Goal: Task Accomplishment & Management: Manage account settings

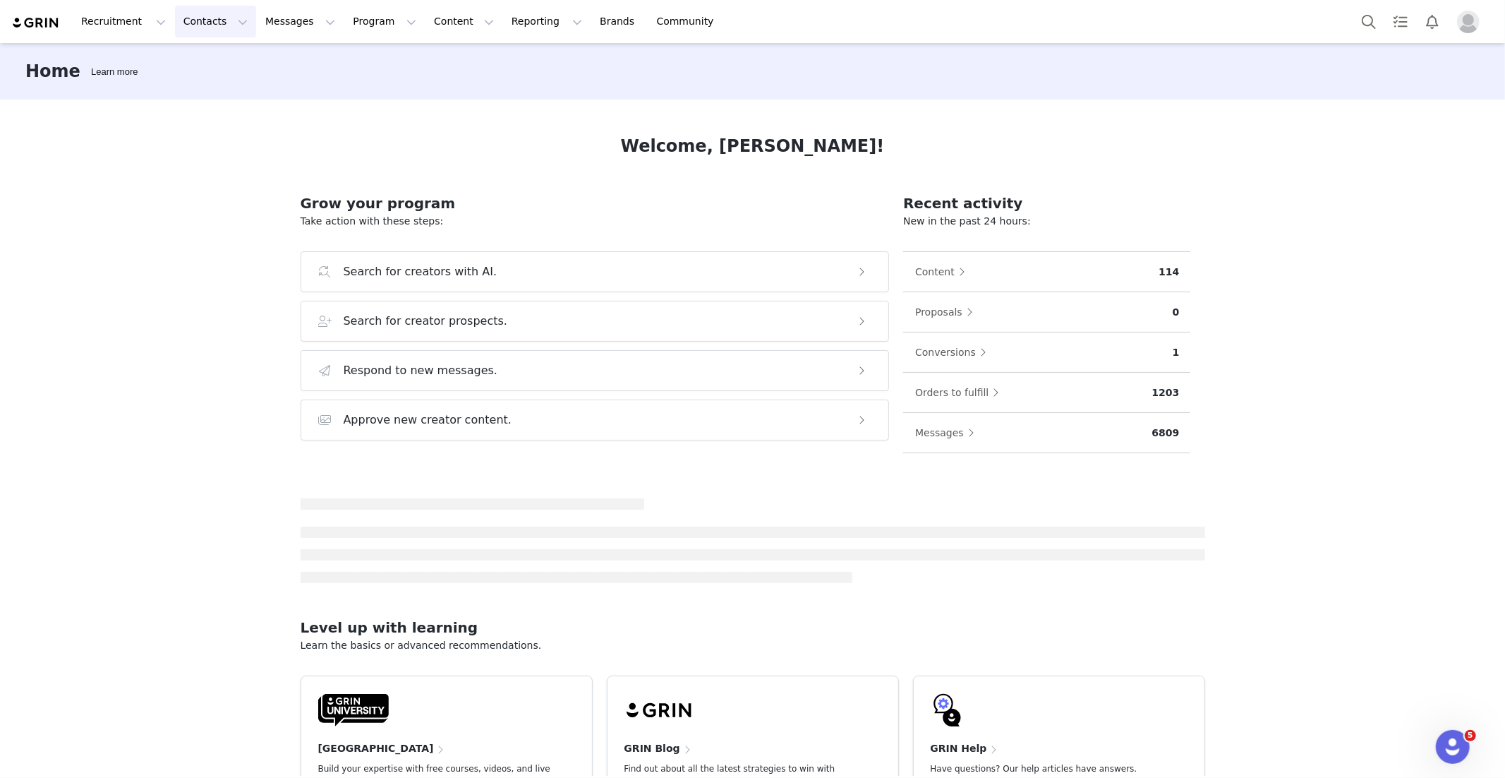
click at [186, 15] on button "Contacts Contacts" at bounding box center [215, 22] width 81 height 32
click at [222, 55] on div "Creators" at bounding box center [221, 62] width 95 height 15
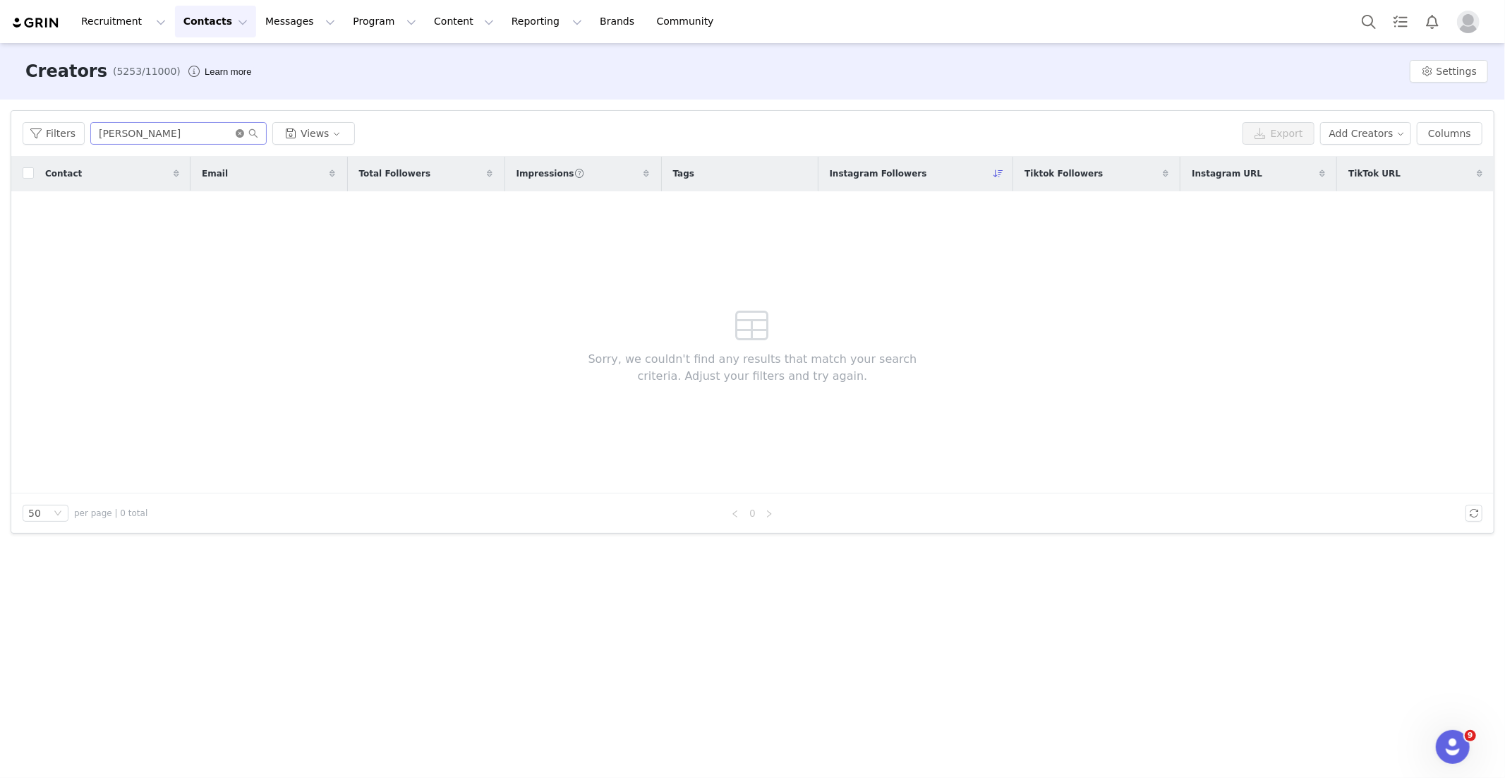
click at [237, 136] on icon "icon: close-circle" at bounding box center [240, 133] width 8 height 8
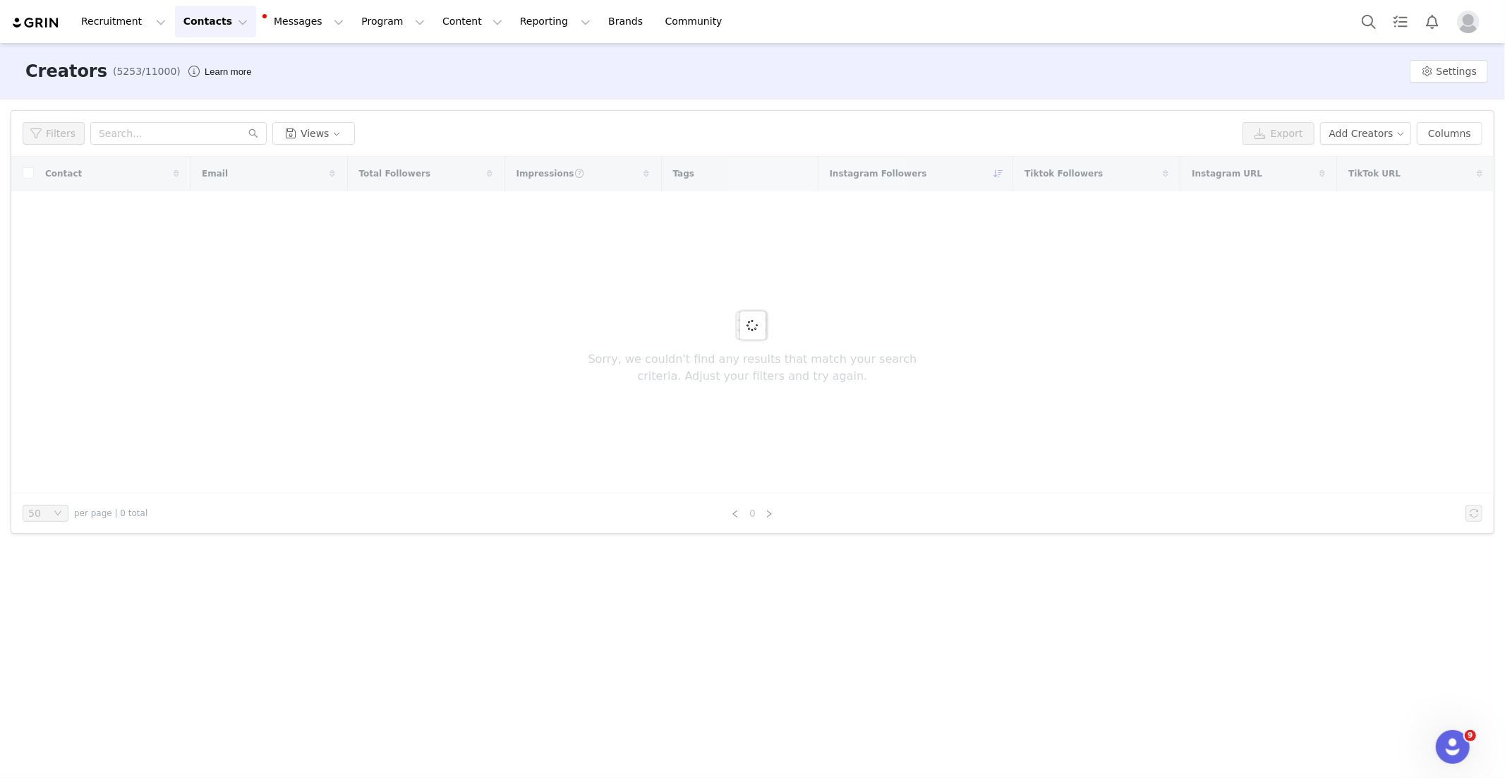
click at [485, 115] on div "Filters Views Export Add Creators Columns" at bounding box center [752, 134] width 1482 height 46
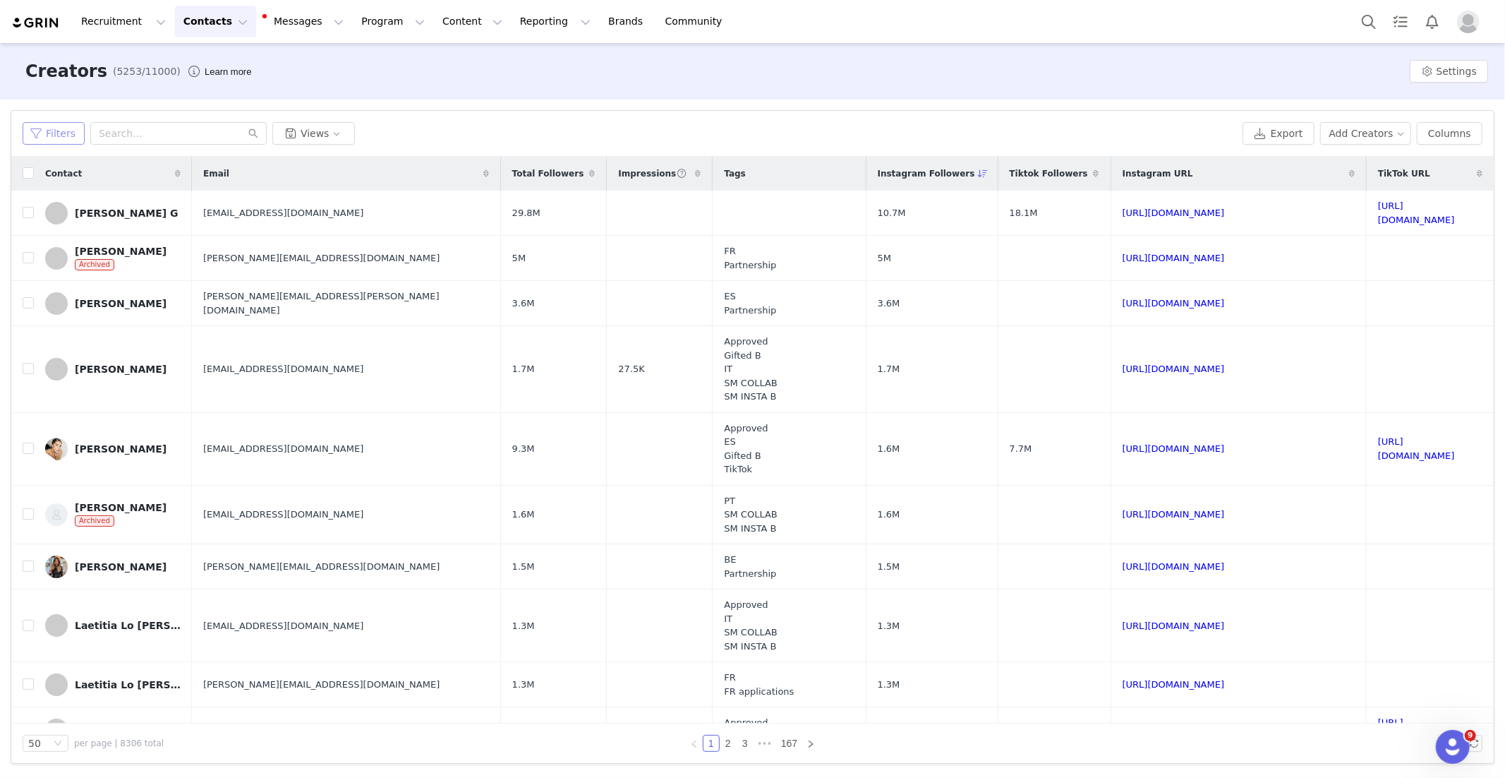
click at [53, 138] on button "Filters" at bounding box center [54, 133] width 62 height 23
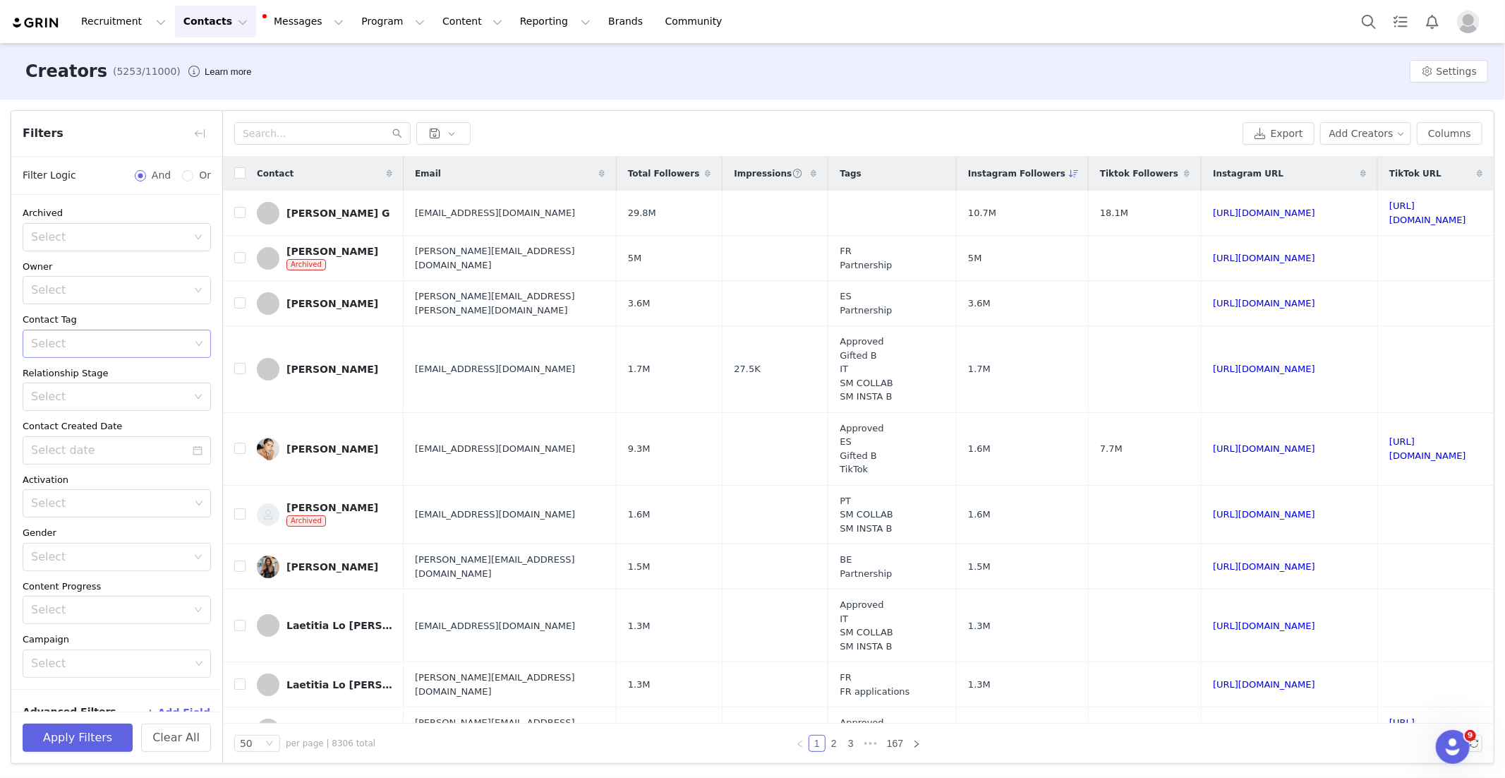
click at [96, 334] on div "Select" at bounding box center [111, 343] width 169 height 27
type input "40"
click at [130, 377] on li "NL - WAITINGLIST TT WEEK 40" at bounding box center [117, 374] width 188 height 23
click at [183, 313] on div "Contact Tag" at bounding box center [117, 320] width 188 height 14
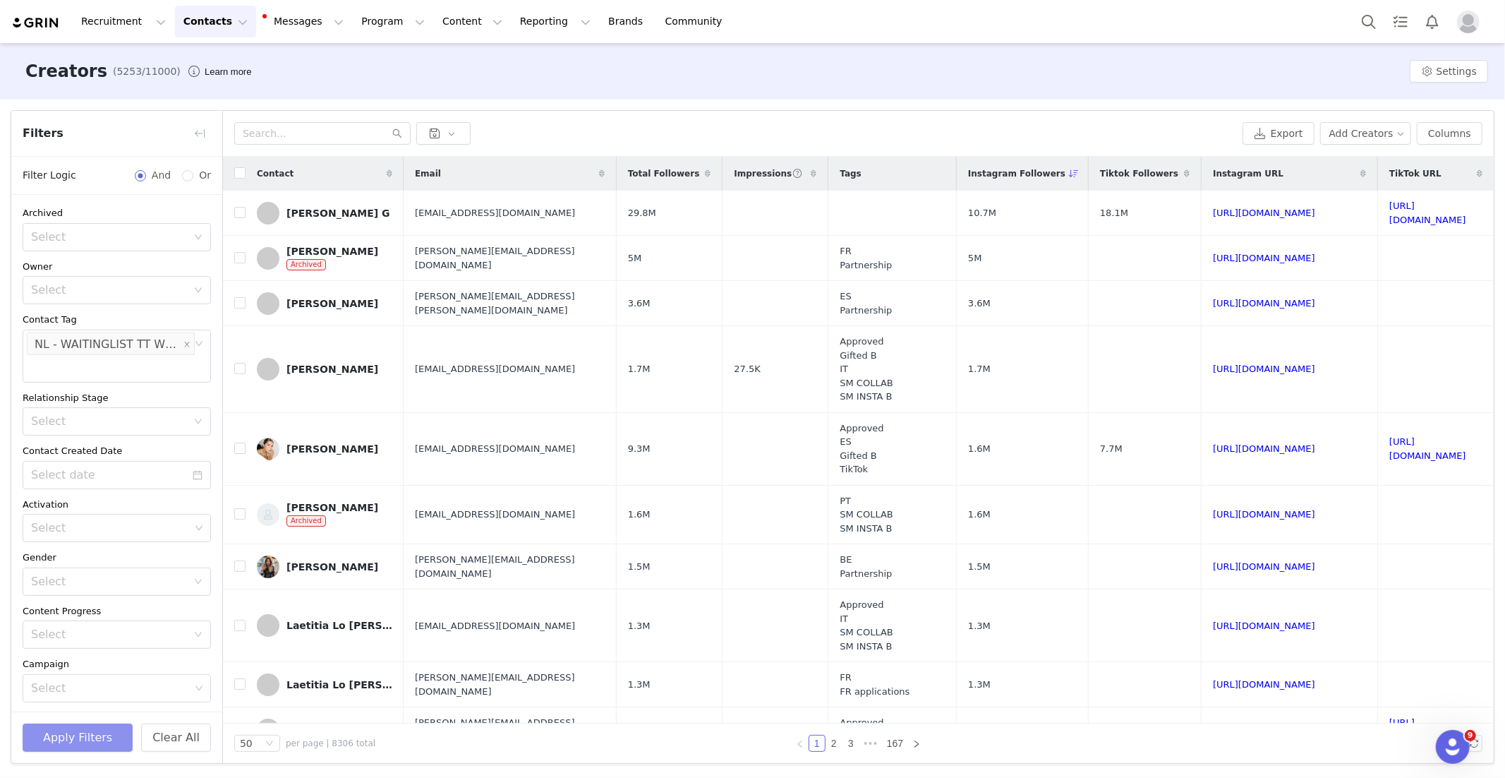
click at [99, 736] on button "Apply Filters" at bounding box center [78, 737] width 110 height 28
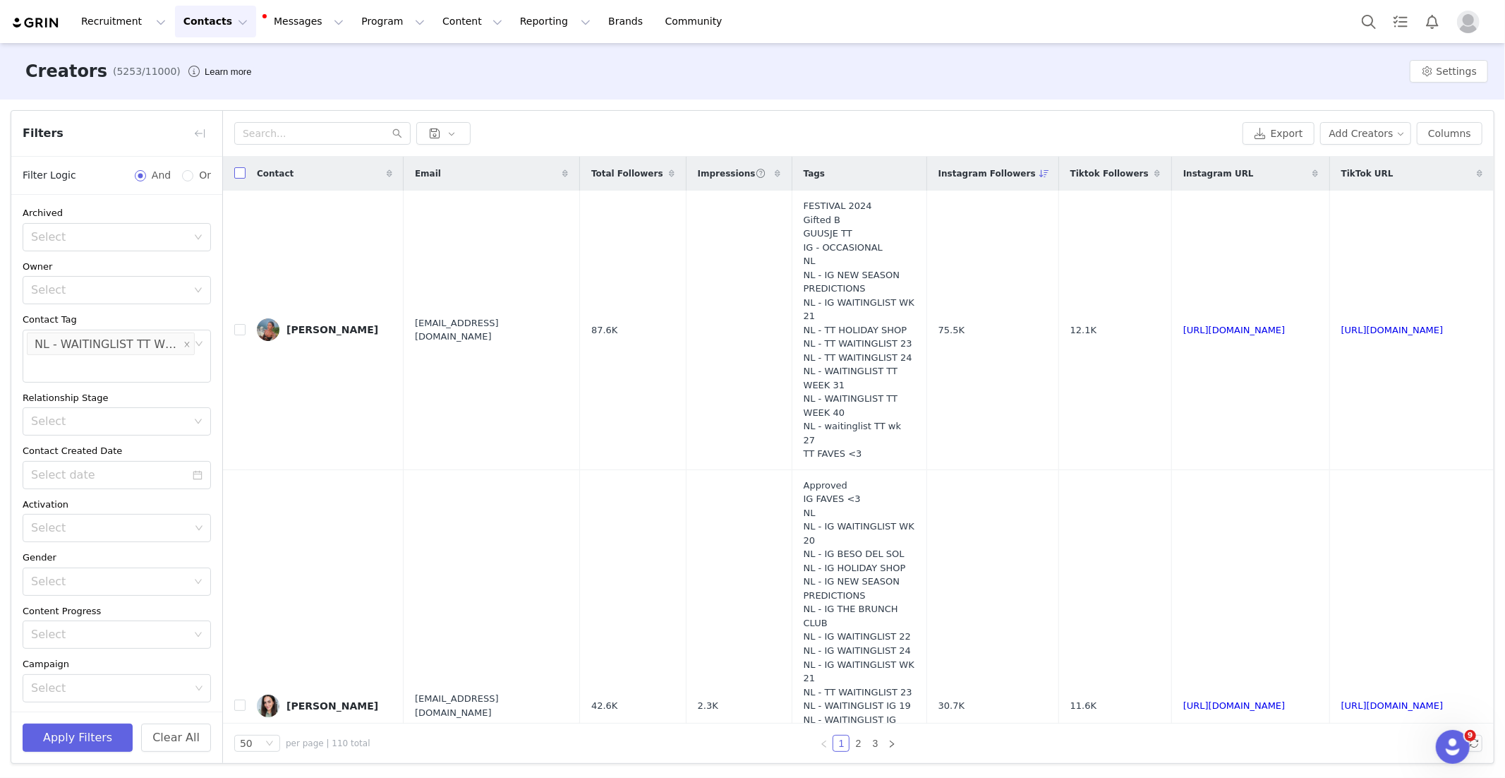
click at [240, 171] on input "checkbox" at bounding box center [239, 172] width 11 height 11
checkbox input "true"
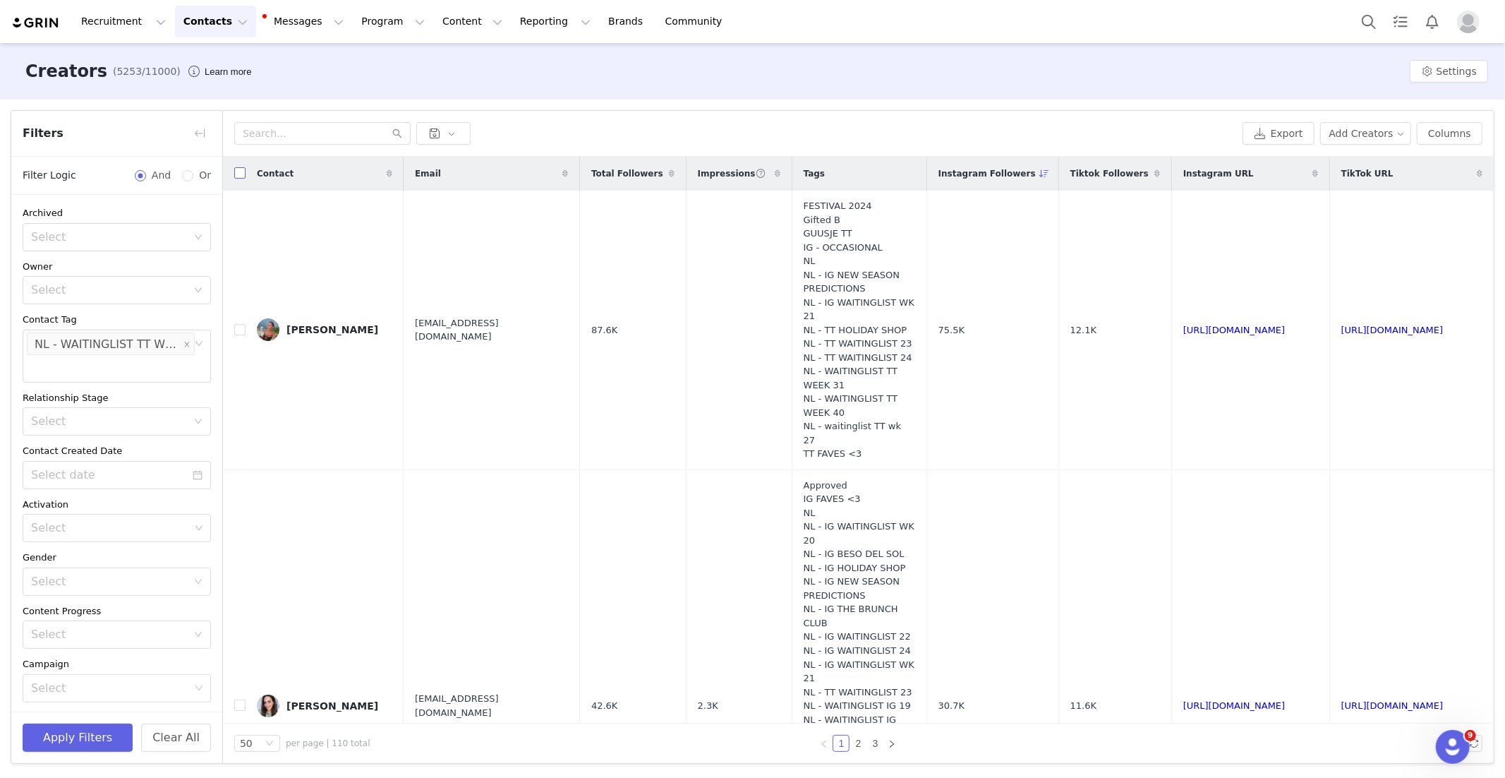
checkbox input "true"
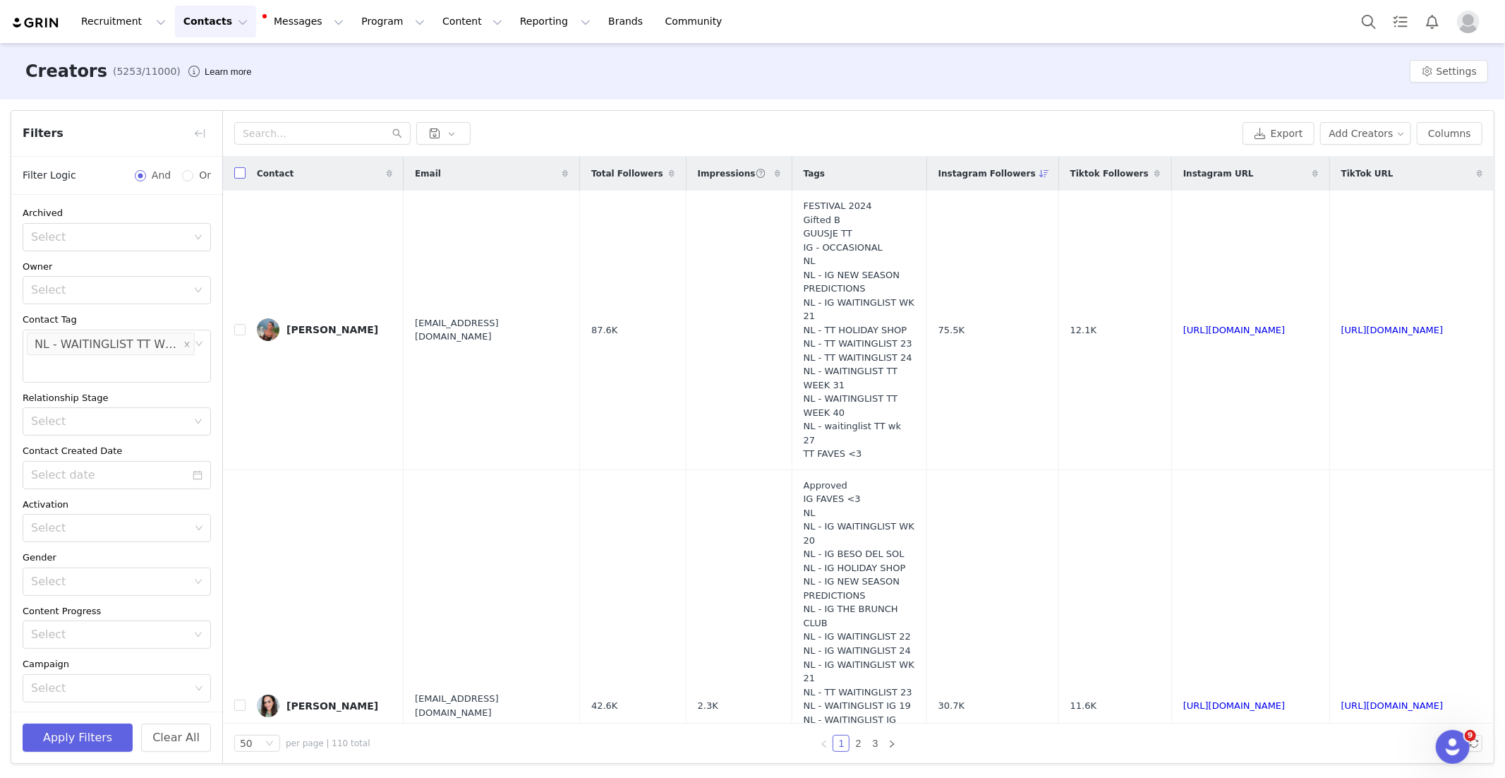
checkbox input "true"
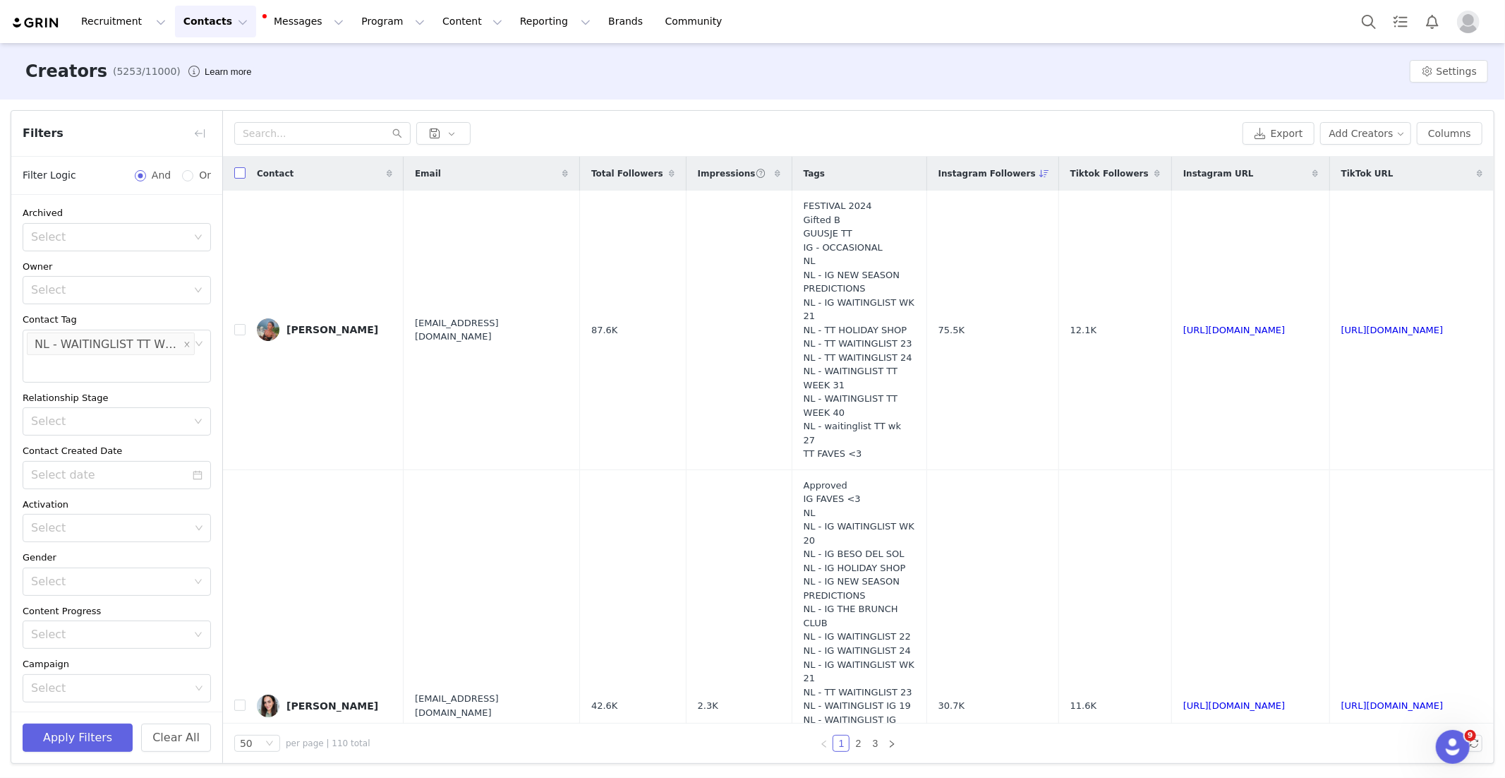
checkbox input "true"
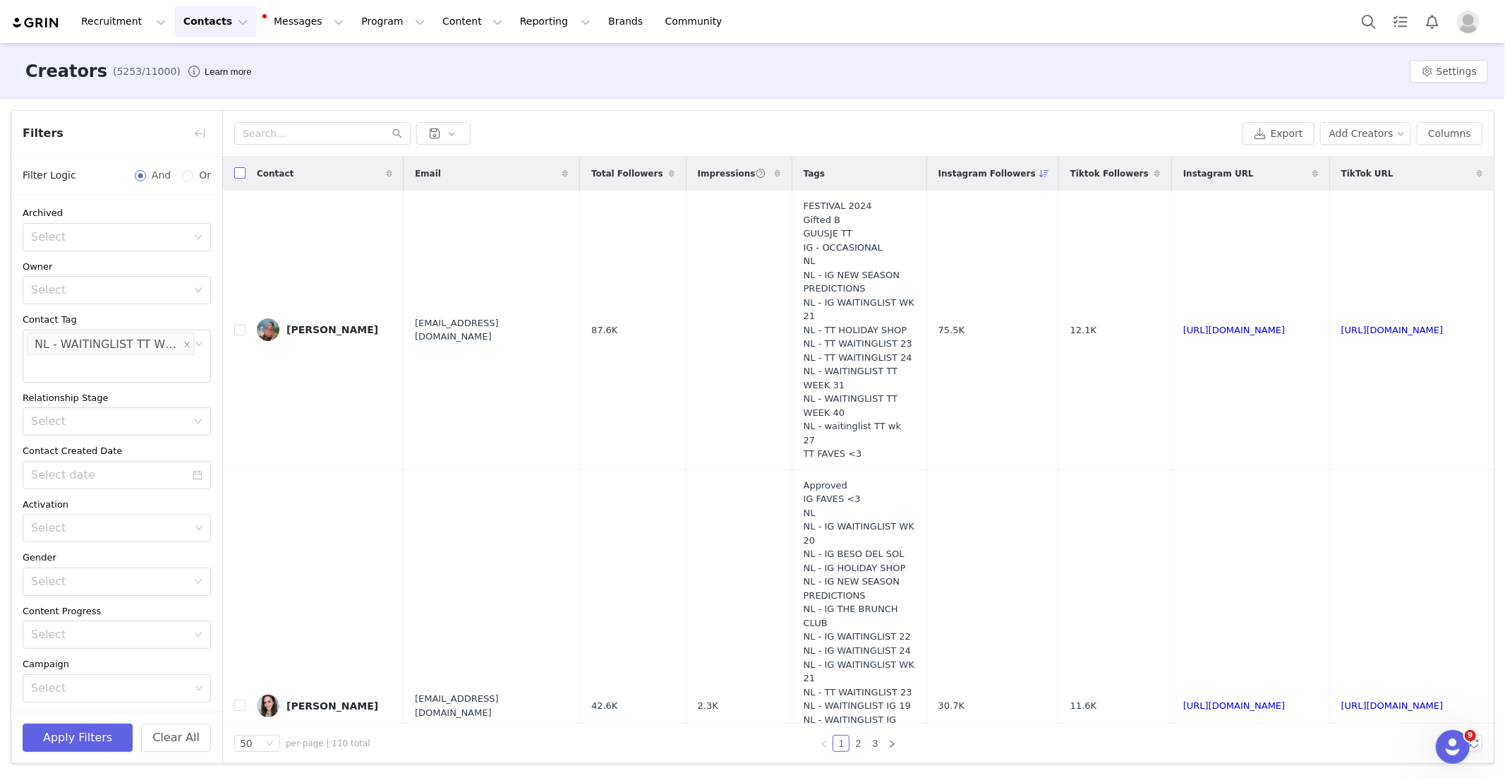
checkbox input "true"
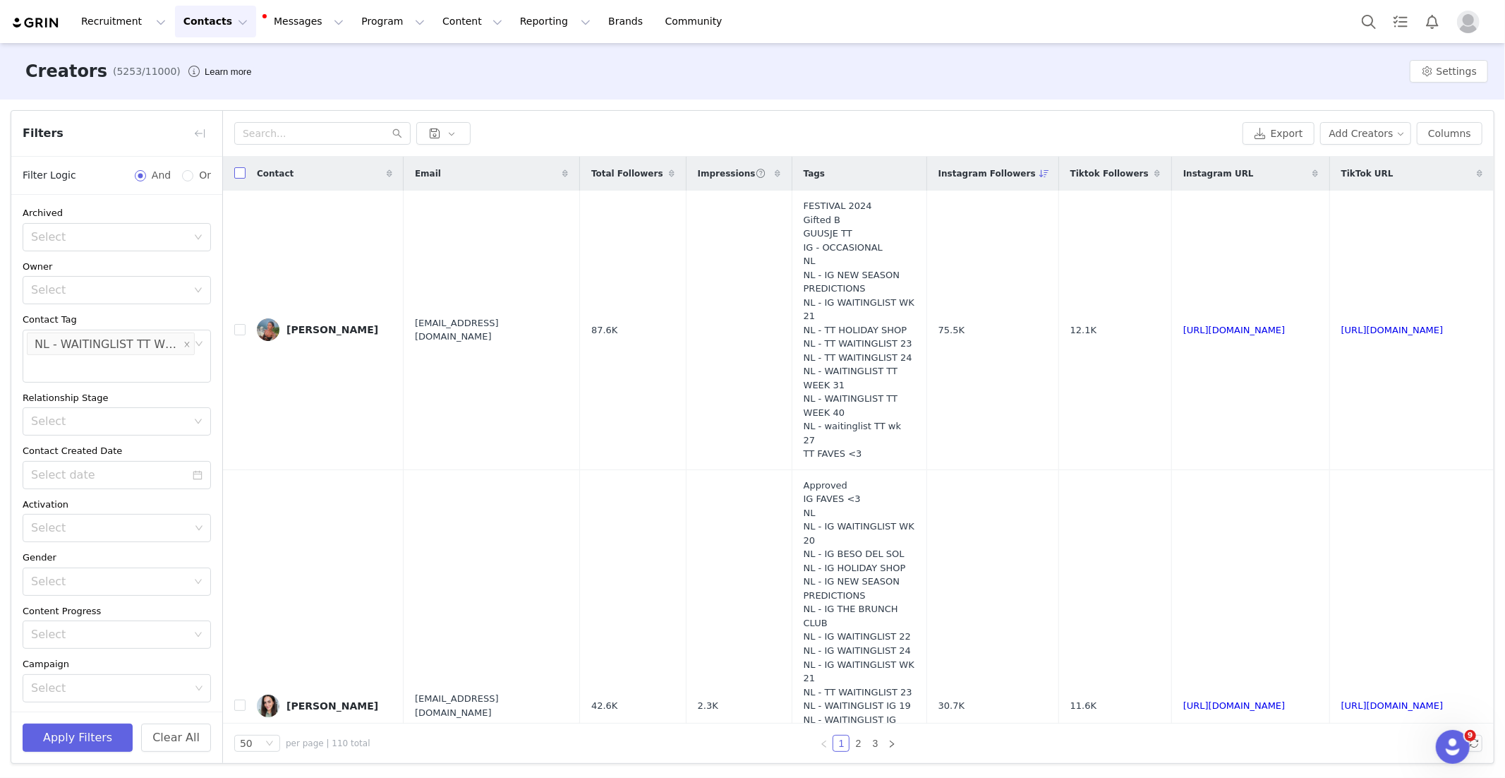
checkbox input "true"
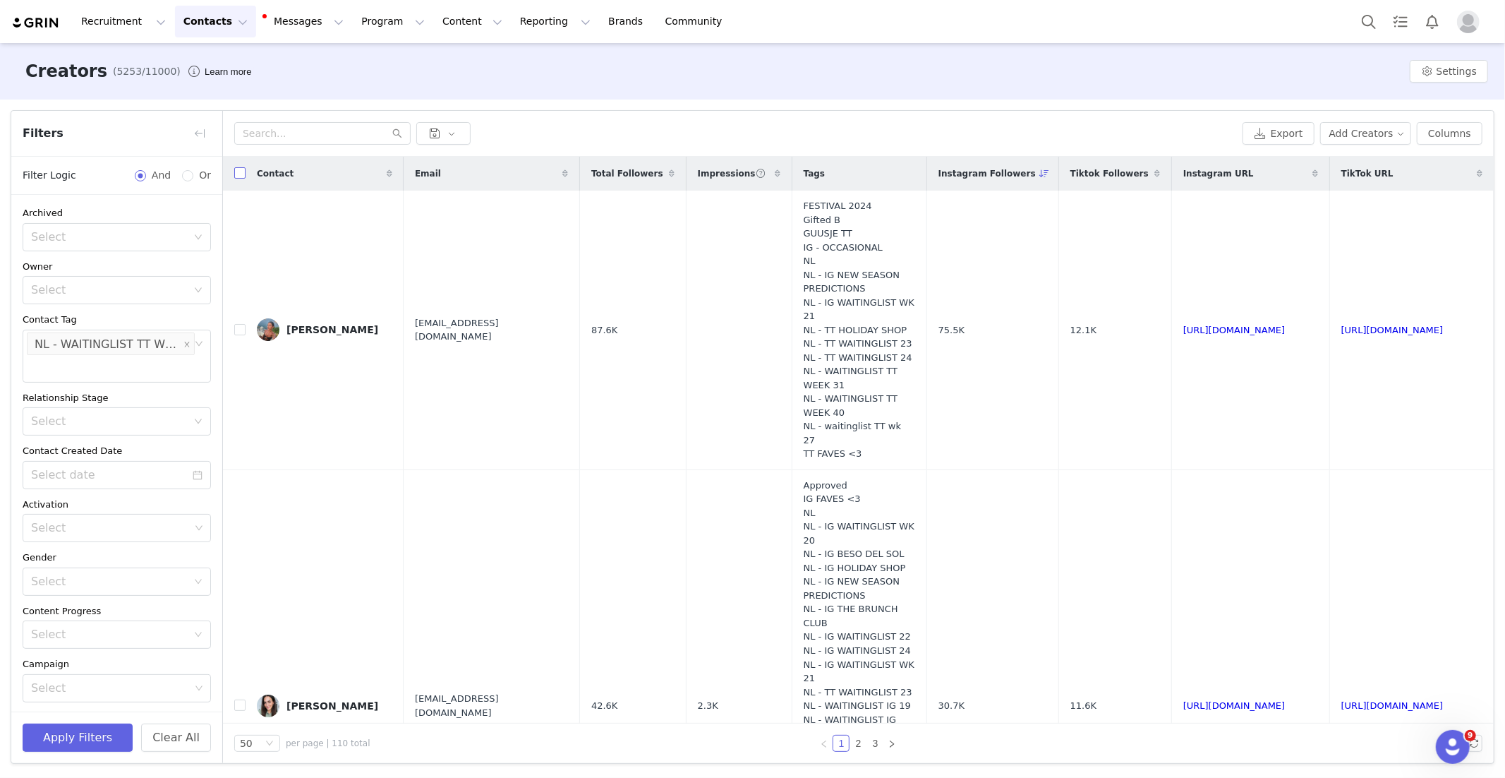
checkbox input "true"
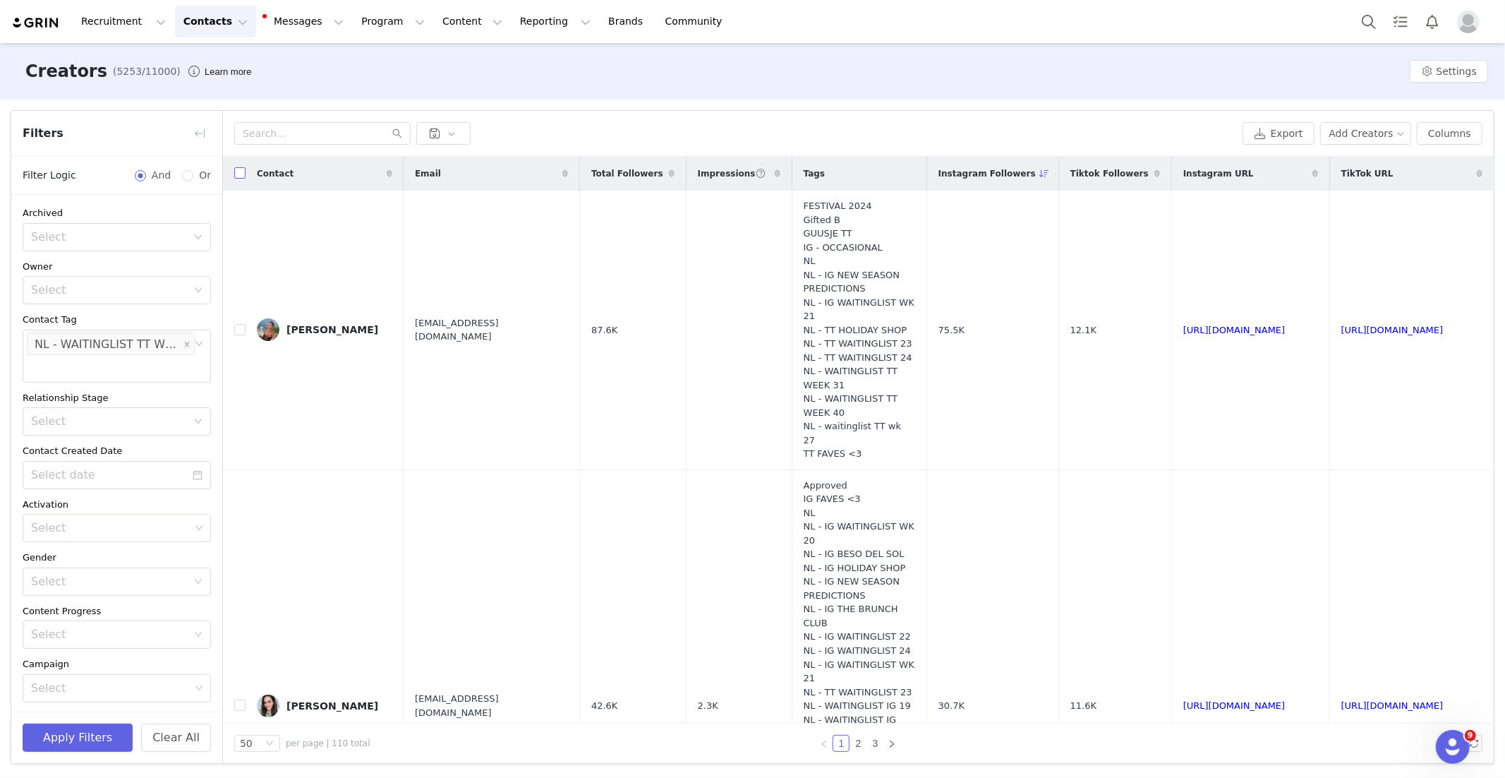
checkbox input "true"
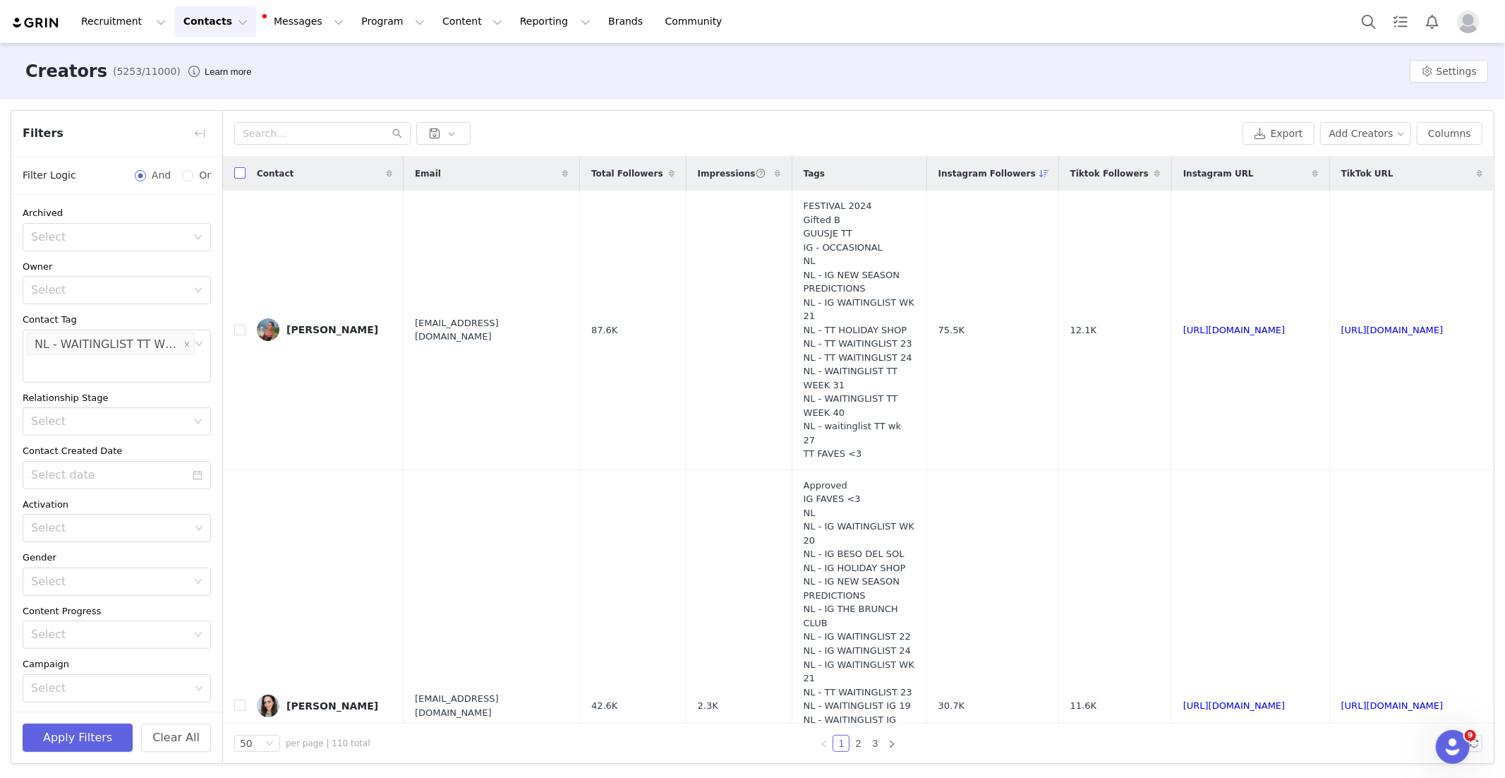
checkbox input "true"
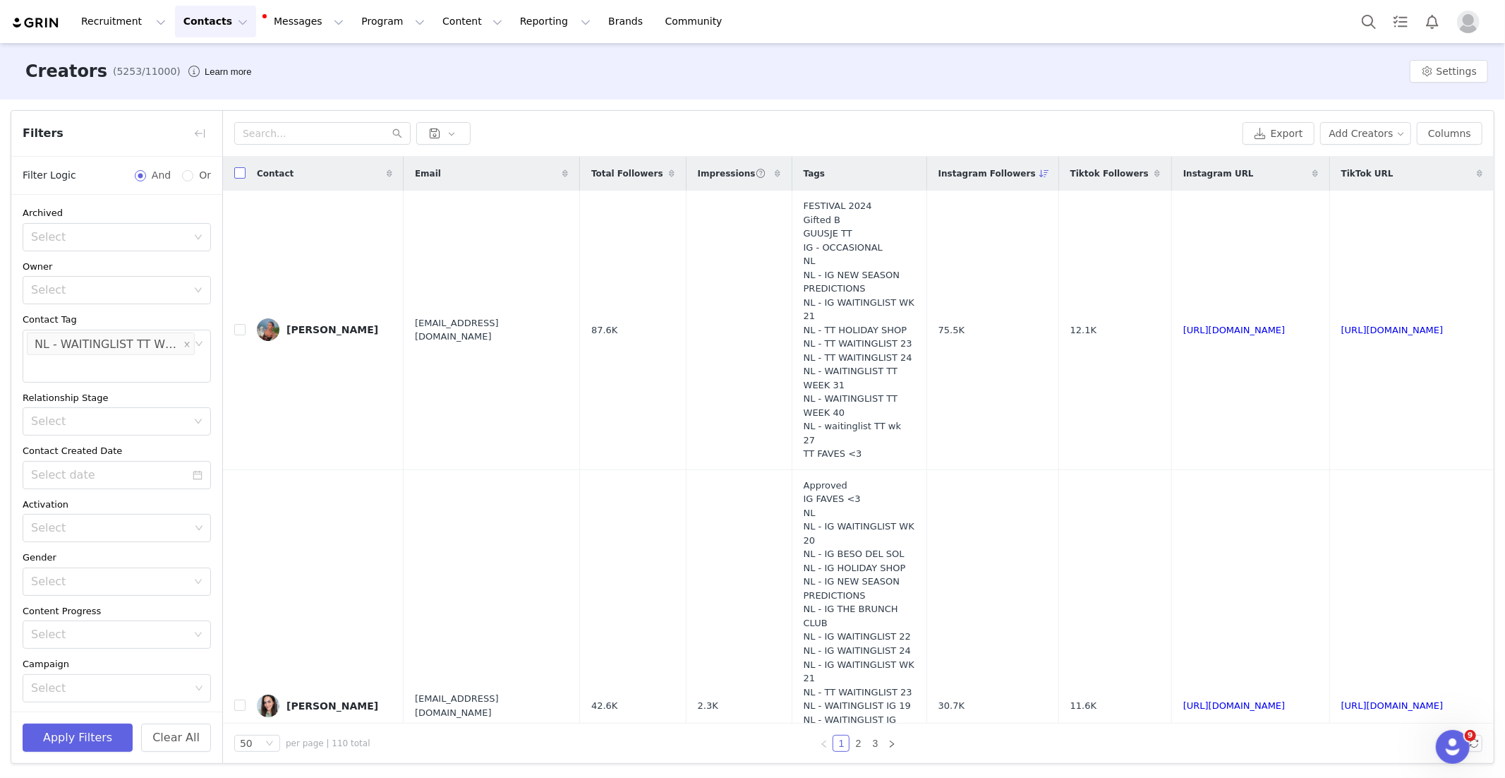
checkbox input "true"
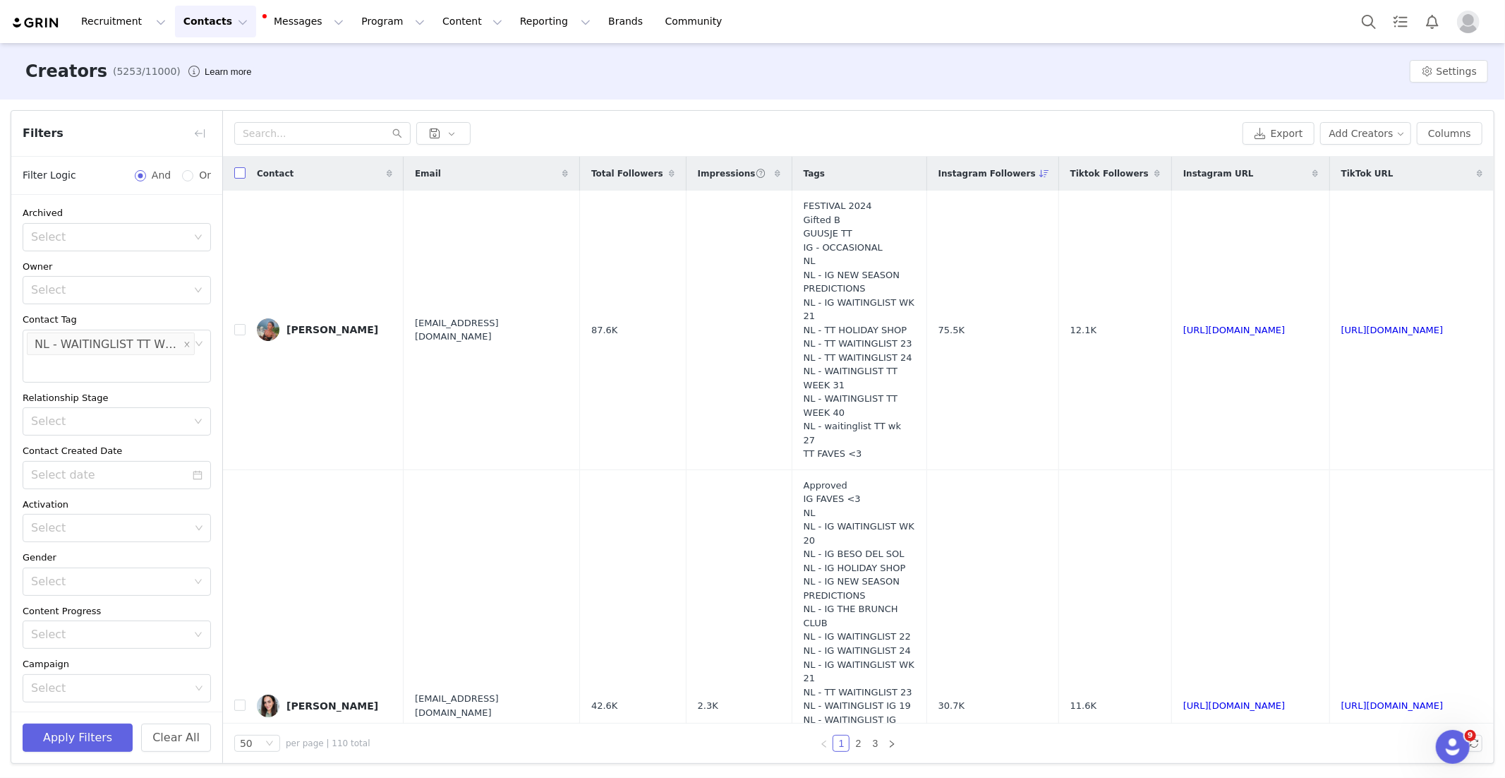
checkbox input "true"
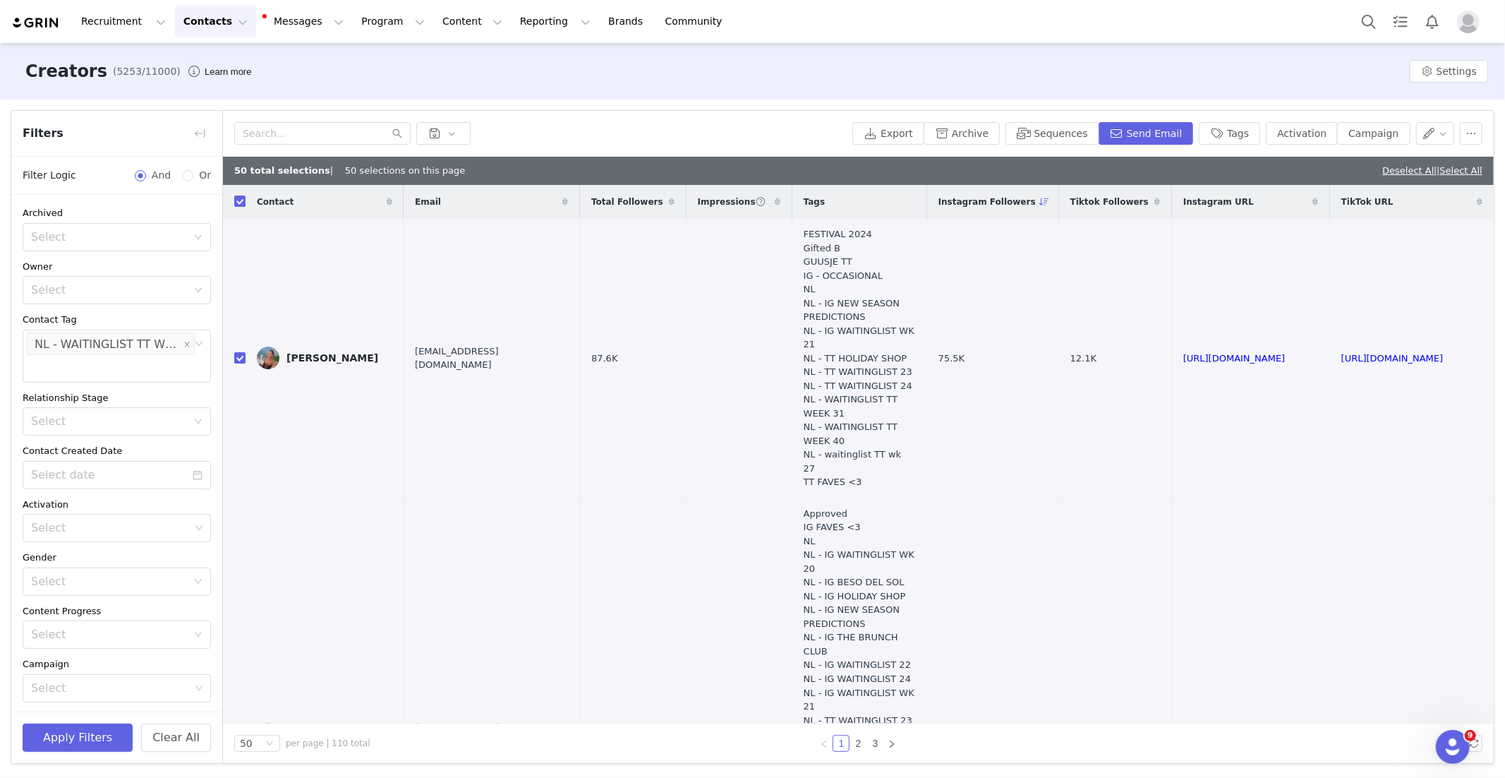
drag, startPoint x: 1472, startPoint y: 171, endPoint x: 1456, endPoint y: 176, distance: 16.8
click at [1473, 171] on link "Select All" at bounding box center [1461, 170] width 42 height 11
click at [1307, 133] on button "Activation" at bounding box center [1302, 133] width 72 height 23
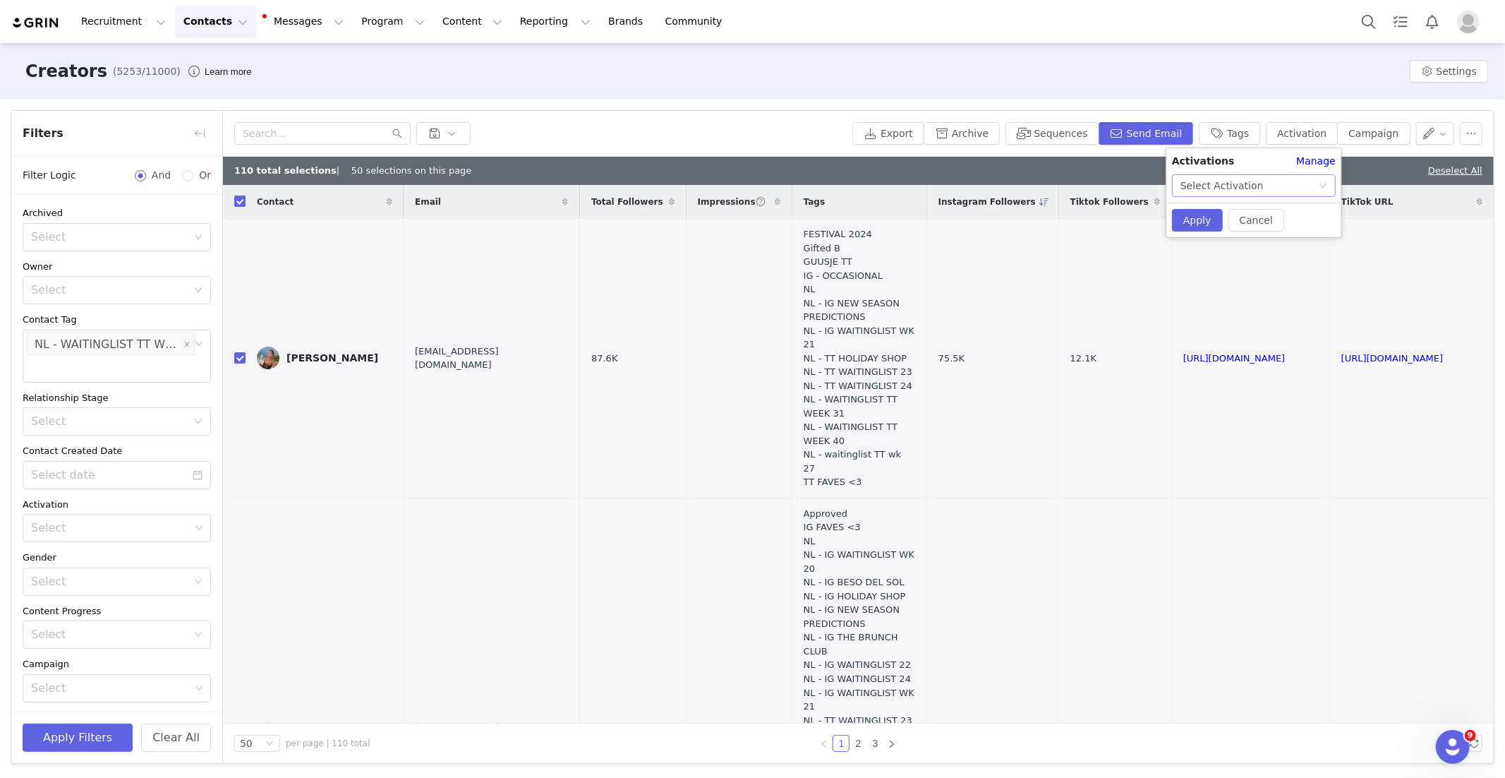
click at [1216, 183] on div "Select Activation" at bounding box center [1221, 185] width 83 height 21
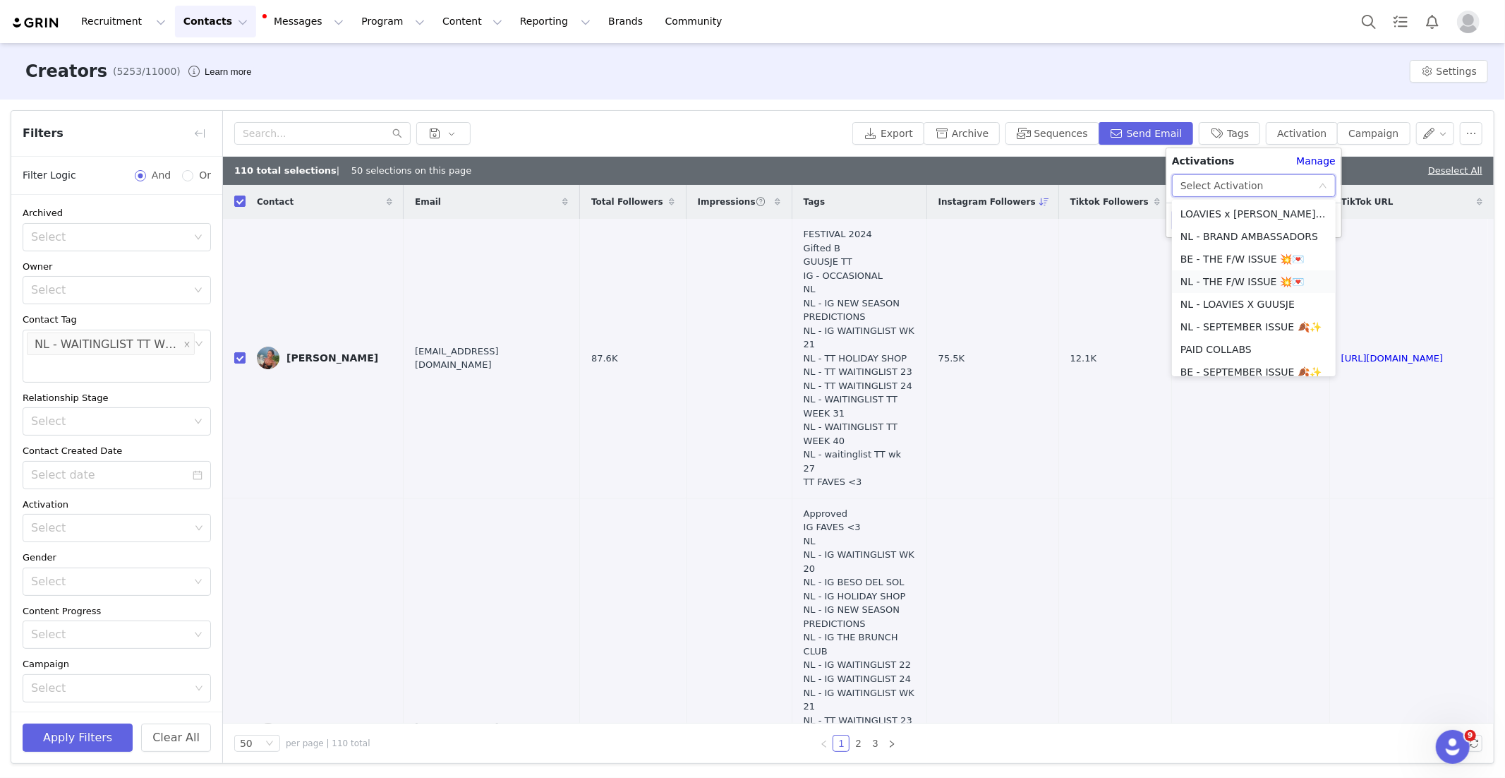
click at [1257, 279] on li "NL - THE F/W ISSUE 💥💌" at bounding box center [1254, 281] width 164 height 23
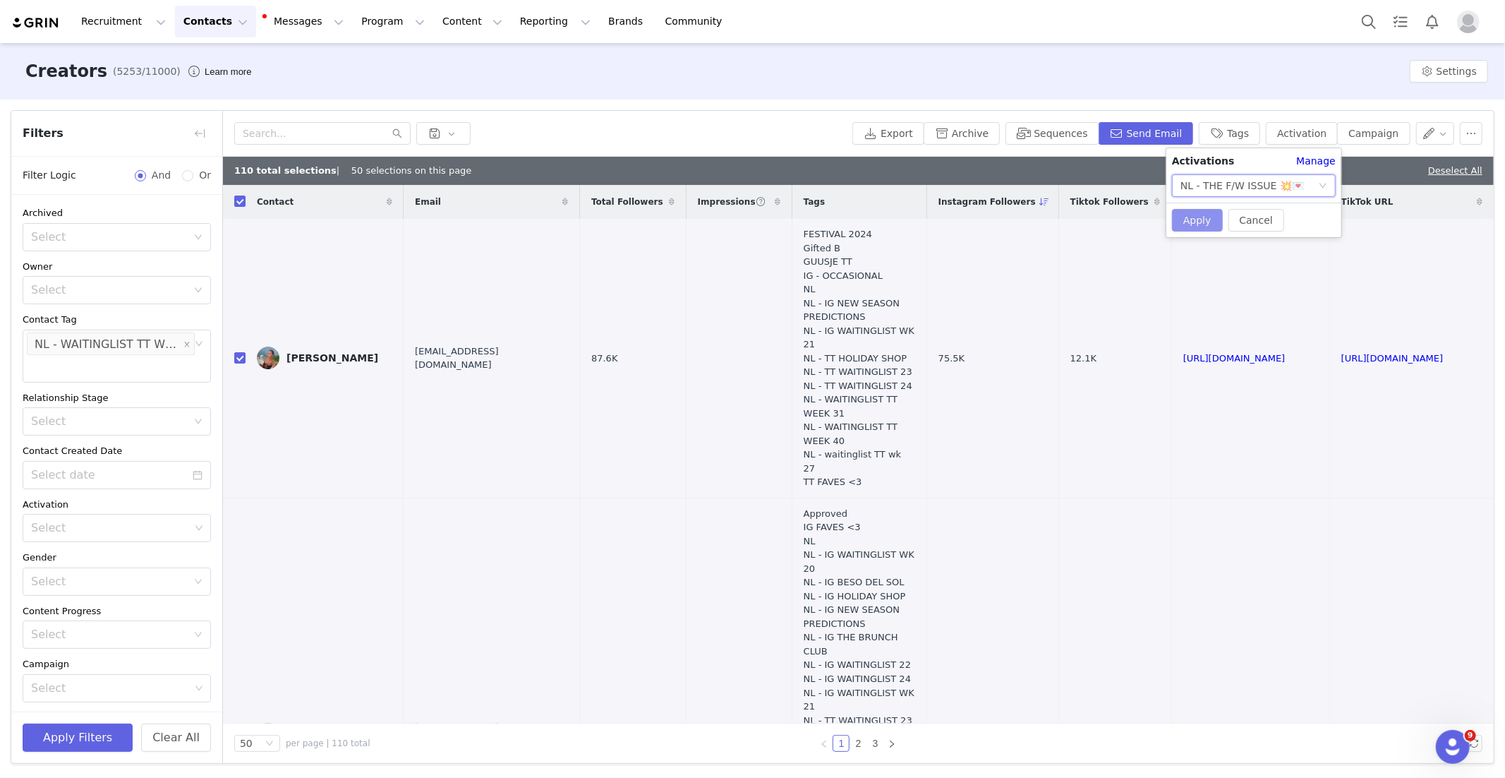
click at [1197, 217] on button "Apply" at bounding box center [1197, 220] width 51 height 23
click at [195, 344] on icon "icon: close-circle" at bounding box center [199, 343] width 8 height 8
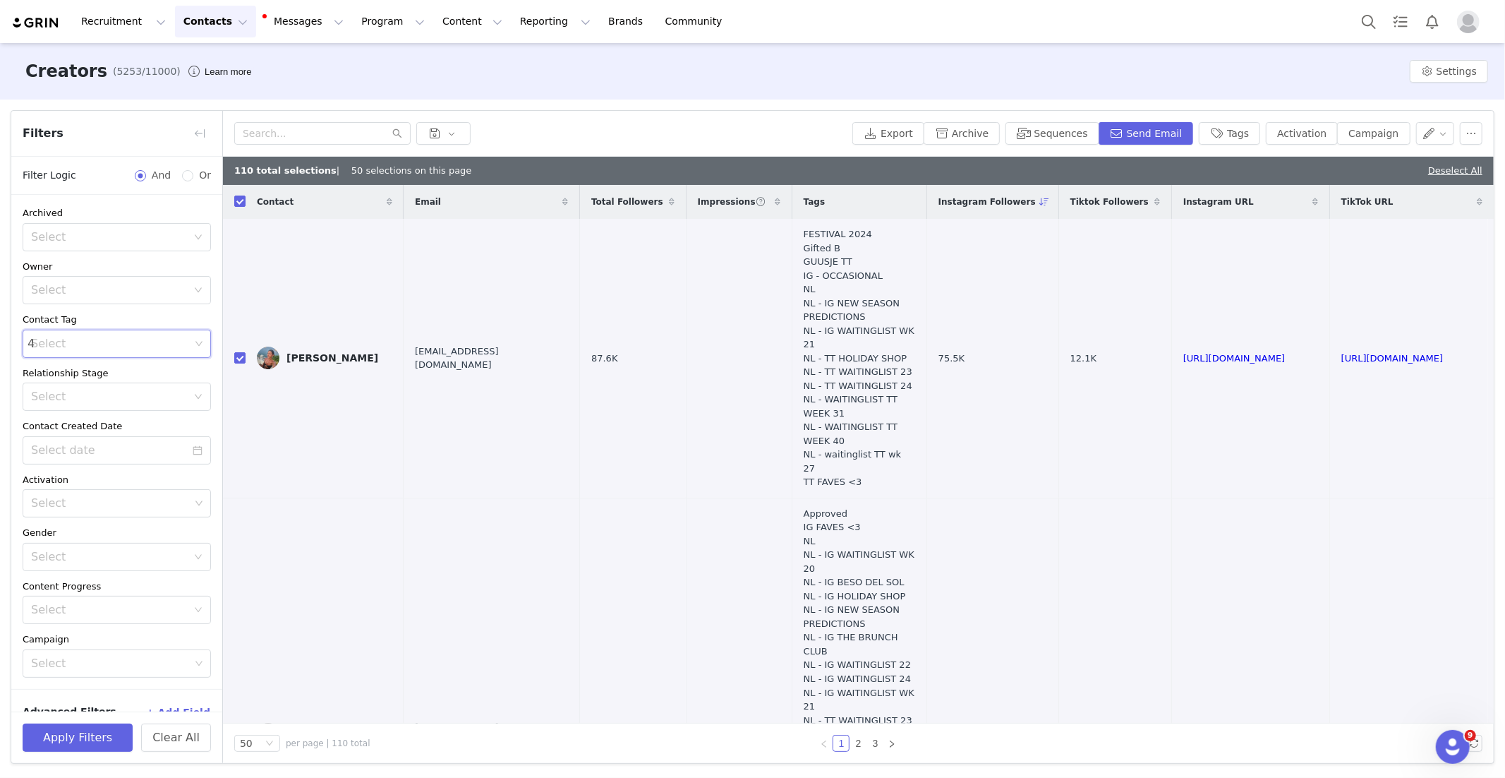
type input "40"
click at [168, 398] on li "NL - WAITINGLIST IG WEEK 40" at bounding box center [117, 397] width 188 height 23
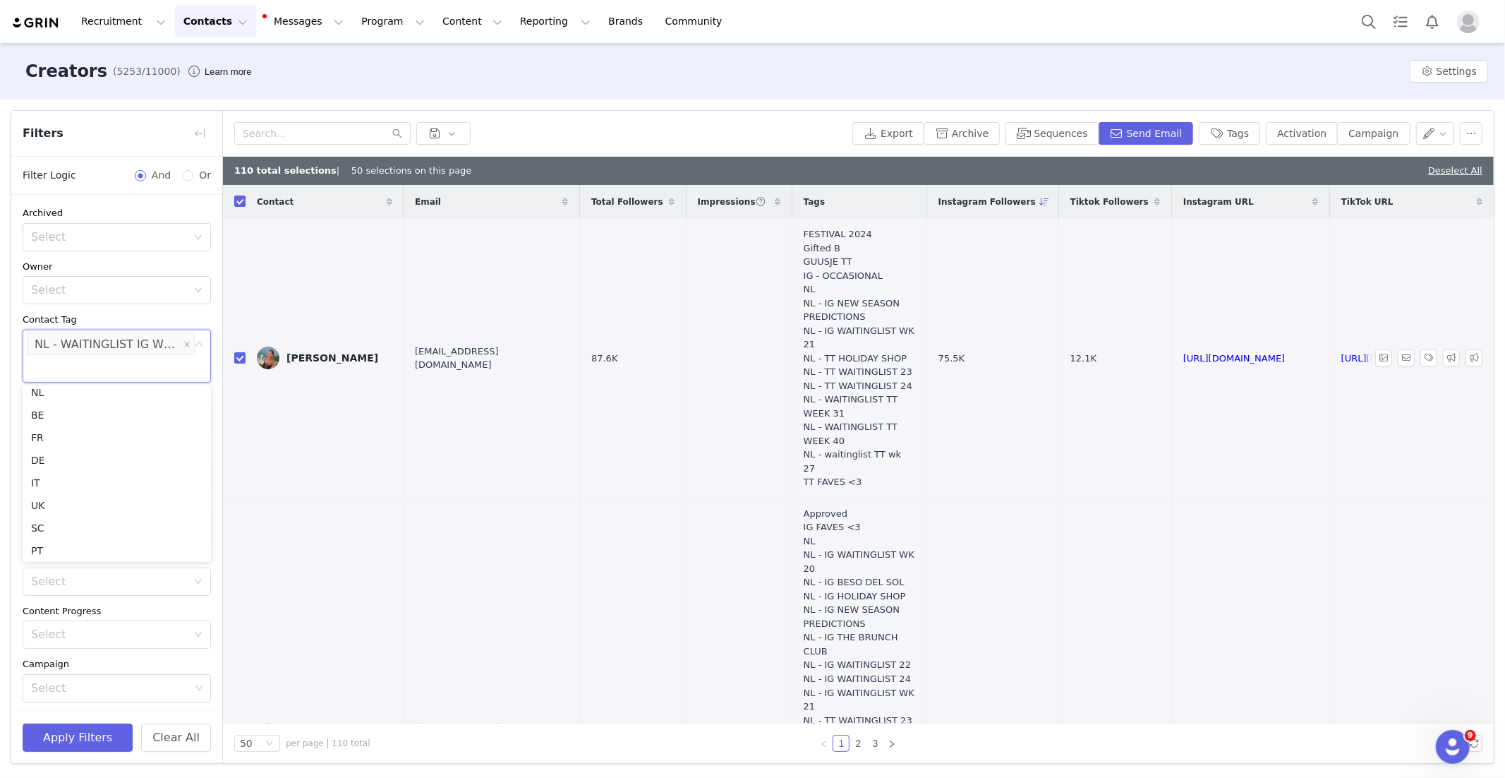
drag, startPoint x: 1449, startPoint y: 171, endPoint x: 840, endPoint y: 429, distance: 662.0
click at [1449, 171] on link "Deselect All" at bounding box center [1455, 170] width 54 height 11
checkbox input "false"
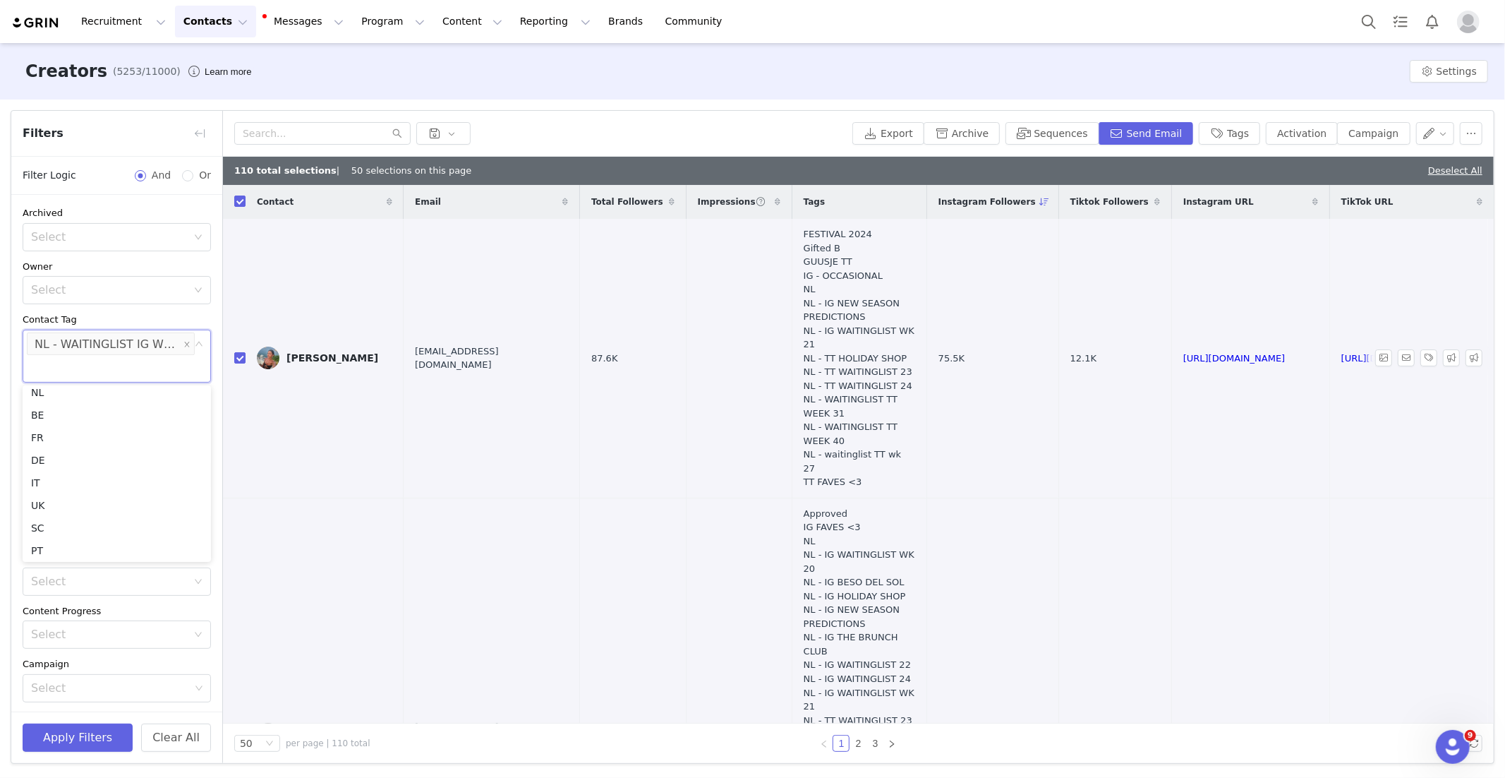
checkbox input "false"
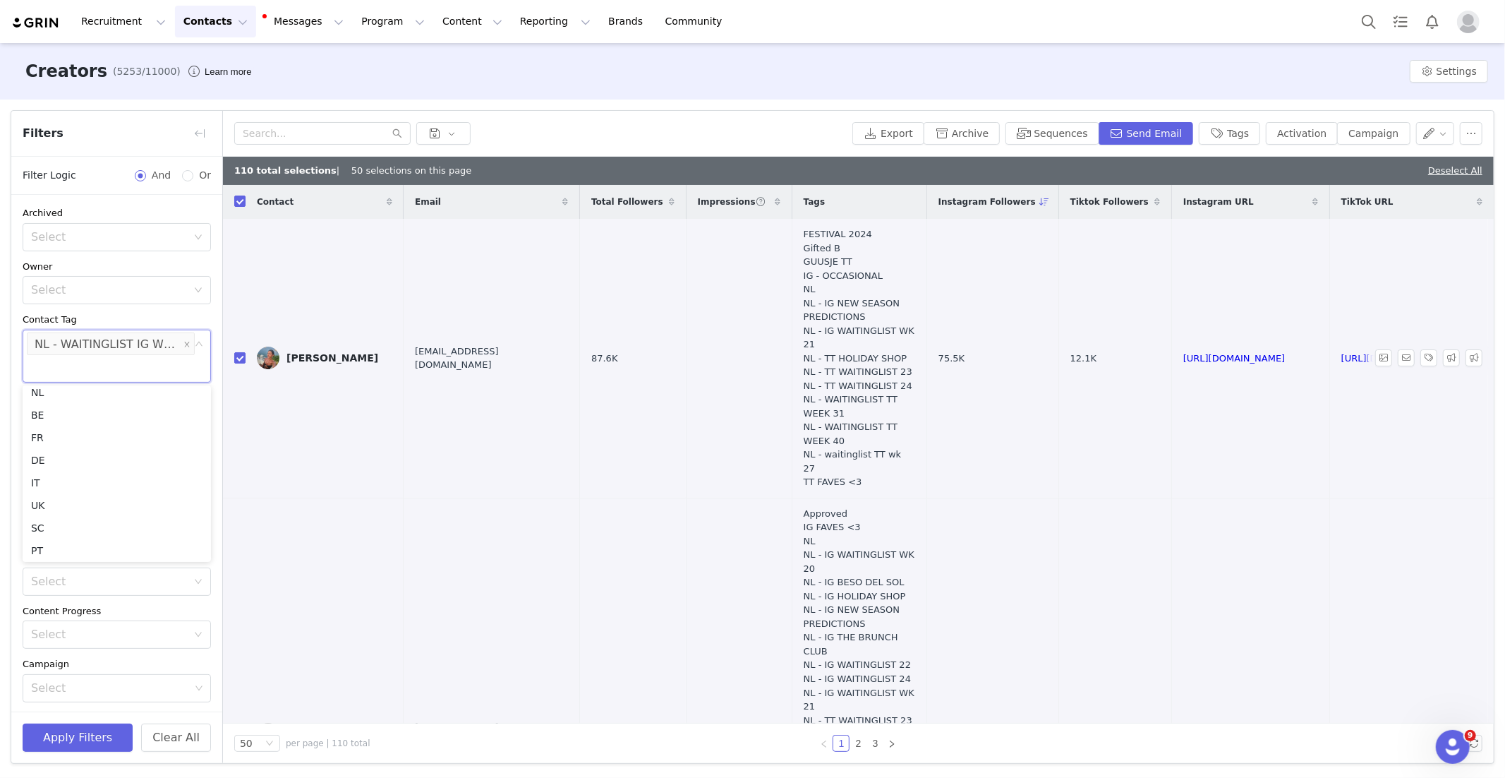
checkbox input "false"
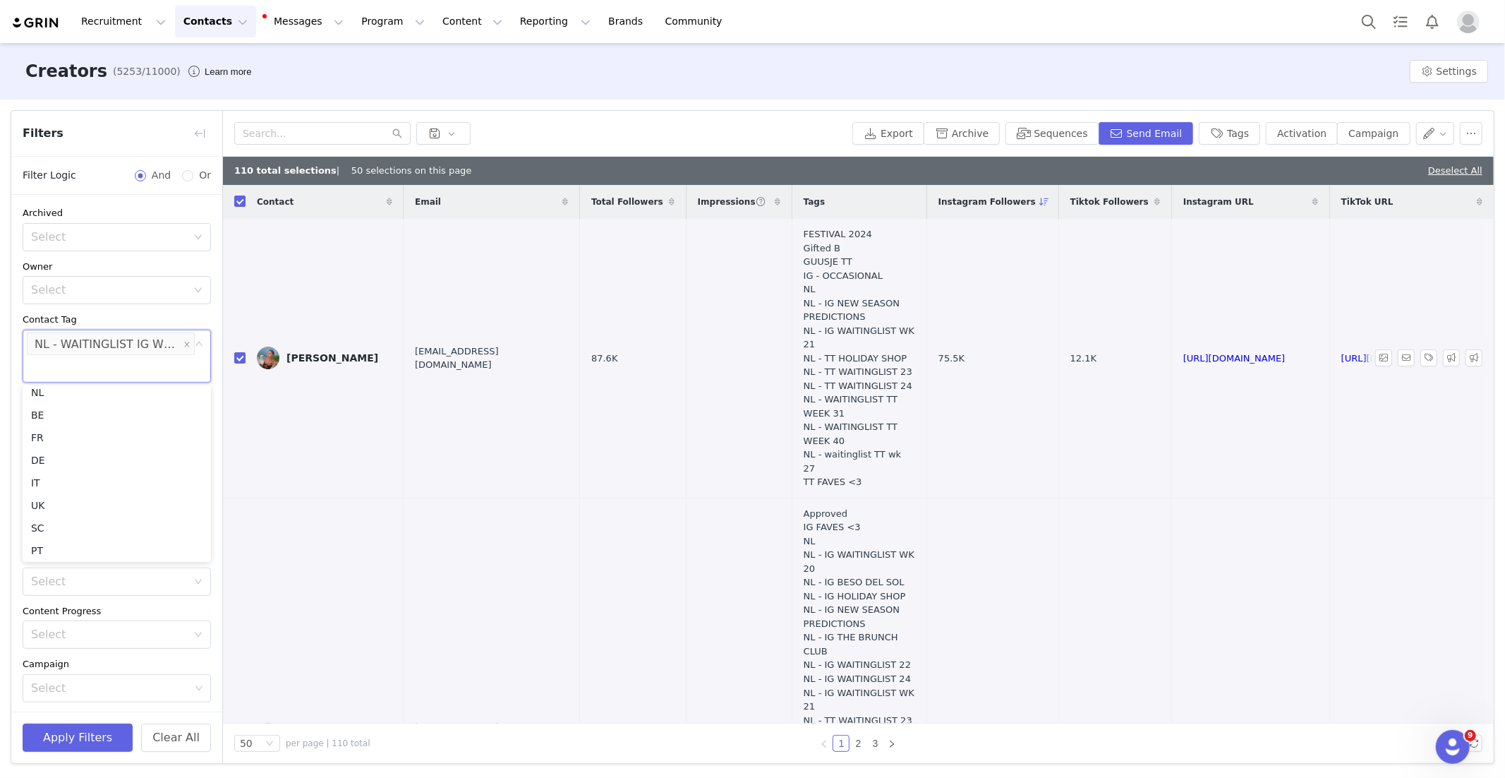
checkbox input "false"
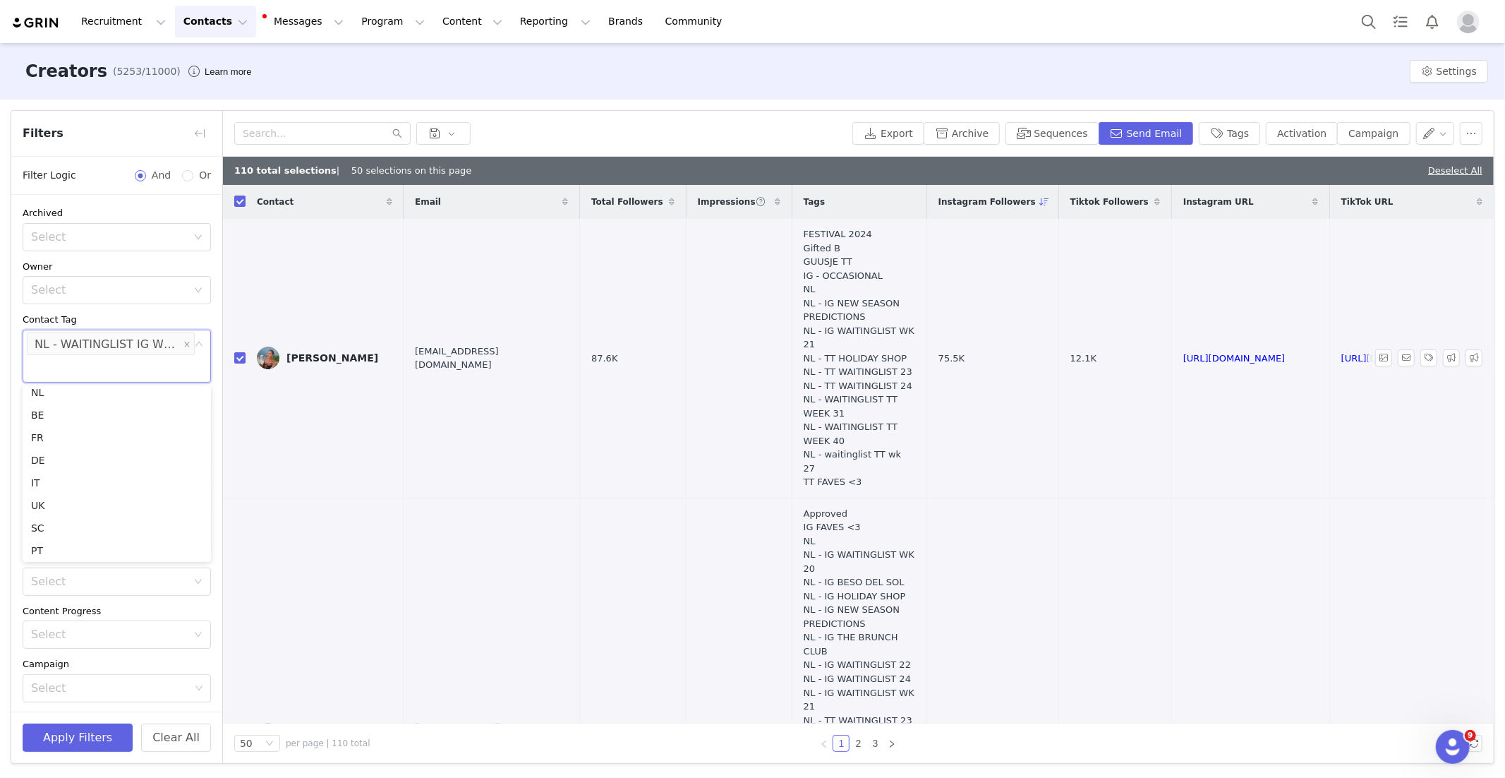
checkbox input "false"
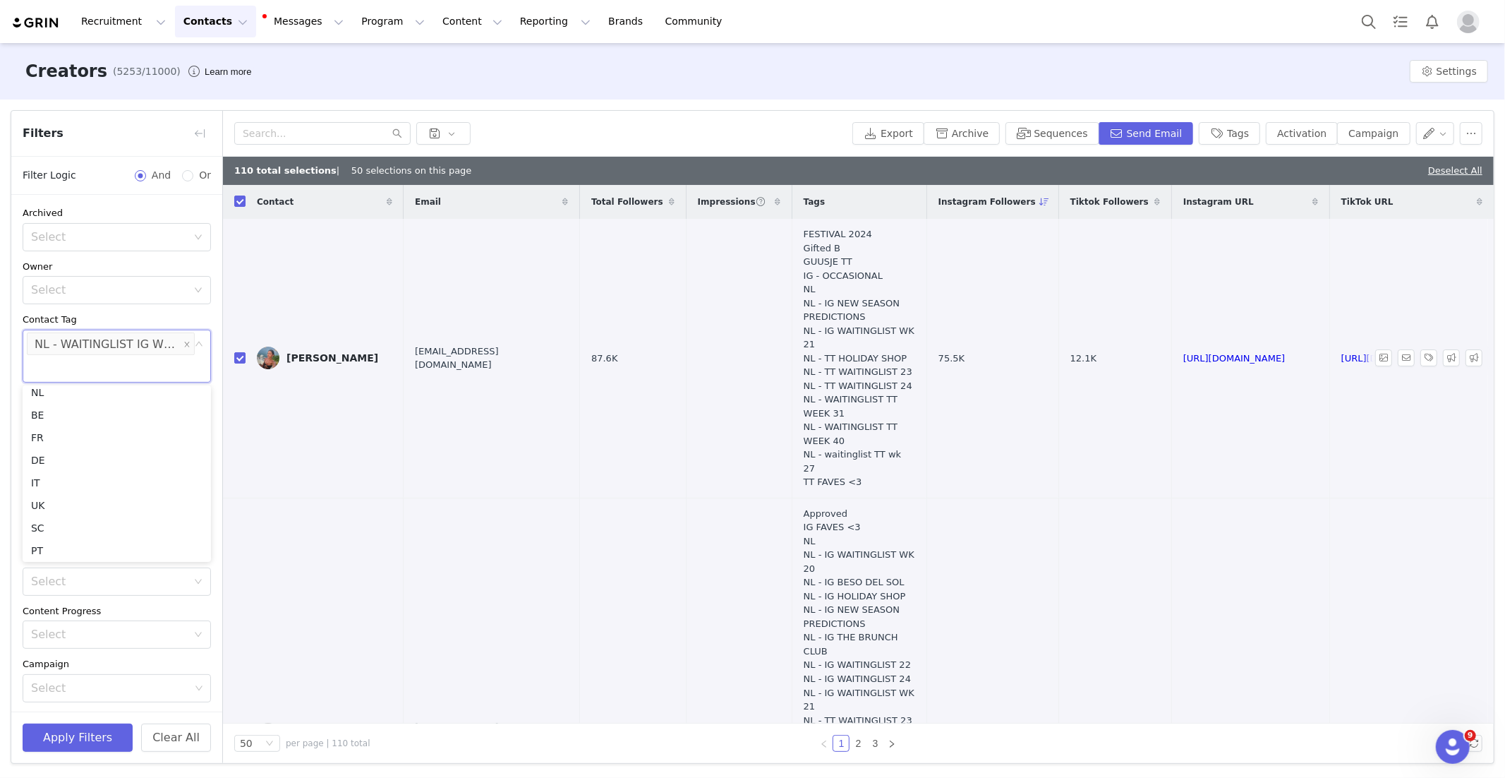
checkbox input "false"
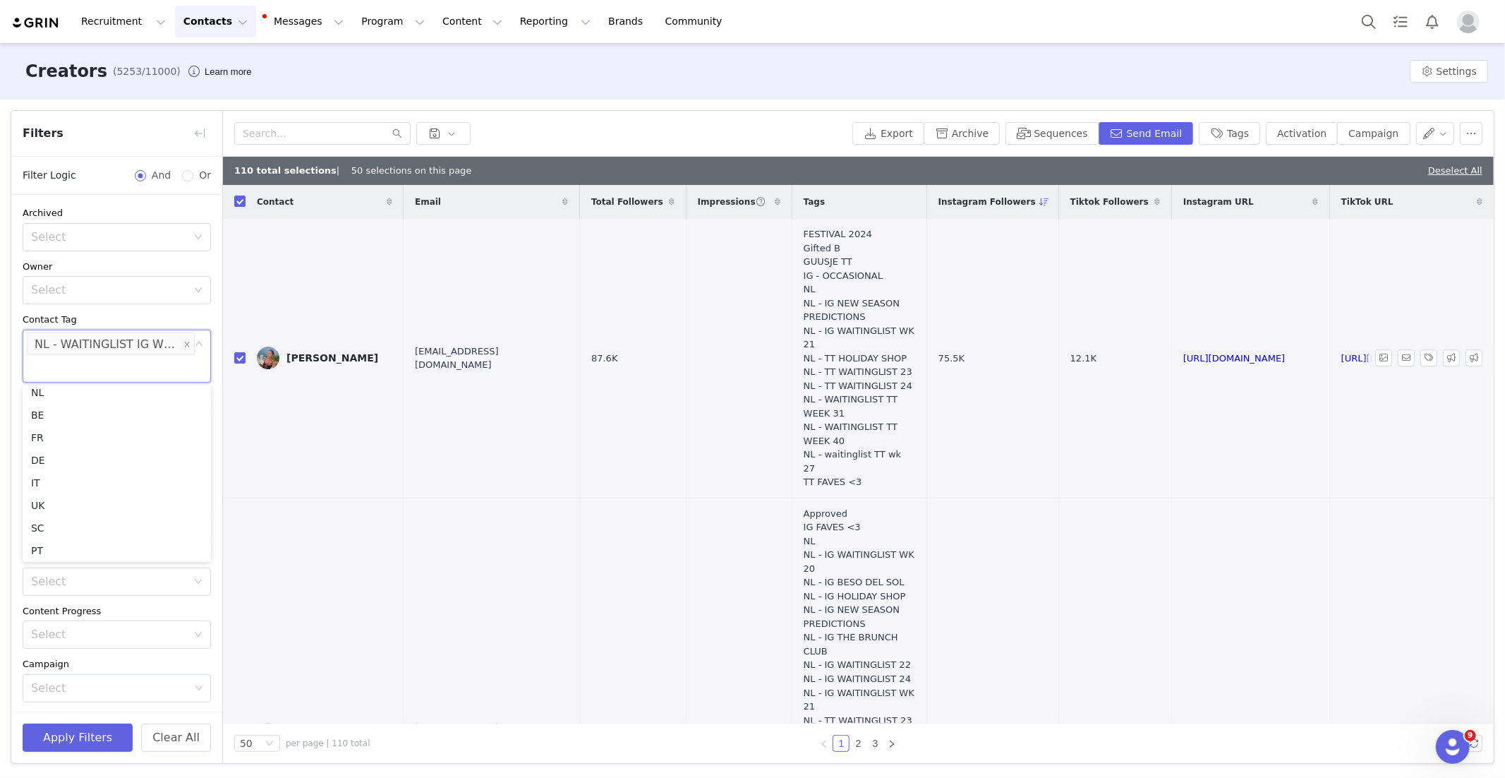
checkbox input "false"
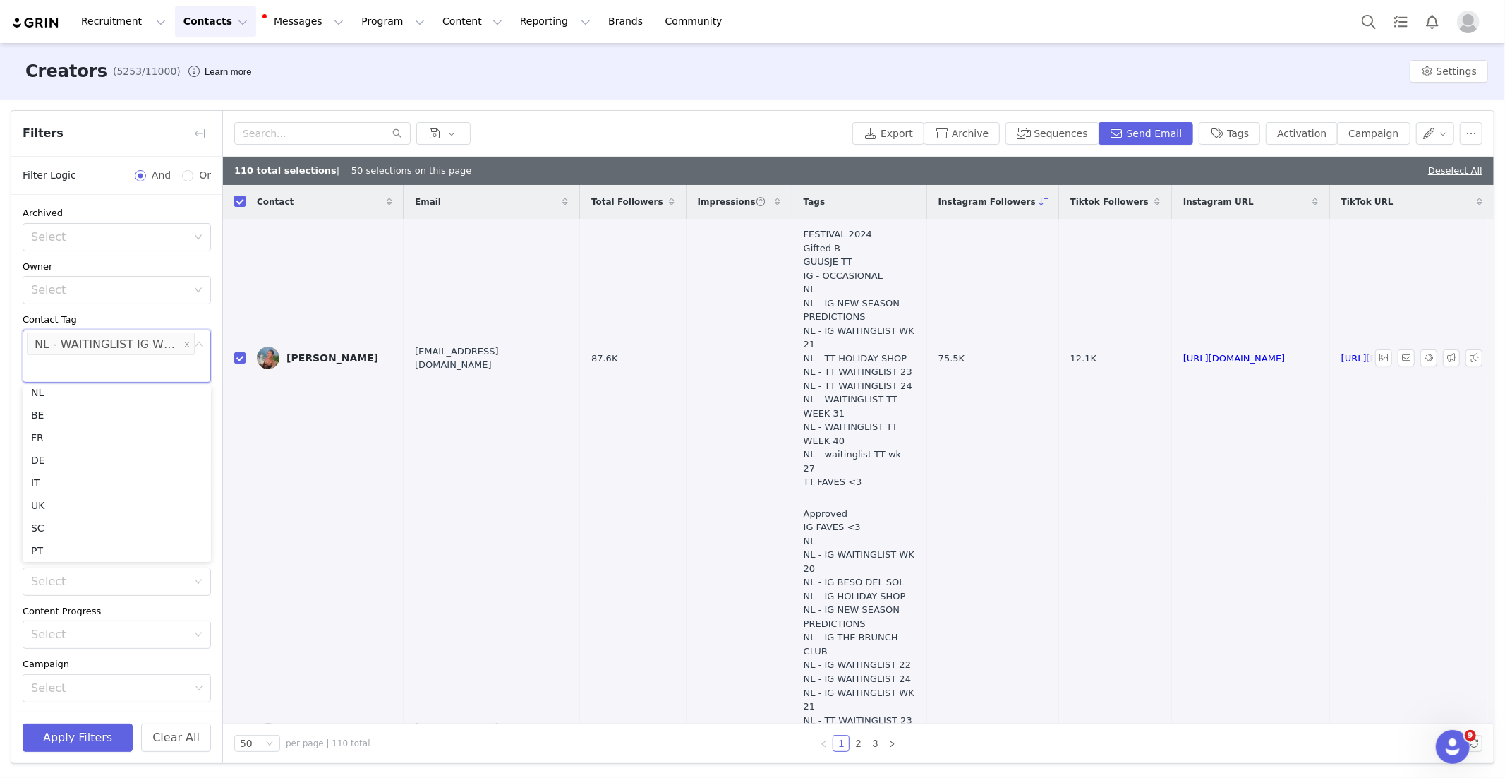
checkbox input "false"
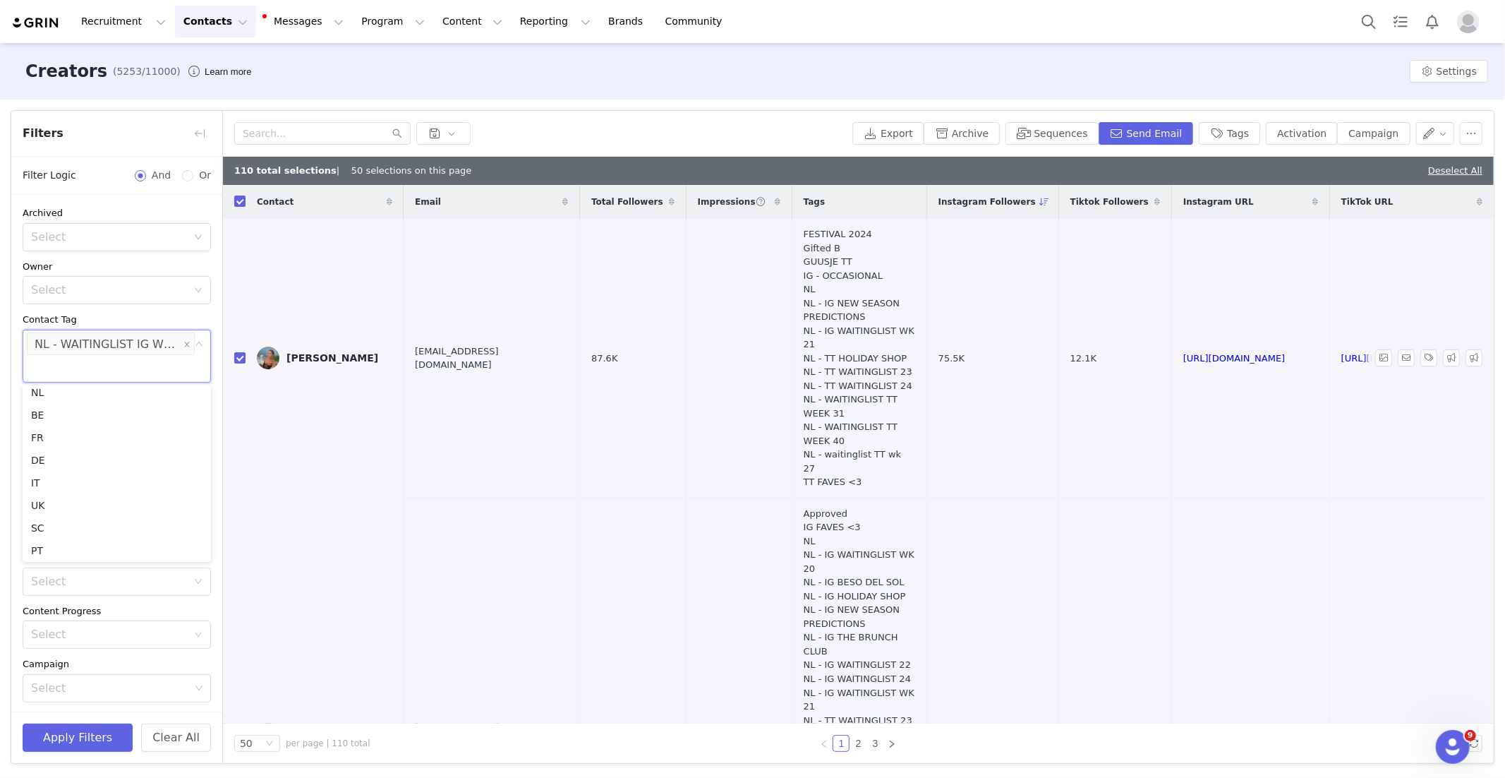
checkbox input "false"
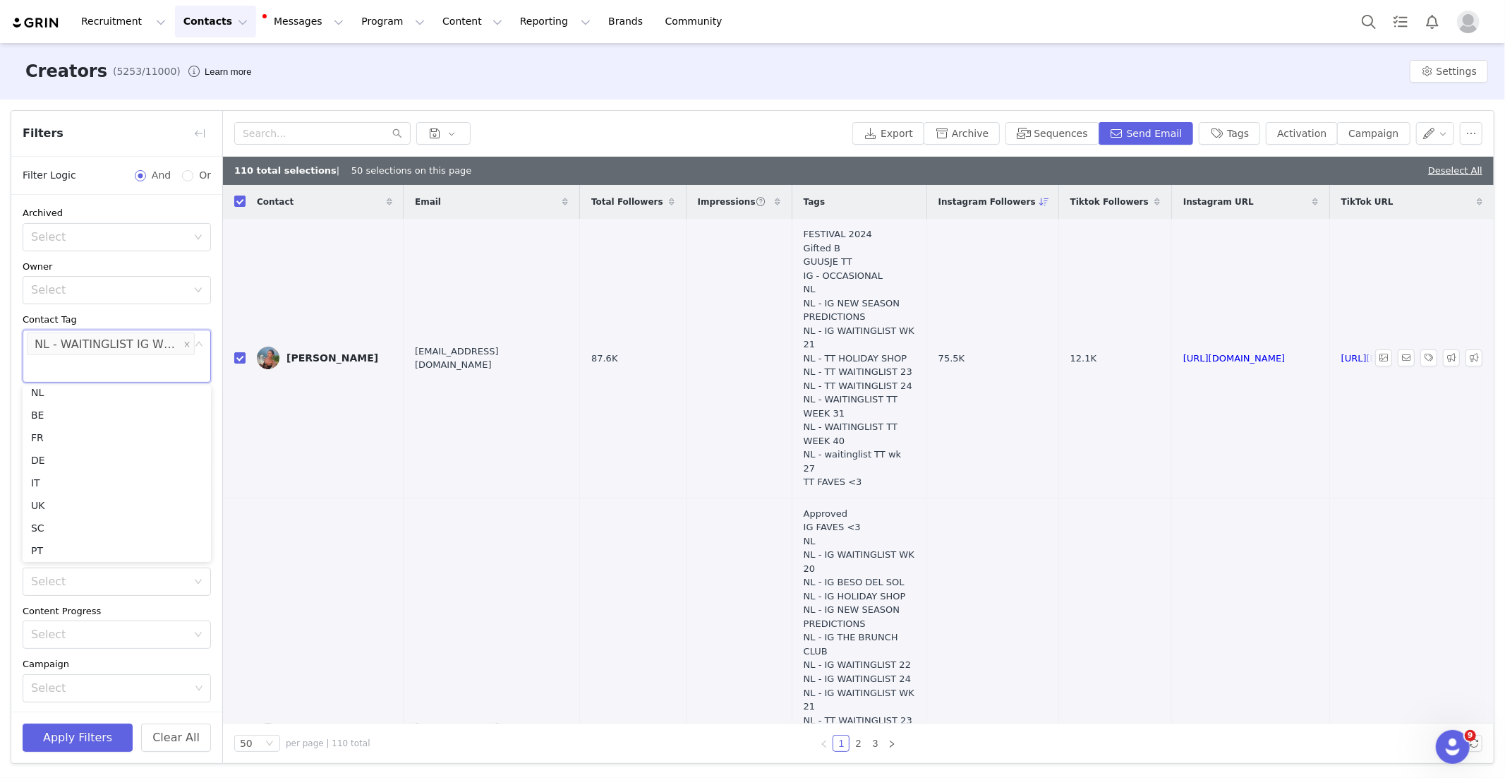
checkbox input "false"
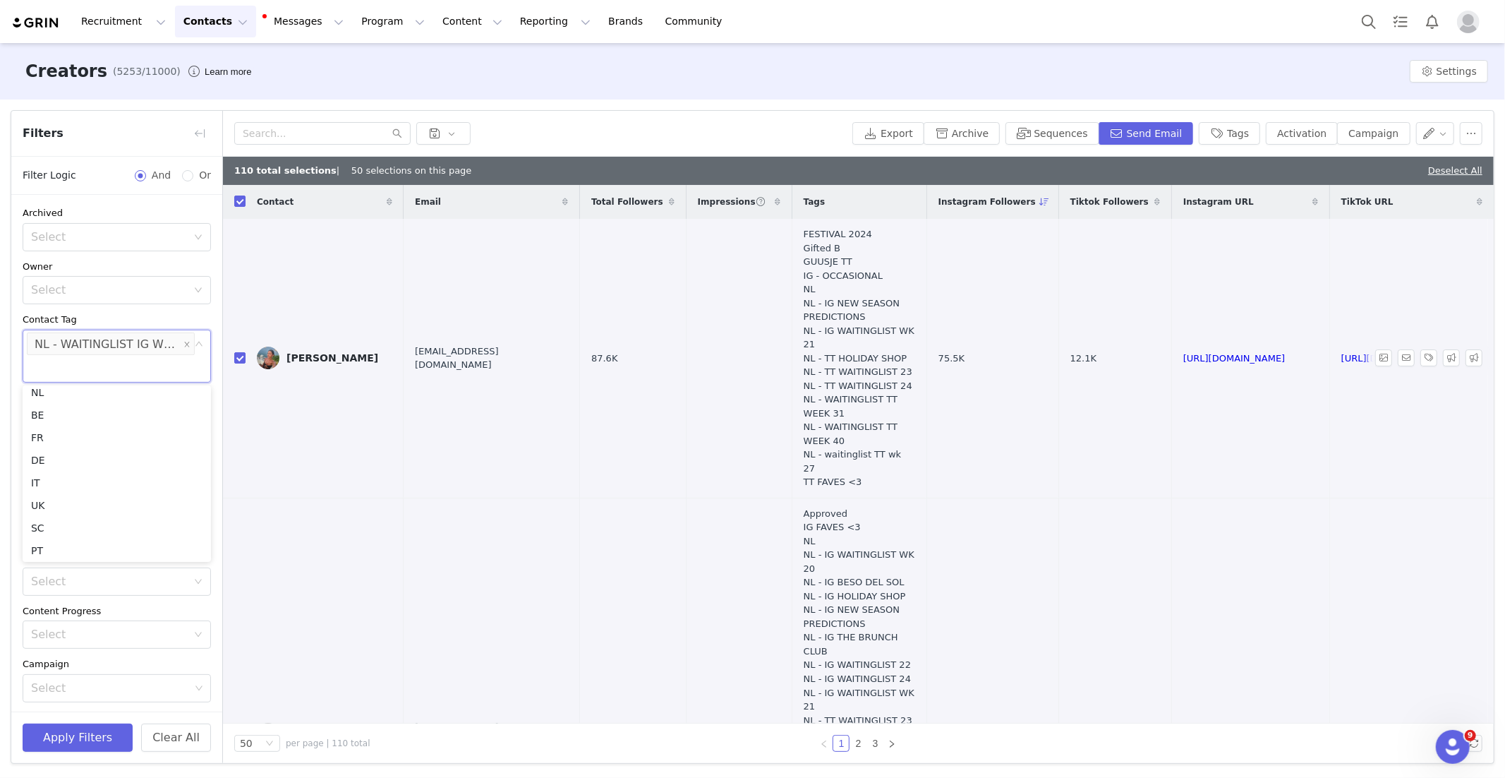
checkbox input "false"
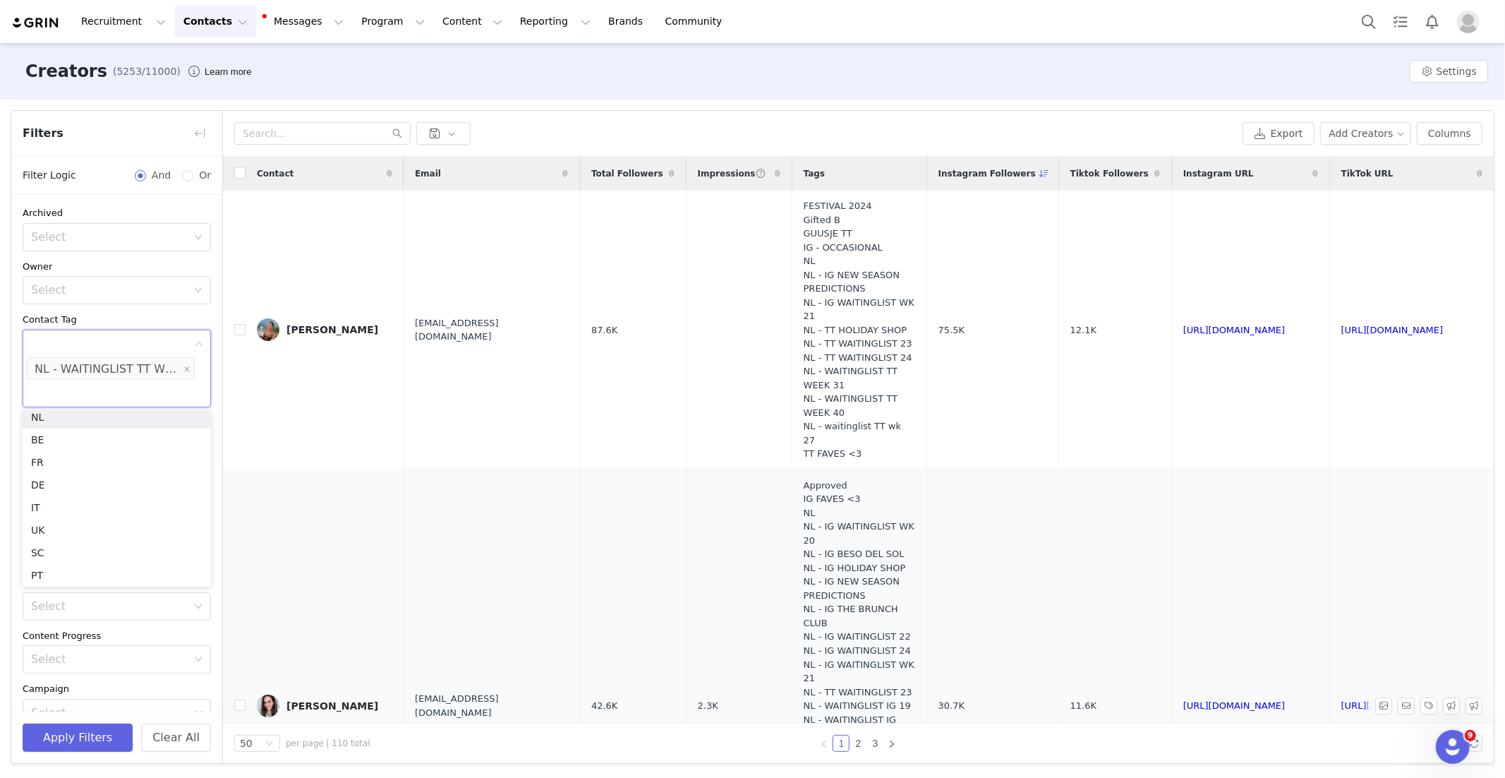
scroll to position [3, 0]
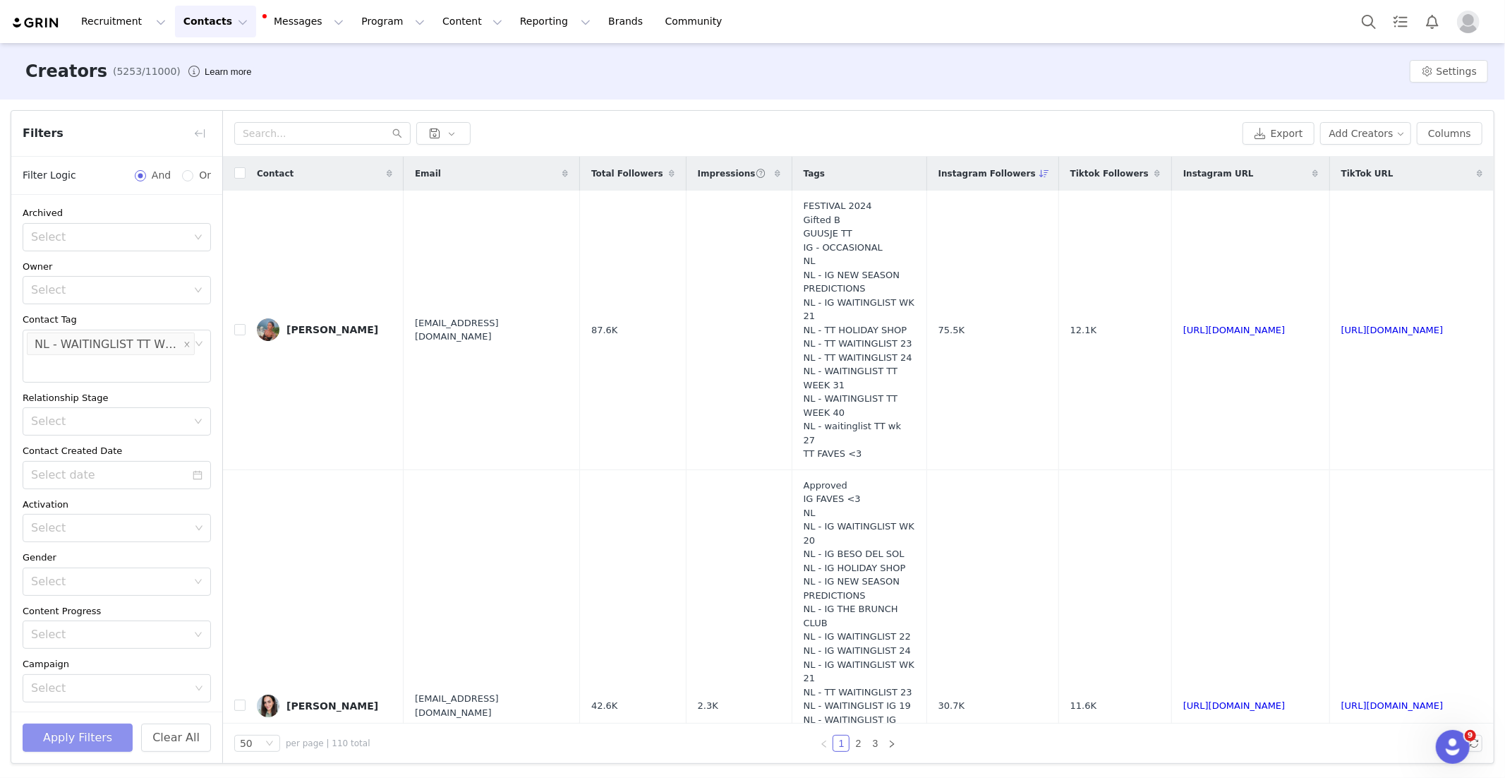
click at [90, 732] on button "Apply Filters" at bounding box center [78, 737] width 110 height 28
click at [102, 734] on button "Apply Filters" at bounding box center [78, 737] width 110 height 28
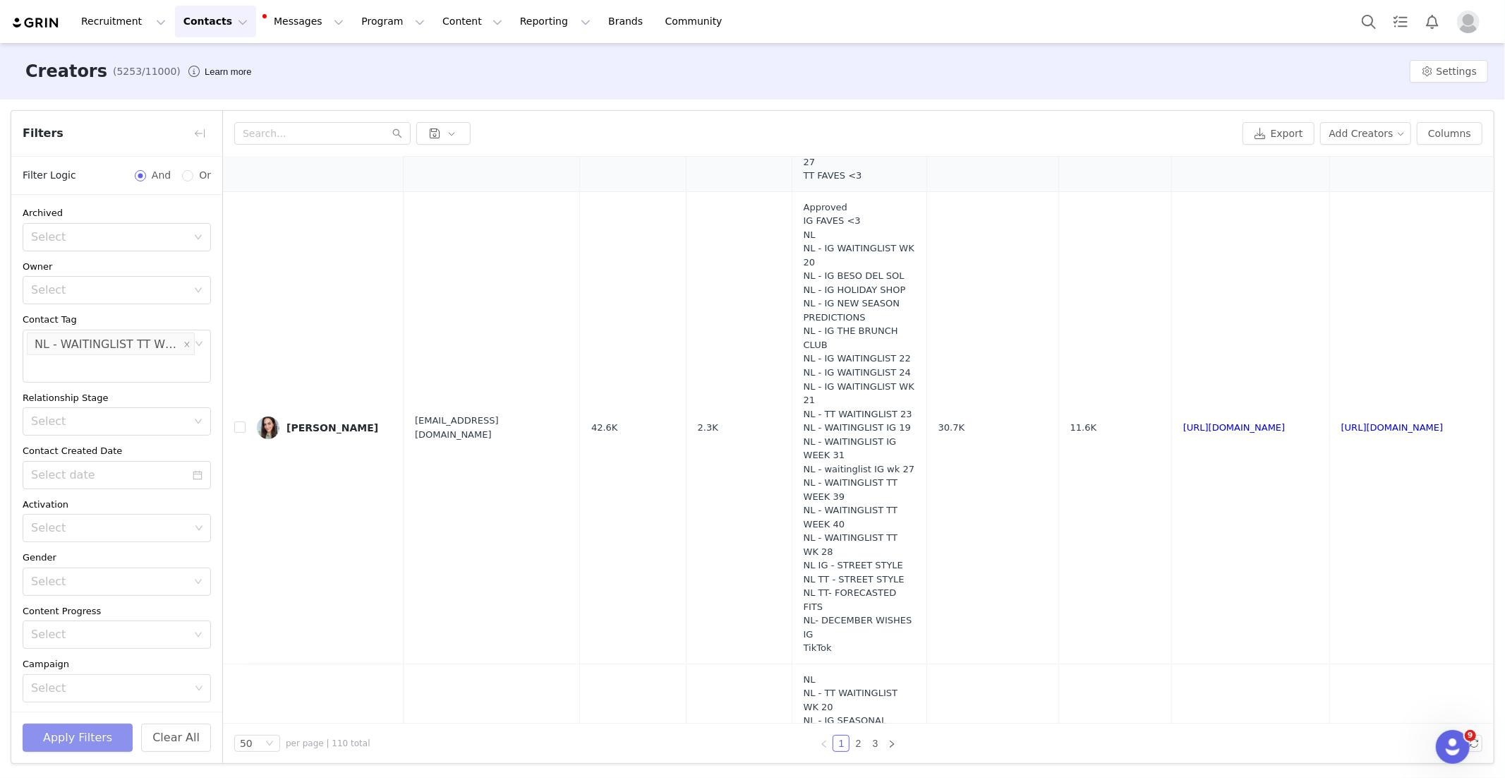
scroll to position [0, 0]
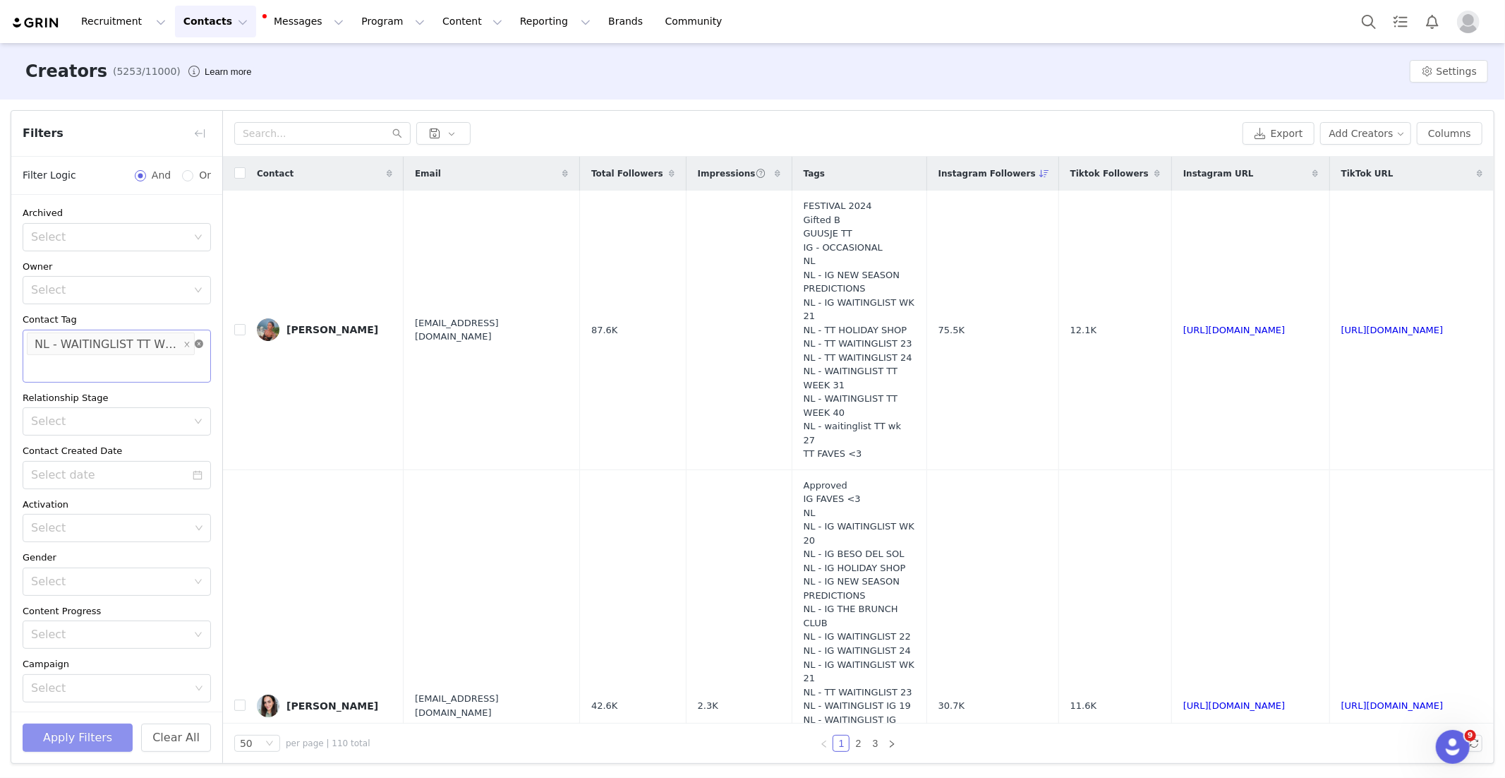
click at [200, 344] on icon "icon: close-circle" at bounding box center [199, 343] width 8 height 8
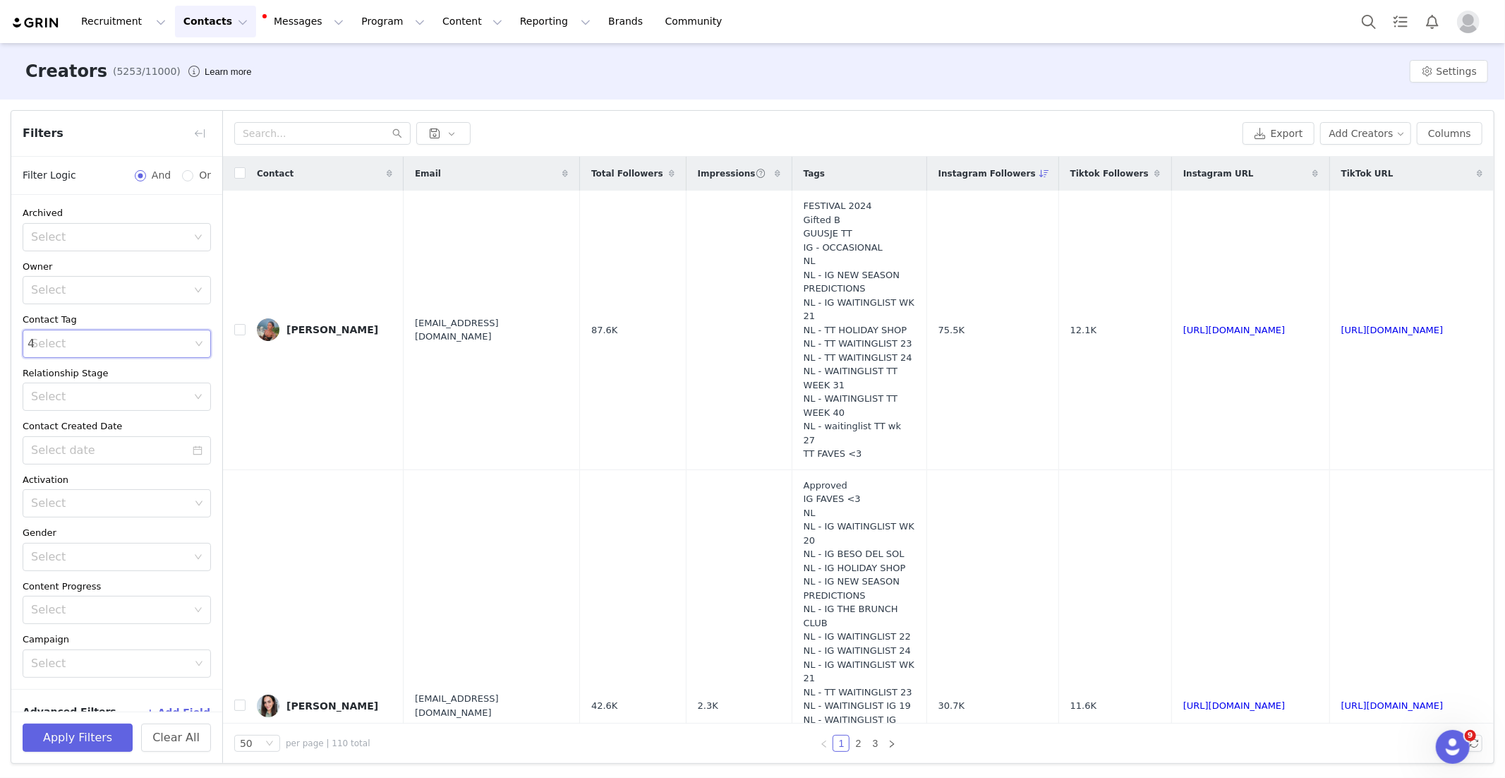
type input "40"
drag, startPoint x: 152, startPoint y: 394, endPoint x: 193, endPoint y: 318, distance: 86.5
click at [152, 394] on li "NL - WAITINGLIST IG WEEK 40" at bounding box center [117, 397] width 188 height 23
click at [195, 315] on div "Contact Tag" at bounding box center [117, 320] width 188 height 14
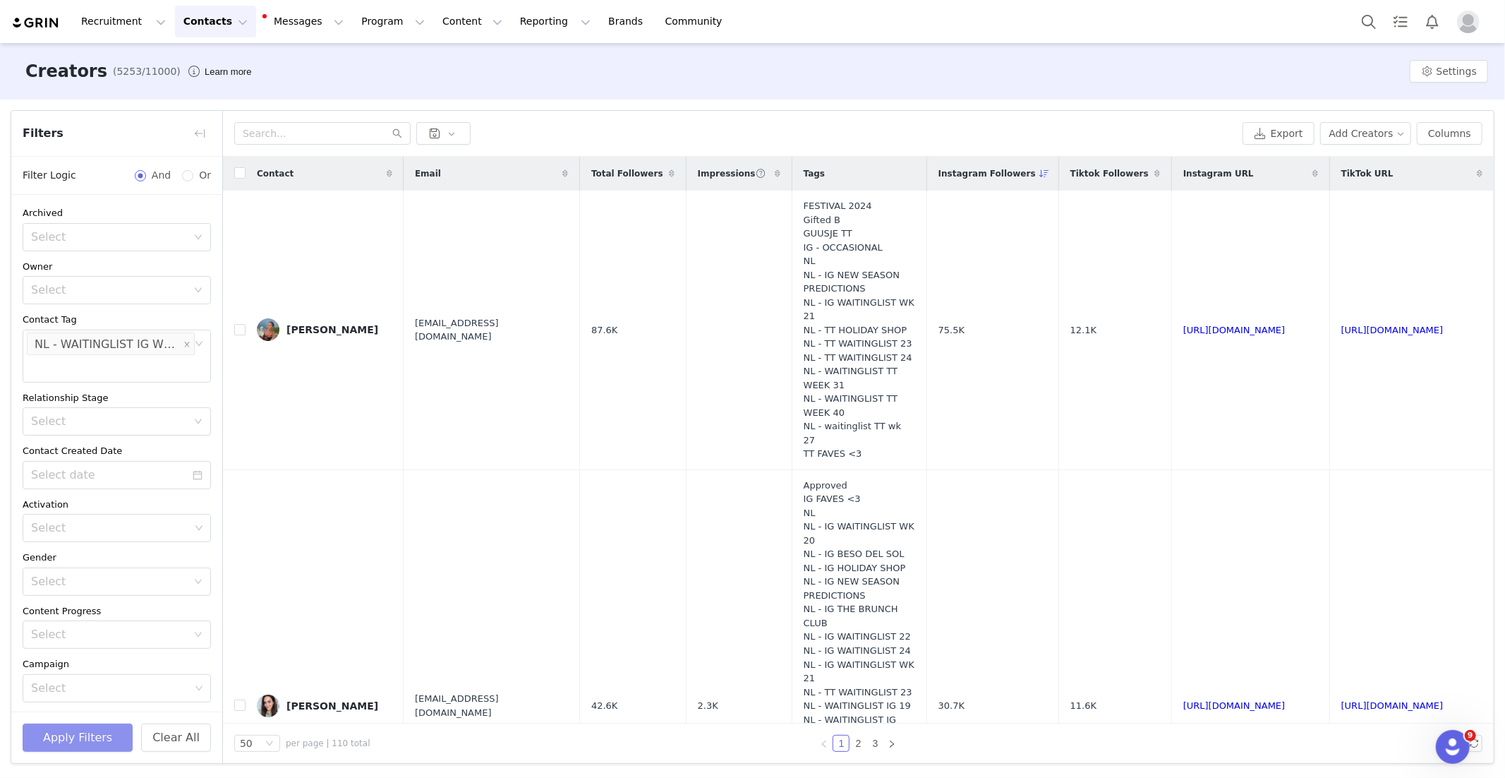
click at [102, 743] on button "Apply Filters" at bounding box center [78, 737] width 110 height 28
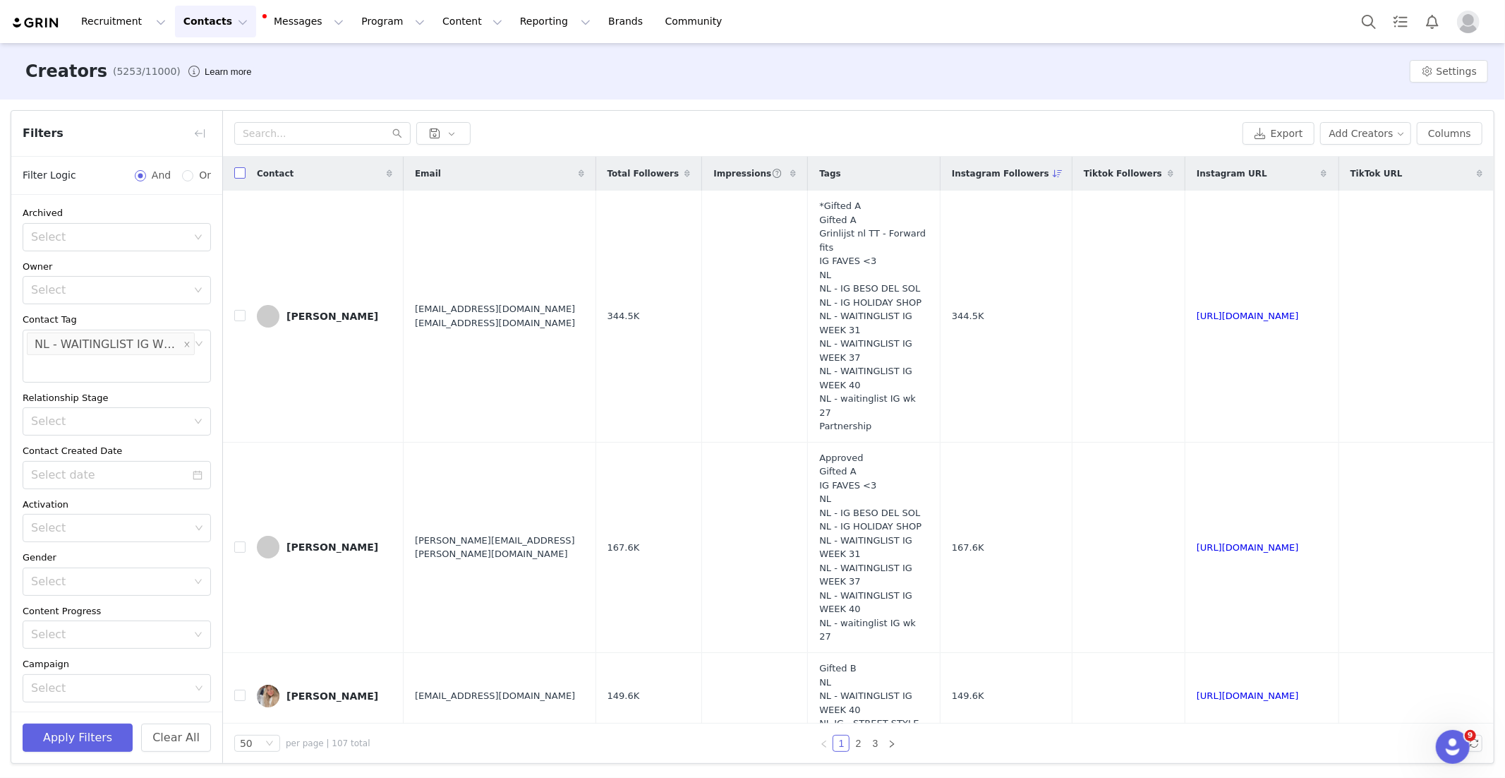
click at [241, 171] on input "checkbox" at bounding box center [239, 172] width 11 height 11
checkbox input "true"
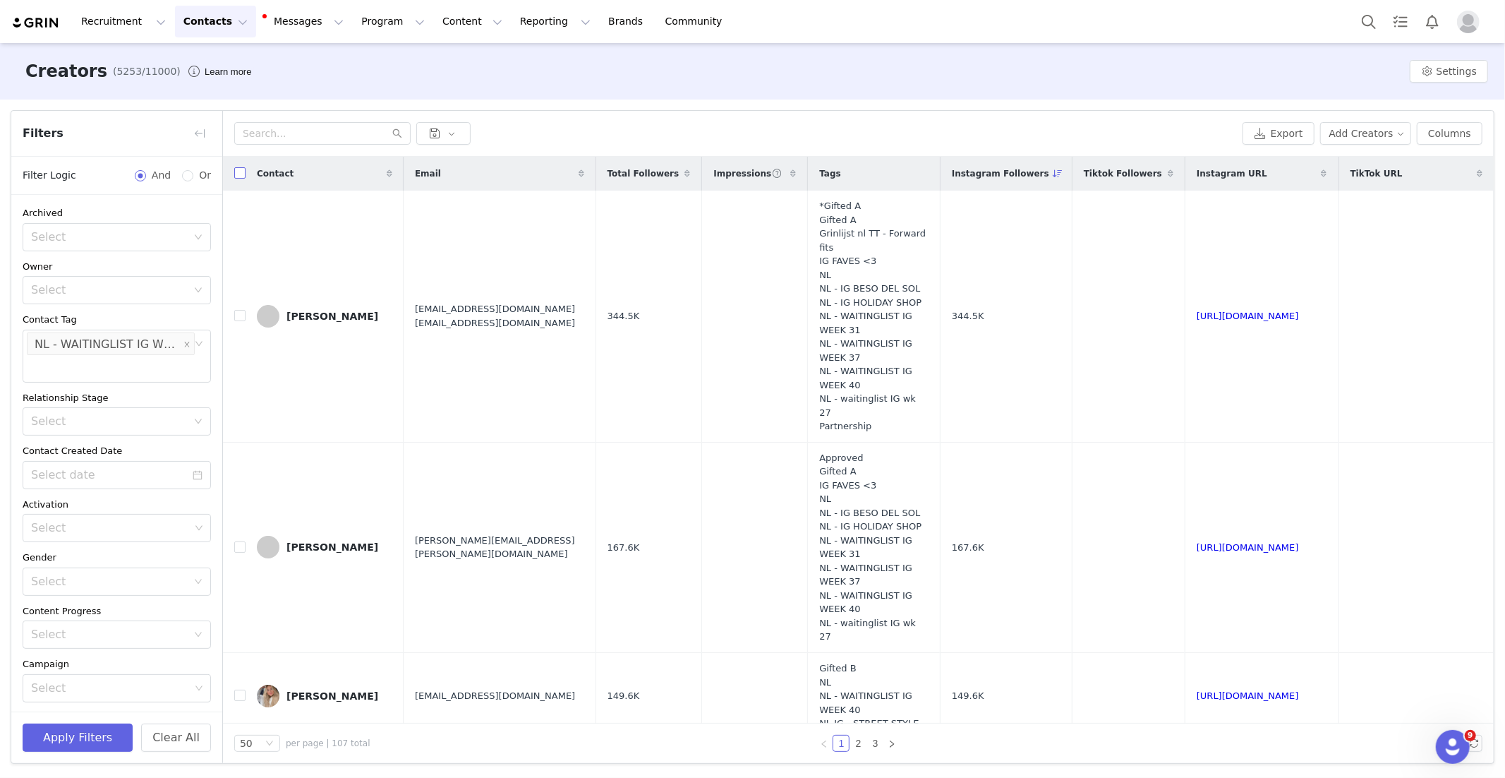
checkbox input "true"
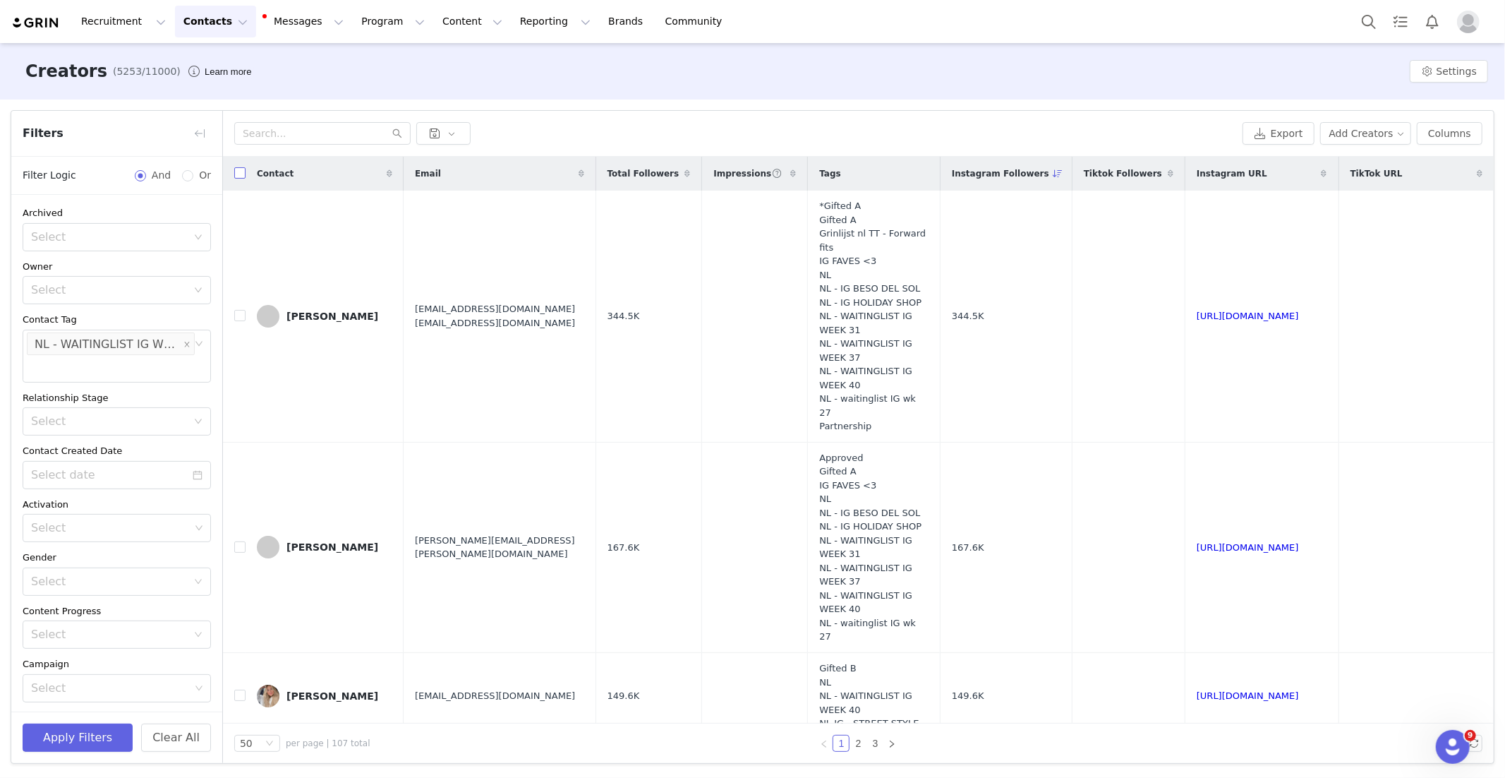
checkbox input "true"
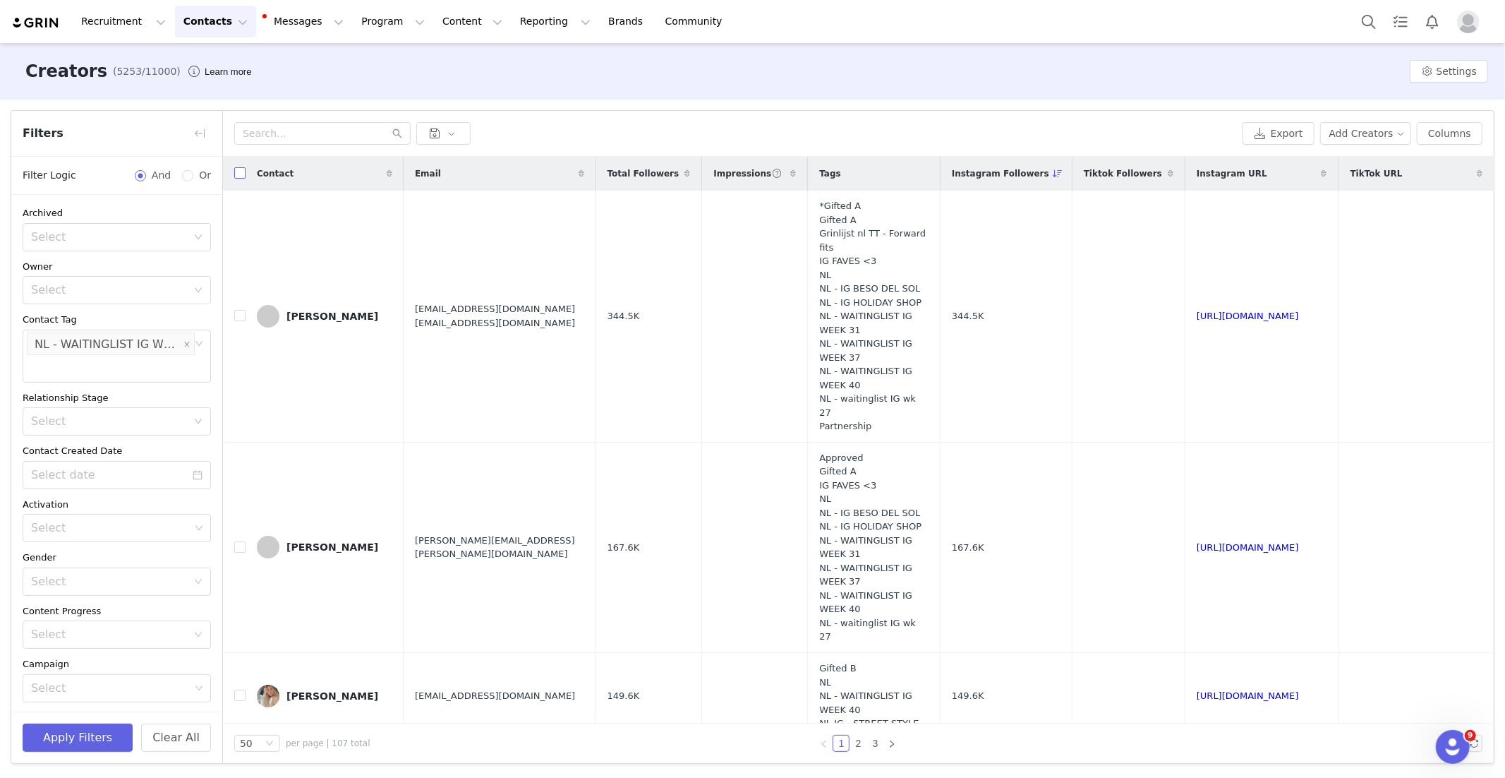
checkbox input "true"
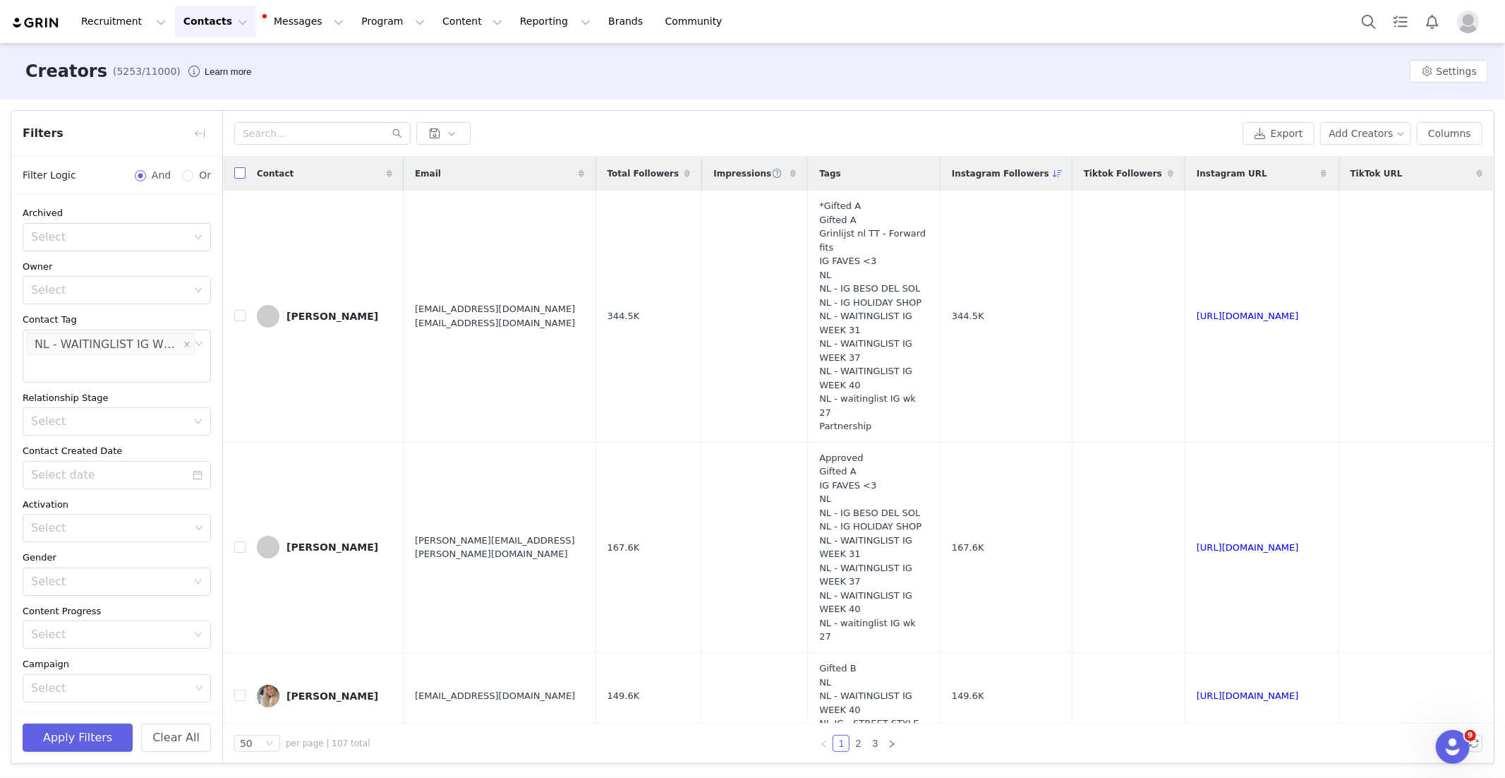
checkbox input "true"
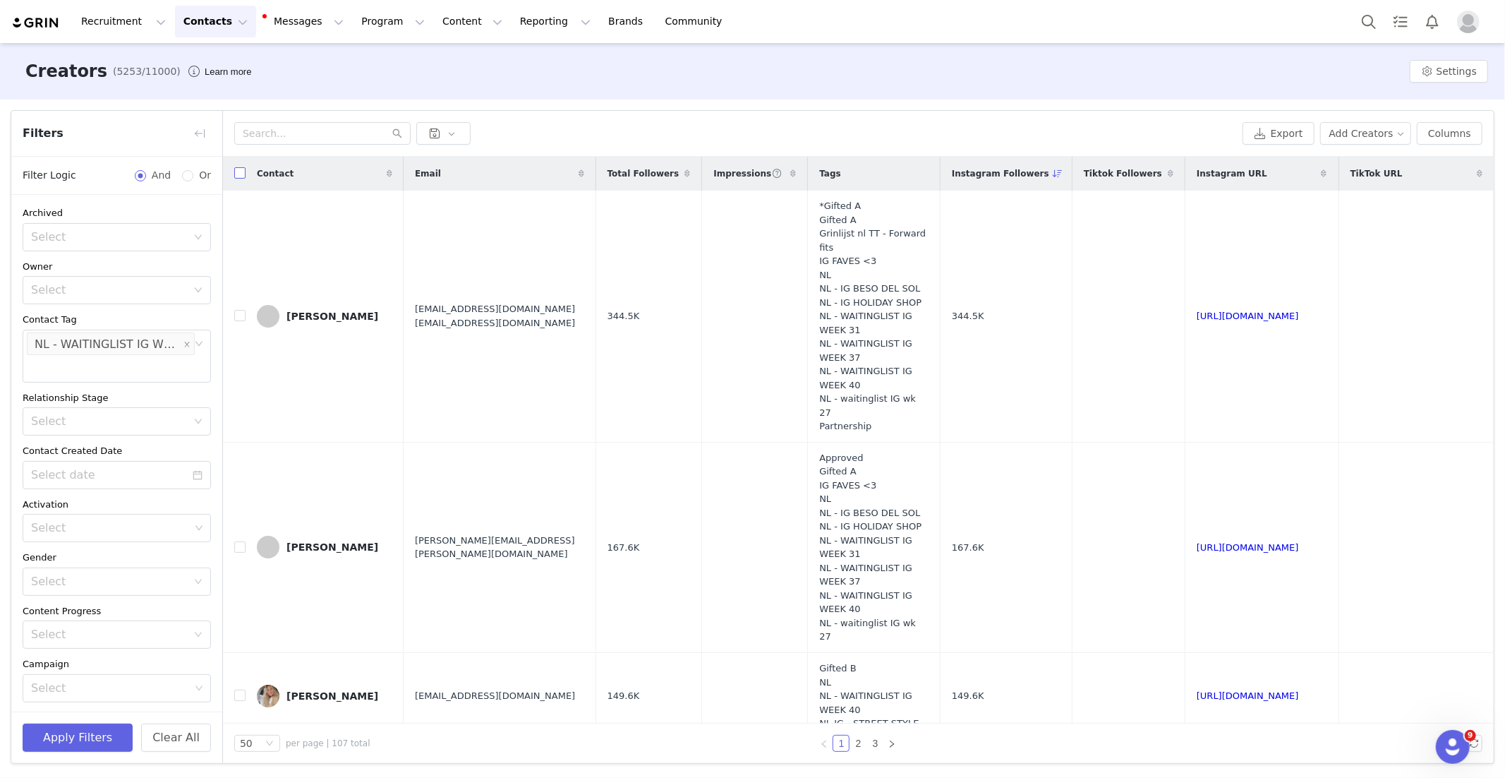
checkbox input "true"
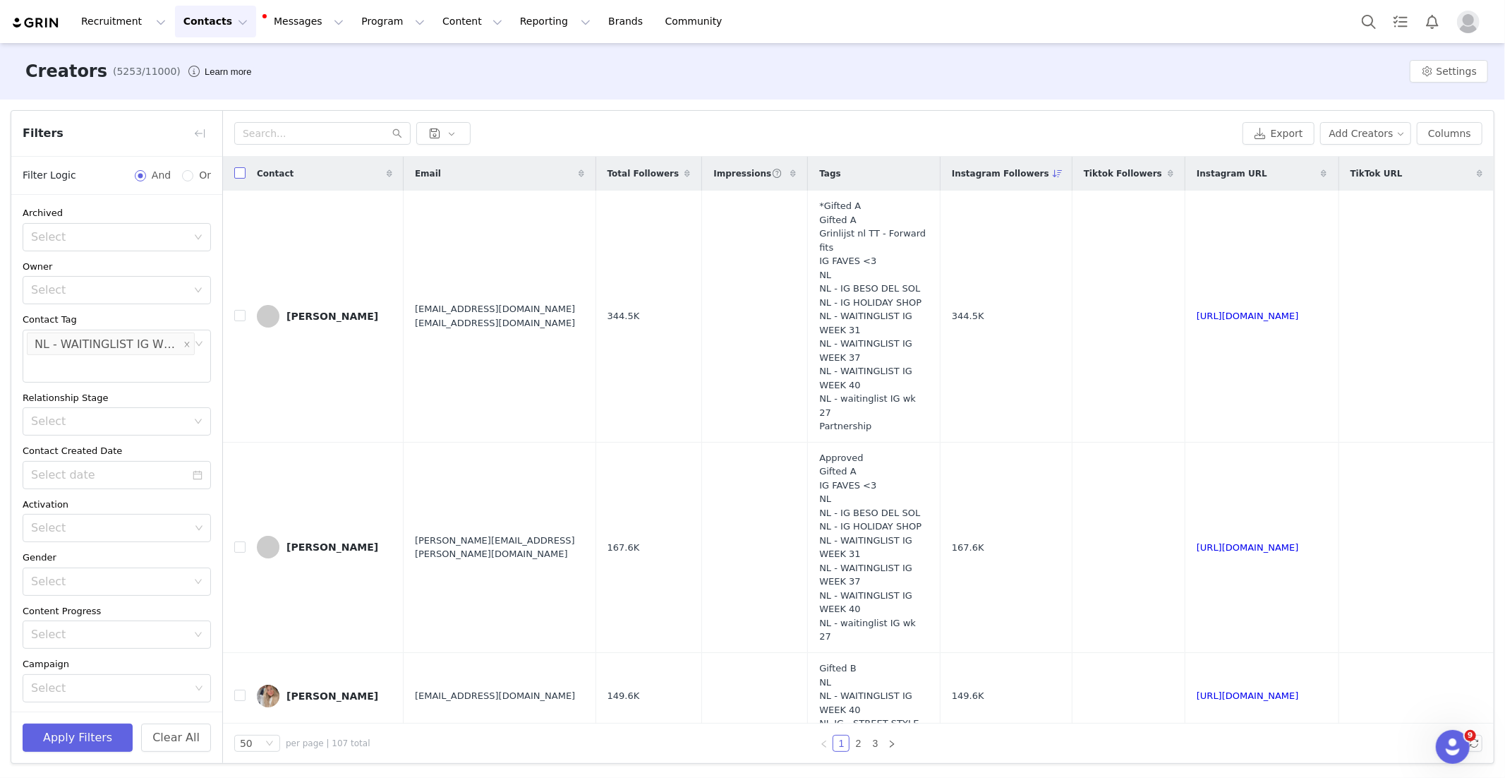
checkbox input "true"
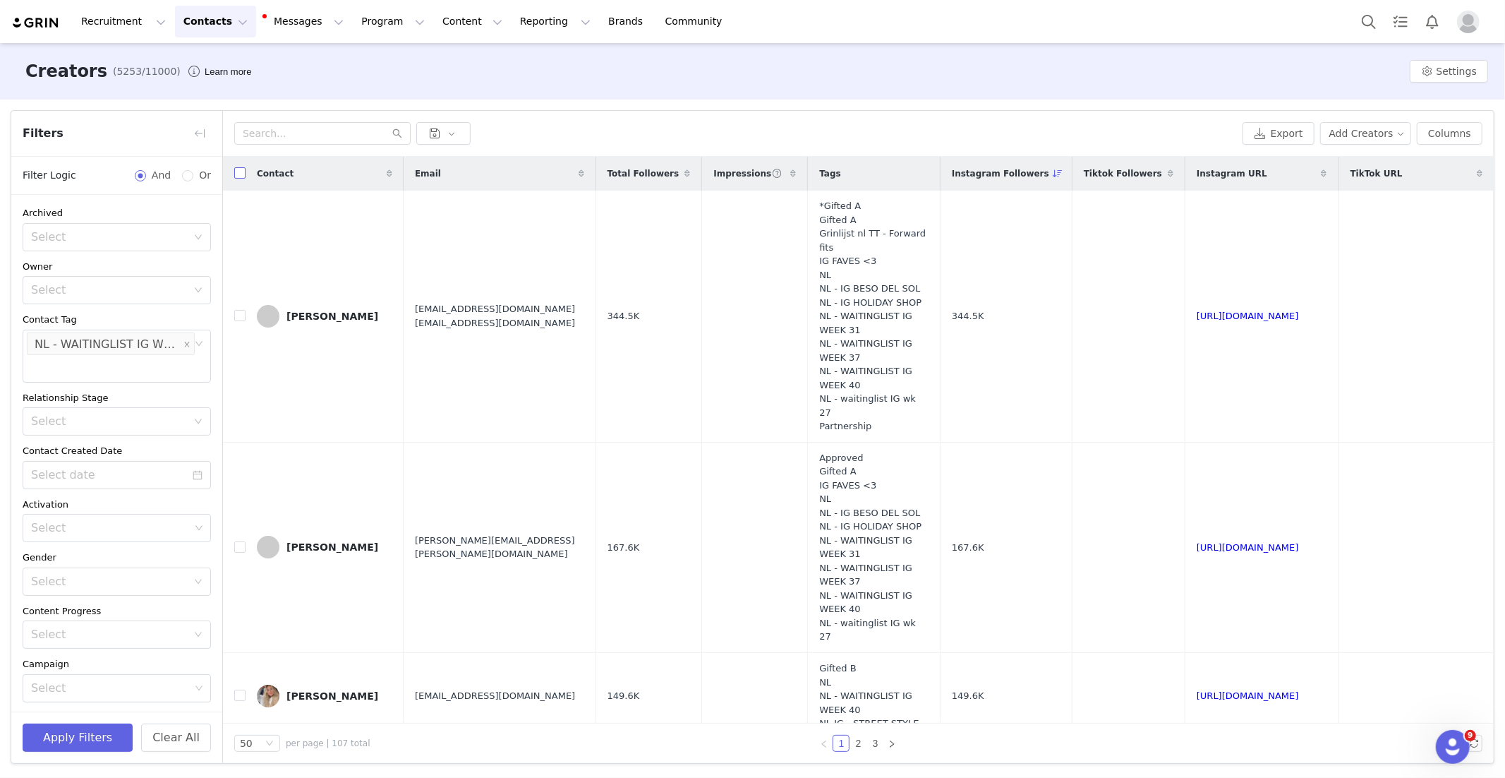
checkbox input "true"
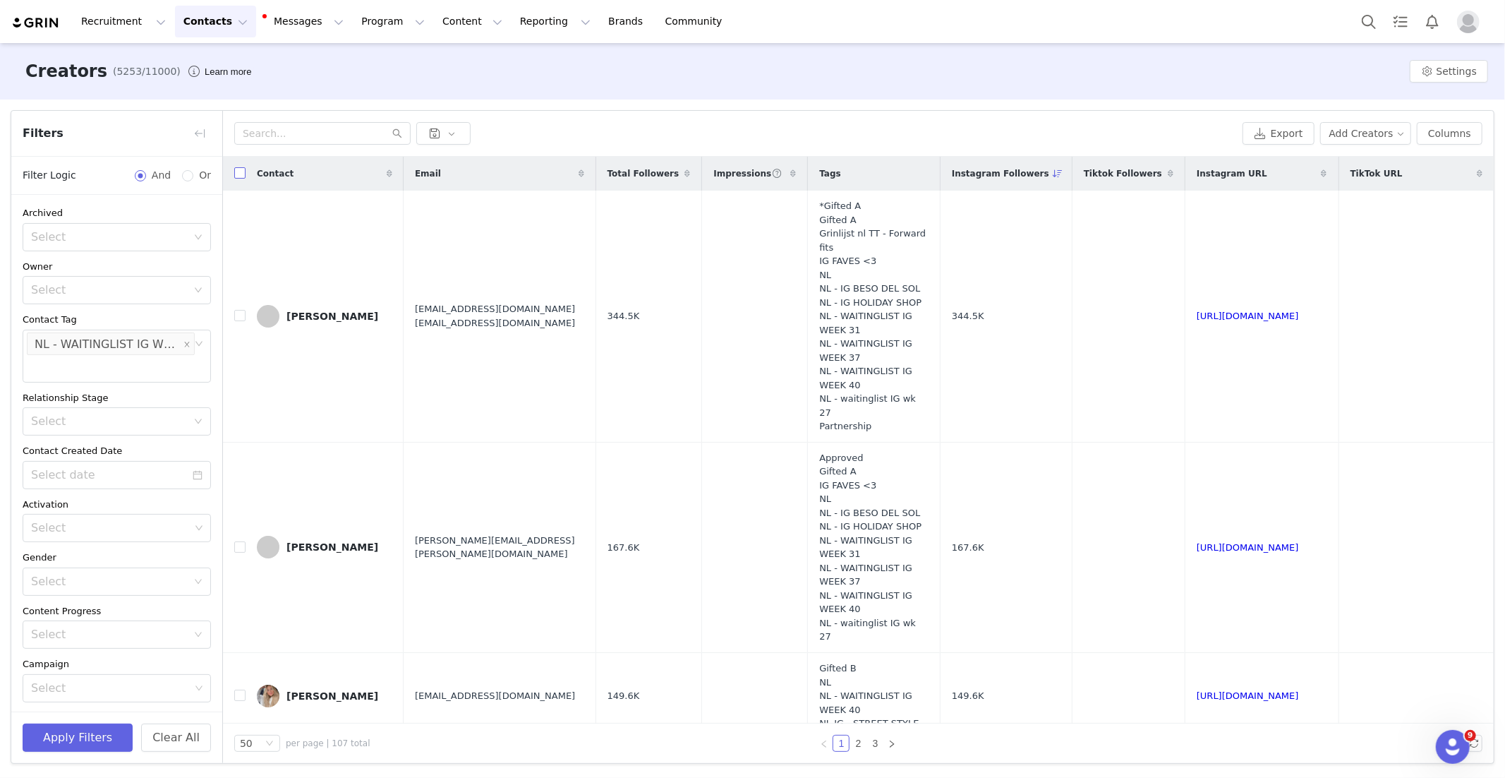
checkbox input "true"
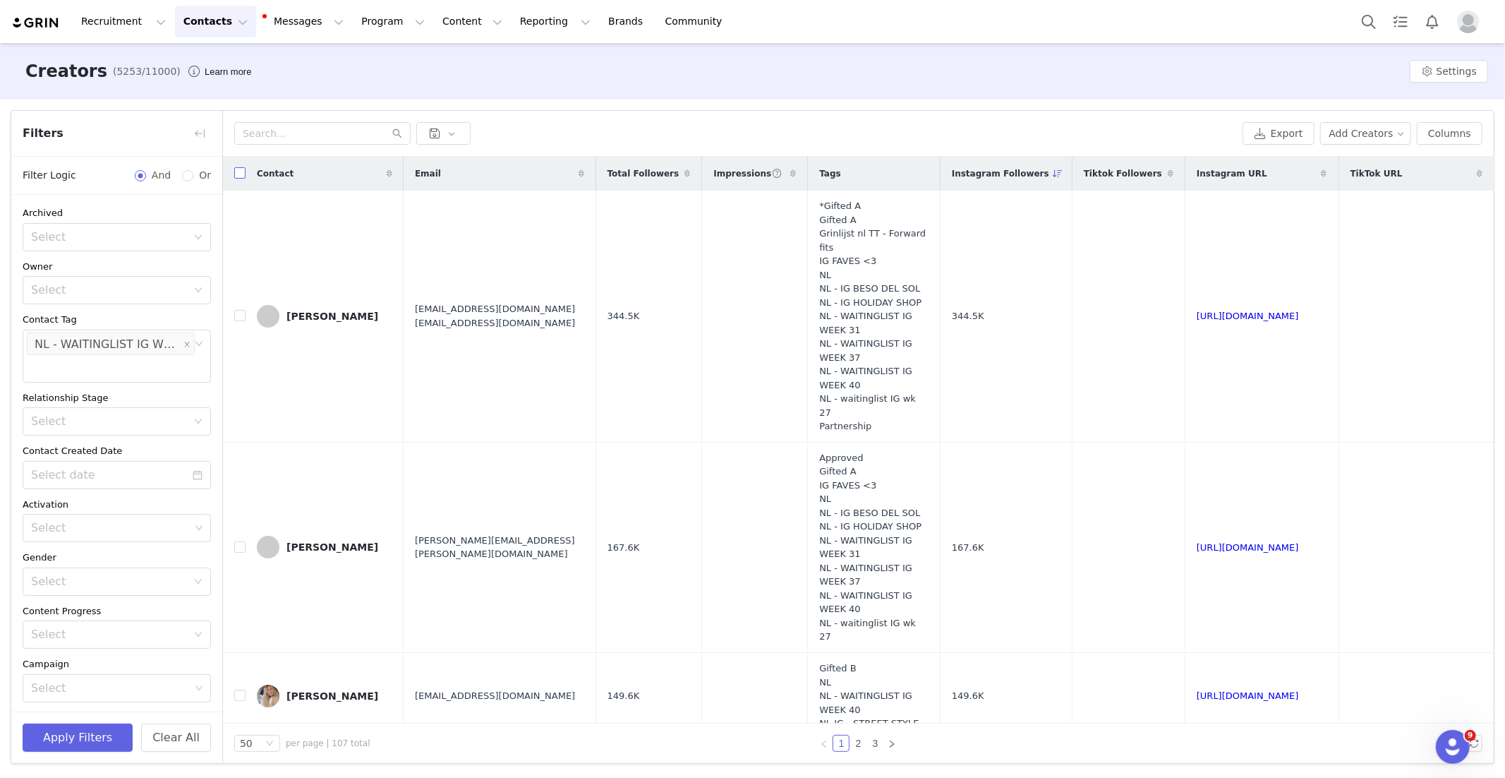
checkbox input "true"
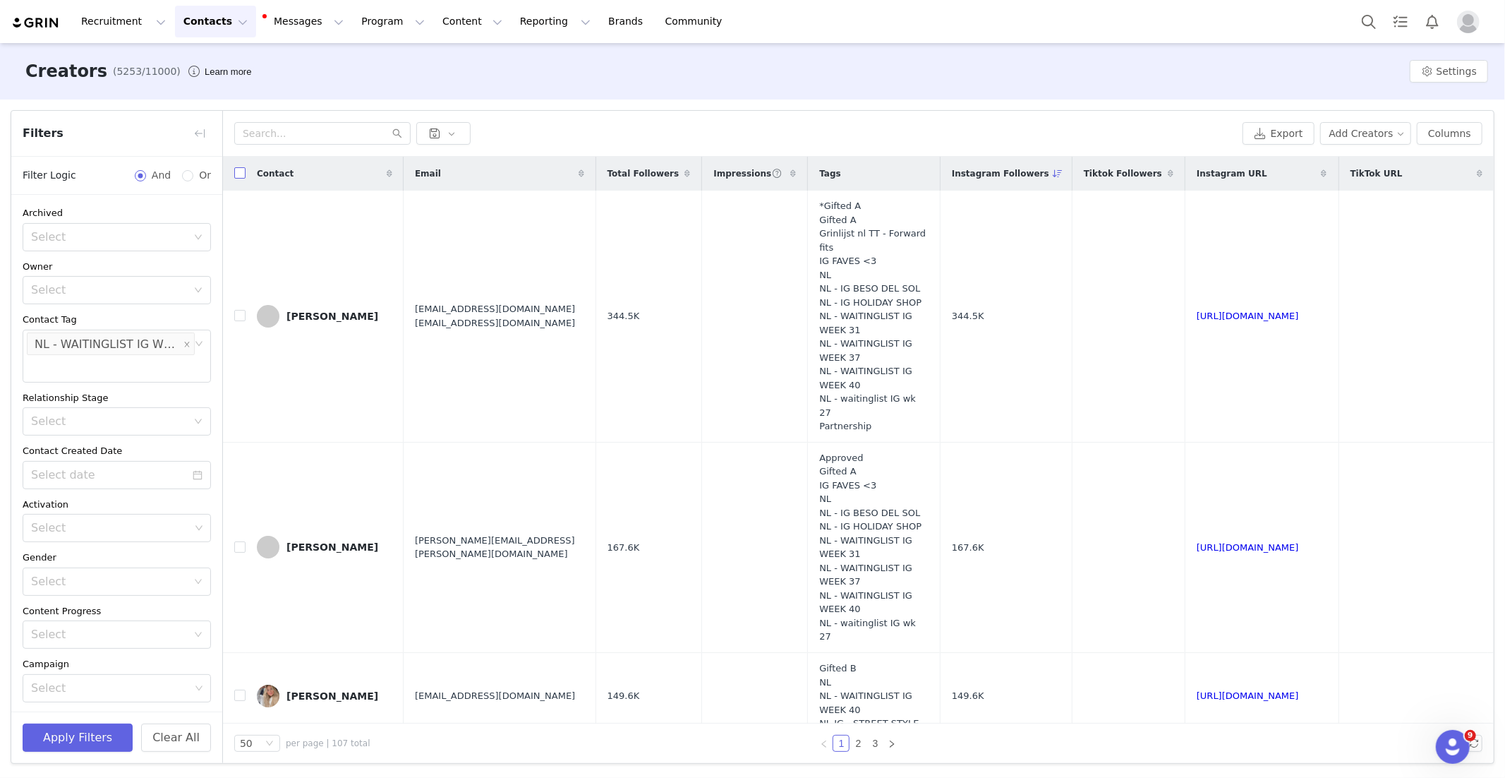
checkbox input "true"
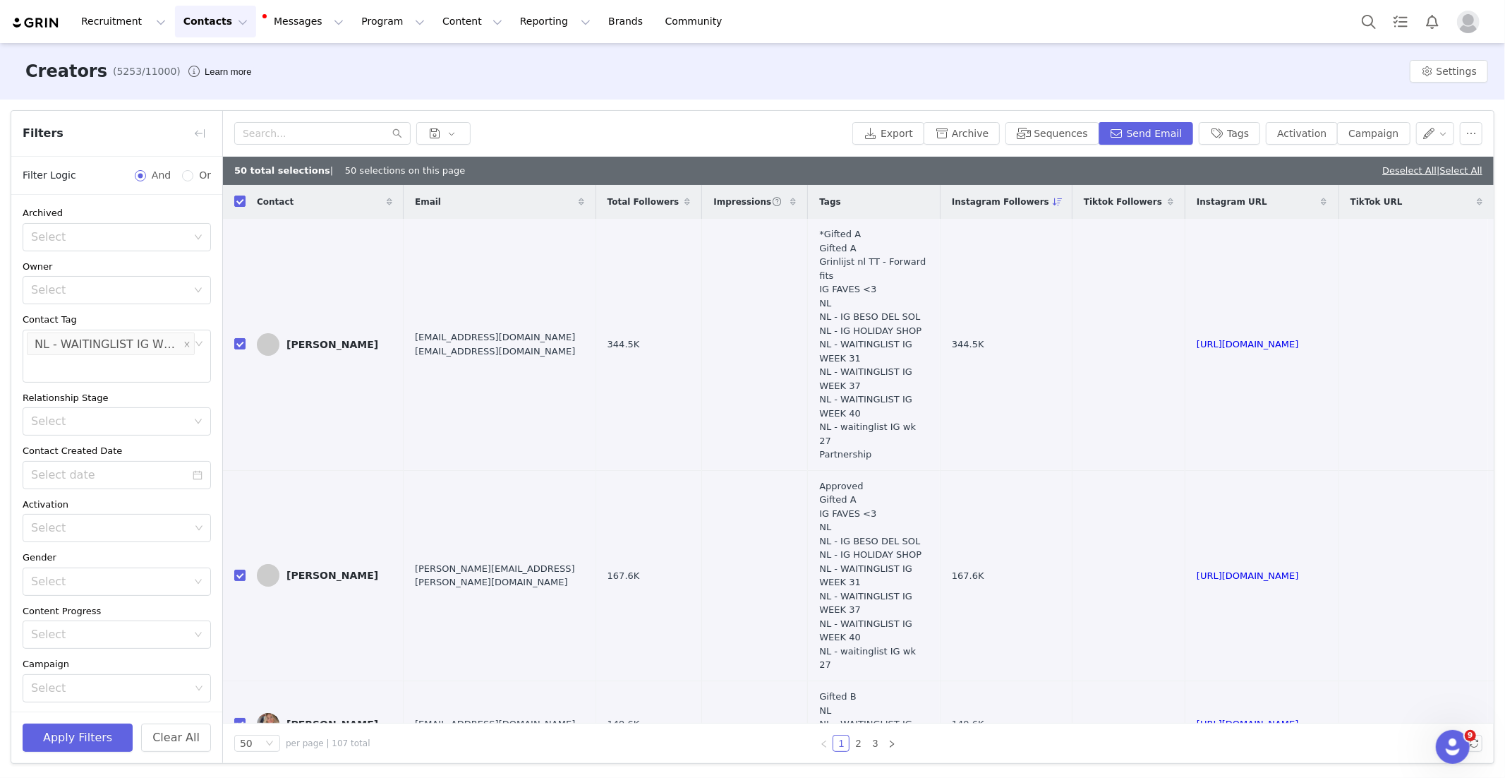
drag, startPoint x: 1461, startPoint y: 170, endPoint x: 1431, endPoint y: 170, distance: 30.3
click at [1461, 170] on link "Select All" at bounding box center [1461, 170] width 42 height 11
click at [1299, 138] on button "Activation" at bounding box center [1302, 133] width 72 height 23
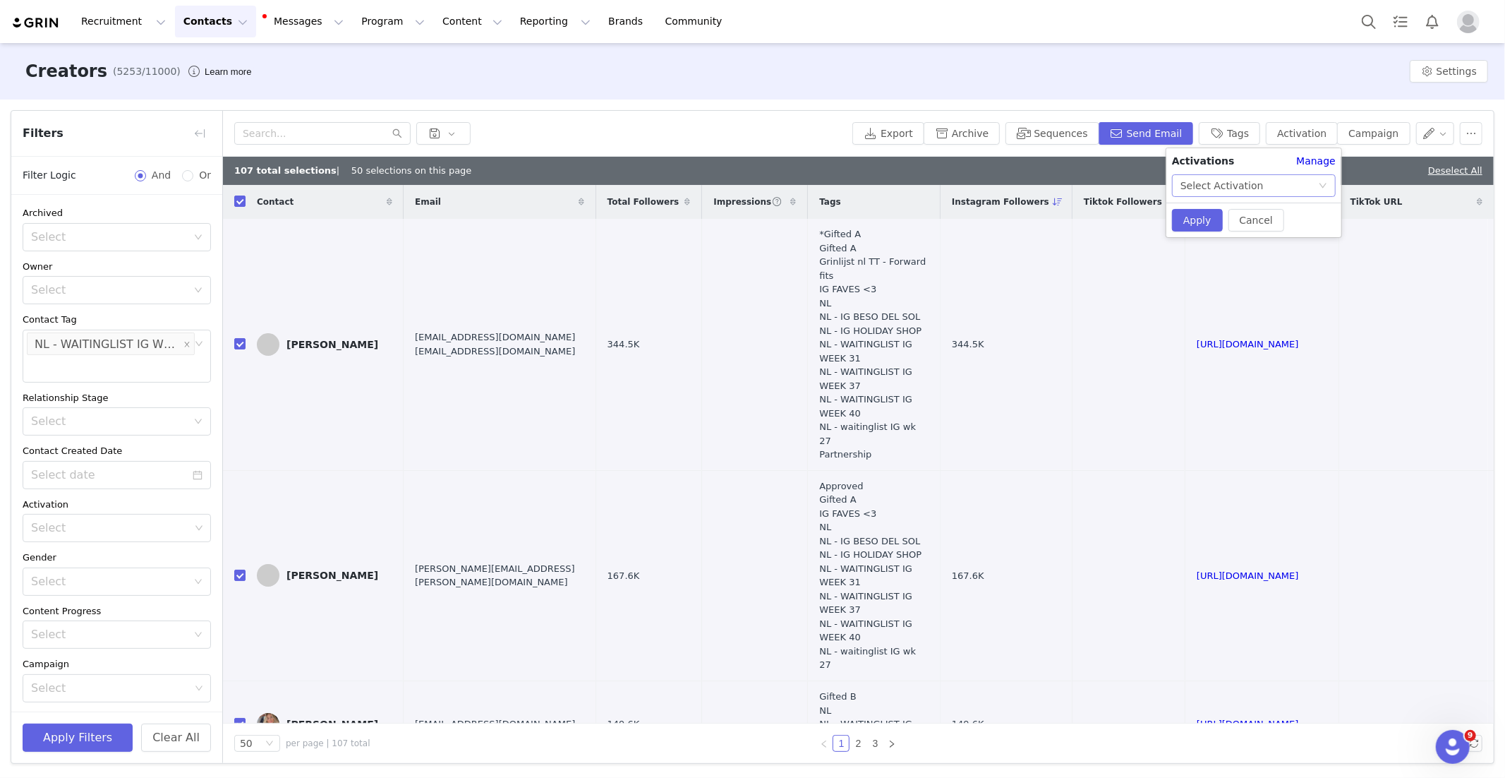
click at [1252, 183] on div "Select Activation" at bounding box center [1221, 185] width 83 height 21
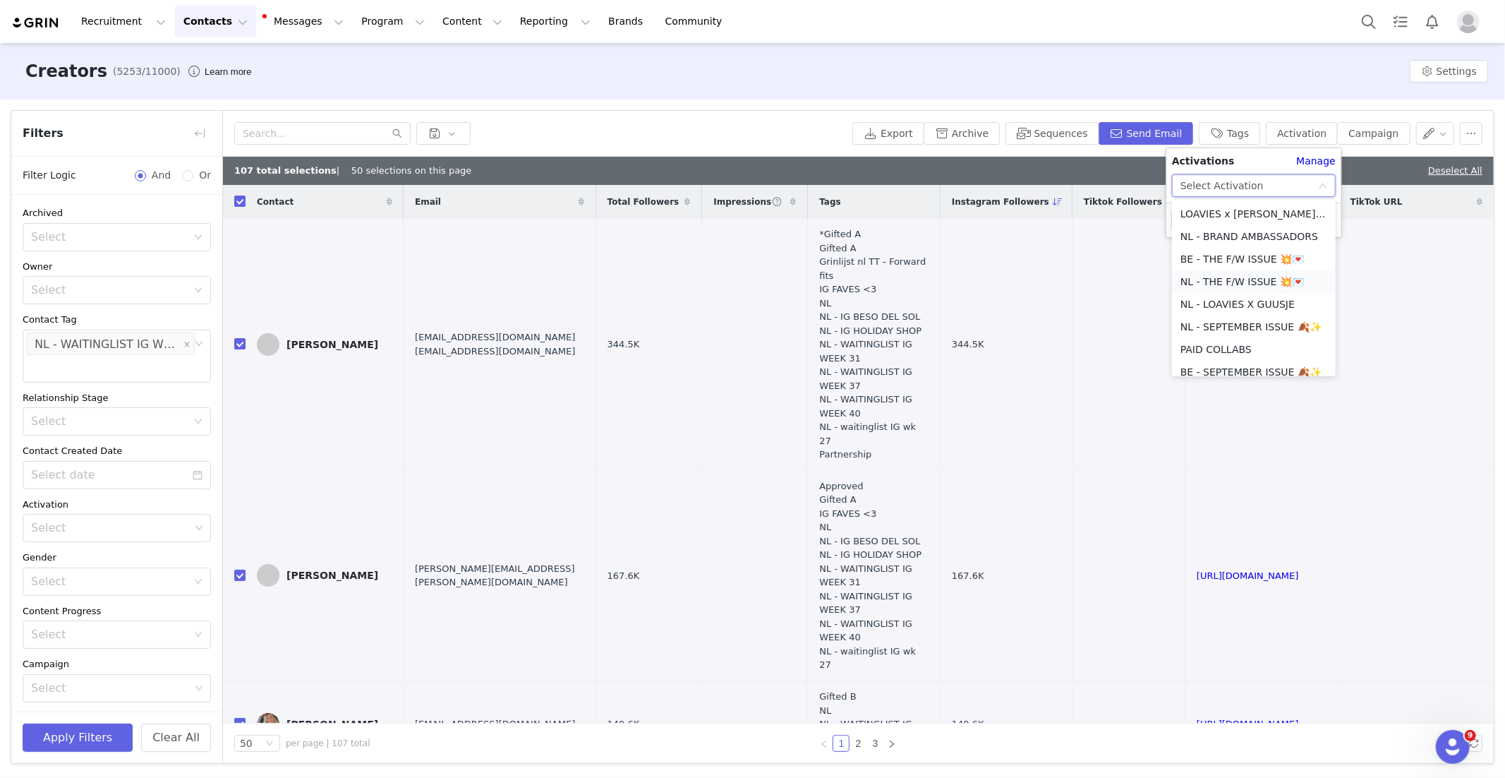
click at [1248, 279] on li "NL - THE F/W ISSUE 💥💌" at bounding box center [1254, 281] width 164 height 23
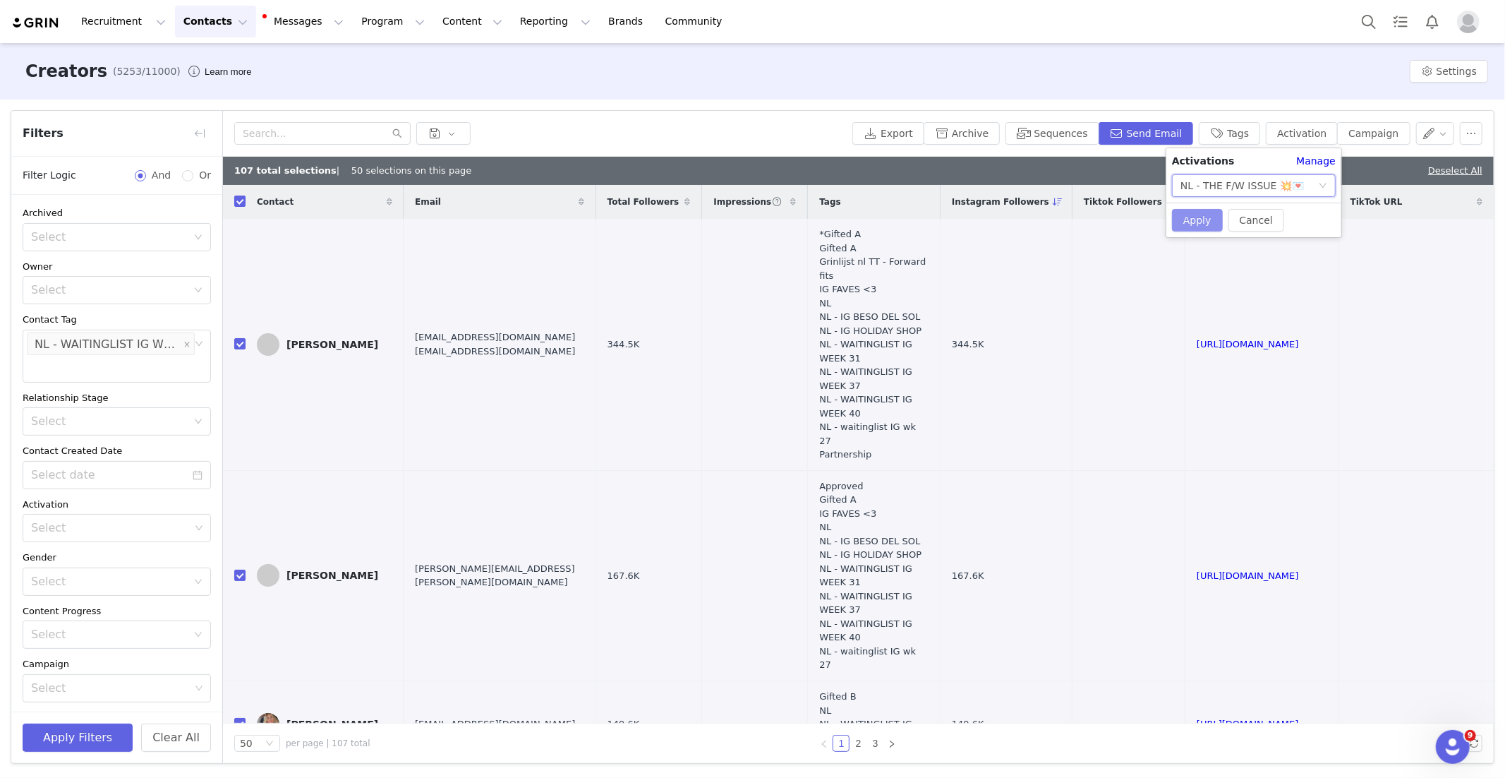
click at [1202, 220] on button "Apply" at bounding box center [1197, 220] width 51 height 23
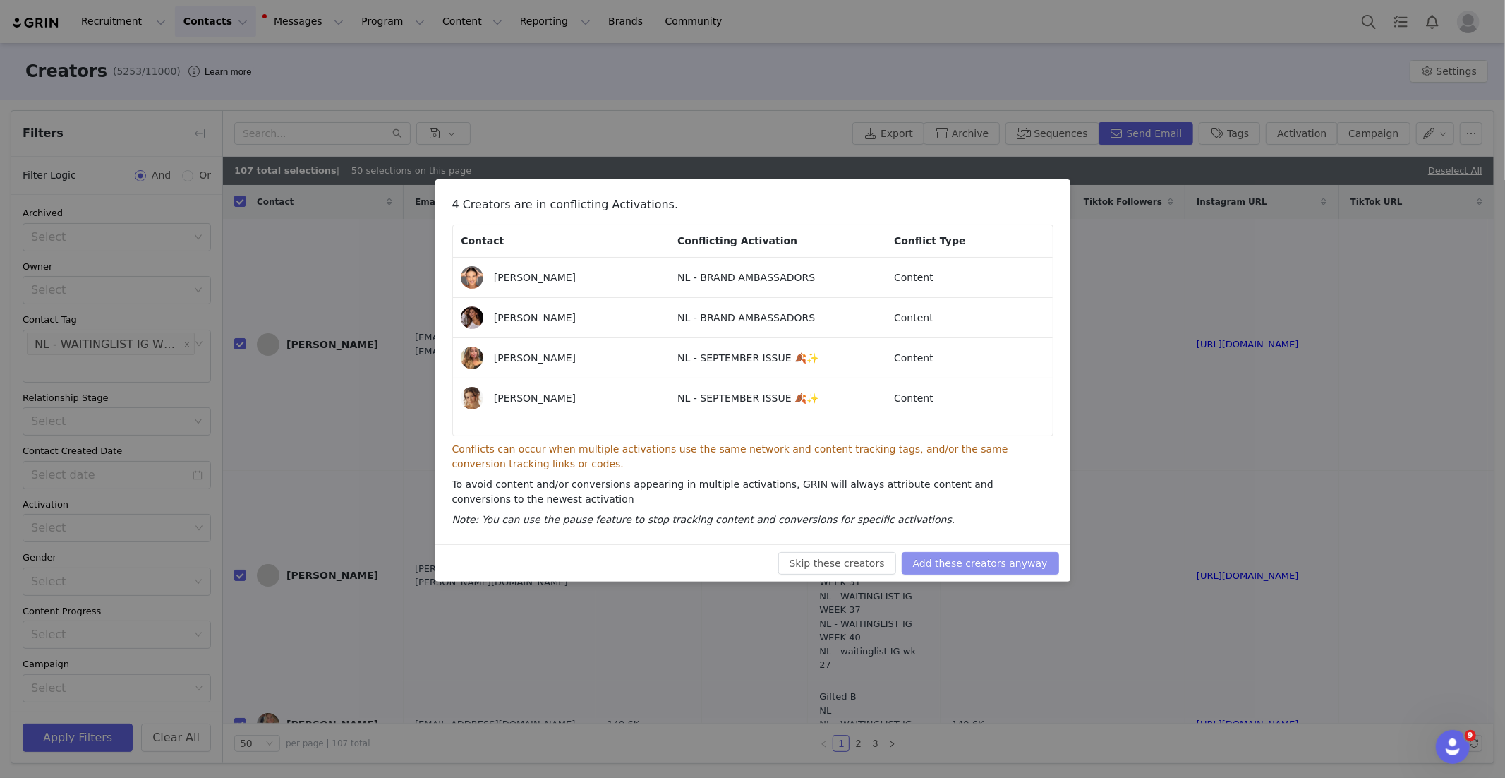
click at [1022, 563] on button "Add these creators anyway" at bounding box center [980, 563] width 157 height 23
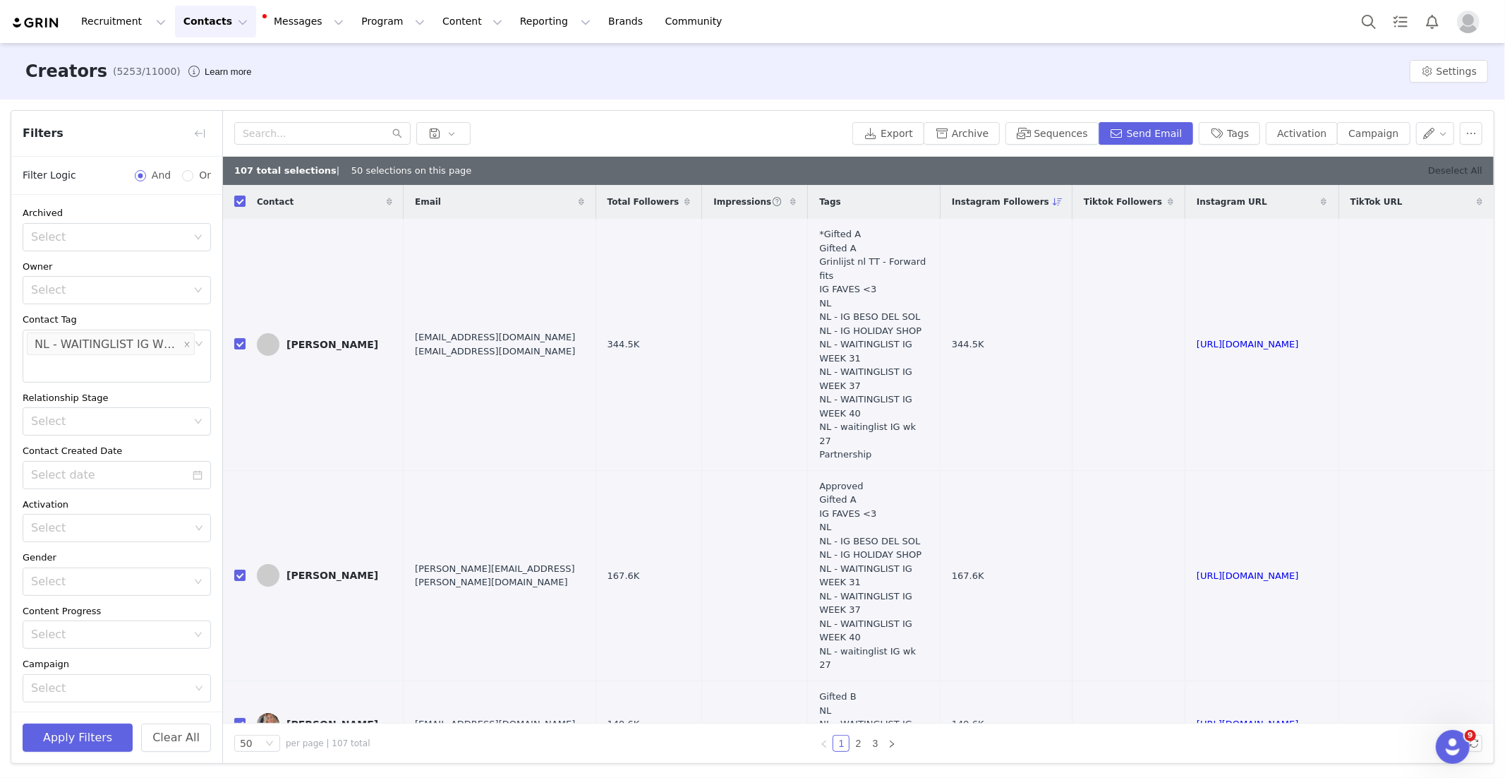
click at [1465, 169] on link "Deselect All" at bounding box center [1455, 170] width 54 height 11
checkbox input "false"
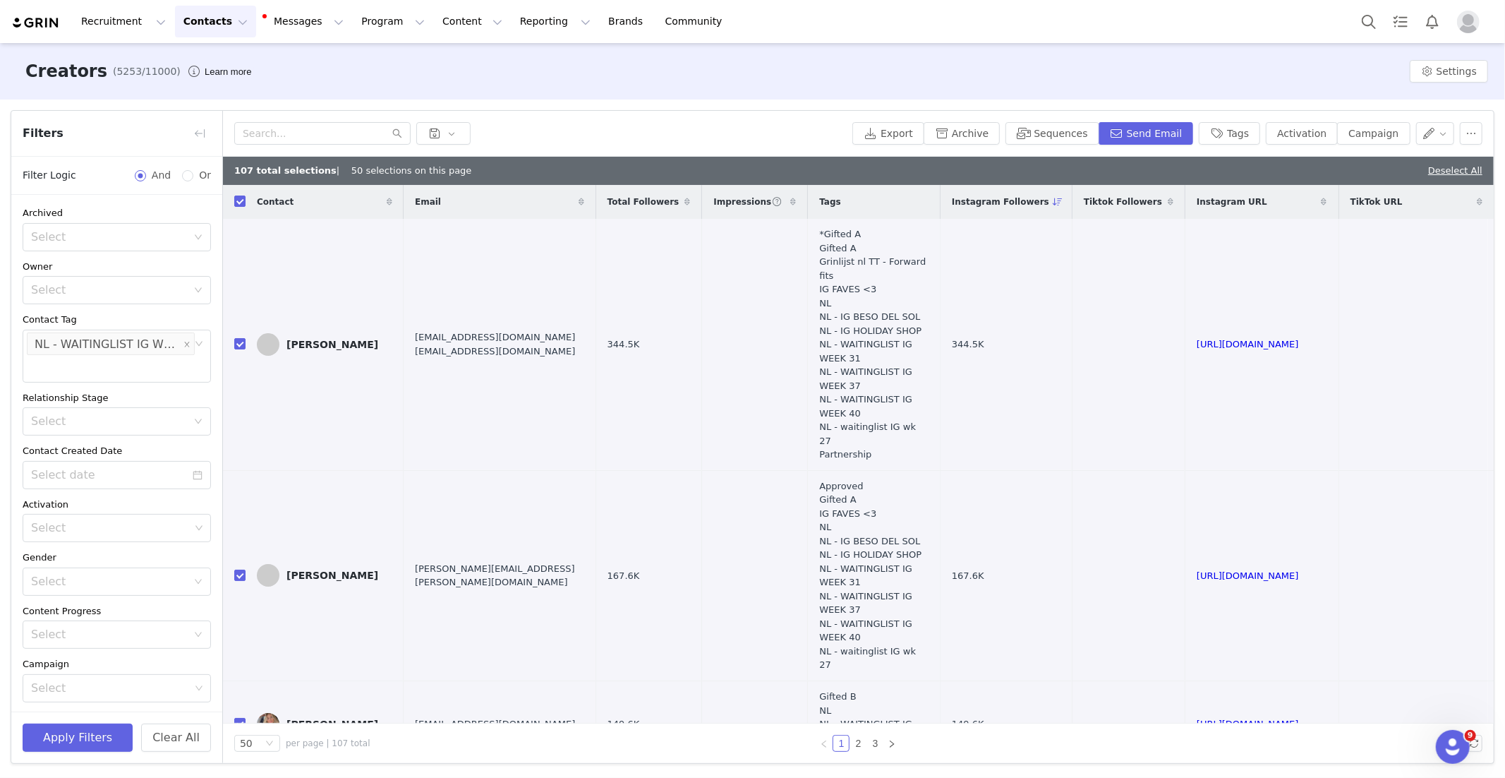
checkbox input "false"
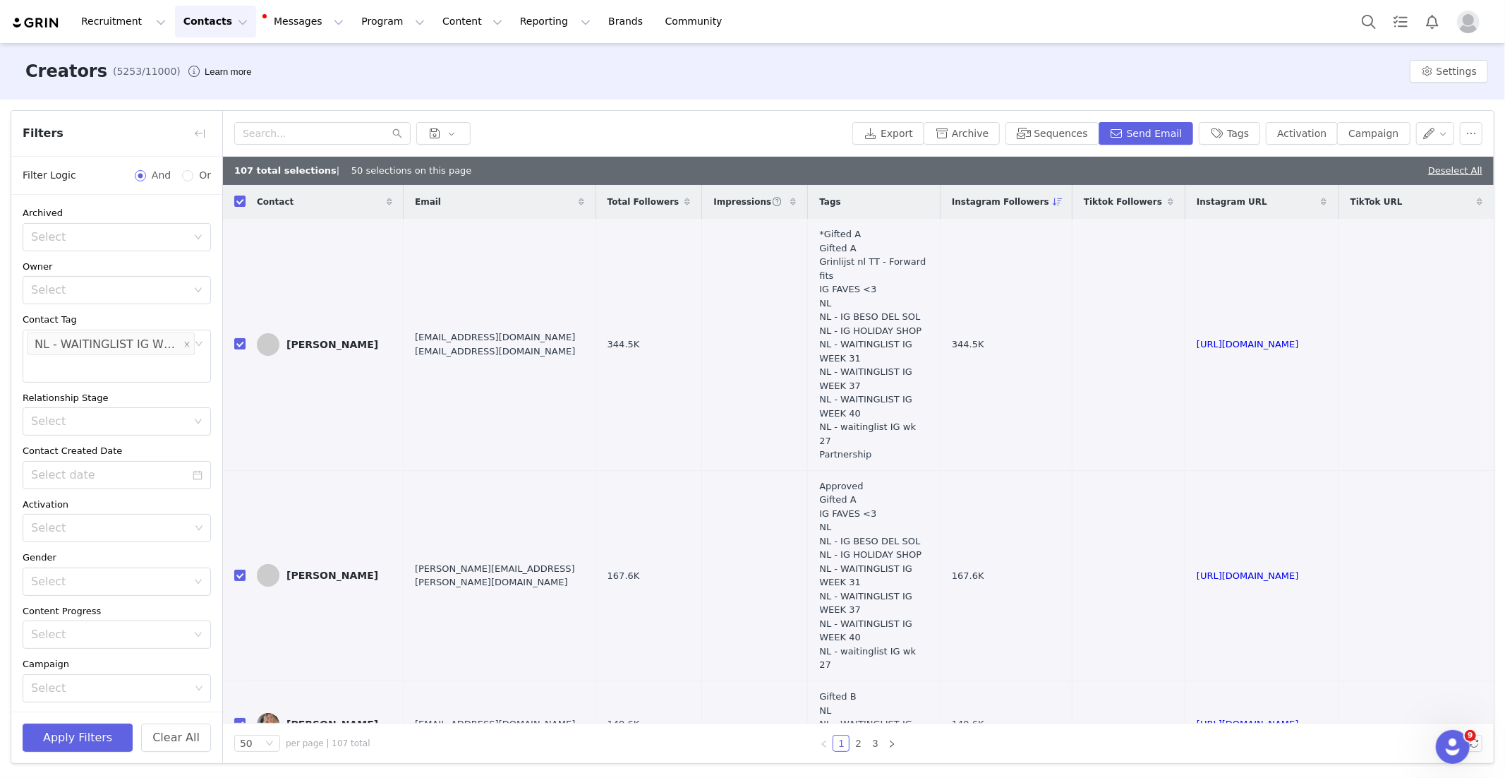
checkbox input "false"
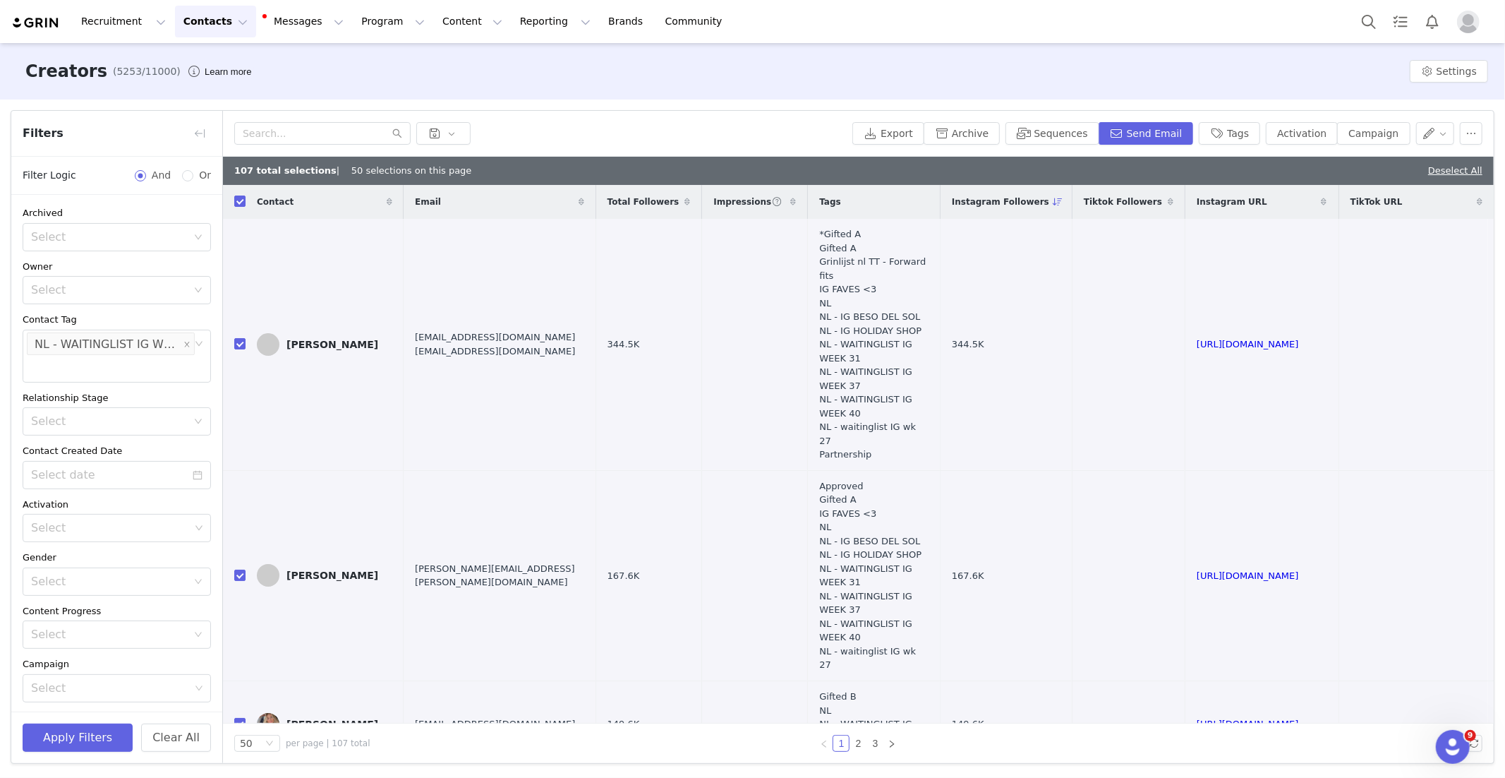
checkbox input "false"
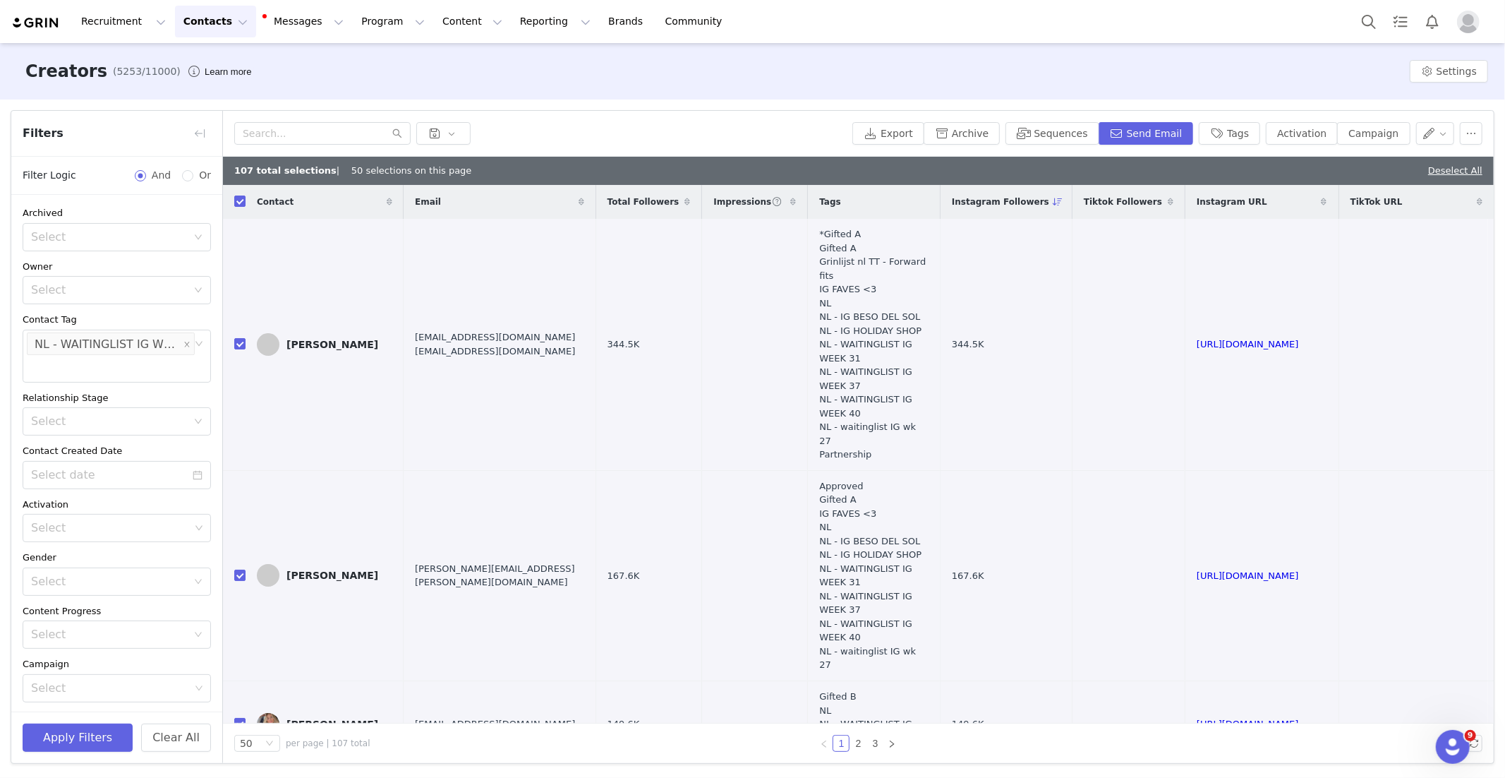
checkbox input "false"
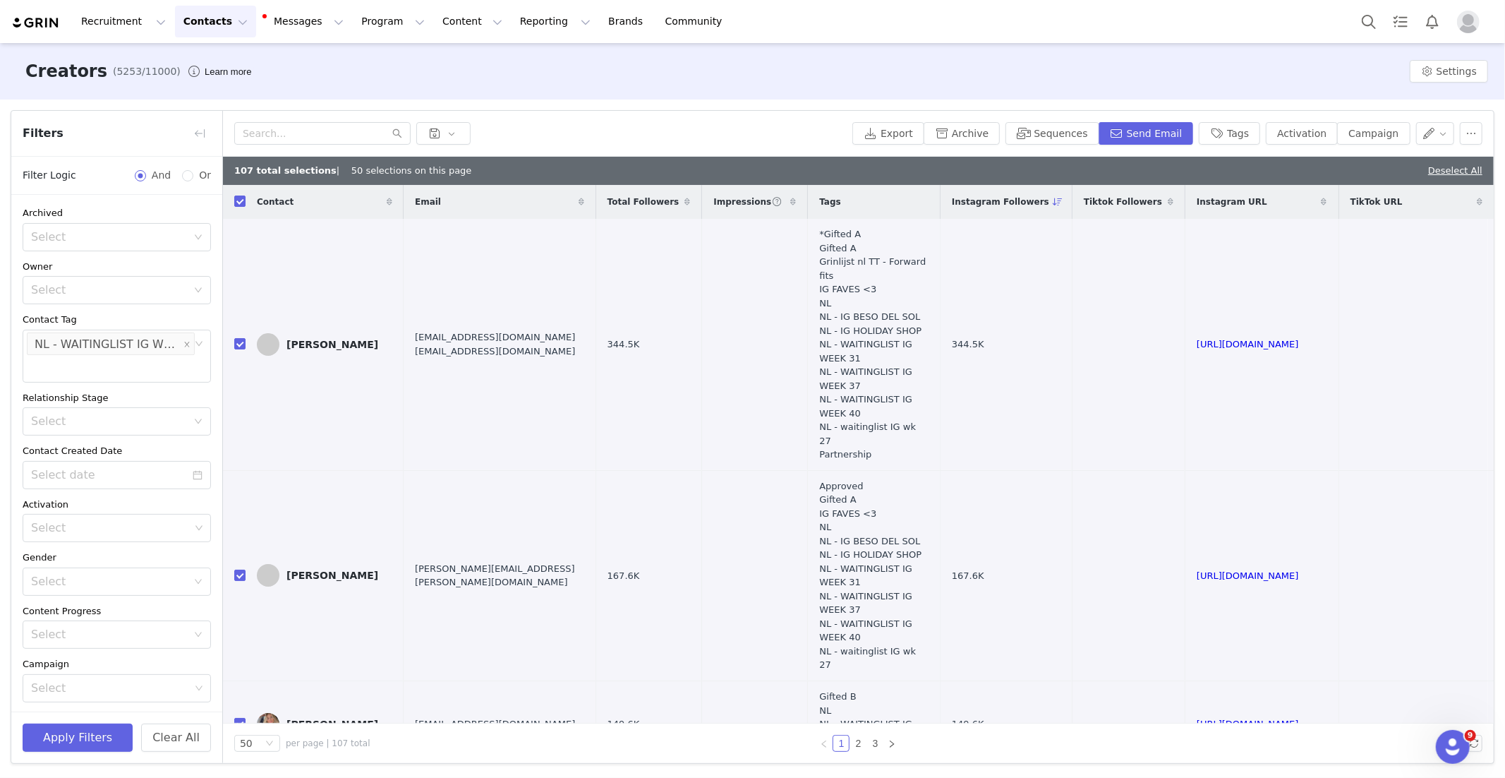
checkbox input "false"
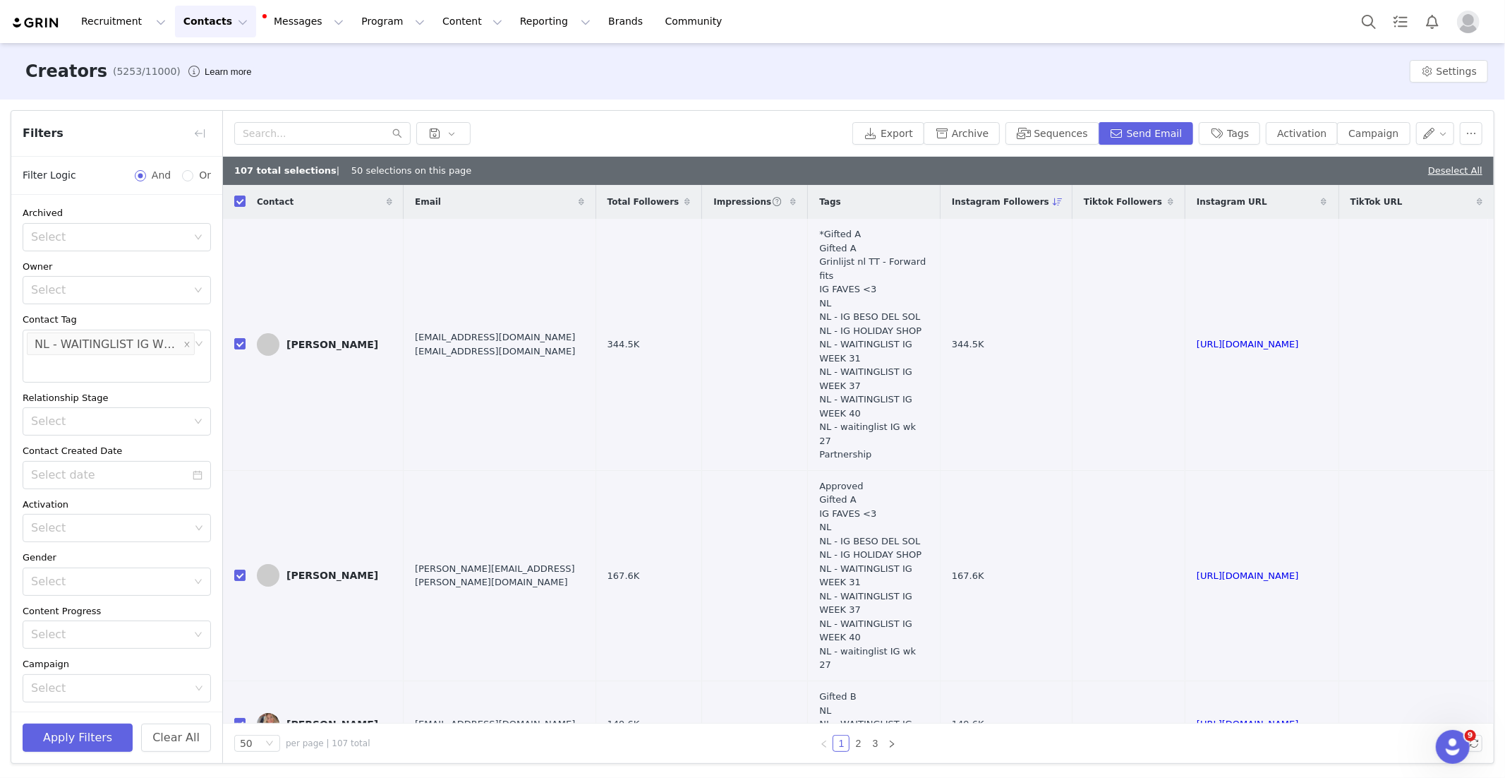
checkbox input "false"
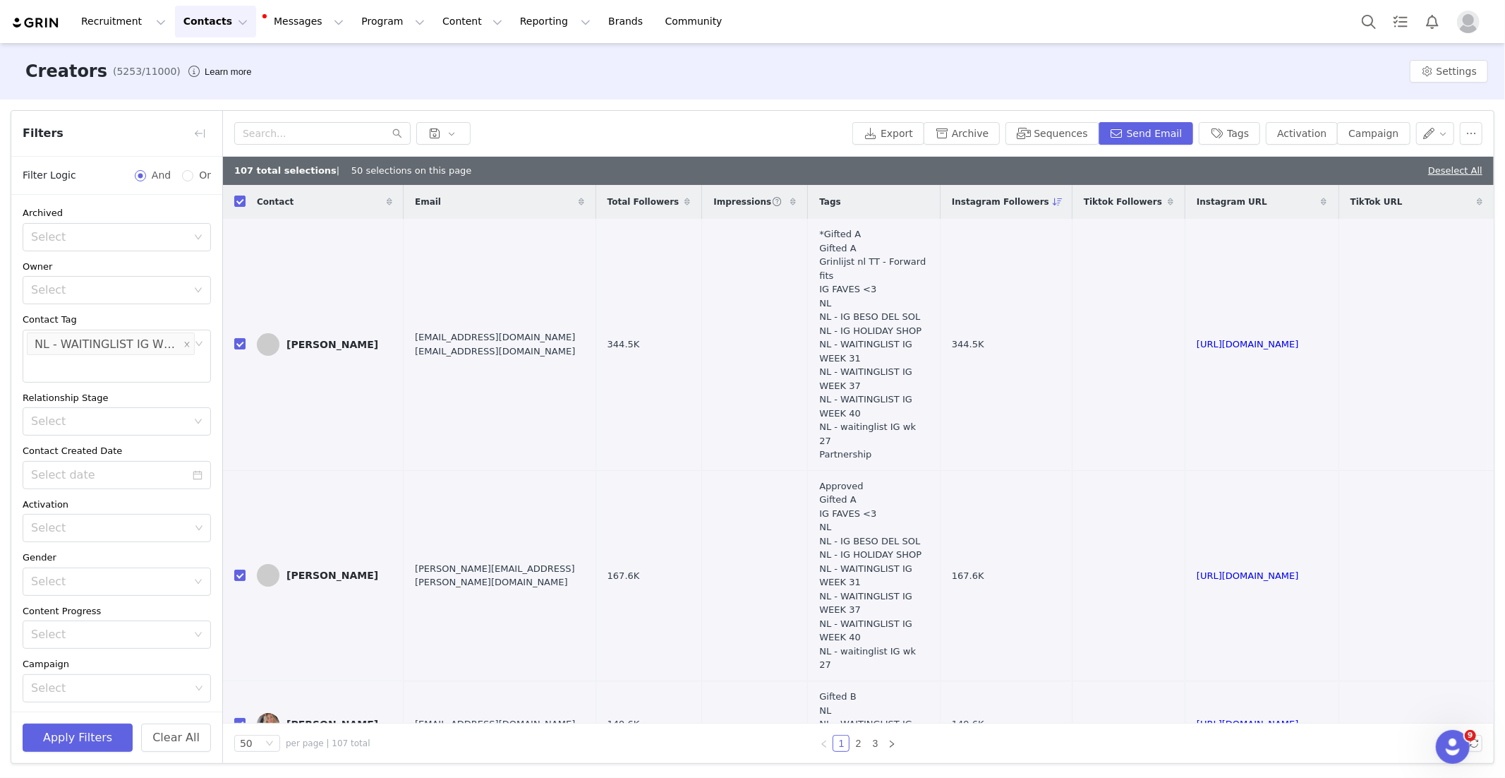
checkbox input "false"
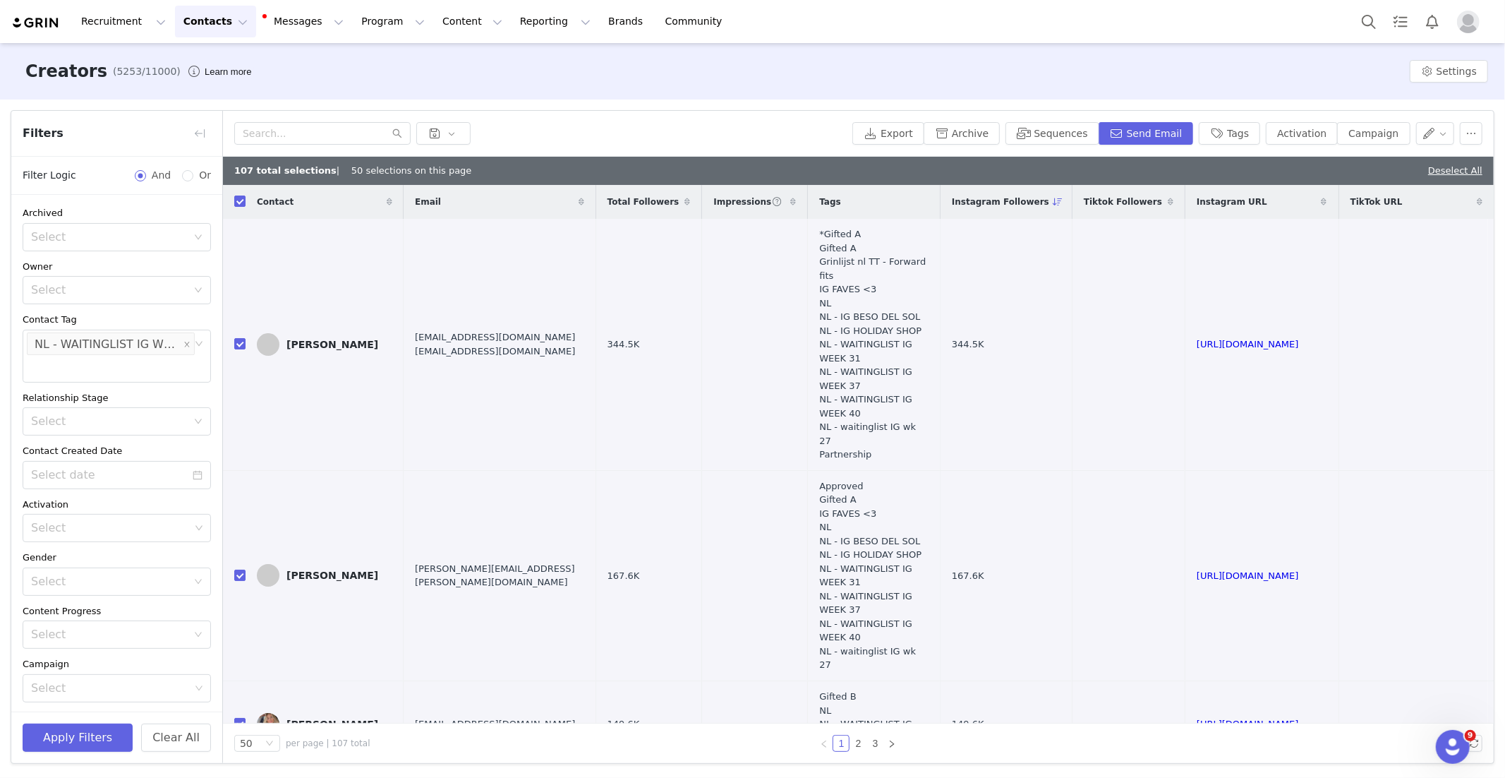
checkbox input "false"
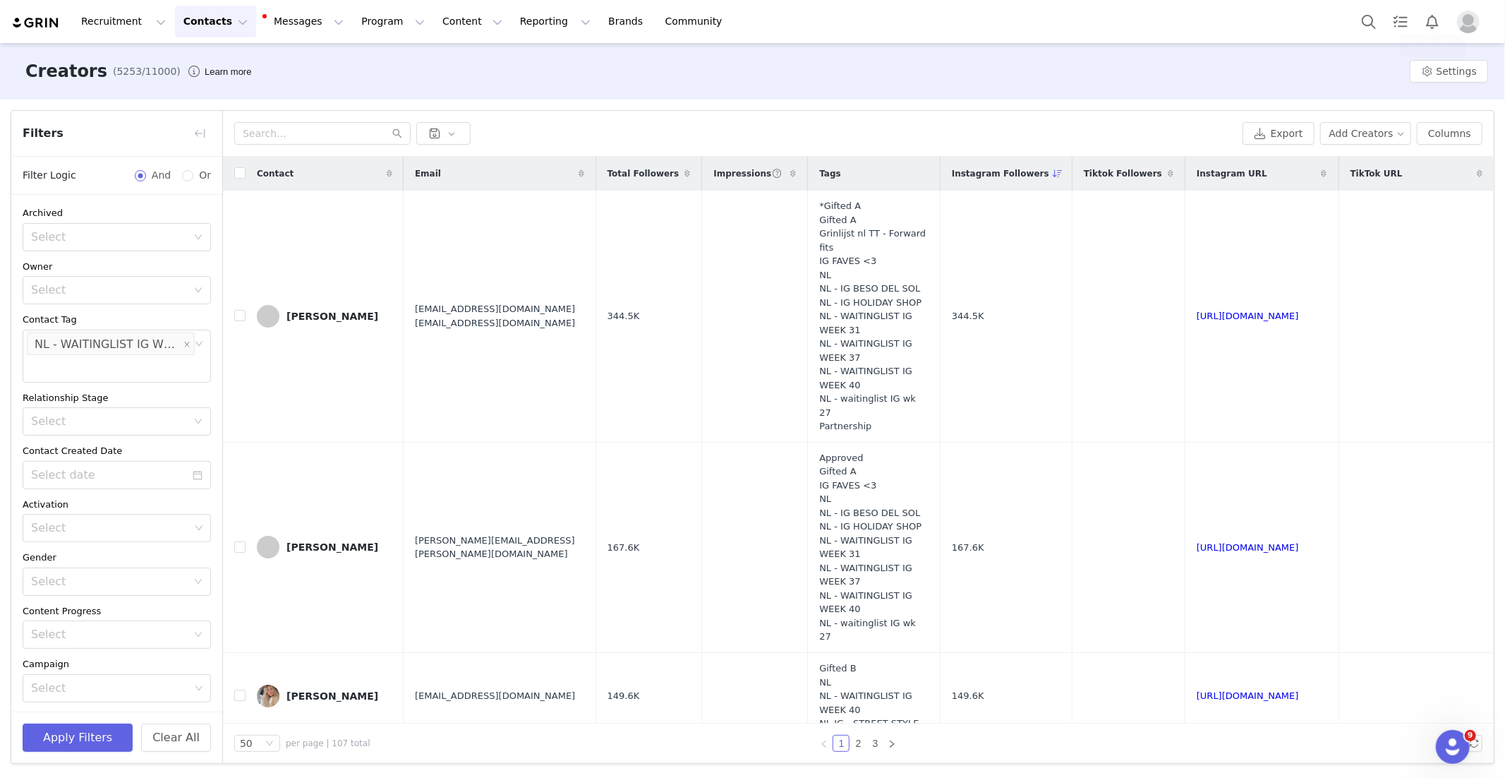
click at [1458, 27] on span "Profile" at bounding box center [1468, 22] width 23 height 23
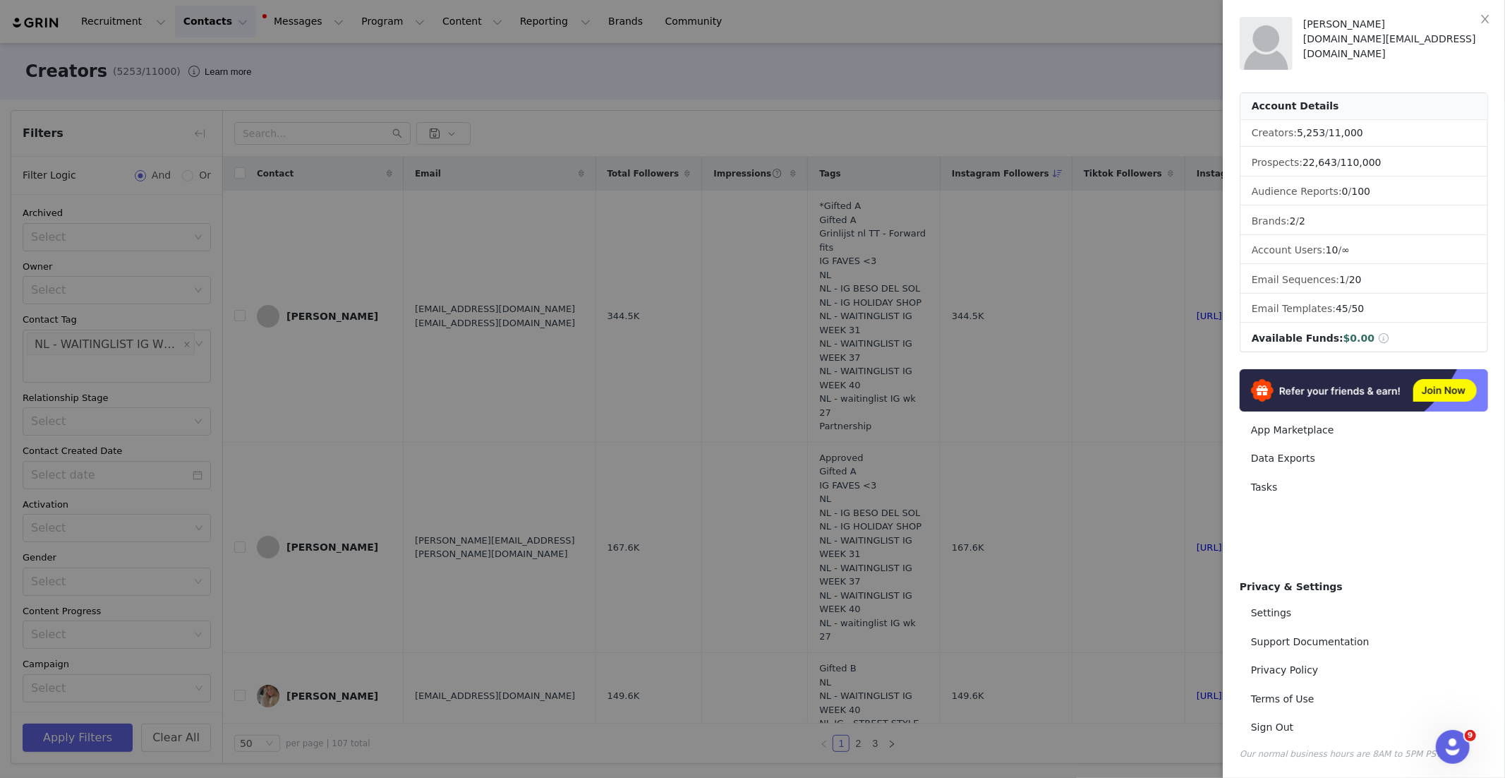
drag, startPoint x: 829, startPoint y: 95, endPoint x: 706, endPoint y: 82, distance: 124.1
click at [828, 95] on div at bounding box center [752, 389] width 1505 height 778
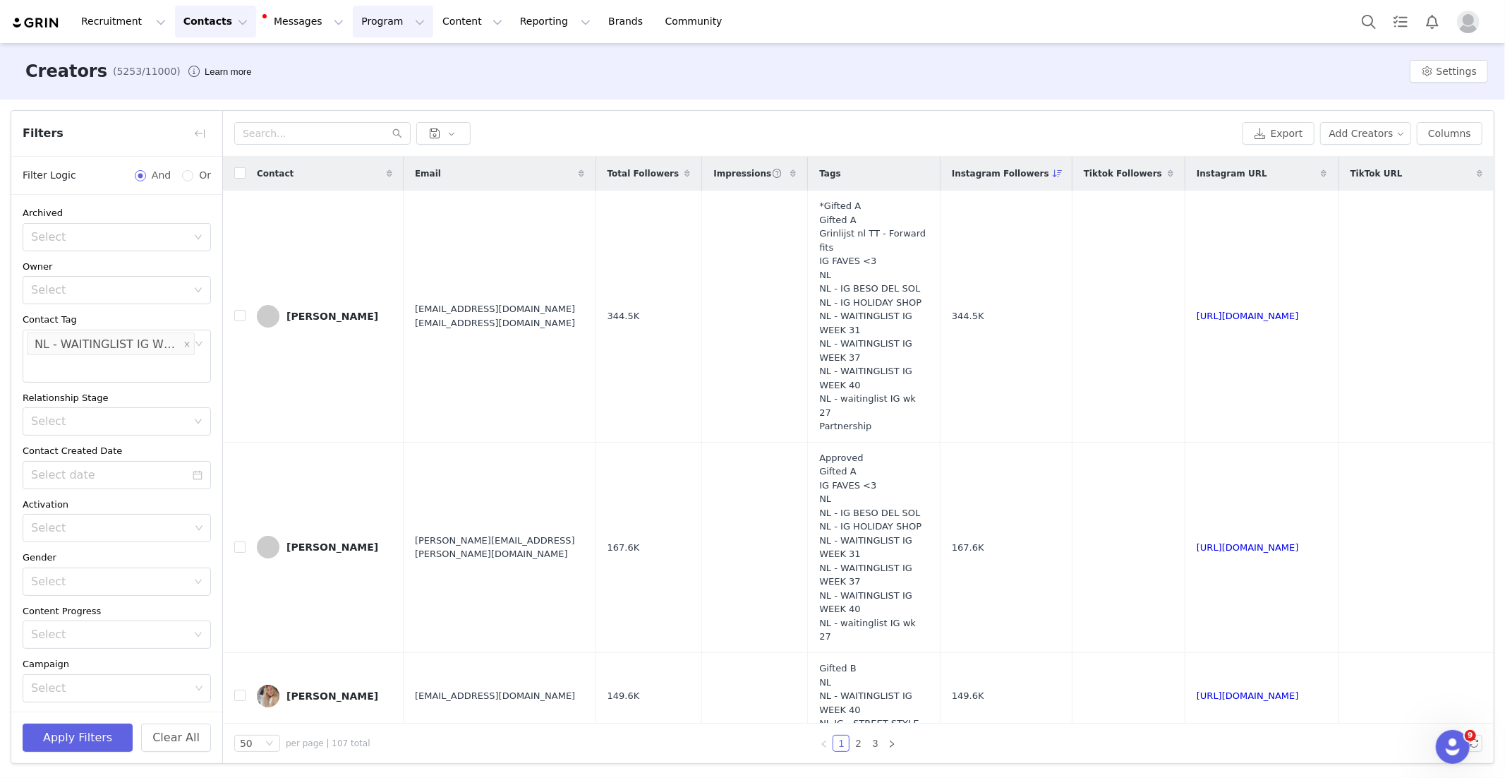
click at [353, 30] on button "Program Program" at bounding box center [393, 22] width 80 height 32
click at [382, 64] on p "Activations" at bounding box center [369, 62] width 54 height 15
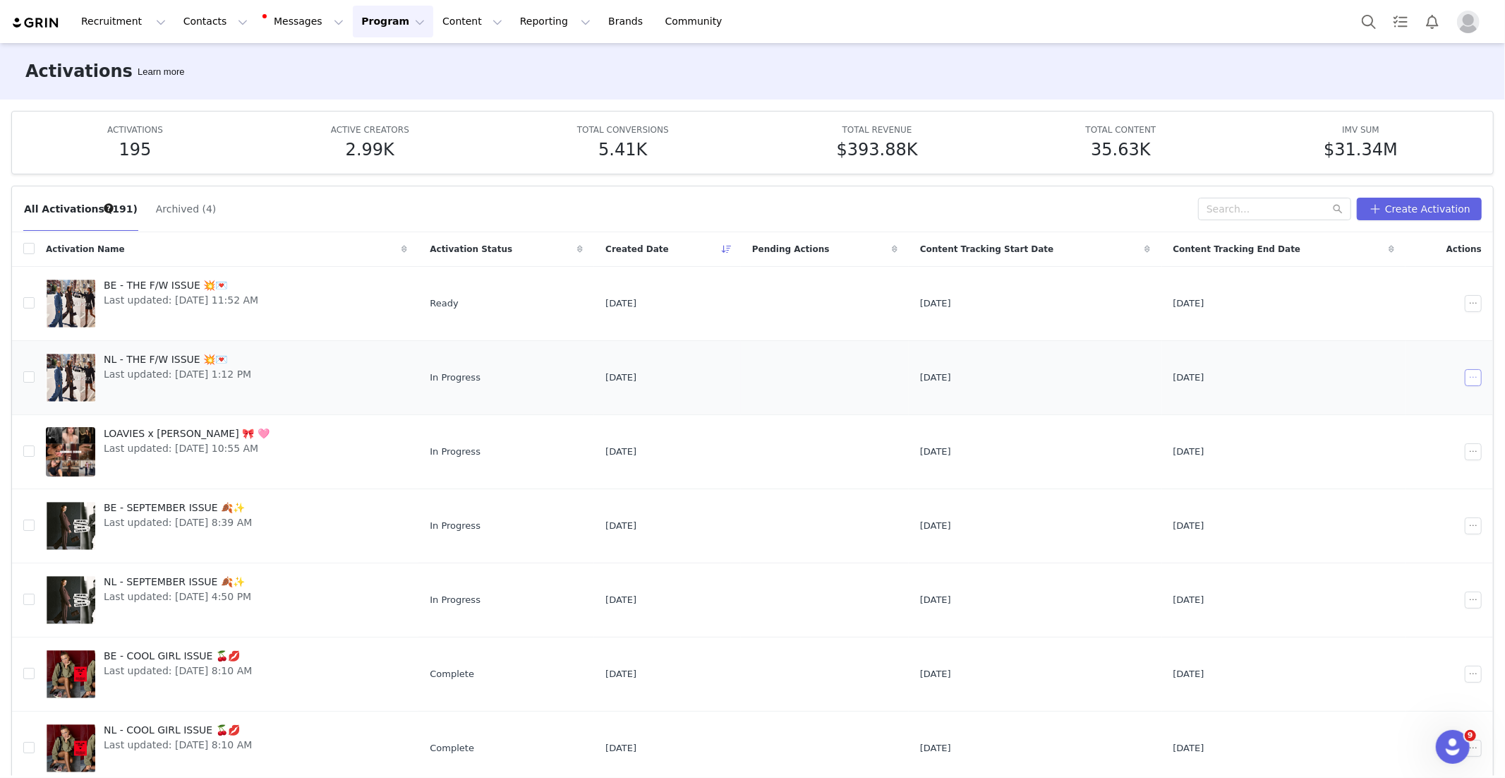
click at [1469, 377] on button "button" at bounding box center [1473, 377] width 17 height 17
click at [1403, 399] on div "Edit" at bounding box center [1419, 403] width 122 height 16
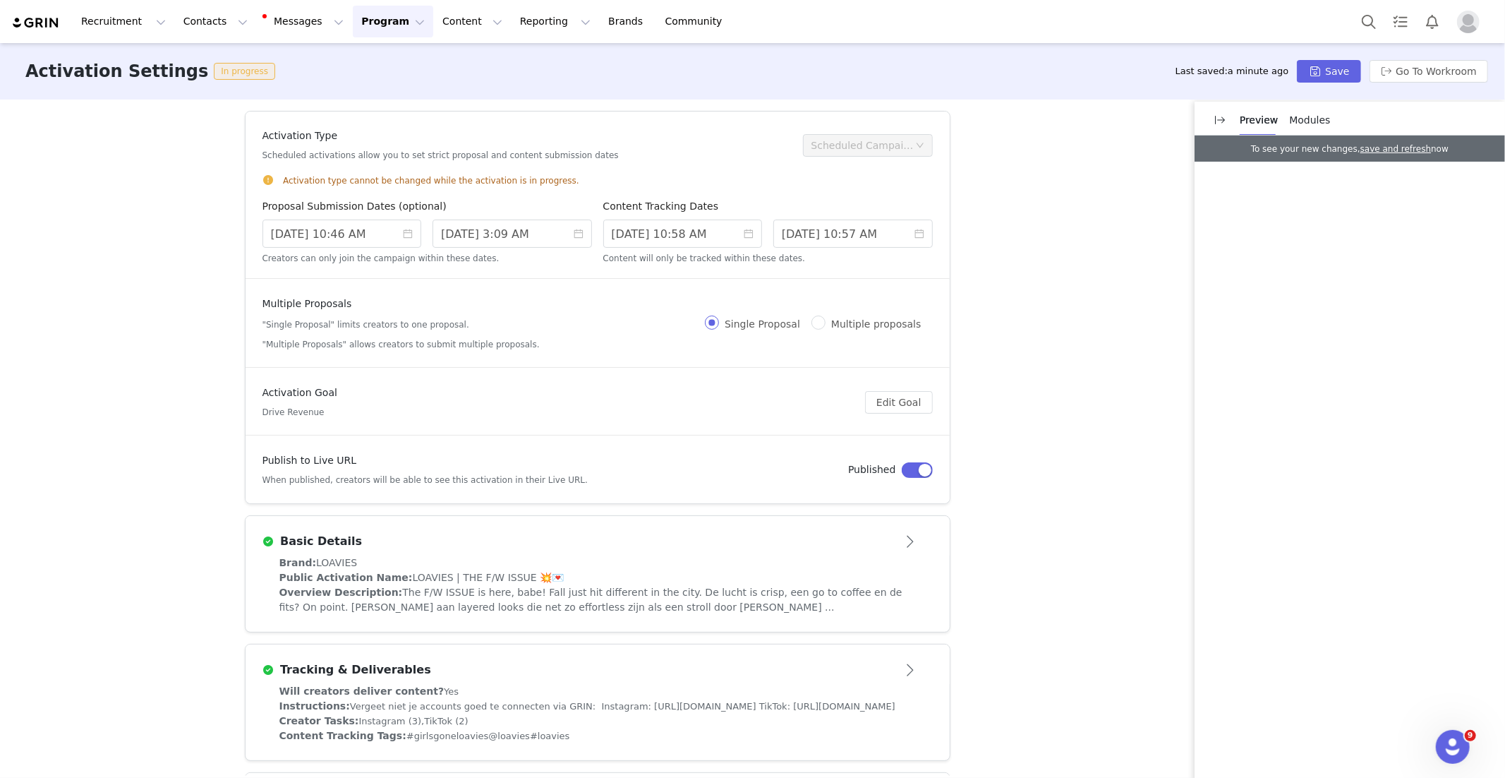
click at [361, 21] on button "Program Program" at bounding box center [393, 22] width 80 height 32
click at [375, 59] on p "Activations" at bounding box center [369, 62] width 54 height 15
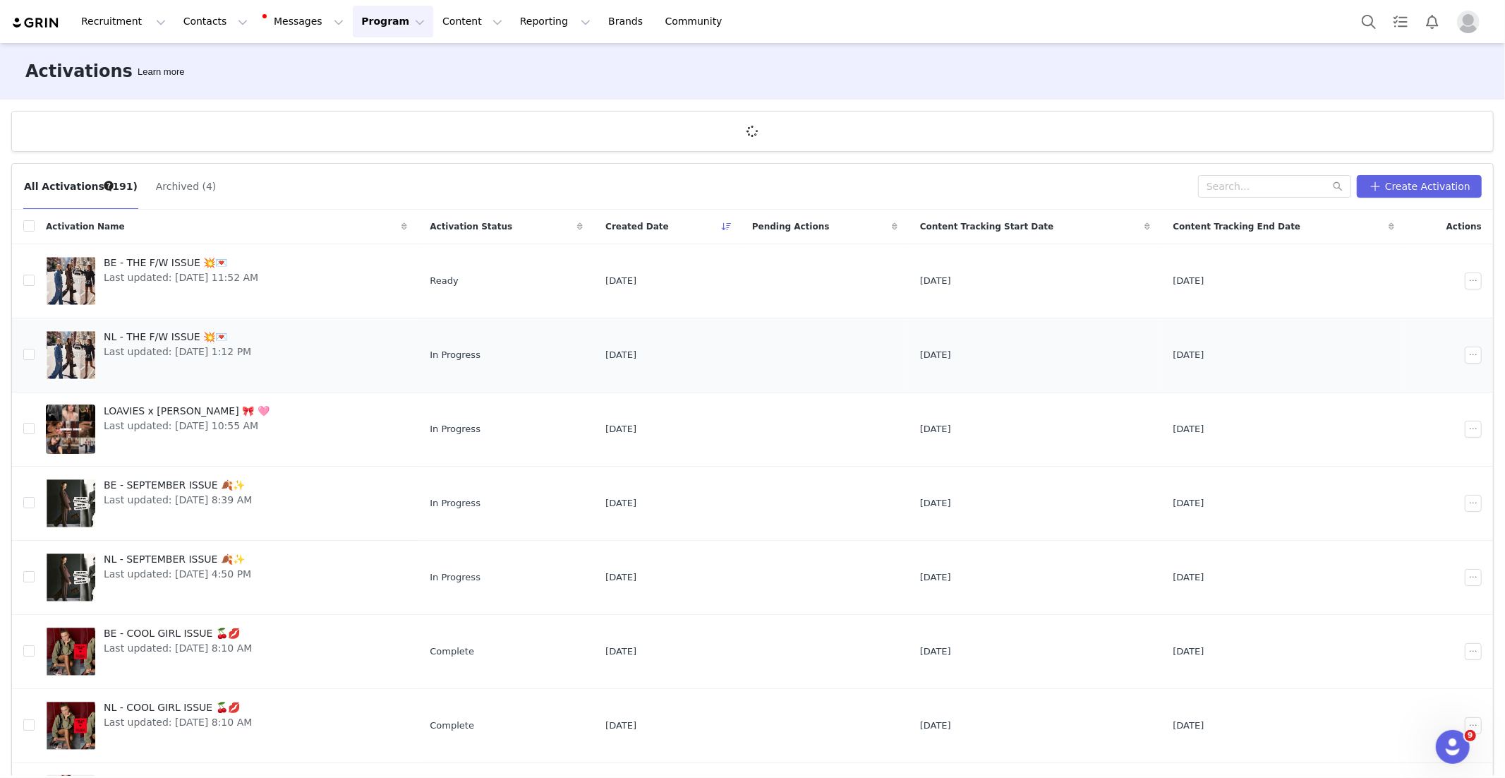
click at [173, 334] on span "NL - THE F/W ISSUE 💥💌" at bounding box center [177, 336] width 147 height 15
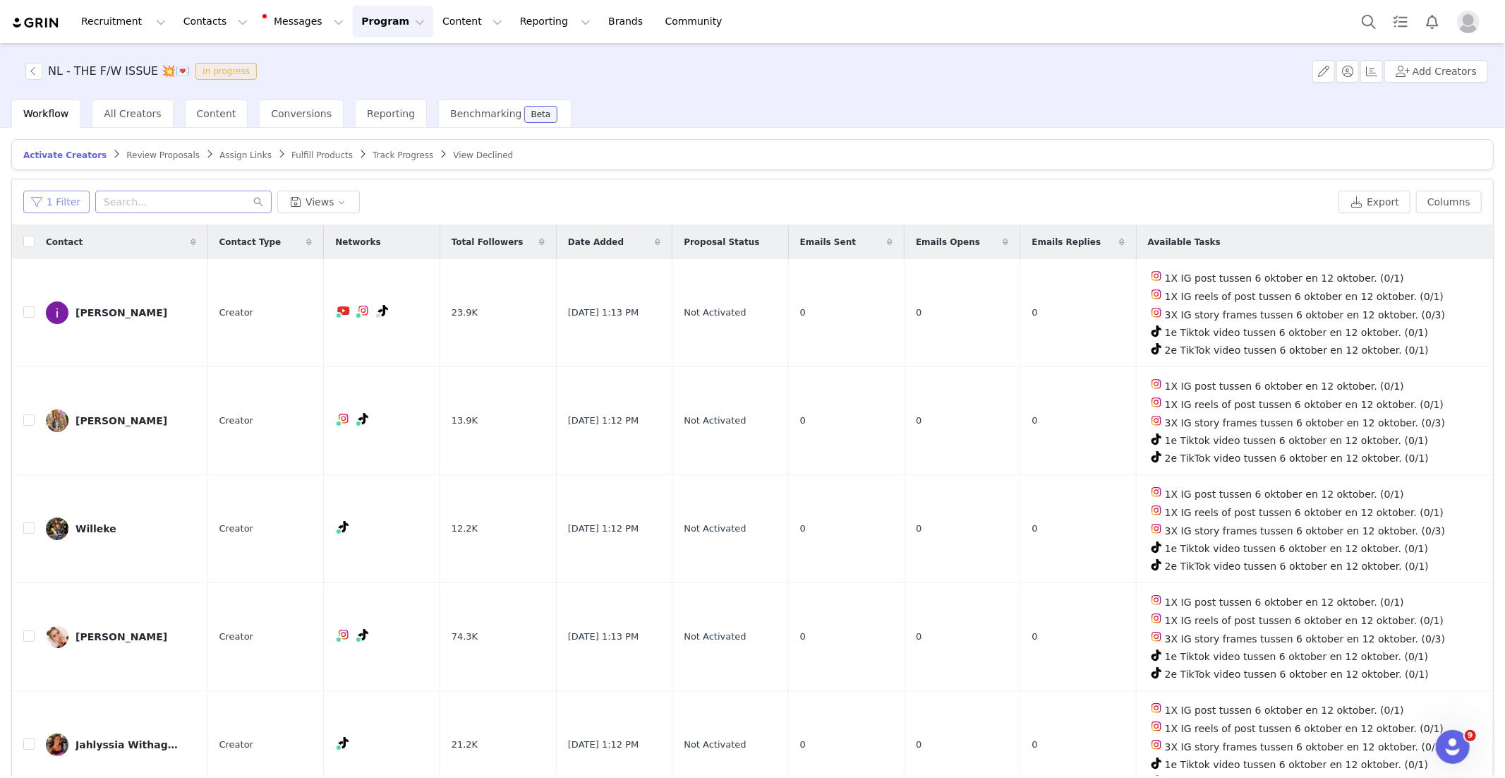
click at [61, 207] on button "1 Filter" at bounding box center [56, 201] width 66 height 23
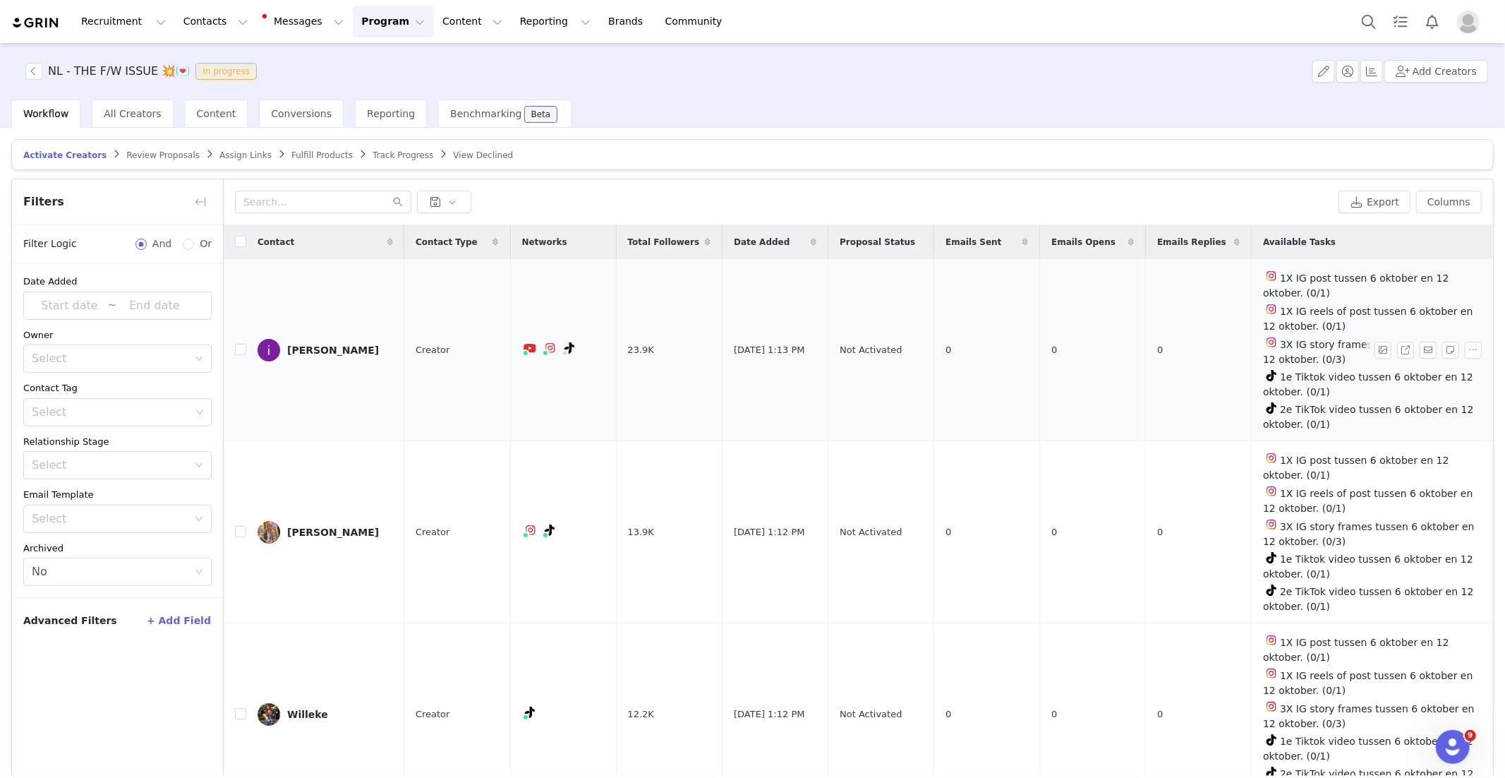
drag, startPoint x: 201, startPoint y: 204, endPoint x: 285, endPoint y: 324, distance: 146.4
click at [202, 205] on button "button" at bounding box center [200, 201] width 23 height 23
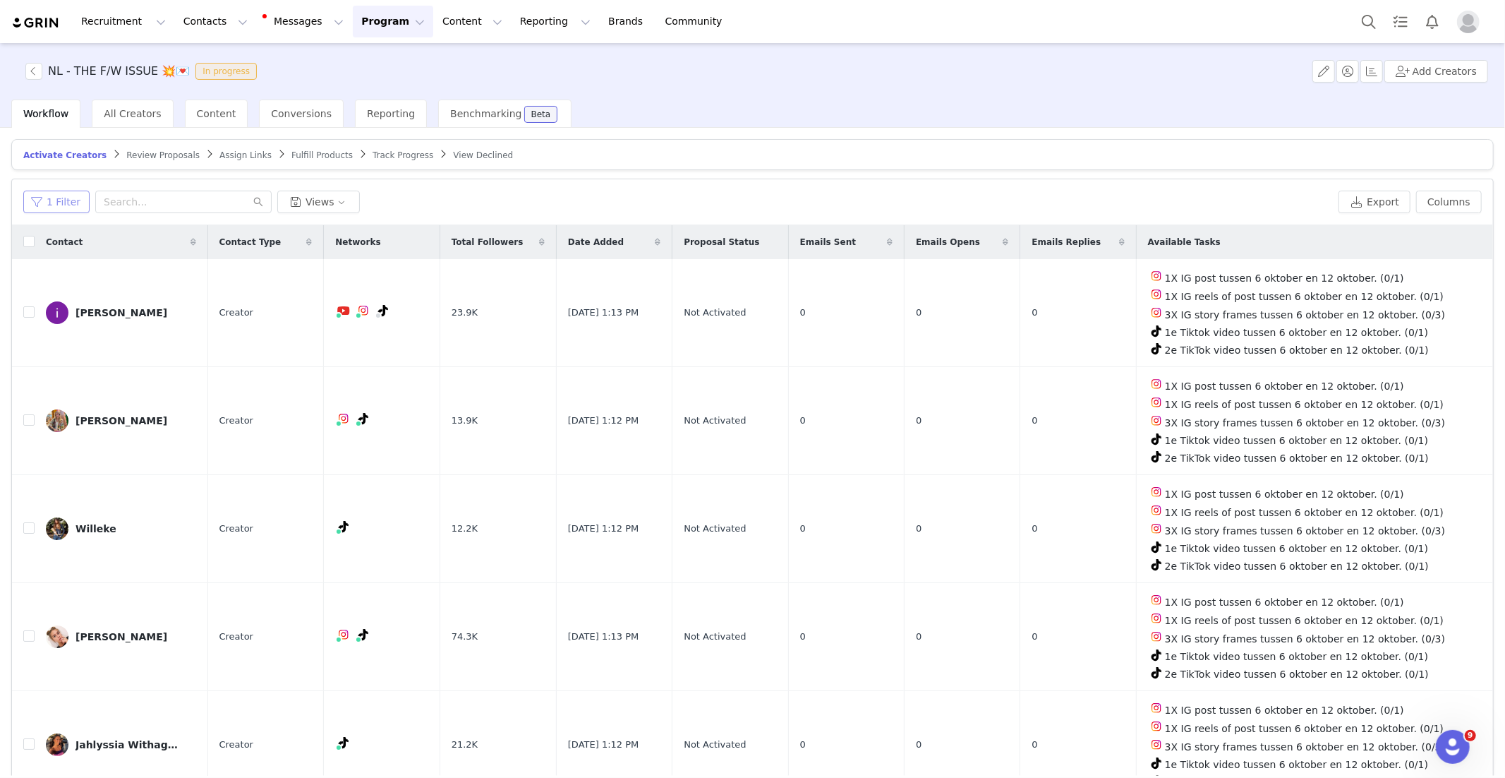
click at [78, 197] on button "1 Filter" at bounding box center [56, 201] width 66 height 23
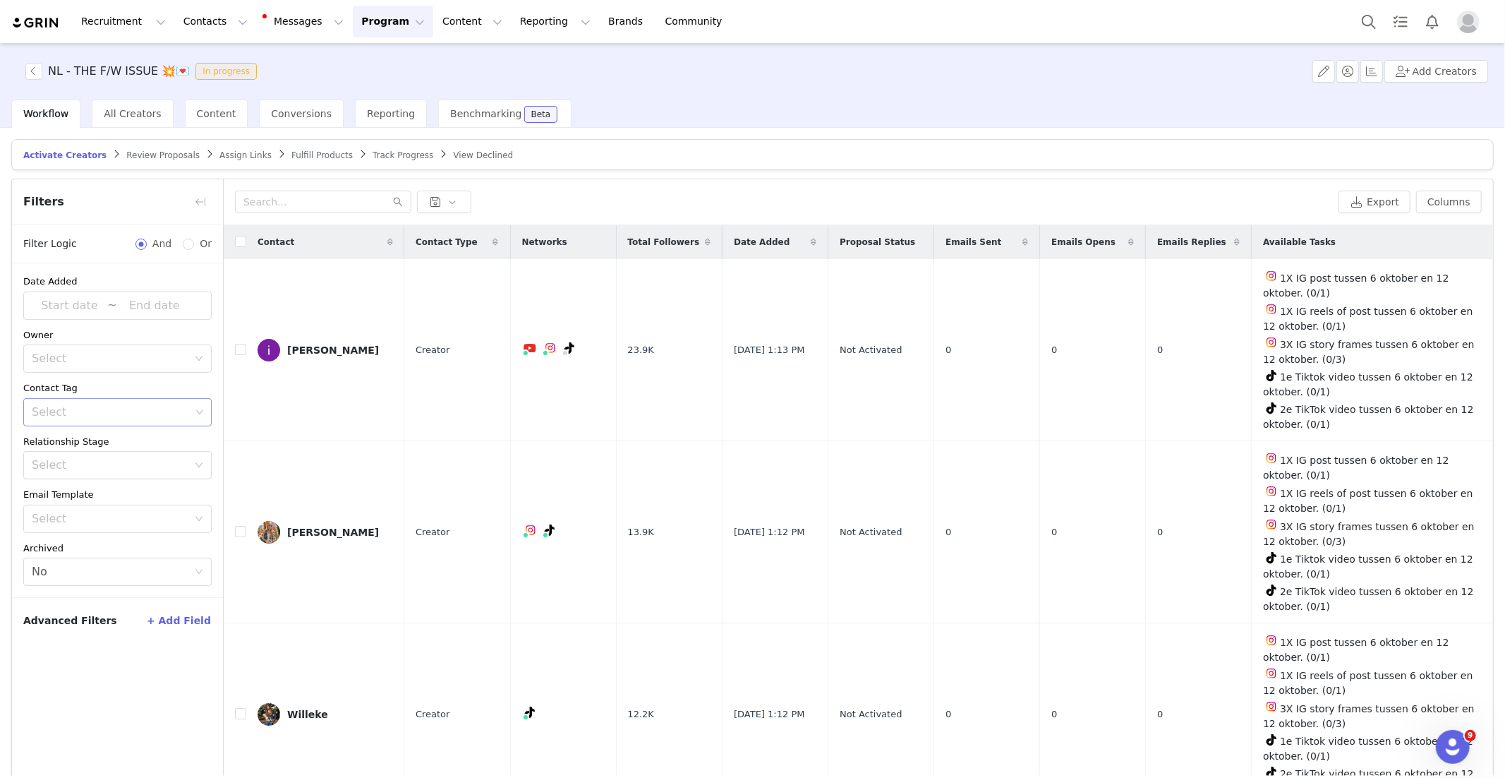
click at [92, 399] on div "Select" at bounding box center [112, 412] width 169 height 27
drag, startPoint x: 152, startPoint y: 442, endPoint x: 174, endPoint y: 392, distance: 54.4
click at [152, 442] on li "NL - WAITINGLIST TT WEEK 40" at bounding box center [117, 442] width 188 height 23
click at [179, 382] on div "Contact Tag" at bounding box center [117, 388] width 188 height 14
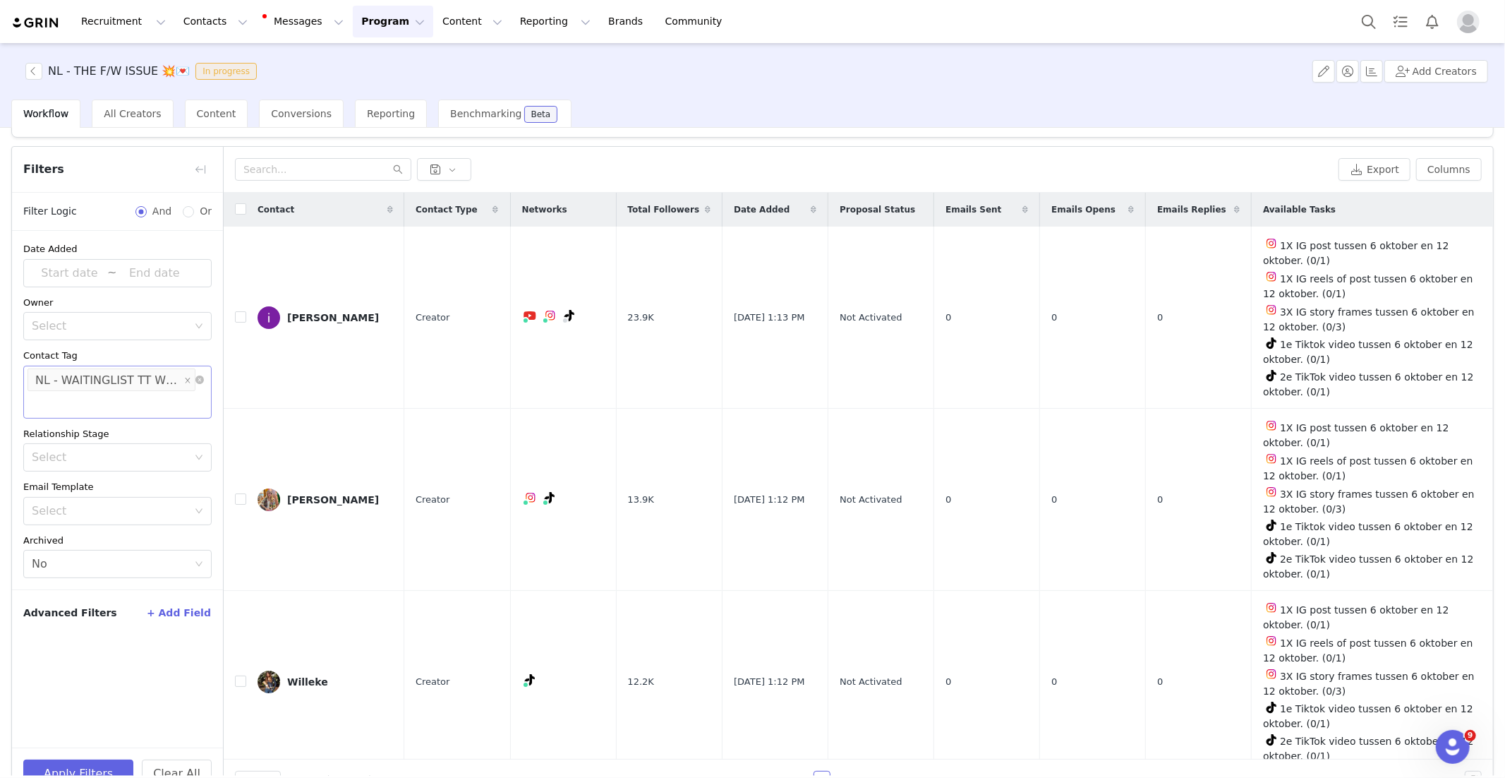
scroll to position [67, 0]
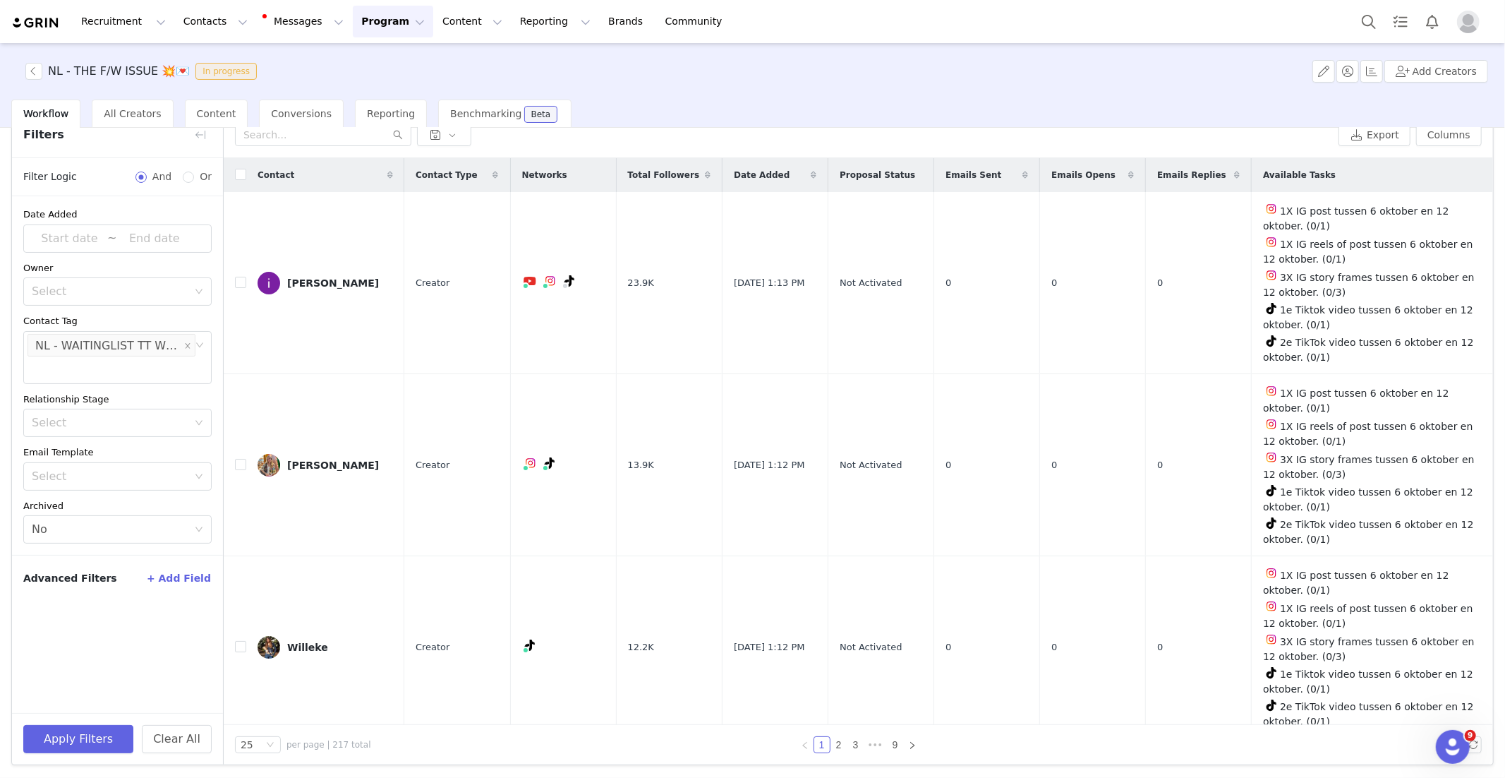
click at [196, 580] on button "+ Add Field" at bounding box center [179, 578] width 66 height 23
click at [174, 624] on div "Select" at bounding box center [110, 626] width 156 height 14
drag, startPoint x: 99, startPoint y: 507, endPoint x: 123, endPoint y: 546, distance: 46.0
click at [99, 507] on li "Contact Tag" at bounding box center [117, 503] width 188 height 23
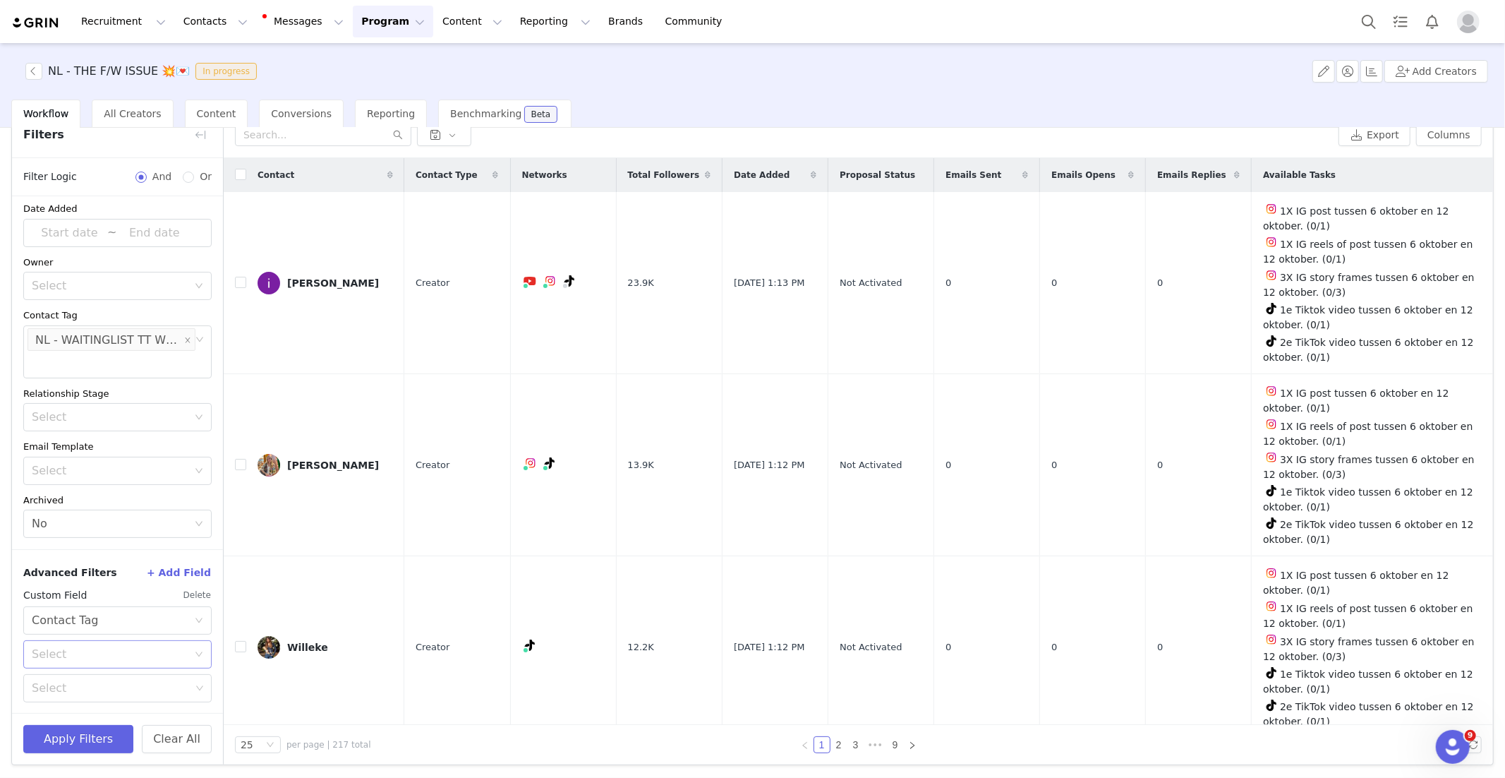
click at [121, 658] on div "Select" at bounding box center [110, 654] width 156 height 14
click at [95, 686] on li "Is" at bounding box center [117, 683] width 188 height 23
click at [91, 687] on div "Select" at bounding box center [111, 688] width 159 height 14
click at [104, 595] on li "Gifted A" at bounding box center [117, 587] width 188 height 23
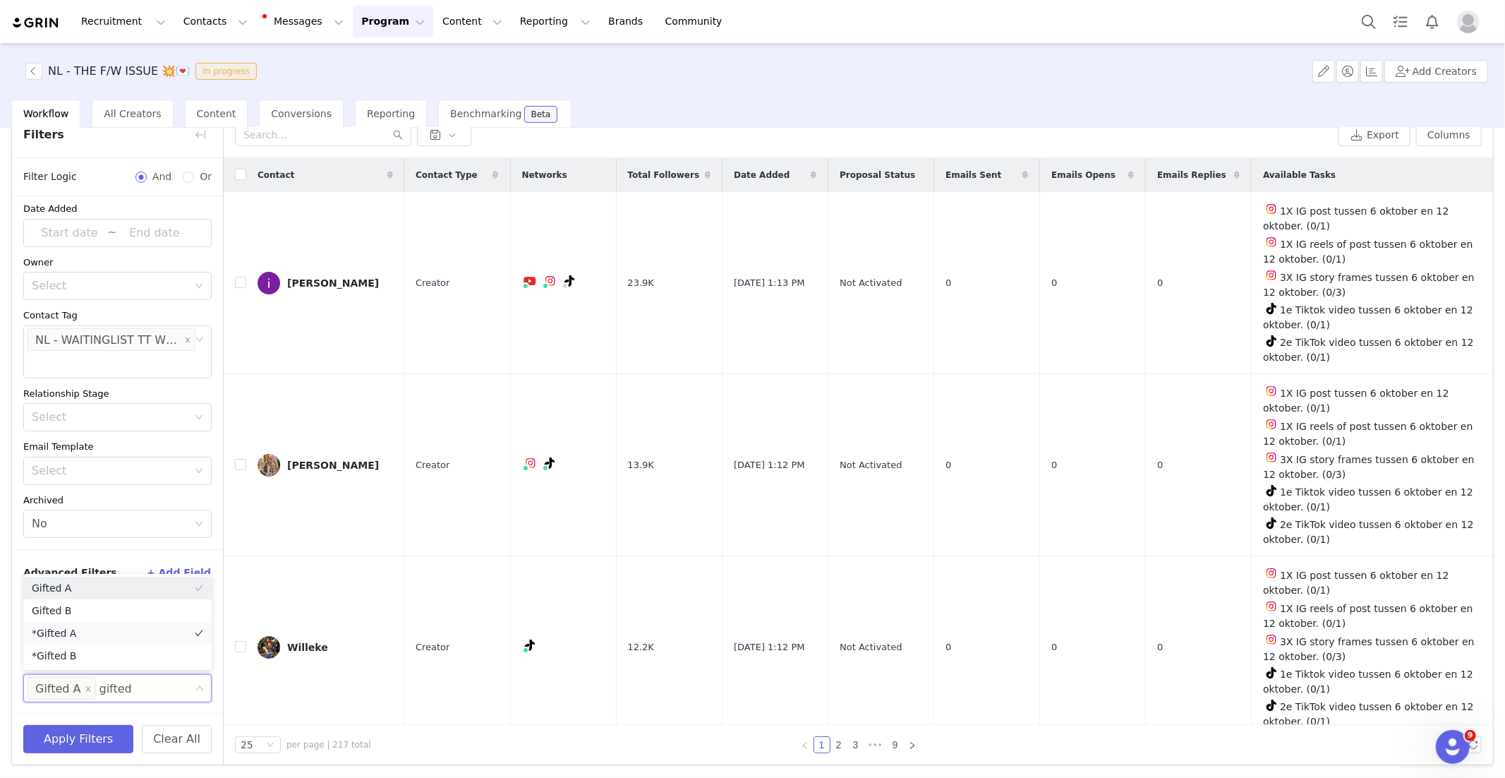
click at [156, 637] on li "*Gifted A" at bounding box center [117, 633] width 188 height 23
click at [216, 449] on div "Date Added ~ Owner Select Contact Tag Select NL - WAITINGLIST TT WEEK 40 Relati…" at bounding box center [117, 369] width 211 height 358
drag, startPoint x: 101, startPoint y: 739, endPoint x: 115, endPoint y: 737, distance: 14.3
click at [101, 739] on button "Apply Filters" at bounding box center [78, 739] width 110 height 28
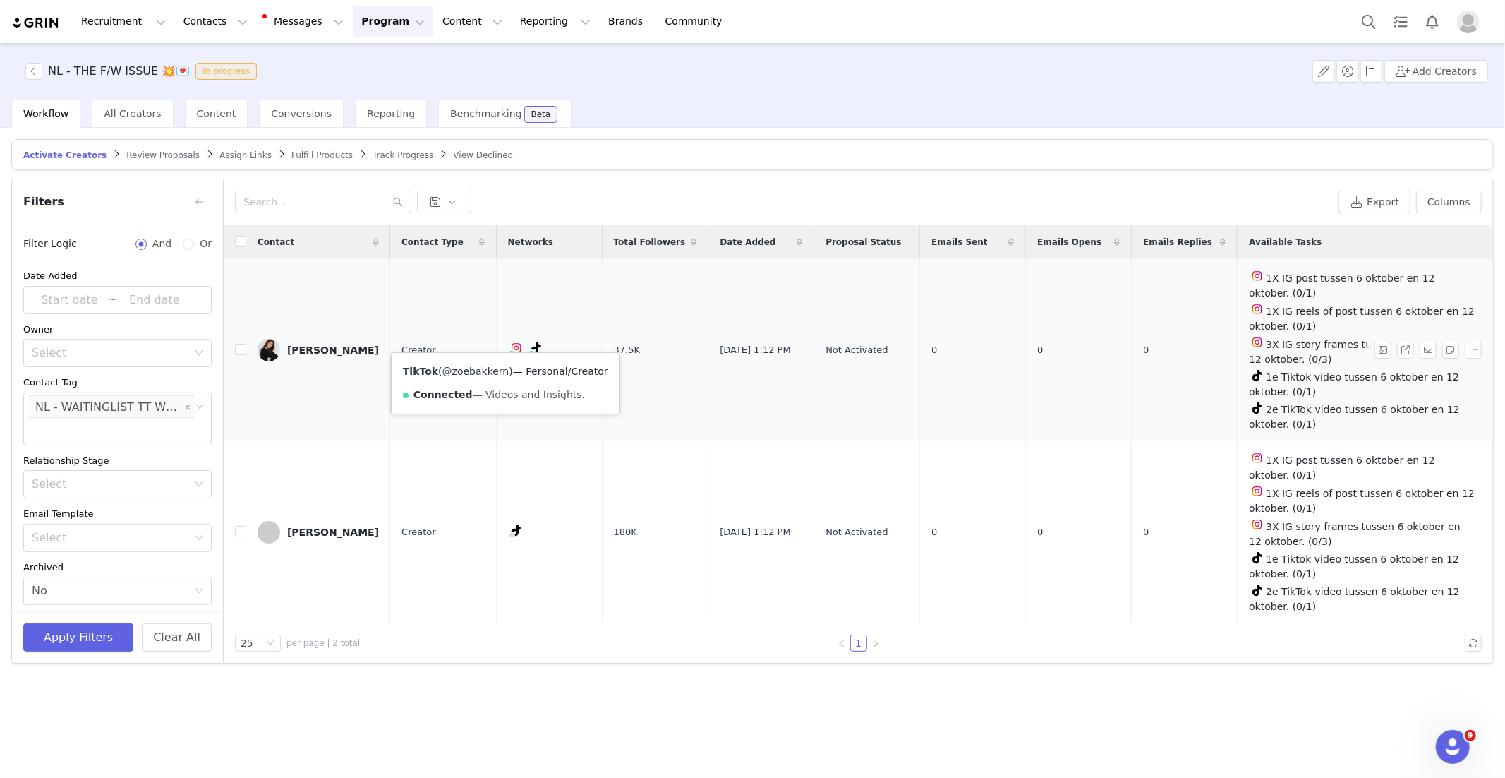
click at [496, 366] on link "@zoebakkern" at bounding box center [475, 370] width 67 height 11
drag, startPoint x: 235, startPoint y: 239, endPoint x: 270, endPoint y: 265, distance: 42.9
click at [236, 240] on input "checkbox" at bounding box center [240, 241] width 11 height 11
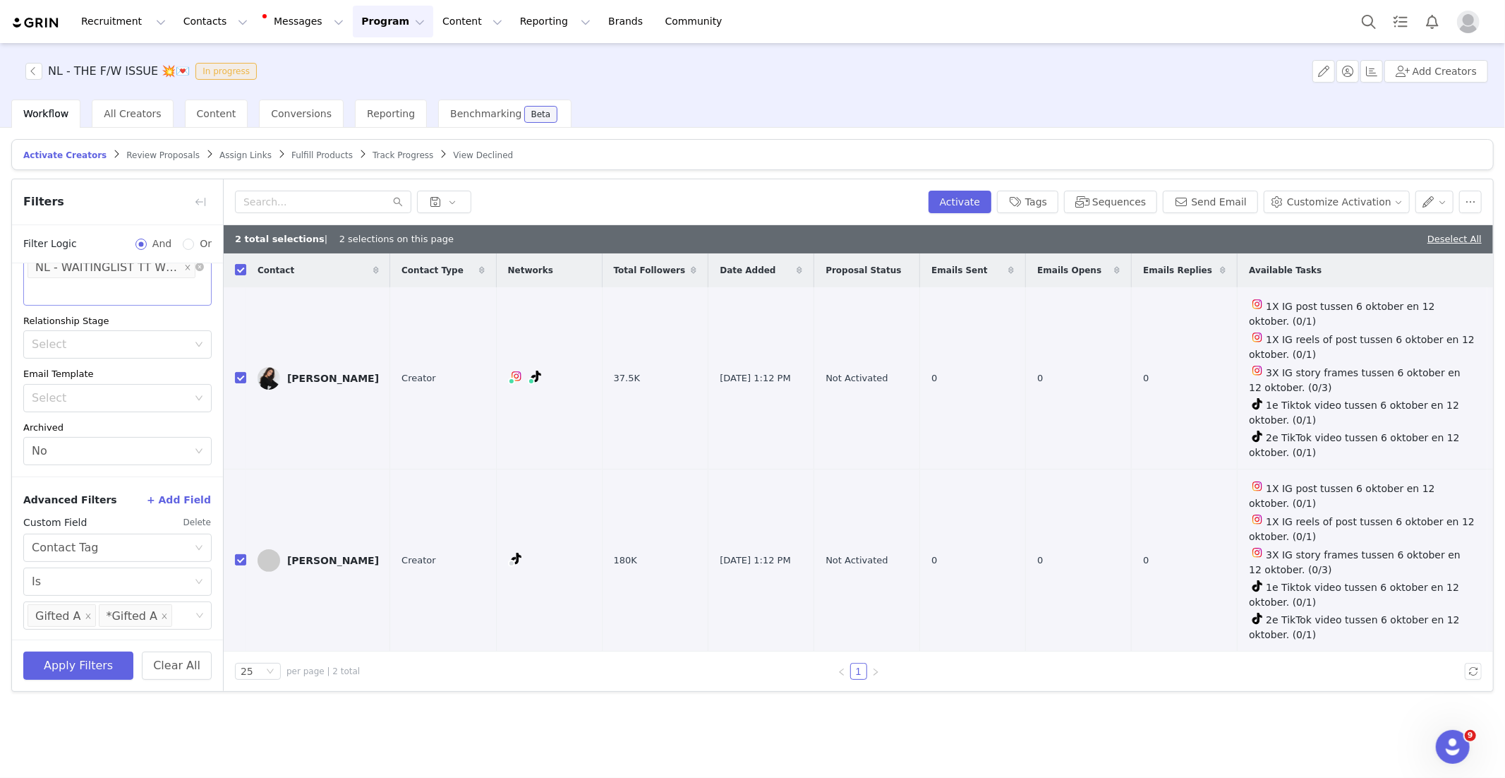
scroll to position [145, 0]
click at [1451, 204] on button "button" at bounding box center [1434, 201] width 39 height 23
click at [1417, 253] on span "Set Custom Property" at bounding box center [1394, 253] width 102 height 16
click at [1324, 258] on div "Choose Custom Property" at bounding box center [1357, 254] width 131 height 14
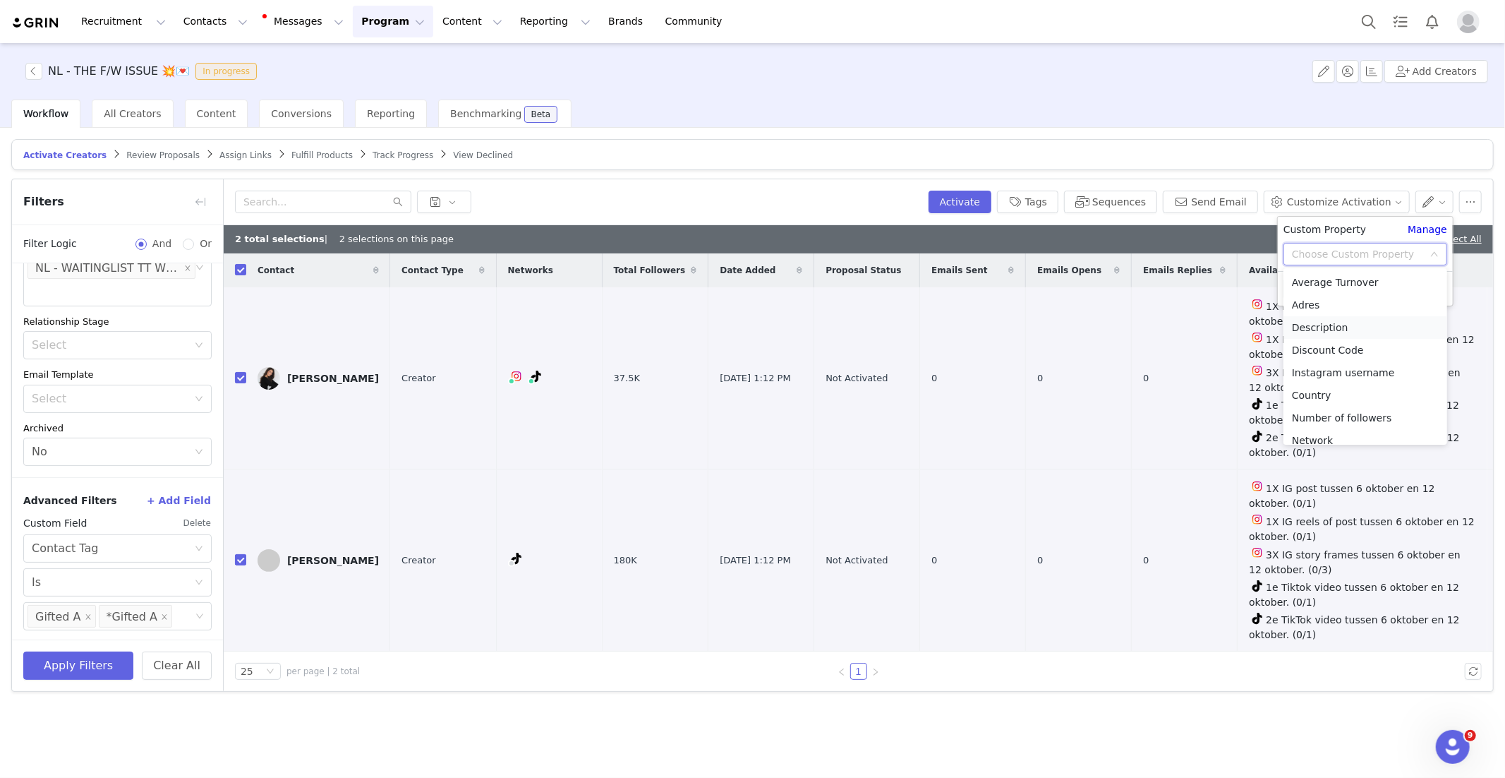
scroll to position [10, 0]
drag, startPoint x: 1327, startPoint y: 427, endPoint x: 1336, endPoint y: 402, distance: 26.3
click at [1327, 427] on li "Network" at bounding box center [1365, 430] width 164 height 23
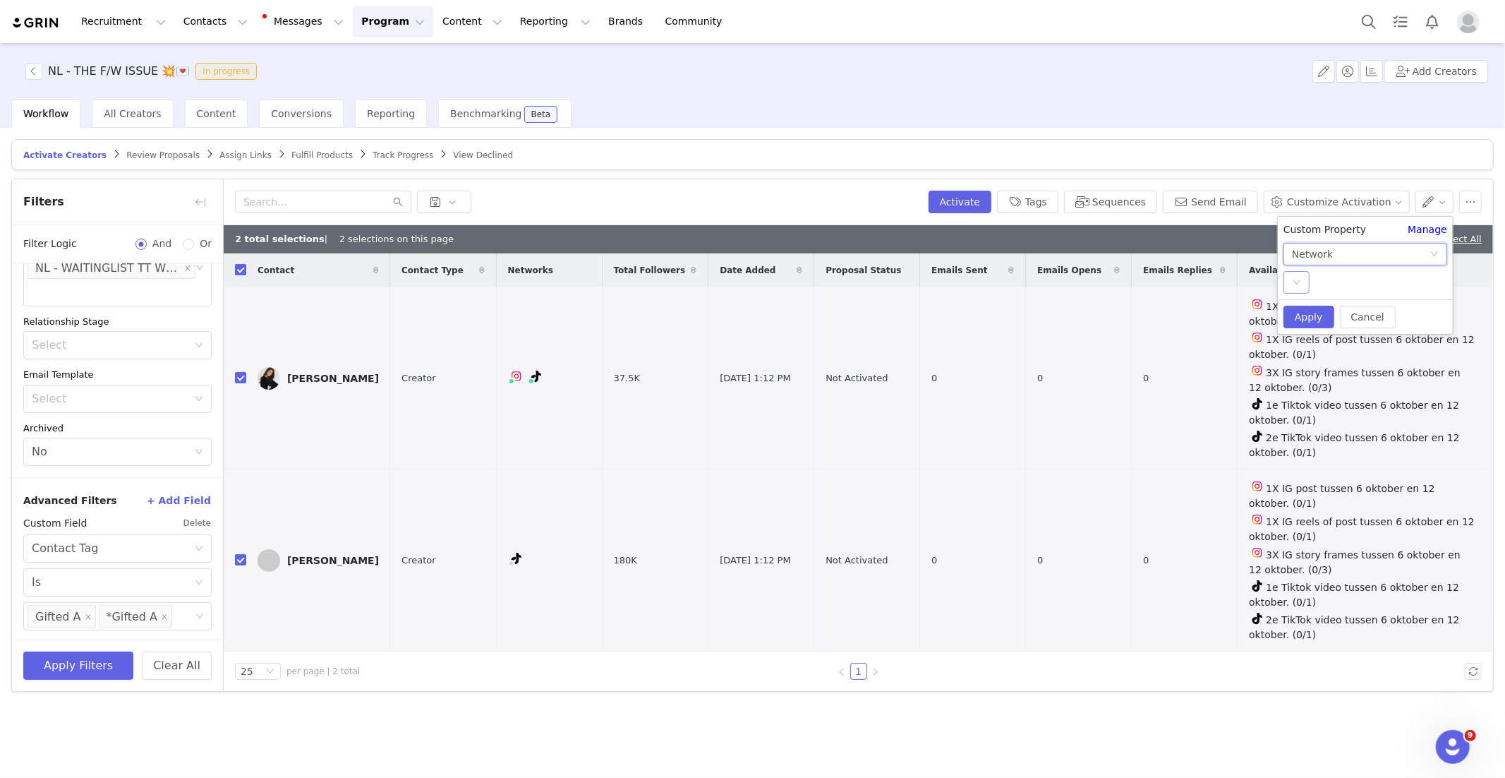
click at [1293, 289] on div "Select" at bounding box center [1296, 282] width 26 height 23
click at [1316, 327] on li "tiktok" at bounding box center [1365, 333] width 164 height 23
drag, startPoint x: 1302, startPoint y: 315, endPoint x: 1374, endPoint y: 316, distance: 72.0
click at [1302, 315] on button "Apply" at bounding box center [1308, 317] width 51 height 23
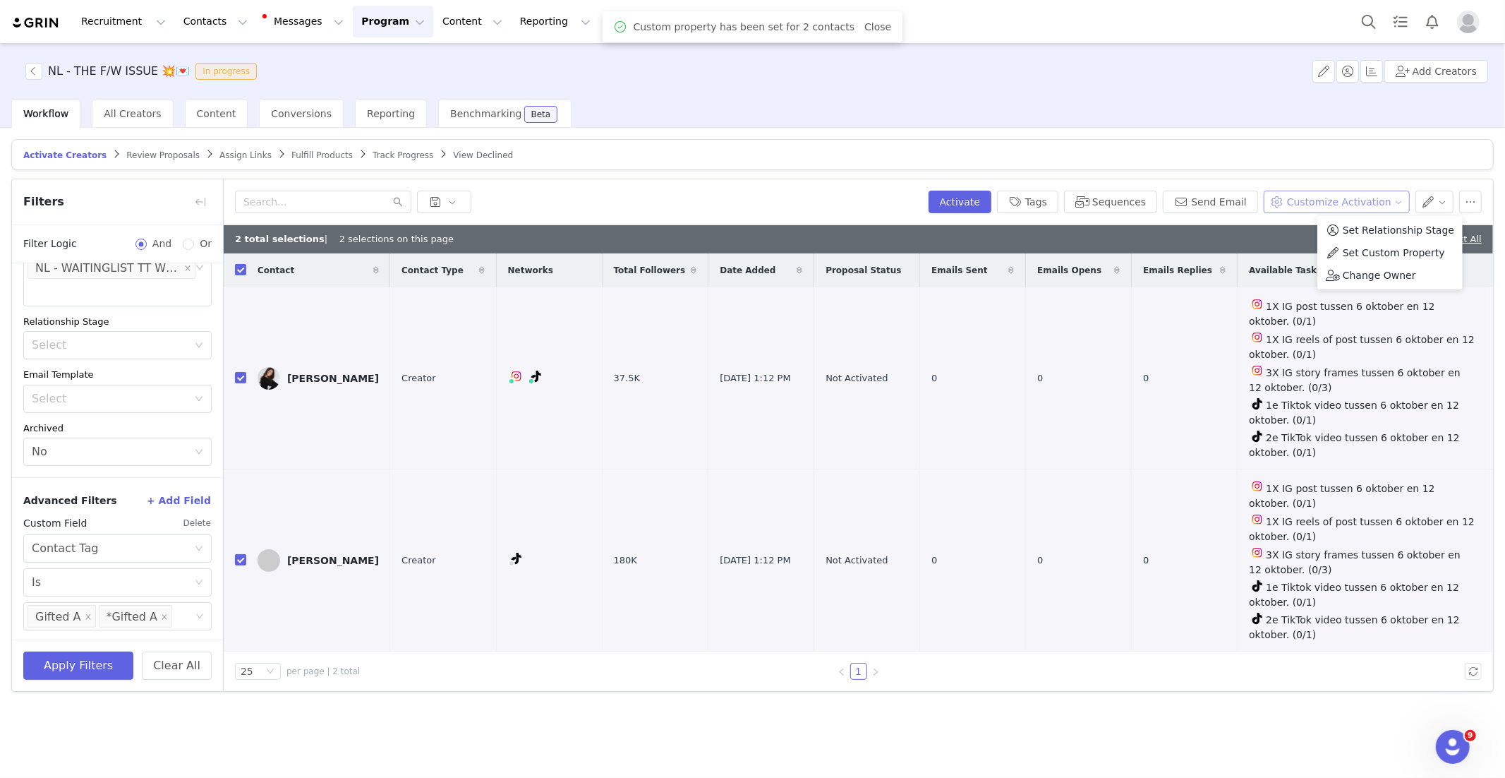
click at [1397, 202] on button "Customize Activation" at bounding box center [1337, 201] width 146 height 23
click at [1362, 226] on span "Edit Product Selection" at bounding box center [1352, 230] width 109 height 16
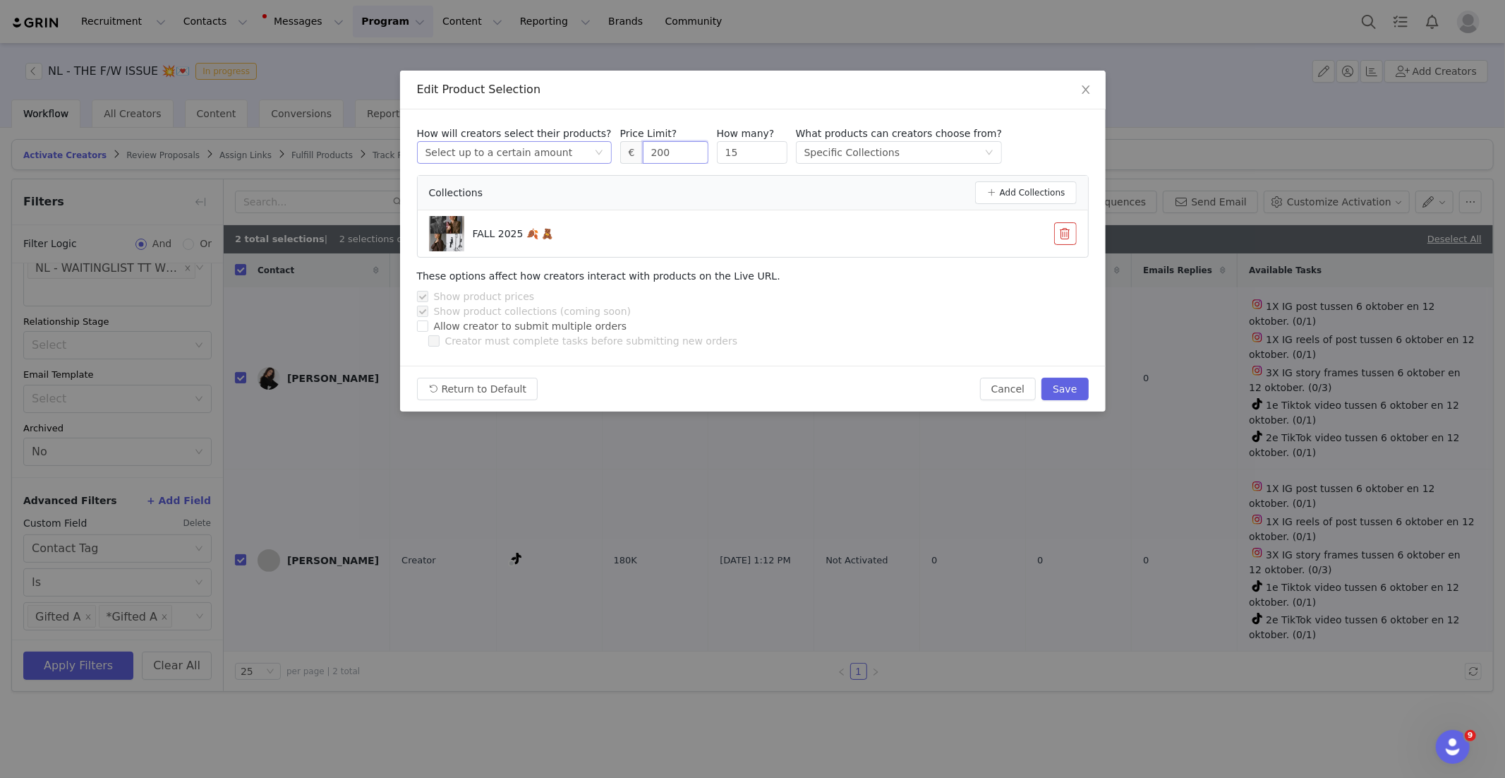
drag, startPoint x: 676, startPoint y: 152, endPoint x: 580, endPoint y: 157, distance: 96.1
click at [580, 157] on div "How will creators select their products? Select method Select up to a certain a…" at bounding box center [753, 144] width 672 height 37
click at [1065, 387] on button "Save" at bounding box center [1064, 388] width 47 height 23
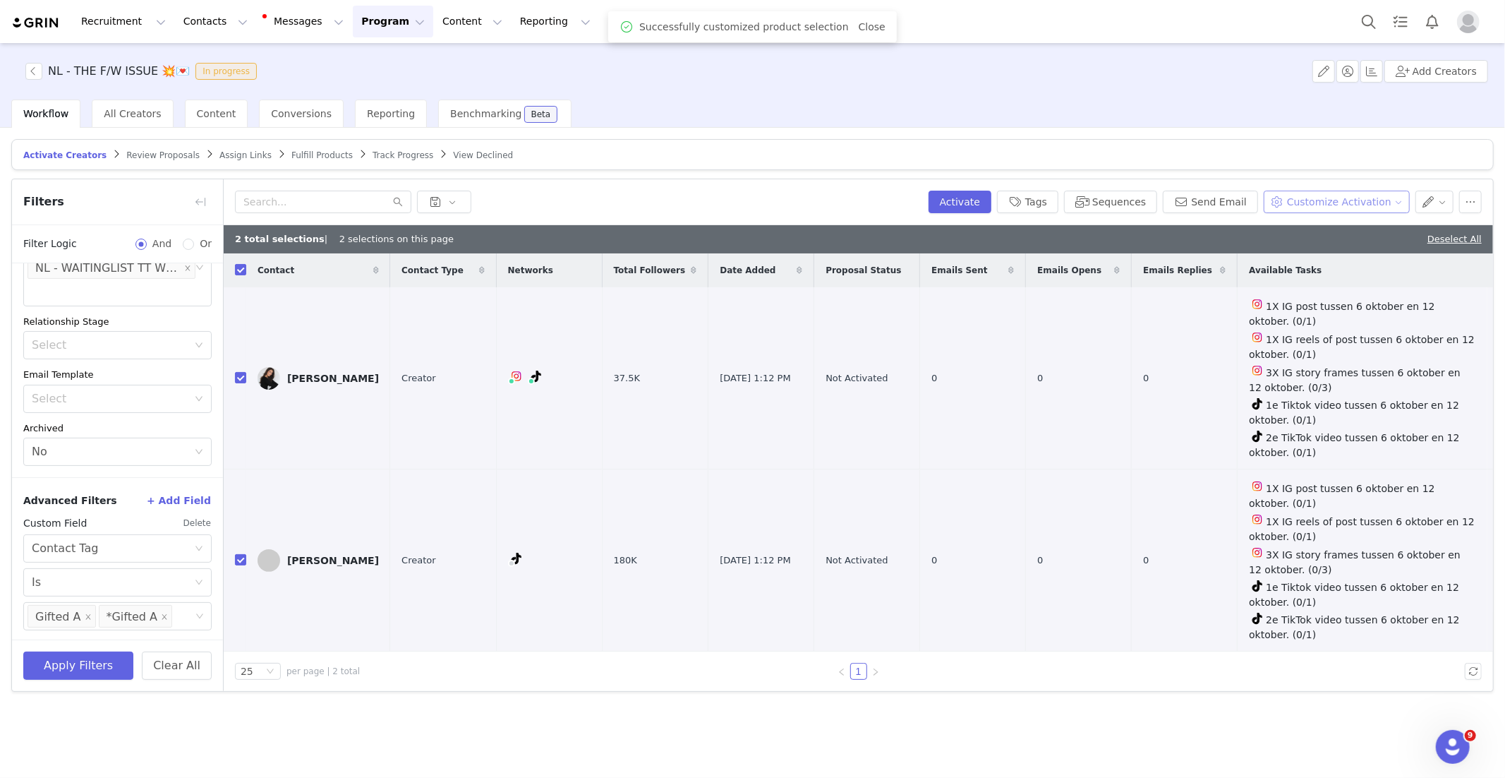
click at [1389, 201] on button "Customize Activation" at bounding box center [1337, 201] width 146 height 23
click at [1367, 248] on span "Edit Available Tasks" at bounding box center [1346, 253] width 97 height 16
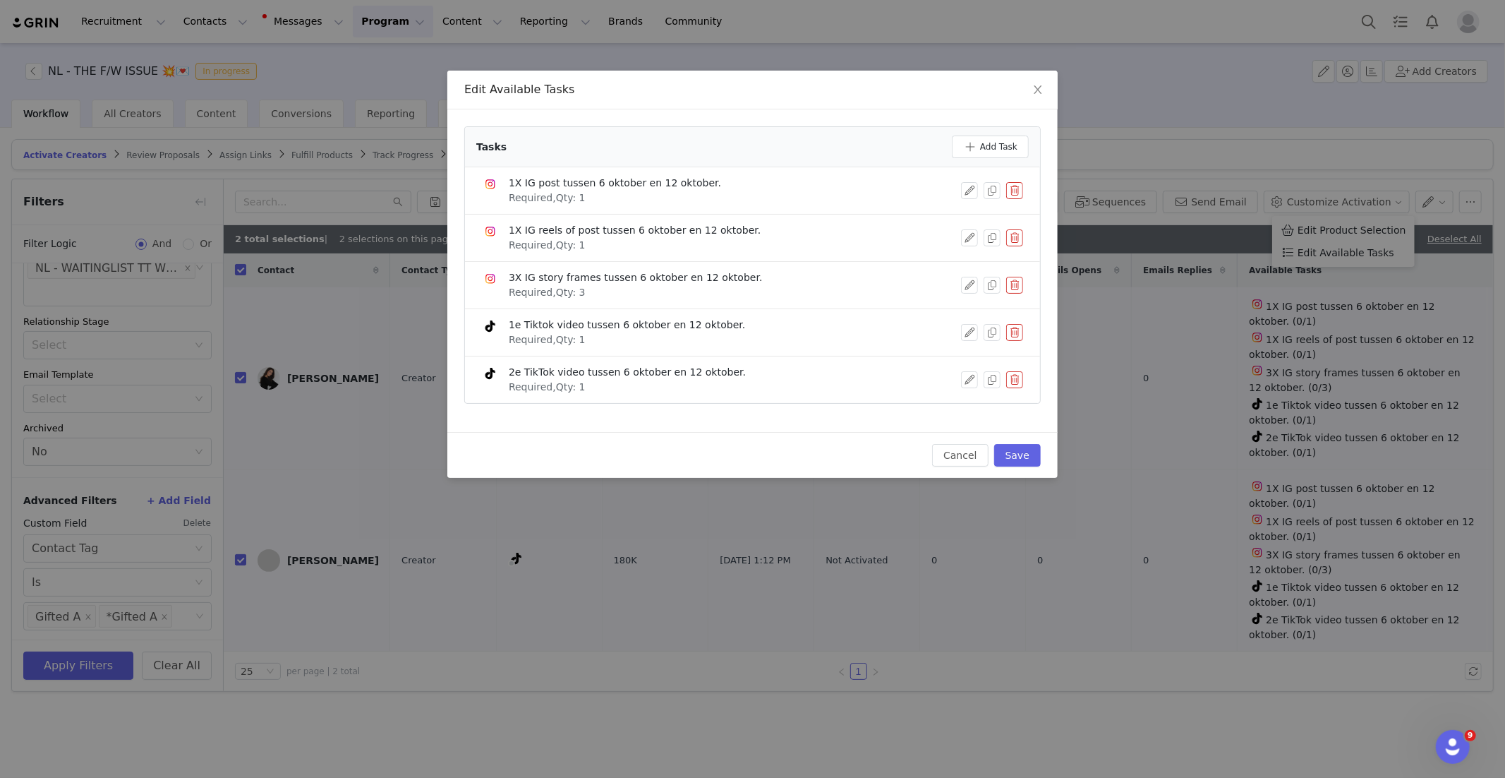
click at [1010, 193] on button "button" at bounding box center [1014, 190] width 17 height 17
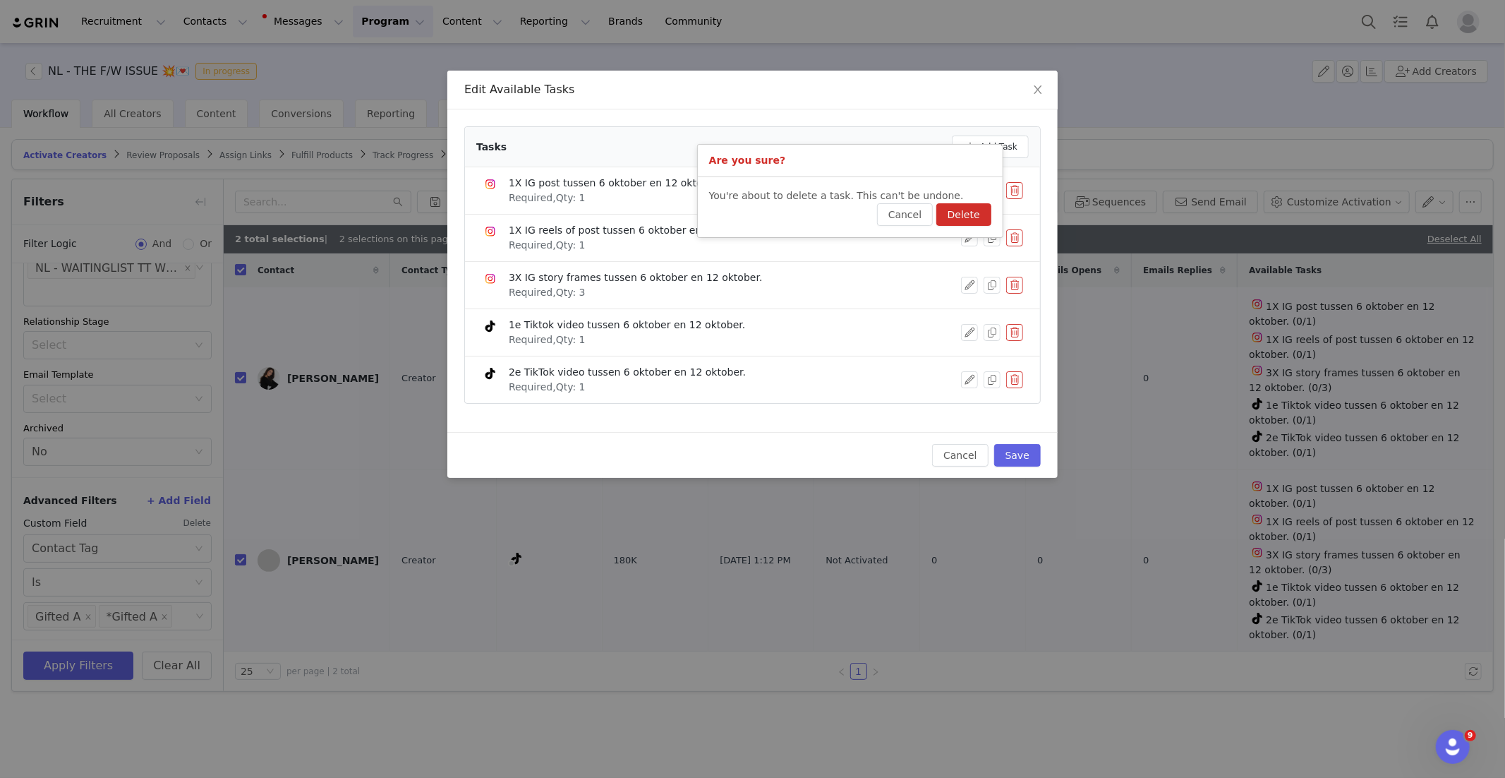
click at [969, 217] on button "Delete" at bounding box center [963, 214] width 55 height 23
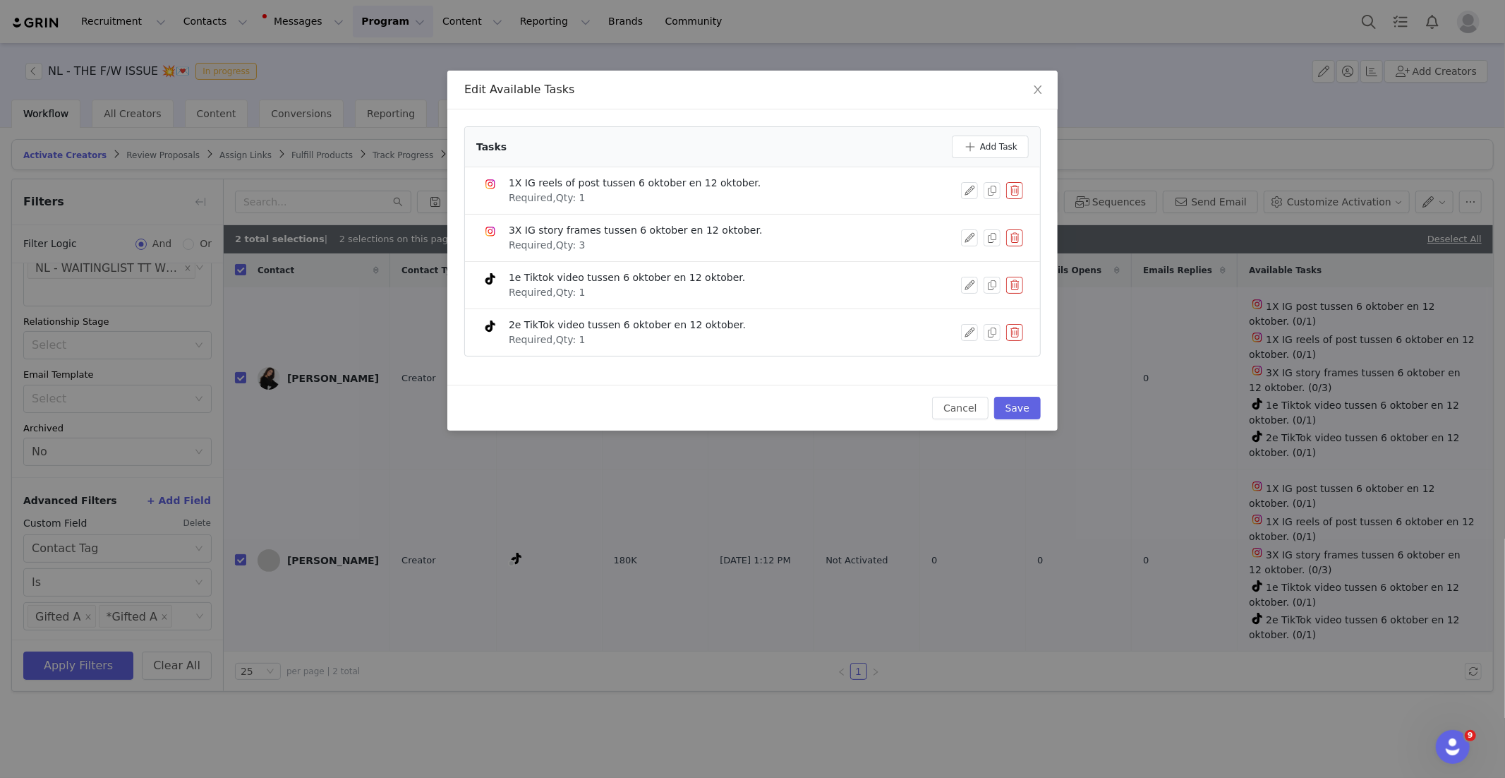
click at [1015, 195] on button "button" at bounding box center [1014, 190] width 17 height 17
drag, startPoint x: 952, startPoint y: 217, endPoint x: 961, endPoint y: 214, distance: 9.4
click at [952, 217] on button "Delete" at bounding box center [963, 214] width 55 height 23
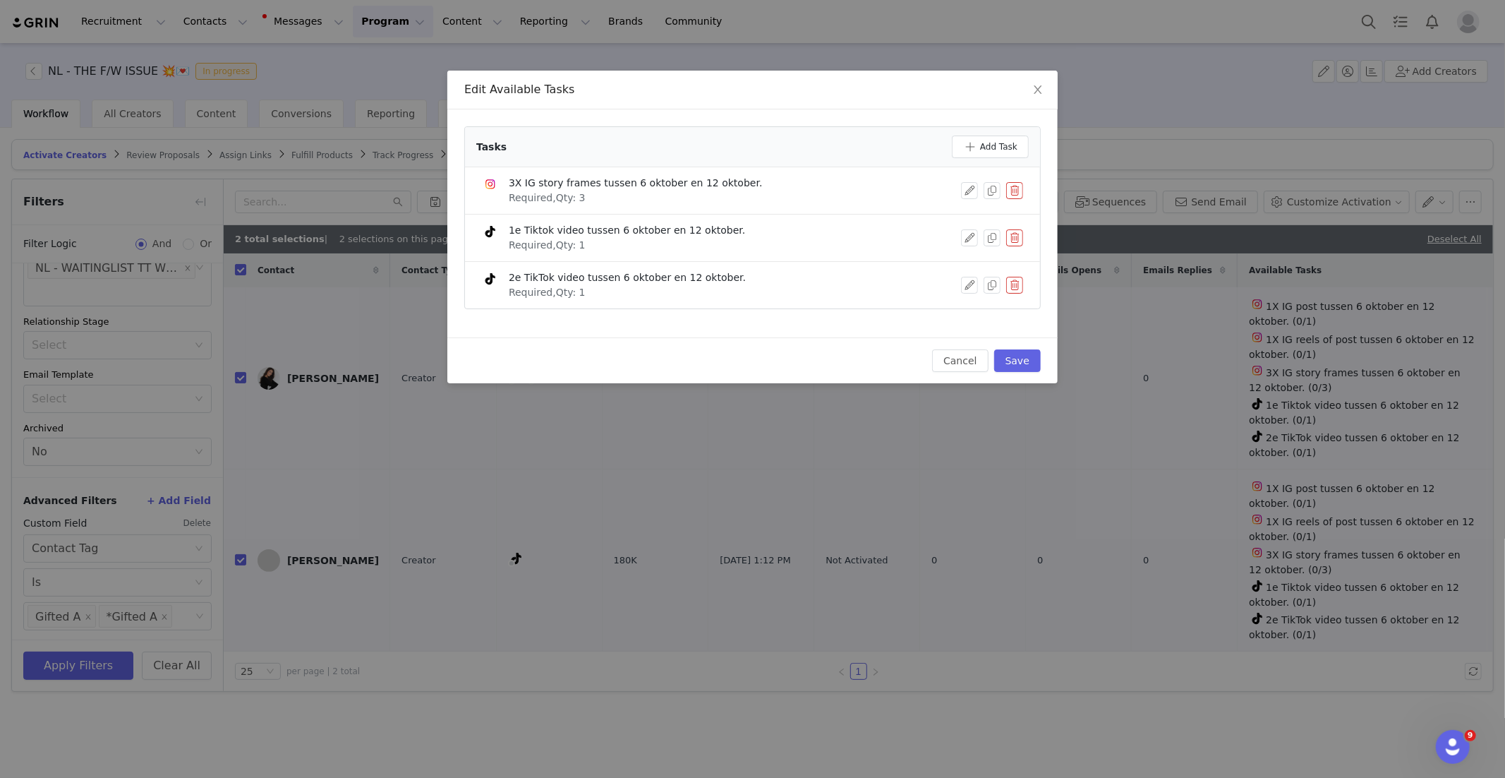
click at [1014, 197] on button "button" at bounding box center [1014, 190] width 17 height 17
click at [971, 216] on button "Delete" at bounding box center [963, 214] width 55 height 23
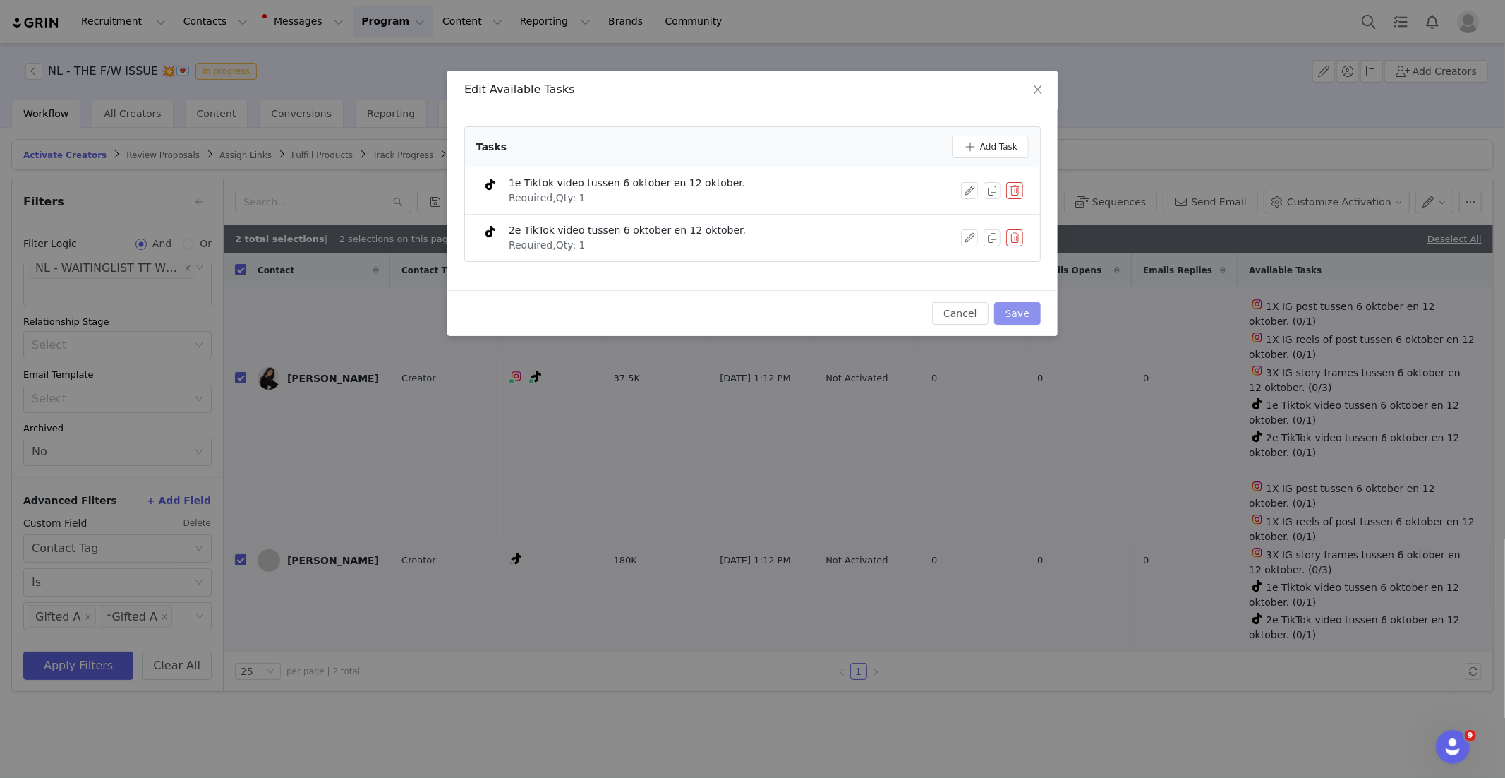
click at [1029, 310] on button "Save" at bounding box center [1017, 313] width 47 height 23
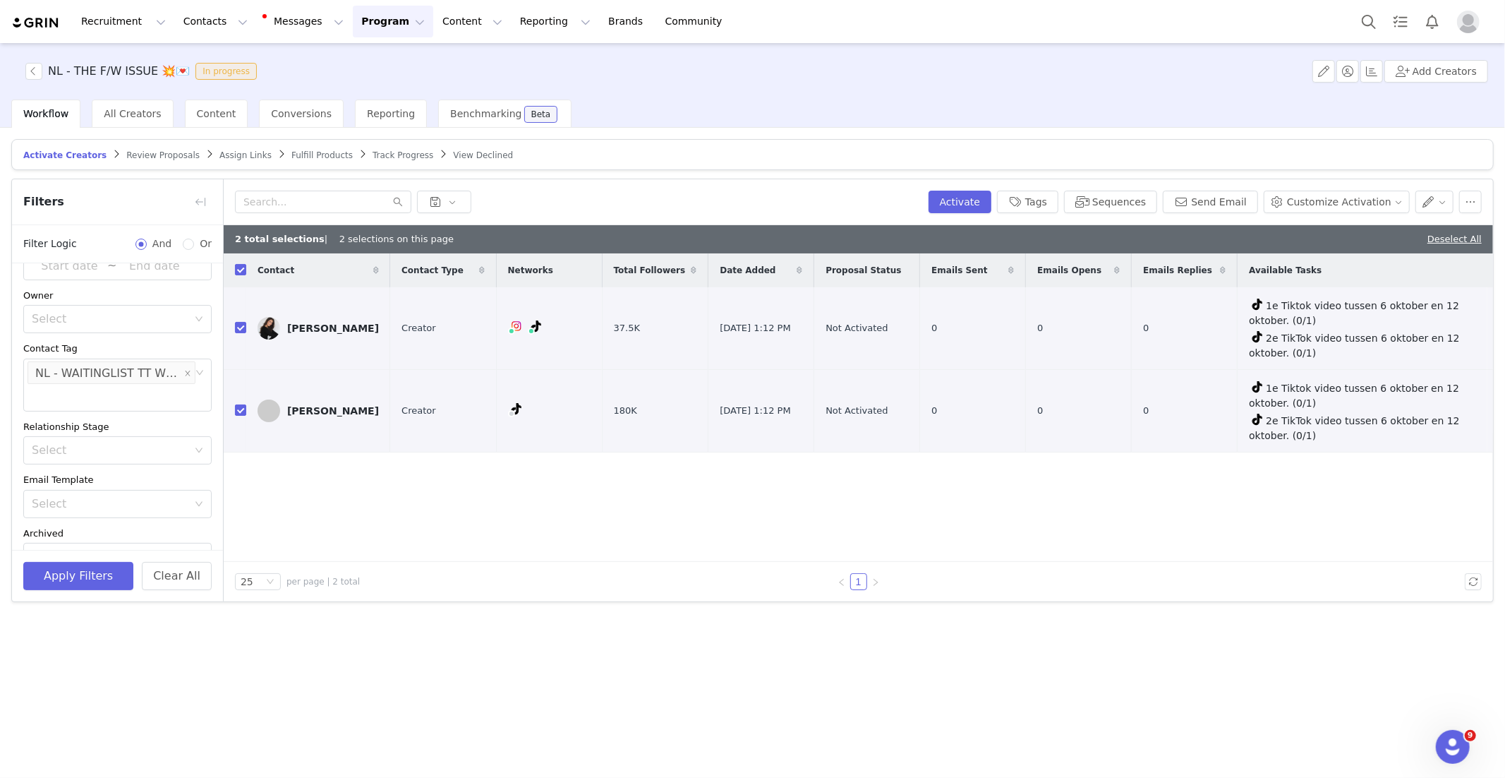
scroll to position [0, 0]
click at [1446, 201] on button "button" at bounding box center [1434, 201] width 39 height 23
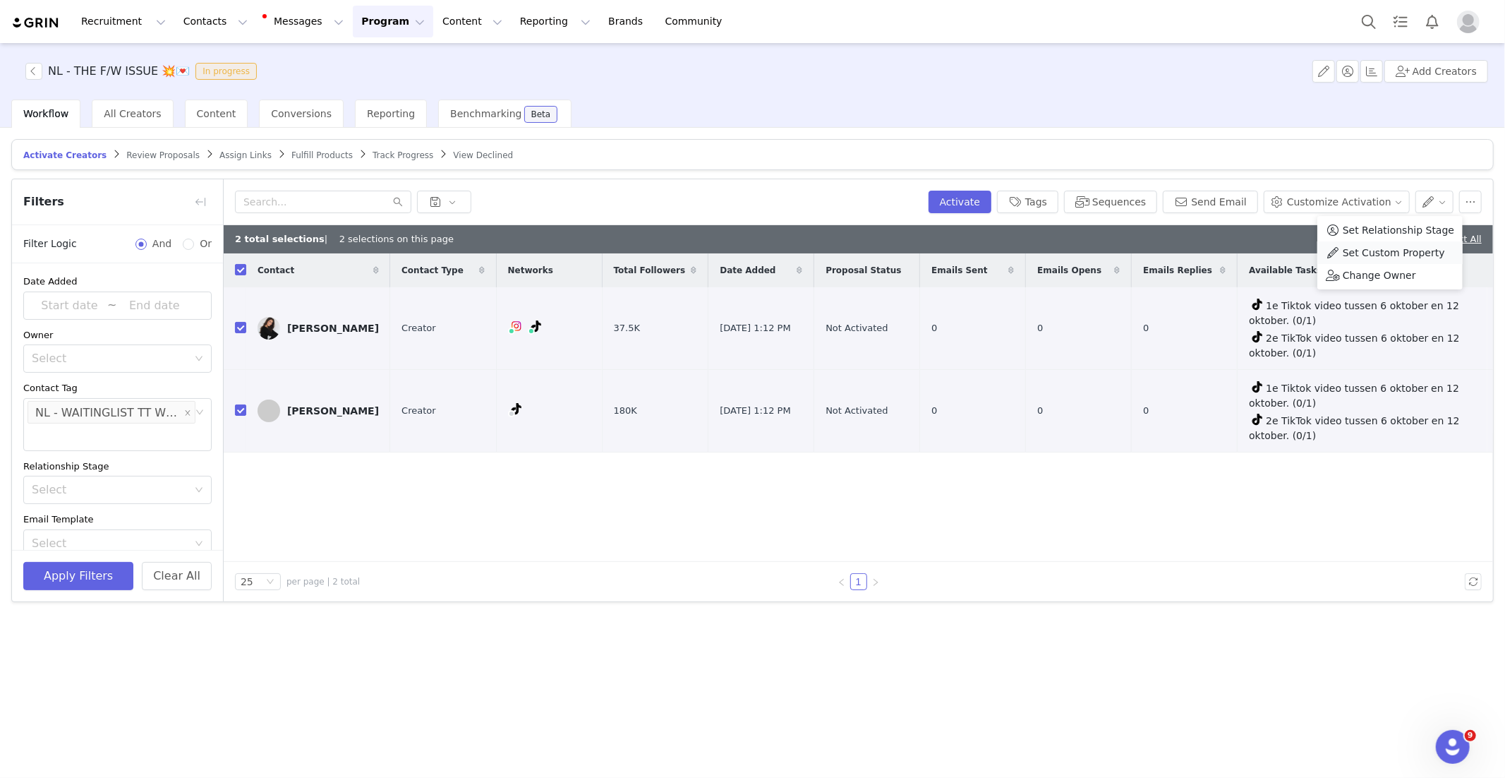
click at [1393, 251] on span "Set Custom Property" at bounding box center [1394, 253] width 102 height 16
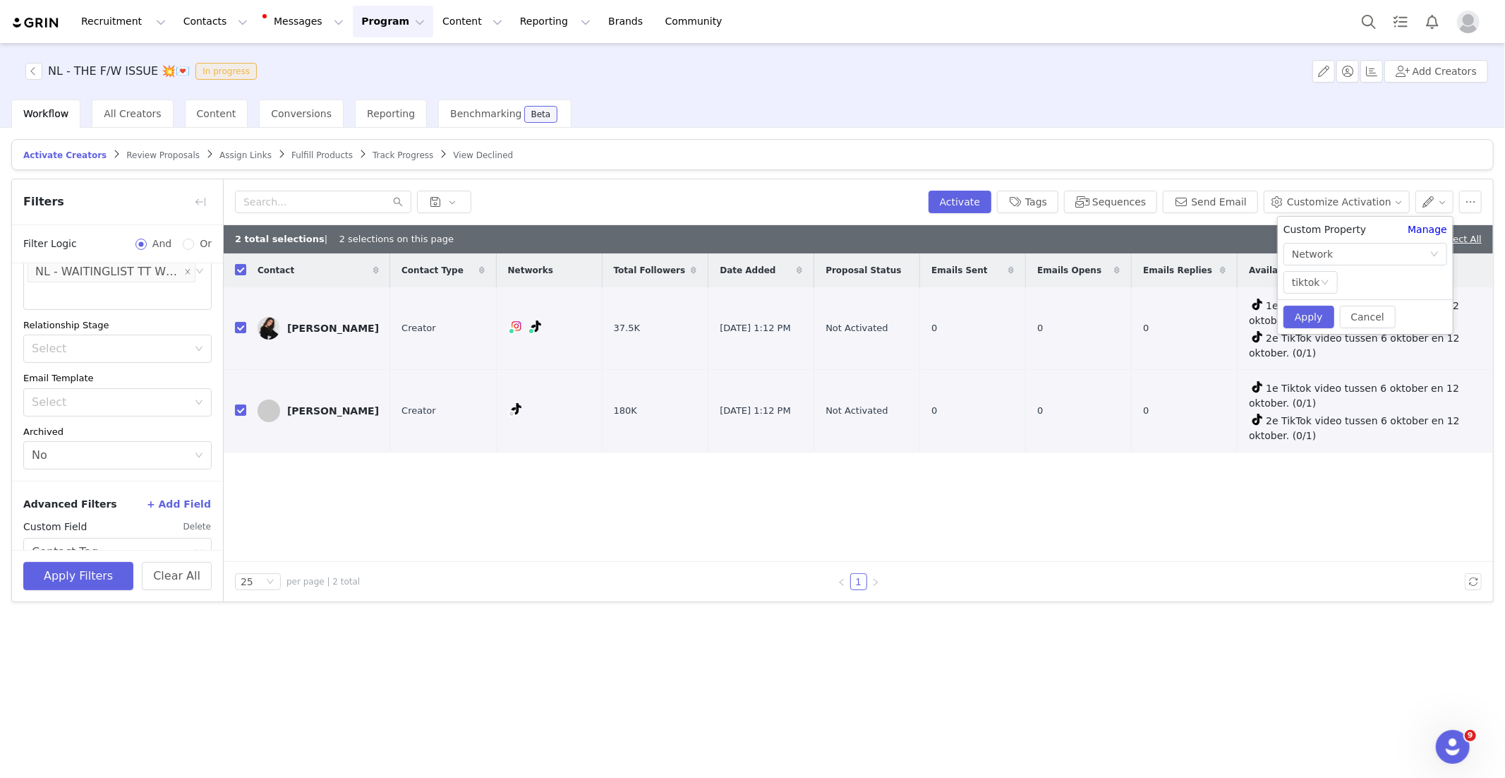
scroll to position [135, 0]
click at [1315, 316] on button "Apply" at bounding box center [1308, 317] width 51 height 23
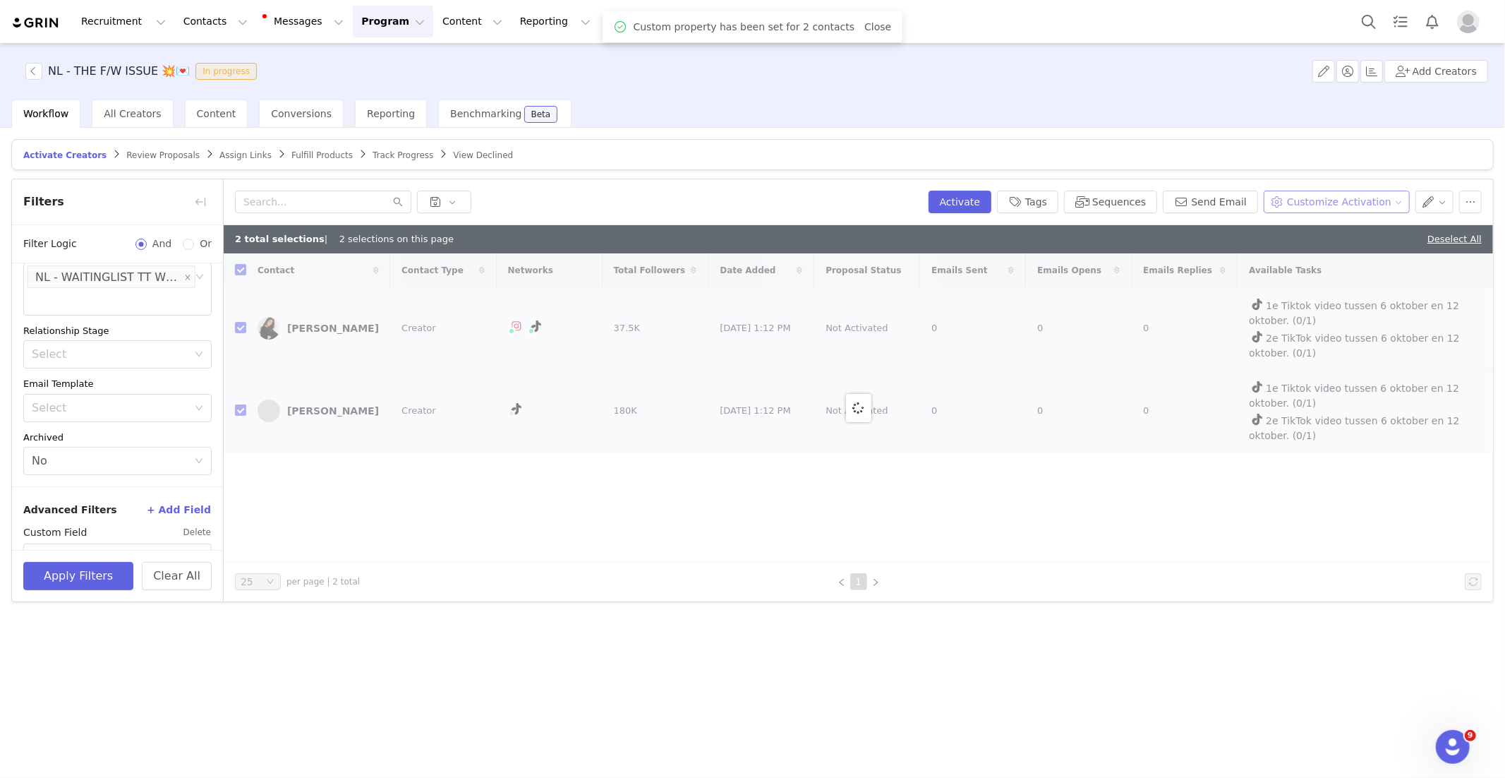
click at [1369, 200] on button "Customize Activation" at bounding box center [1337, 201] width 146 height 23
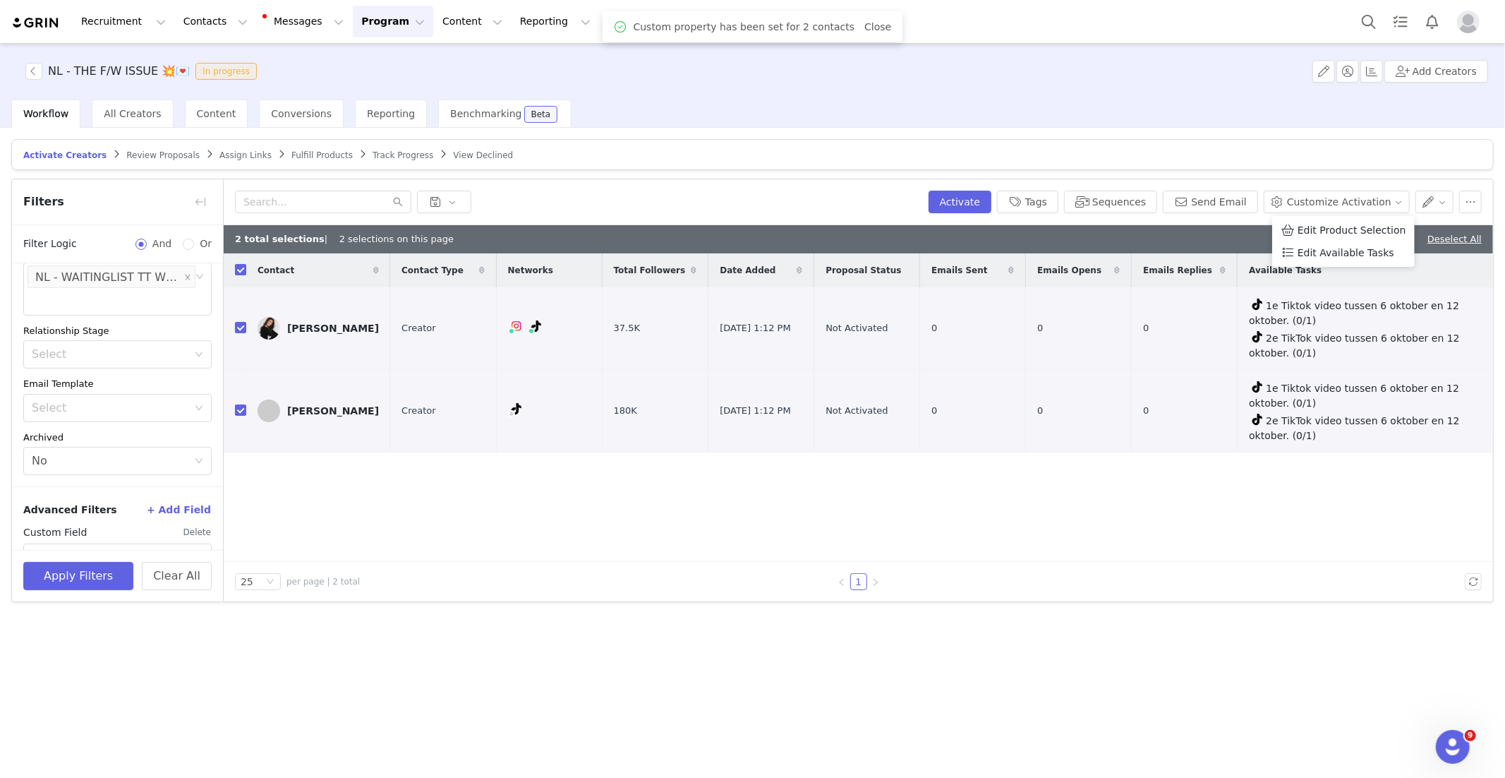
click at [1345, 229] on span "Edit Product Selection" at bounding box center [1352, 230] width 109 height 16
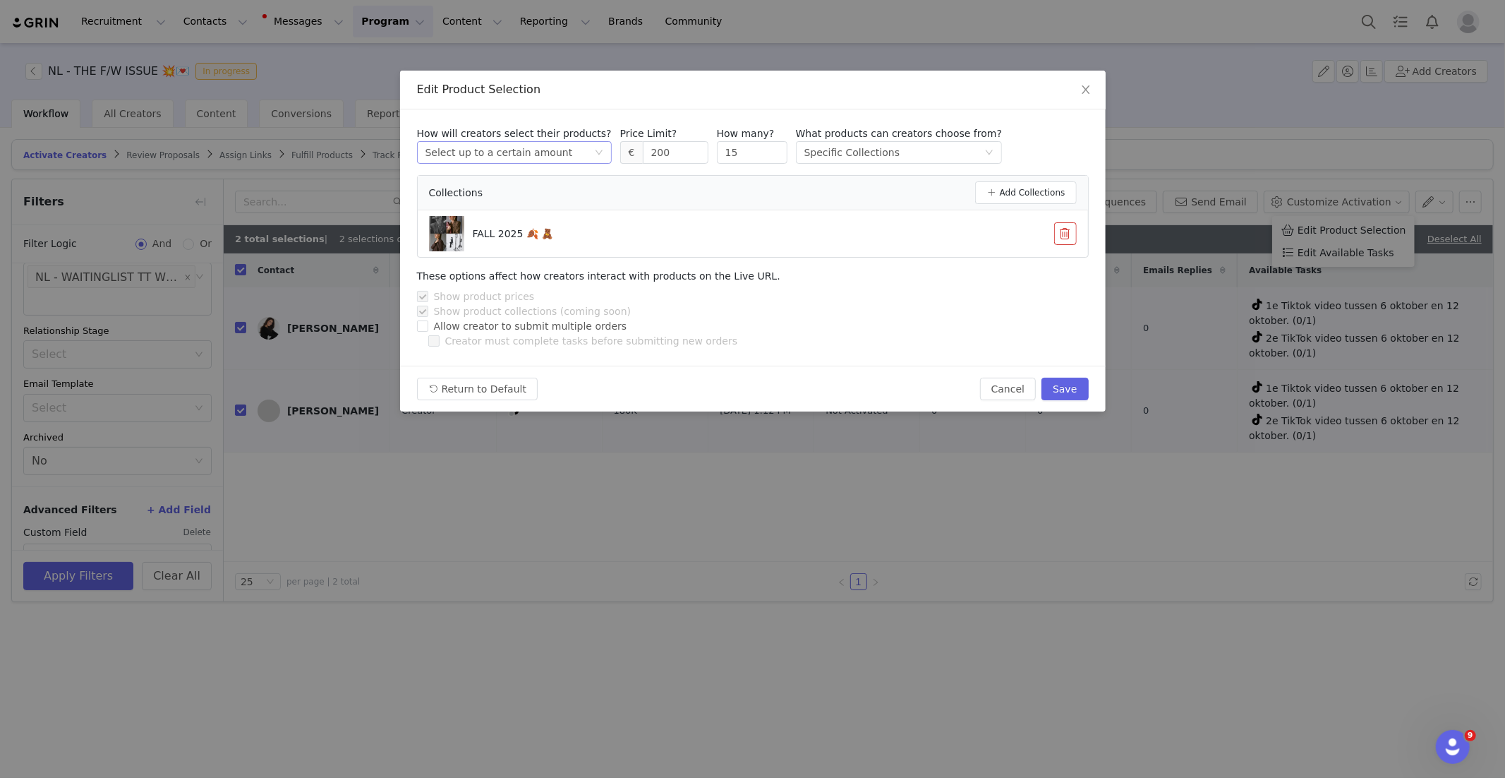
drag, startPoint x: 660, startPoint y: 153, endPoint x: 524, endPoint y: 158, distance: 136.3
click at [524, 158] on div "How will creators select their products? Select method Select up to a certain a…" at bounding box center [753, 144] width 672 height 37
click at [1059, 387] on button "Save" at bounding box center [1064, 388] width 47 height 23
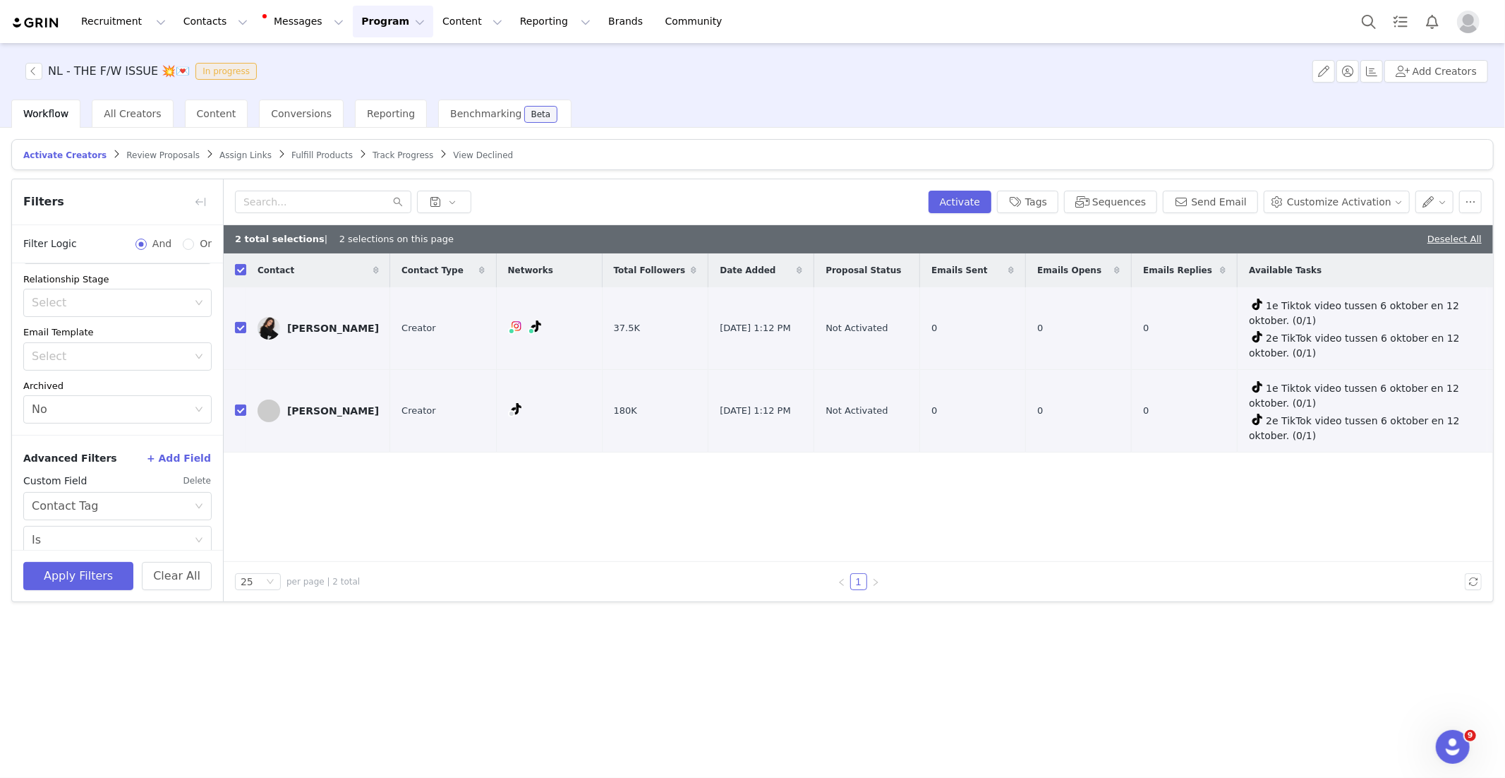
scroll to position [236, 0]
click at [1215, 201] on button "Send Email" at bounding box center [1210, 201] width 95 height 23
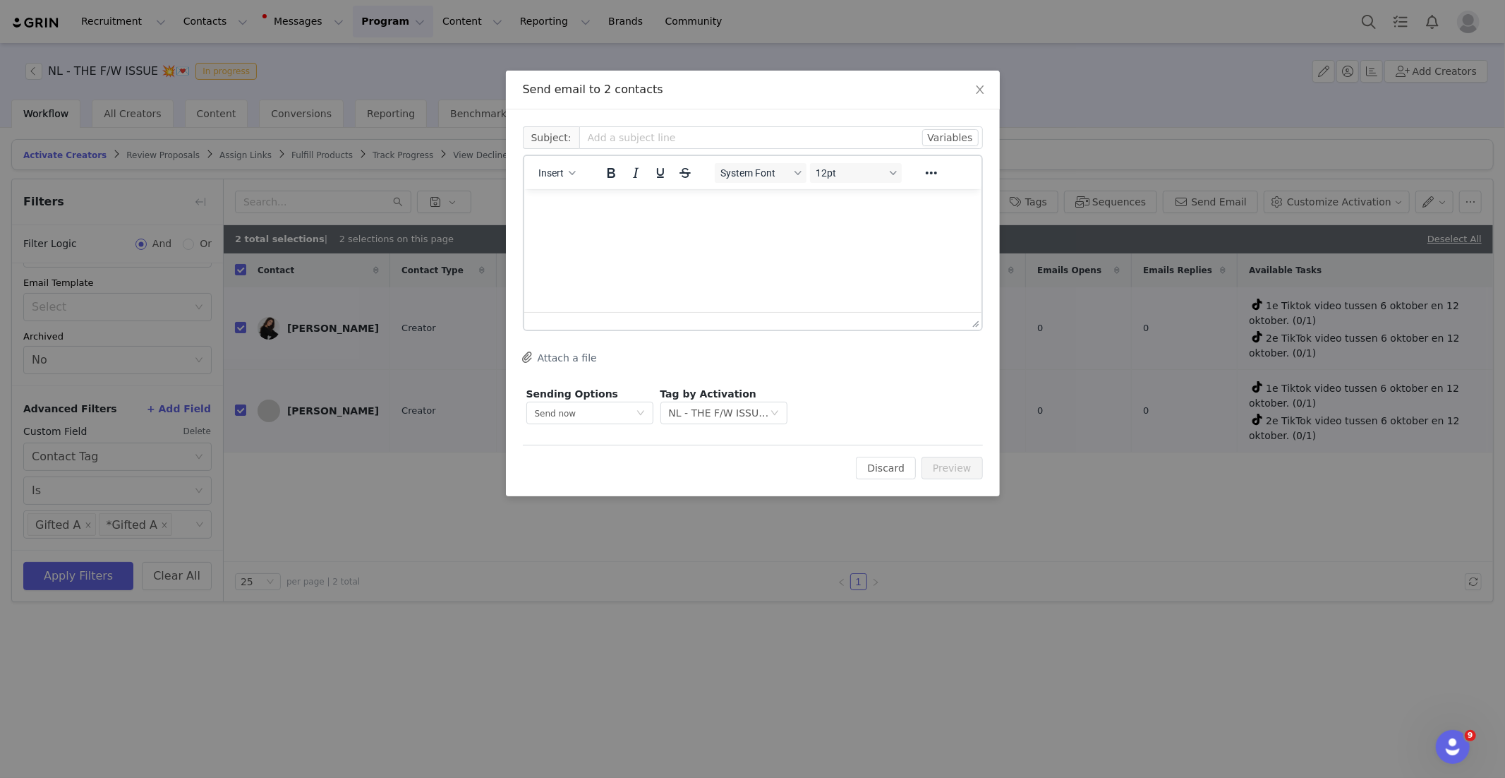
scroll to position [0, 0]
click at [568, 176] on button "Insert" at bounding box center [557, 173] width 49 height 20
click at [583, 200] on div "Insert Template" at bounding box center [607, 196] width 127 height 17
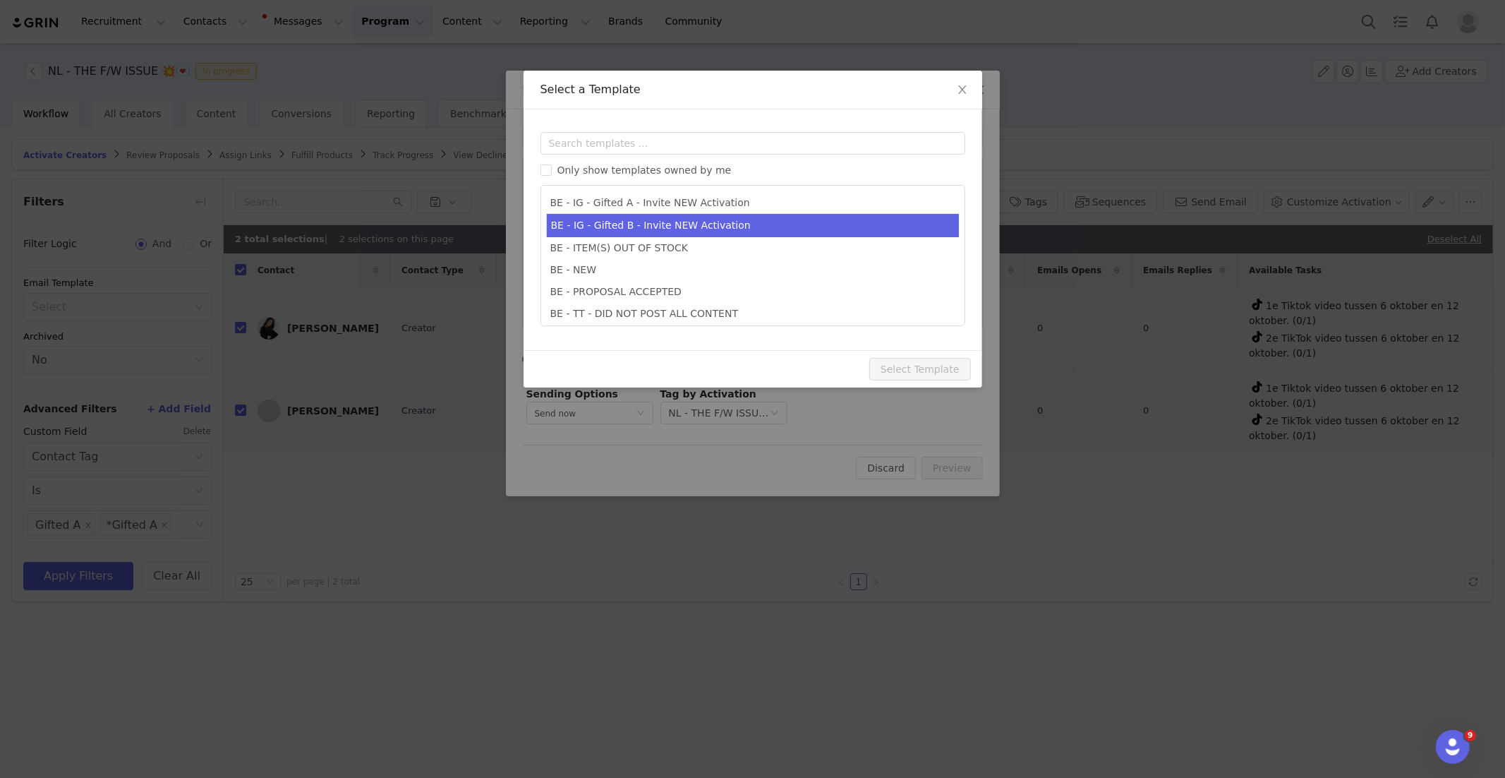
scroll to position [310, 0]
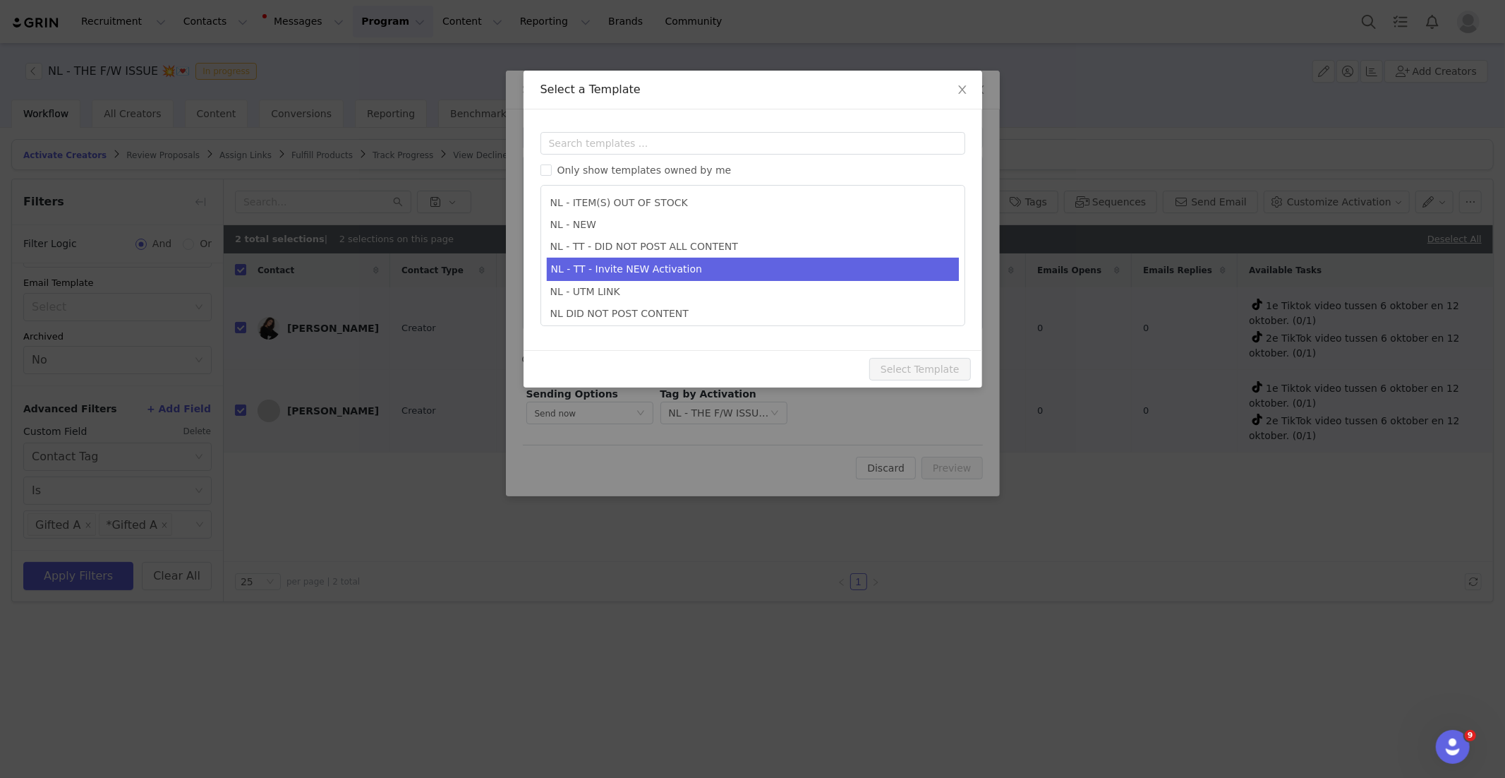
click at [674, 272] on li "NL - TT - Invite NEW Activation" at bounding box center [753, 269] width 412 height 23
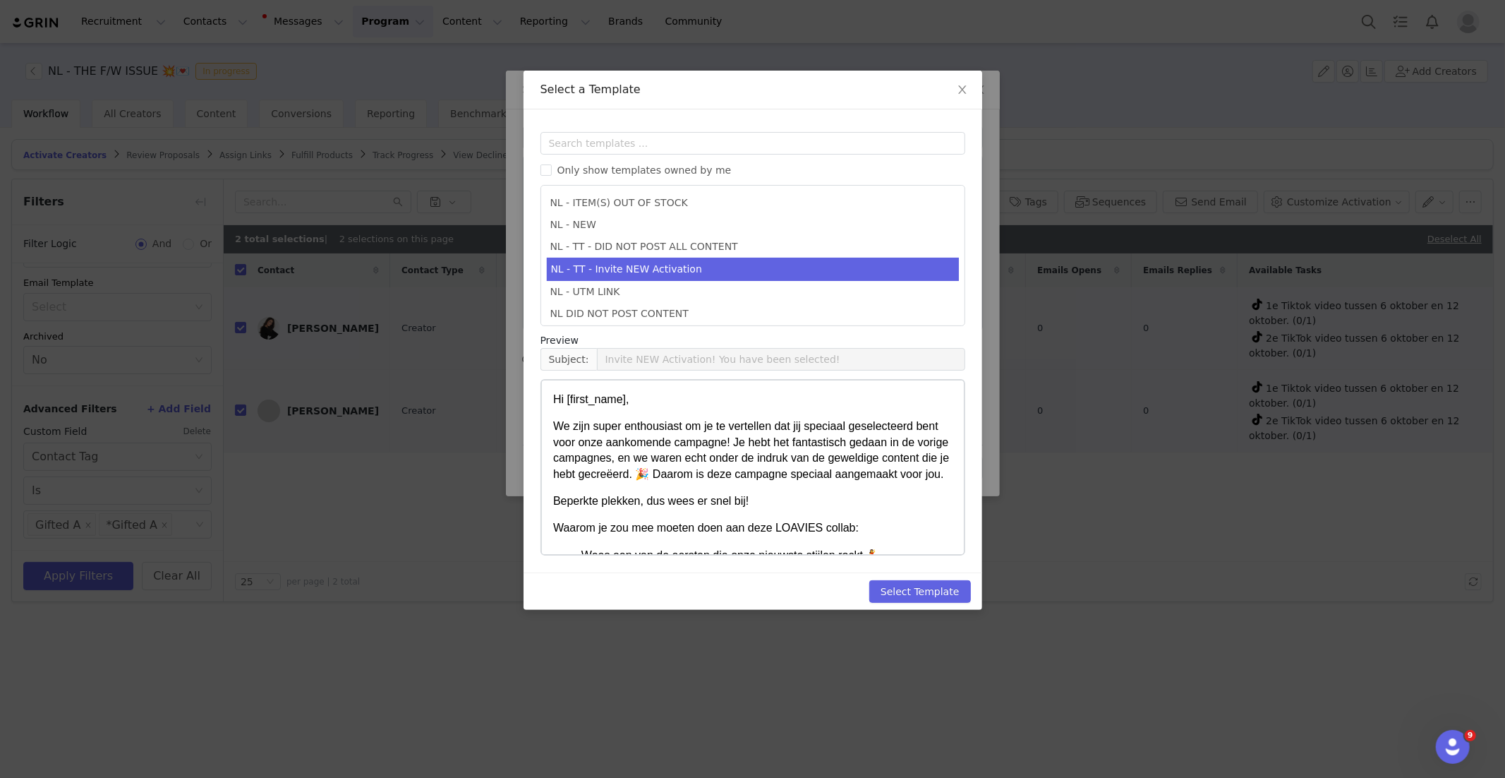
scroll to position [634, 0]
click at [905, 596] on button "Select Template" at bounding box center [920, 591] width 102 height 23
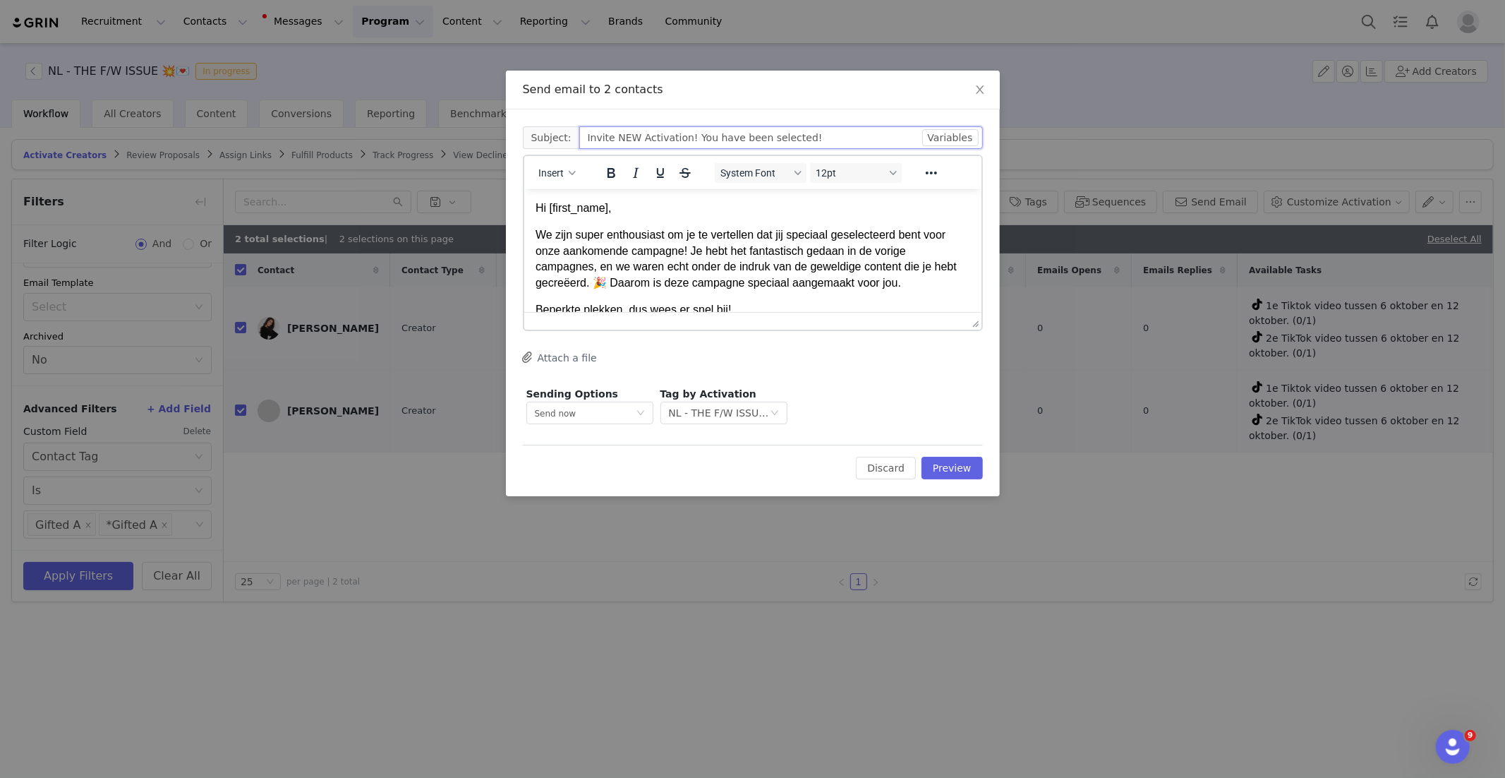
drag, startPoint x: 622, startPoint y: 132, endPoint x: 602, endPoint y: 133, distance: 20.5
click at [619, 132] on input "Invite NEW Activation! You have been selected!" at bounding box center [781, 137] width 404 height 23
drag, startPoint x: 581, startPoint y: 134, endPoint x: 646, endPoint y: 157, distance: 69.0
click at [581, 134] on input "Invite NEW Activation! You have been selected!" at bounding box center [781, 137] width 404 height 23
click at [753, 242] on p "We zijn super enthousiast om je te vertellen dat jij speciaal geselecteerd bent…" at bounding box center [752, 257] width 435 height 63
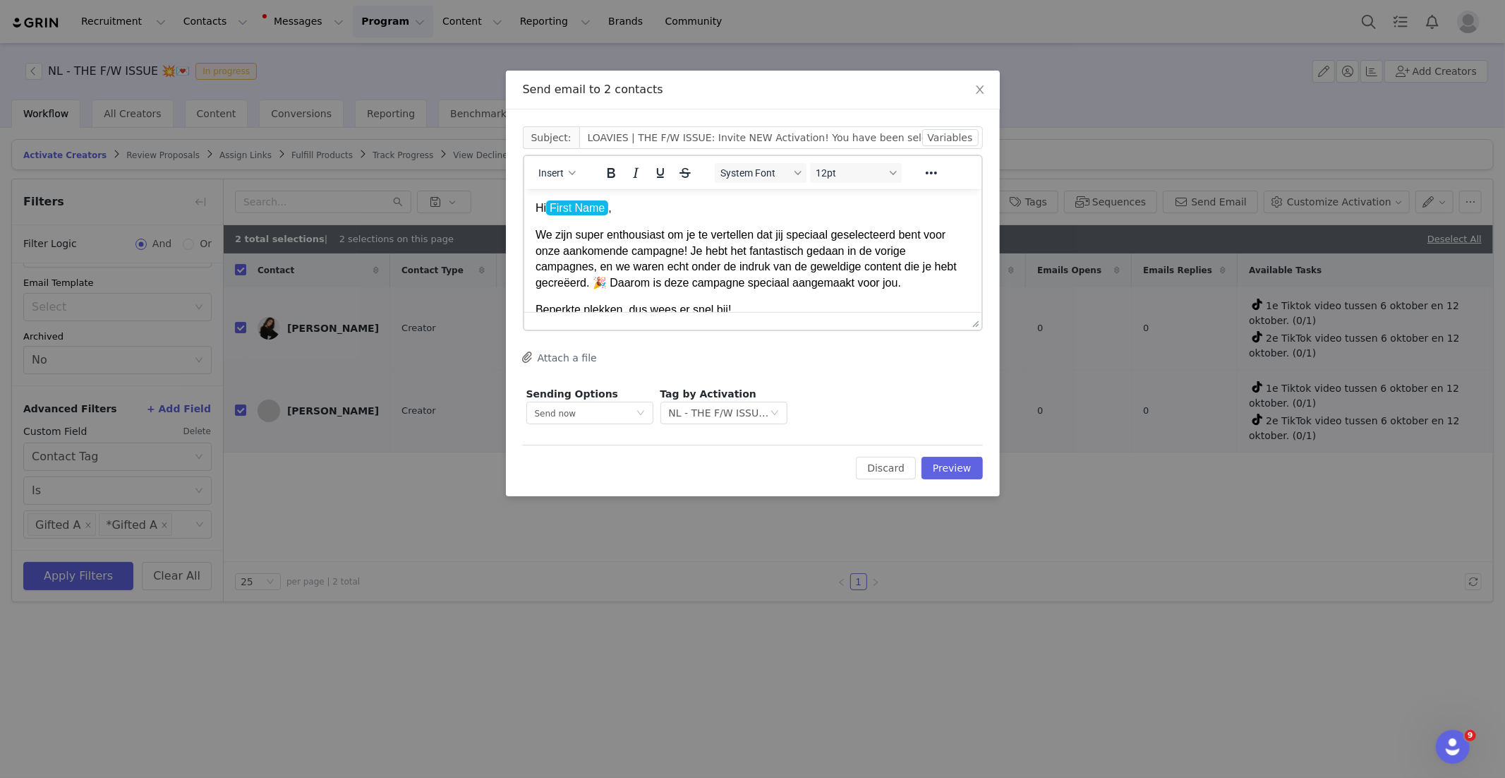
drag, startPoint x: 684, startPoint y: 247, endPoint x: 743, endPoint y: 267, distance: 61.8
click at [685, 247] on p "We zijn super enthousiast om je te vertellen dat jij speciaal geselecteerd bent…" at bounding box center [752, 257] width 435 height 63
click at [822, 284] on p "We zijn super enthousiast om je te vertellen dat jij speciaal geselecteerd bent…" at bounding box center [752, 265] width 435 height 79
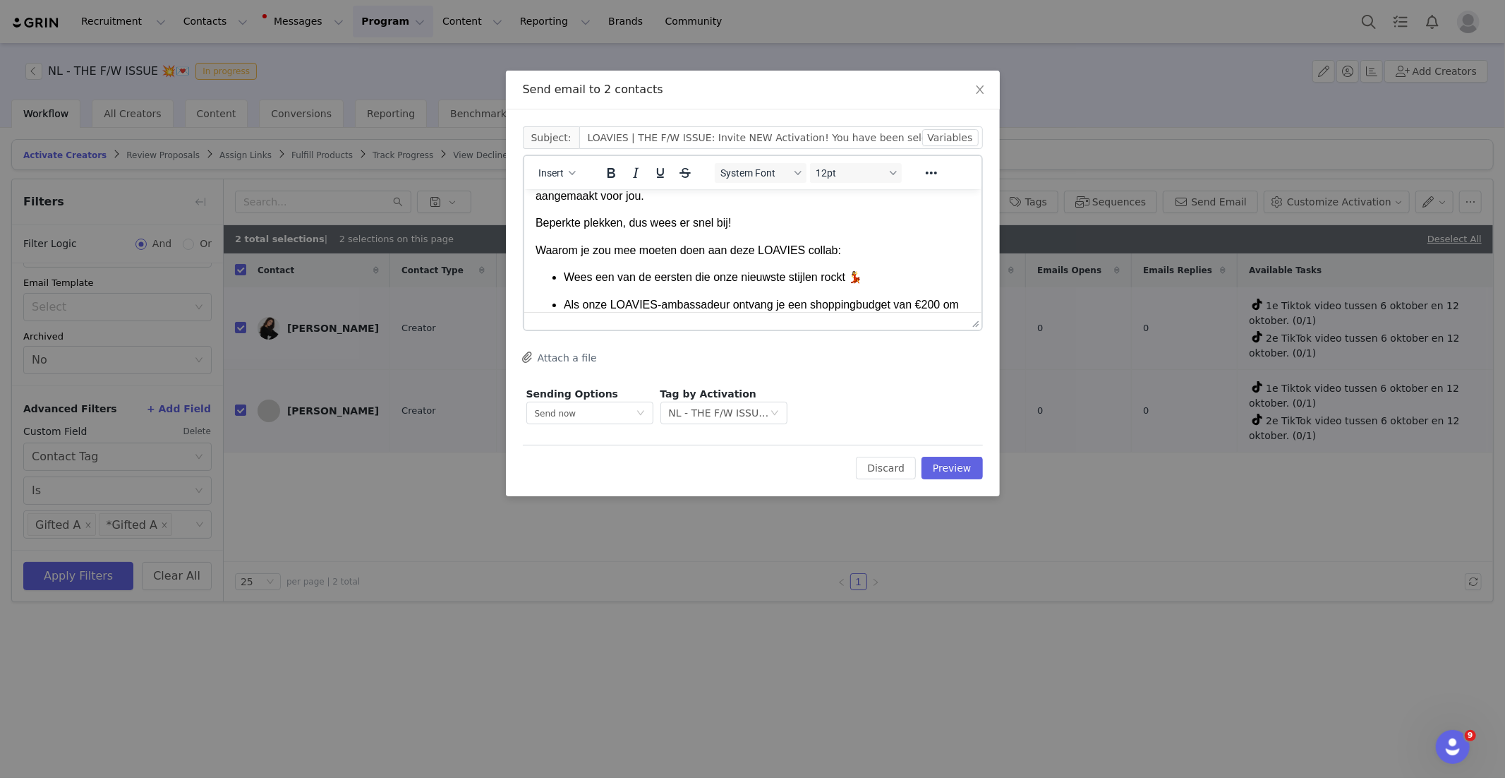
scroll to position [103, 0]
click at [946, 296] on p "Als onze LOAVIES-ambassadeur ontvang je een shoppingbudget van €200 om je favor…" at bounding box center [766, 319] width 406 height 47
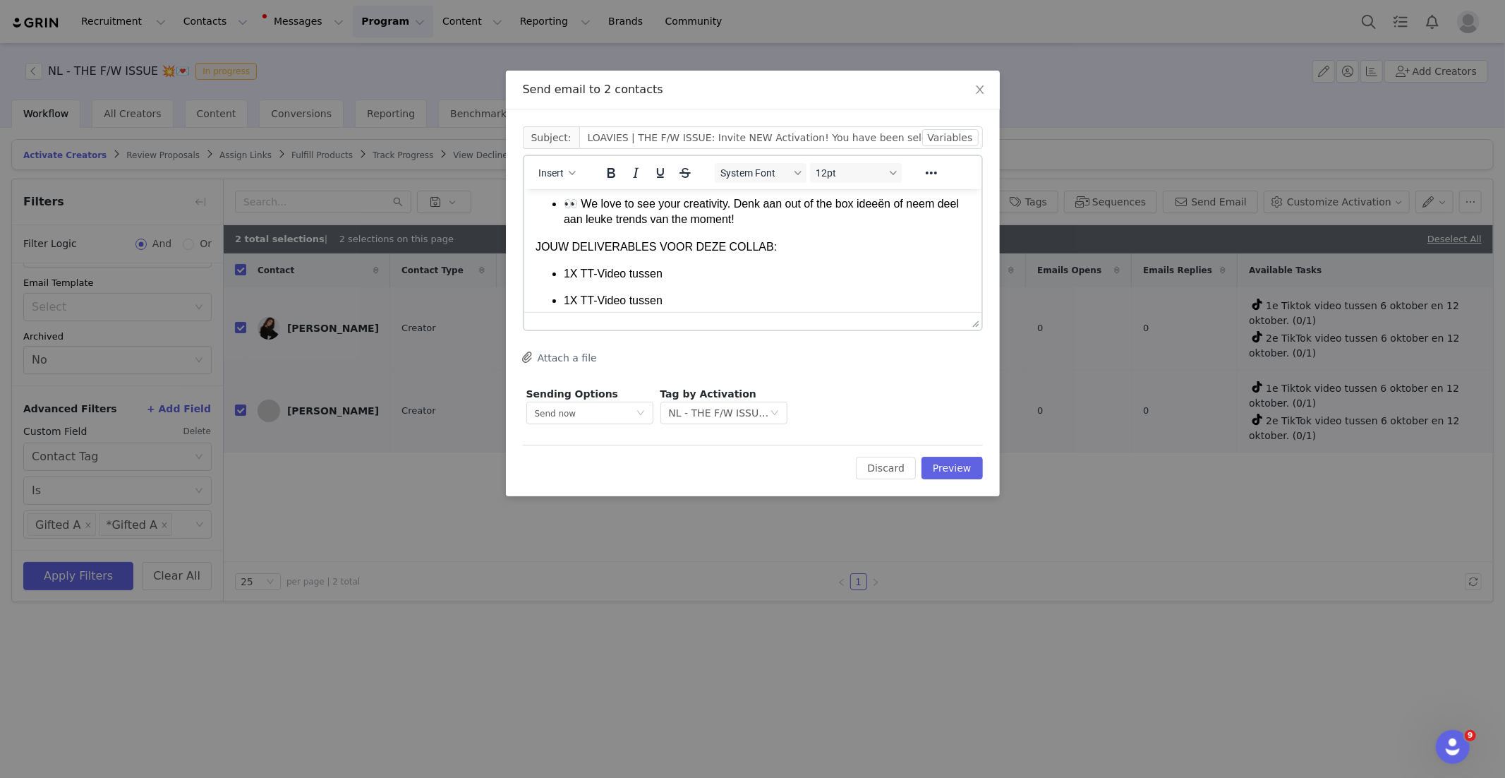
scroll to position [351, 0]
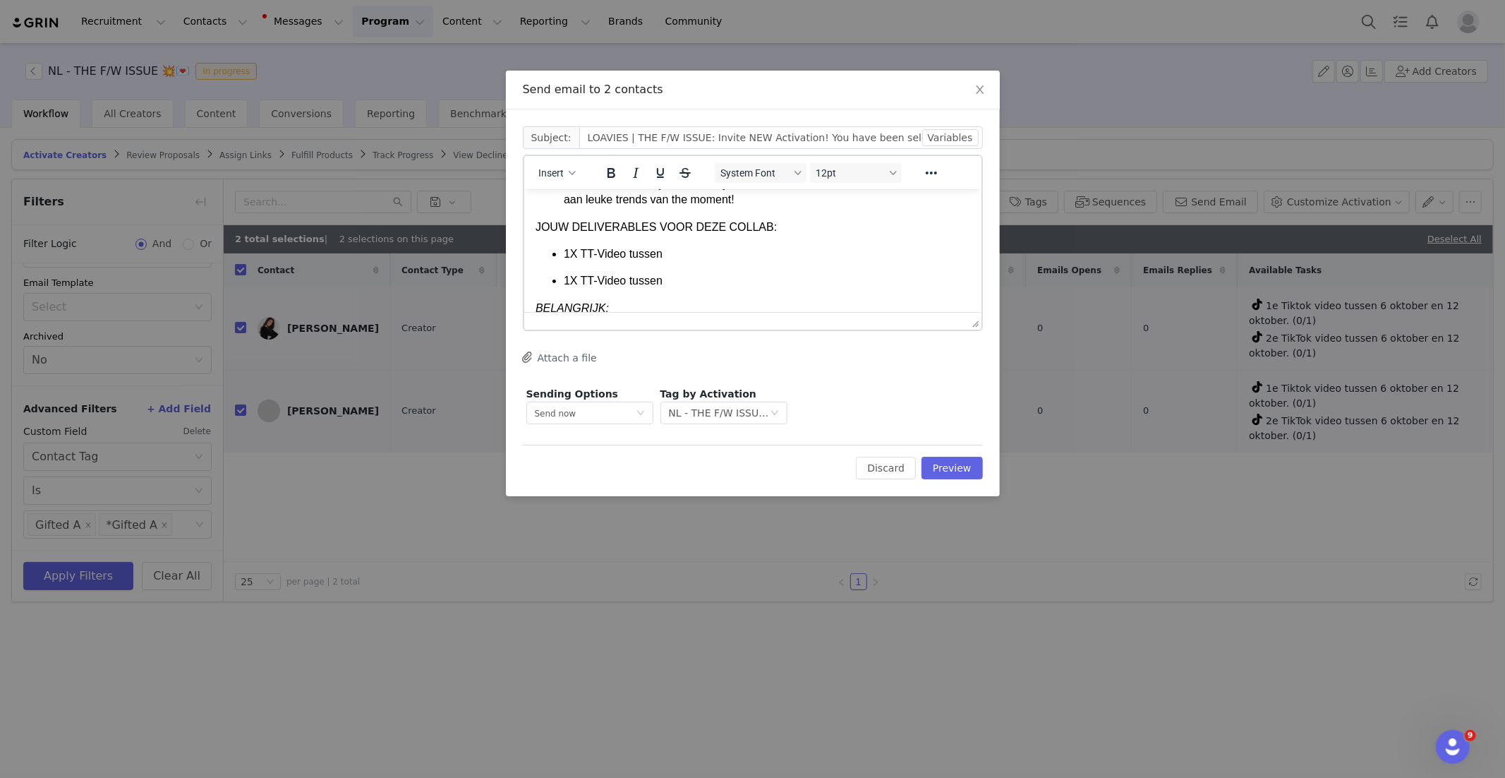
click at [679, 246] on p "1X TT-Video tussen" at bounding box center [766, 254] width 406 height 16
drag, startPoint x: 806, startPoint y: 241, endPoint x: 666, endPoint y: 238, distance: 140.4
click at [666, 246] on p "1X TT-Video tussen 6 oktober en 12 oktober." at bounding box center [766, 254] width 406 height 16
click at [608, 171] on icon "Bold" at bounding box center [611, 173] width 8 height 10
click at [739, 272] on p "1X TT-Video tussen" at bounding box center [766, 280] width 406 height 16
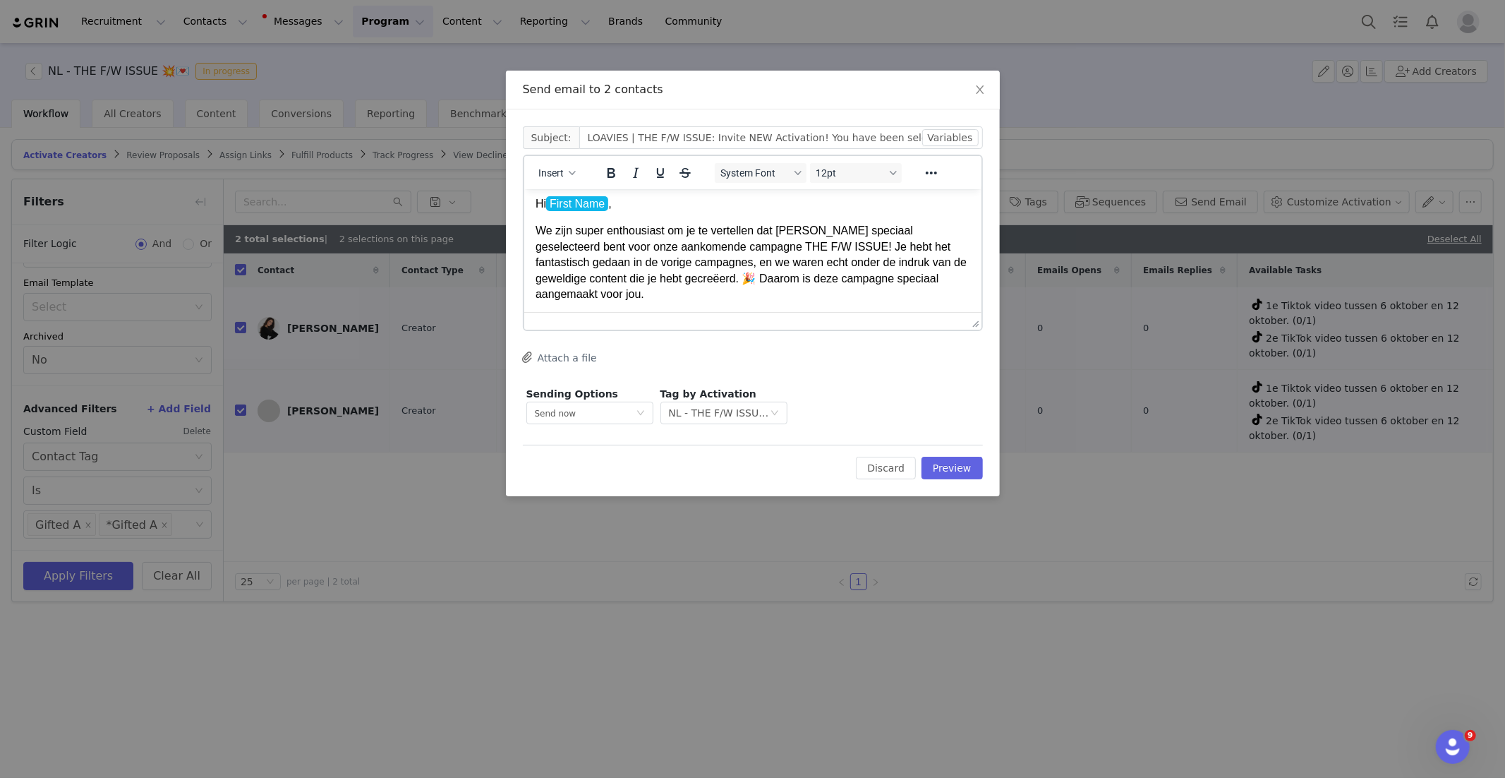
scroll to position [0, 0]
click at [951, 471] on button "Preview" at bounding box center [951, 467] width 61 height 23
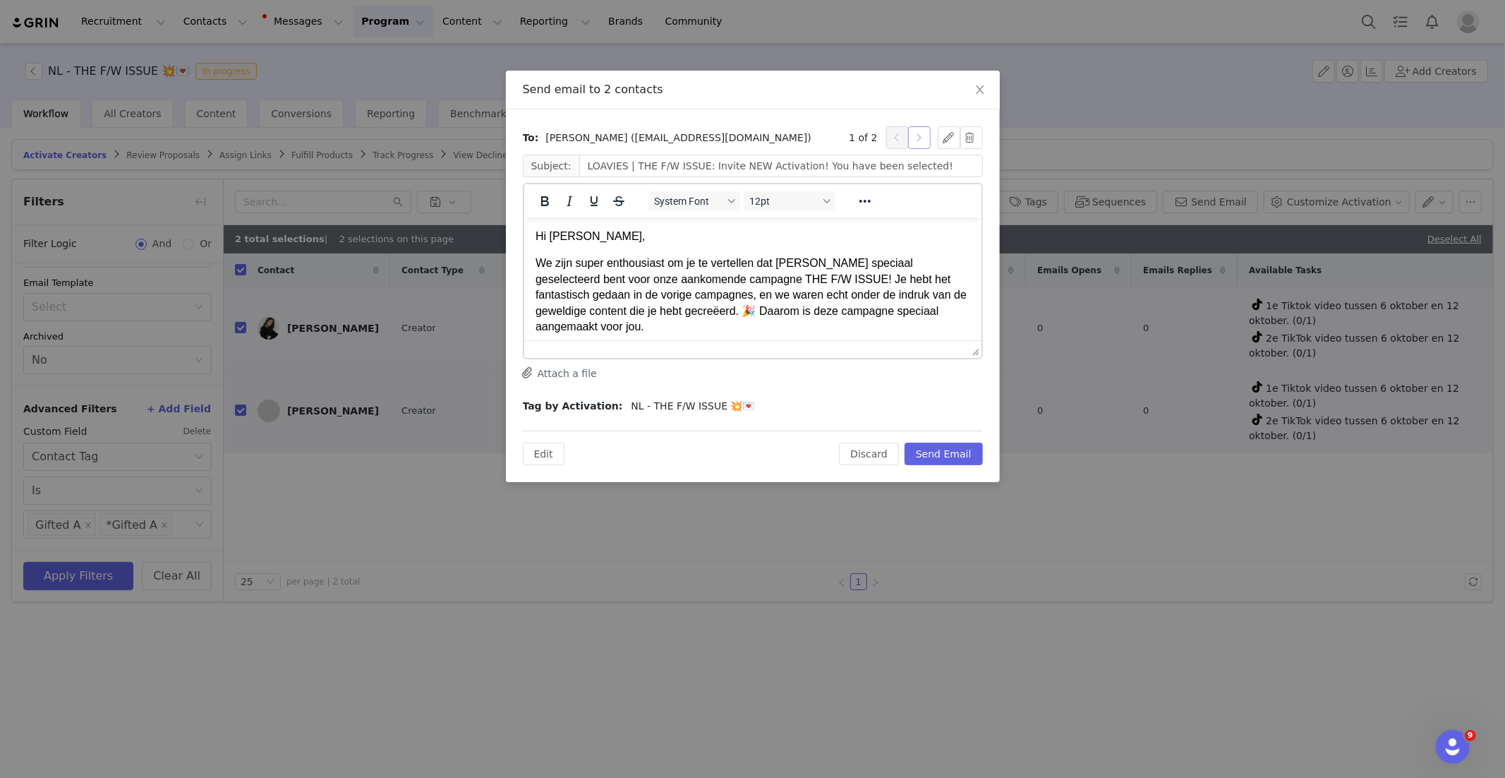
click at [924, 136] on button "button" at bounding box center [919, 137] width 23 height 23
click at [945, 456] on button "Send Email" at bounding box center [944, 453] width 78 height 23
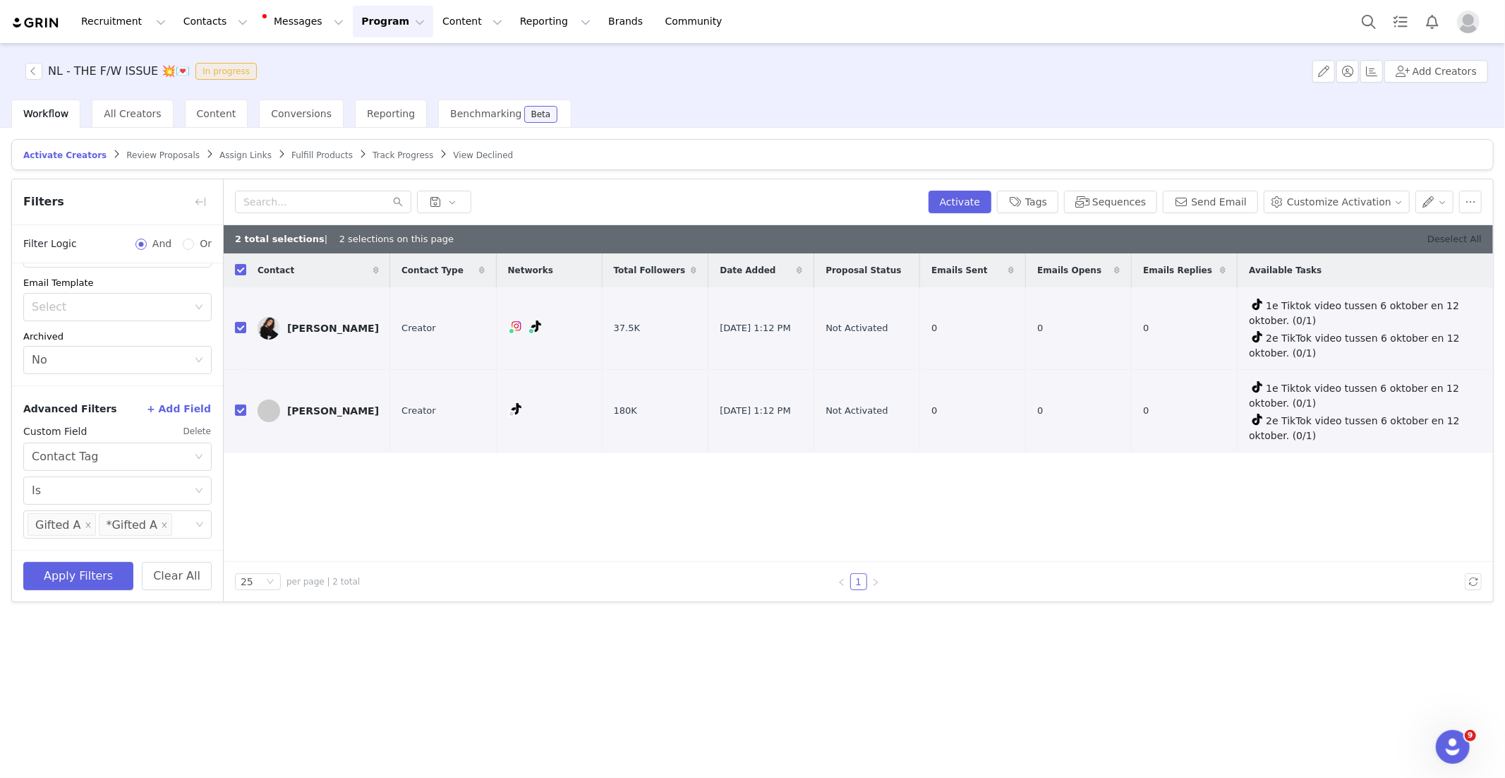
click at [1446, 238] on link "Deselect All" at bounding box center [1454, 239] width 54 height 11
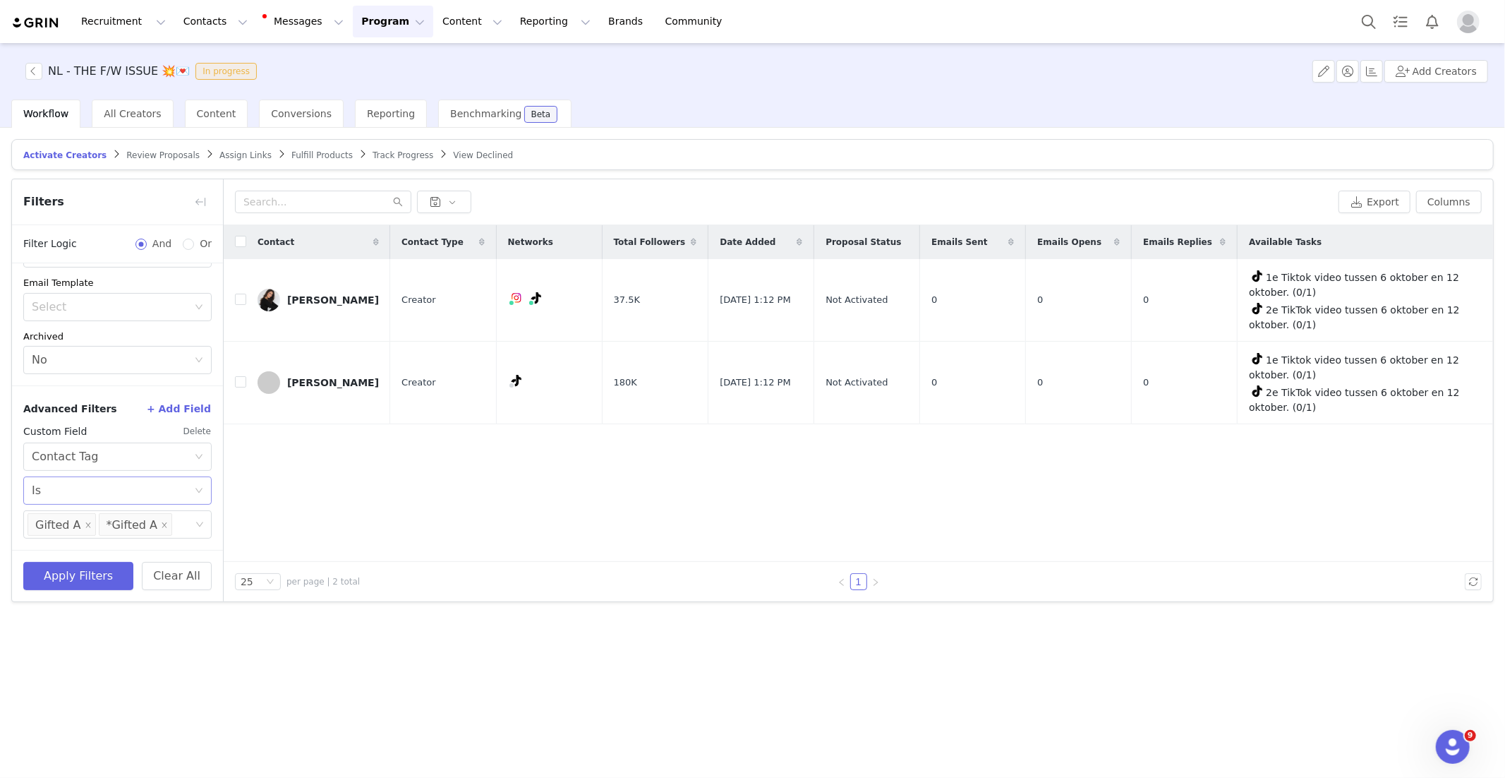
click at [106, 489] on div "Select Is" at bounding box center [113, 490] width 162 height 27
click at [104, 538] on li "Is not" at bounding box center [117, 543] width 188 height 23
click at [99, 567] on button "Apply Filters" at bounding box center [78, 576] width 110 height 28
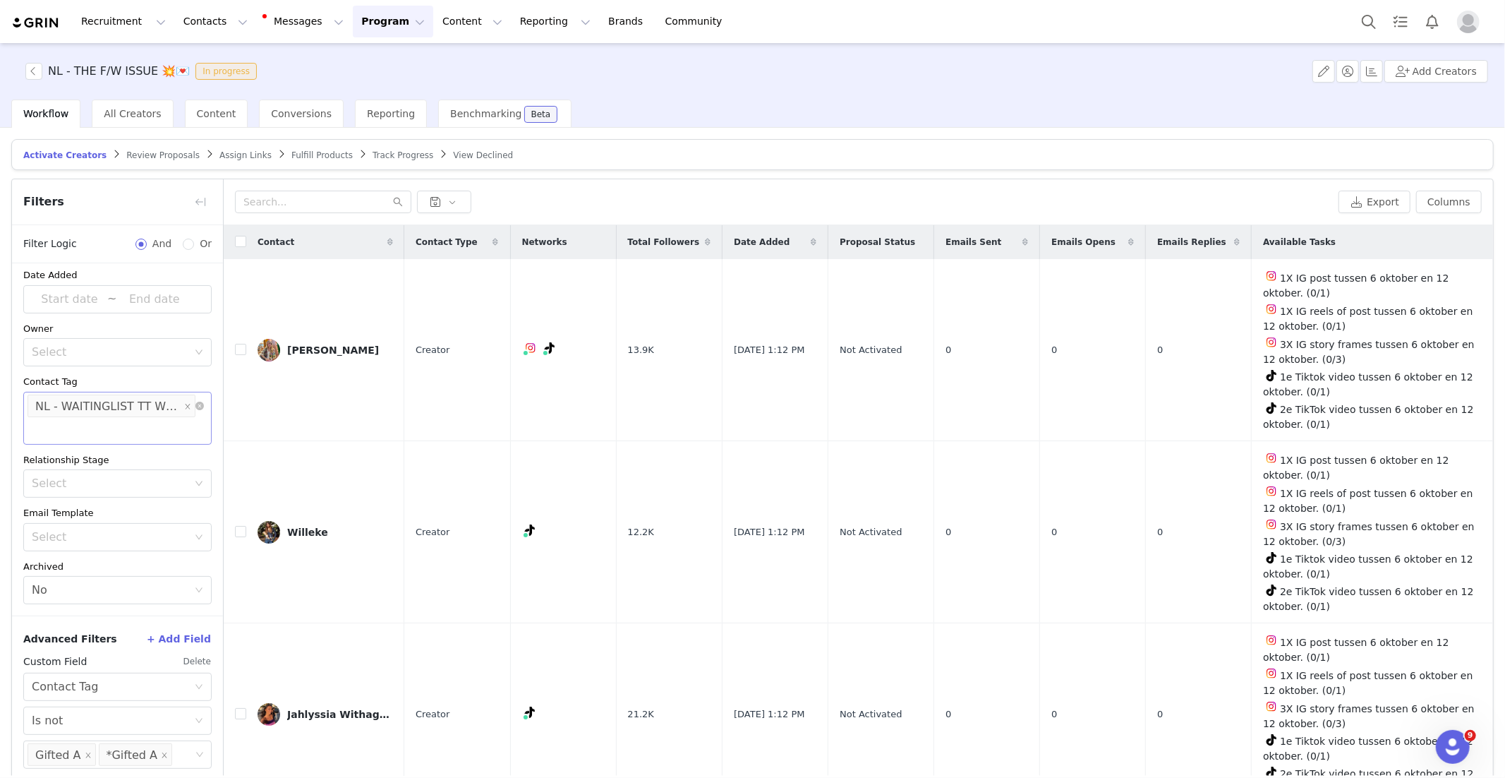
scroll to position [6, 0]
click at [239, 248] on label at bounding box center [240, 242] width 11 height 15
click at [239, 247] on input "checkbox" at bounding box center [240, 241] width 11 height 11
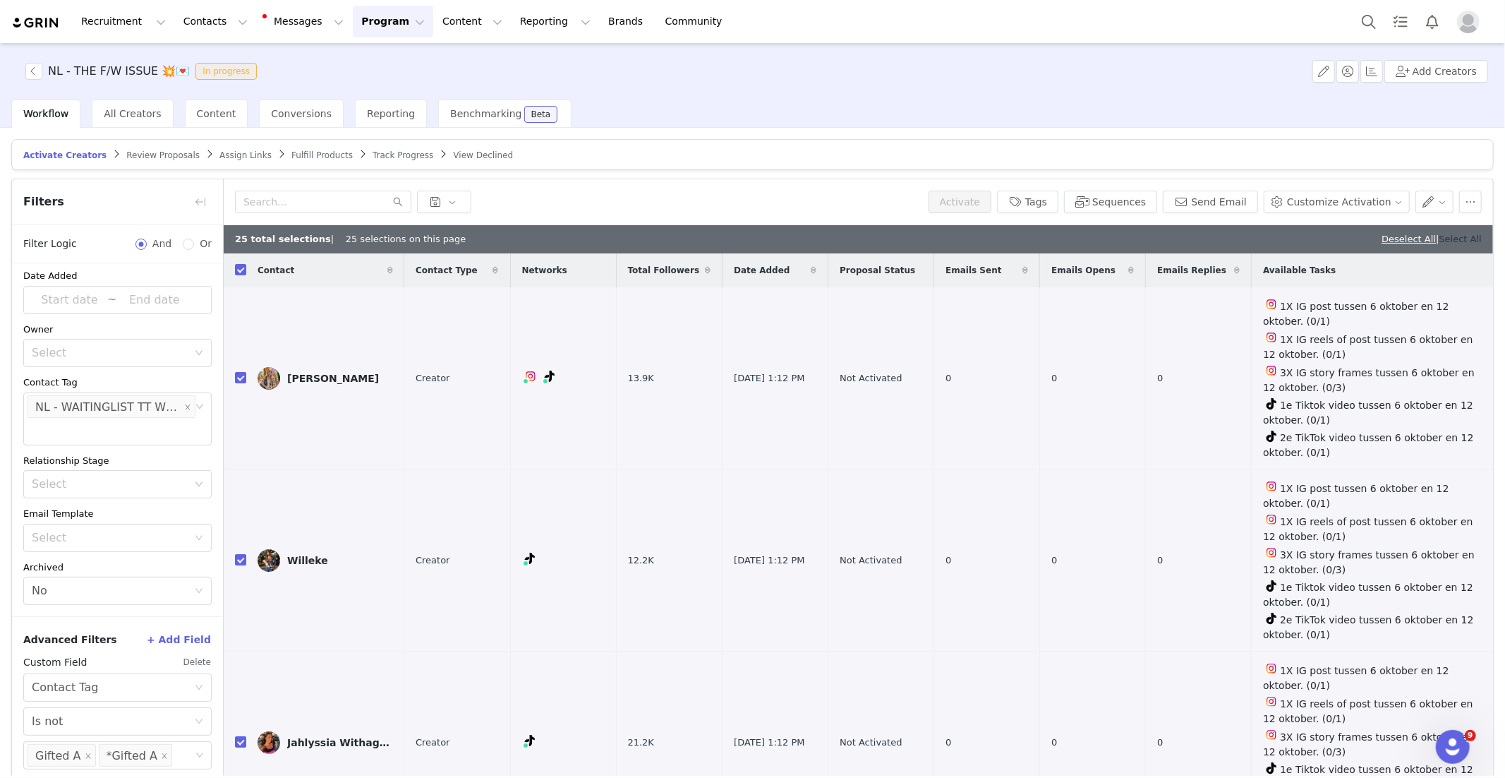
click at [1467, 243] on link "Select All" at bounding box center [1460, 239] width 42 height 11
click at [1442, 202] on button "button" at bounding box center [1434, 201] width 39 height 23
click at [1405, 247] on span "Set Custom Property" at bounding box center [1394, 253] width 102 height 16
click at [1340, 258] on div "Choose Custom Property" at bounding box center [1357, 254] width 131 height 14
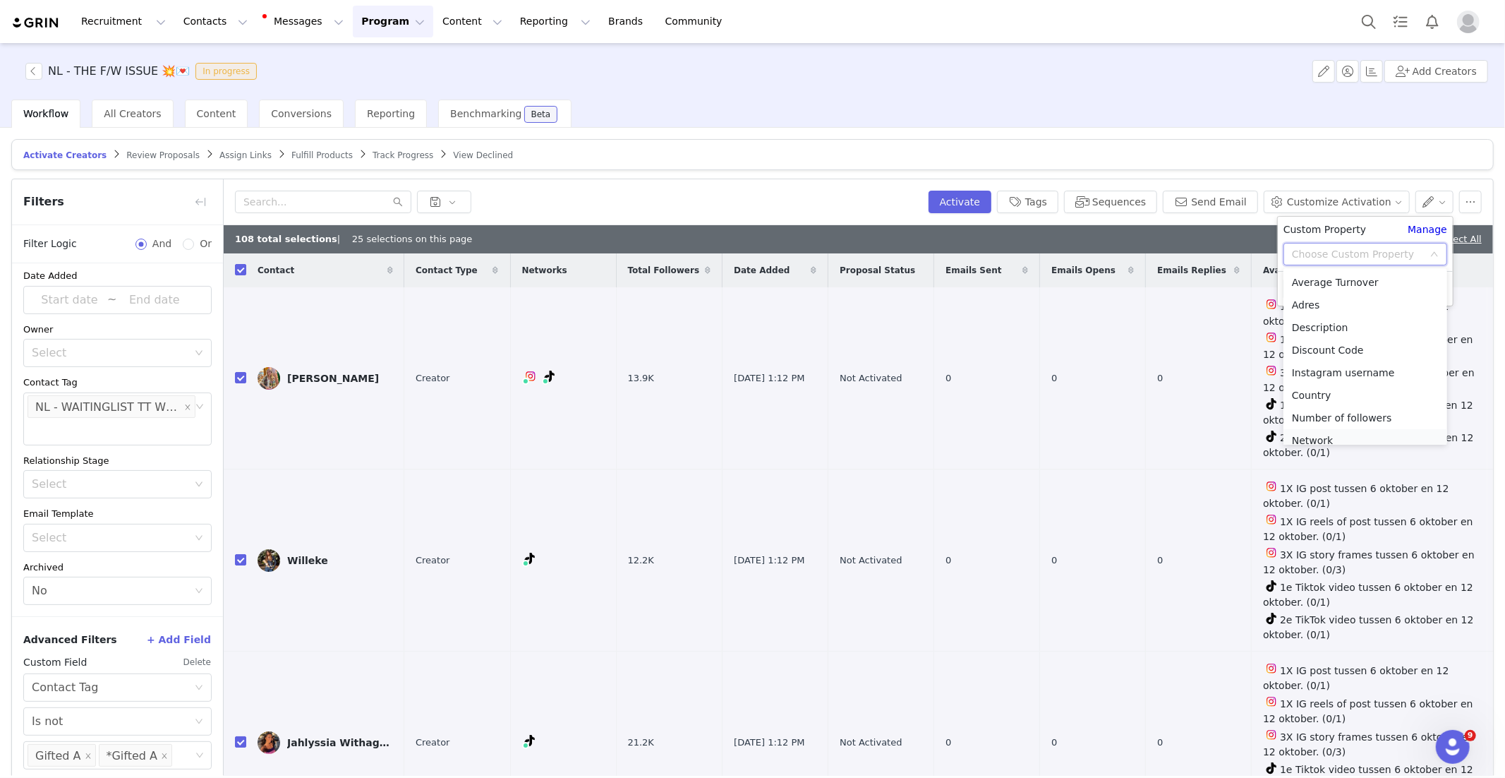
scroll to position [7, 0]
click at [1332, 432] on li "Network" at bounding box center [1365, 433] width 164 height 23
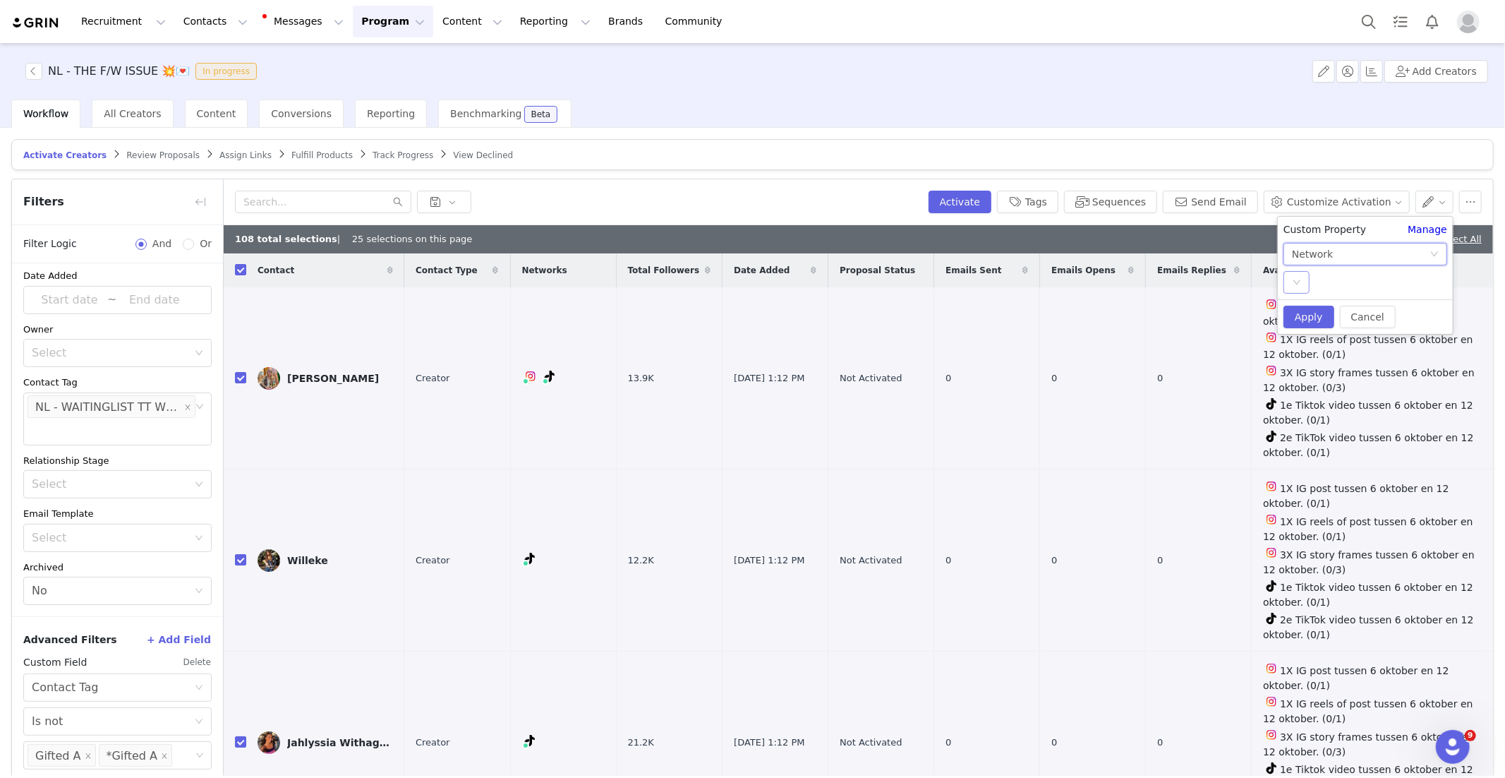
drag, startPoint x: 1303, startPoint y: 277, endPoint x: 1306, endPoint y: 286, distance: 10.3
click at [1303, 277] on div "Select" at bounding box center [1296, 282] width 26 height 23
click at [1320, 327] on li "tiktok" at bounding box center [1365, 333] width 164 height 23
drag, startPoint x: 1314, startPoint y: 314, endPoint x: 1336, endPoint y: 315, distance: 22.6
click at [1314, 314] on button "Apply" at bounding box center [1308, 317] width 51 height 23
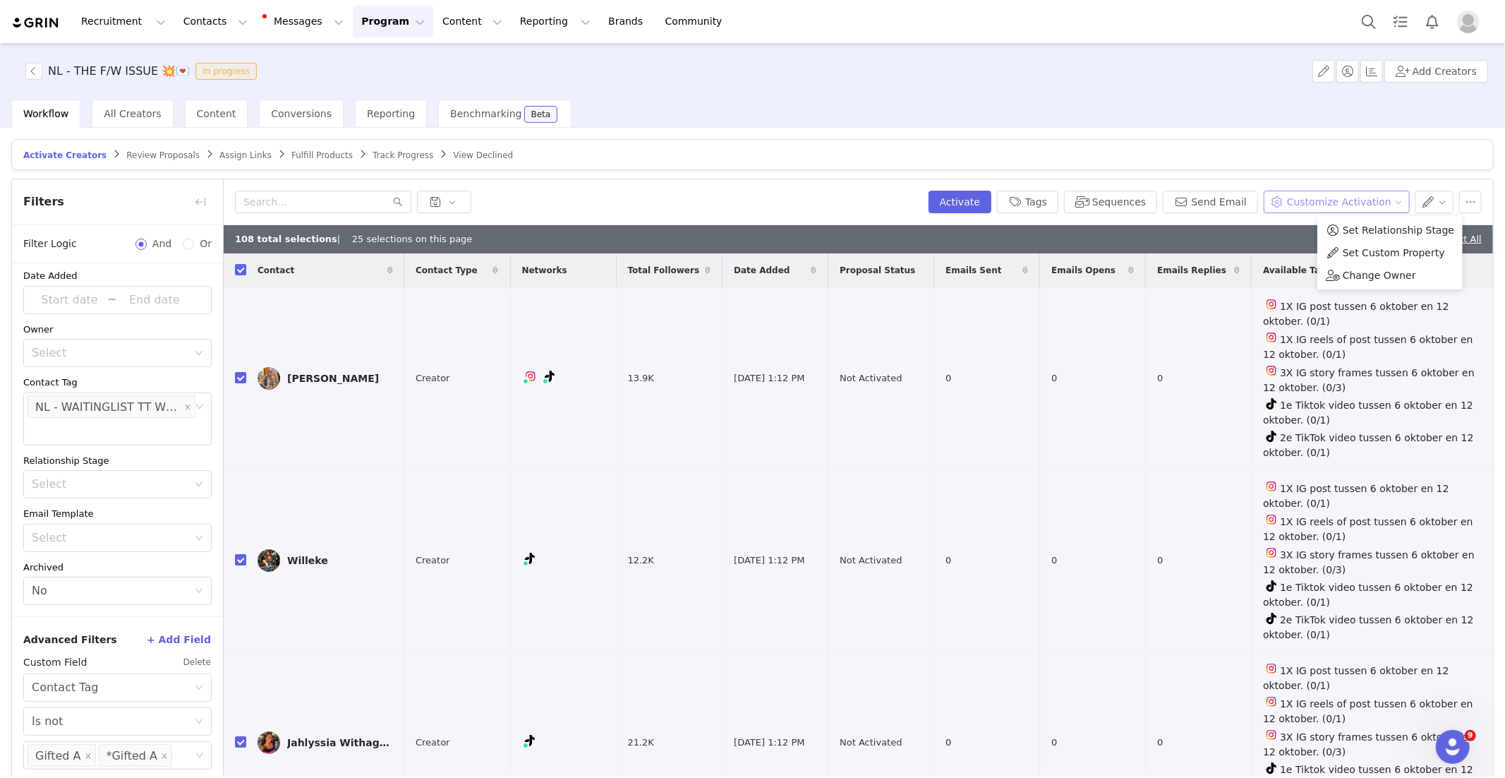
click at [1395, 201] on button "Customize Activation" at bounding box center [1337, 201] width 146 height 23
click at [1343, 234] on span "Edit Product Selection" at bounding box center [1352, 230] width 109 height 16
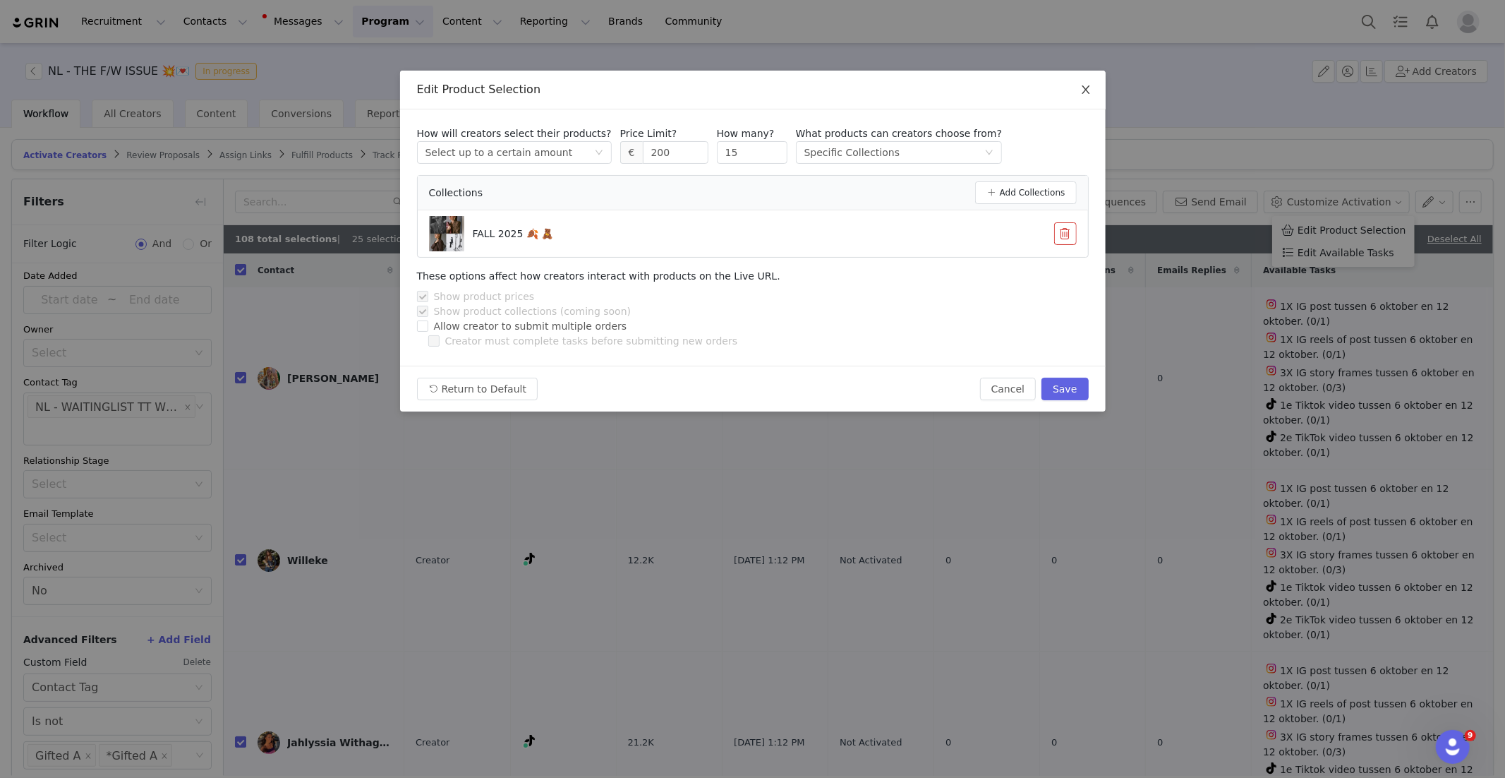
drag, startPoint x: 1087, startPoint y: 92, endPoint x: 1096, endPoint y: 95, distance: 8.7
click at [1088, 92] on icon "icon: close" at bounding box center [1086, 89] width 8 height 8
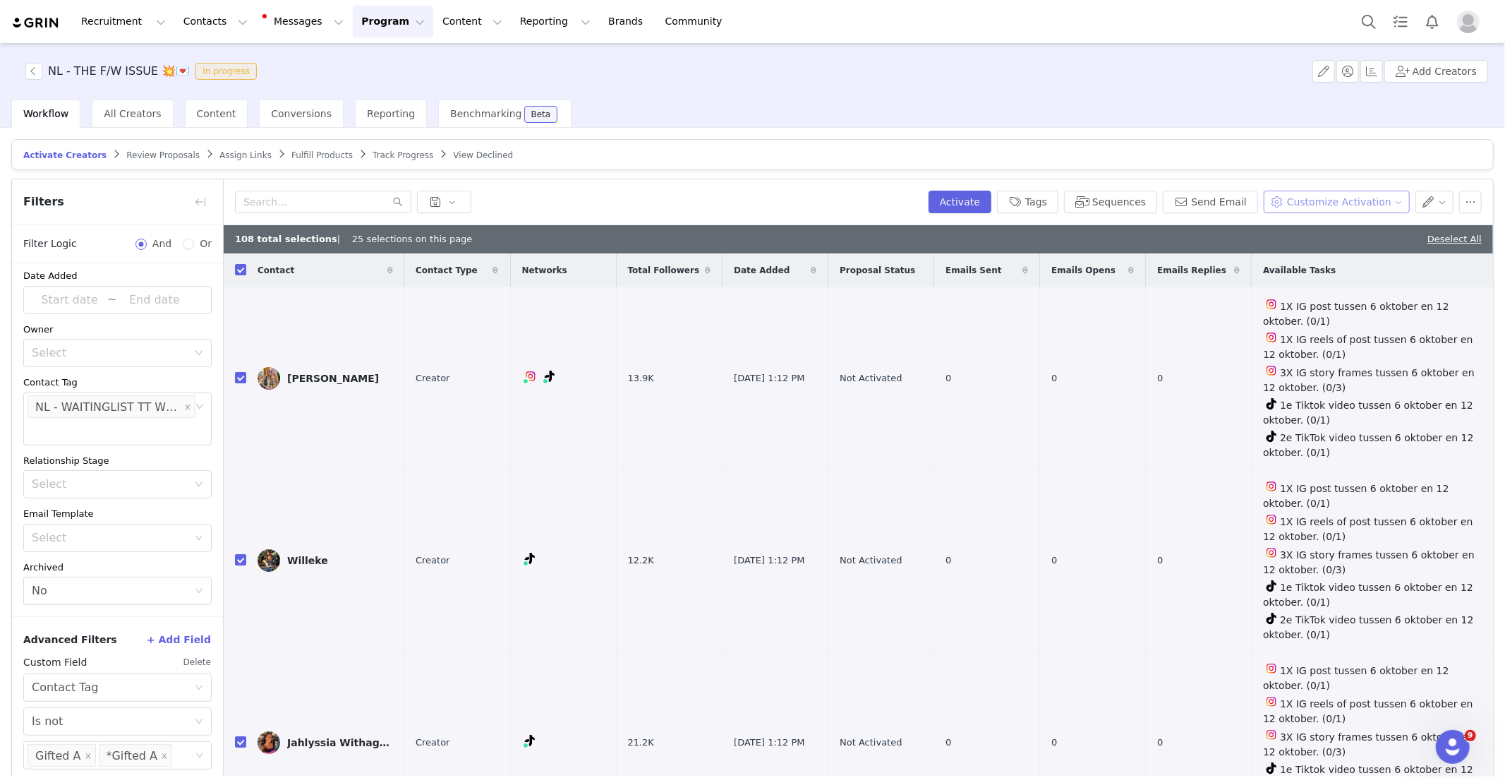
click at [1355, 200] on button "Customize Activation" at bounding box center [1337, 201] width 146 height 23
click at [1349, 252] on span "Edit Available Tasks" at bounding box center [1346, 253] width 97 height 16
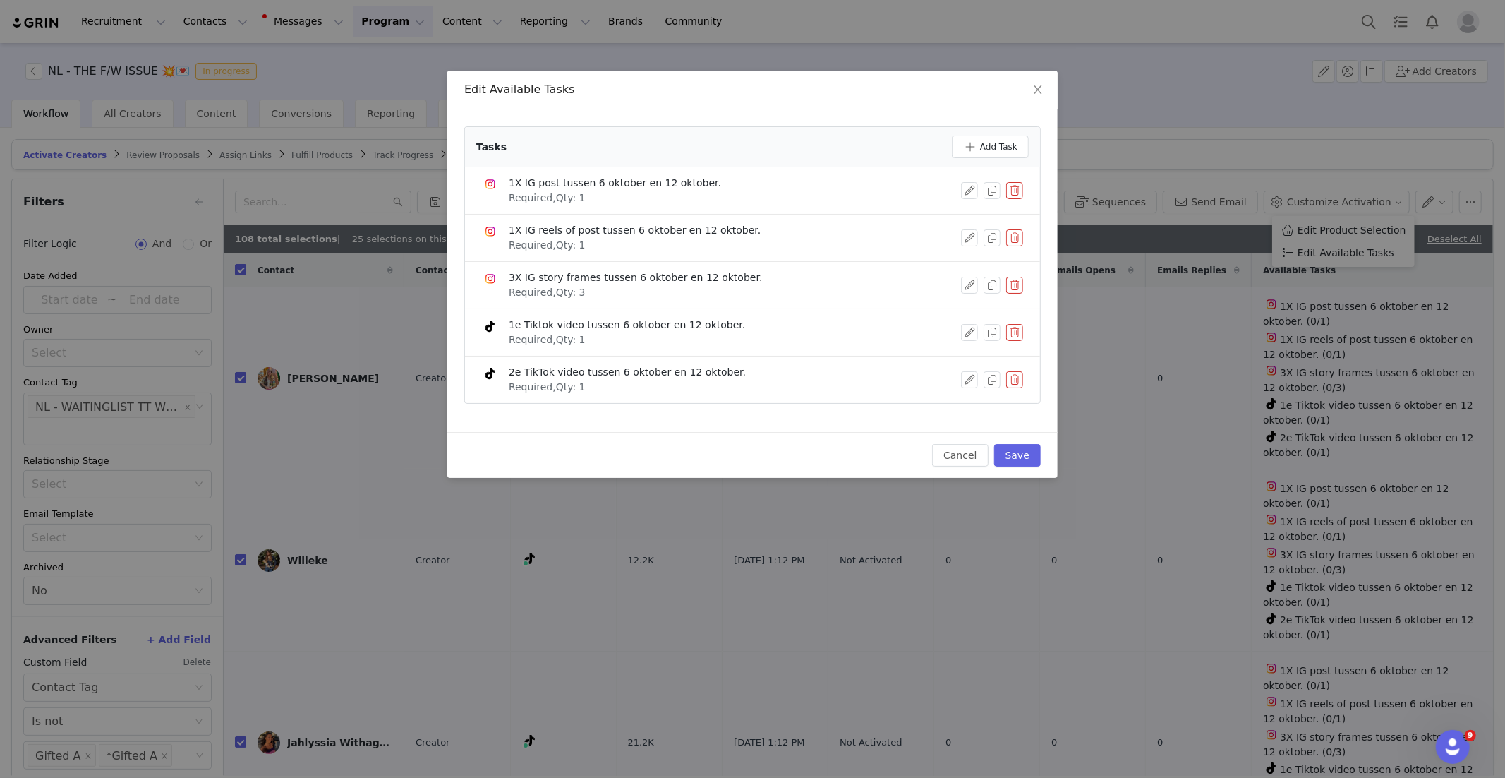
drag, startPoint x: 1016, startPoint y: 187, endPoint x: 1005, endPoint y: 191, distance: 11.4
click at [1016, 187] on button "button" at bounding box center [1014, 190] width 17 height 17
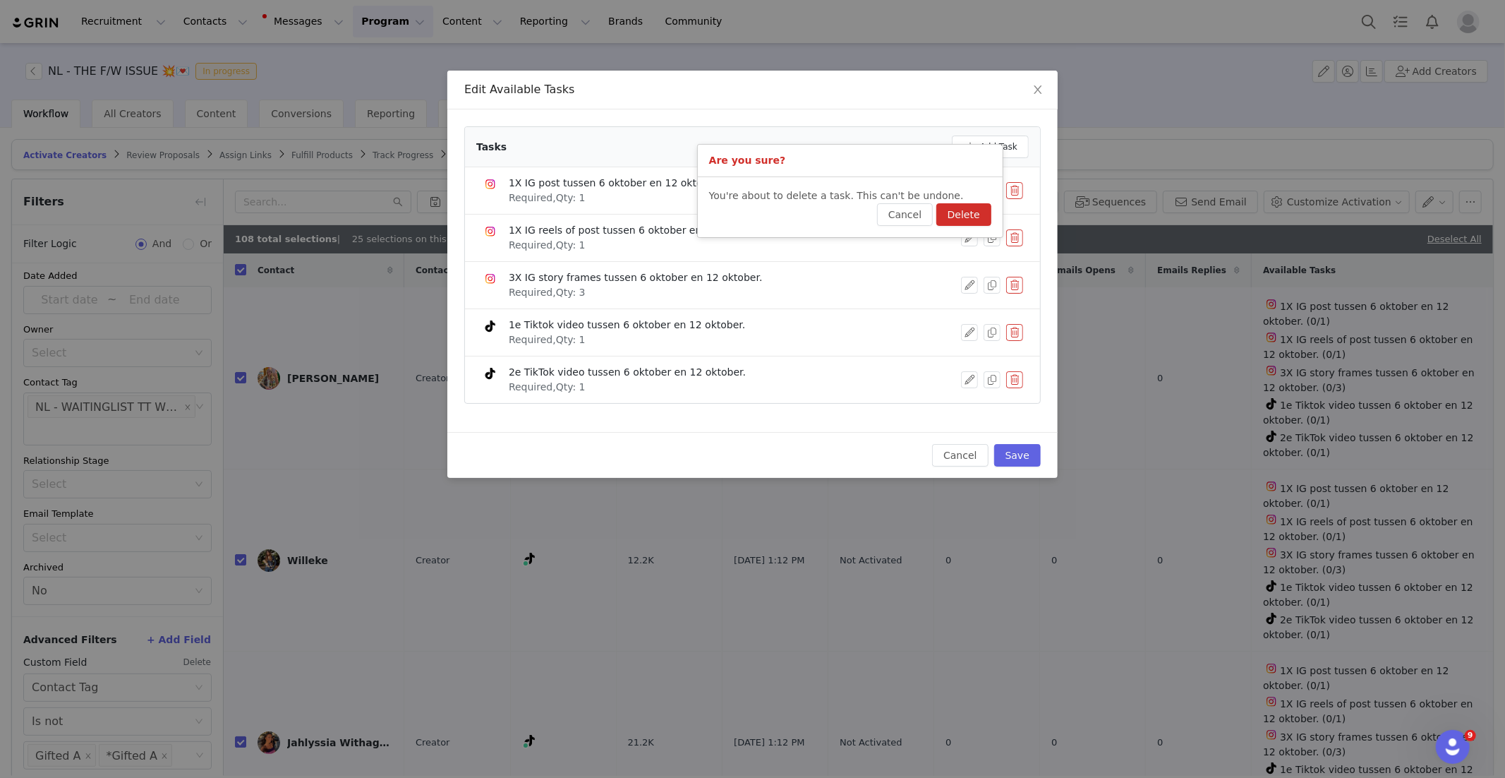
click at [958, 216] on button "Delete" at bounding box center [963, 214] width 55 height 23
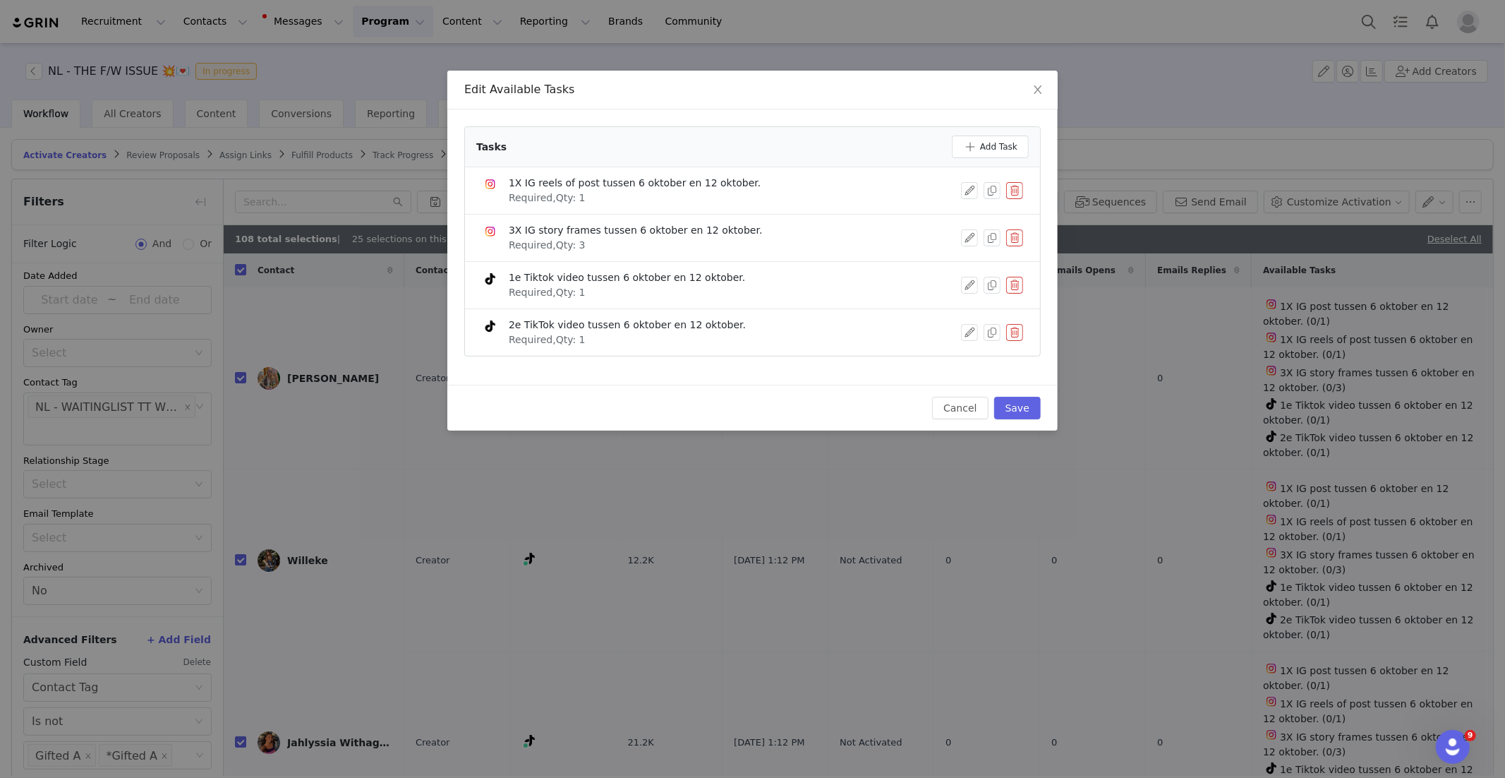
click at [1013, 193] on button "button" at bounding box center [1014, 190] width 17 height 17
click at [953, 213] on button "Delete" at bounding box center [963, 214] width 55 height 23
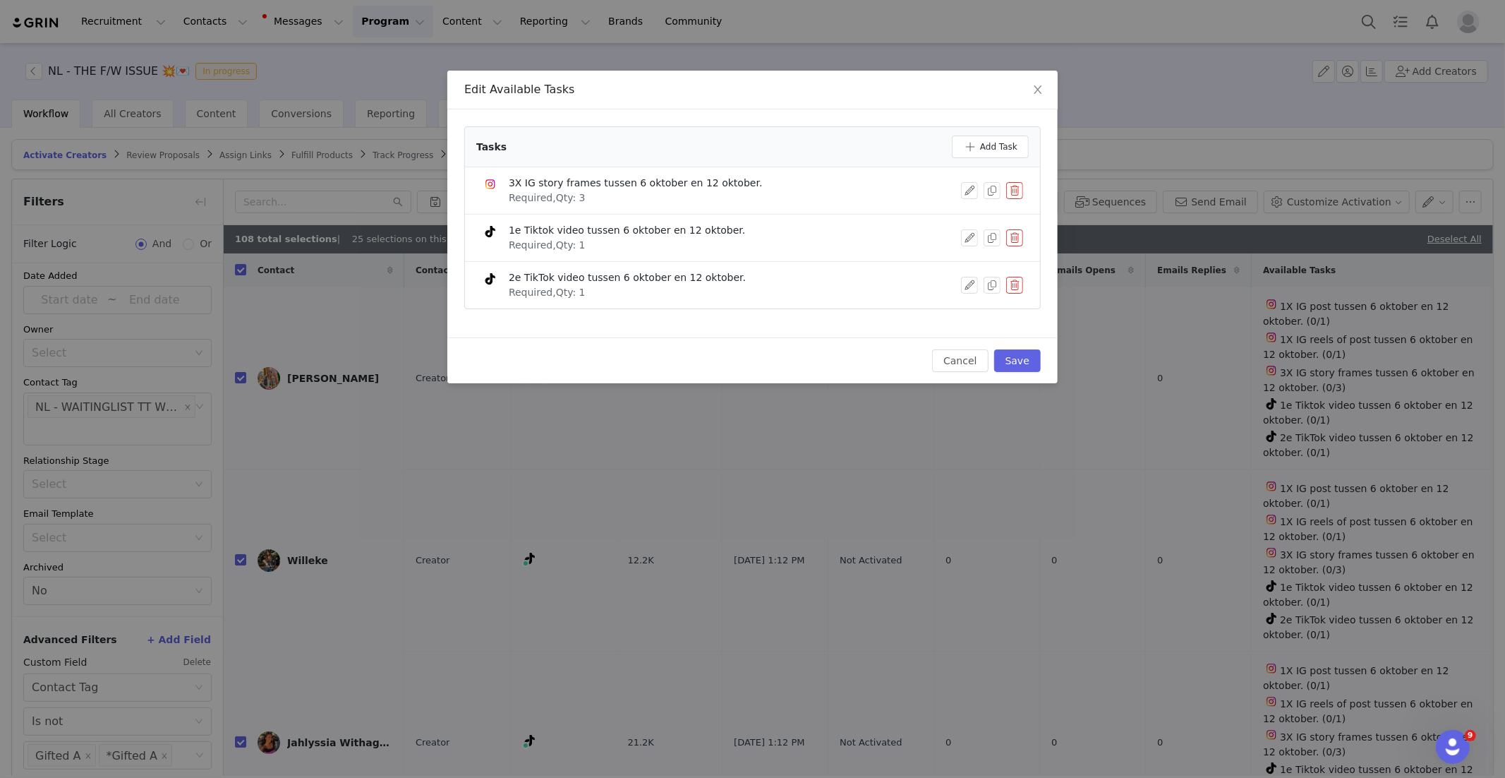
click at [1019, 190] on button "button" at bounding box center [1014, 190] width 17 height 17
click at [964, 217] on button "Delete" at bounding box center [963, 214] width 55 height 23
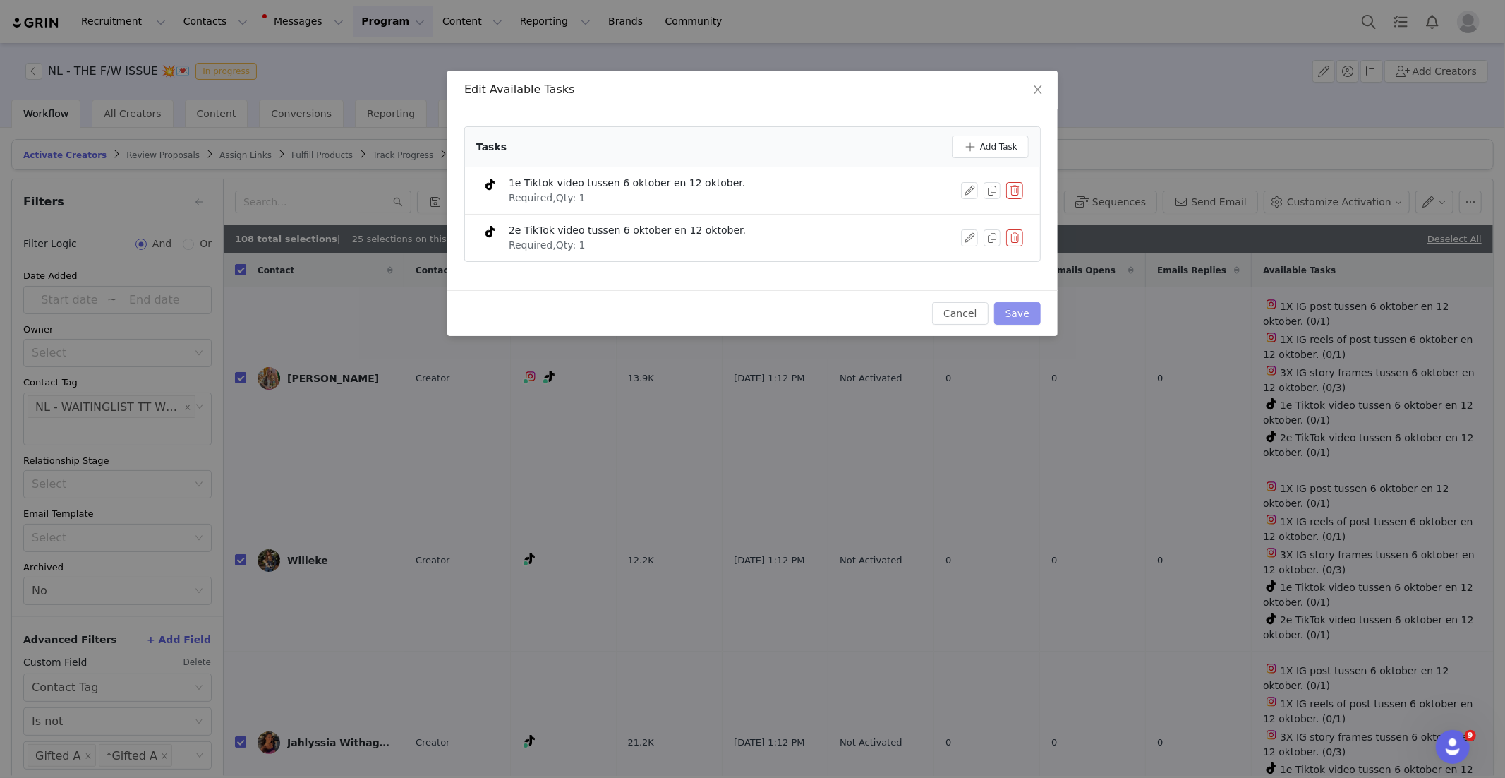
click at [1024, 307] on button "Save" at bounding box center [1017, 313] width 47 height 23
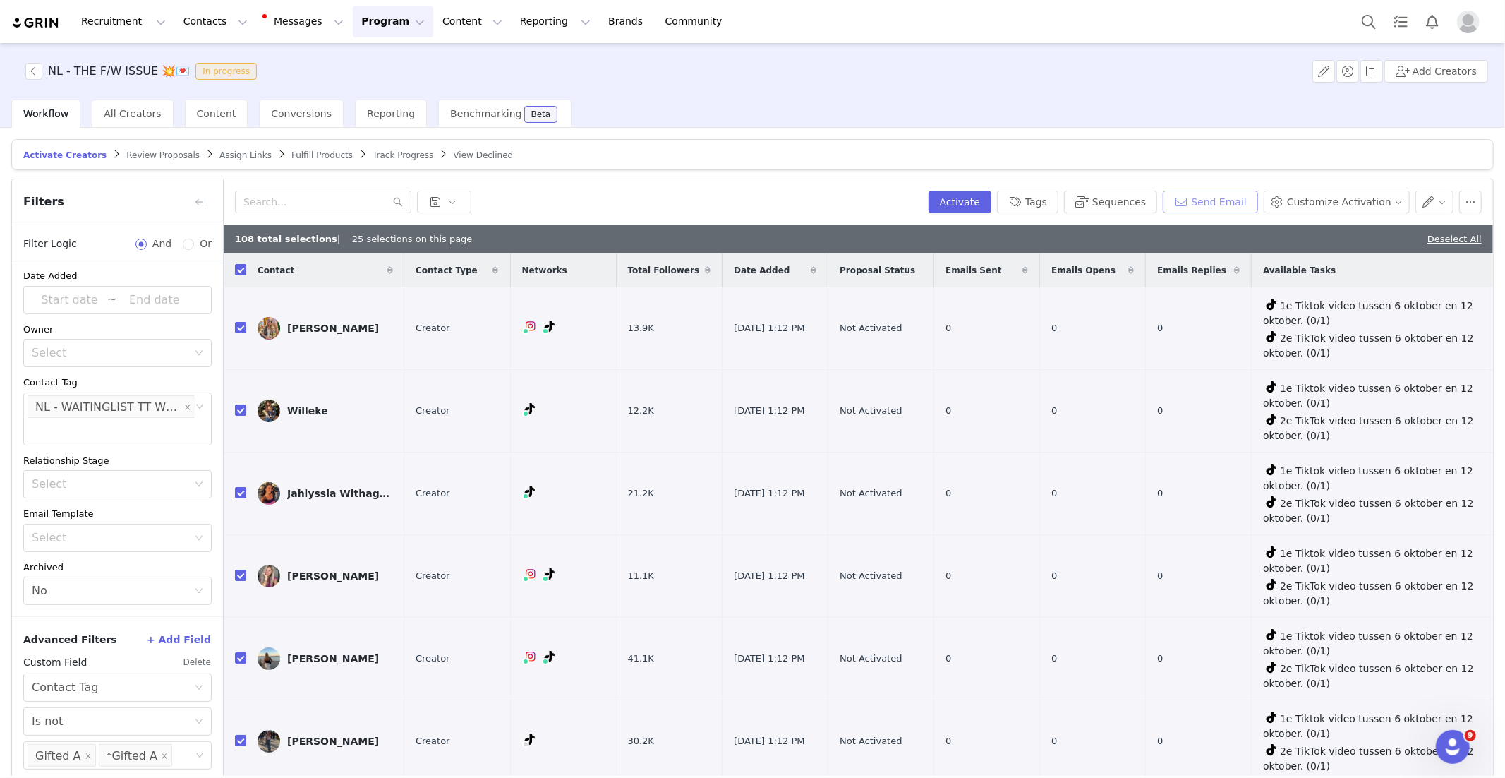
click at [1202, 200] on button "Send Email" at bounding box center [1210, 201] width 95 height 23
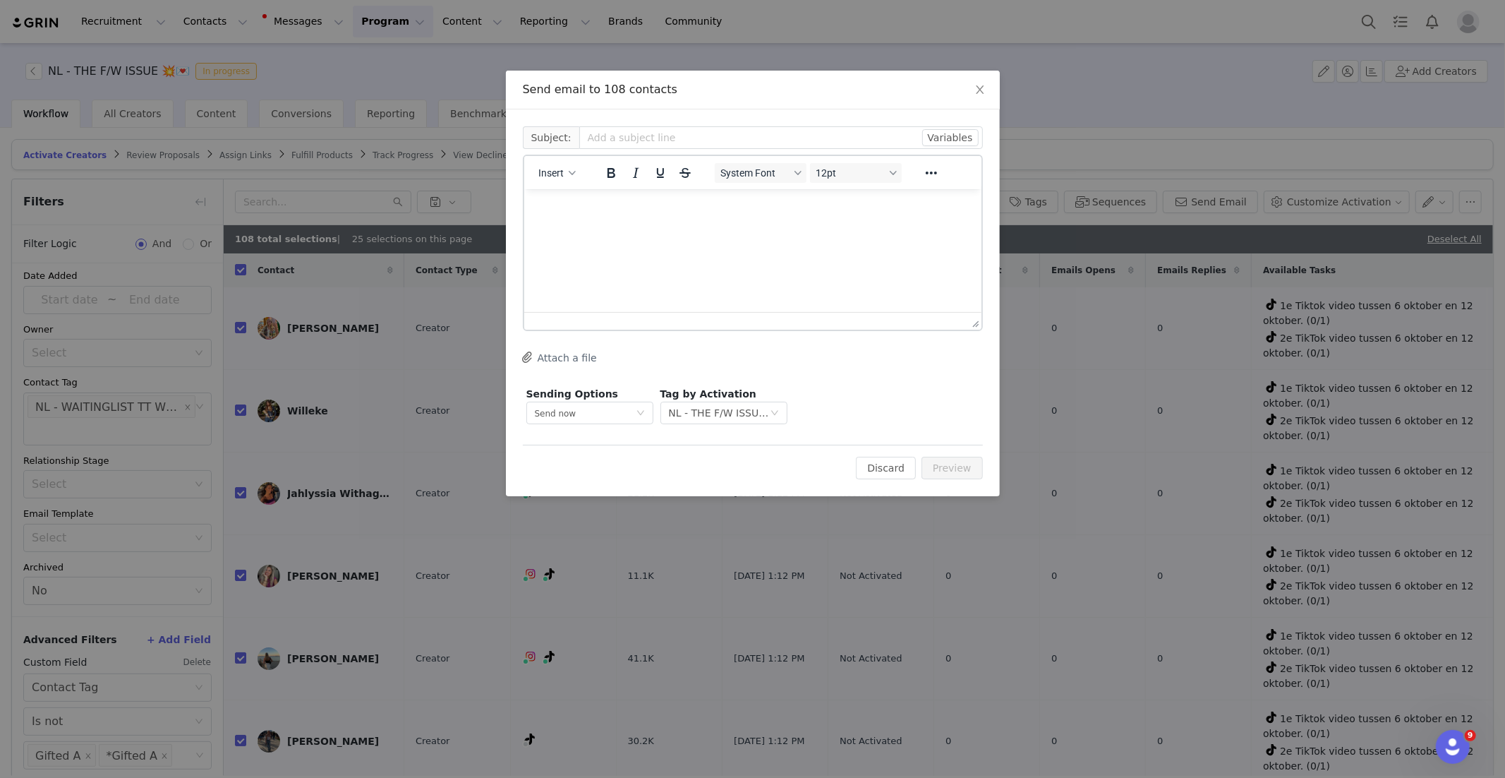
scroll to position [0, 0]
click at [569, 174] on icon "button" at bounding box center [572, 172] width 7 height 7
click at [581, 200] on div "Insert Template" at bounding box center [607, 196] width 127 height 17
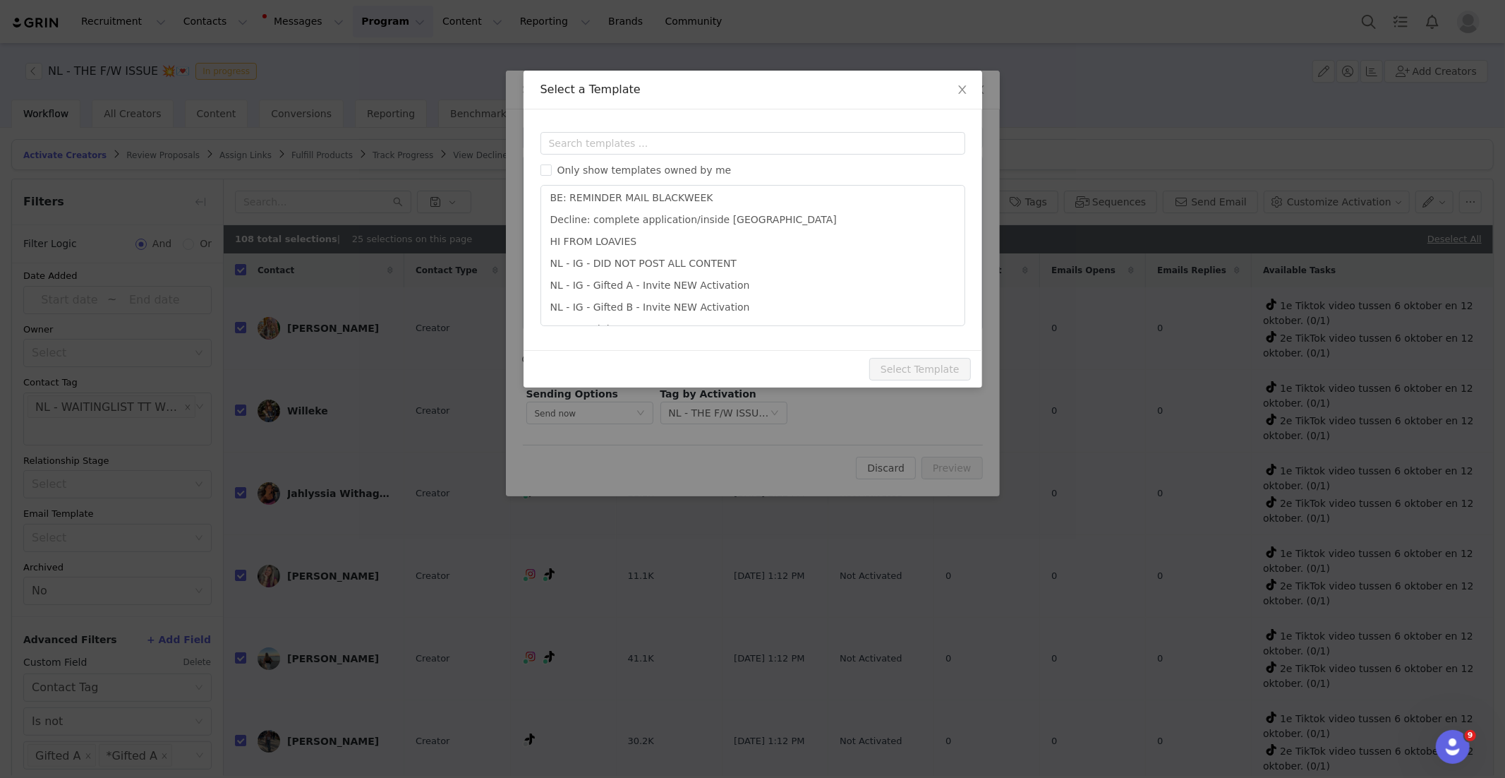
scroll to position [529, 0]
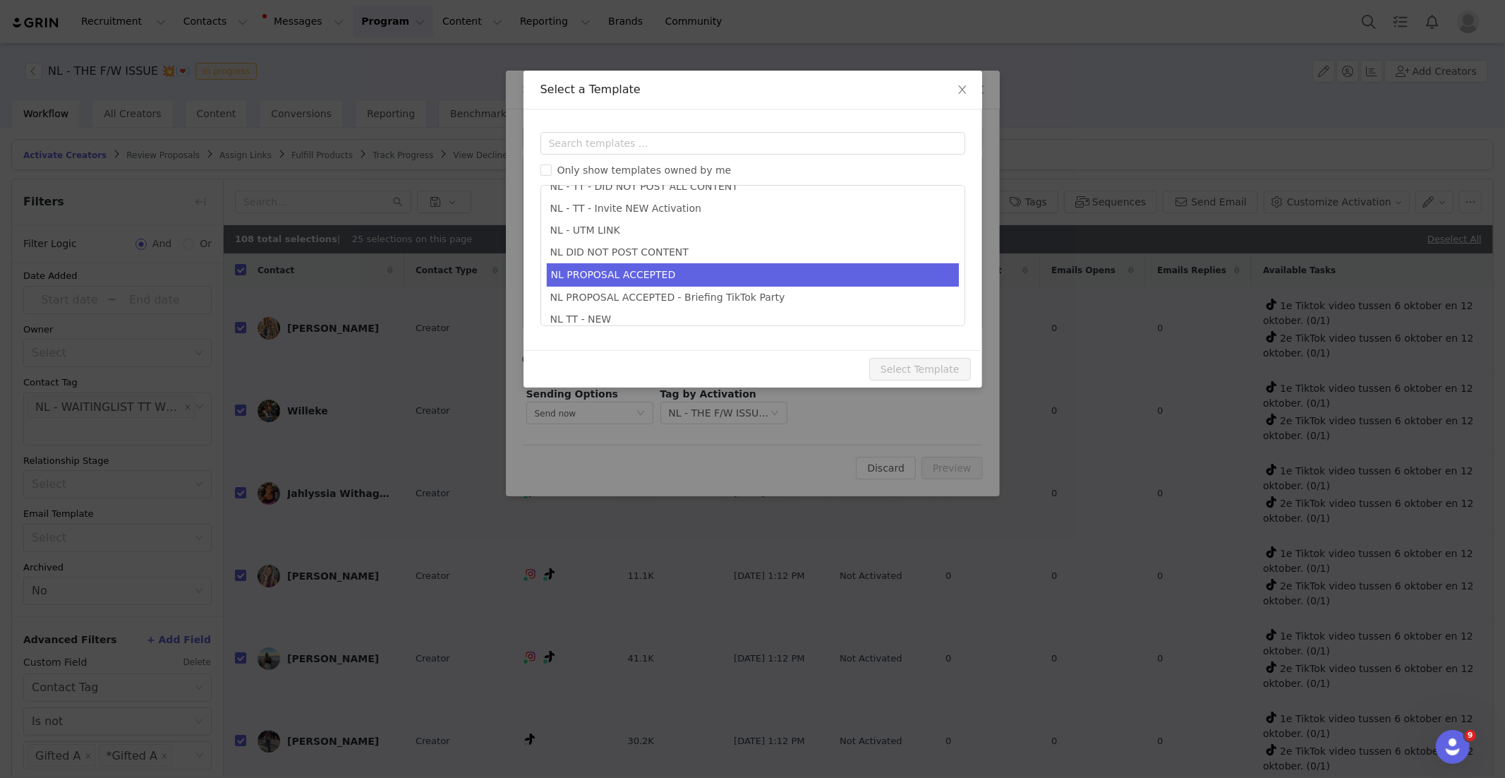
drag, startPoint x: 655, startPoint y: 209, endPoint x: 742, endPoint y: 280, distance: 112.8
click at [655, 209] on li "NL - TT - Invite NEW Activation" at bounding box center [753, 209] width 412 height 22
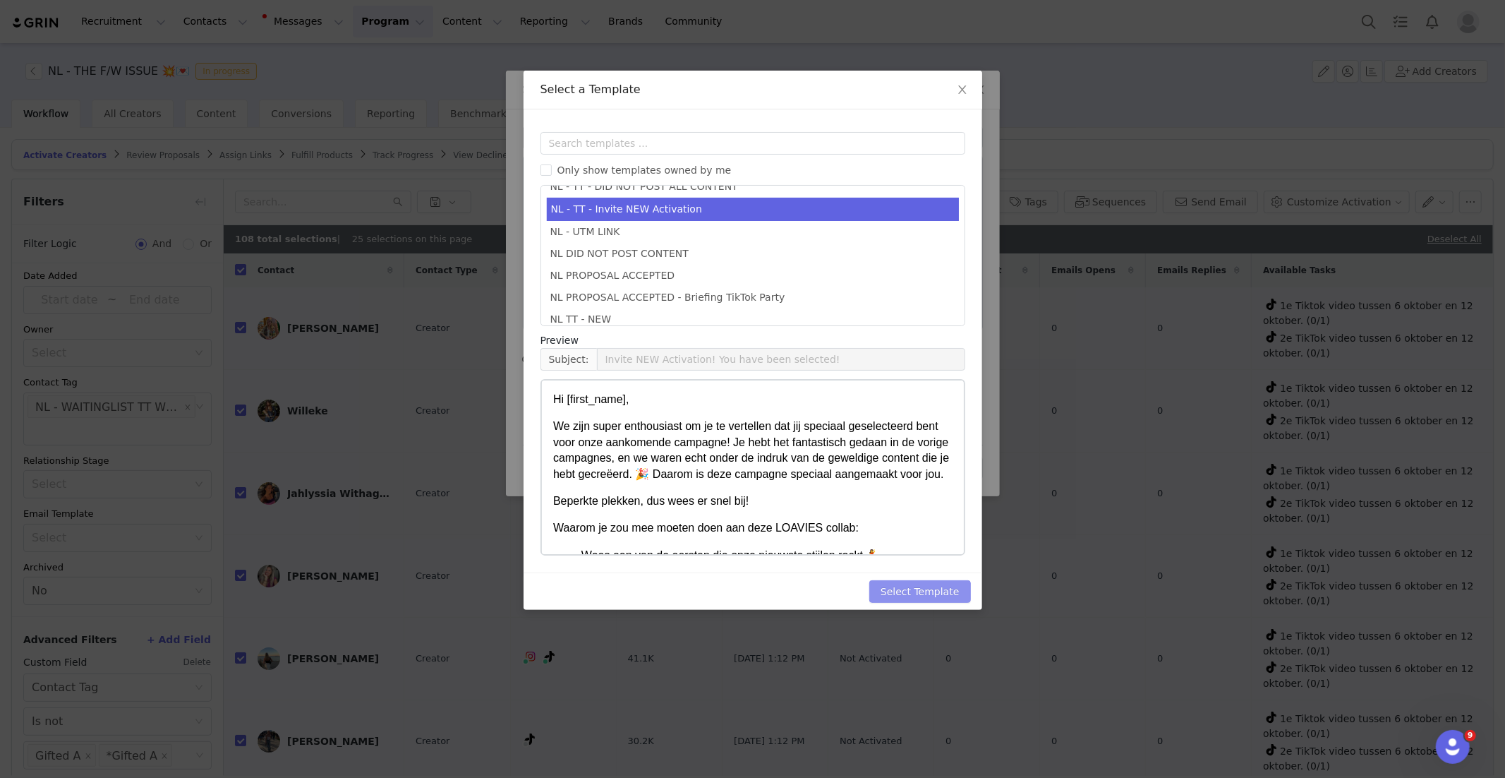
click at [913, 588] on button "Select Template" at bounding box center [920, 591] width 102 height 23
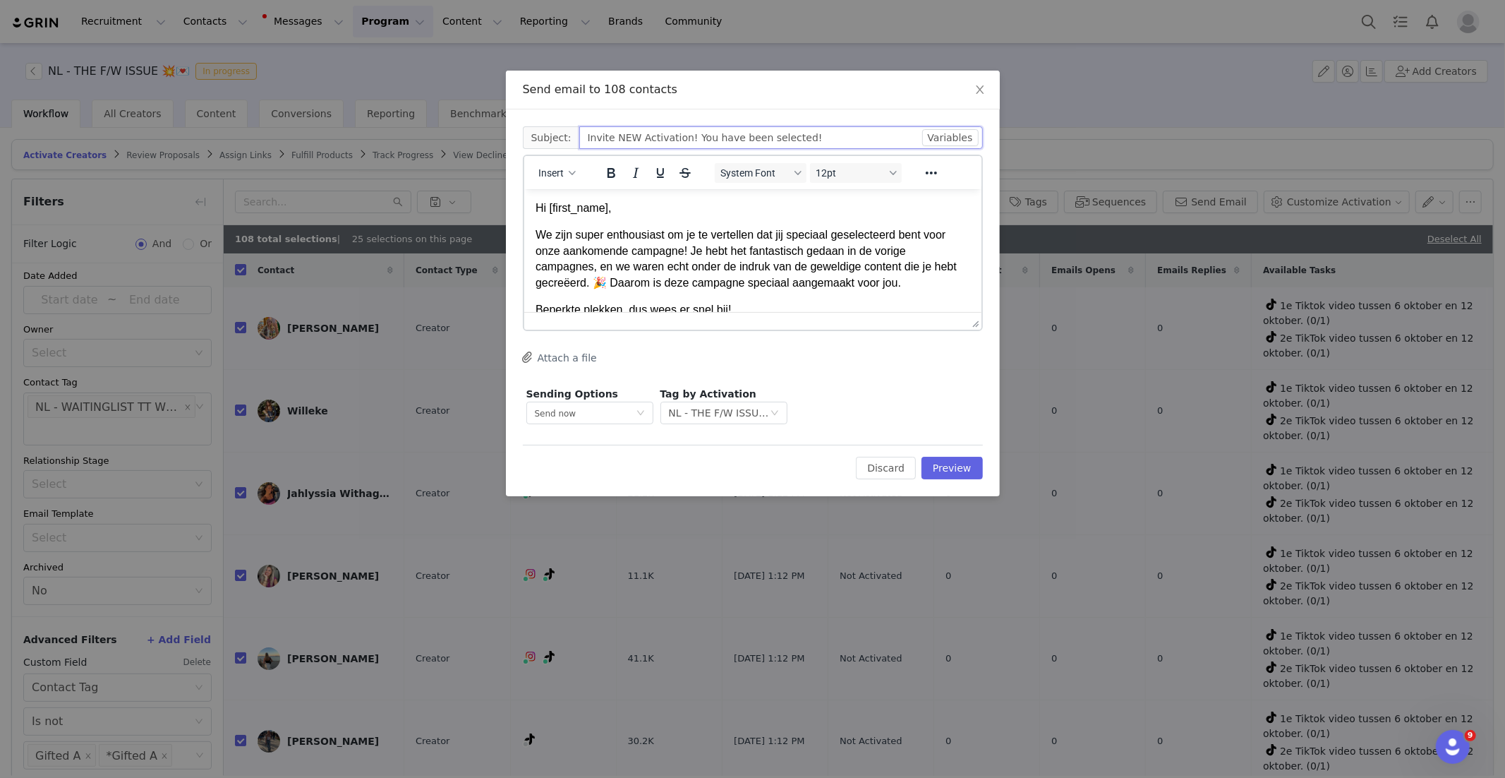
click at [590, 139] on input "Invite NEW Activation! You have been selected!" at bounding box center [781, 137] width 404 height 23
click at [581, 139] on input "Invite NEW Activation! You have been selected!" at bounding box center [781, 137] width 404 height 23
click at [606, 202] on p "Hi [first_name]," at bounding box center [752, 208] width 435 height 16
drag, startPoint x: 685, startPoint y: 249, endPoint x: 725, endPoint y: 263, distance: 42.6
click at [686, 249] on p "We zijn super enthousiast om je te vertellen dat jij speciaal geselecteerd bent…" at bounding box center [752, 257] width 435 height 63
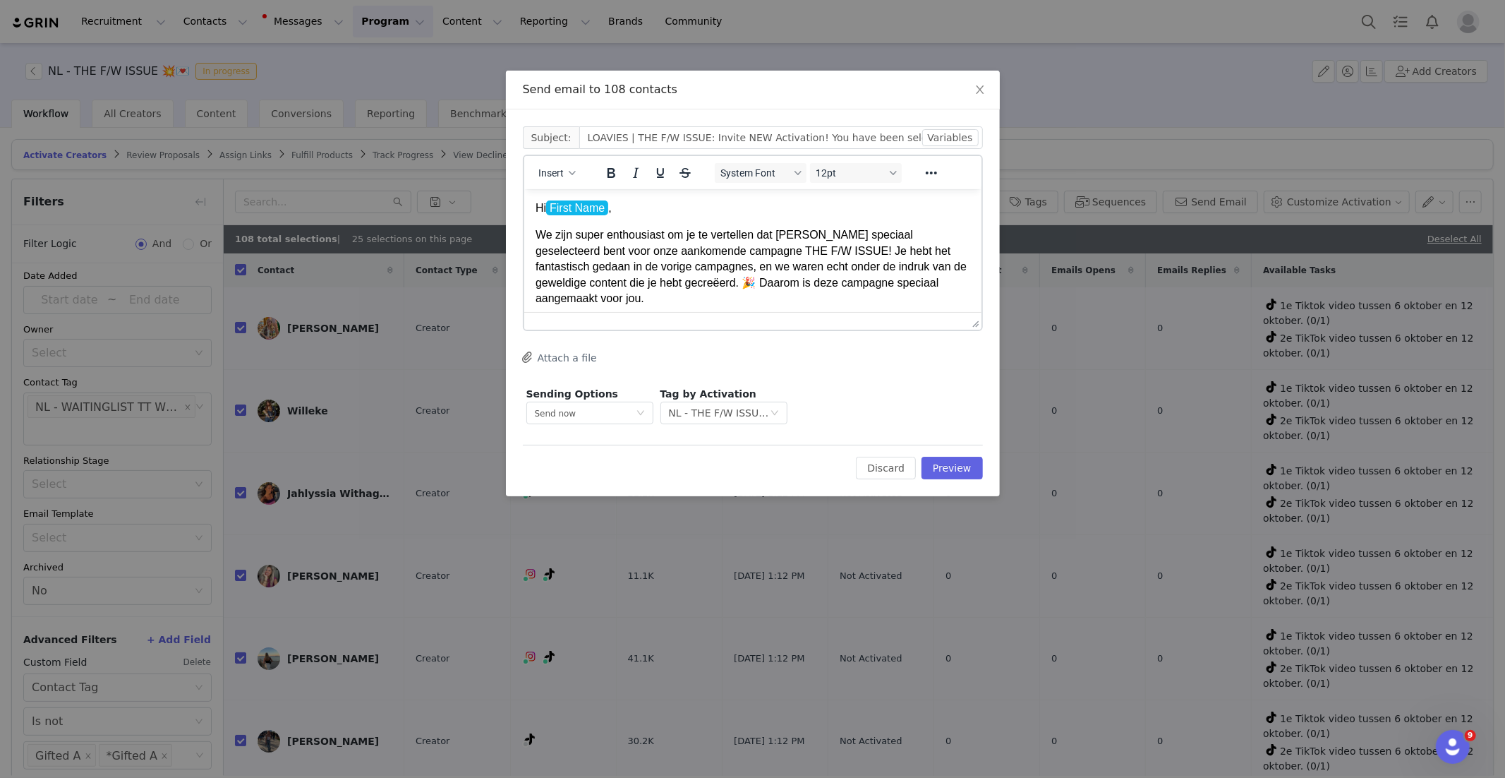
click at [780, 287] on p "We zijn super enthousiast om je te vertellen dat jij speciaal geselecteerd bent…" at bounding box center [752, 265] width 435 height 79
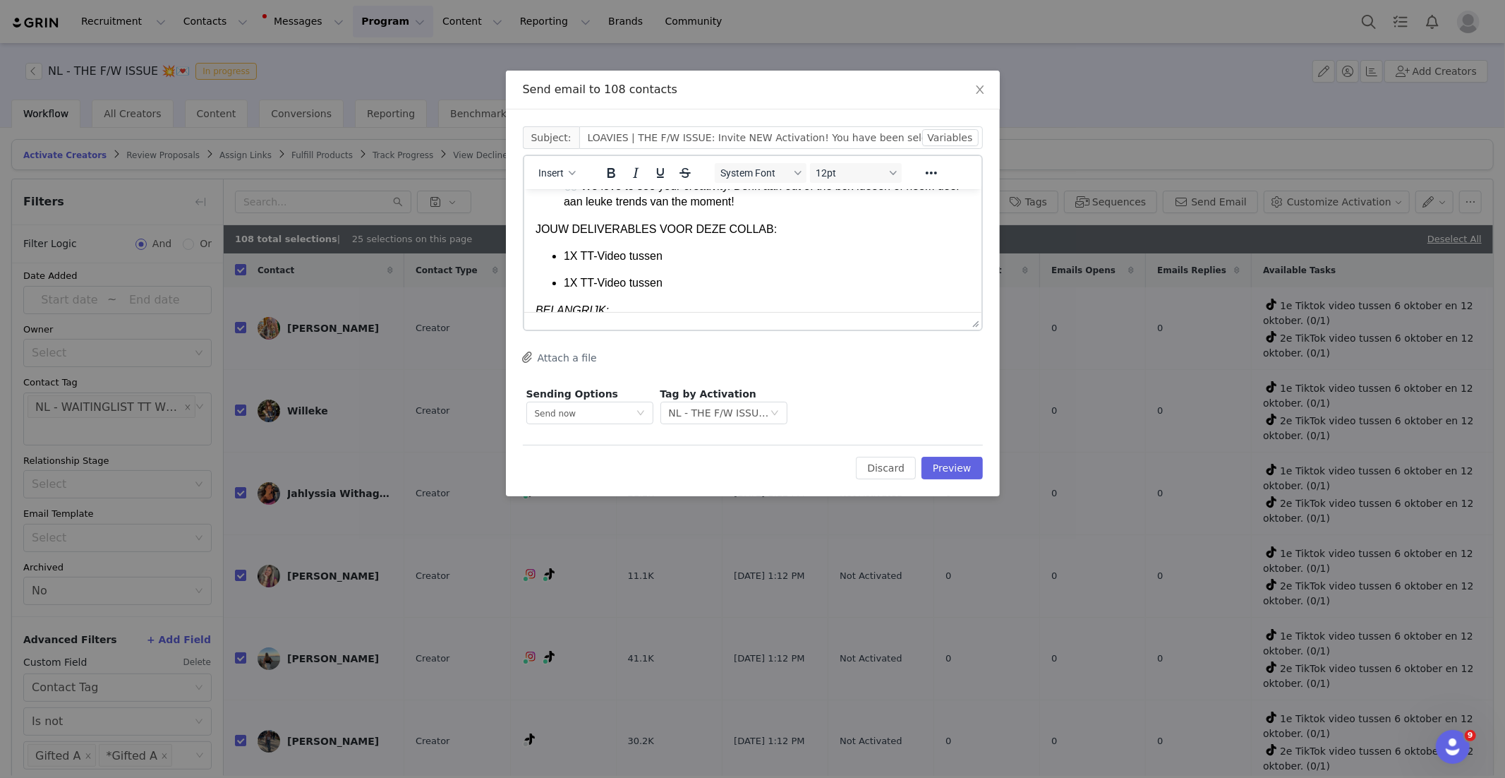
scroll to position [351, 0]
click at [703, 246] on p "1X TT-Video tussen" at bounding box center [766, 254] width 406 height 16
drag, startPoint x: 809, startPoint y: 241, endPoint x: 667, endPoint y: 241, distance: 141.1
click at [667, 246] on p "1X TT-Video tussen 6 oktober en 12 oktober." at bounding box center [766, 254] width 406 height 16
click at [610, 174] on icon "Bold" at bounding box center [610, 172] width 17 height 17
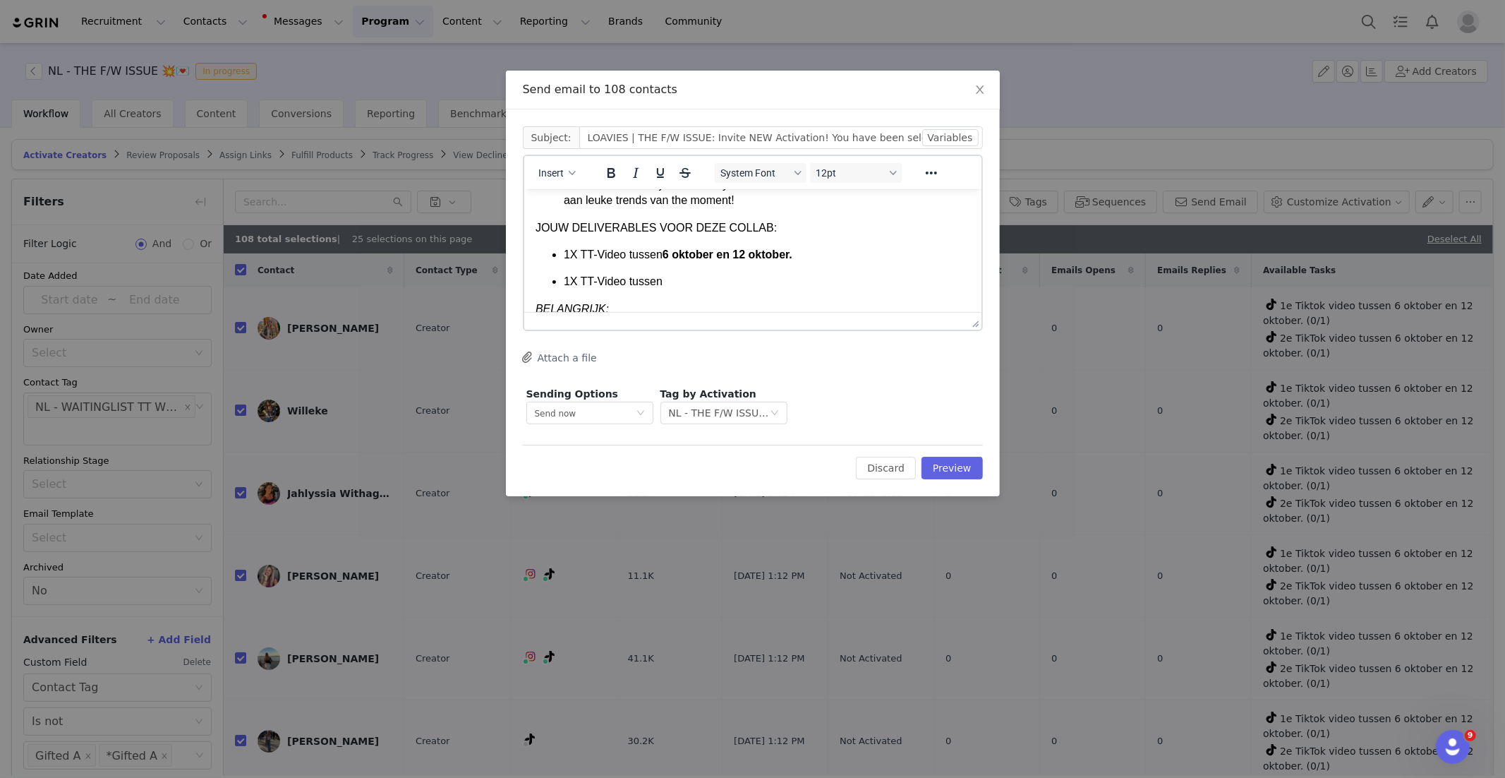
click at [701, 273] on p "1X TT-Video tussen" at bounding box center [766, 281] width 406 height 16
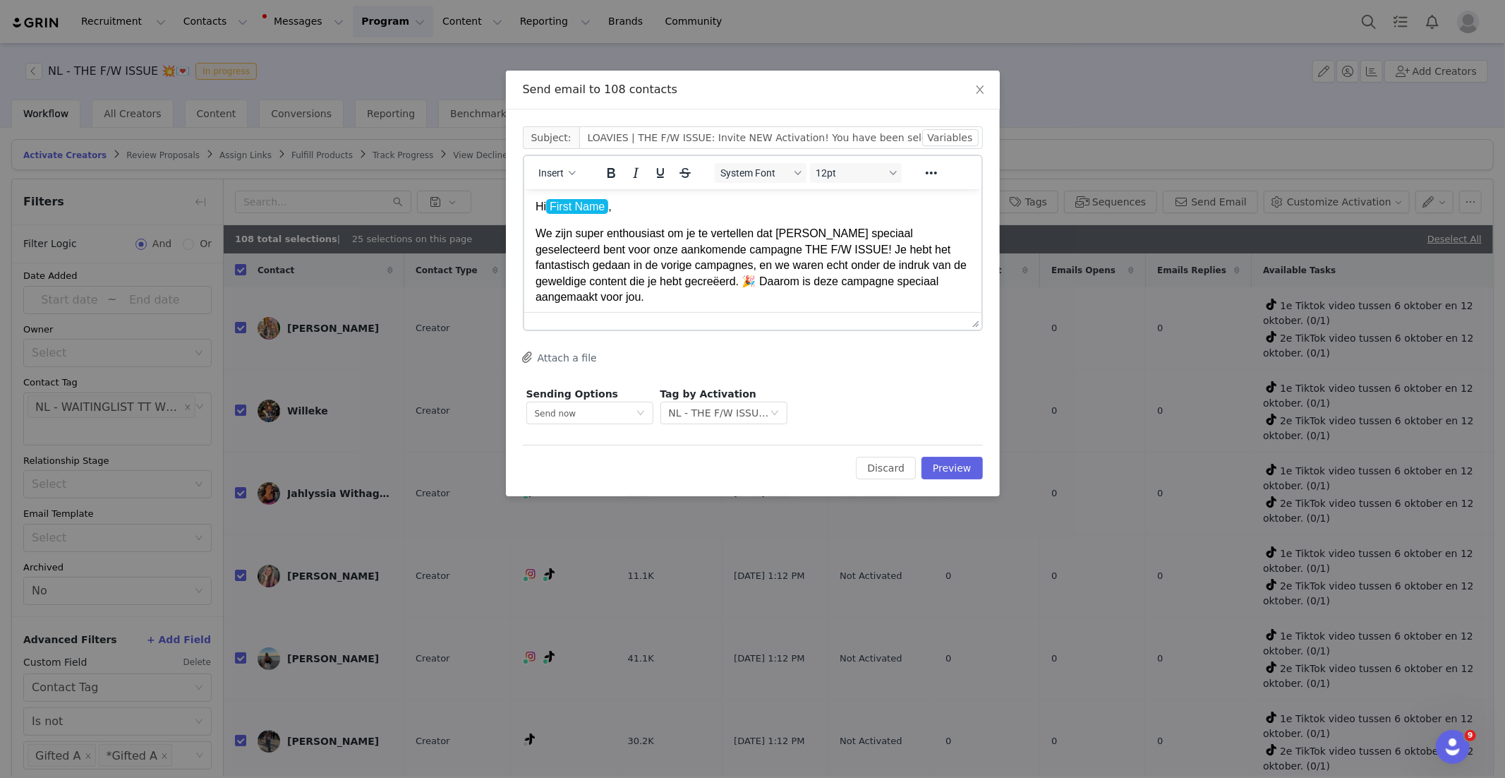
scroll to position [0, 0]
click at [935, 463] on button "Preview" at bounding box center [951, 467] width 61 height 23
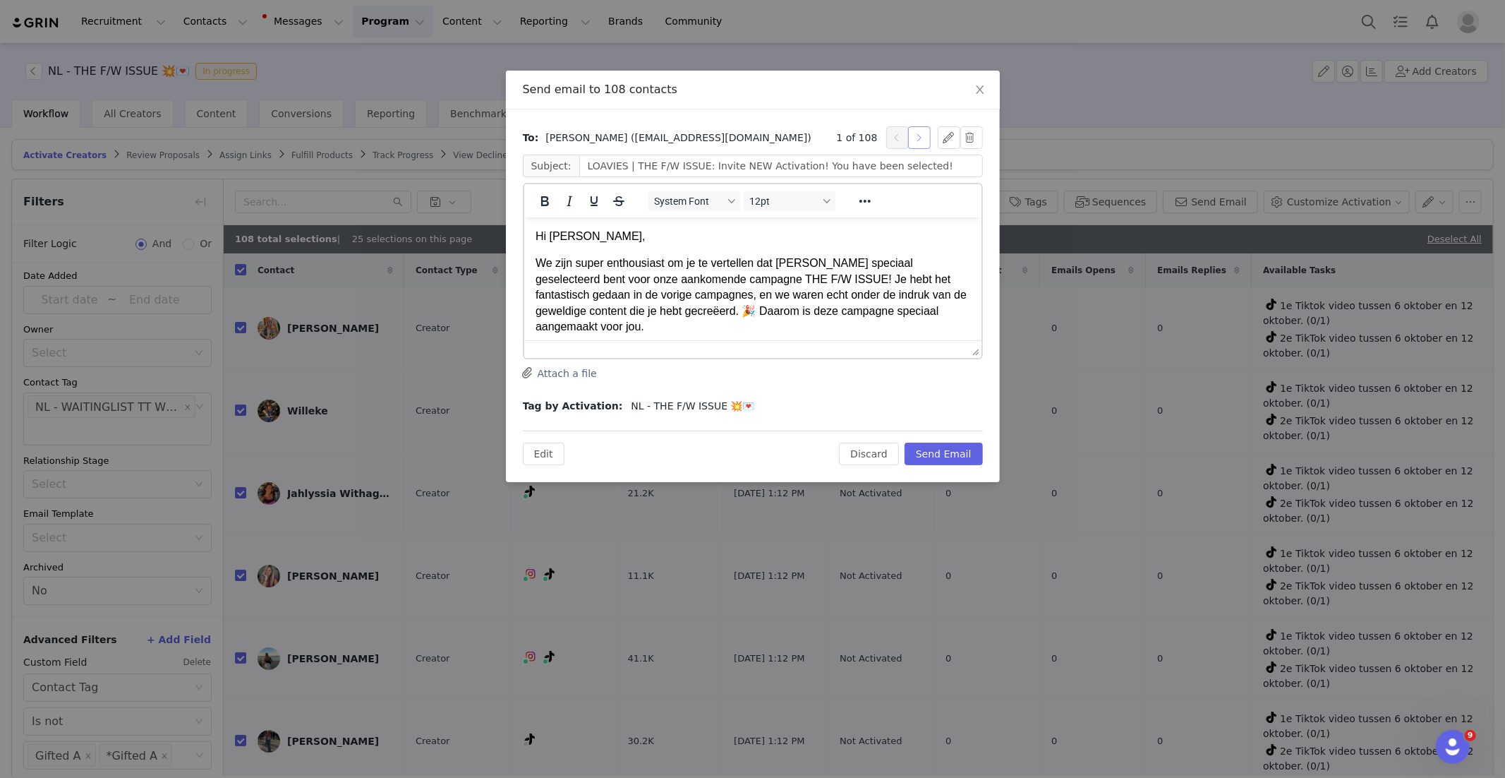
click at [924, 140] on button "button" at bounding box center [919, 137] width 23 height 23
click at [917, 138] on button "button" at bounding box center [919, 137] width 23 height 23
click at [943, 447] on button "Send Email" at bounding box center [944, 453] width 78 height 23
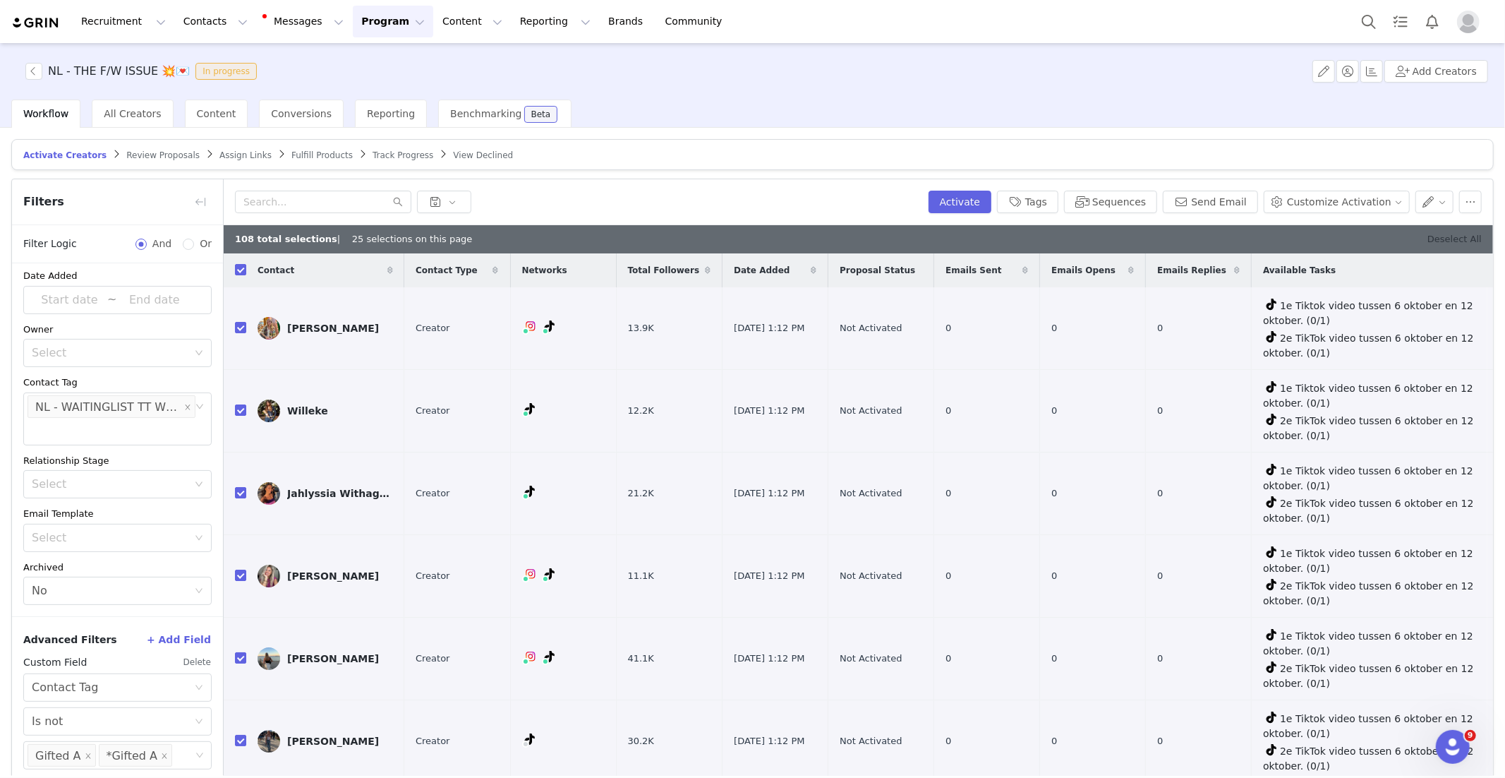
click at [1449, 240] on link "Deselect All" at bounding box center [1454, 239] width 54 height 11
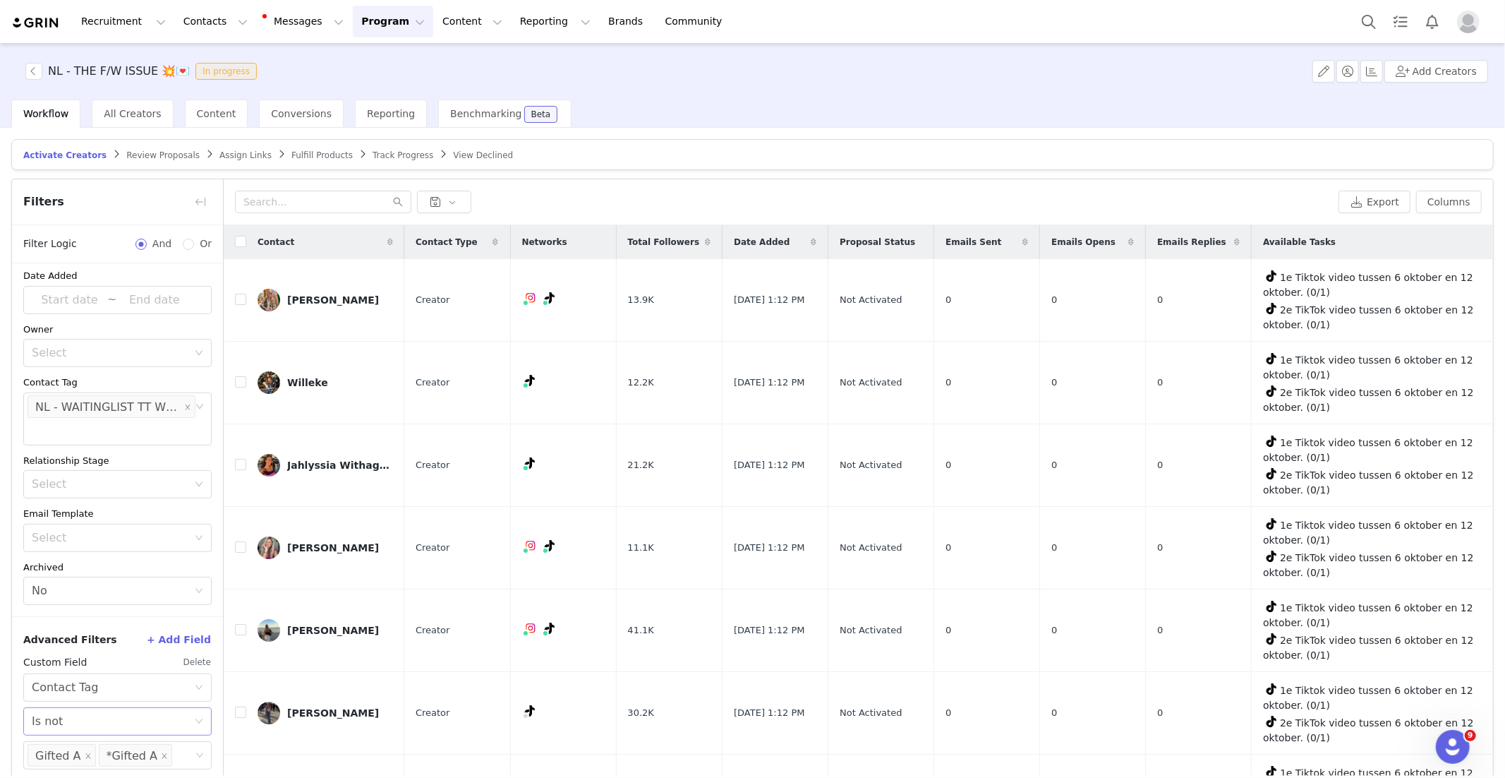
click at [92, 722] on div "Select Is not" at bounding box center [113, 721] width 162 height 27
click at [76, 643] on li "Is" at bounding box center [117, 644] width 188 height 23
click at [198, 404] on icon "icon: close-circle" at bounding box center [199, 406] width 8 height 8
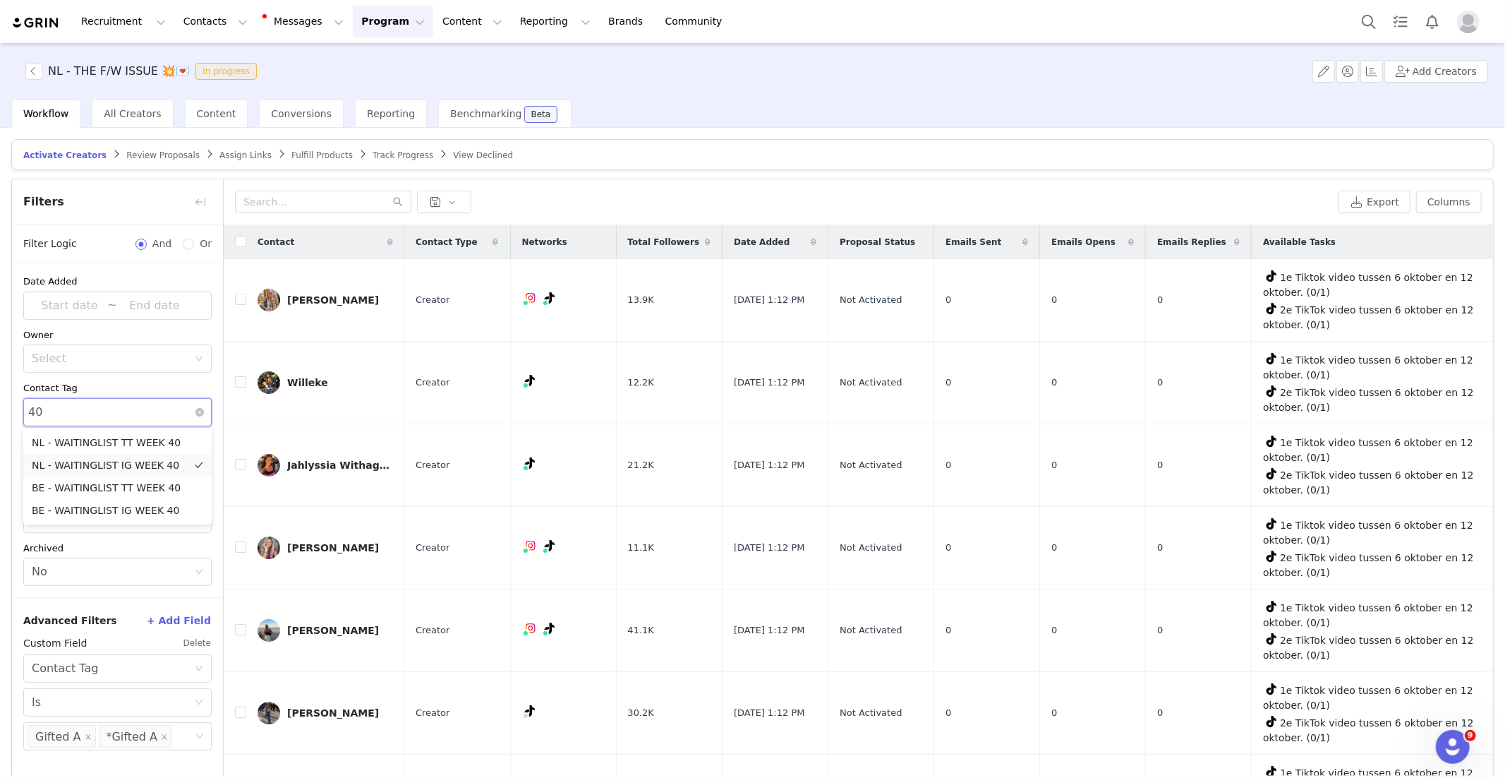
click at [163, 464] on li "NL - WAITINGLIST IG WEEK 40" at bounding box center [117, 465] width 188 height 23
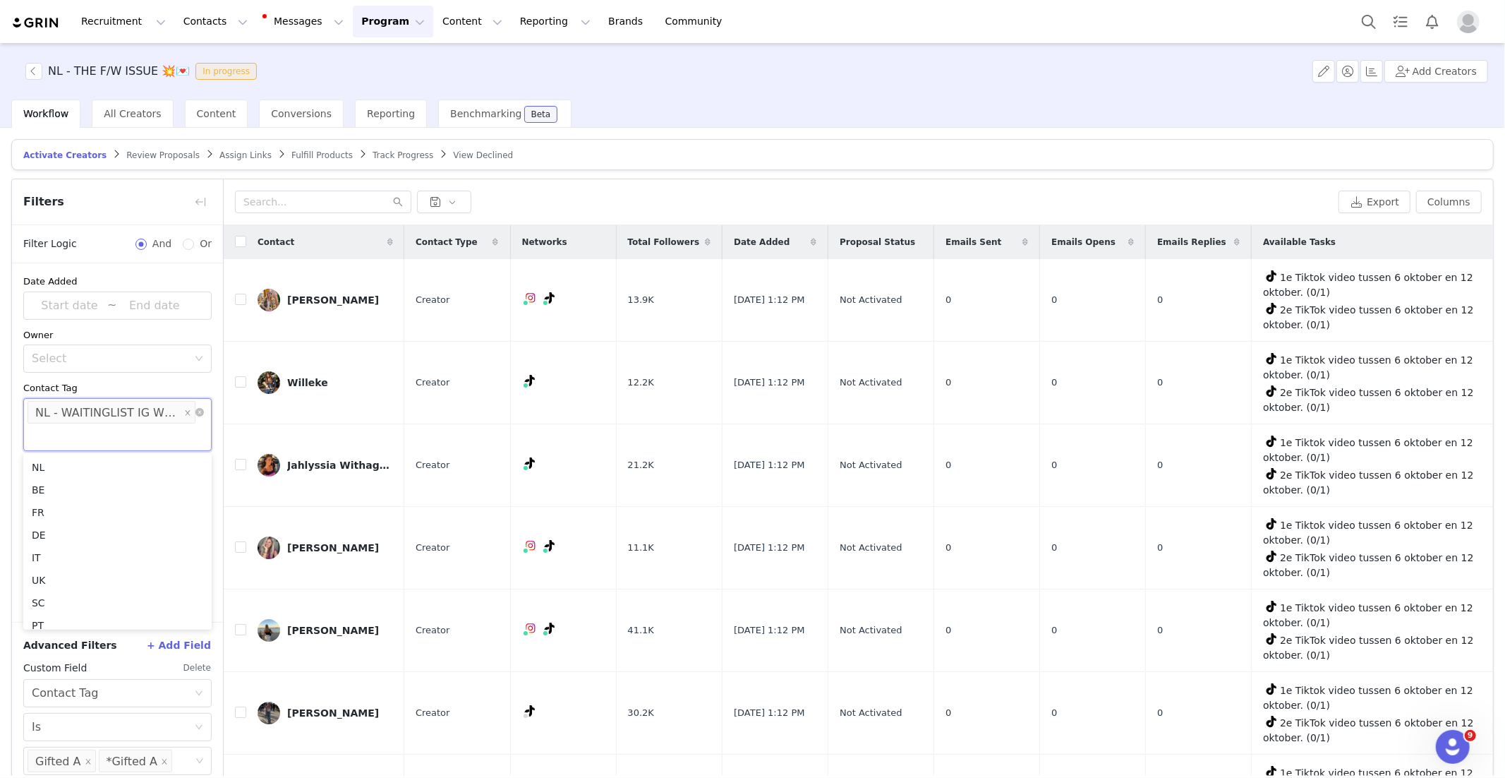
click at [178, 382] on div "Contact Tag" at bounding box center [117, 388] width 188 height 14
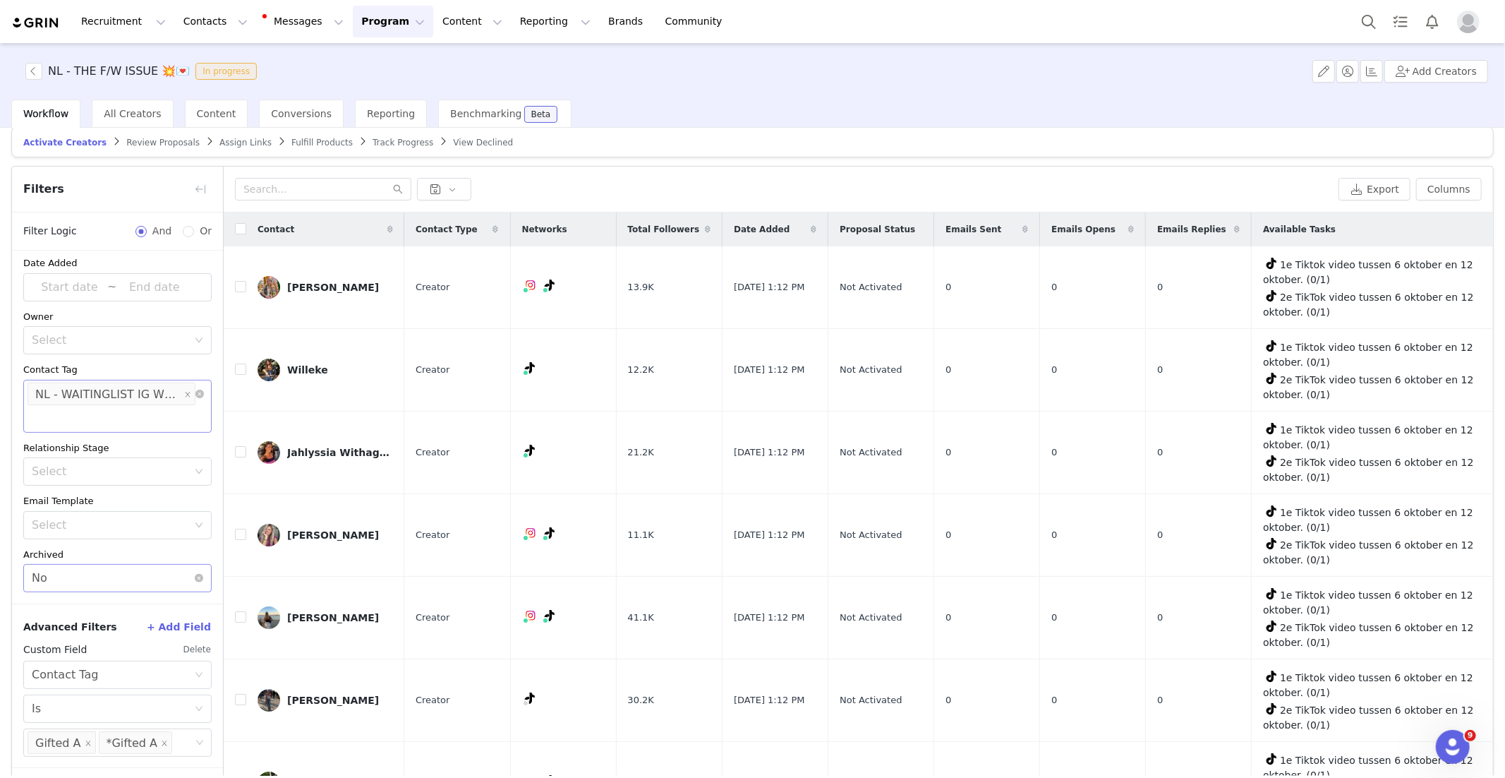
scroll to position [67, 0]
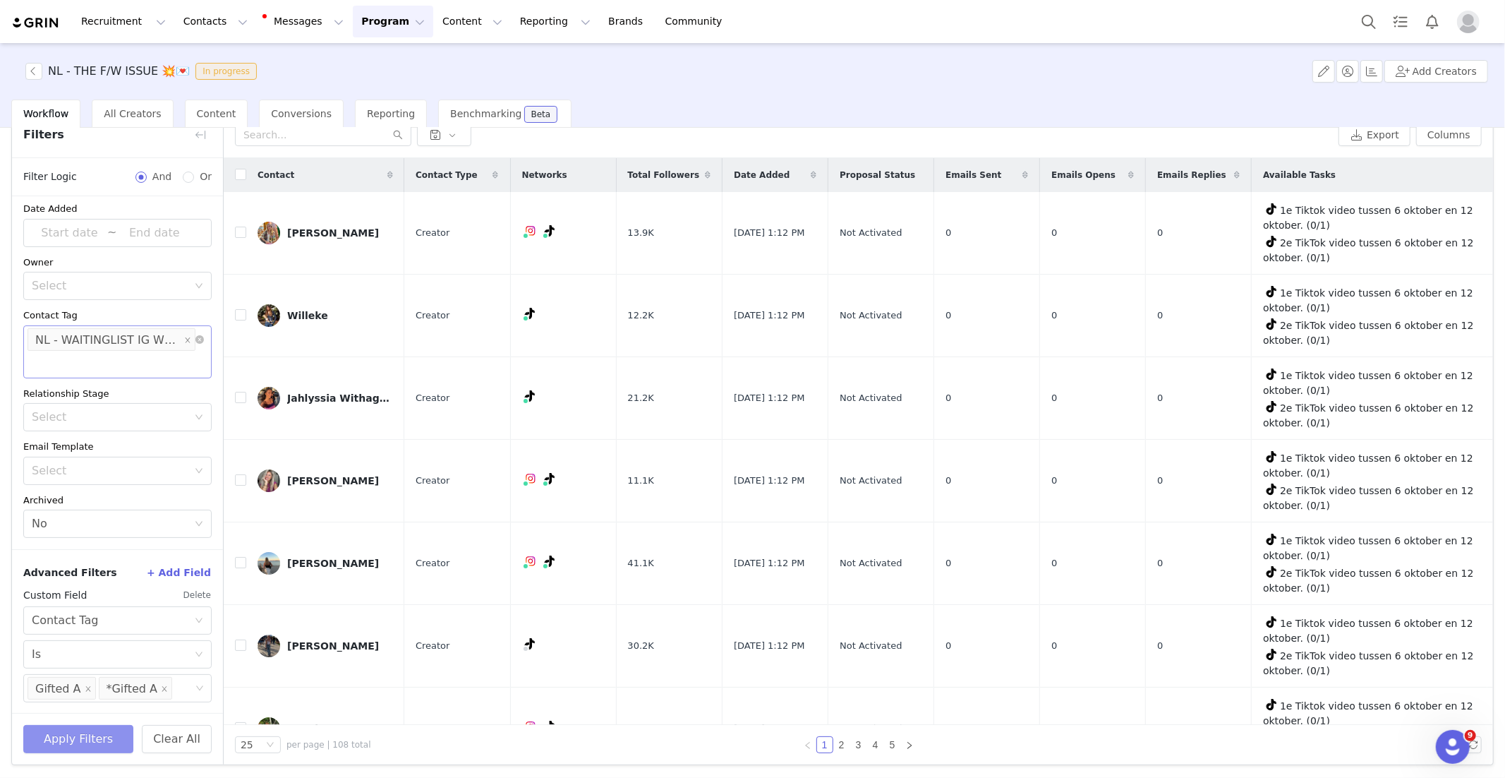
click at [87, 743] on button "Apply Filters" at bounding box center [78, 739] width 110 height 28
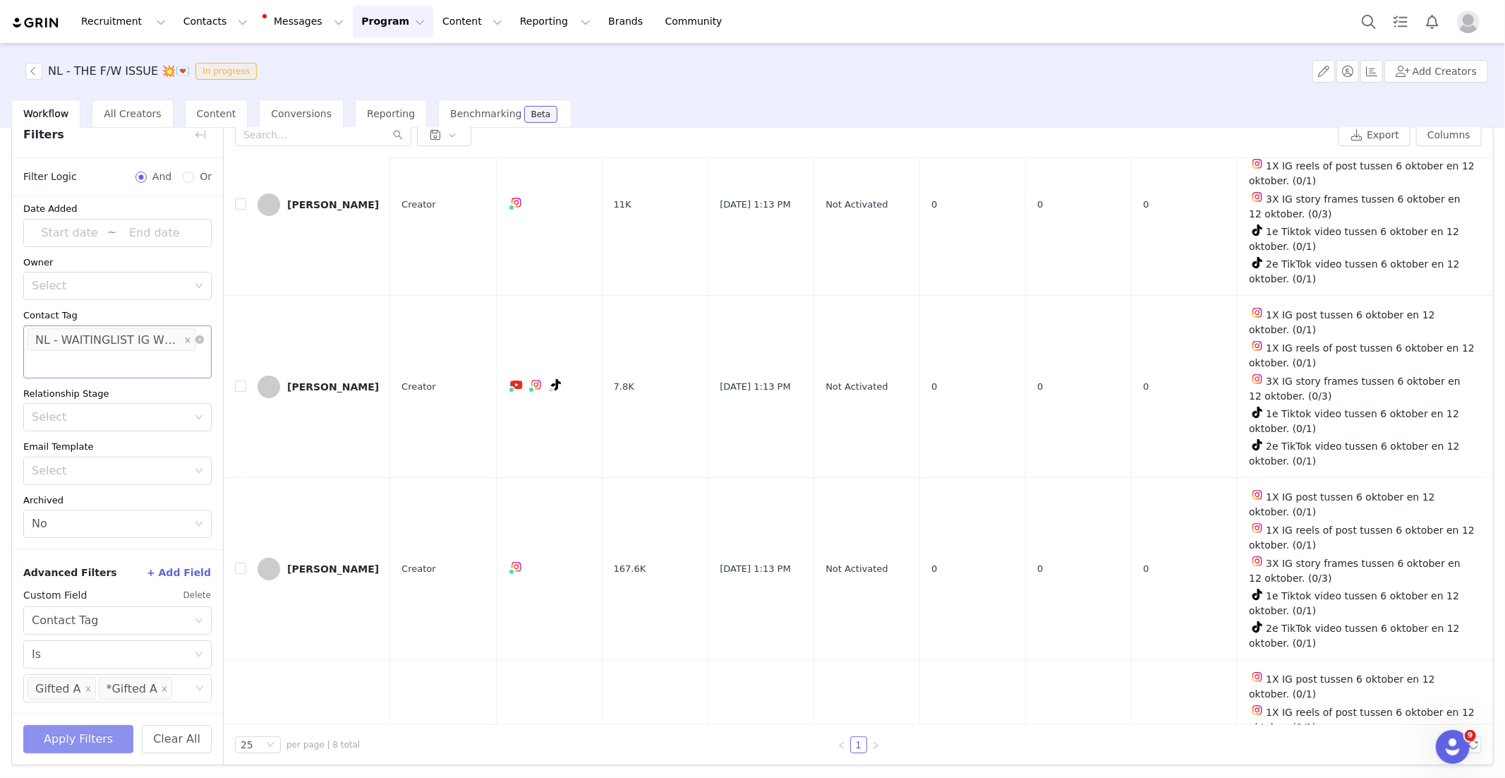
scroll to position [0, 0]
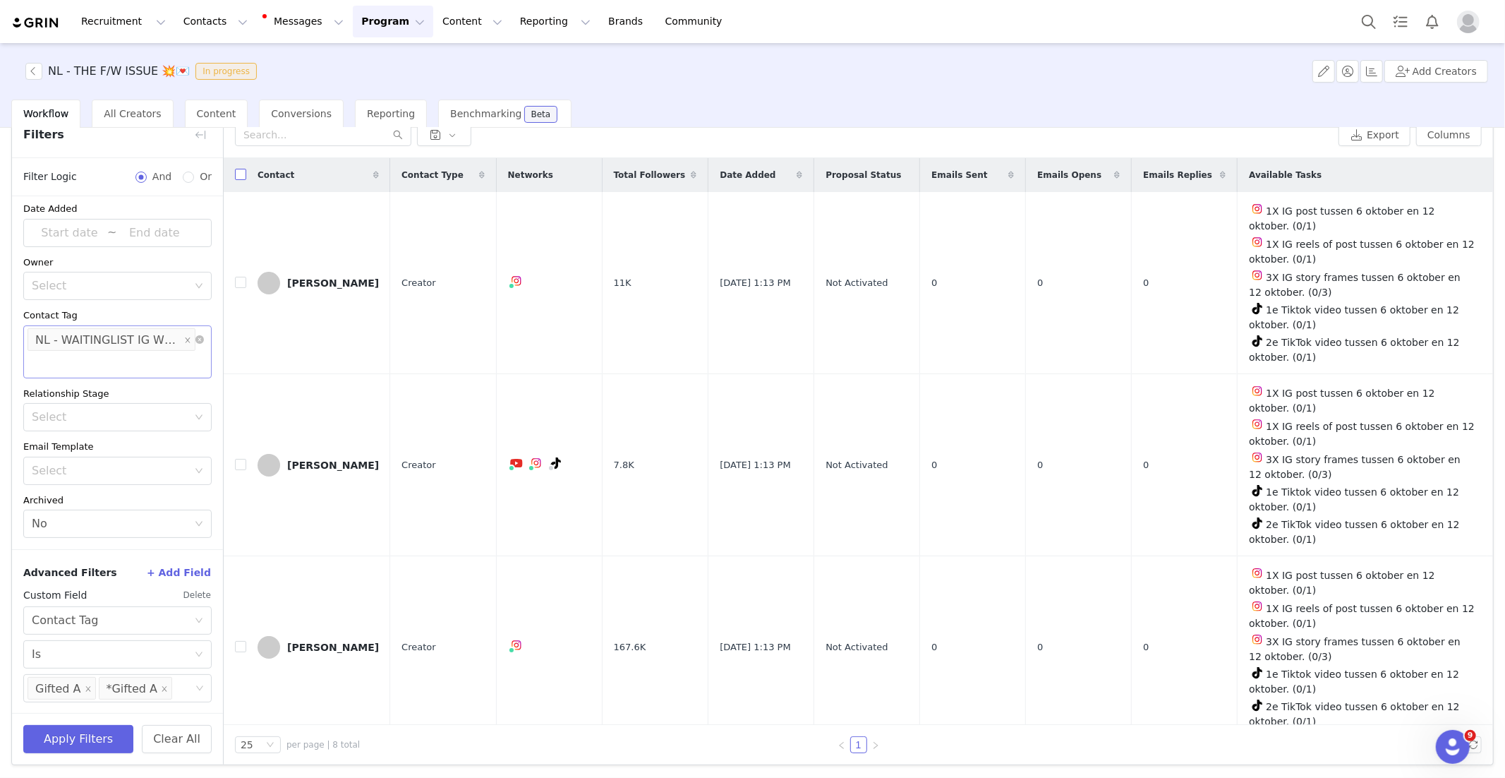
click at [238, 171] on input "checkbox" at bounding box center [240, 174] width 11 height 11
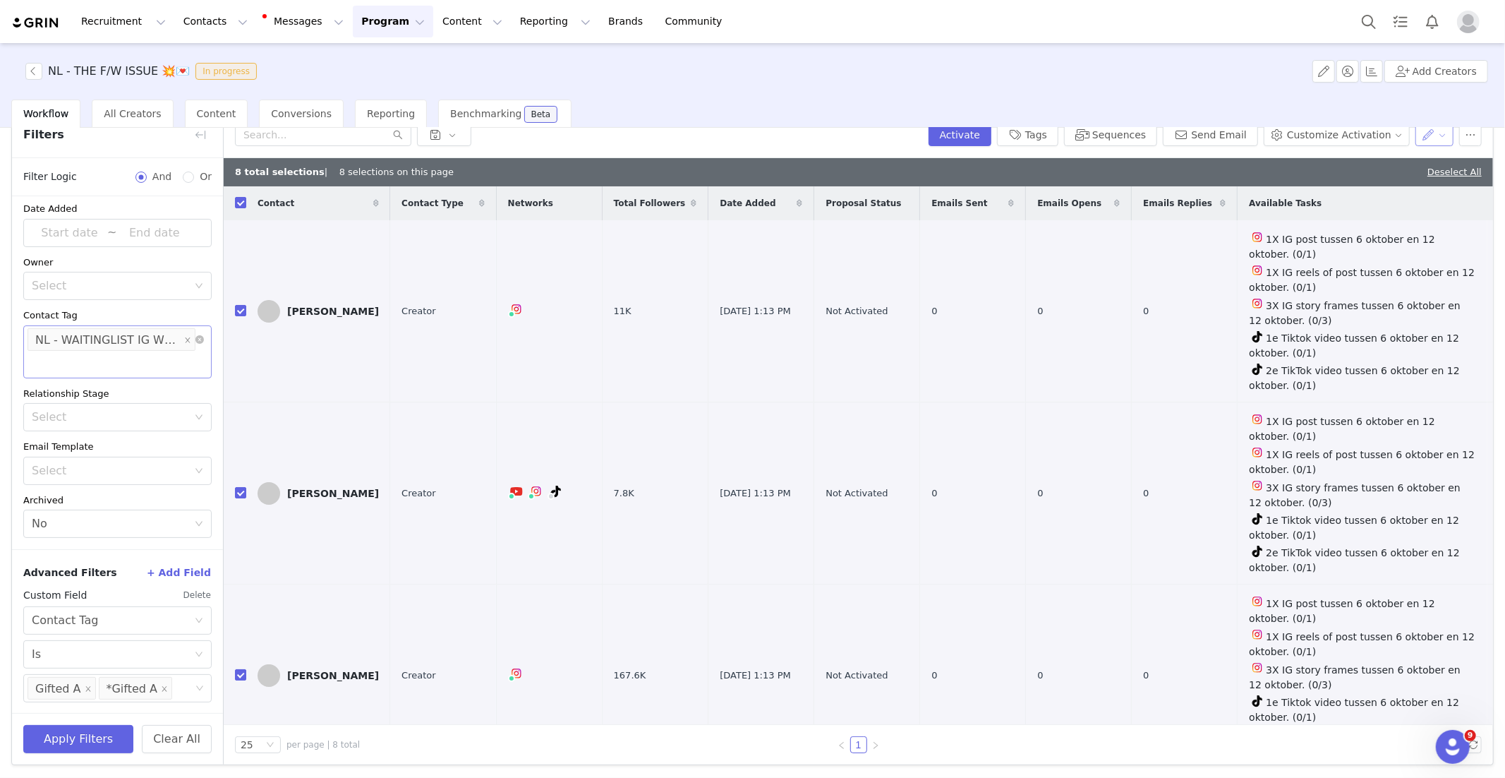
click at [1441, 139] on button "button" at bounding box center [1434, 134] width 39 height 23
click at [1417, 183] on span "Set Custom Property" at bounding box center [1394, 185] width 102 height 16
click at [1329, 195] on div "Choose Custom Property" at bounding box center [1361, 186] width 138 height 21
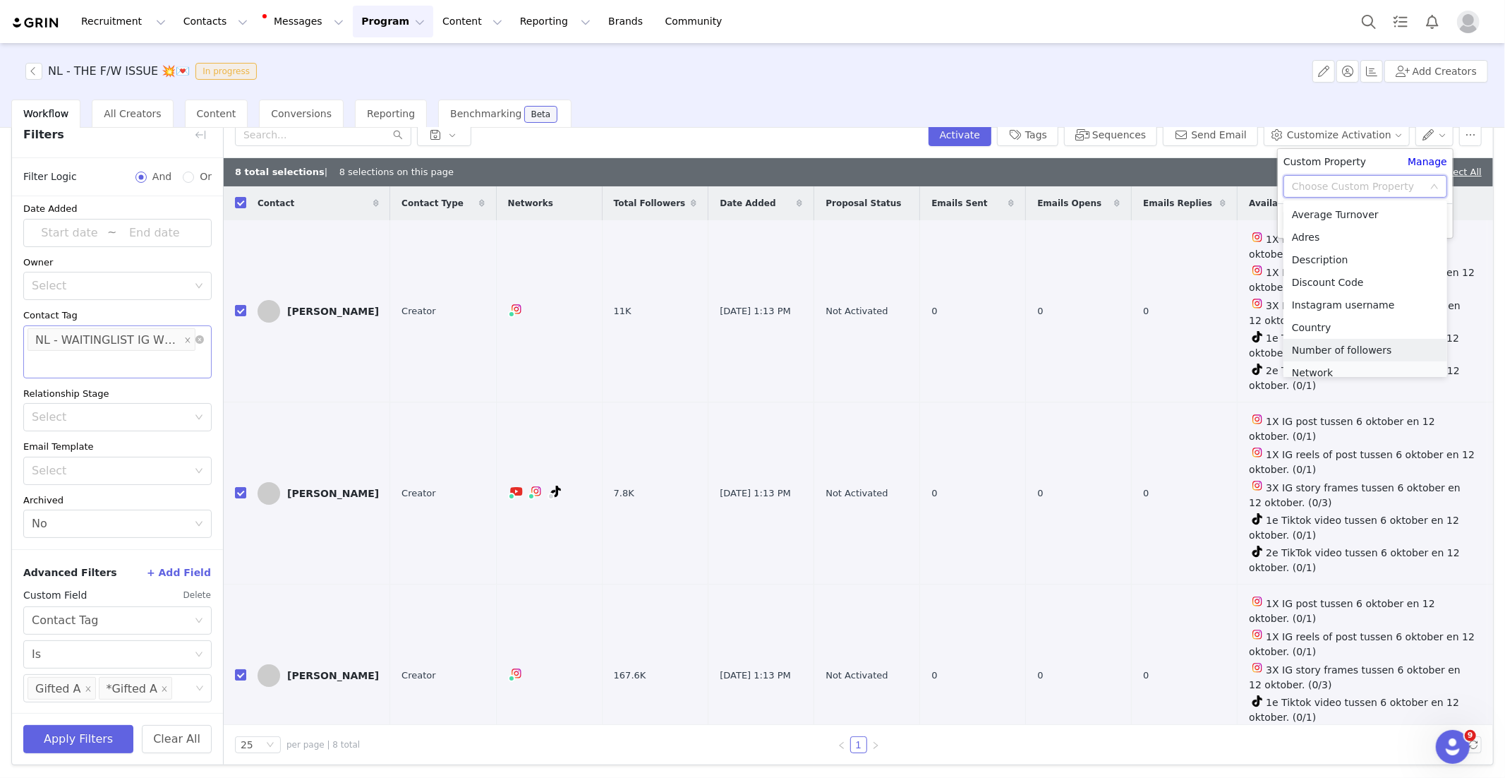
scroll to position [7, 0]
drag, startPoint x: 1328, startPoint y: 362, endPoint x: 1322, endPoint y: 329, distance: 33.8
click at [1328, 361] on li "Network" at bounding box center [1365, 365] width 164 height 23
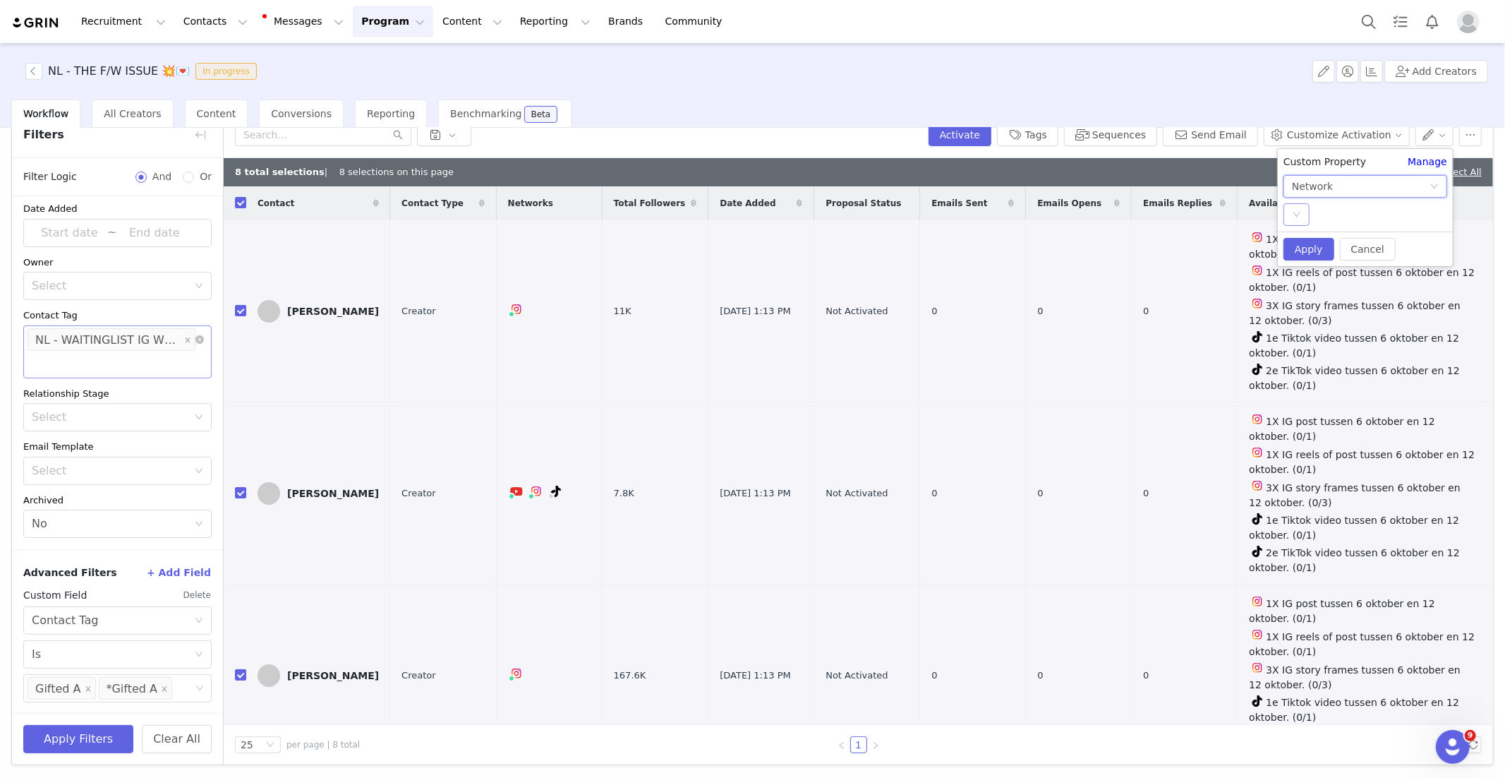
click at [1306, 208] on div "Select" at bounding box center [1296, 214] width 26 height 23
click at [1314, 246] on li "ig" at bounding box center [1365, 242] width 164 height 23
drag, startPoint x: 1308, startPoint y: 245, endPoint x: 1393, endPoint y: 251, distance: 85.6
click at [1308, 245] on button "Apply" at bounding box center [1308, 249] width 51 height 23
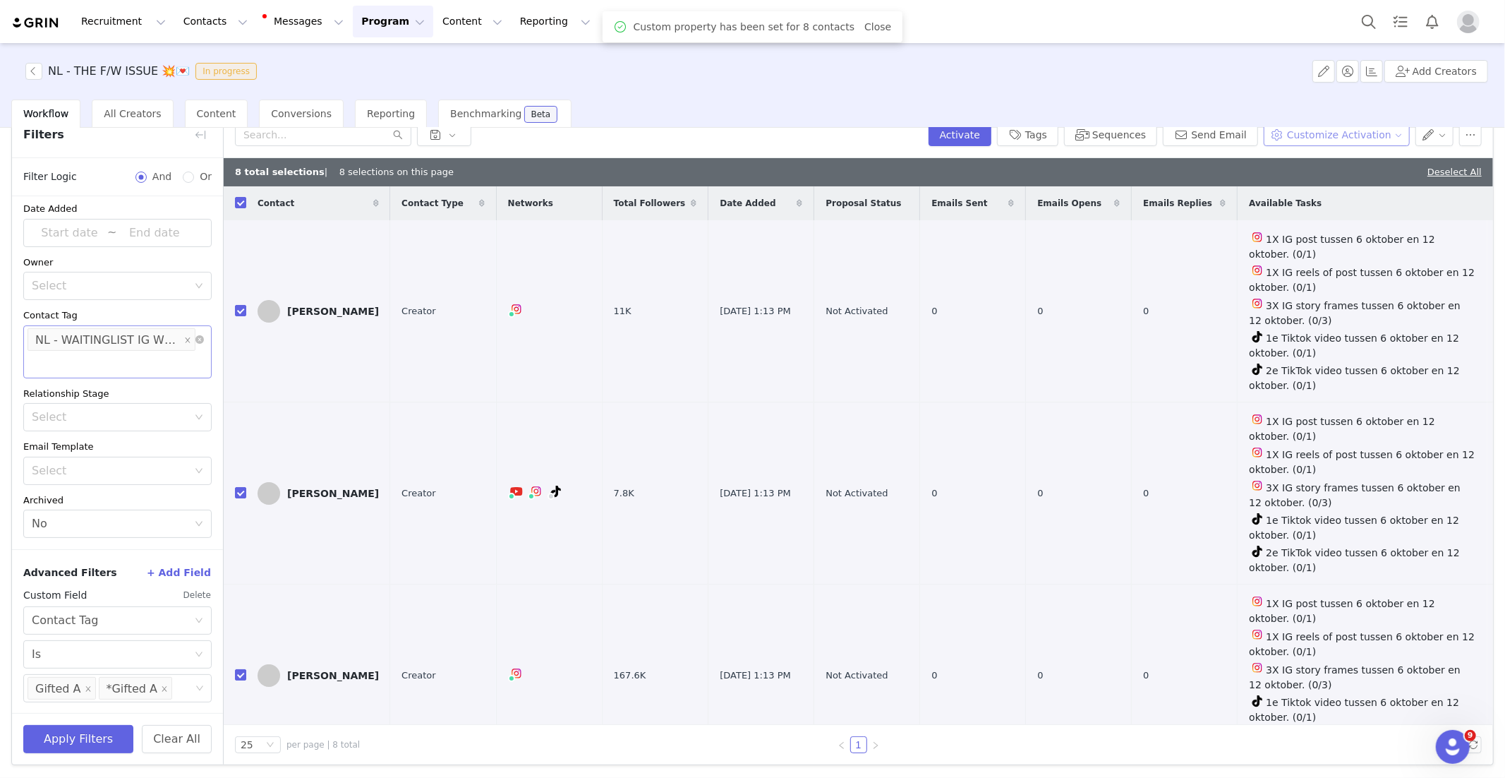
click at [1399, 139] on button "Customize Activation" at bounding box center [1337, 134] width 146 height 23
click at [1338, 164] on span "Edit Product Selection" at bounding box center [1352, 163] width 109 height 16
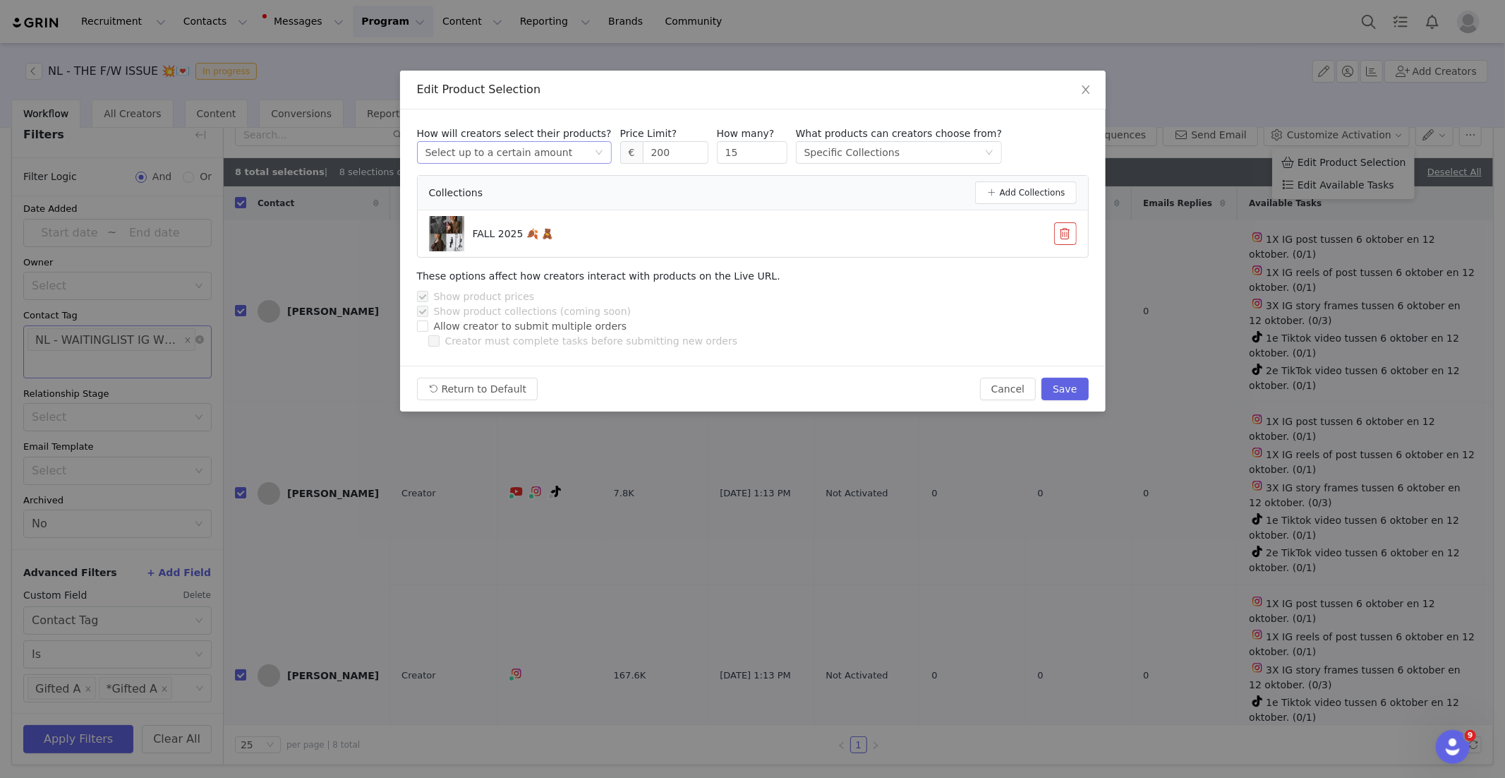
drag, startPoint x: 667, startPoint y: 154, endPoint x: 549, endPoint y: 157, distance: 118.6
click at [552, 157] on div "How will creators select their products? Select method Select up to a certain a…" at bounding box center [753, 144] width 672 height 37
click at [1061, 385] on button "Save" at bounding box center [1064, 388] width 47 height 23
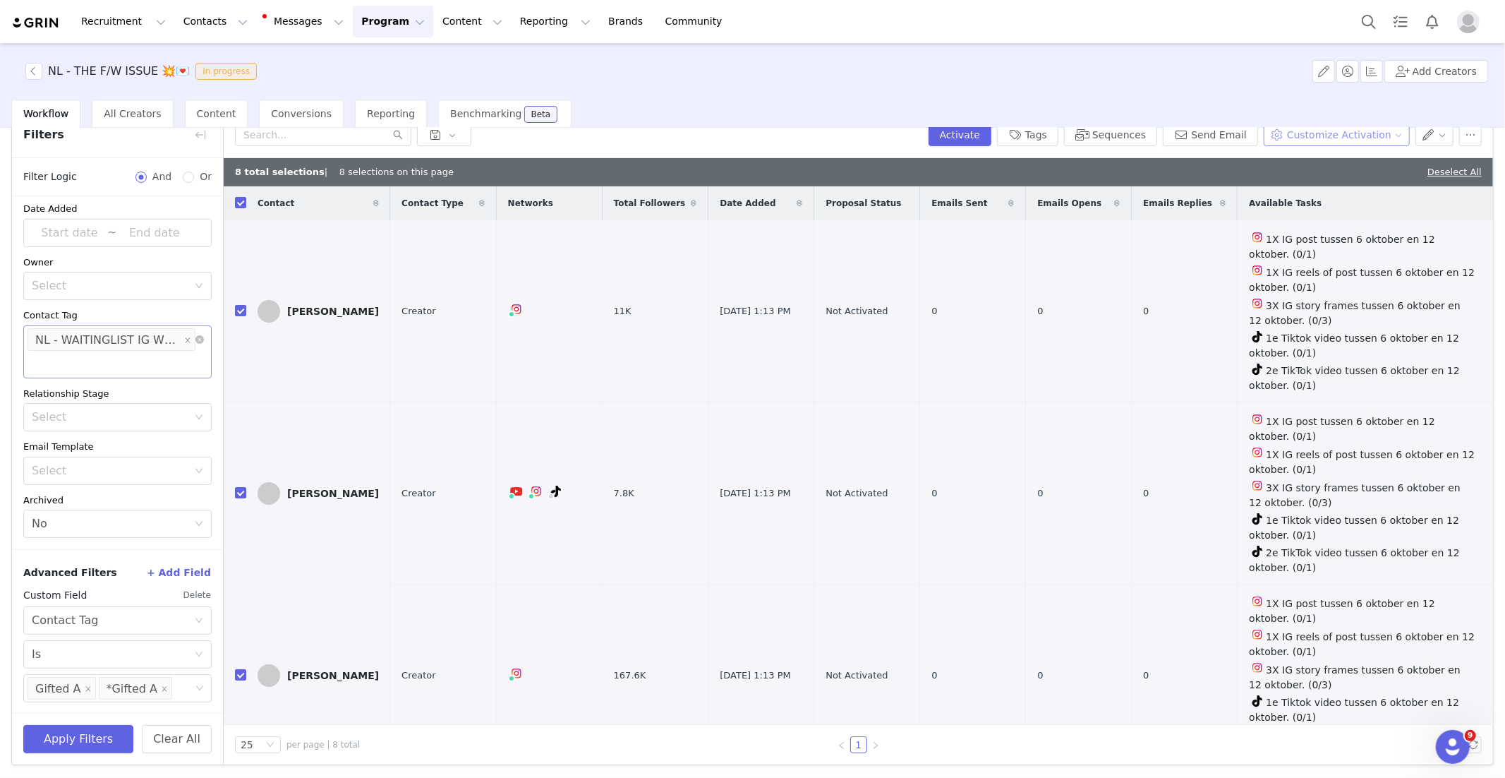
click at [1384, 132] on button "Customize Activation" at bounding box center [1337, 134] width 146 height 23
click at [1344, 186] on span "Edit Available Tasks" at bounding box center [1346, 185] width 97 height 16
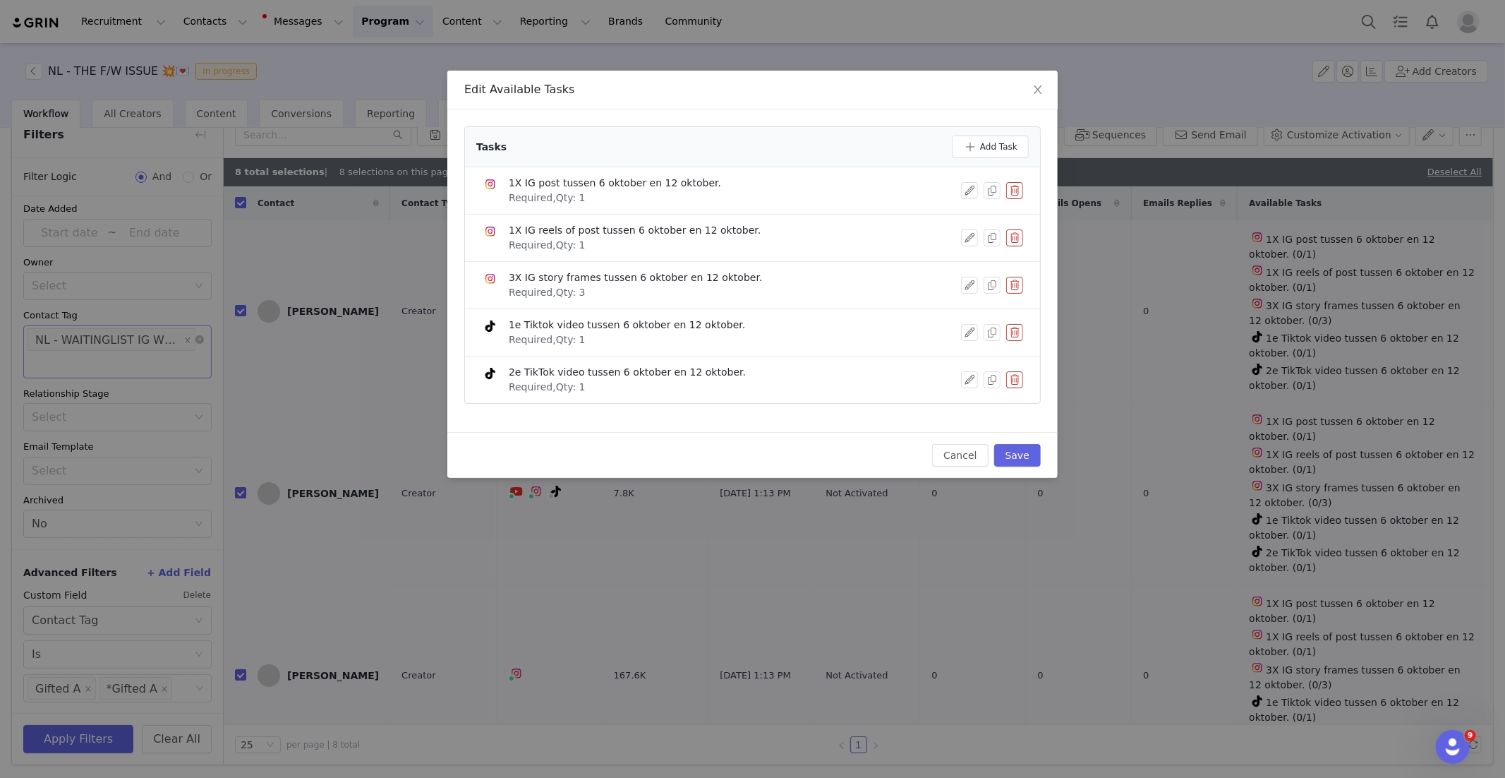
click at [1021, 329] on button "button" at bounding box center [1014, 332] width 17 height 17
click at [979, 350] on button "Delete" at bounding box center [963, 356] width 55 height 23
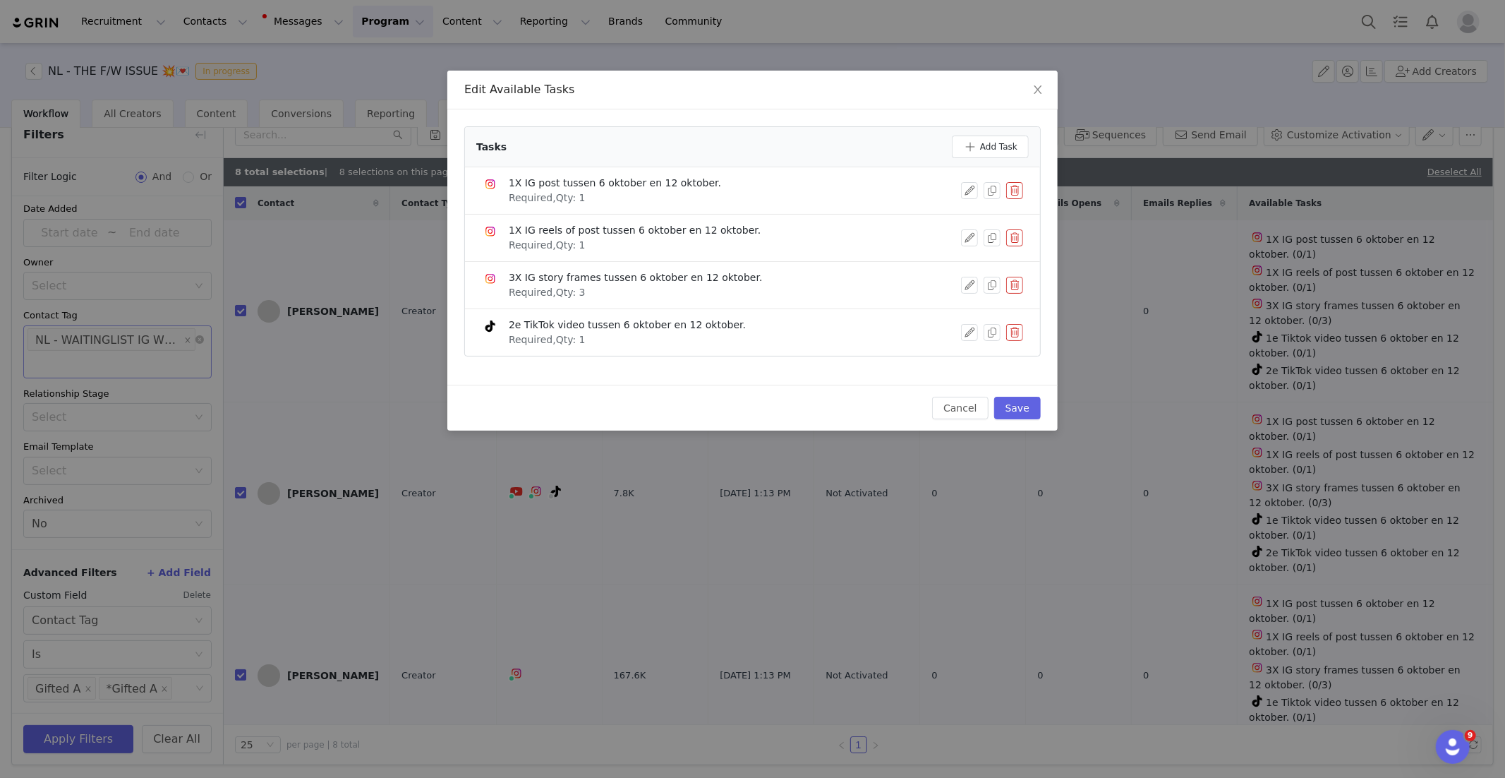
click at [1020, 336] on button "button" at bounding box center [1014, 332] width 17 height 17
click at [962, 351] on button "Delete" at bounding box center [963, 356] width 55 height 23
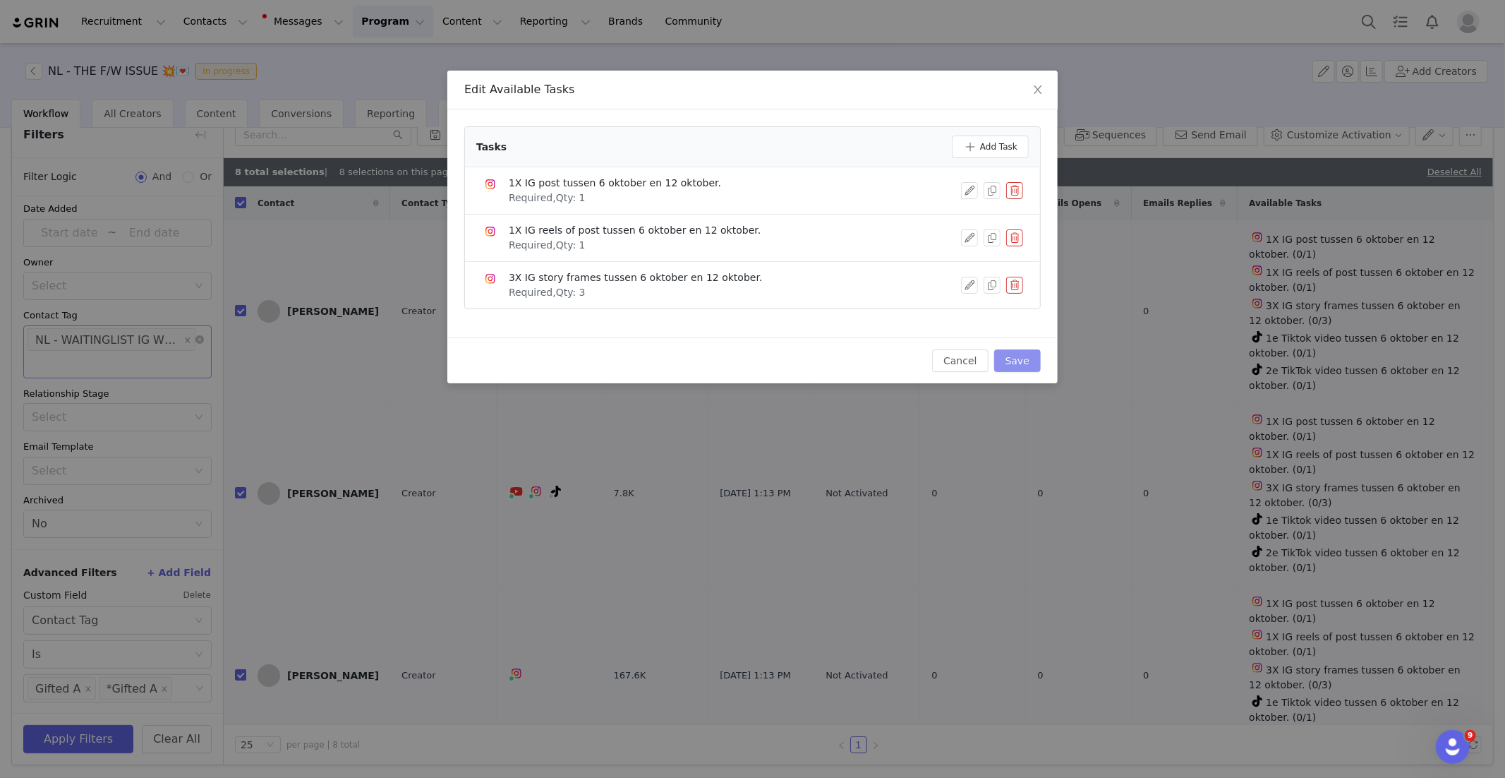
click at [1015, 358] on button "Save" at bounding box center [1017, 360] width 47 height 23
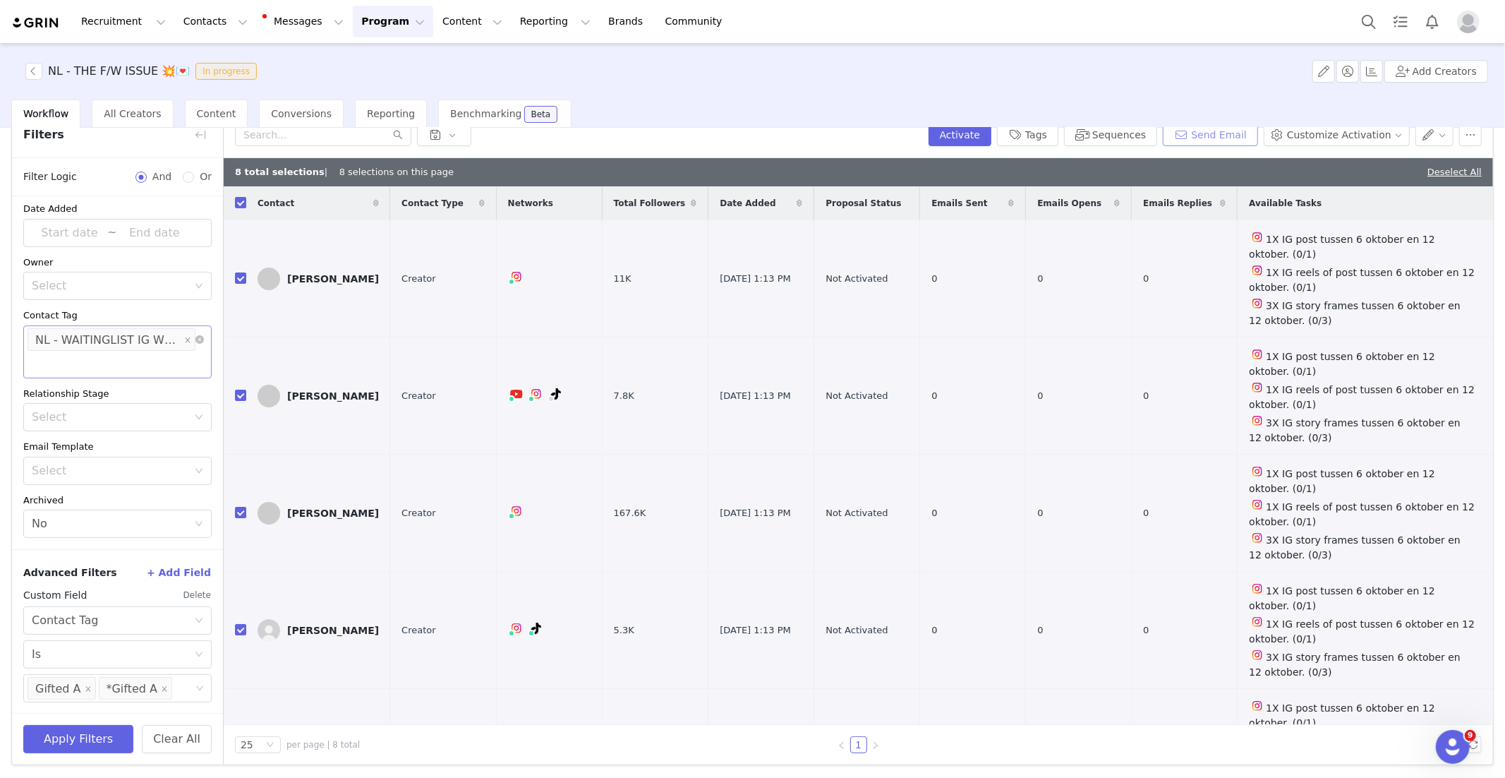
click at [1214, 131] on button "Send Email" at bounding box center [1210, 134] width 95 height 23
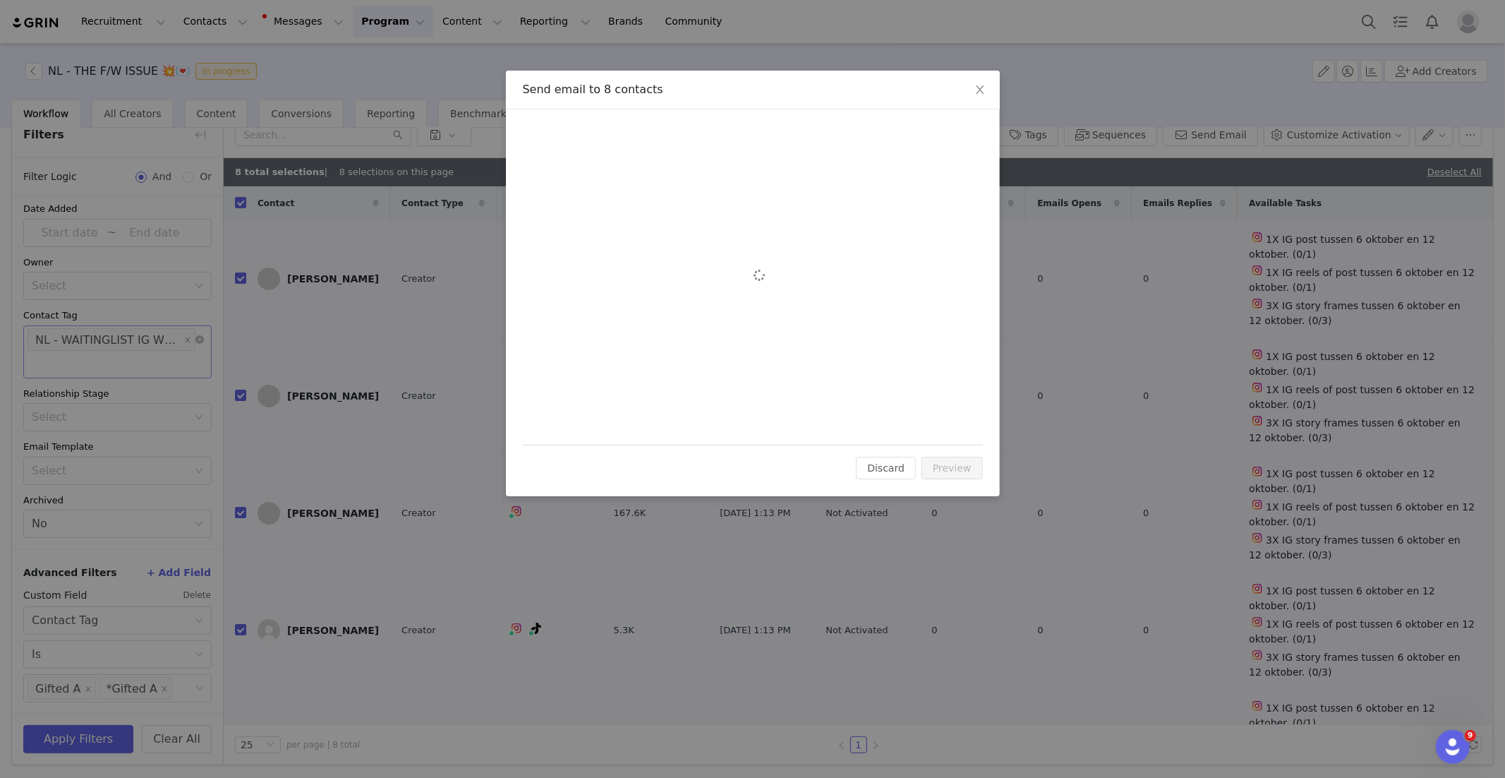
scroll to position [0, 0]
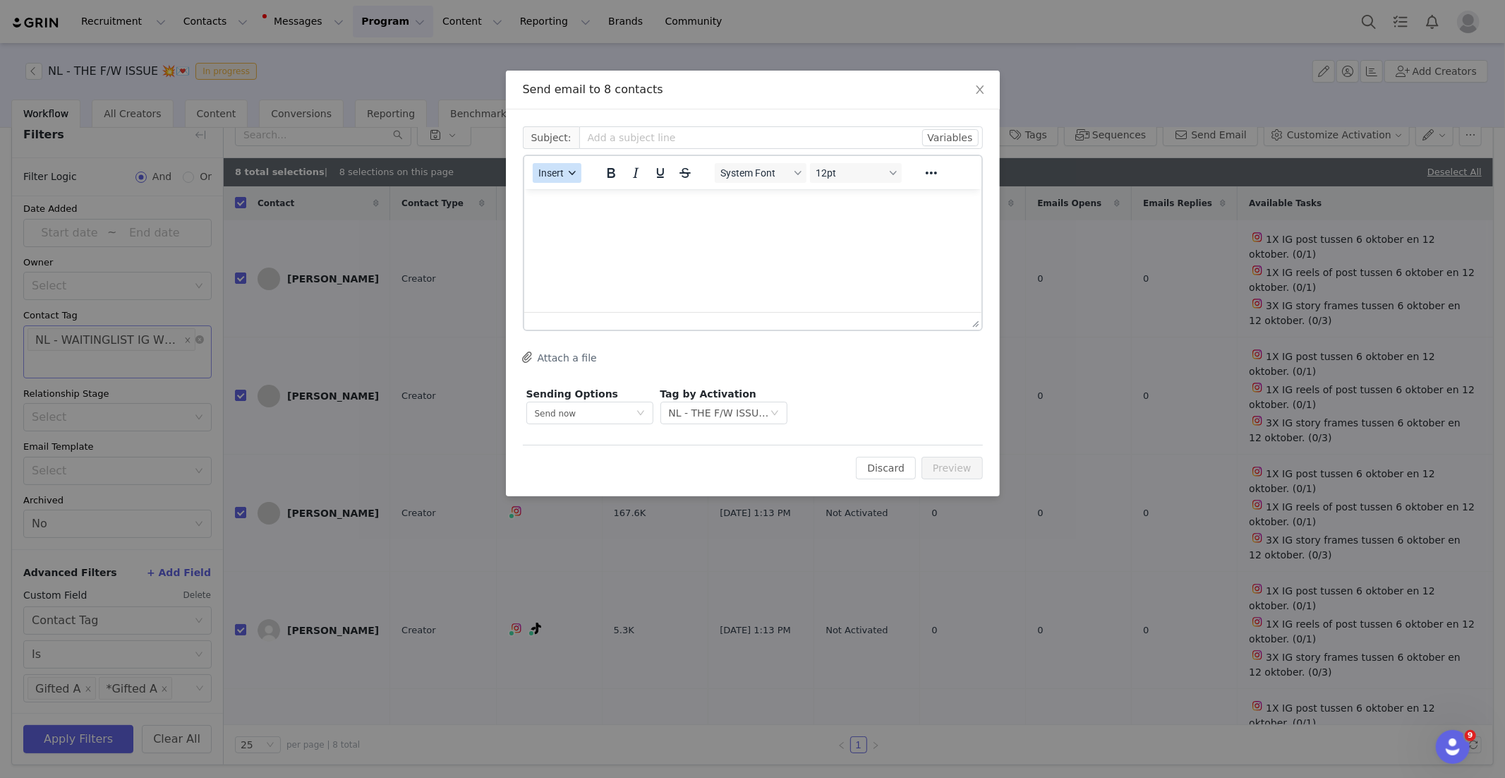
click at [536, 179] on button "Insert" at bounding box center [557, 173] width 49 height 20
click at [592, 205] on div "Insert Template" at bounding box center [607, 196] width 127 height 17
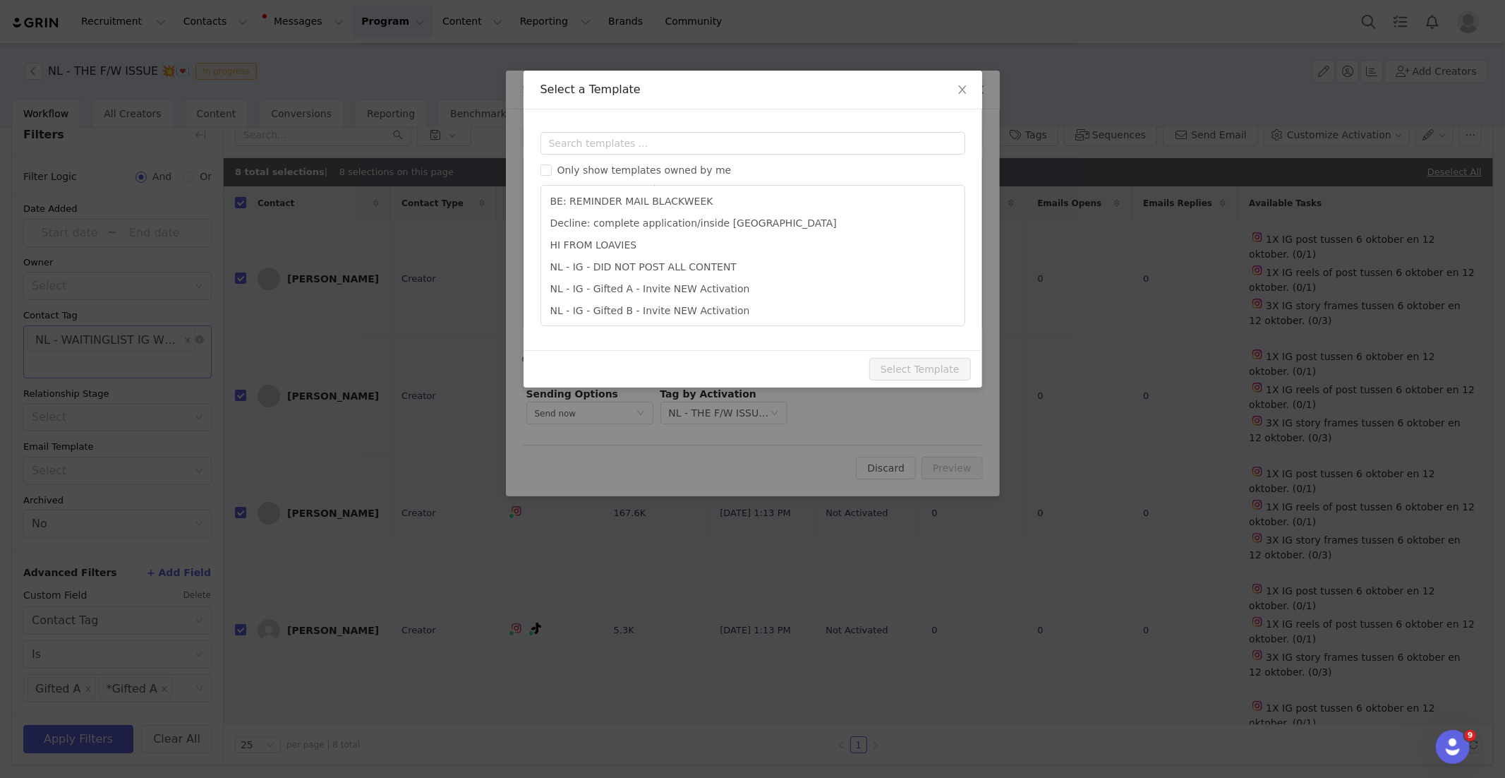
scroll to position [529, 0]
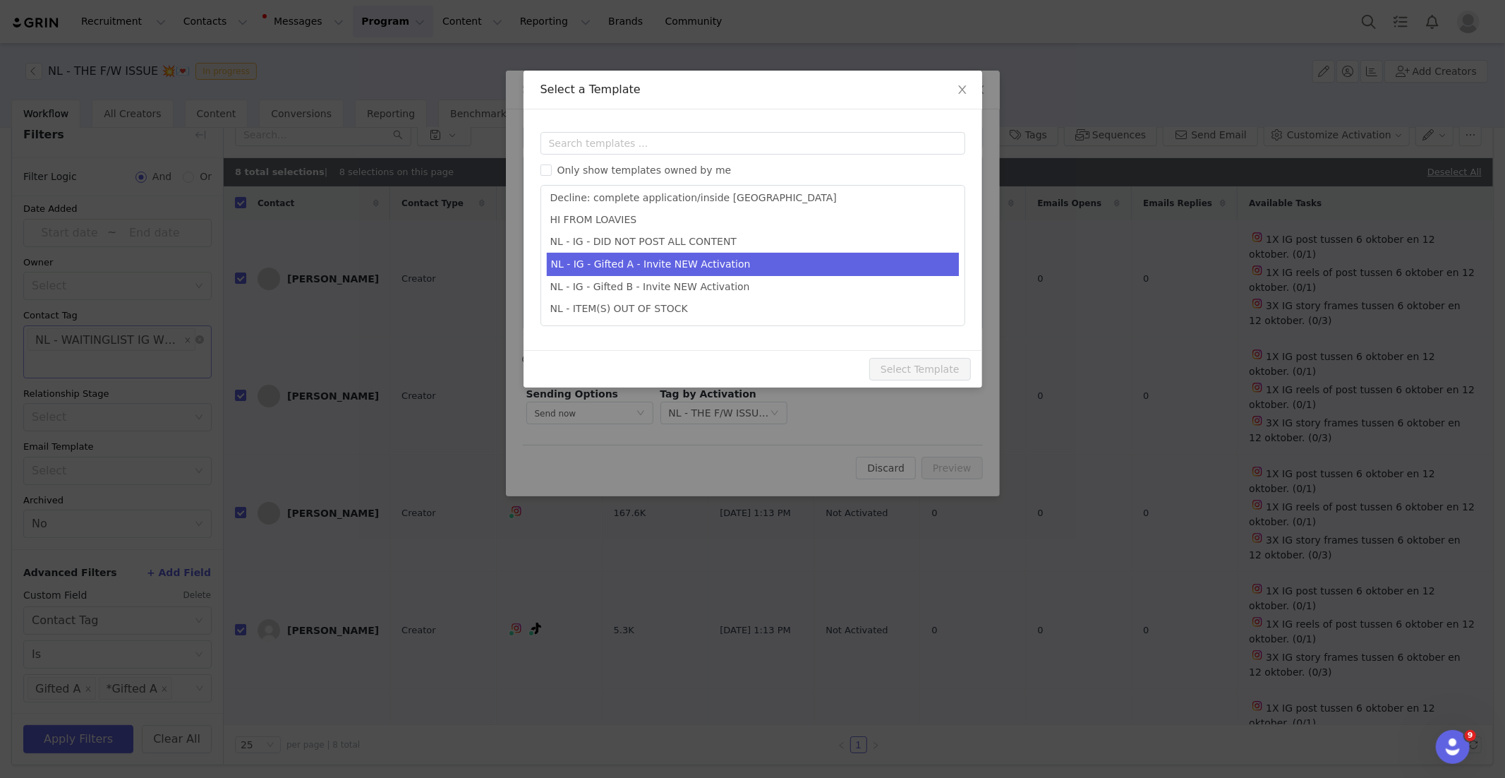
click at [701, 263] on li "NL - IG - Gifted A - Invite NEW Activation" at bounding box center [753, 264] width 412 height 23
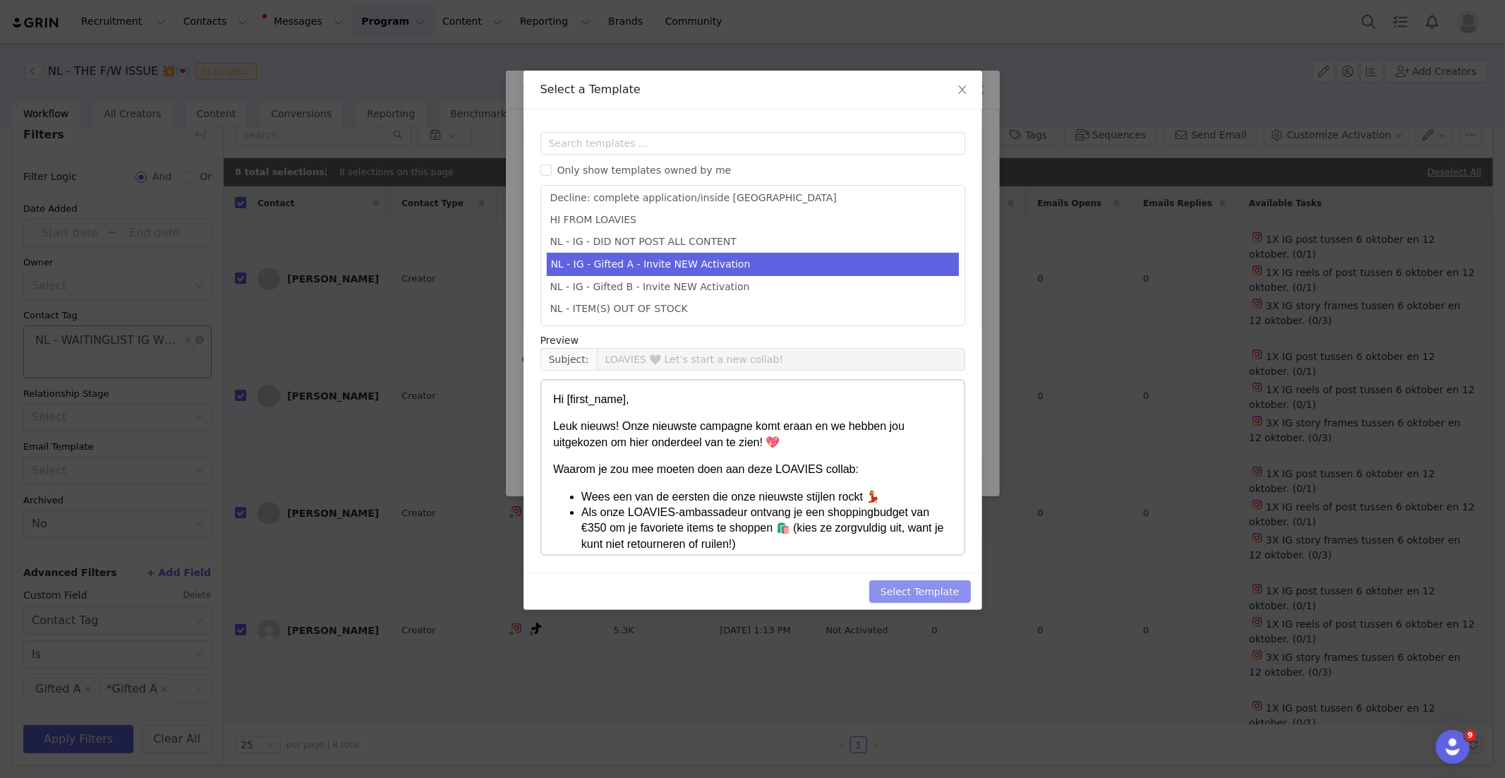
click at [933, 593] on button "Select Template" at bounding box center [920, 591] width 102 height 23
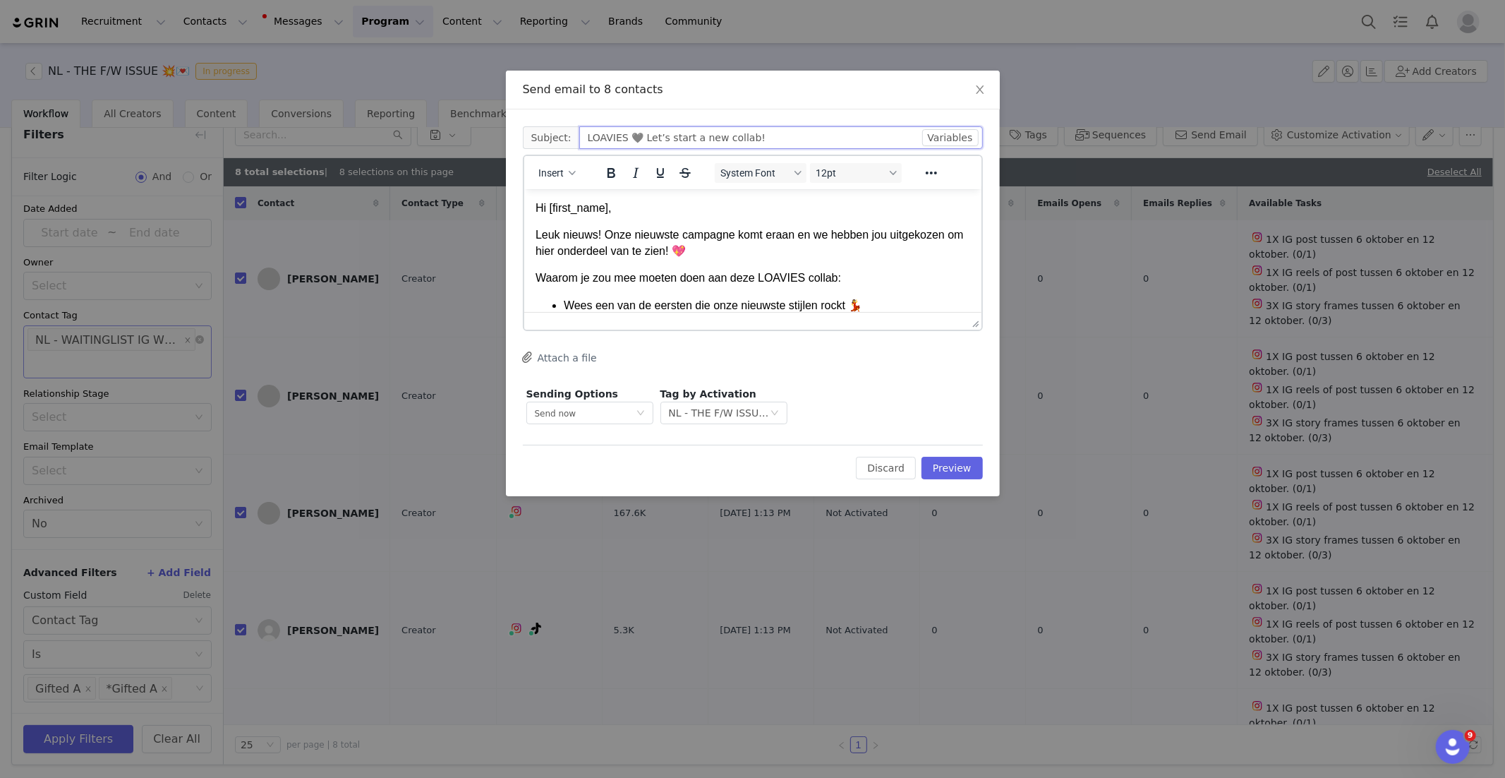
drag, startPoint x: 614, startPoint y: 131, endPoint x: 623, endPoint y: 131, distance: 9.2
click at [614, 131] on input "LOAVIES 🖤 Let’s start a new collab!" at bounding box center [781, 137] width 404 height 23
drag, startPoint x: 624, startPoint y: 135, endPoint x: 710, endPoint y: 172, distance: 93.8
click at [625, 135] on input "LOAVIES 🖤 Let’s start a new collab!" at bounding box center [781, 137] width 404 height 23
click at [785, 253] on p "Leuk nieuws! Onze nieuwste campagne komt eraan en we hebben jou uitgekozen om h…" at bounding box center [752, 242] width 435 height 32
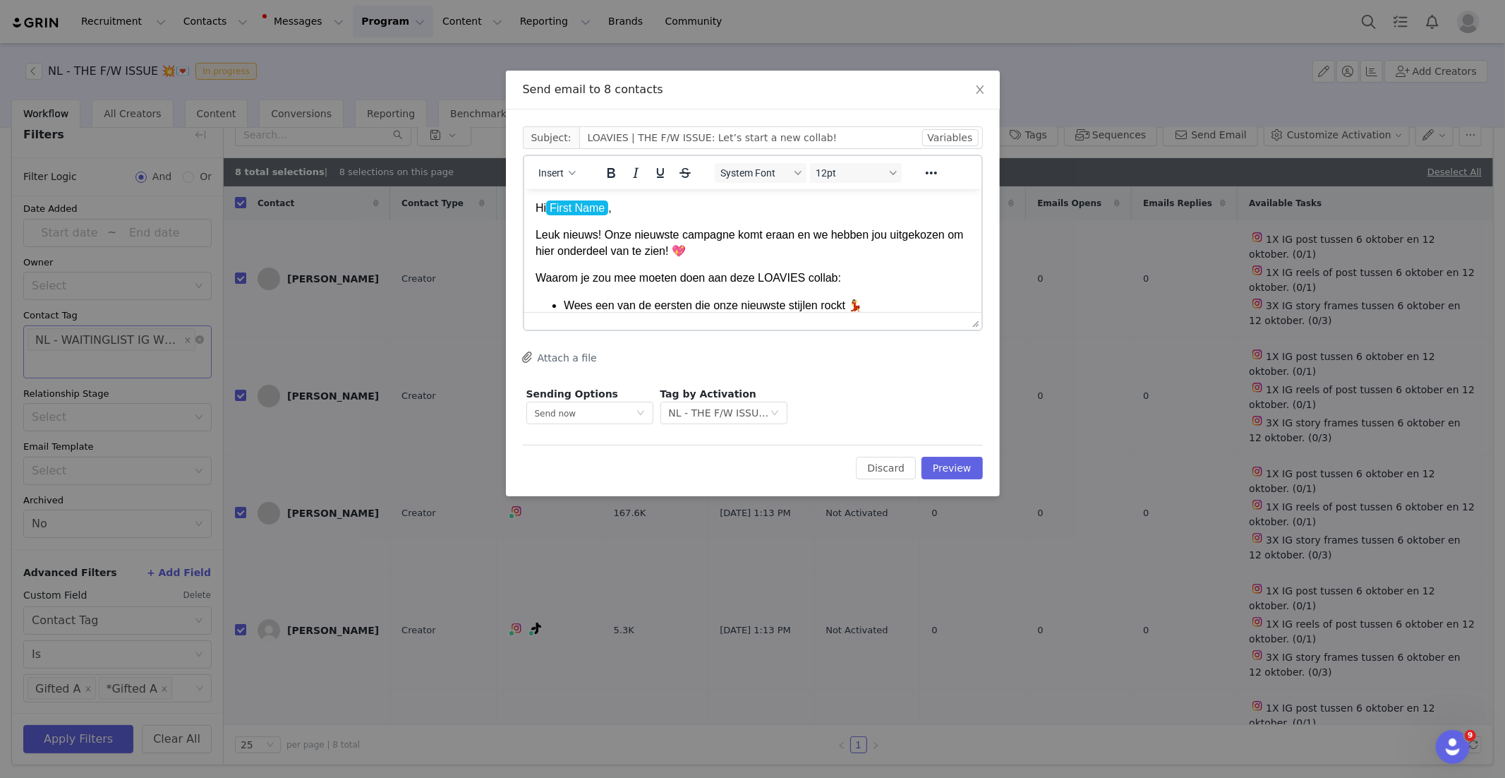
drag, startPoint x: 741, startPoint y: 234, endPoint x: 786, endPoint y: 259, distance: 51.8
click at [742, 234] on p "Leuk nieuws! Onze nieuwste campagne komt eraan en we hebben jou uitgekozen om h…" at bounding box center [752, 242] width 435 height 32
click at [812, 261] on body "Hi First Name , Leuk nieuws! Onze nieuwste campagne THE F/W ISSUE komt eraan en…" at bounding box center [752, 538] width 435 height 677
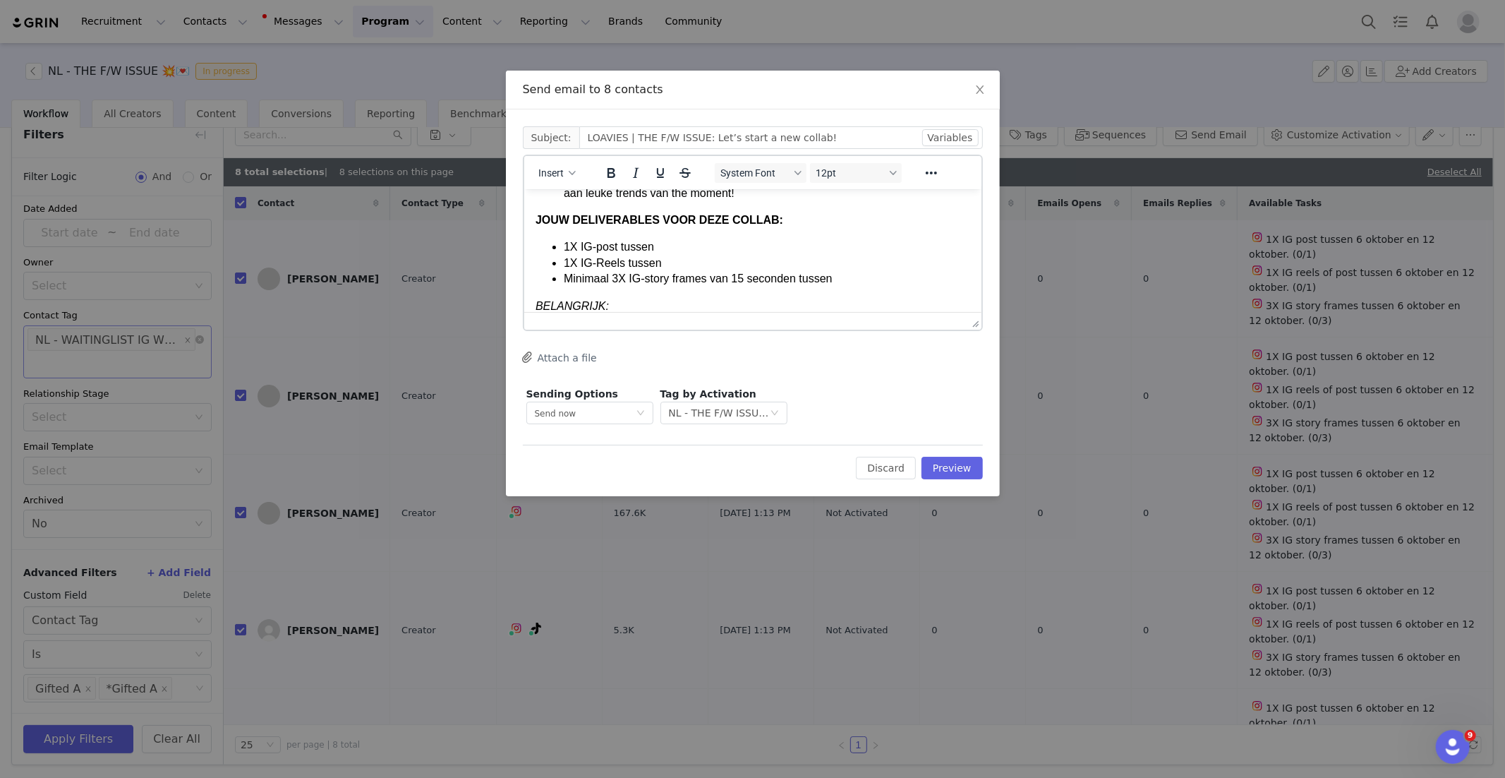
scroll to position [245, 0]
click at [703, 243] on li "1X IG-post tussen" at bounding box center [766, 240] width 406 height 16
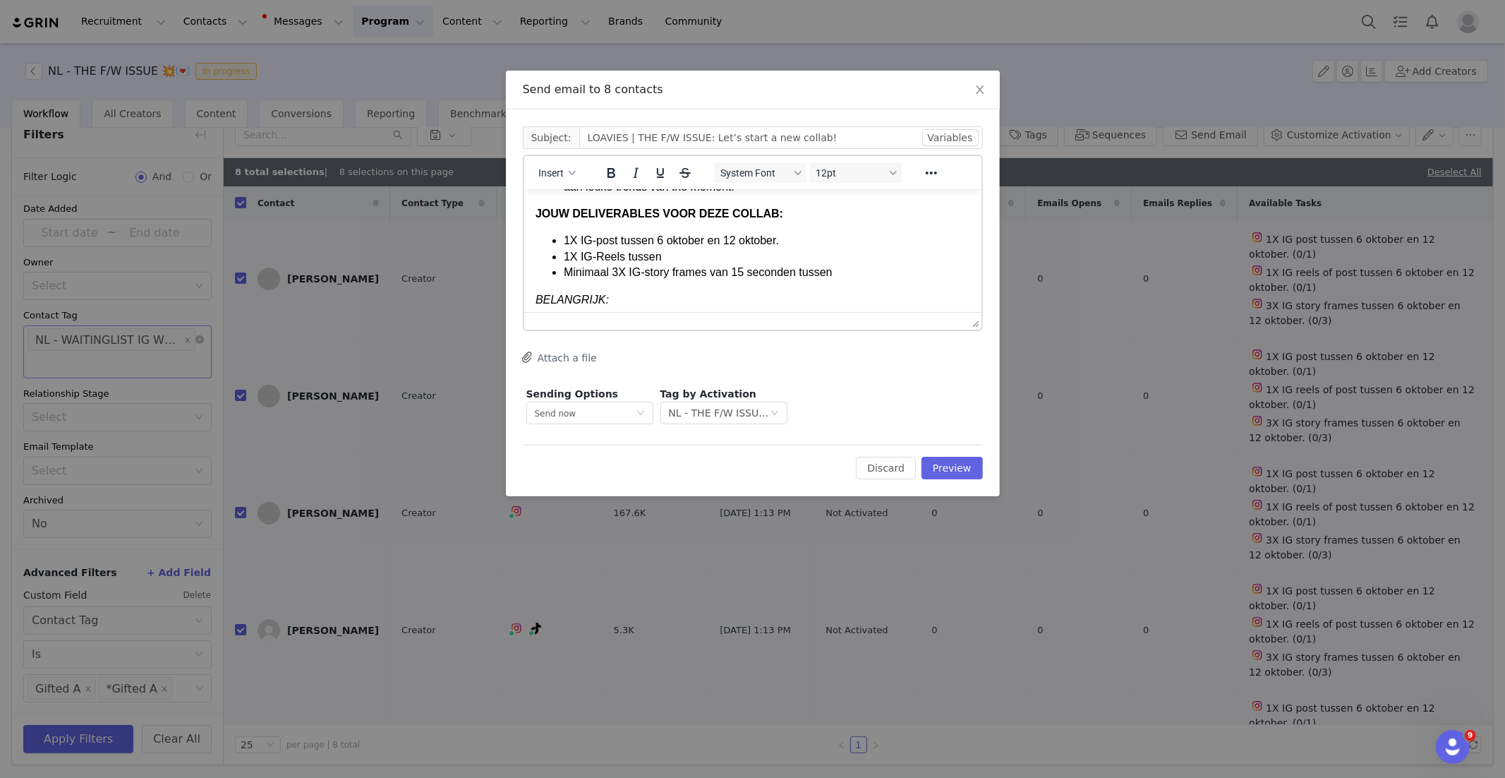
drag, startPoint x: 790, startPoint y: 244, endPoint x: 657, endPoint y: 241, distance: 132.7
click at [657, 241] on li "1X IG-post tussen 6 oktober en 12 oktober." at bounding box center [766, 240] width 406 height 16
click at [617, 177] on icon "Bold" at bounding box center [610, 172] width 17 height 17
click at [710, 264] on li "Minimaal 3X IG-story frames van 15 seconden tussen" at bounding box center [766, 272] width 406 height 16
click at [693, 257] on li "1X IG-Reels tussen" at bounding box center [766, 256] width 406 height 16
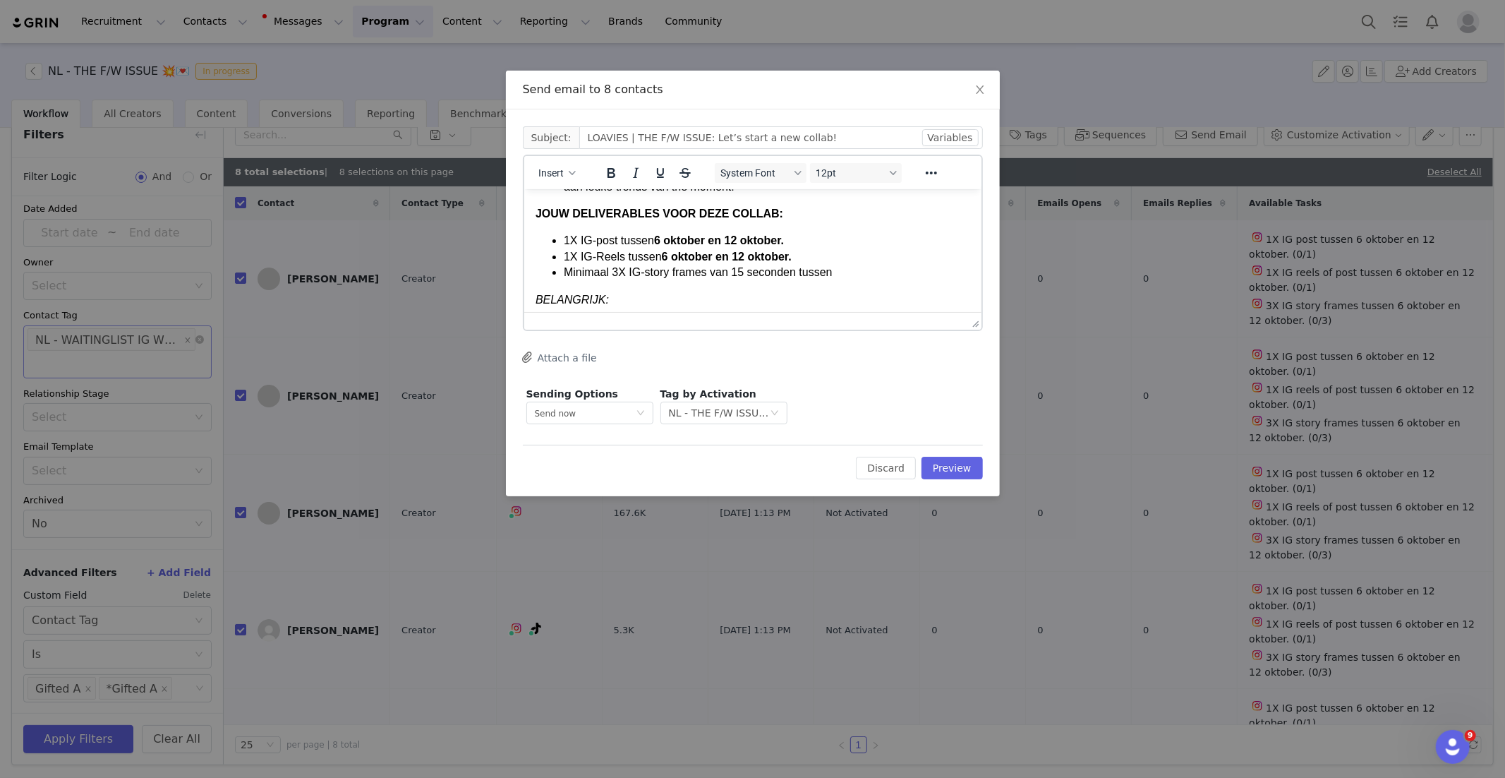
click at [846, 273] on li "Minimaal 3X IG-story frames van 15 seconden tussen" at bounding box center [766, 272] width 406 height 16
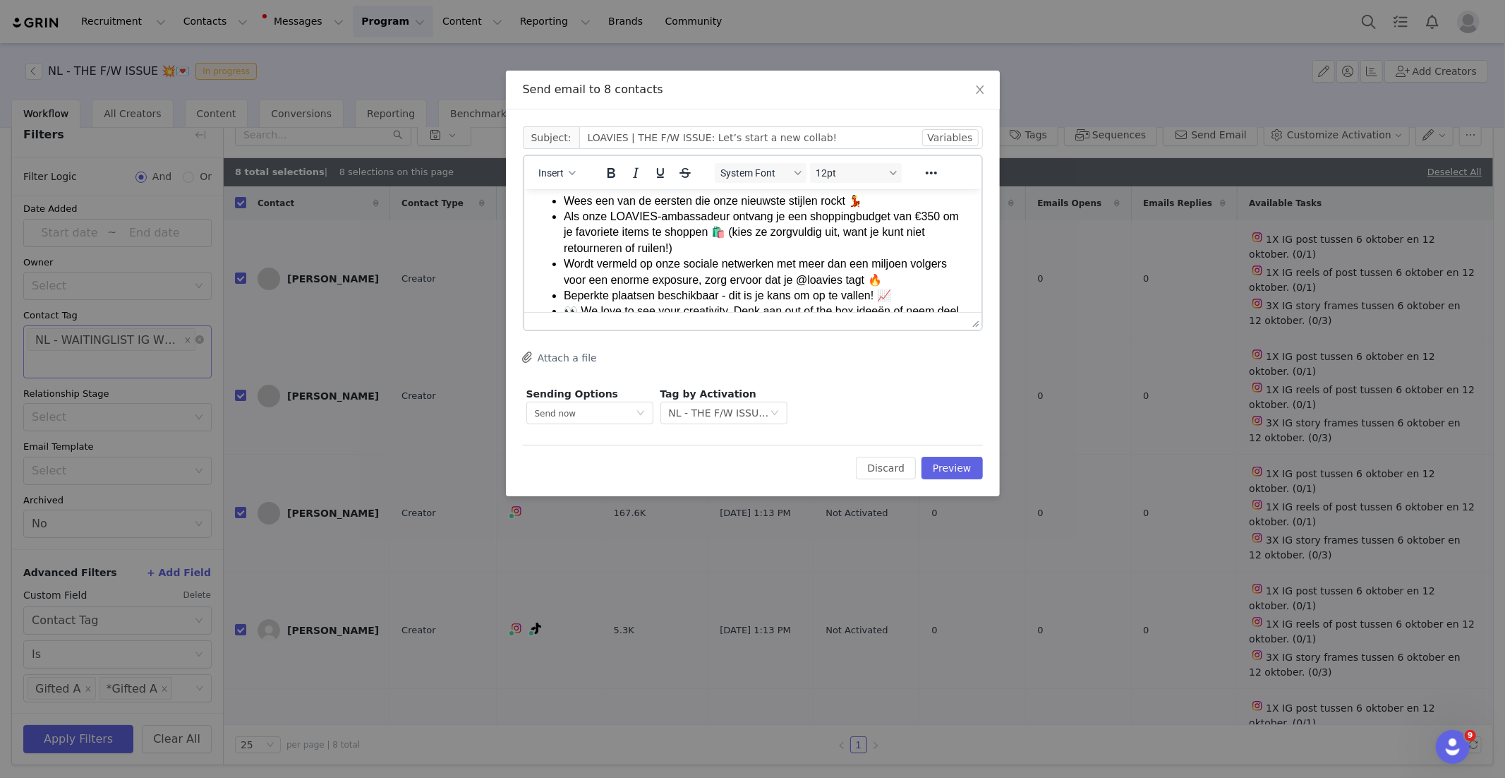
scroll to position [108, 0]
click at [972, 468] on button "Preview" at bounding box center [951, 467] width 61 height 23
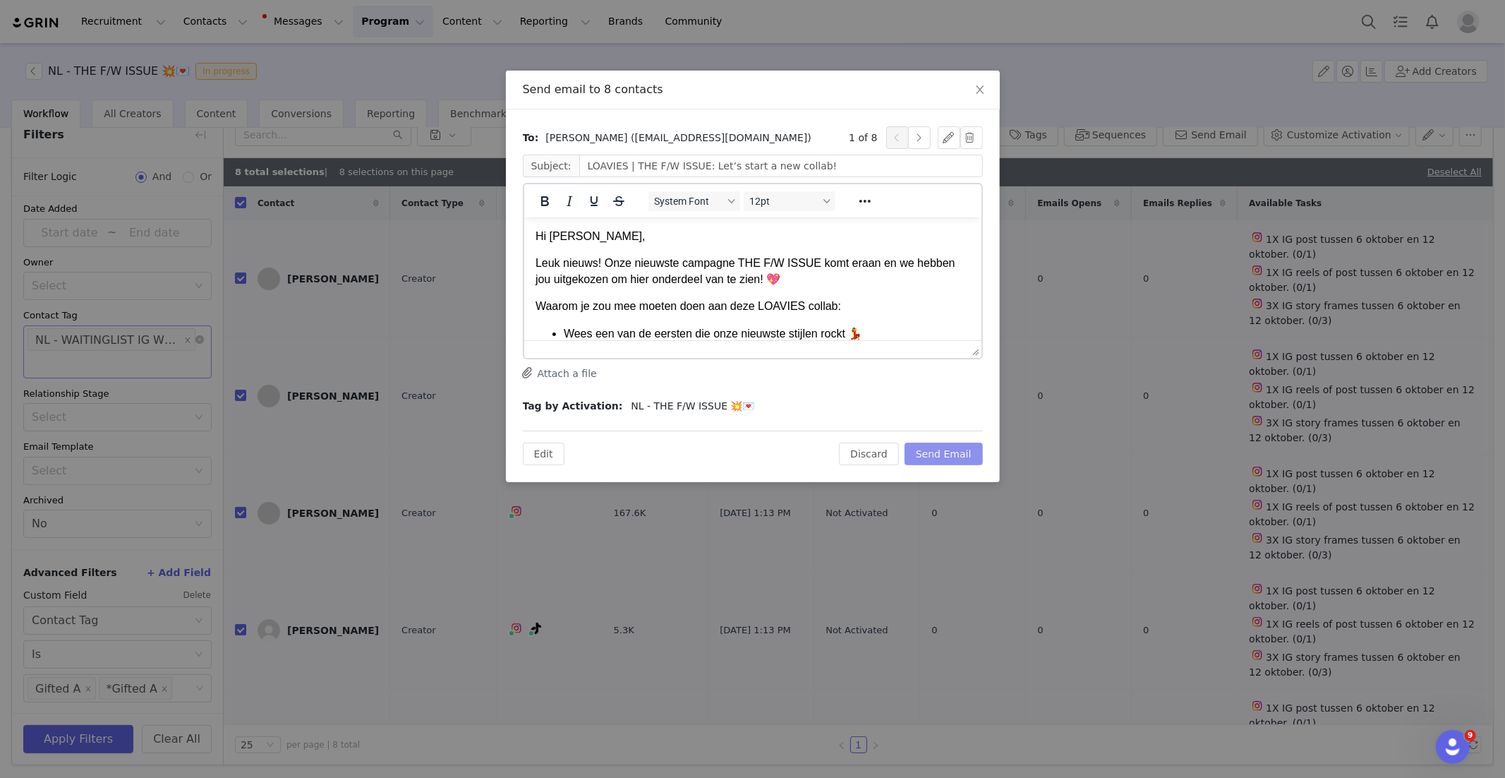
scroll to position [0, 0]
click at [920, 143] on button "button" at bounding box center [919, 137] width 23 height 23
click at [767, 277] on p "Leuk nieuws! Onze nieuwste campagne THE F/W ISSUE komt eraan en we hebben jou u…" at bounding box center [752, 271] width 435 height 32
drag, startPoint x: 922, startPoint y: 135, endPoint x: 915, endPoint y: 148, distance: 14.5
click at [922, 135] on button "button" at bounding box center [919, 137] width 23 height 23
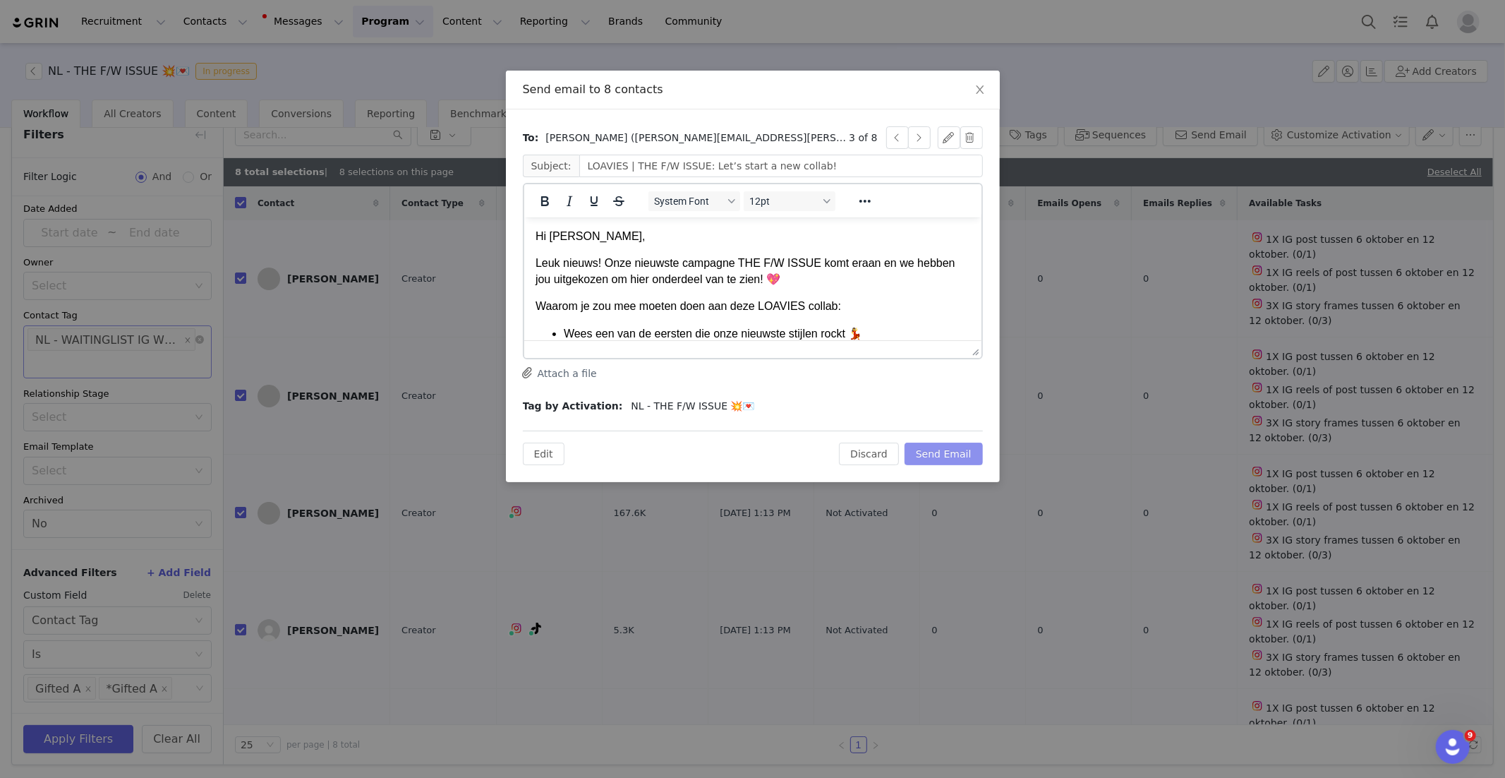
click at [938, 456] on button "Send Email" at bounding box center [944, 453] width 78 height 23
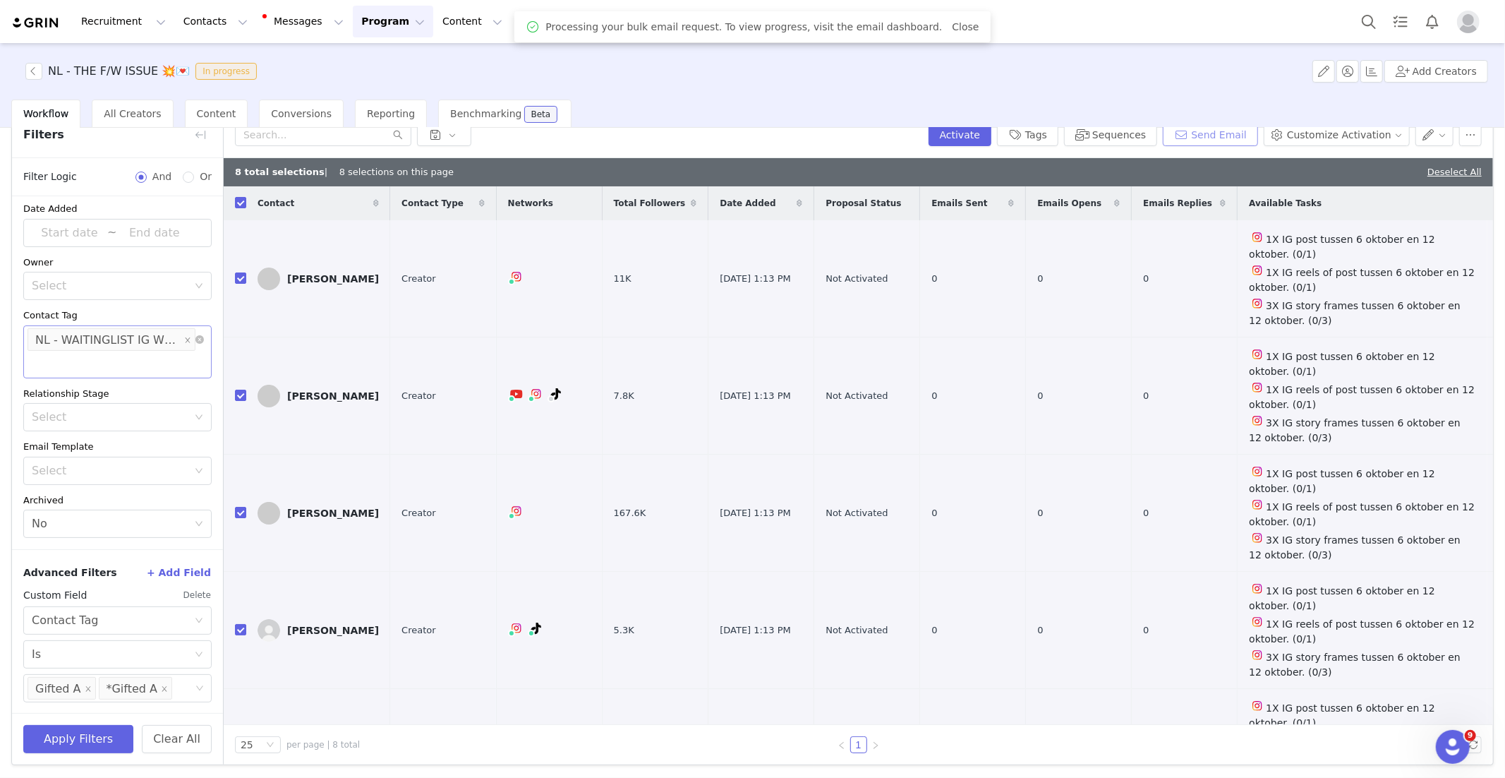
scroll to position [62, 0]
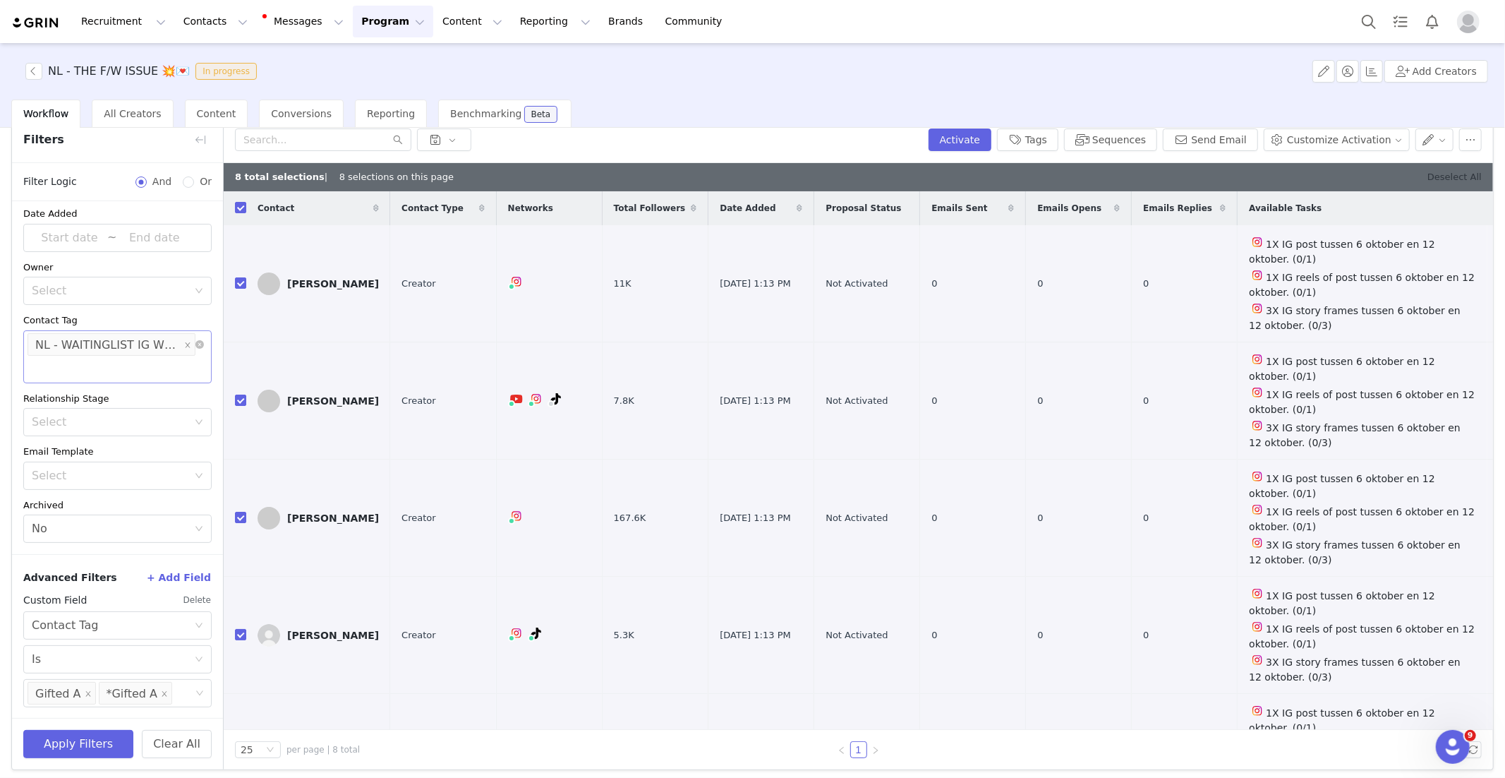
click at [1458, 174] on link "Deselect All" at bounding box center [1454, 176] width 54 height 11
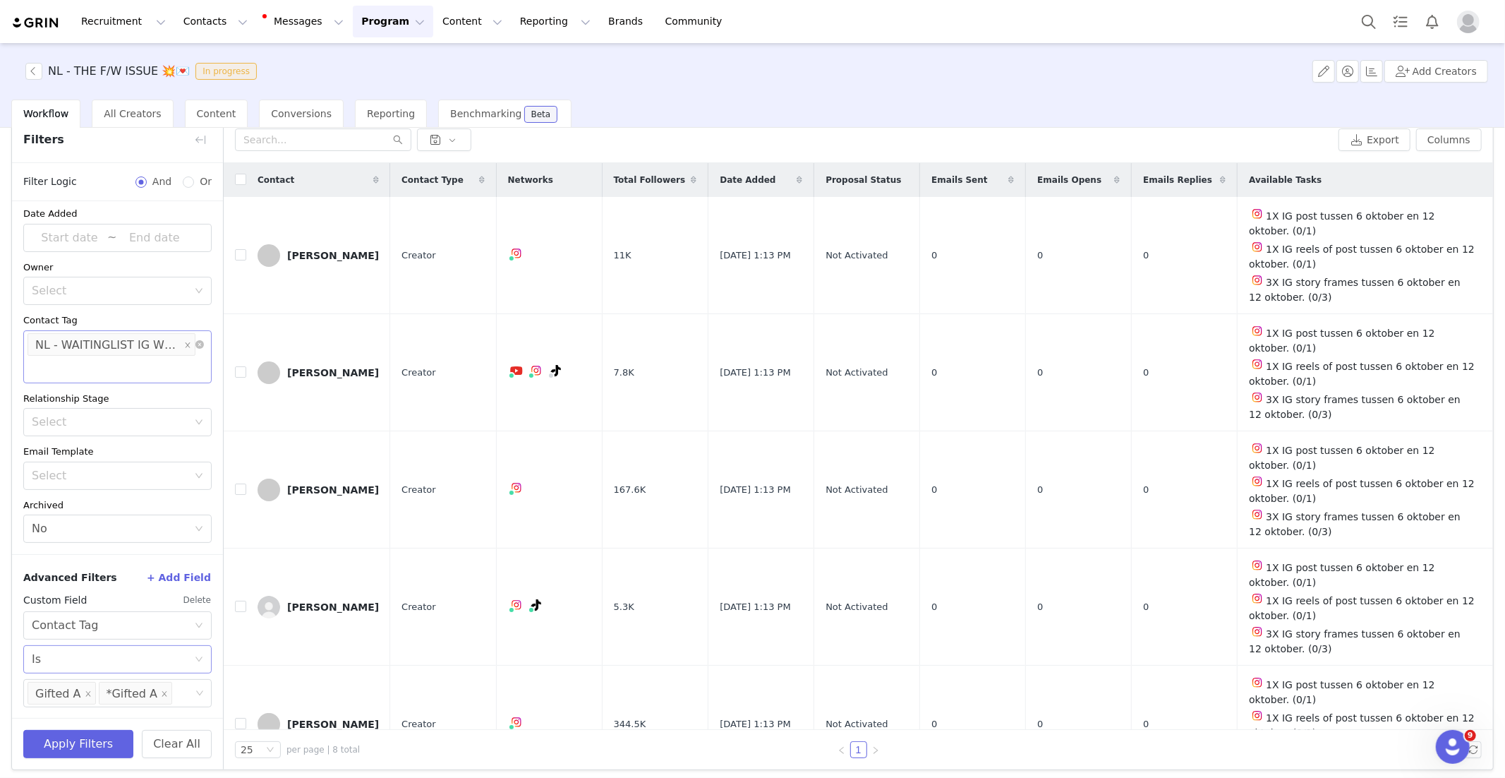
click at [163, 648] on div "Select Is" at bounding box center [113, 659] width 162 height 27
click at [102, 714] on li "Is not" at bounding box center [117, 711] width 188 height 23
click at [56, 739] on button "Apply Filters" at bounding box center [78, 744] width 110 height 28
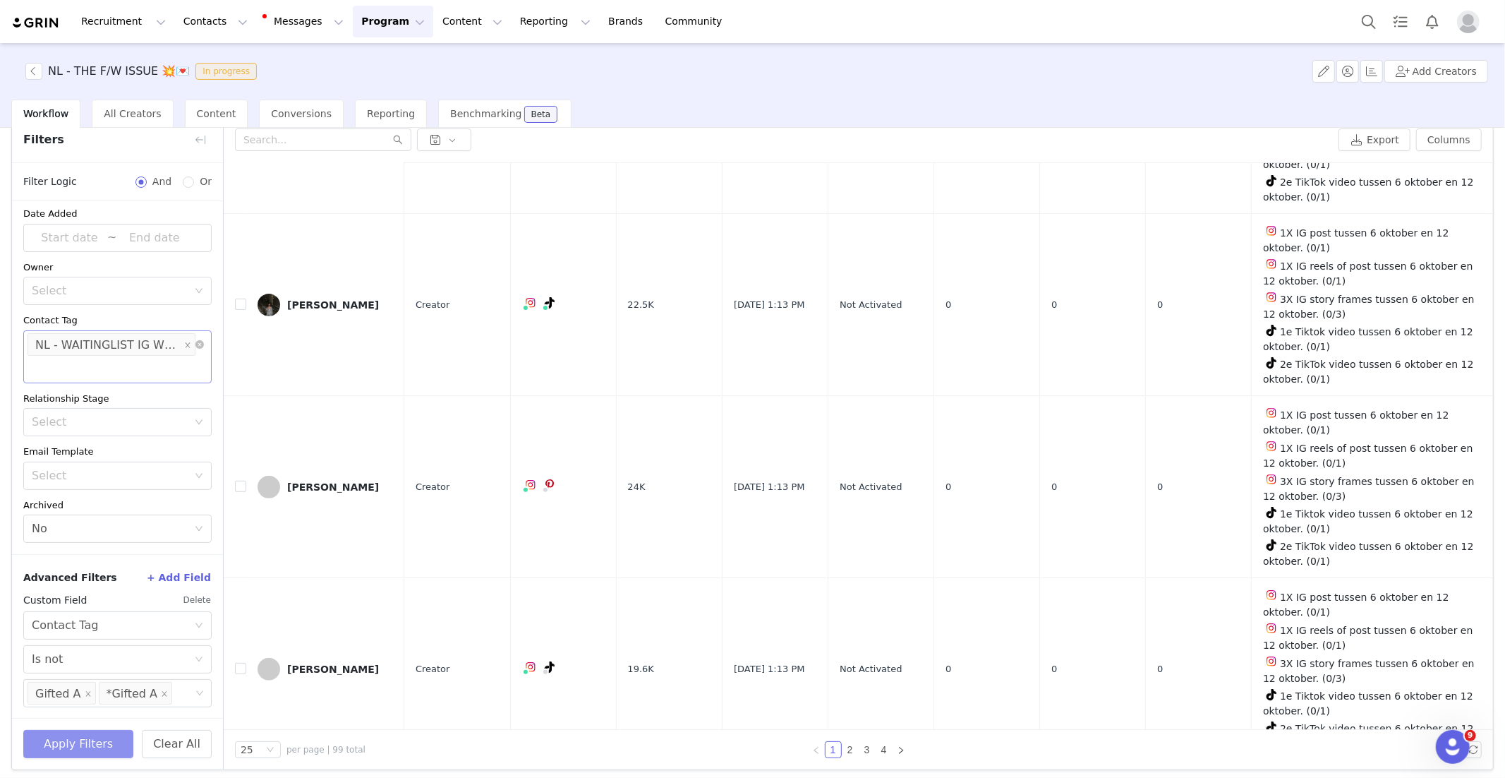
scroll to position [0, 0]
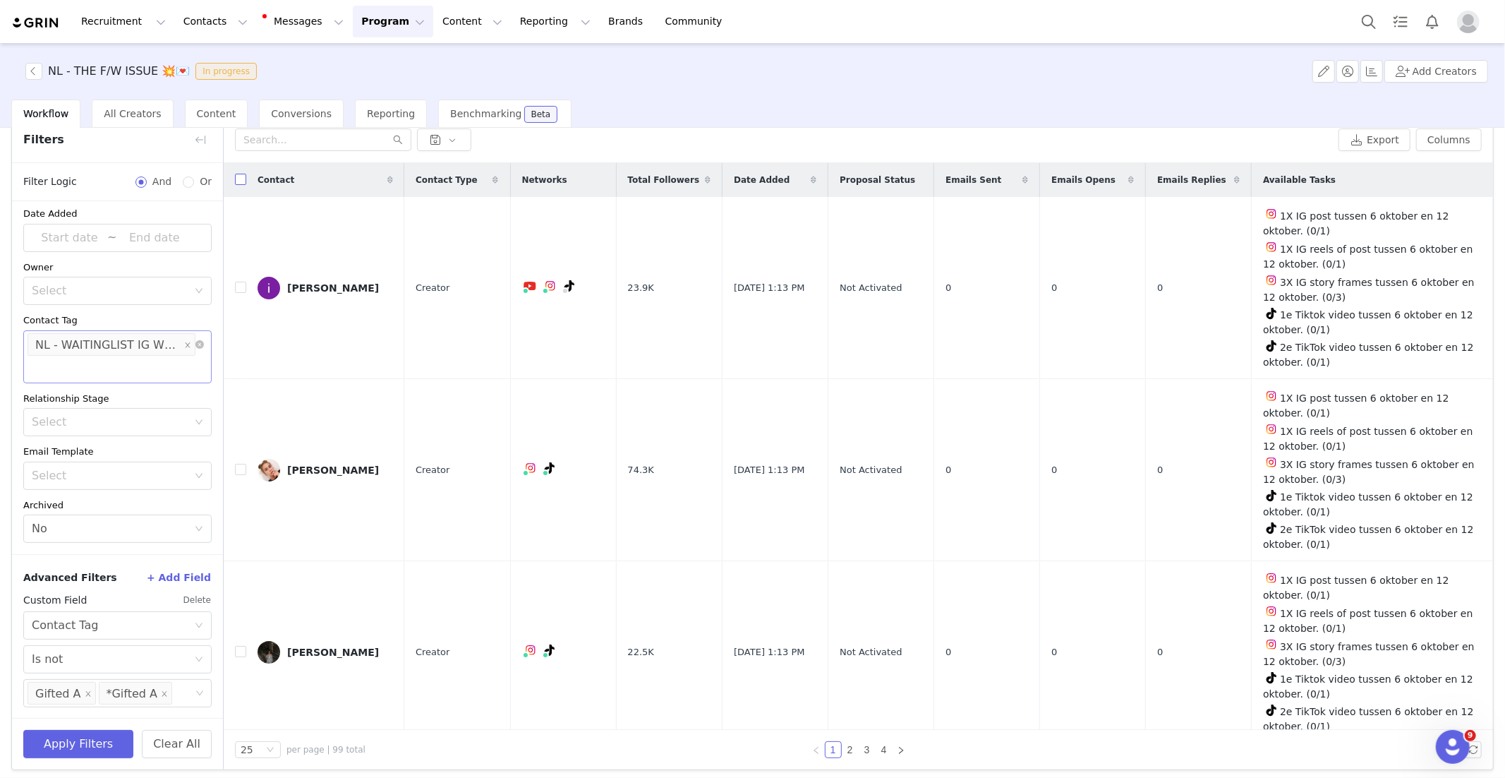
click at [242, 182] on input "checkbox" at bounding box center [240, 179] width 11 height 11
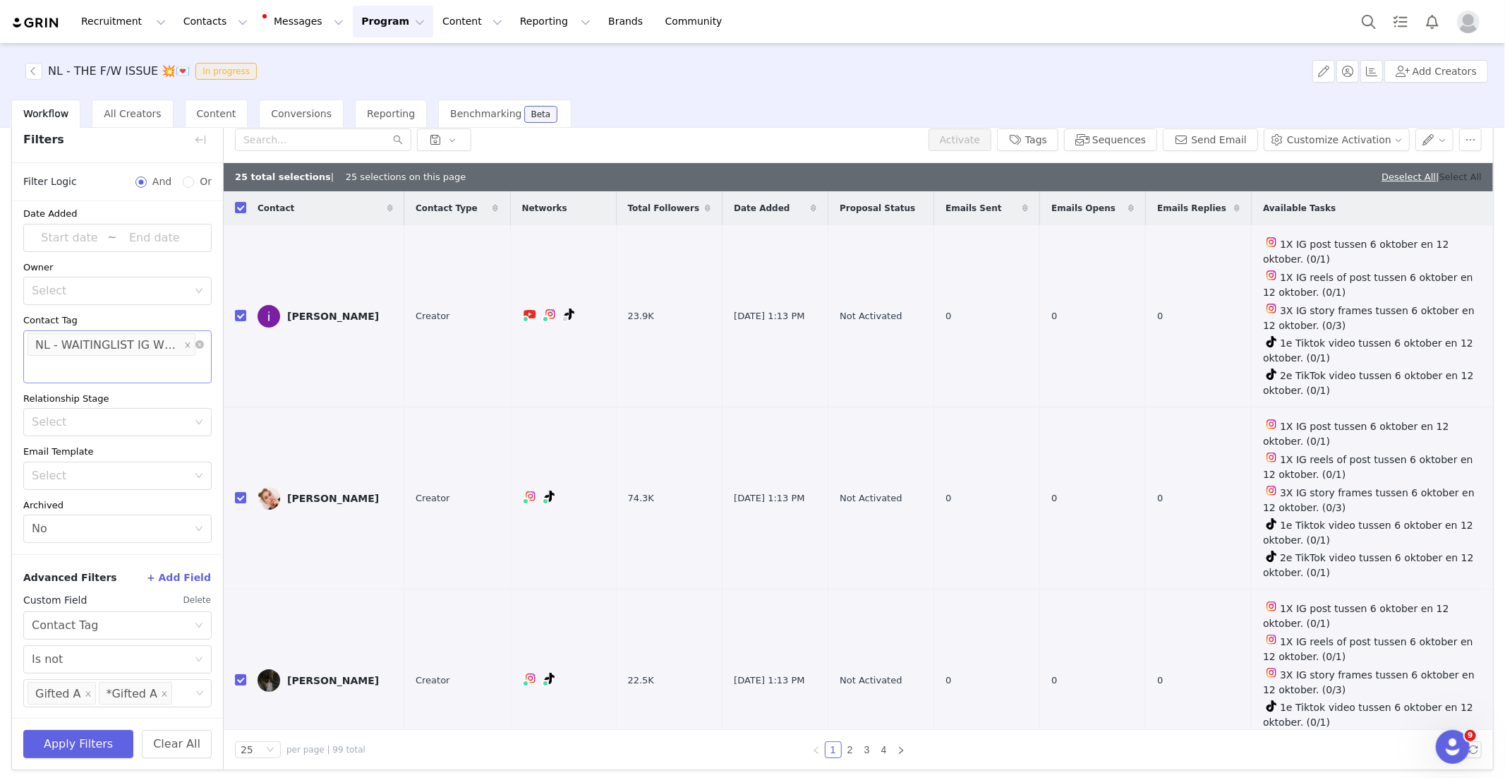
click at [1475, 174] on link "Select All" at bounding box center [1460, 176] width 42 height 11
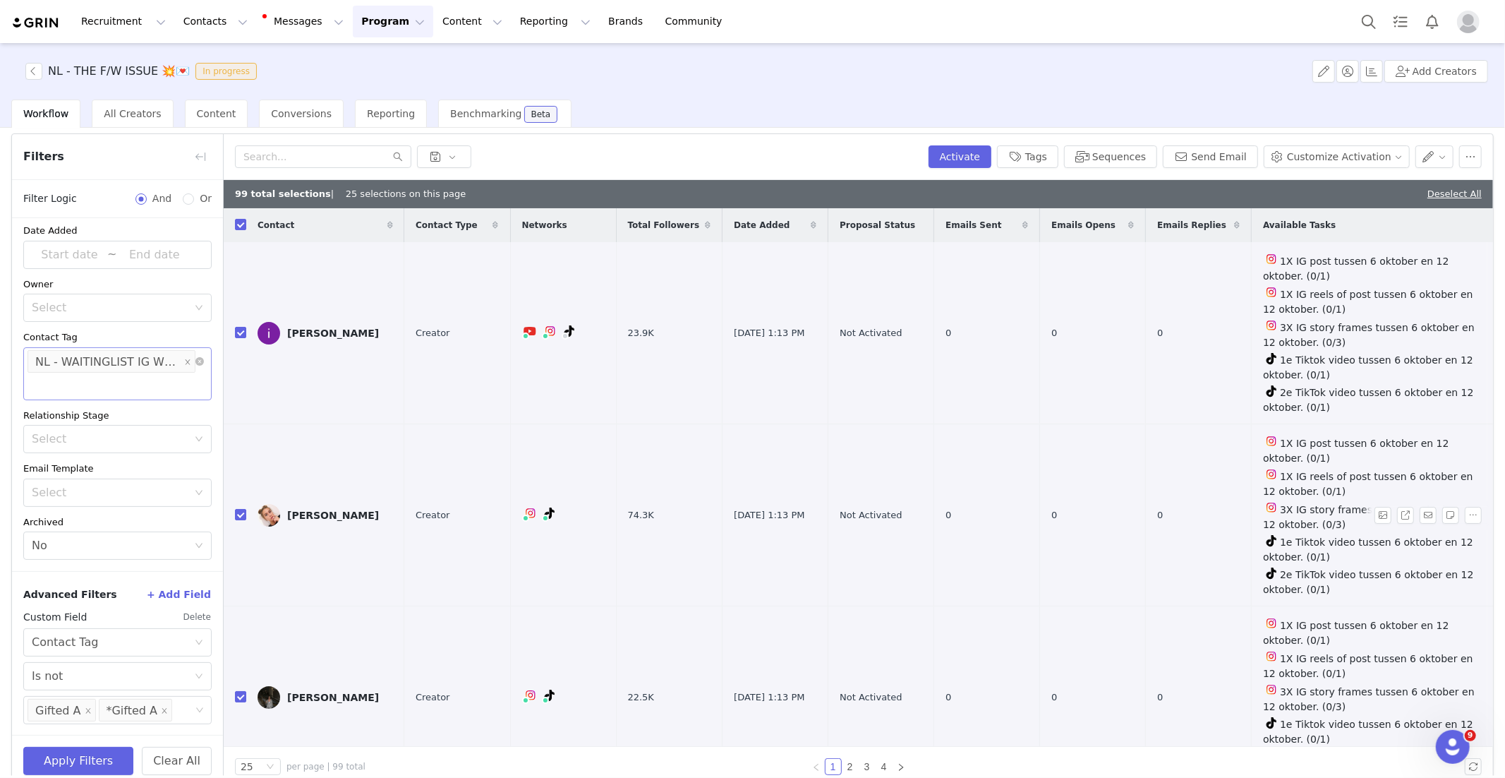
scroll to position [41, 0]
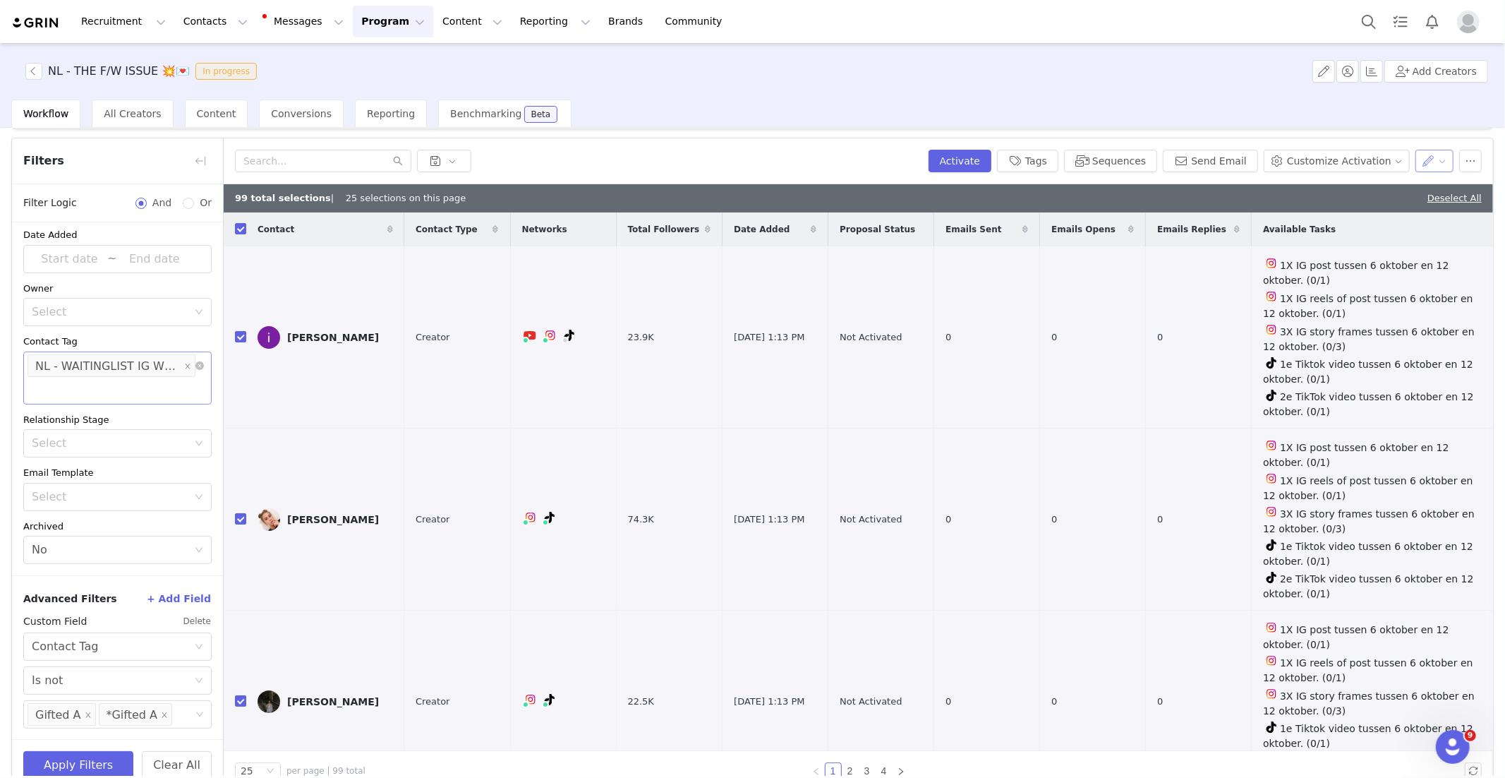
click at [1442, 160] on button "button" at bounding box center [1434, 161] width 39 height 23
click at [1389, 210] on span "Set Custom Property" at bounding box center [1394, 211] width 102 height 16
drag, startPoint x: 1319, startPoint y: 217, endPoint x: 1319, endPoint y: 224, distance: 7.1
click at [1319, 217] on div "Choose Custom Property" at bounding box center [1357, 212] width 131 height 14
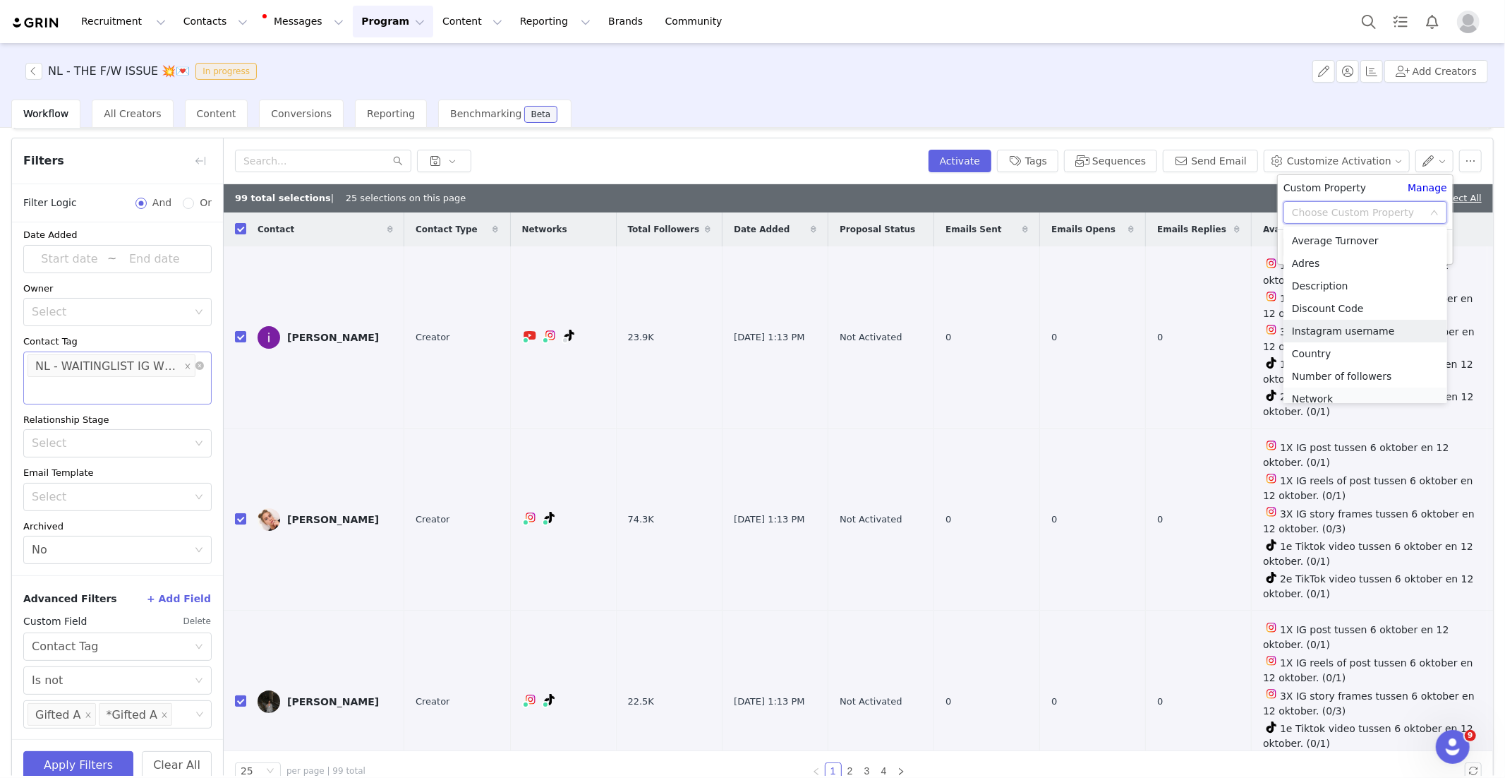
scroll to position [7, 0]
drag, startPoint x: 1326, startPoint y: 388, endPoint x: 1319, endPoint y: 360, distance: 29.3
click at [1326, 387] on li "Network" at bounding box center [1365, 391] width 164 height 23
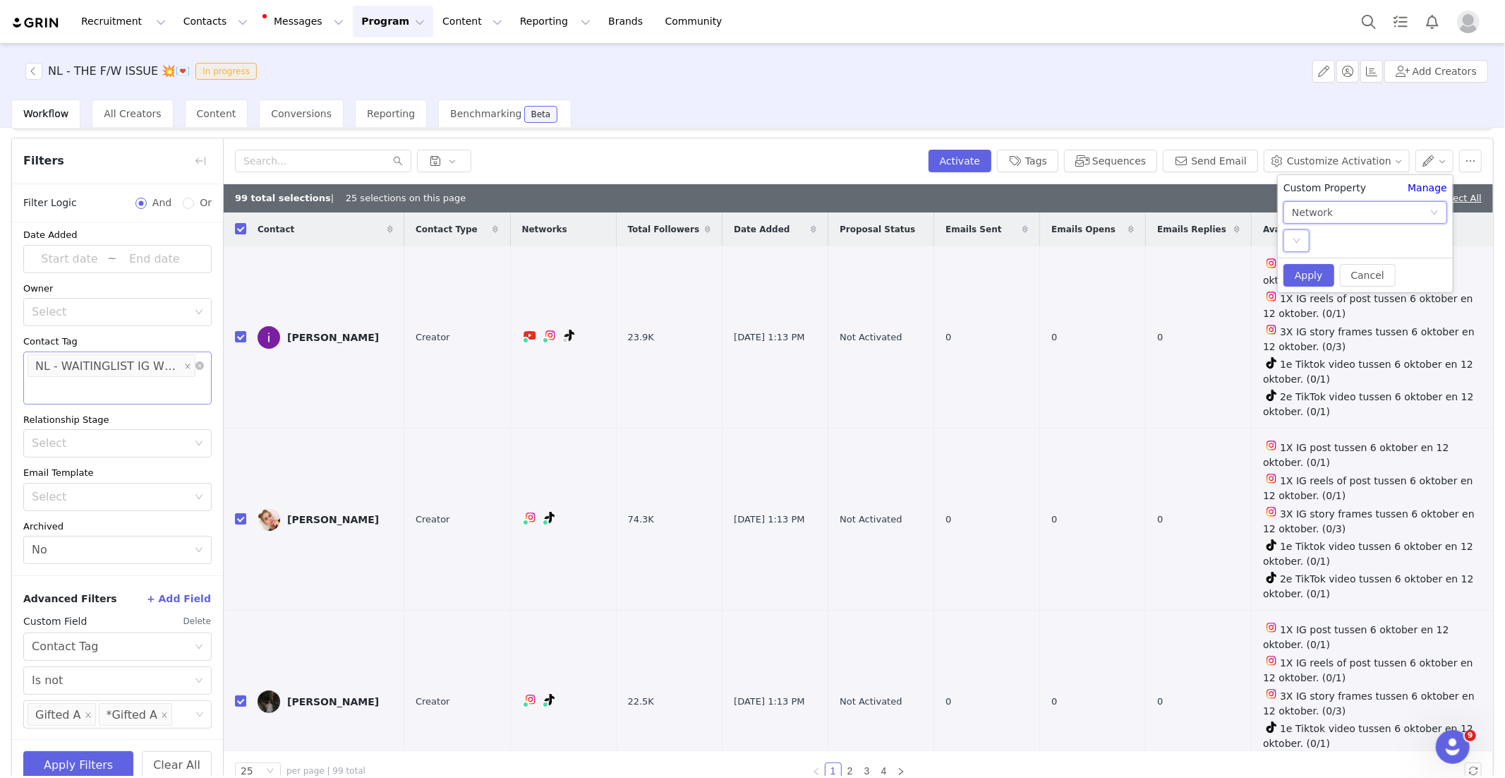
click at [1304, 236] on div "Select" at bounding box center [1296, 240] width 26 height 23
drag, startPoint x: 1312, startPoint y: 271, endPoint x: 1319, endPoint y: 277, distance: 9.5
click at [1312, 271] on li "ig" at bounding box center [1365, 269] width 164 height 23
click at [1302, 277] on button "Apply" at bounding box center [1308, 275] width 51 height 23
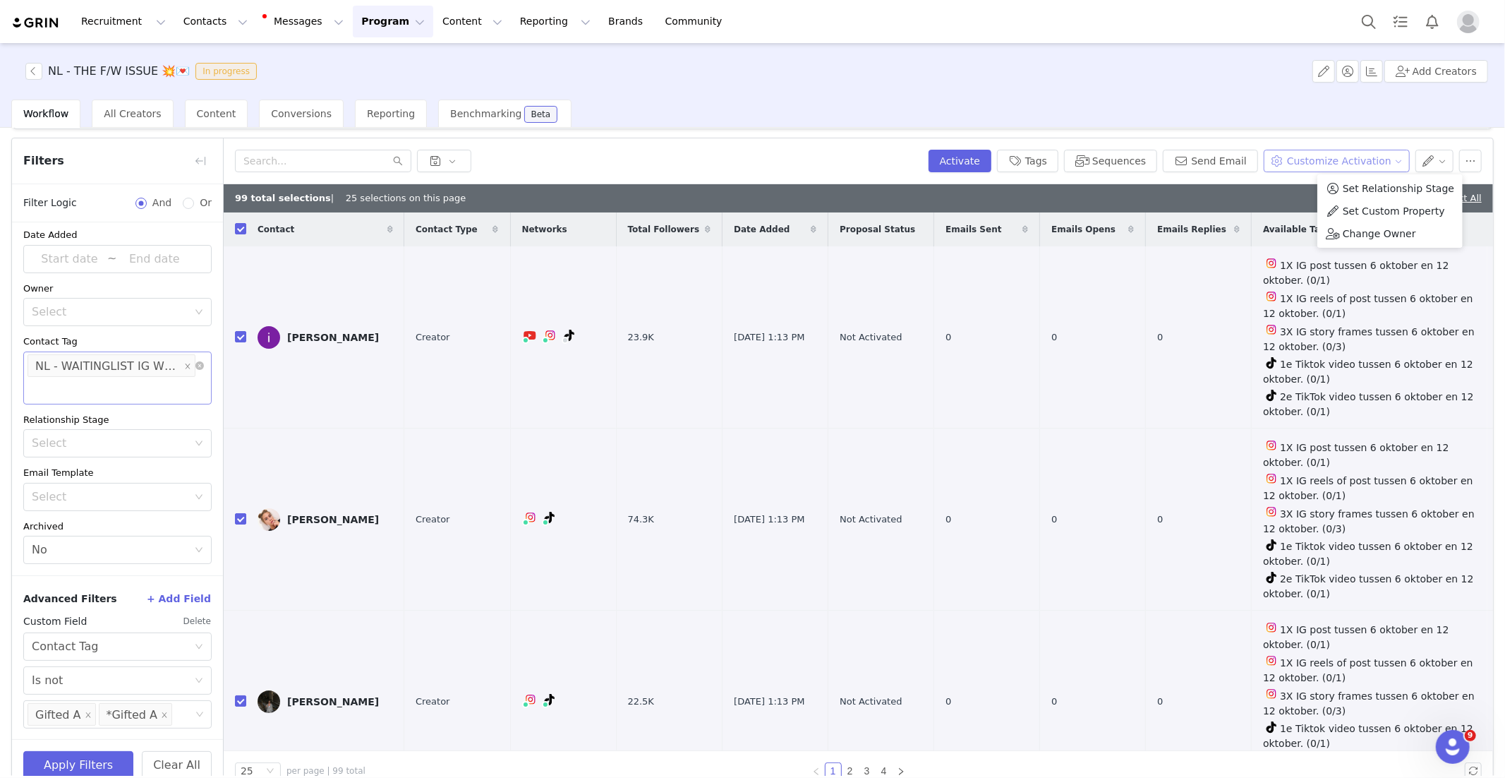
click at [1392, 155] on button "Customize Activation" at bounding box center [1337, 161] width 146 height 23
click at [1357, 183] on span "Edit Product Selection" at bounding box center [1352, 189] width 109 height 16
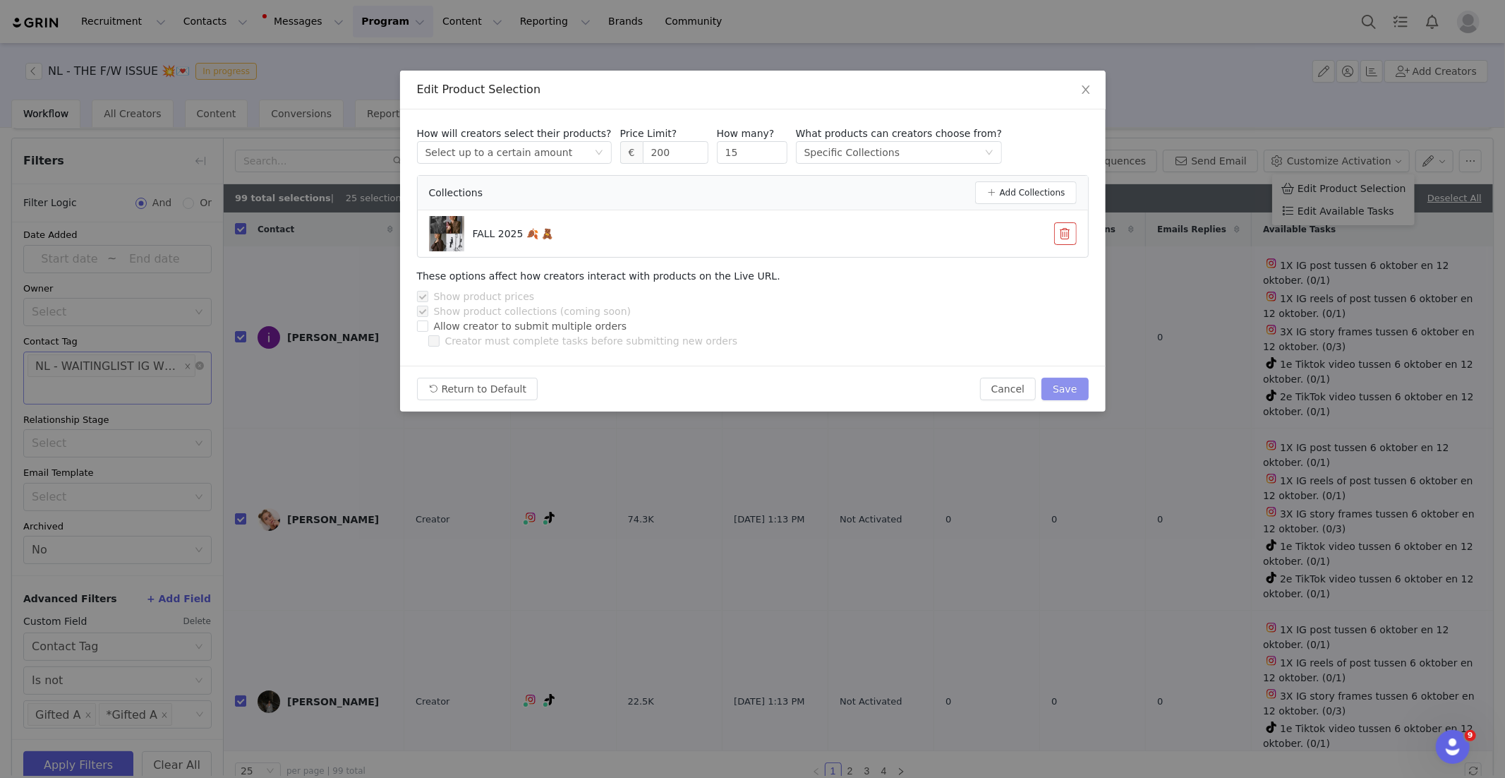
click at [1058, 392] on button "Save" at bounding box center [1064, 388] width 47 height 23
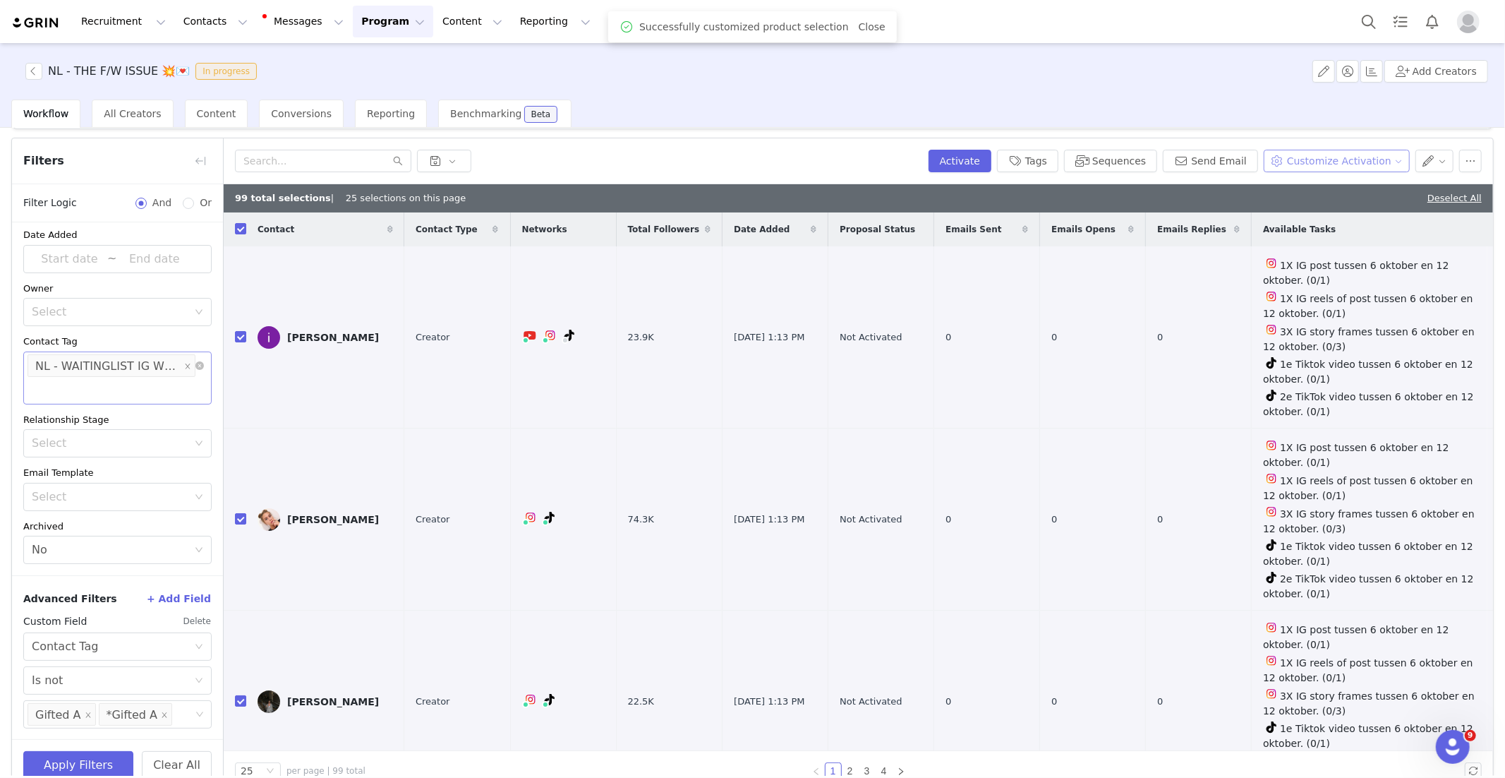
click at [1369, 157] on button "Customize Activation" at bounding box center [1337, 161] width 146 height 23
click at [1345, 206] on span "Edit Available Tasks" at bounding box center [1346, 211] width 97 height 16
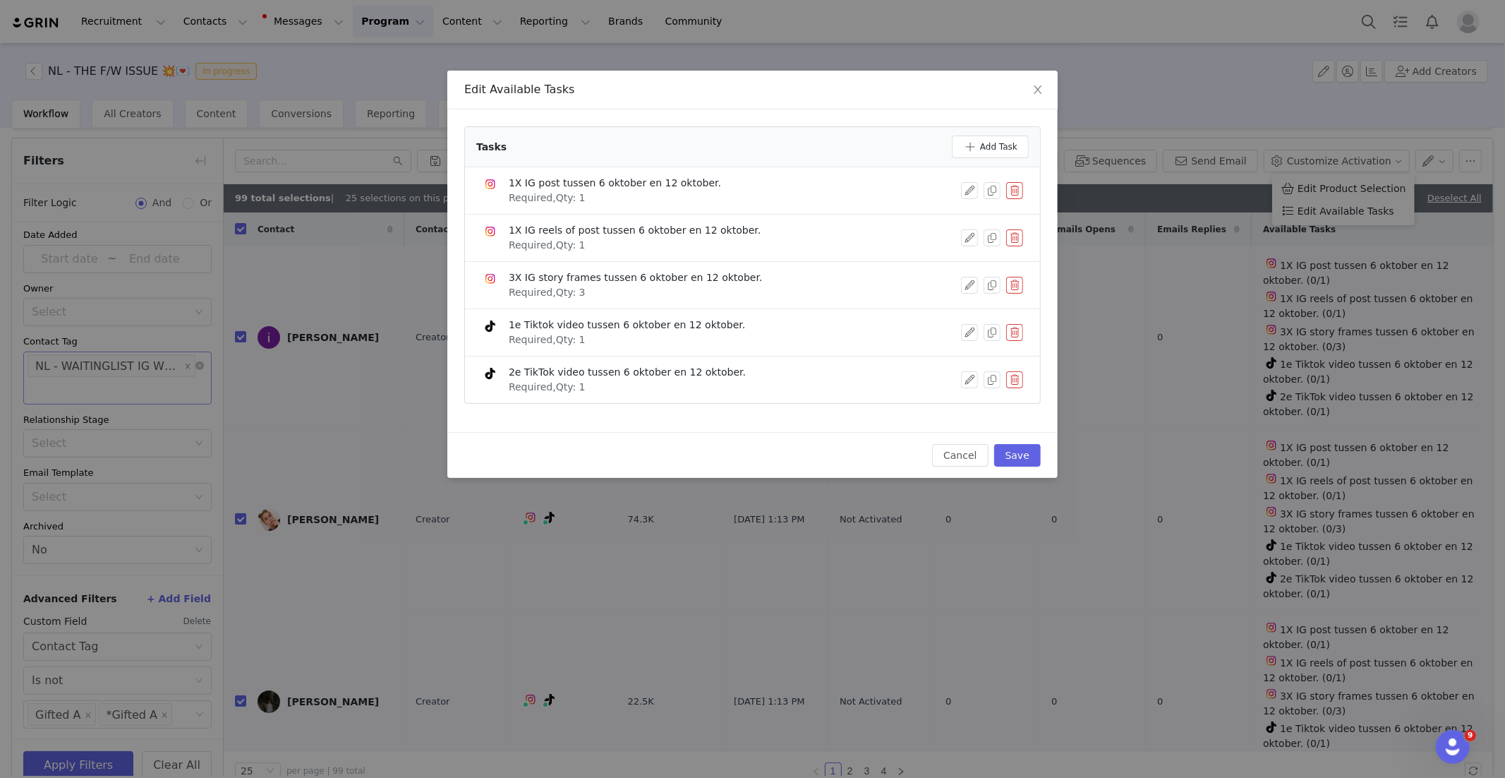
click at [1016, 332] on button "button" at bounding box center [1014, 332] width 17 height 17
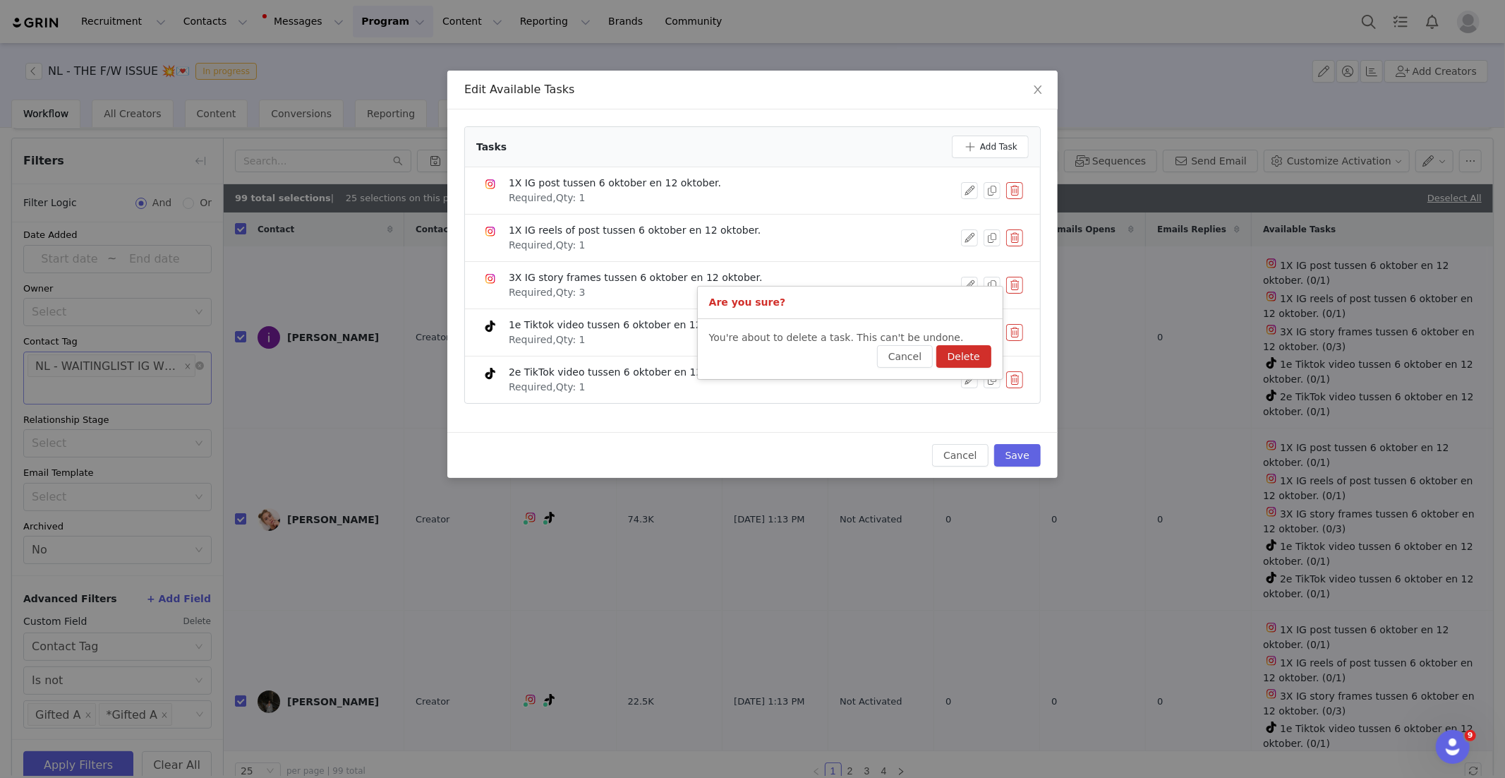
click at [969, 345] on button "Delete" at bounding box center [963, 356] width 55 height 23
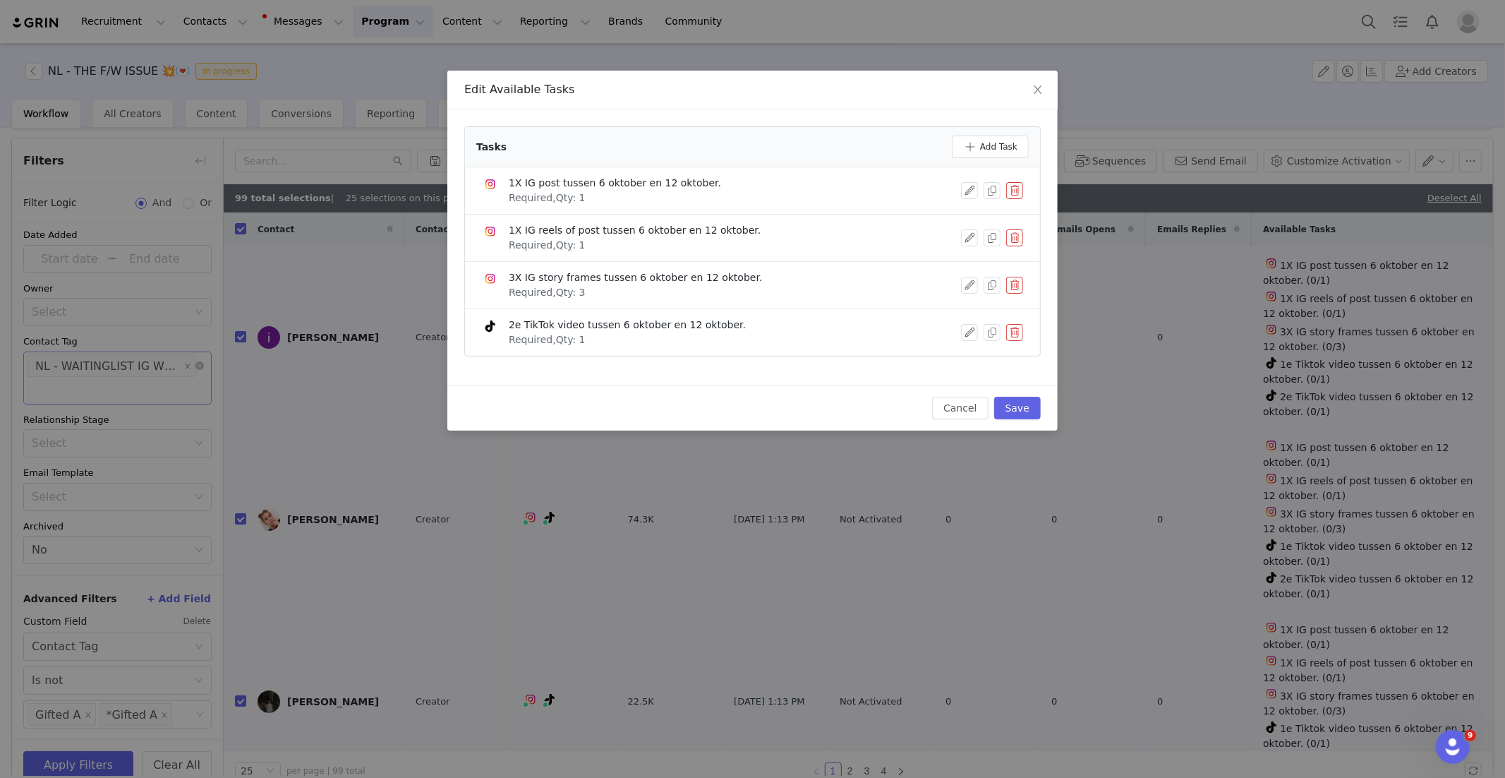
drag, startPoint x: 1016, startPoint y: 332, endPoint x: 1007, endPoint y: 337, distance: 10.8
click at [1016, 332] on button "button" at bounding box center [1014, 332] width 17 height 17
drag, startPoint x: 960, startPoint y: 351, endPoint x: 964, endPoint y: 364, distance: 13.2
click at [960, 351] on button "Delete" at bounding box center [963, 356] width 55 height 23
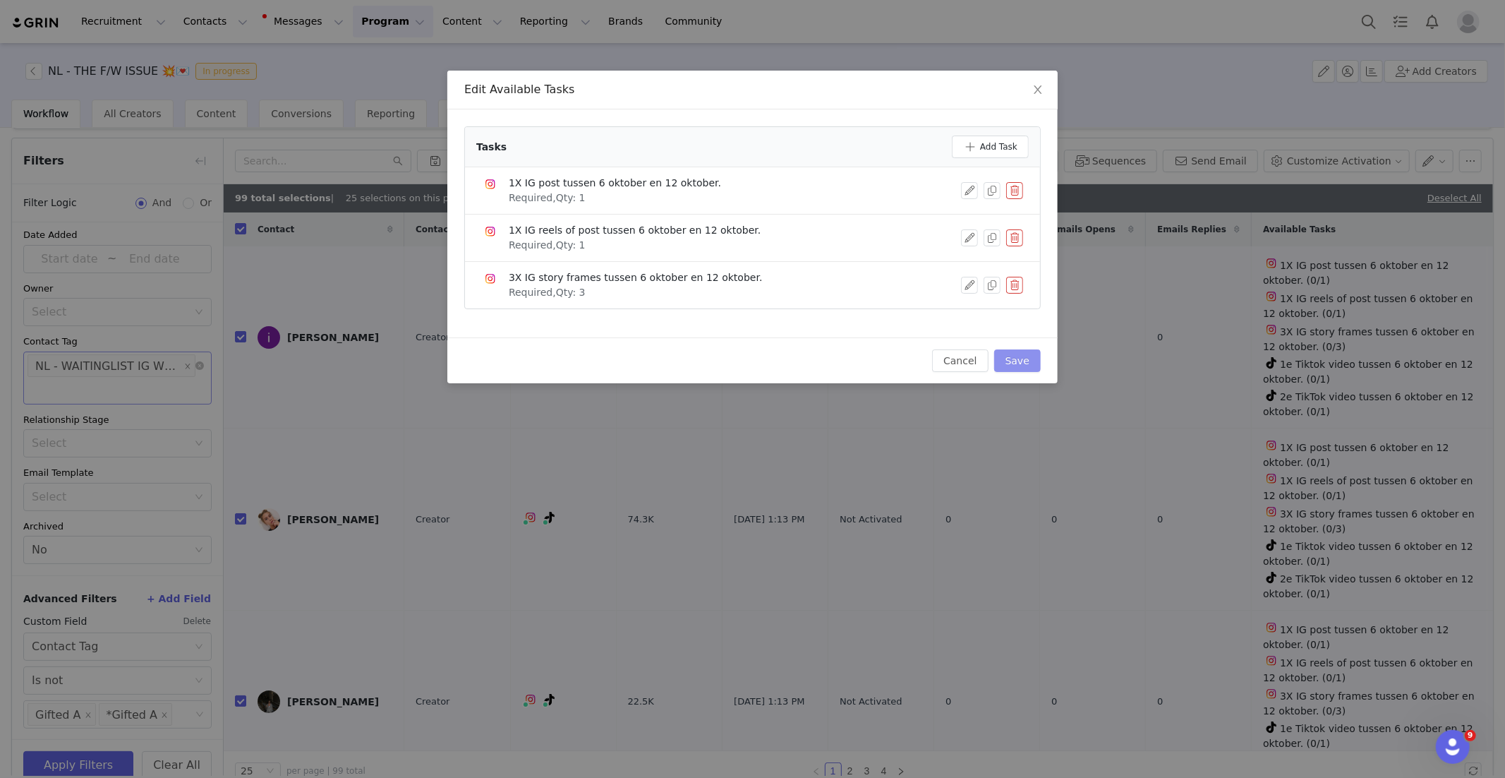
drag, startPoint x: 1008, startPoint y: 362, endPoint x: 877, endPoint y: 379, distance: 132.3
click at [1008, 362] on button "Save" at bounding box center [1017, 360] width 47 height 23
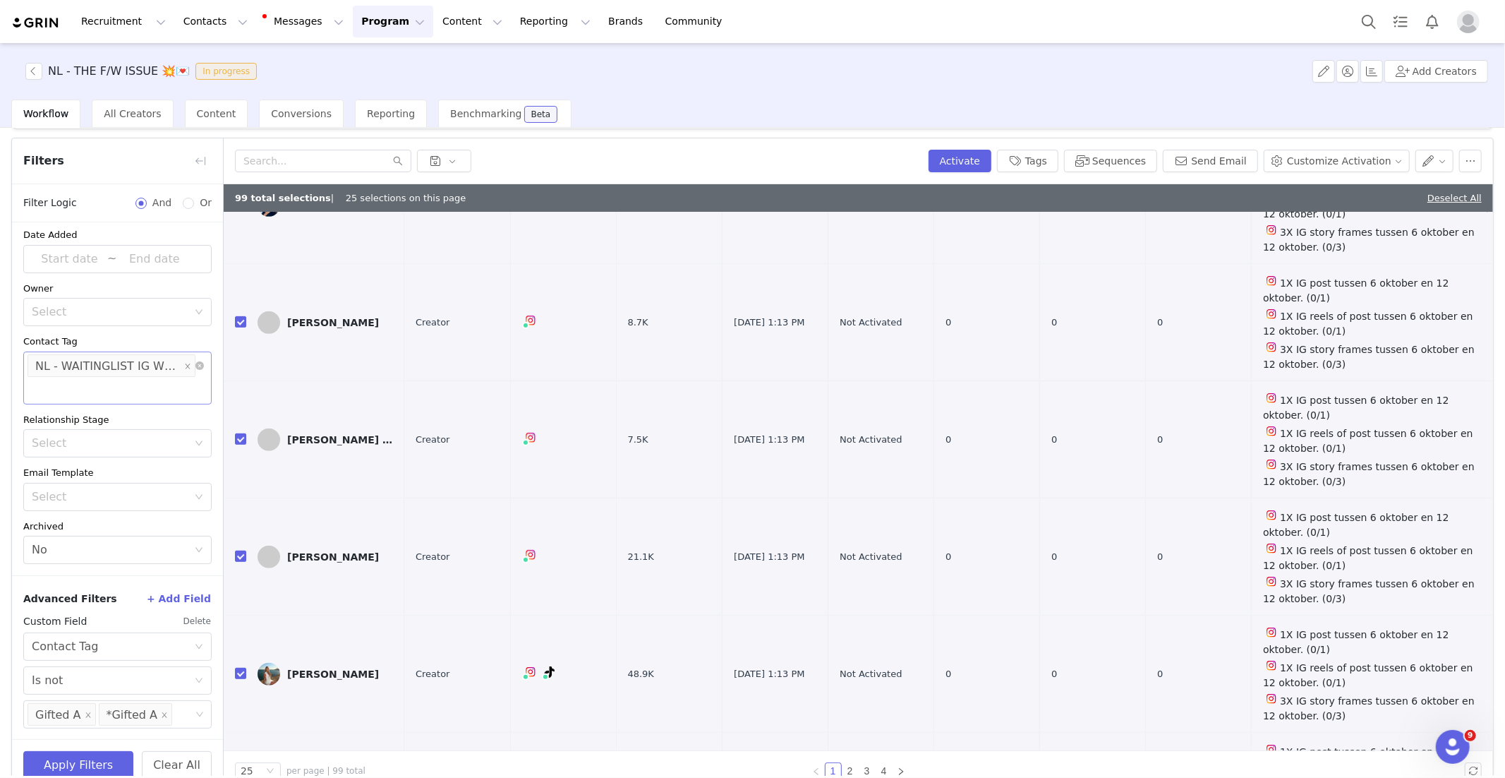
scroll to position [0, 0]
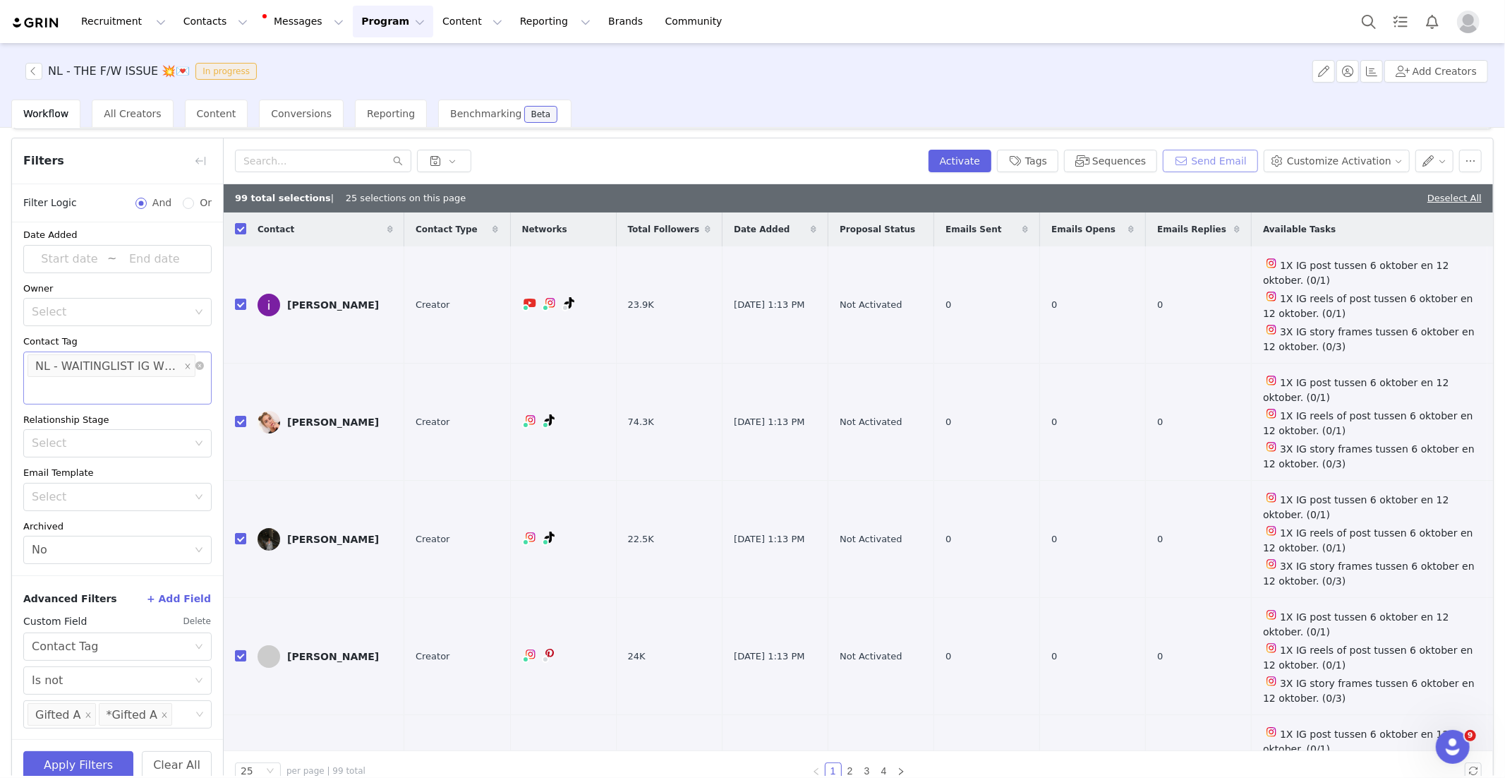
click at [1221, 159] on button "Send Email" at bounding box center [1210, 161] width 95 height 23
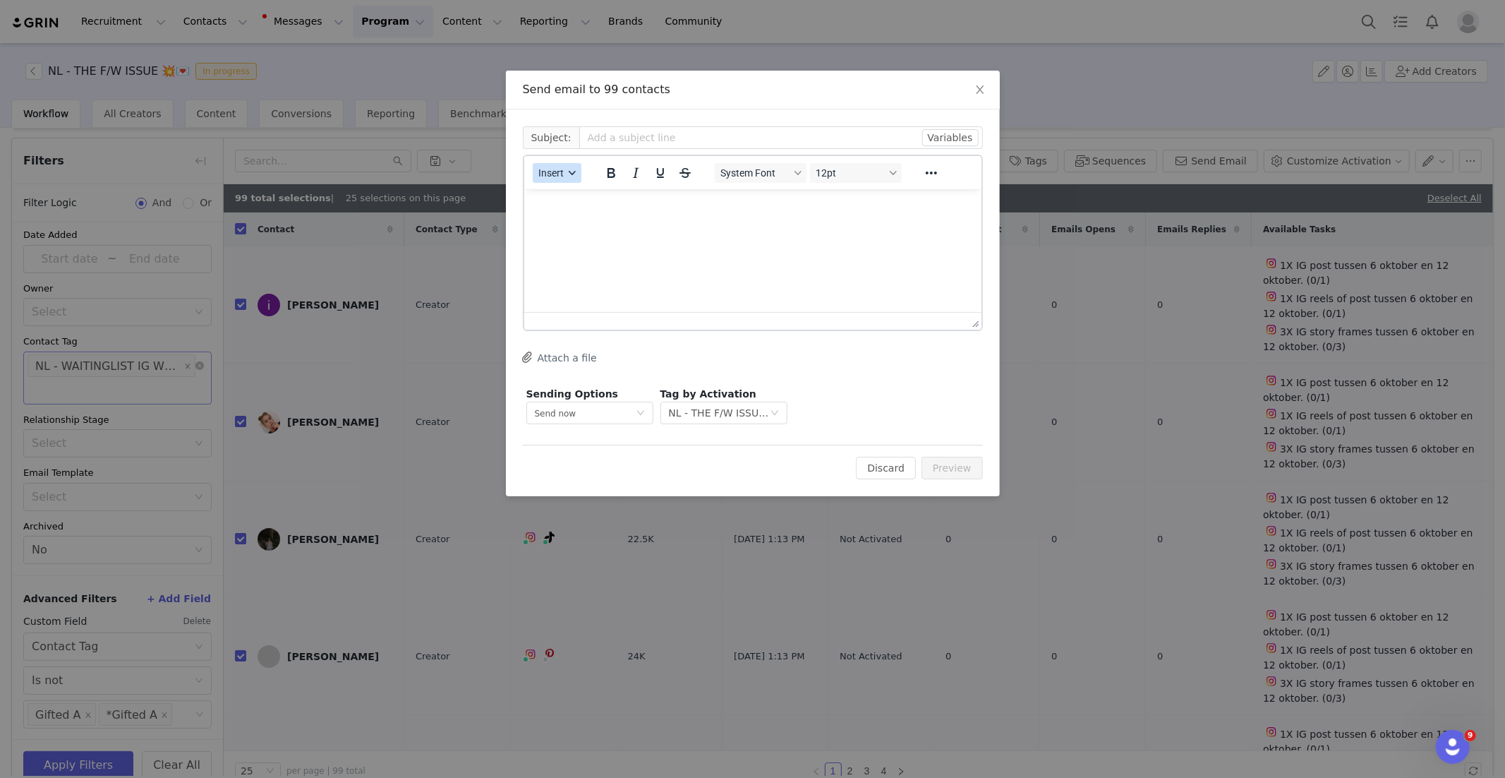
click at [560, 165] on button "Insert" at bounding box center [557, 173] width 49 height 20
click at [592, 200] on div "Insert Template" at bounding box center [607, 196] width 127 height 17
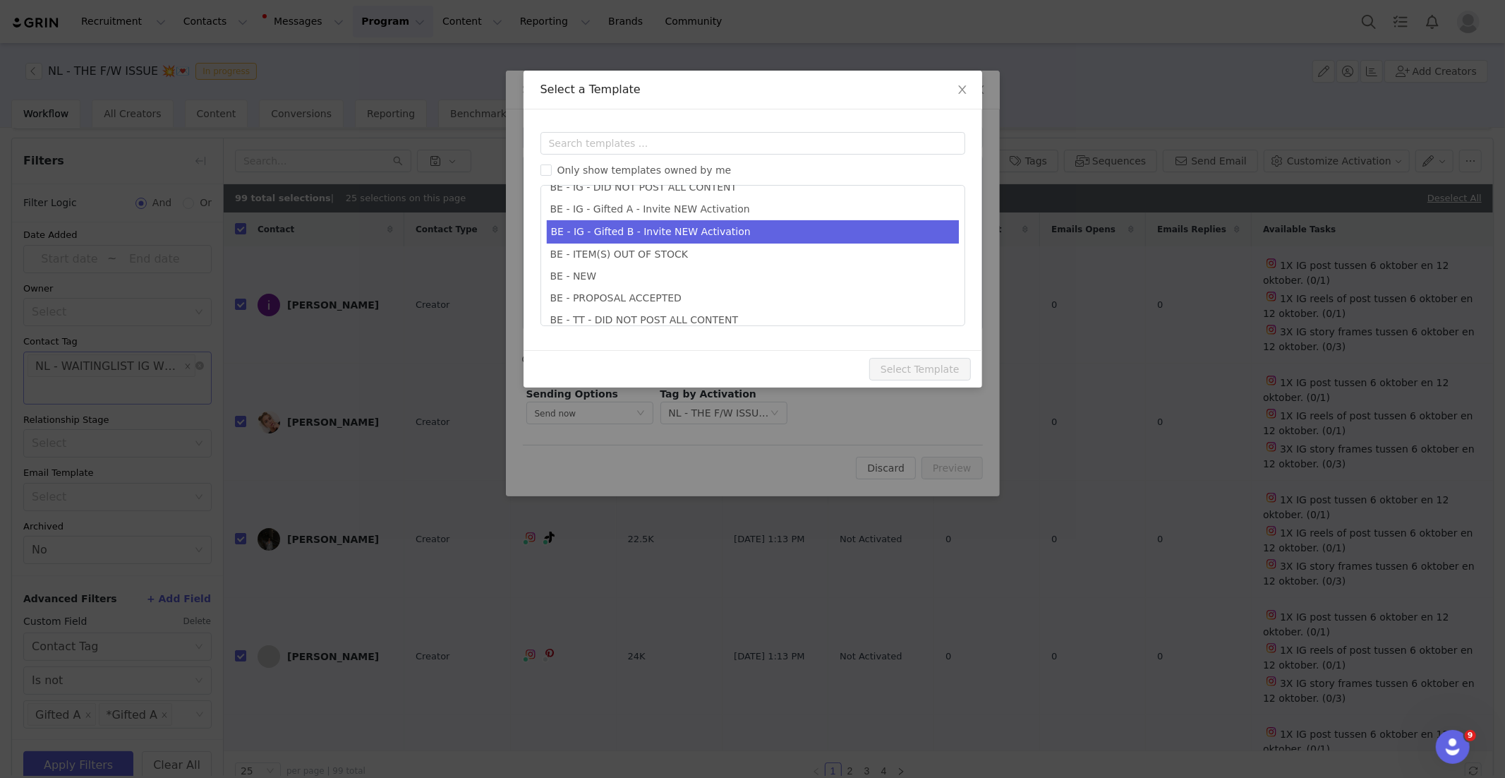
click at [641, 234] on li "BE - IG - Gifted B - Invite NEW Activation" at bounding box center [753, 231] width 412 height 23
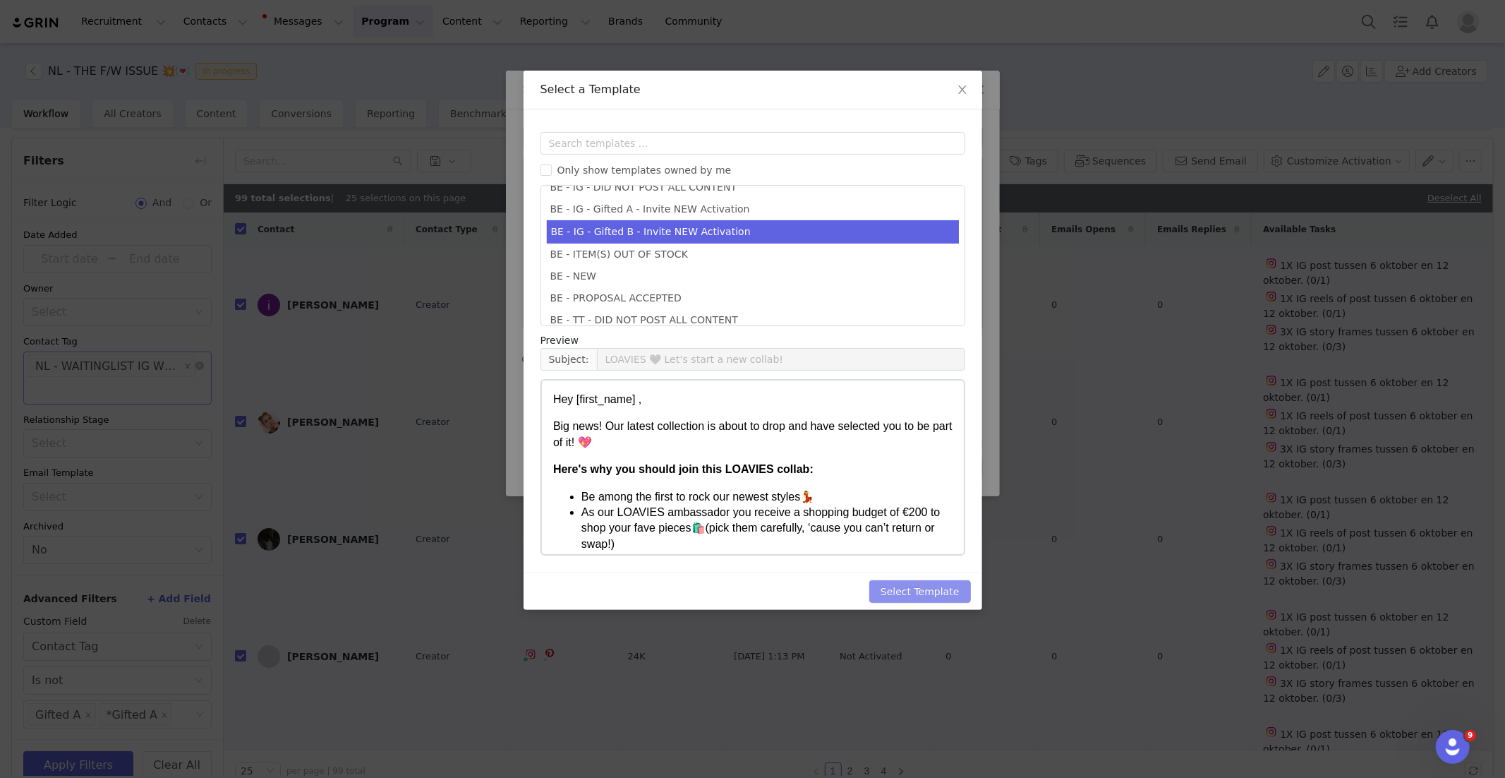
click at [899, 592] on button "Select Template" at bounding box center [920, 591] width 102 height 23
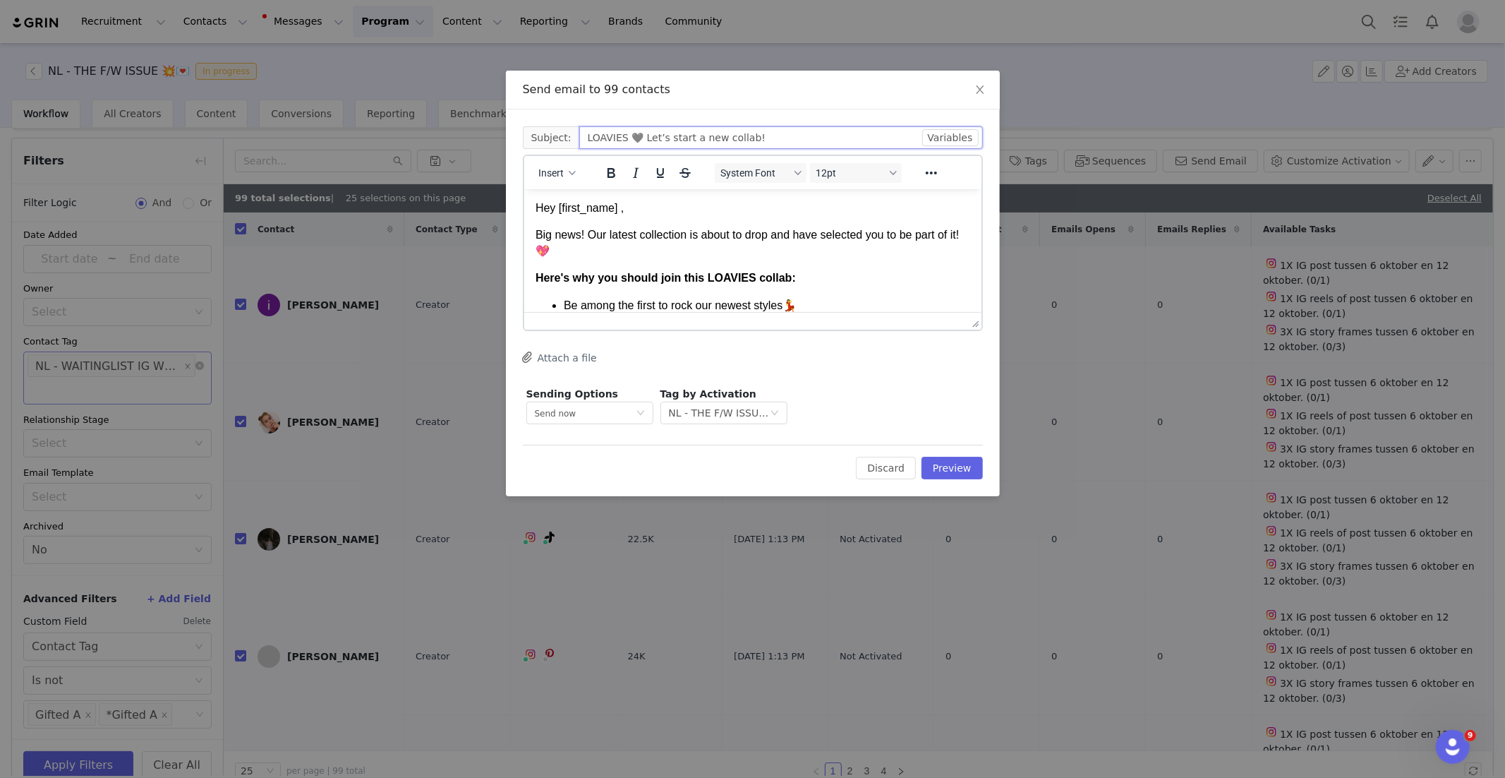
click at [637, 140] on input "LOAVIES 🖤 Let’s start a new collab!" at bounding box center [781, 137] width 404 height 23
click at [699, 221] on body "Hey [first_name] , Big news! Our latest collection is about to drop and have se…" at bounding box center [752, 414] width 435 height 429
drag, startPoint x: 689, startPoint y: 235, endPoint x: 734, endPoint y: 246, distance: 47.2
click at [689, 235] on p "Big news! Our latest collection is about to drop and have selected you to be pa…" at bounding box center [752, 242] width 435 height 32
click at [883, 473] on button "Discard" at bounding box center [886, 467] width 60 height 23
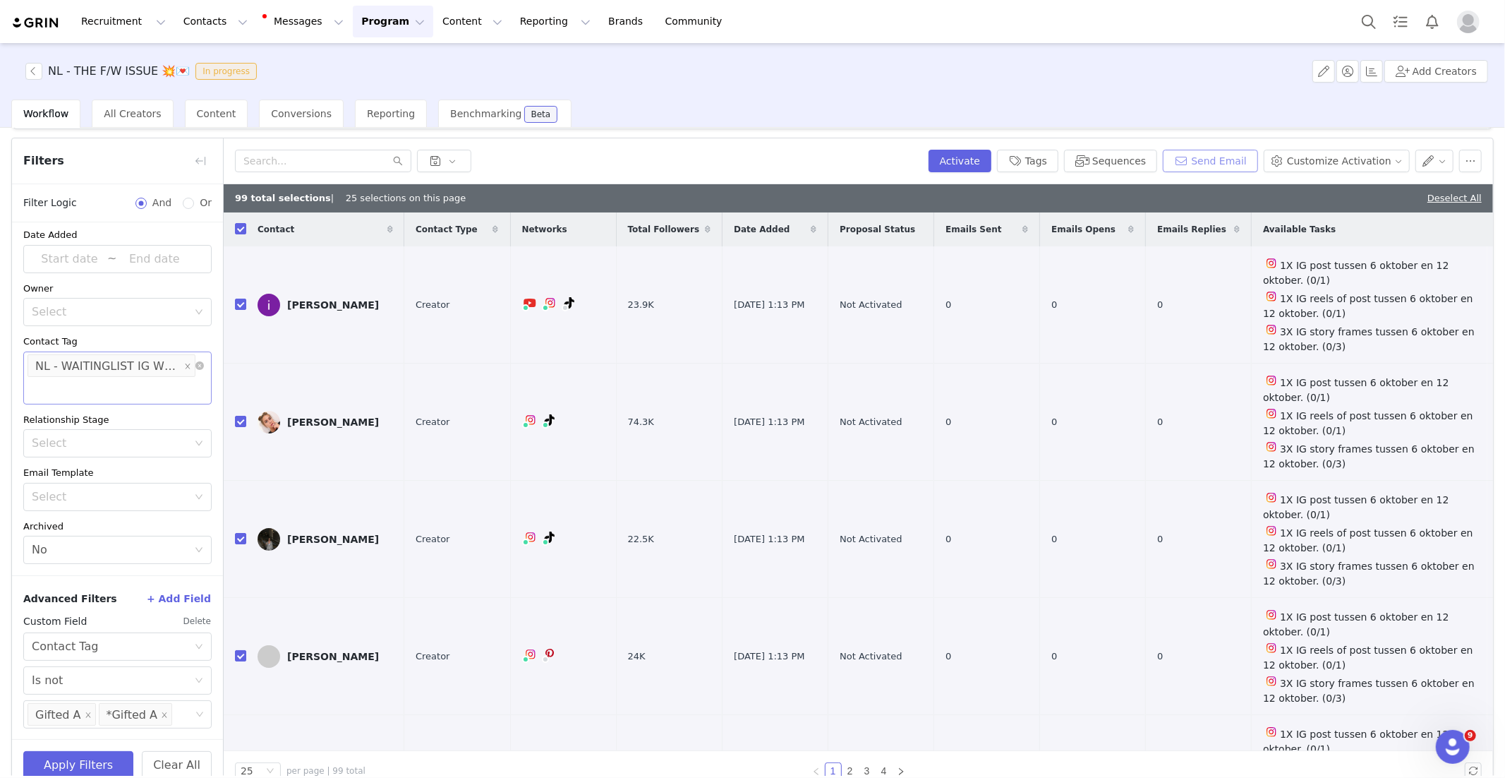
click at [1199, 162] on button "Send Email" at bounding box center [1210, 161] width 95 height 23
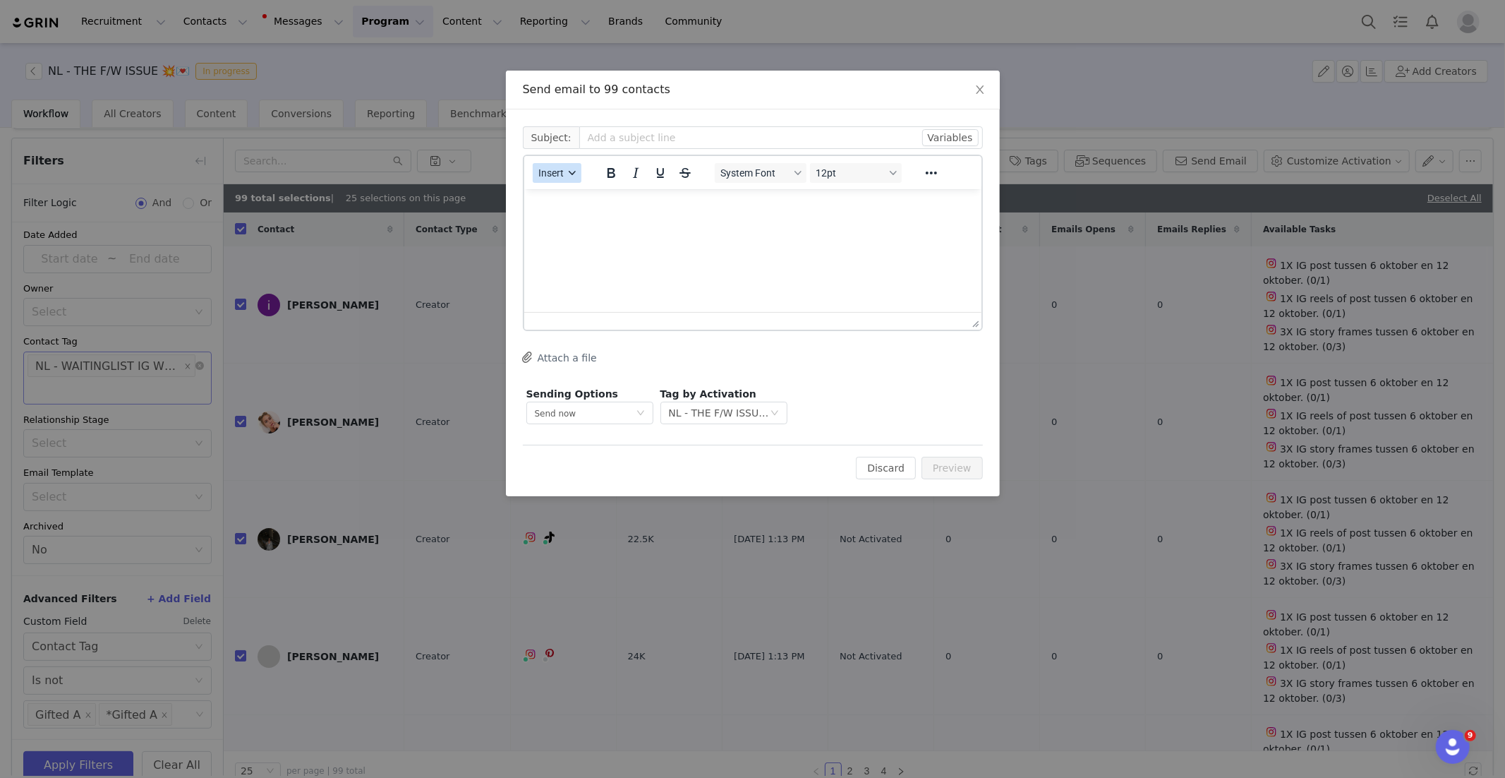
click at [554, 178] on button "Insert" at bounding box center [557, 173] width 49 height 20
click at [595, 202] on div "Insert Template" at bounding box center [607, 196] width 127 height 17
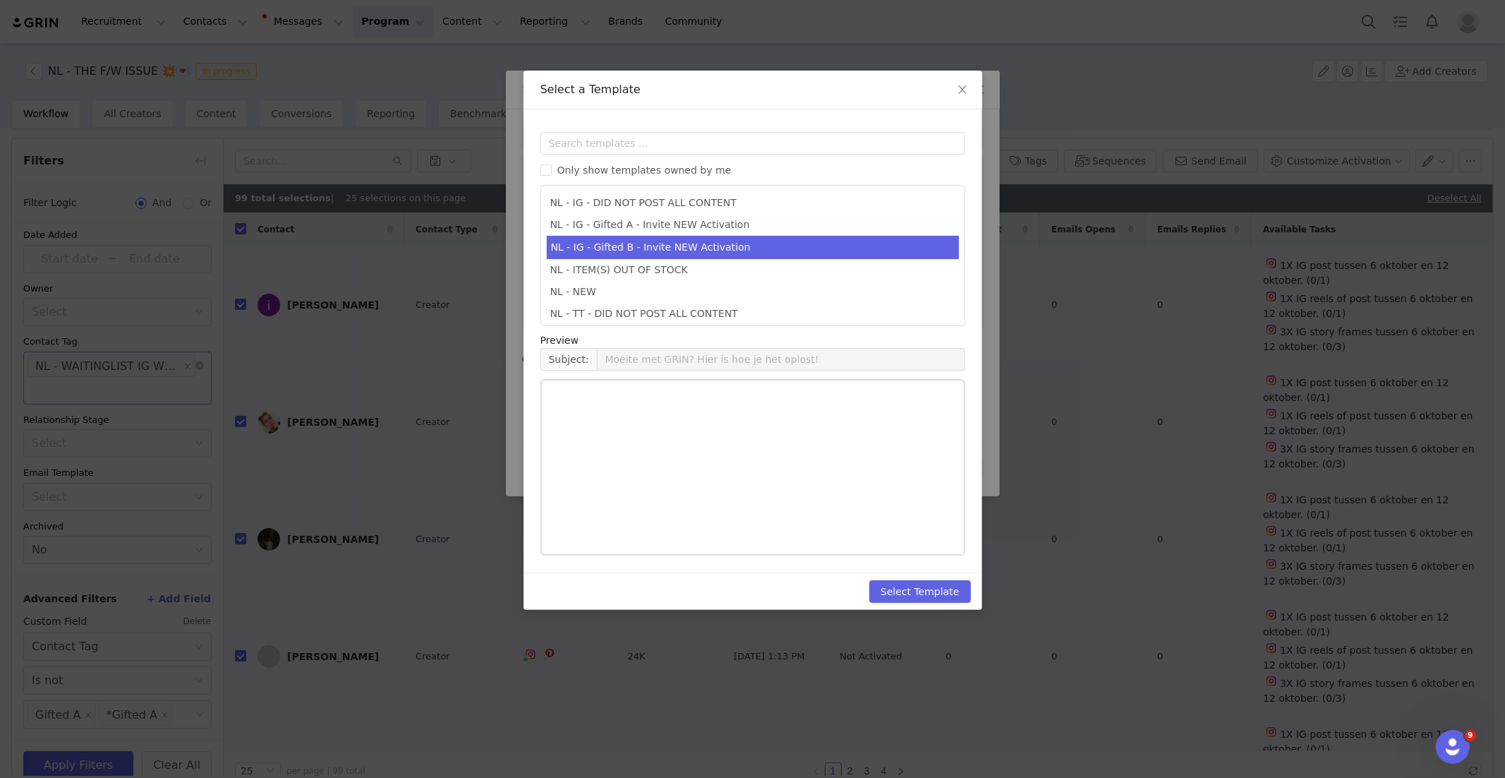
click at [647, 248] on li "NL - IG - Gifted B - Invite NEW Activation" at bounding box center [753, 247] width 412 height 23
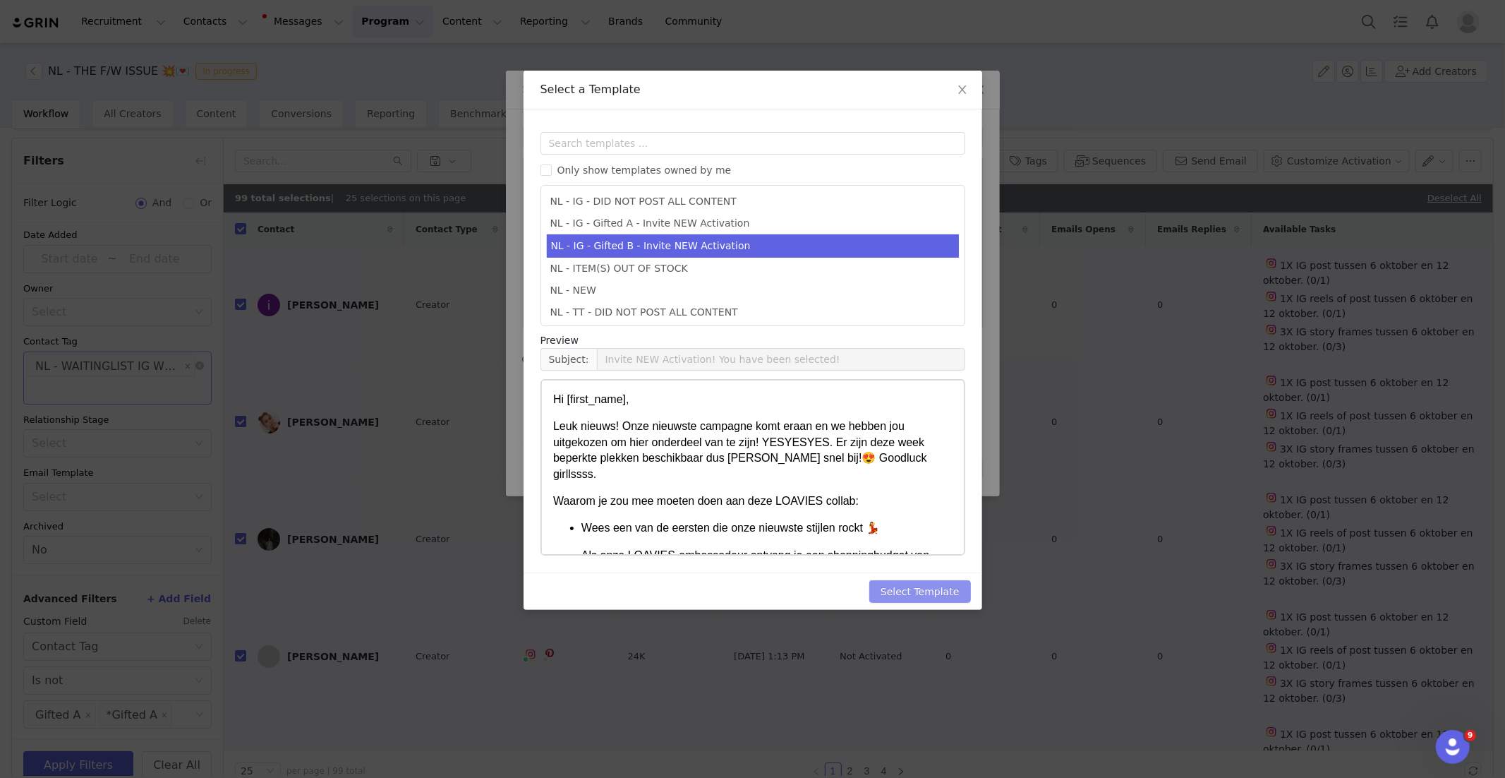
click at [910, 587] on button "Select Template" at bounding box center [920, 591] width 102 height 23
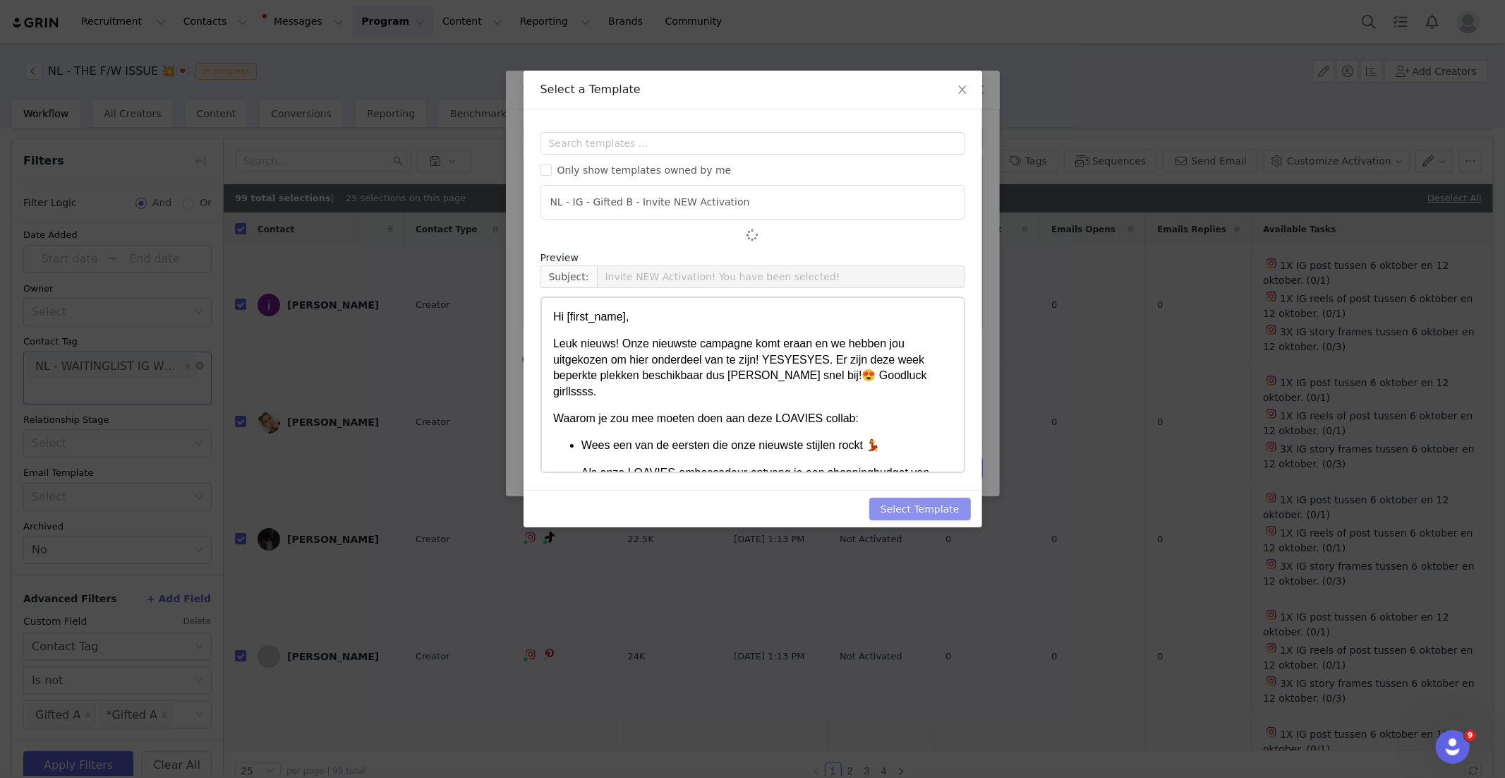
scroll to position [0, 0]
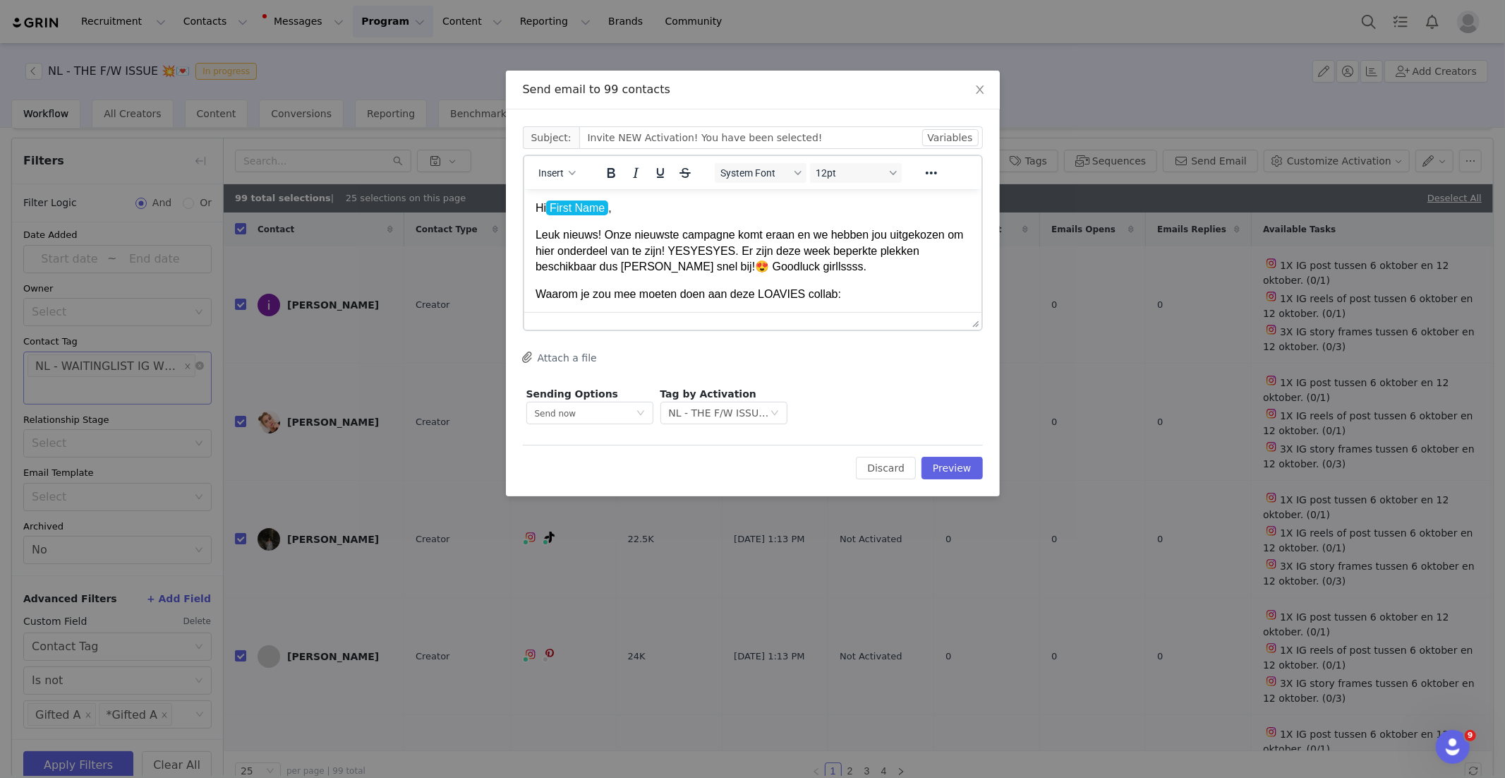
drag, startPoint x: 730, startPoint y: 236, endPoint x: 708, endPoint y: 193, distance: 48.3
click at [728, 235] on p "Leuk nieuws! Onze nieuwste campagne komt eraan en we hebben jou uitgekozen om h…" at bounding box center [752, 249] width 435 height 47
click at [581, 135] on input "Invite NEW Activation! You have been selected!" at bounding box center [781, 137] width 404 height 23
drag, startPoint x: 725, startPoint y: 217, endPoint x: 734, endPoint y: 224, distance: 12.1
click at [725, 217] on body "Hi First Name , Leuk nieuws! Onze nieuwste campagne komt eraan en we hebben jou…" at bounding box center [752, 594] width 435 height 788
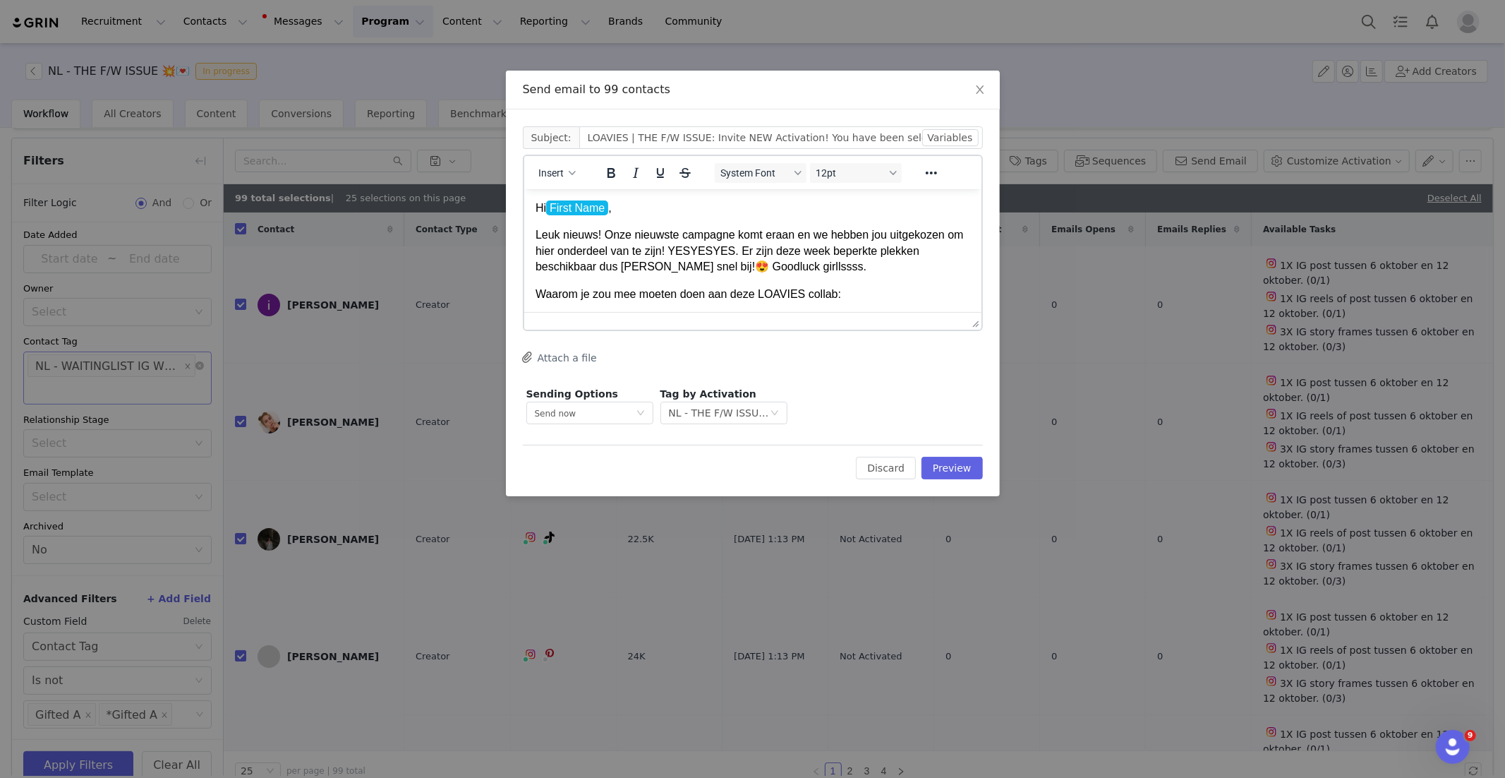
drag, startPoint x: 737, startPoint y: 233, endPoint x: 805, endPoint y: 256, distance: 72.3
click at [738, 233] on p "Leuk nieuws! Onze nieuwste campagne komt eraan en we hebben jou uitgekozen om h…" at bounding box center [752, 249] width 435 height 47
drag, startPoint x: 845, startPoint y: 273, endPoint x: 755, endPoint y: 243, distance: 95.3
click at [844, 273] on p "Leuk nieuws! Onze nieuwste campagne komt eraan en we hebben jou uitgekozen om h…" at bounding box center [752, 249] width 435 height 47
drag, startPoint x: 735, startPoint y: 236, endPoint x: 802, endPoint y: 255, distance: 69.0
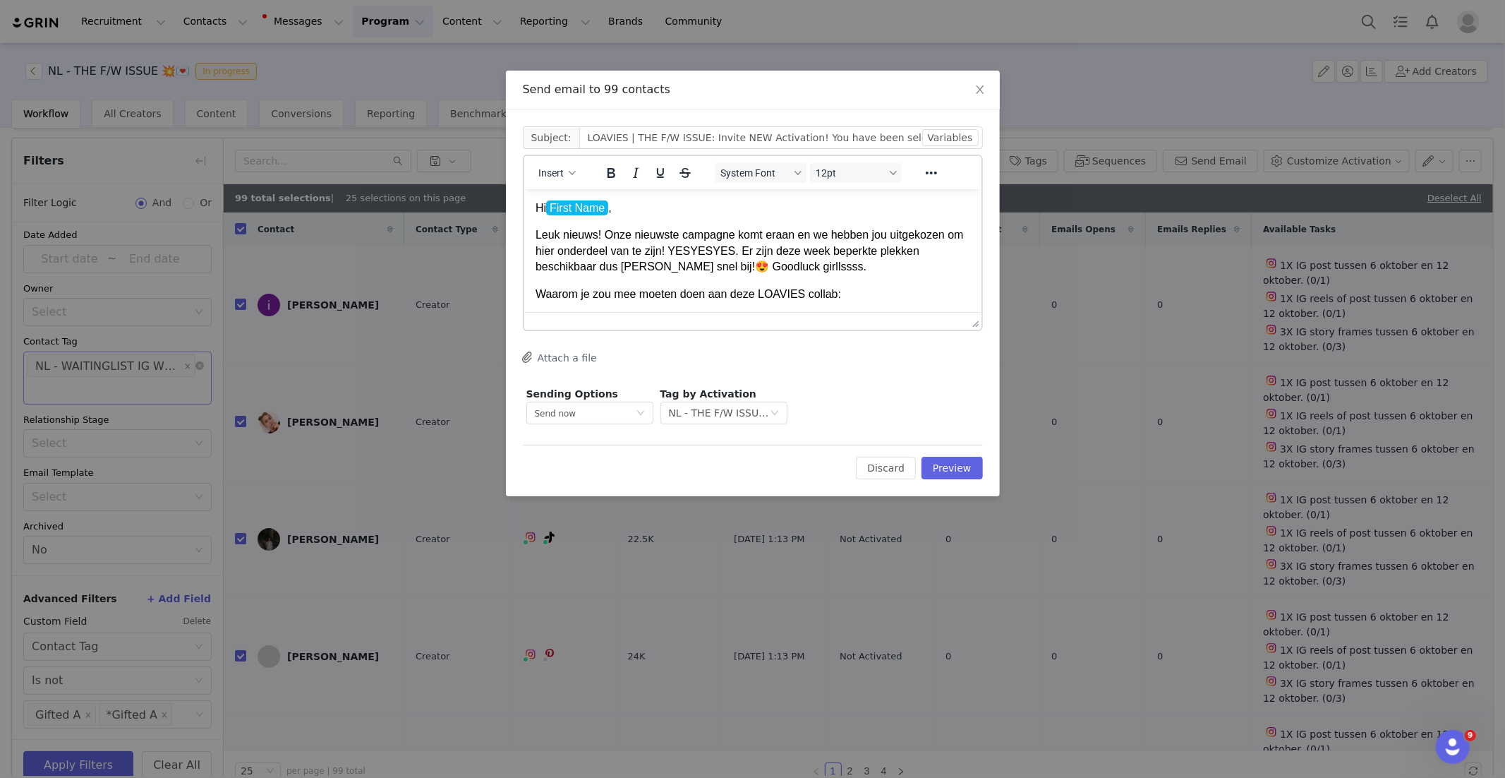
click at [737, 236] on p "Leuk nieuws! Onze nieuwste campagne komt eraan en we hebben jou uitgekozen om h…" at bounding box center [752, 249] width 435 height 47
click at [942, 279] on body "Hi First Name , Leuk nieuws! Onze nieuwste campagne THE F/W ISSUE komt eraan en…" at bounding box center [752, 594] width 435 height 788
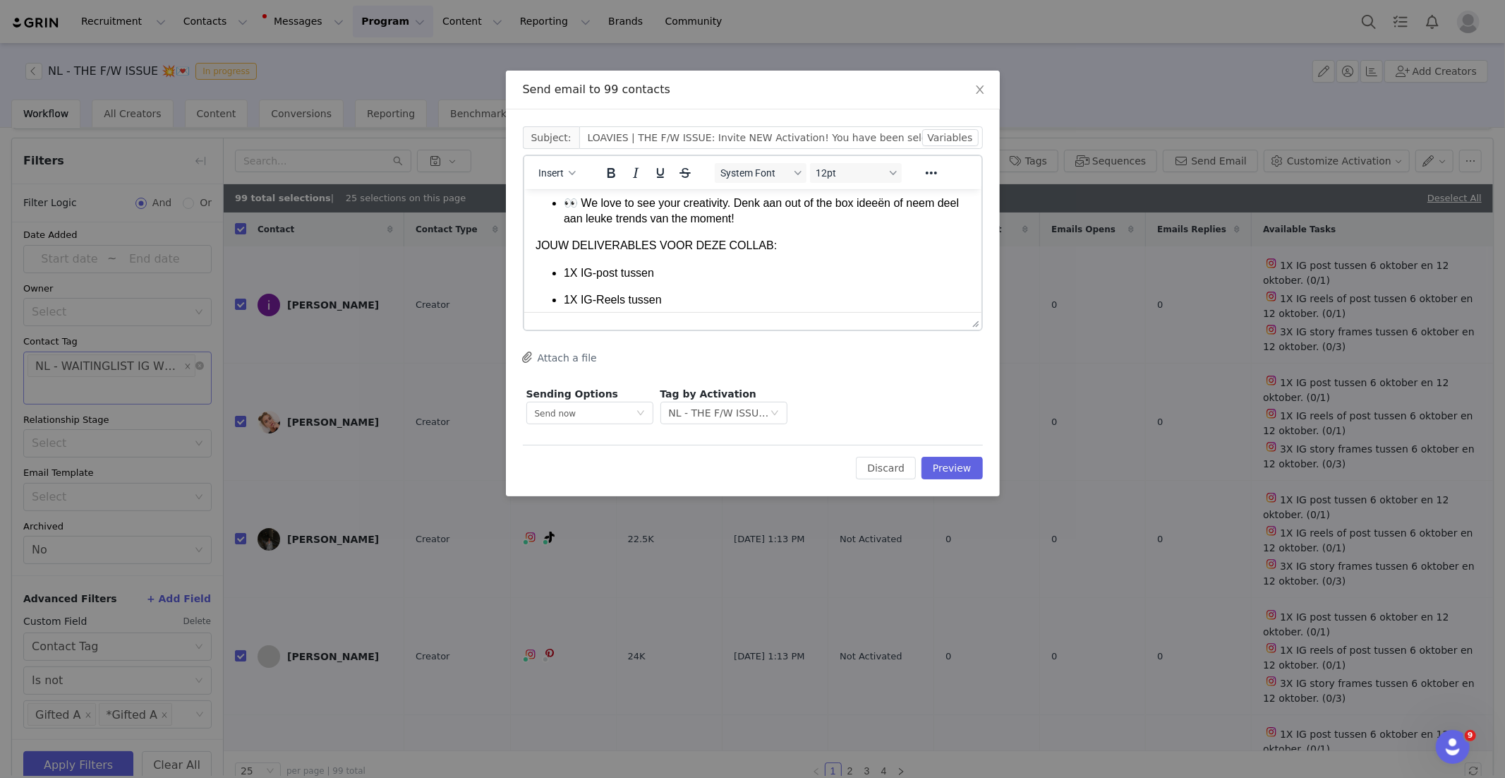
scroll to position [277, 0]
click at [703, 265] on p "1X IG-post tussen" at bounding box center [766, 269] width 406 height 16
drag, startPoint x: 799, startPoint y: 274, endPoint x: 635, endPoint y: 208, distance: 176.4
click at [658, 268] on p "1X IG-post tussen 6 oktober en 12 oktober." at bounding box center [766, 269] width 406 height 16
click at [612, 176] on icon "Bold" at bounding box center [611, 173] width 8 height 10
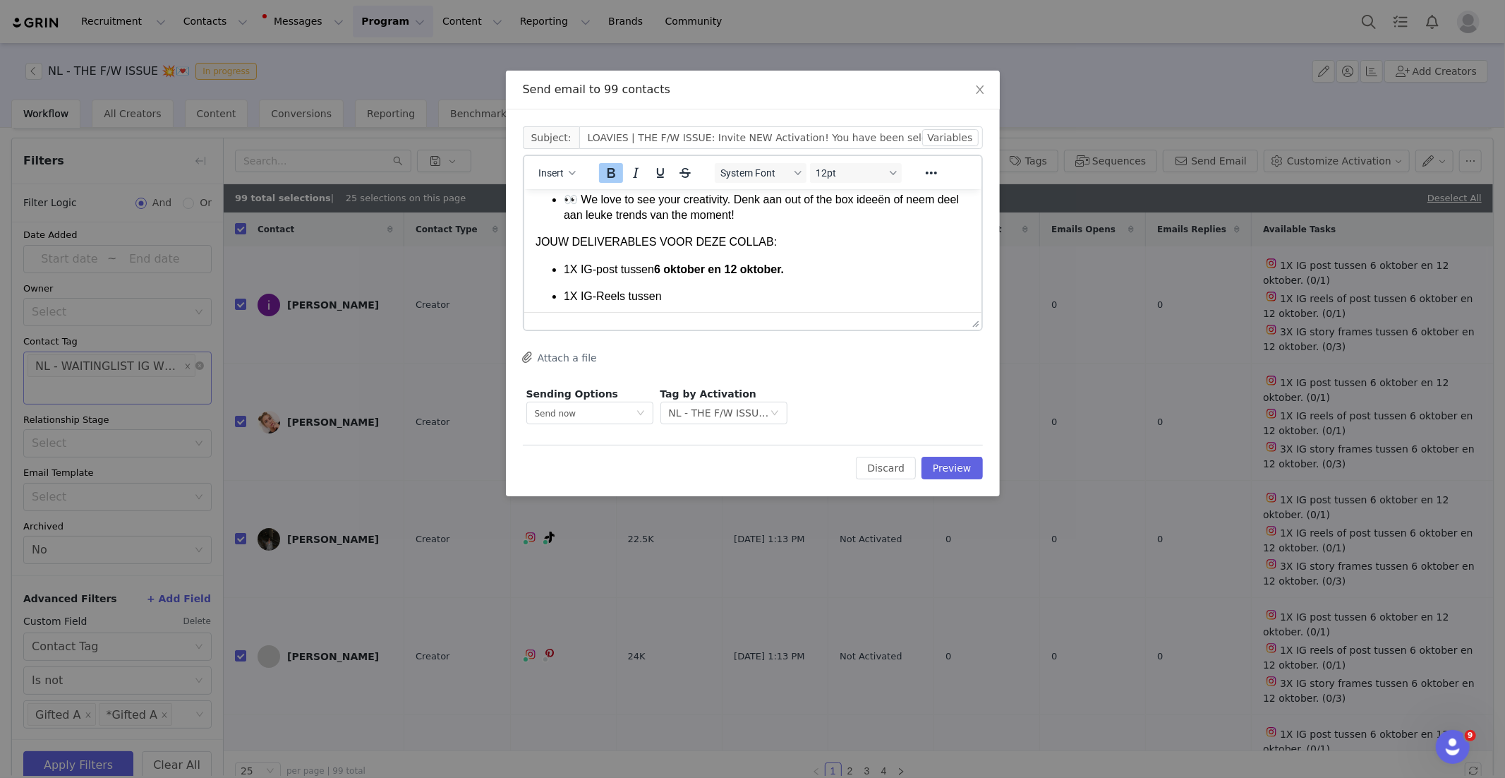
click at [722, 293] on p "1X IG-Reels tussen" at bounding box center [766, 296] width 406 height 16
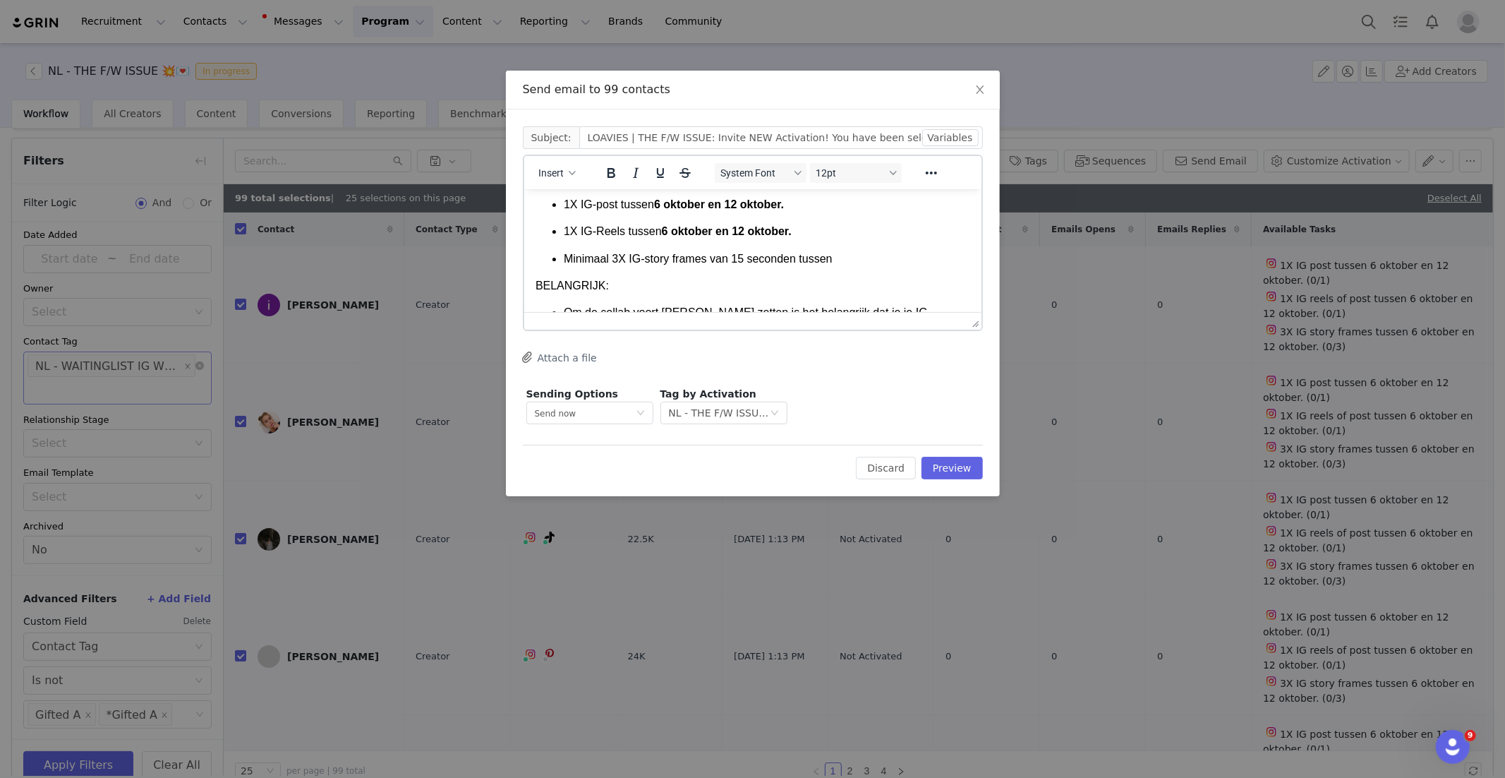
scroll to position [349, 0]
click at [863, 250] on p "Minimaal 3X IG-story frames van 15 seconden tussen" at bounding box center [766, 252] width 406 height 16
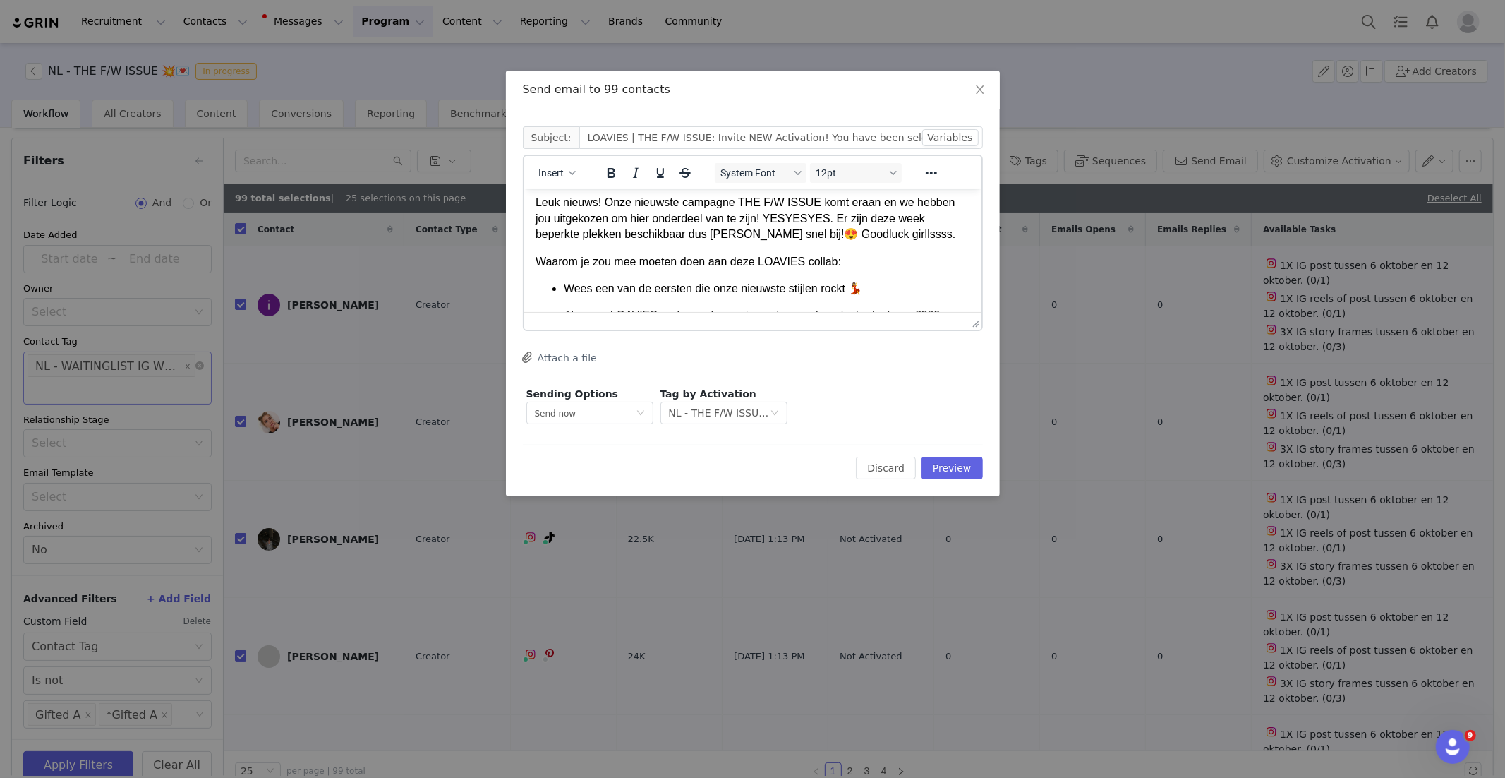
scroll to position [0, 0]
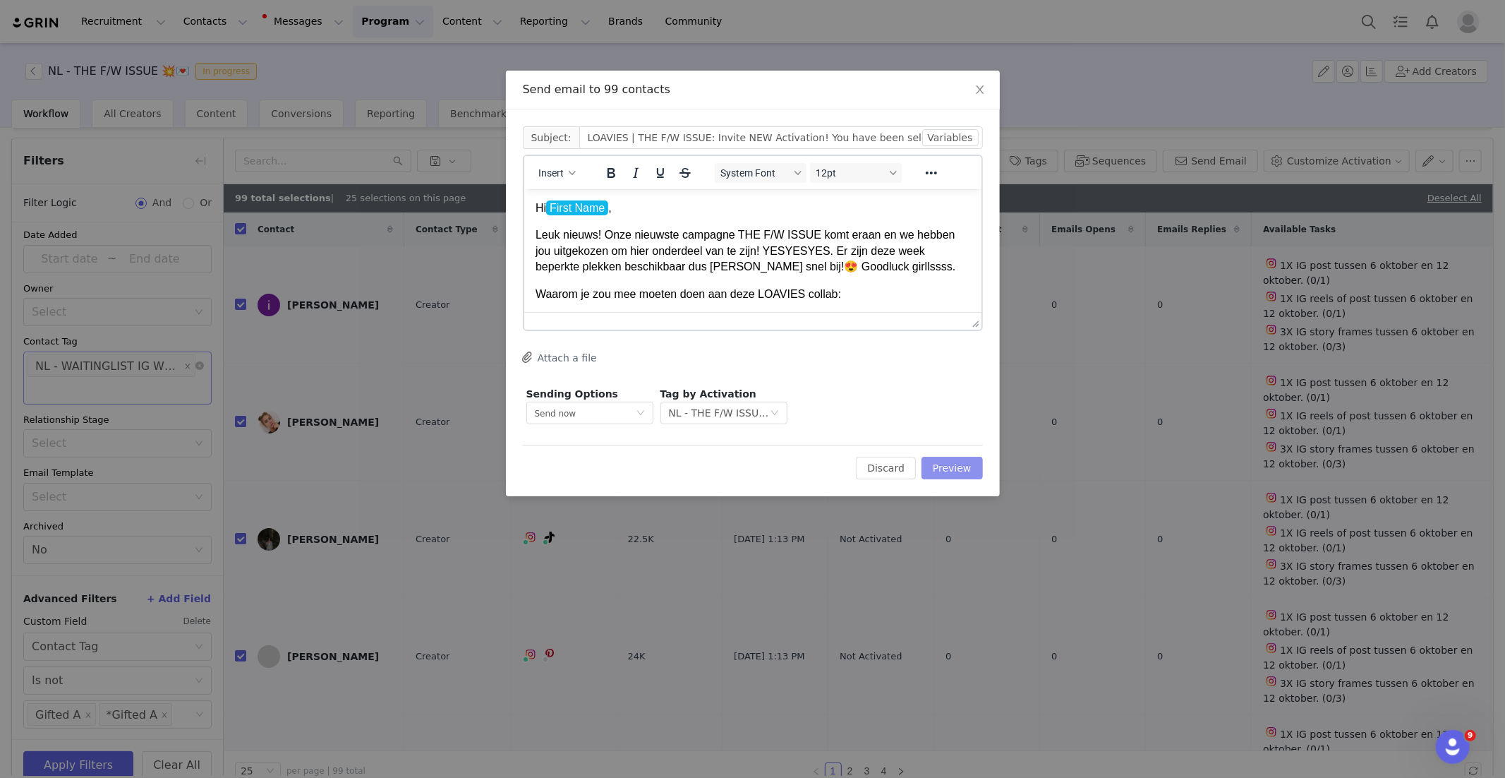
click at [945, 461] on button "Preview" at bounding box center [951, 467] width 61 height 23
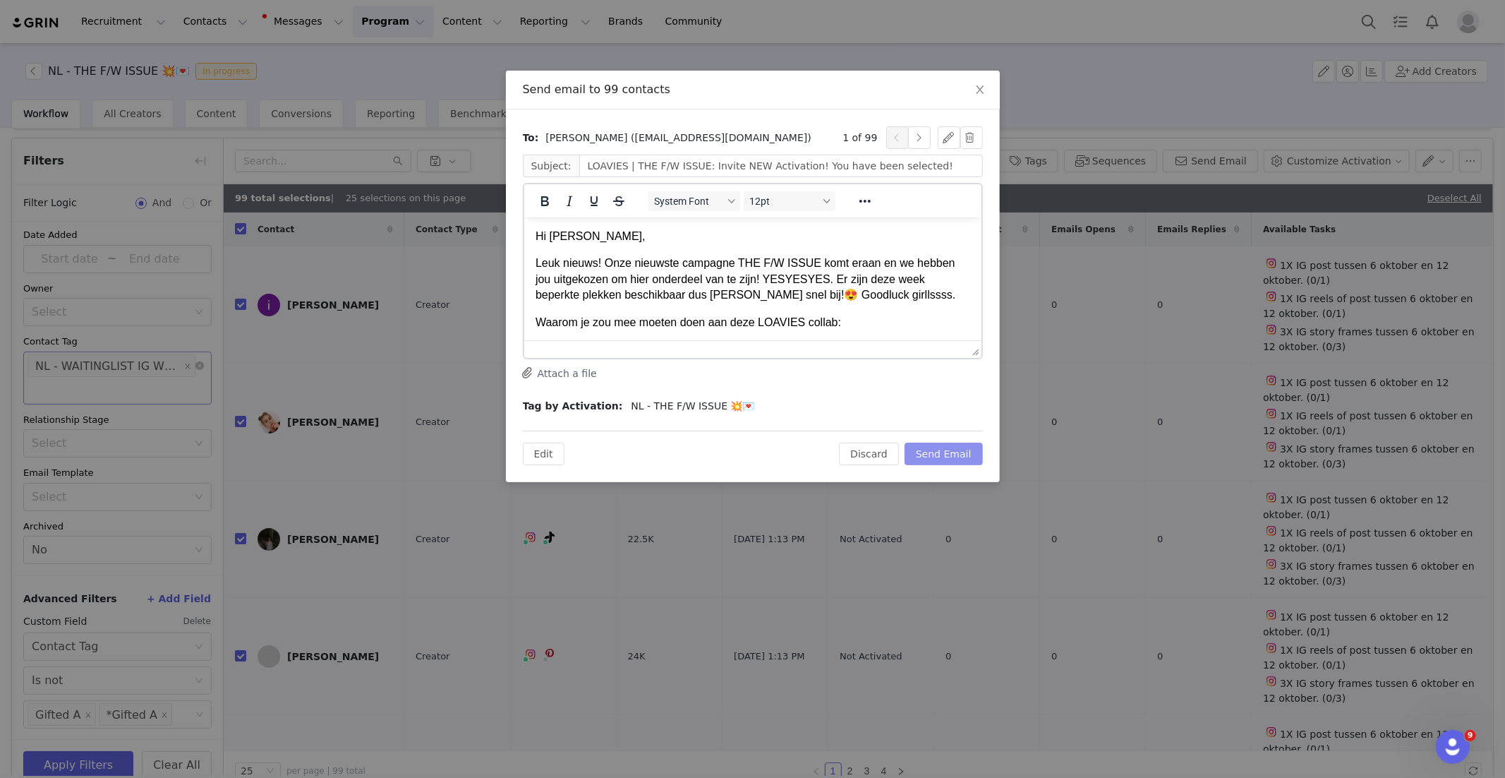
click at [948, 456] on button "Send Email" at bounding box center [944, 453] width 78 height 23
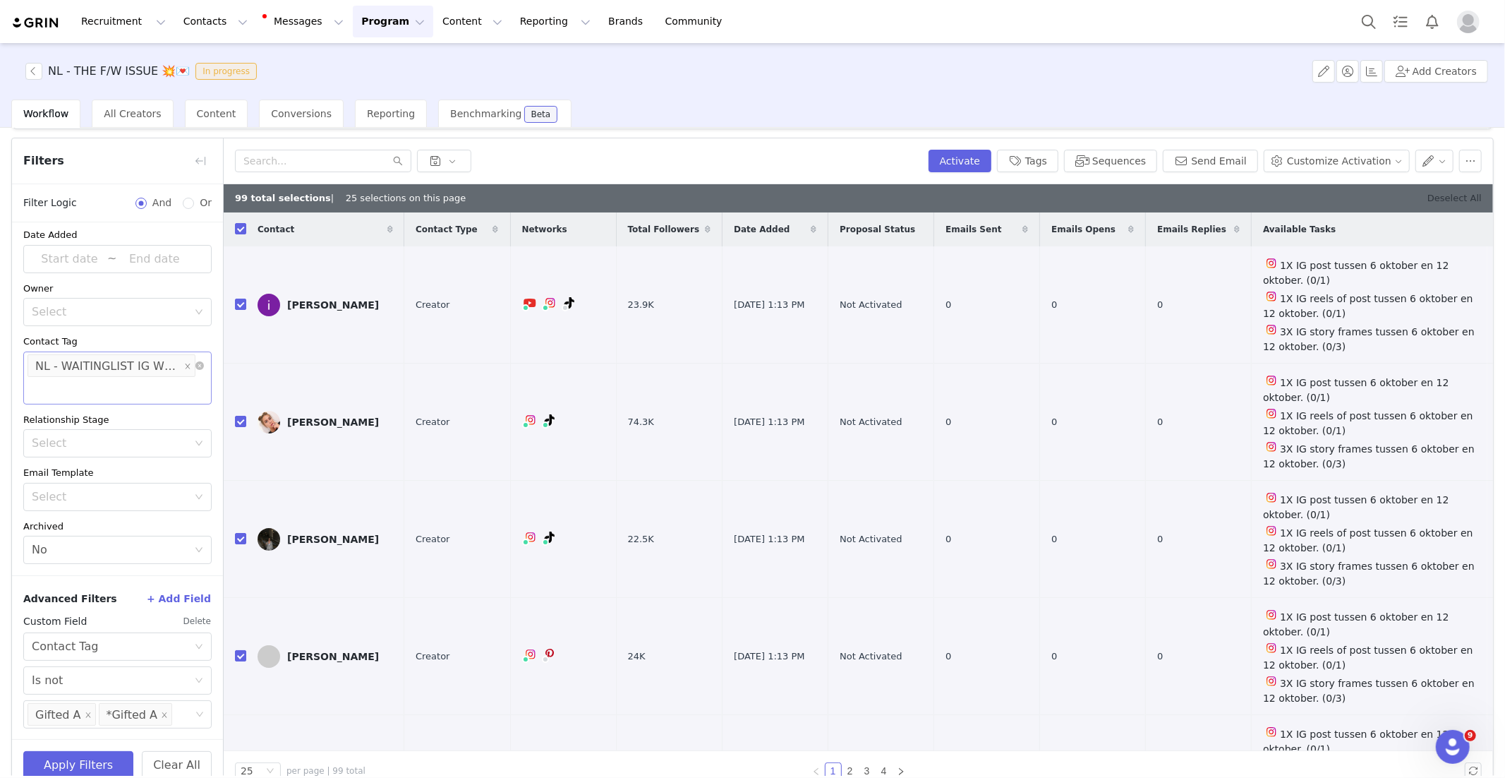
click at [1444, 200] on link "Deselect All" at bounding box center [1454, 198] width 54 height 11
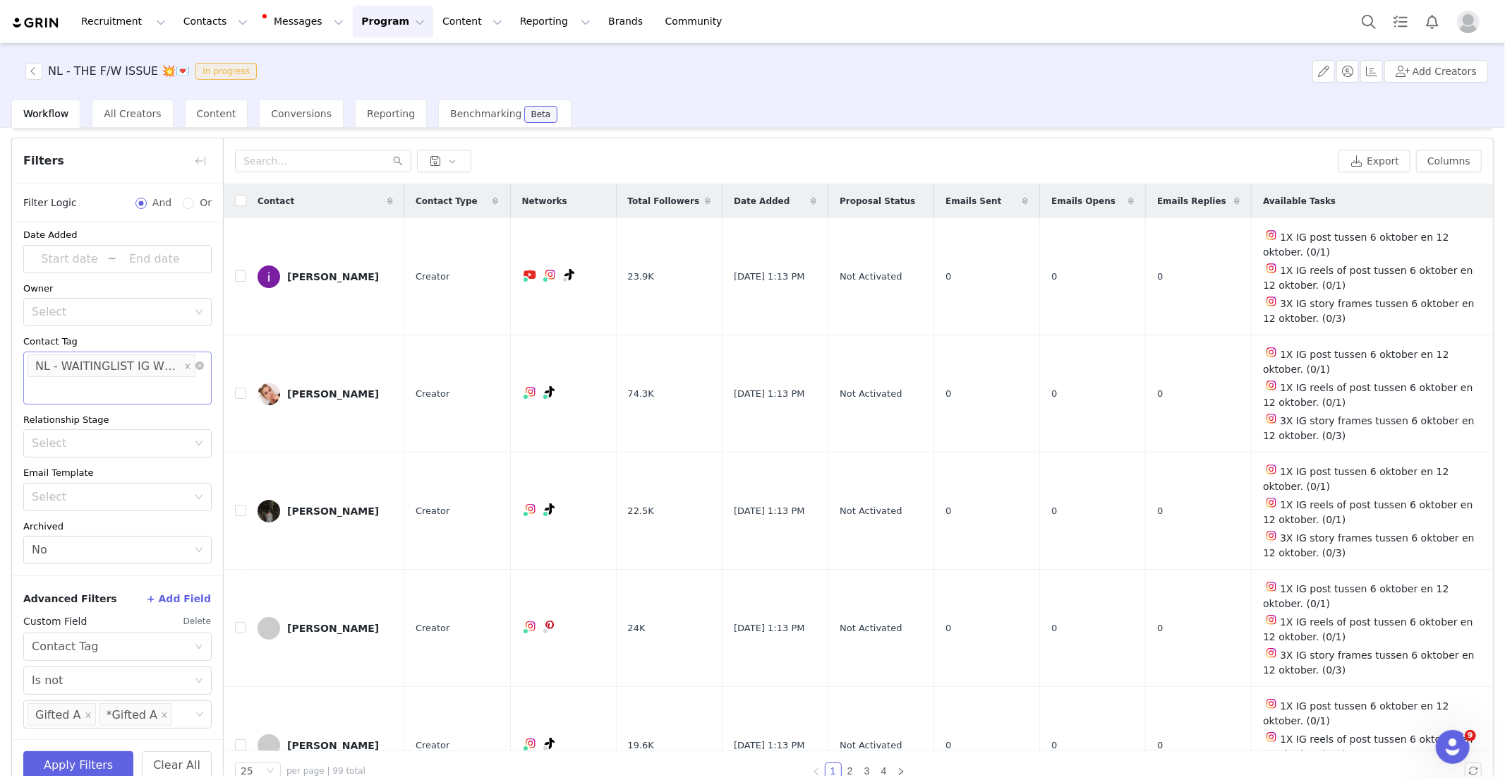
click at [353, 34] on button "Program Program" at bounding box center [393, 22] width 80 height 32
click at [413, 59] on div "Activations" at bounding box center [386, 62] width 95 height 15
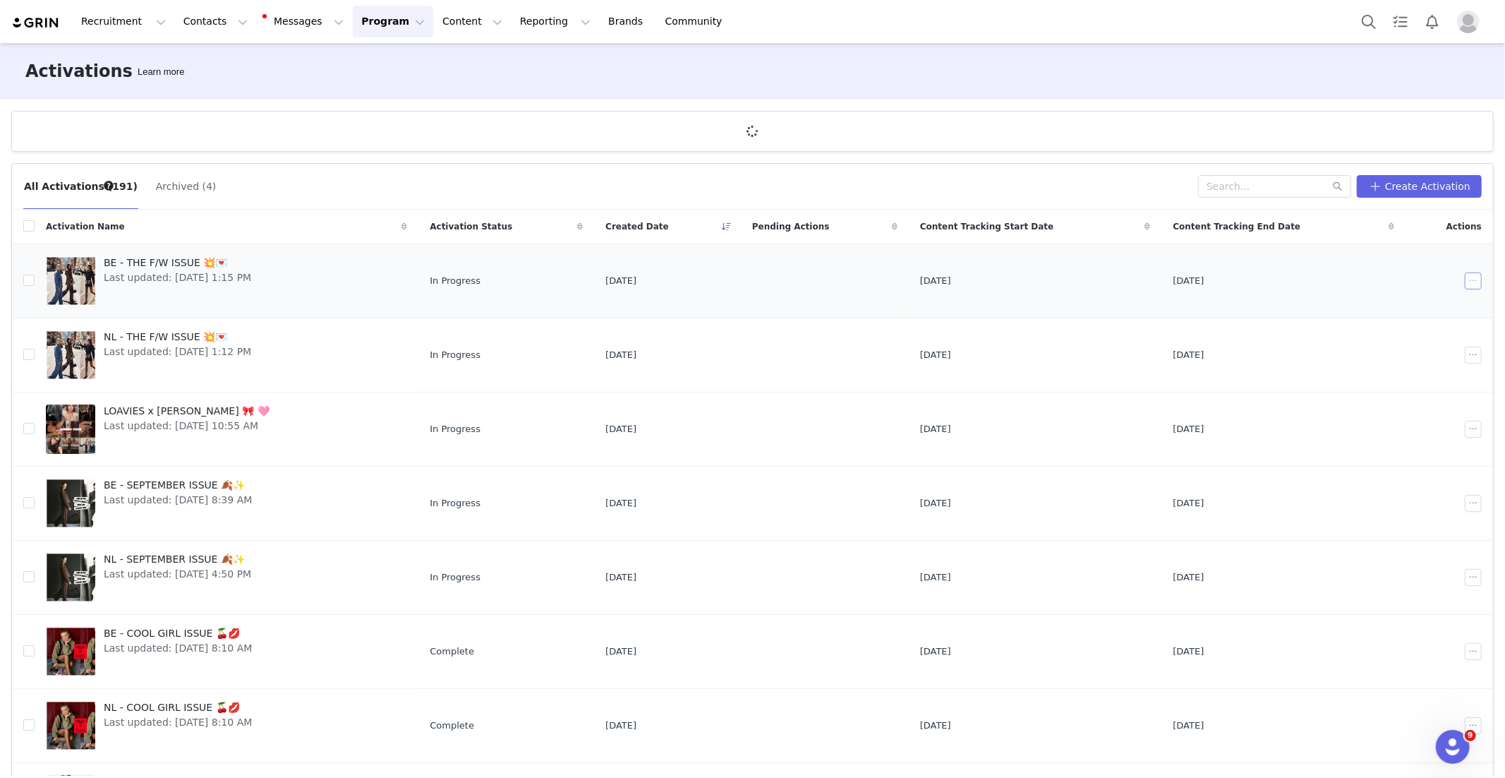
click at [1473, 283] on button "button" at bounding box center [1473, 280] width 17 height 17
click at [1383, 309] on span "Edit" at bounding box center [1384, 306] width 19 height 16
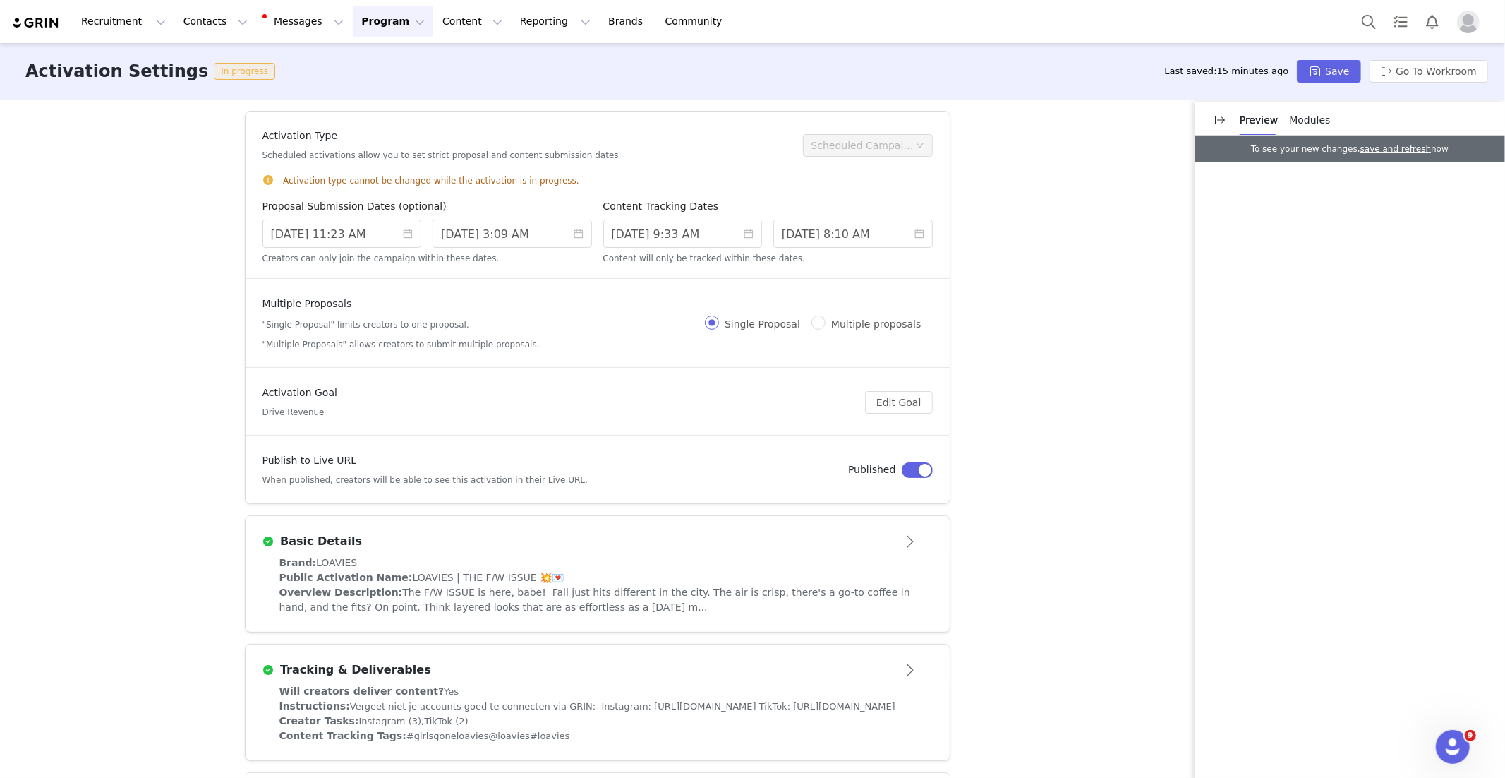
click at [383, 21] on button "Program Program" at bounding box center [393, 22] width 80 height 32
click at [415, 61] on div "Activations" at bounding box center [386, 62] width 95 height 15
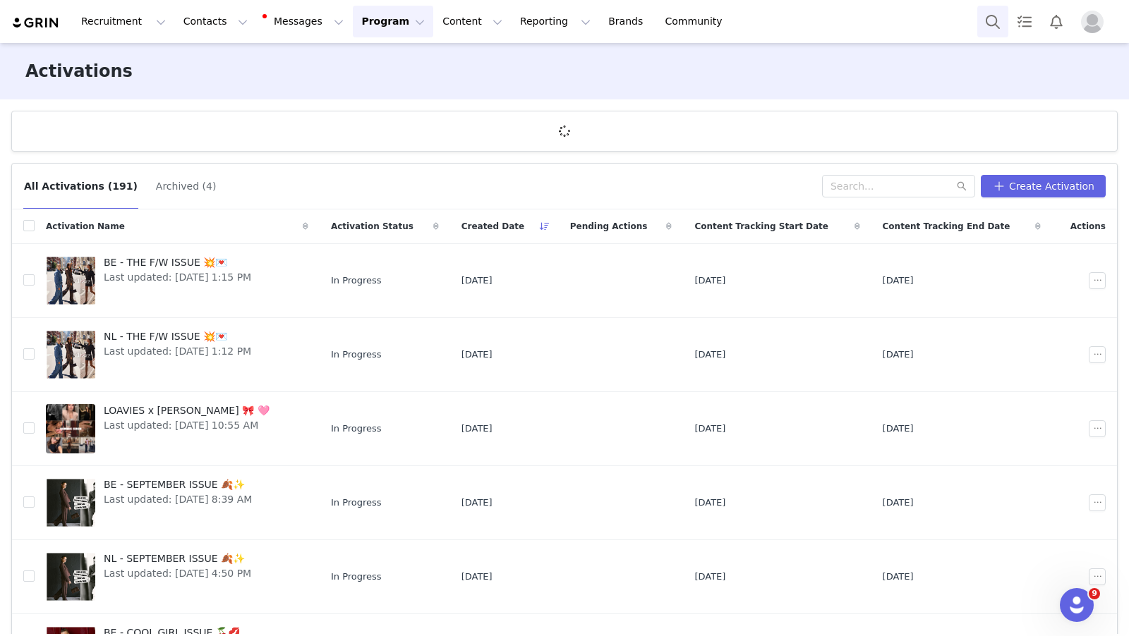
click at [991, 23] on button "Search" at bounding box center [992, 22] width 31 height 32
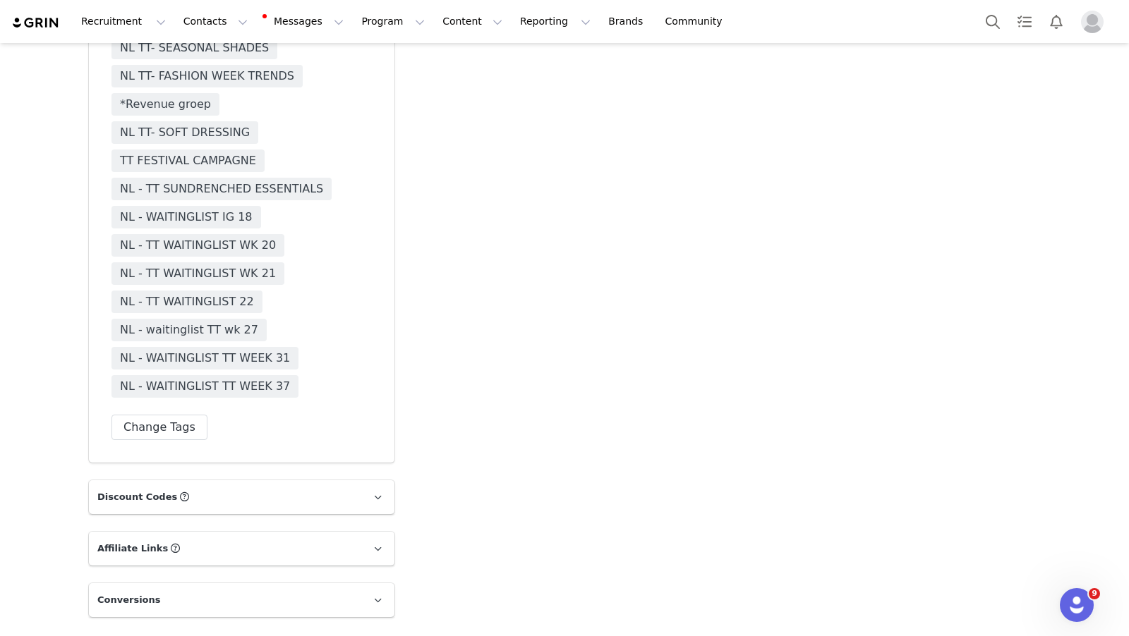
scroll to position [4073, 0]
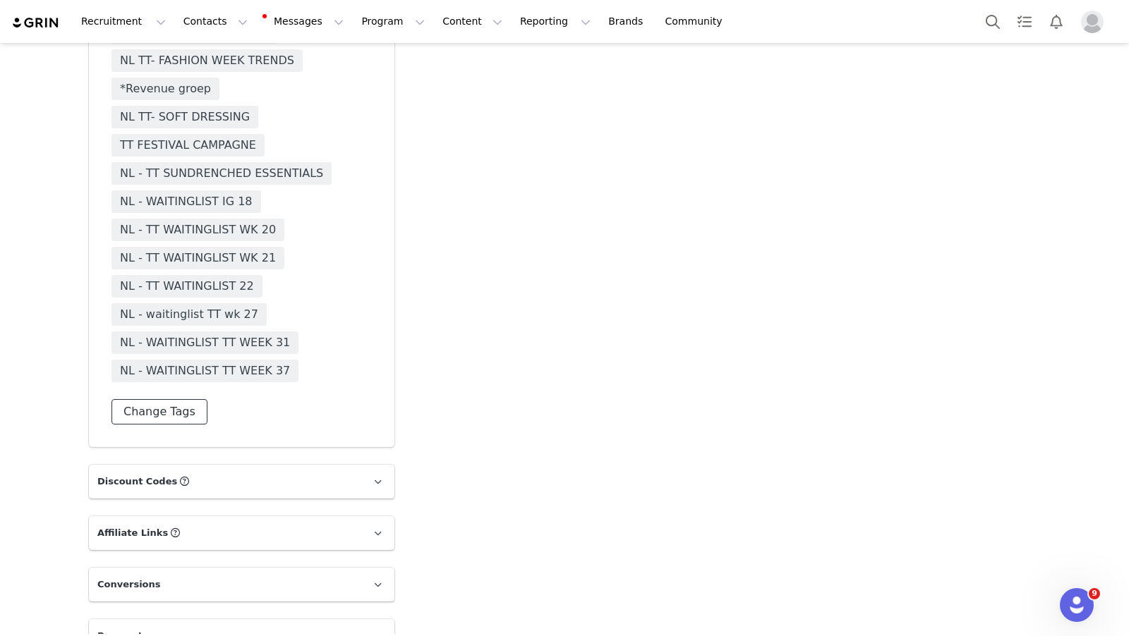
click at [165, 399] on button "Change Tags" at bounding box center [159, 411] width 96 height 25
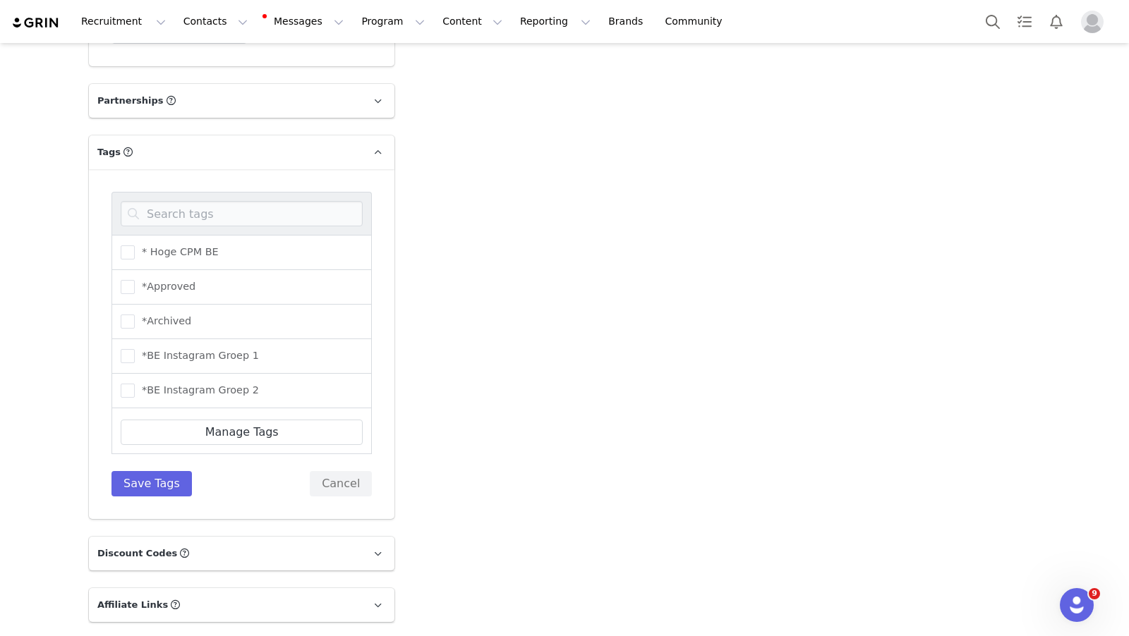
scroll to position [3748, 0]
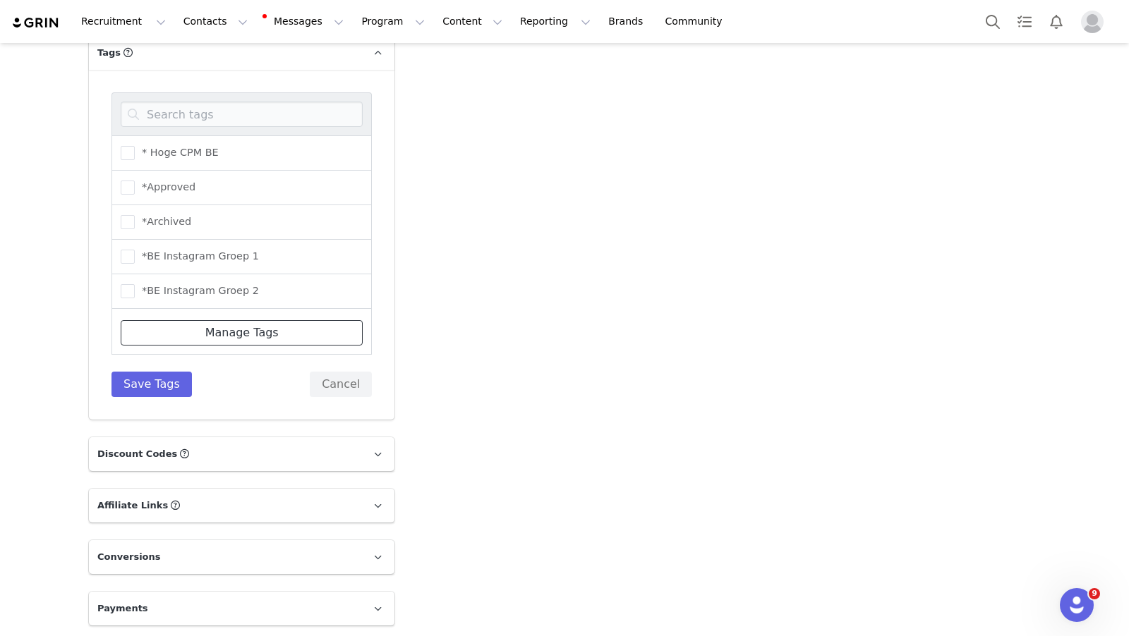
drag, startPoint x: 255, startPoint y: 337, endPoint x: 745, endPoint y: 188, distance: 511.8
click at [255, 337] on link "Manage Tags" at bounding box center [242, 332] width 242 height 25
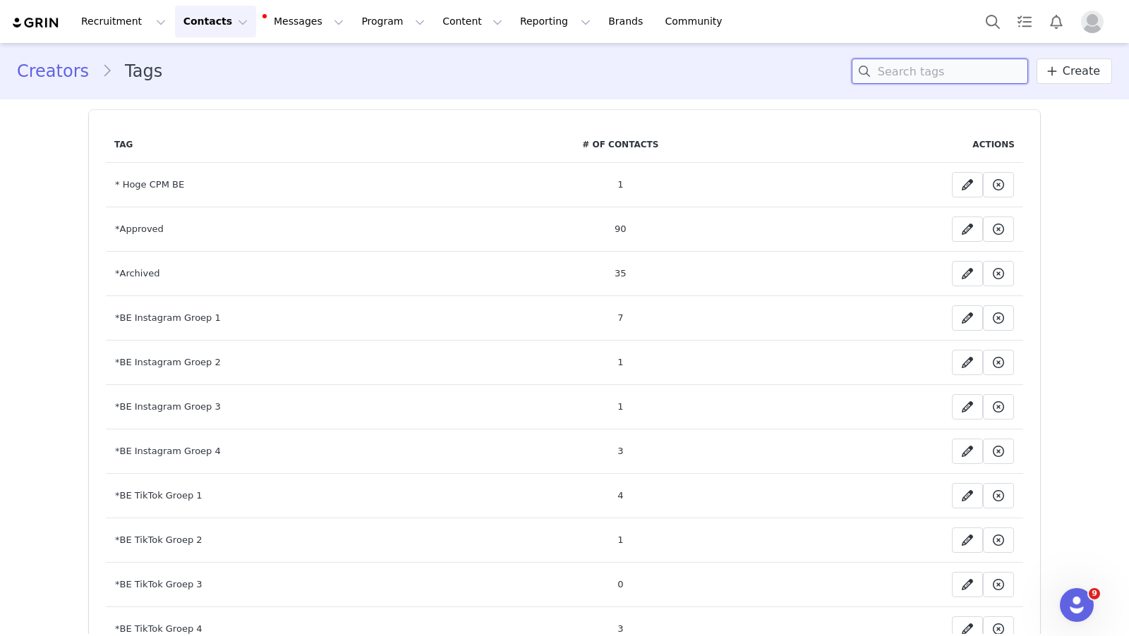
click at [923, 78] on input at bounding box center [940, 71] width 176 height 25
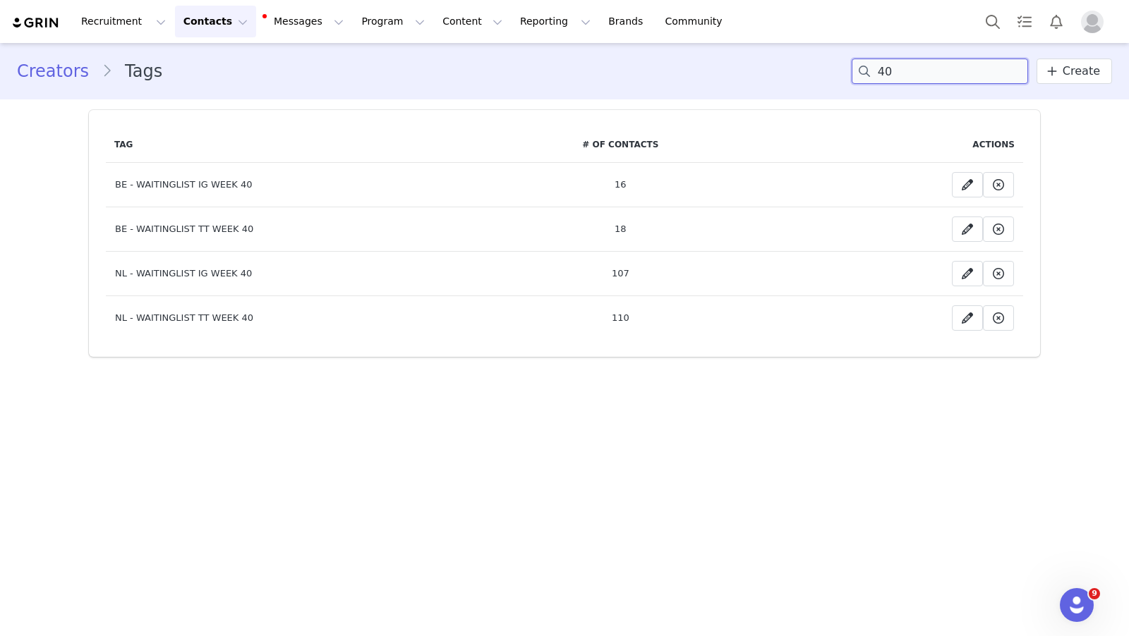
type input "40"
drag, startPoint x: 274, startPoint y: 187, endPoint x: 266, endPoint y: 187, distance: 8.5
click at [266, 187] on td "BE - WAITINGLIST IG WEEK 40" at bounding box center [289, 185] width 367 height 44
drag, startPoint x: 162, startPoint y: 318, endPoint x: 24, endPoint y: 315, distance: 137.6
click at [24, 315] on div "Creators Tags 40 Create Tag # of Contacts Actions BE - WAITINGLIST IG WEEK 40 1…" at bounding box center [564, 205] width 1129 height 325
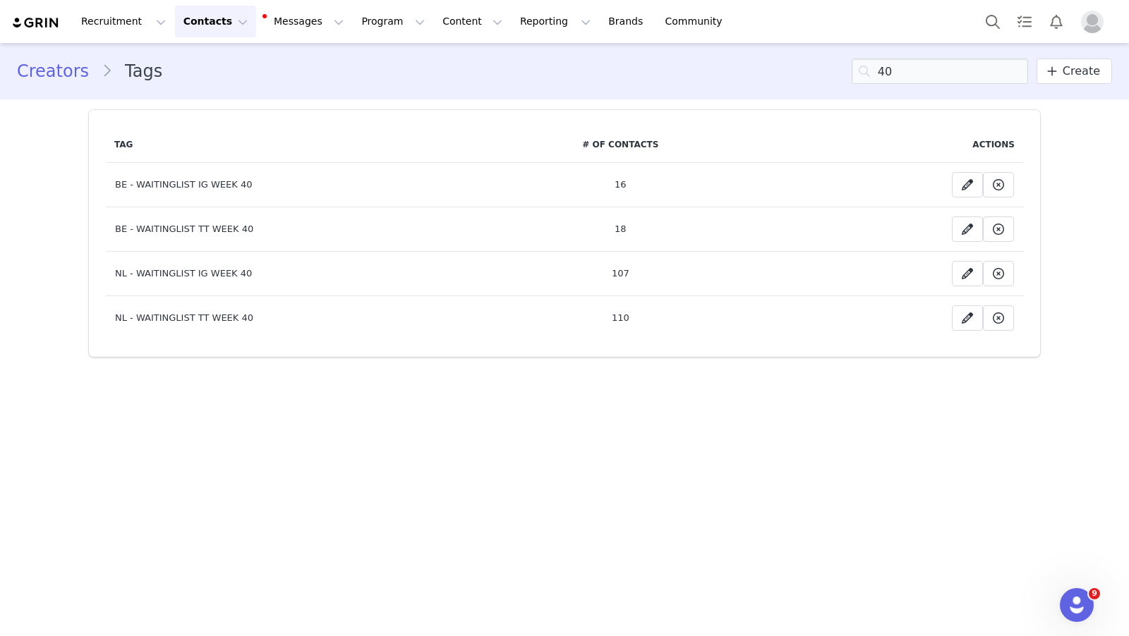
click at [243, 343] on div "Tag # of Contacts Actions BE - WAITINGLIST IG WEEK 40 16 Delete this Tag? This …" at bounding box center [564, 233] width 951 height 247
drag, startPoint x: 255, startPoint y: 323, endPoint x: 111, endPoint y: 318, distance: 143.3
click at [111, 318] on td "NL - WAITINGLIST TT WEEK 40" at bounding box center [289, 318] width 367 height 44
copy td "NL - WAITINGLIST TT WEEK 40"
click at [918, 73] on input "40" at bounding box center [940, 71] width 176 height 25
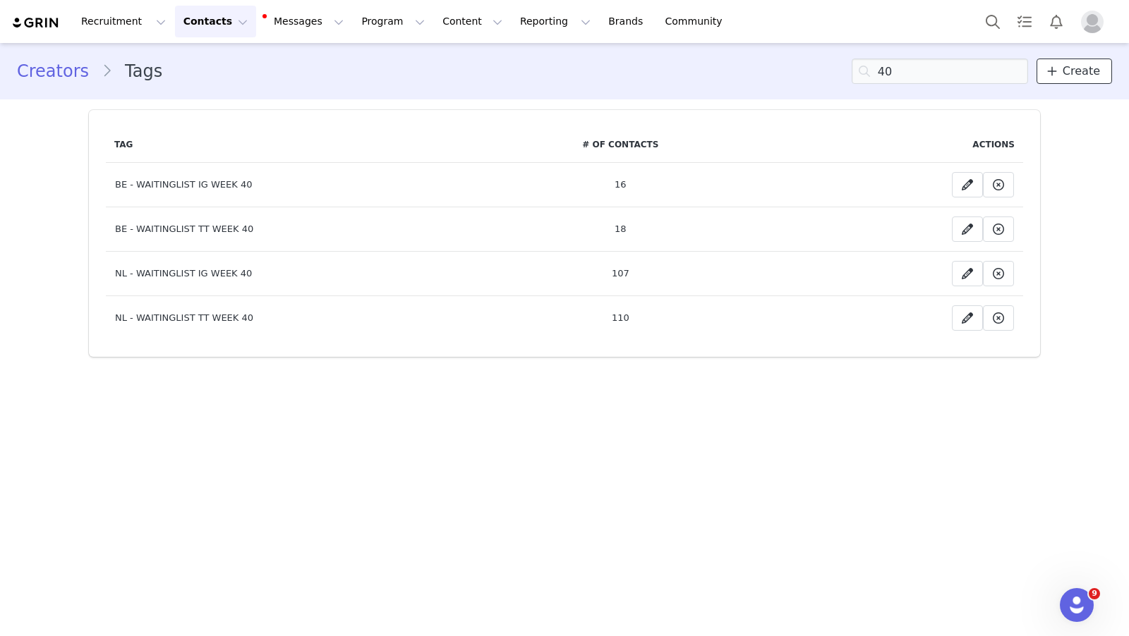
click at [1085, 75] on span "Create" at bounding box center [1081, 71] width 37 height 17
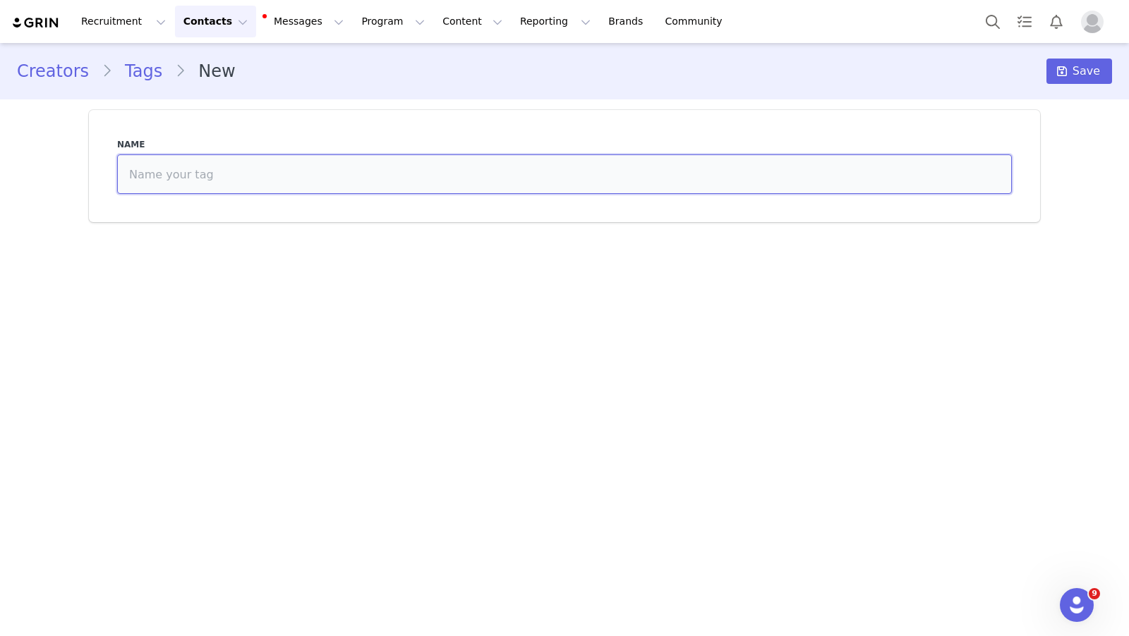
click at [466, 171] on input at bounding box center [564, 175] width 895 height 40
paste input "NL - WAITINGLIST TT WEEK 40"
type input "NL - WAITINGLIST TT WEEK 41"
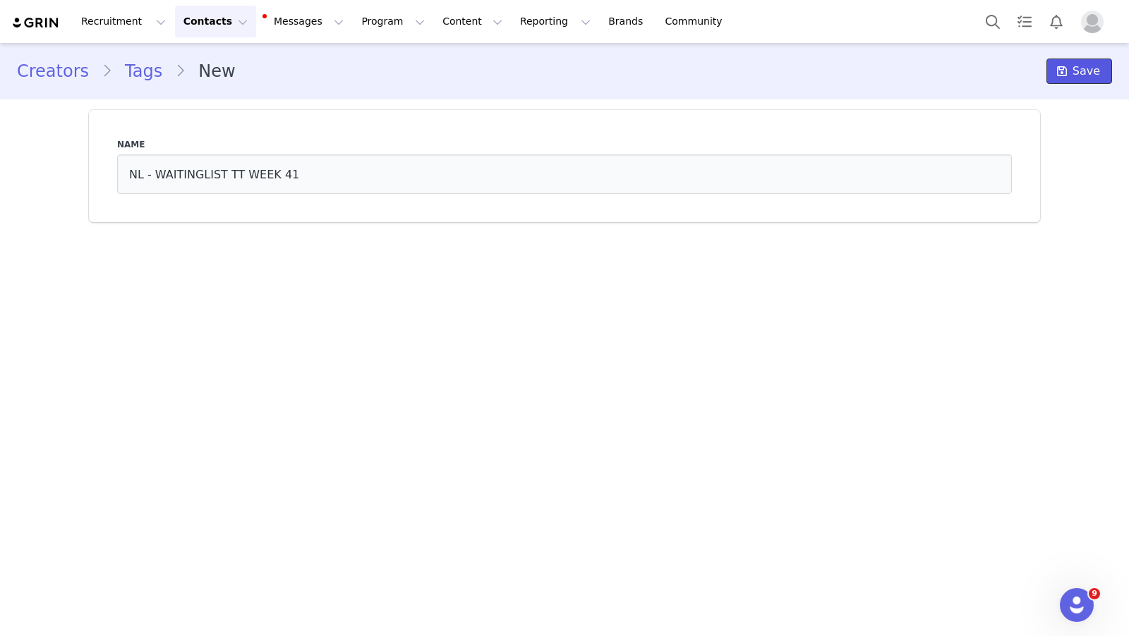
click at [1088, 76] on span "Save" at bounding box center [1086, 71] width 28 height 17
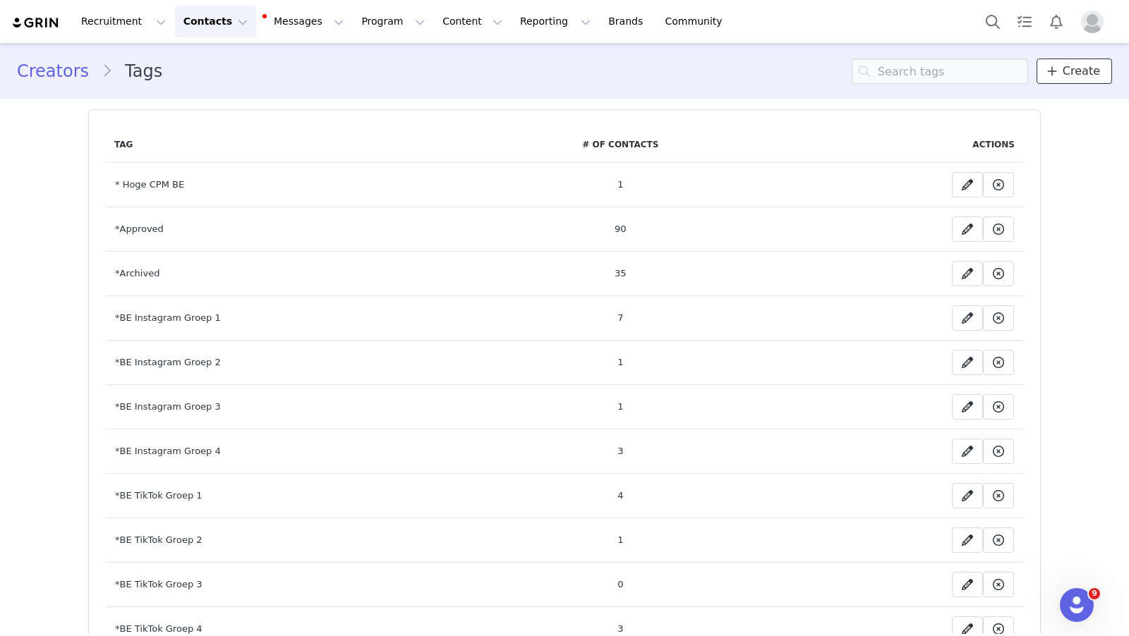
click at [1072, 72] on span "Create" at bounding box center [1081, 71] width 37 height 17
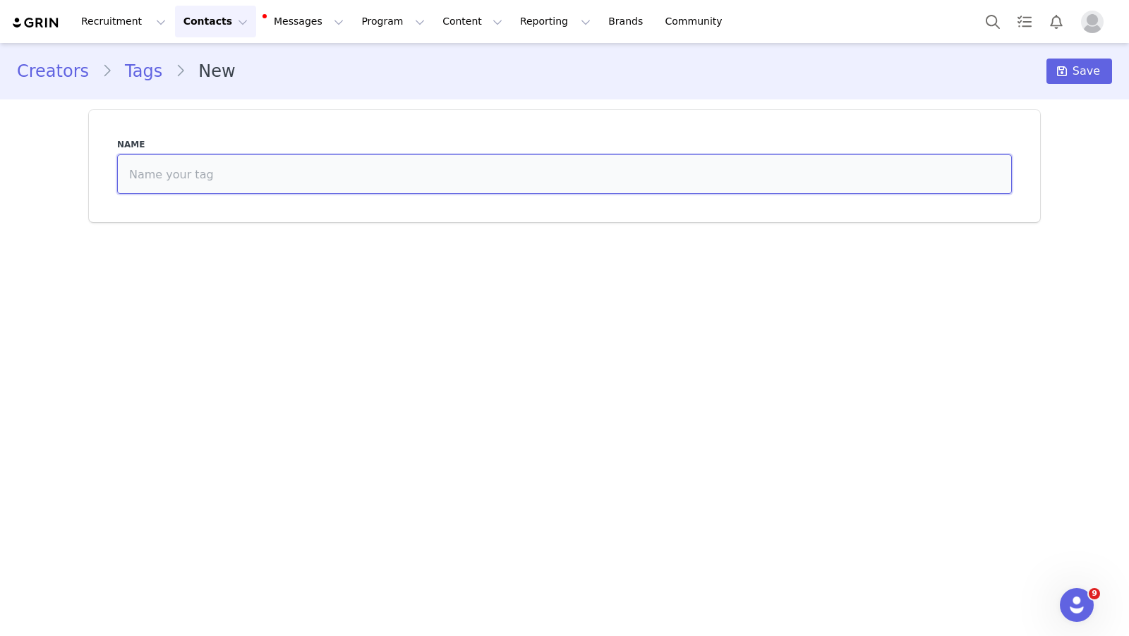
click at [456, 177] on input at bounding box center [564, 175] width 895 height 40
paste input "NL - WAITINGLIST TT WEEK 40"
click at [237, 172] on input "NL - WAITINGLIST TT WEEK 41" at bounding box center [564, 175] width 895 height 40
drag, startPoint x: 248, startPoint y: 159, endPoint x: 241, endPoint y: 172, distance: 15.1
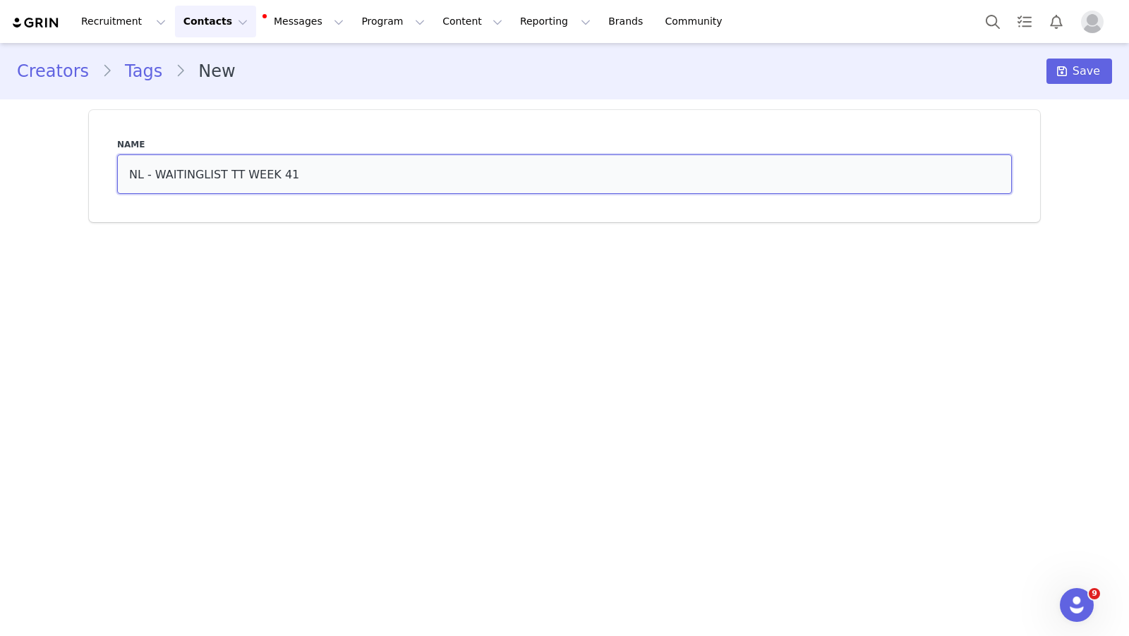
click at [248, 159] on input "NL - WAITINGLIST TT WEEK 41" at bounding box center [564, 175] width 895 height 40
drag, startPoint x: 240, startPoint y: 172, endPoint x: 296, endPoint y: 200, distance: 62.5
click at [241, 173] on input "NL - WAITINGLIST TT WEEK 41" at bounding box center [564, 175] width 895 height 40
click at [397, 177] on input "NL - WAITINGLIST IG WEEK 41" at bounding box center [564, 175] width 895 height 40
type input "NL - WAITINGLIST IG WEEK 41"
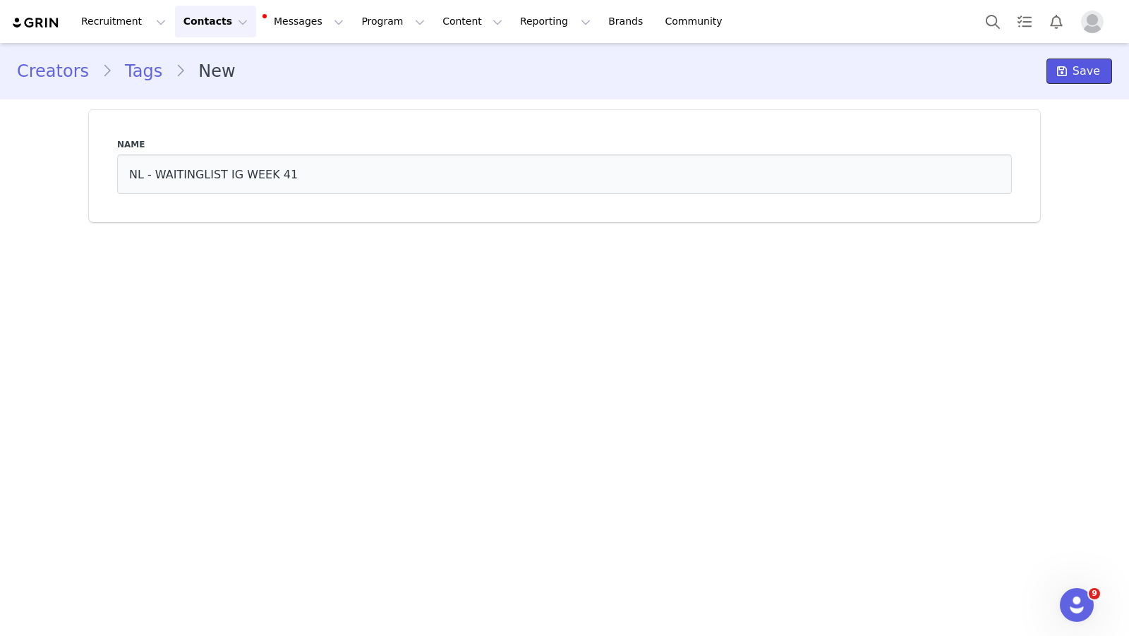
click at [1067, 75] on icon at bounding box center [1062, 71] width 10 height 11
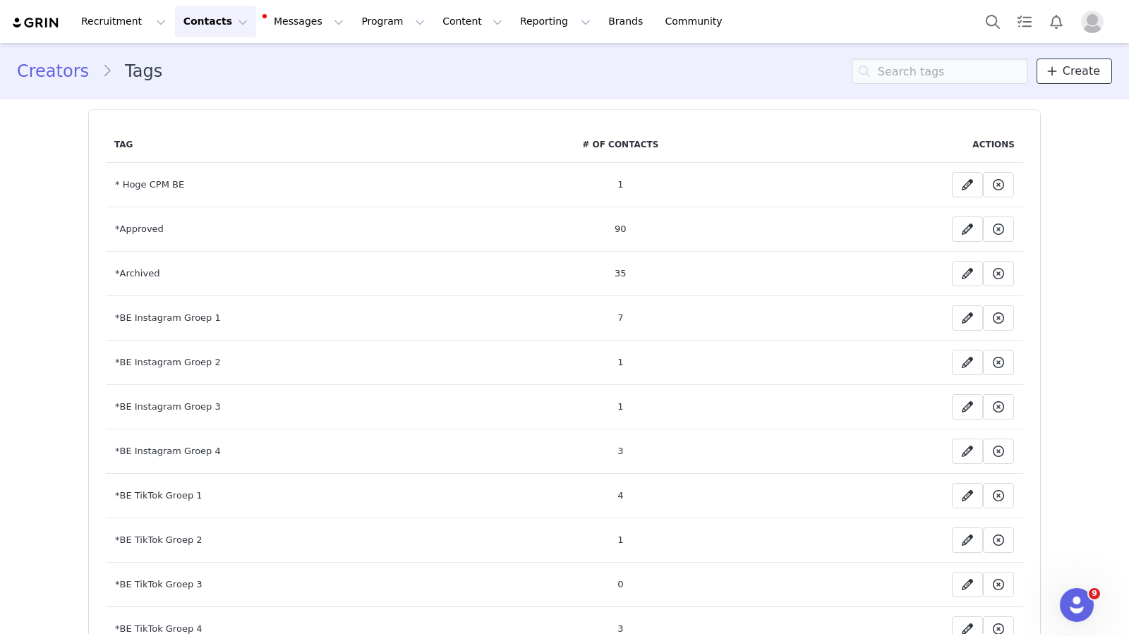
click at [1099, 68] on span "Create" at bounding box center [1081, 71] width 37 height 17
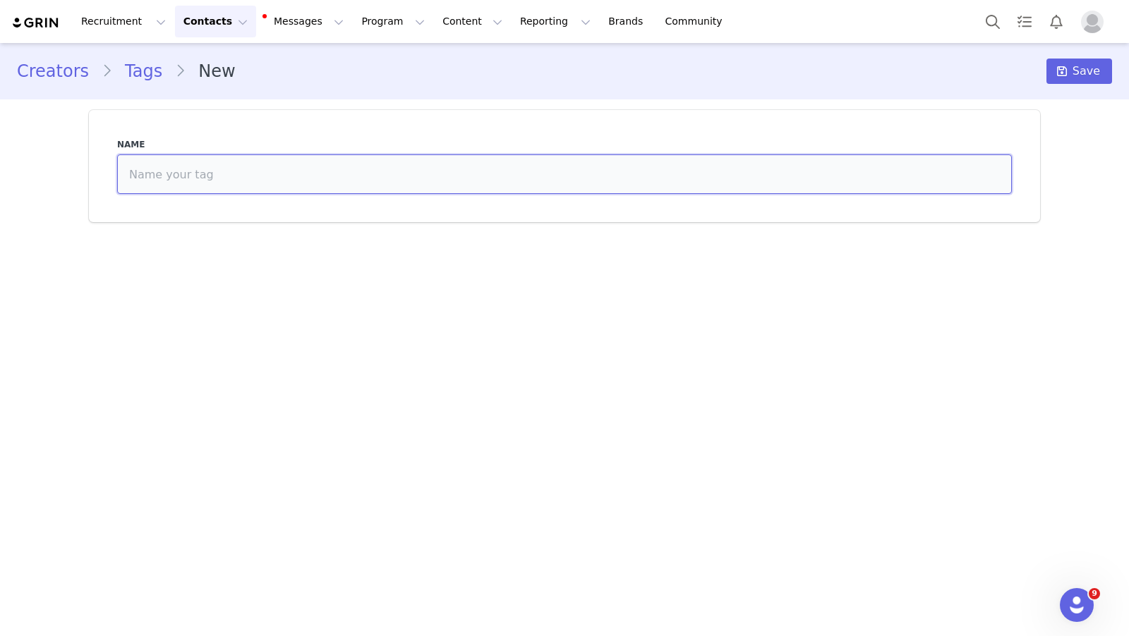
click at [489, 172] on input at bounding box center [564, 175] width 895 height 40
paste input "NL - WAITINGLIST TT WEEK 40"
click at [141, 175] on input "NL - WAITINGLIST TT WEEK 40" at bounding box center [564, 175] width 895 height 40
drag, startPoint x: 141, startPoint y: 175, endPoint x: 150, endPoint y: 175, distance: 8.5
click at [141, 175] on input "NL - WAITINGLIST TT WEEK 40" at bounding box center [564, 175] width 895 height 40
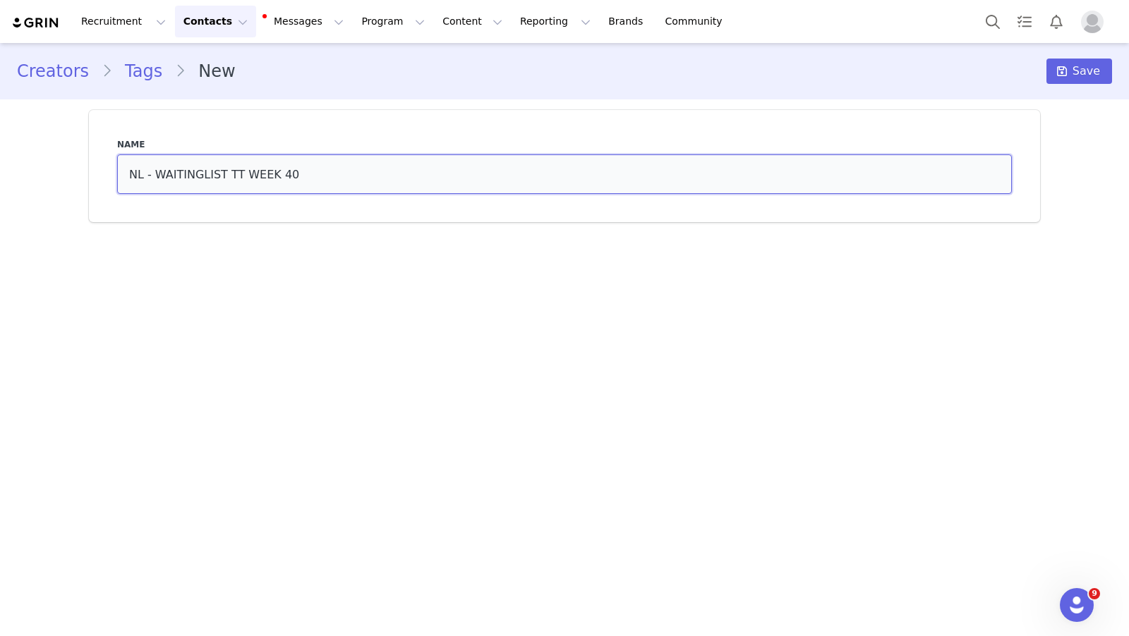
drag, startPoint x: 147, startPoint y: 174, endPoint x: 138, endPoint y: 173, distance: 9.2
click at [147, 174] on input "NL - WAITINGLIST TT WEEK 40" at bounding box center [564, 175] width 895 height 40
click at [133, 173] on input "NL - WAITINGLIST TT WEEK 40" at bounding box center [564, 175] width 895 height 40
click at [142, 174] on input "NL - WAITINGLIST TT WEEK 40" at bounding box center [564, 175] width 895 height 40
click at [296, 176] on input "BE - WAITINGLIST TT WEEK 40" at bounding box center [564, 175] width 895 height 40
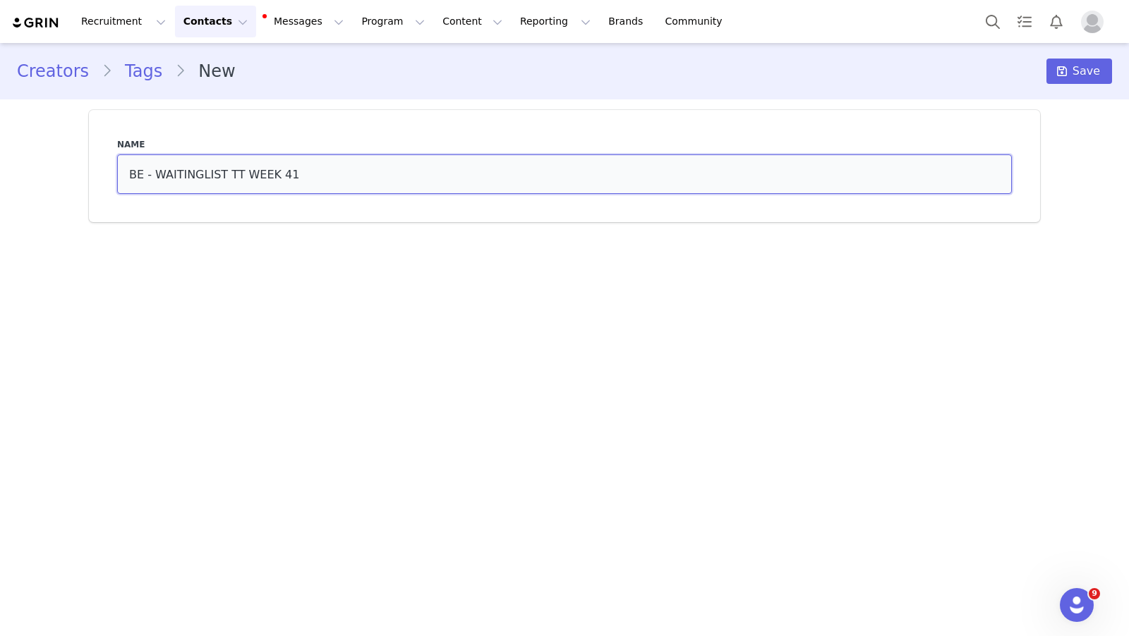
click at [385, 171] on input "BE - WAITINGLIST TT WEEK 41" at bounding box center [564, 175] width 895 height 40
type input "BE - WAITINGLIST TT WEEK 41"
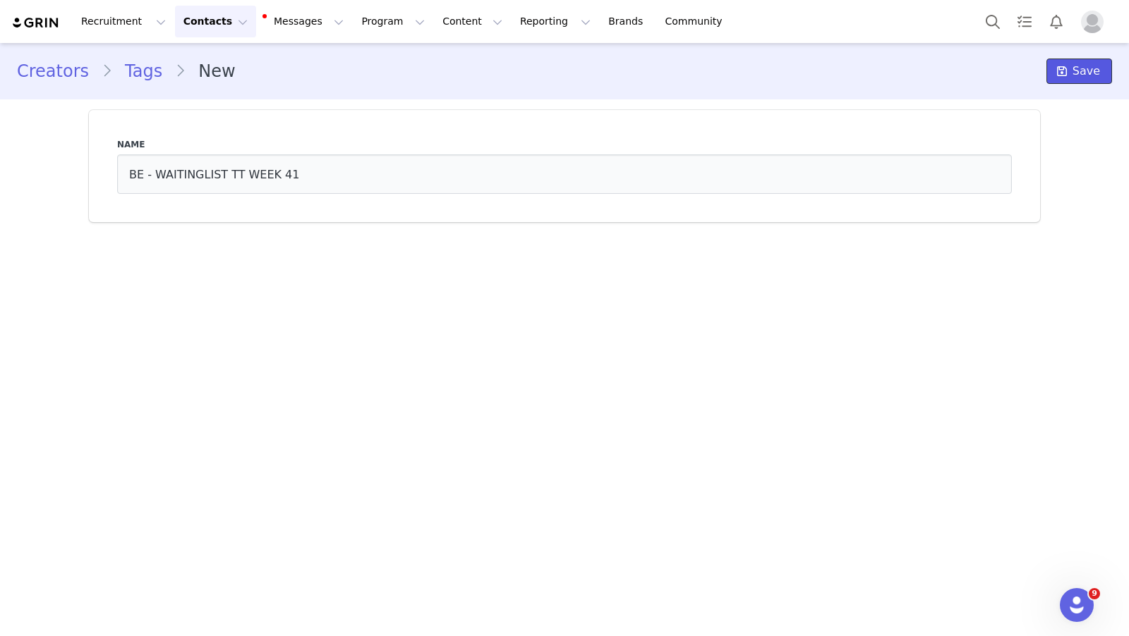
click at [1082, 71] on span "Save" at bounding box center [1086, 71] width 28 height 17
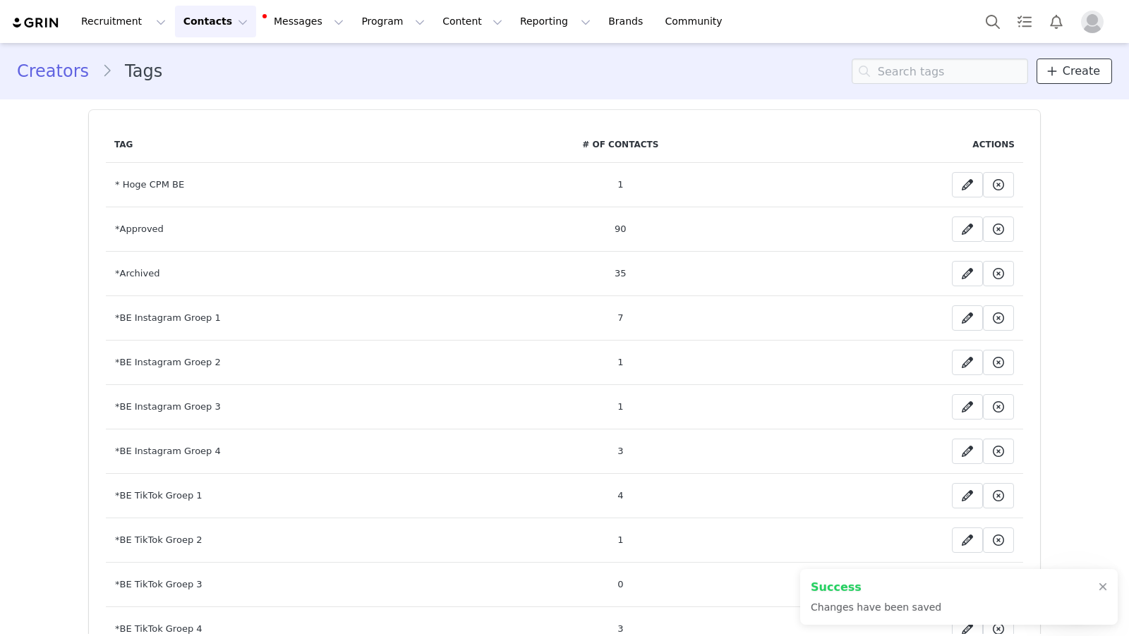
click at [1068, 80] on link "Create" at bounding box center [1073, 71] width 75 height 25
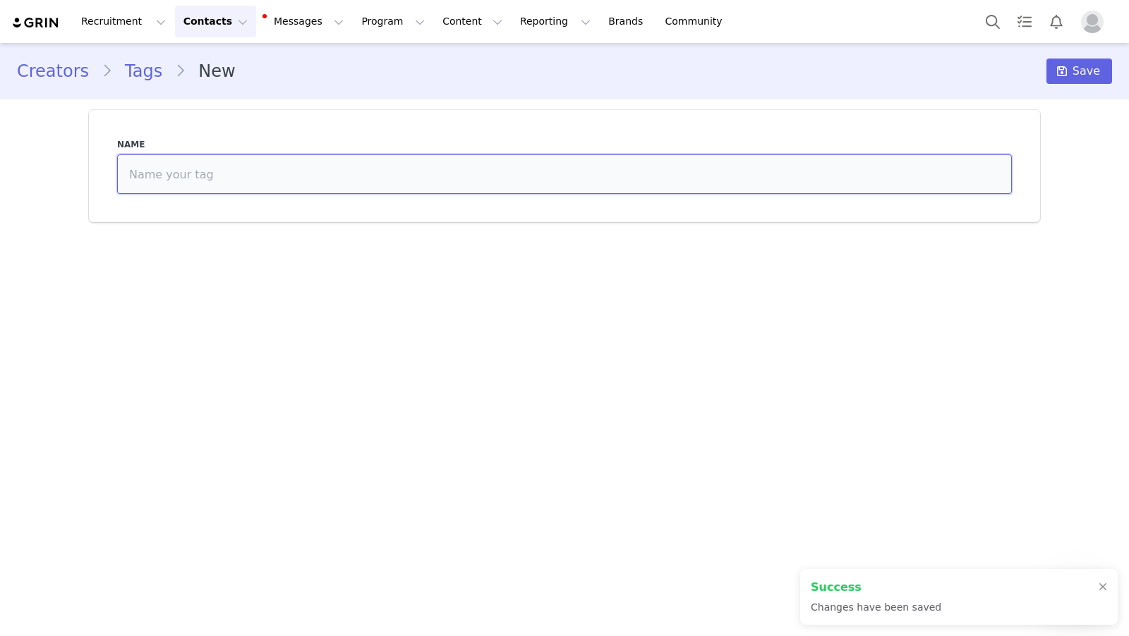
click at [492, 159] on input at bounding box center [564, 175] width 895 height 40
paste input "NL - WAITINGLIST TT WEEK 40"
click at [238, 174] on input "NL - WAITINGLIST TT WEEK 41" at bounding box center [564, 175] width 895 height 40
click at [145, 174] on input "NL - WAITINGLIST IG WEEK 41" at bounding box center [564, 175] width 895 height 40
type input "BE - WAITINGLIST IG WEEK 41"
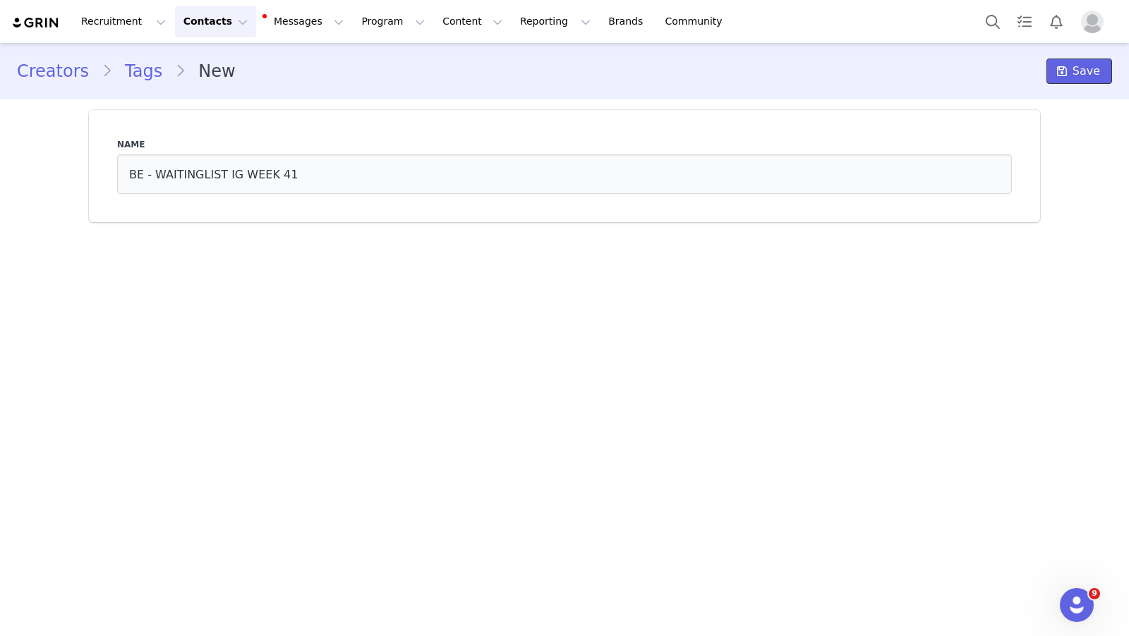
click at [1070, 73] on span at bounding box center [1061, 71] width 17 height 17
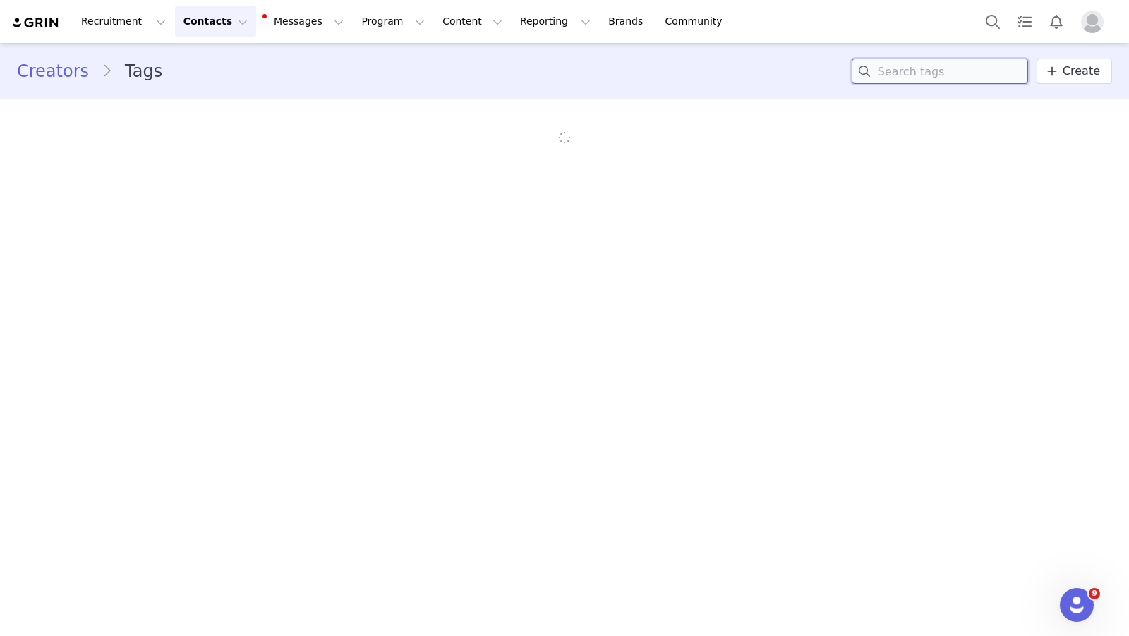
click at [957, 71] on input at bounding box center [940, 71] width 176 height 25
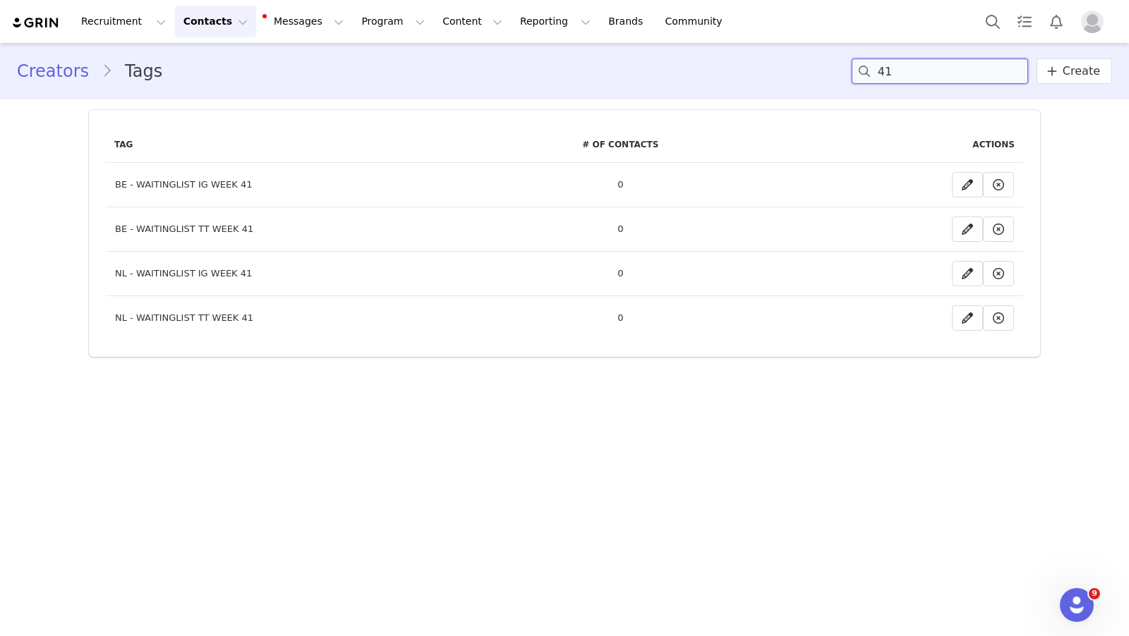
type input "41"
click at [576, 474] on main "Creators Tags 41 Create Tag # of Contacts Actions BE - WAITINGLIST IG WEEK 41 0…" at bounding box center [564, 338] width 1129 height 591
drag, startPoint x: 205, startPoint y: 22, endPoint x: 210, endPoint y: 35, distance: 14.5
click at [205, 22] on button "Contacts Contacts" at bounding box center [215, 22] width 81 height 32
click at [222, 60] on div "Creators" at bounding box center [221, 62] width 95 height 15
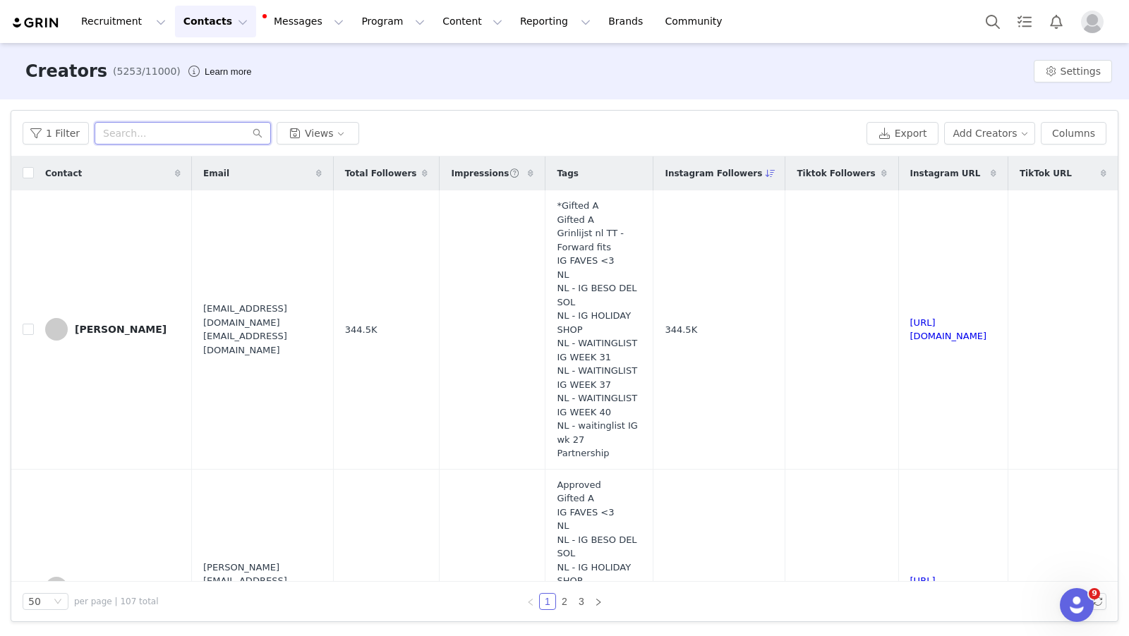
click at [186, 126] on input "text" at bounding box center [183, 133] width 176 height 23
click at [172, 129] on input "text" at bounding box center [183, 133] width 176 height 23
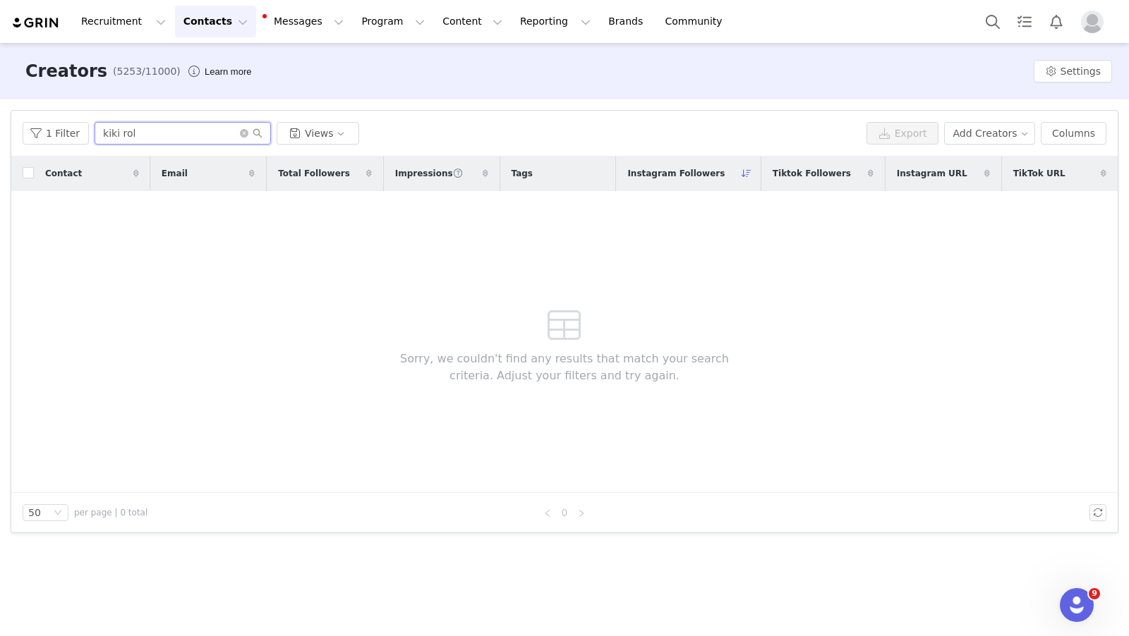
type input "kiki rol"
click at [59, 134] on button "1 Filter" at bounding box center [56, 133] width 66 height 23
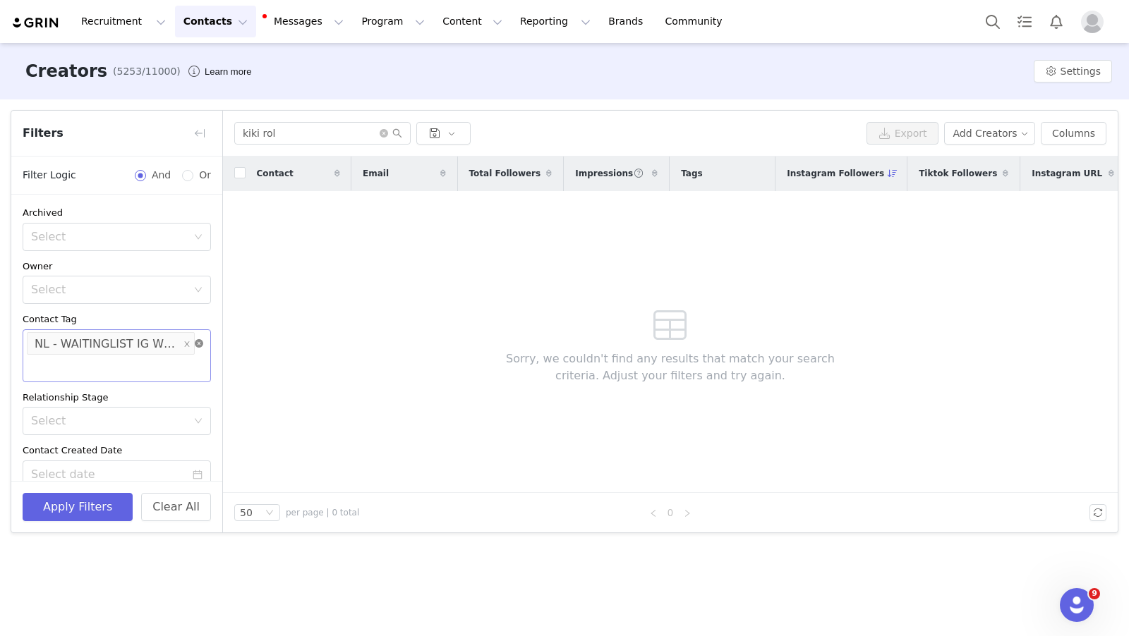
click at [195, 341] on icon "icon: close-circle" at bounding box center [199, 343] width 8 height 8
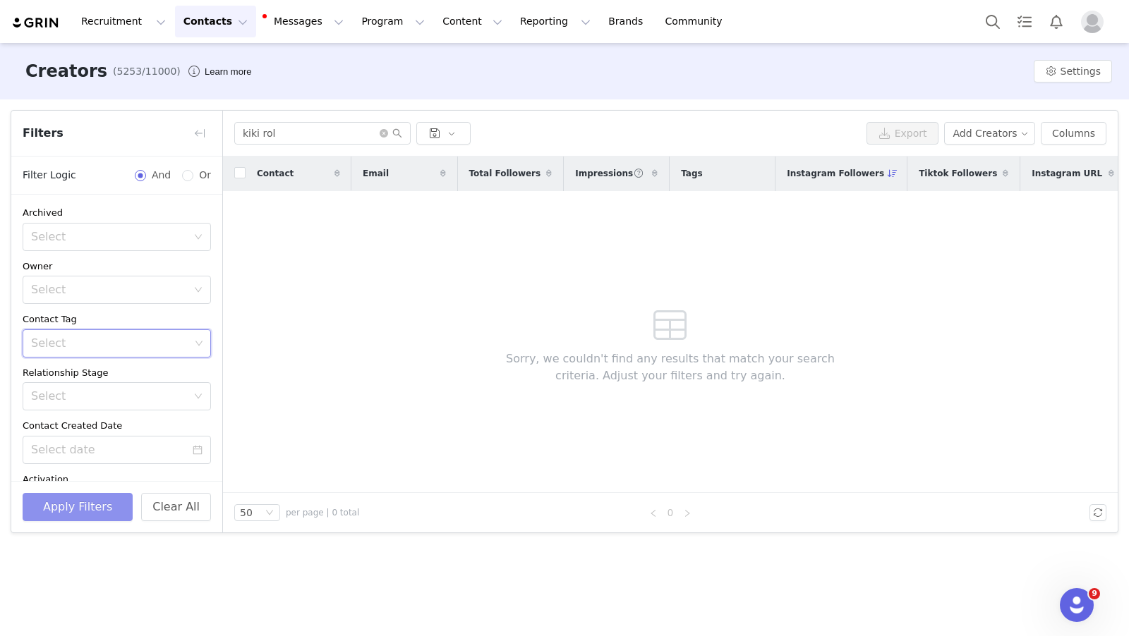
click at [101, 501] on button "Apply Filters" at bounding box center [78, 507] width 110 height 28
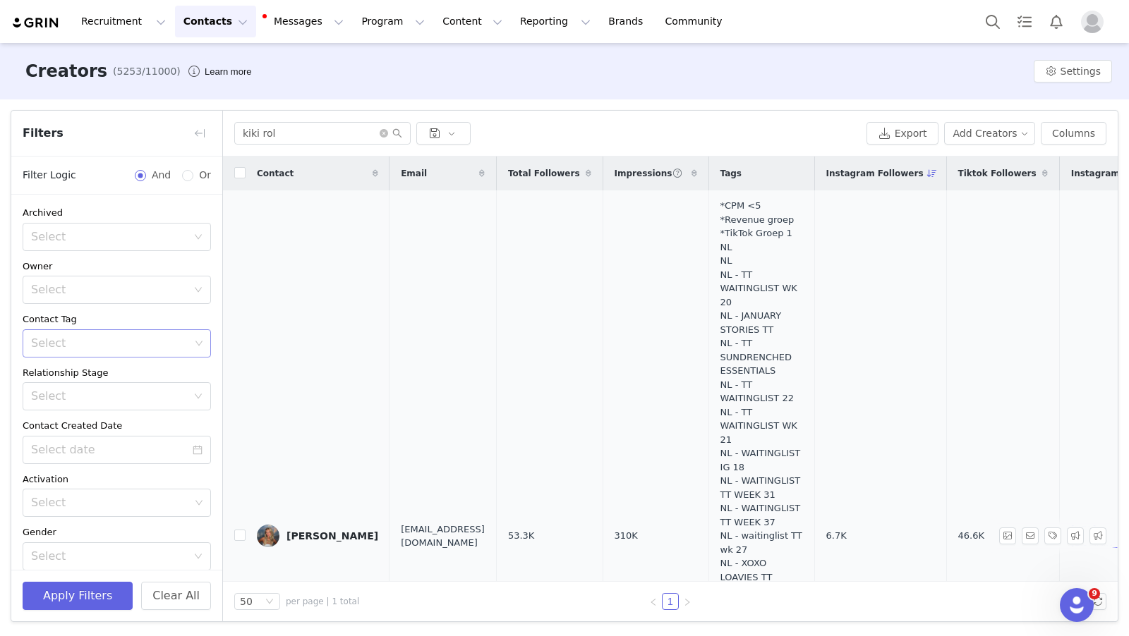
click at [309, 533] on div "Kiki Rolfes" at bounding box center [332, 536] width 92 height 11
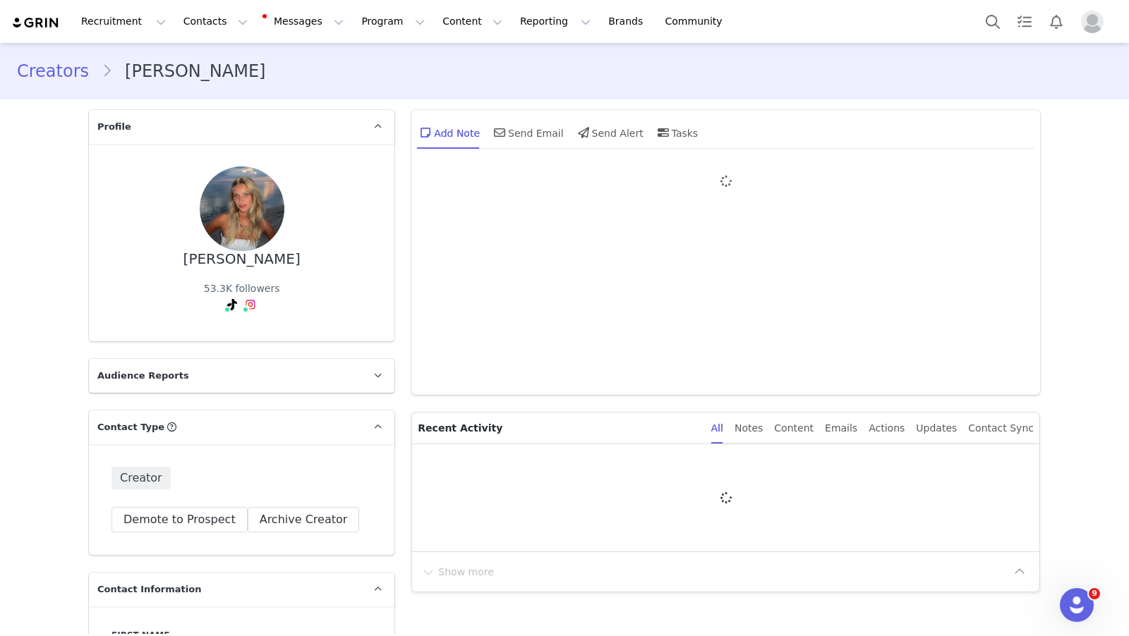
type input "+1 ([GEOGRAPHIC_DATA])"
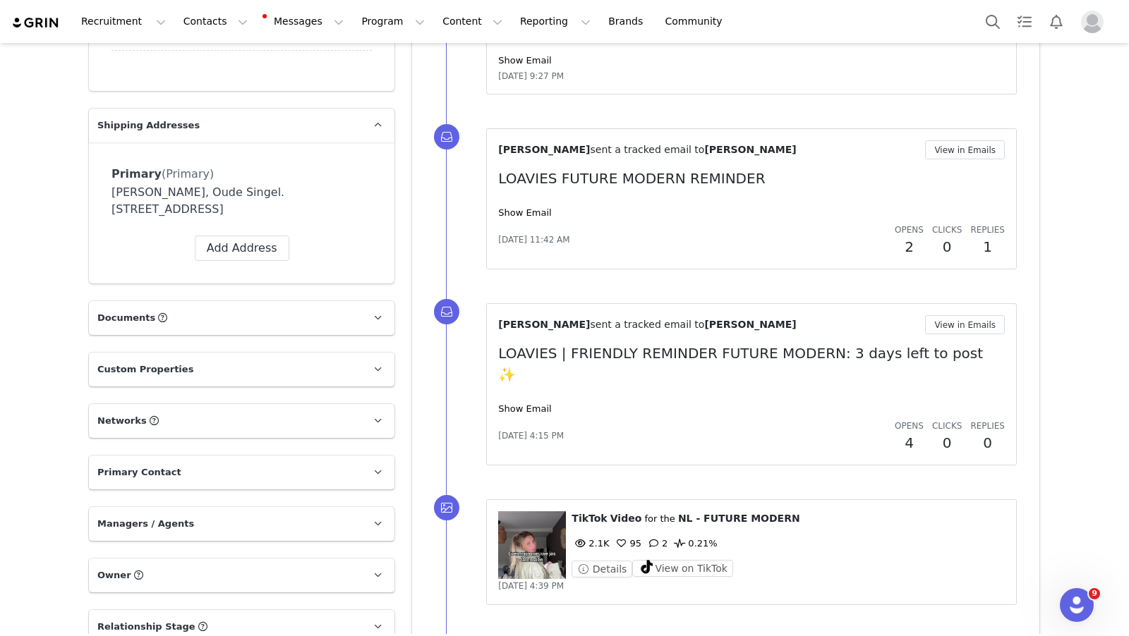
scroll to position [1109, 0]
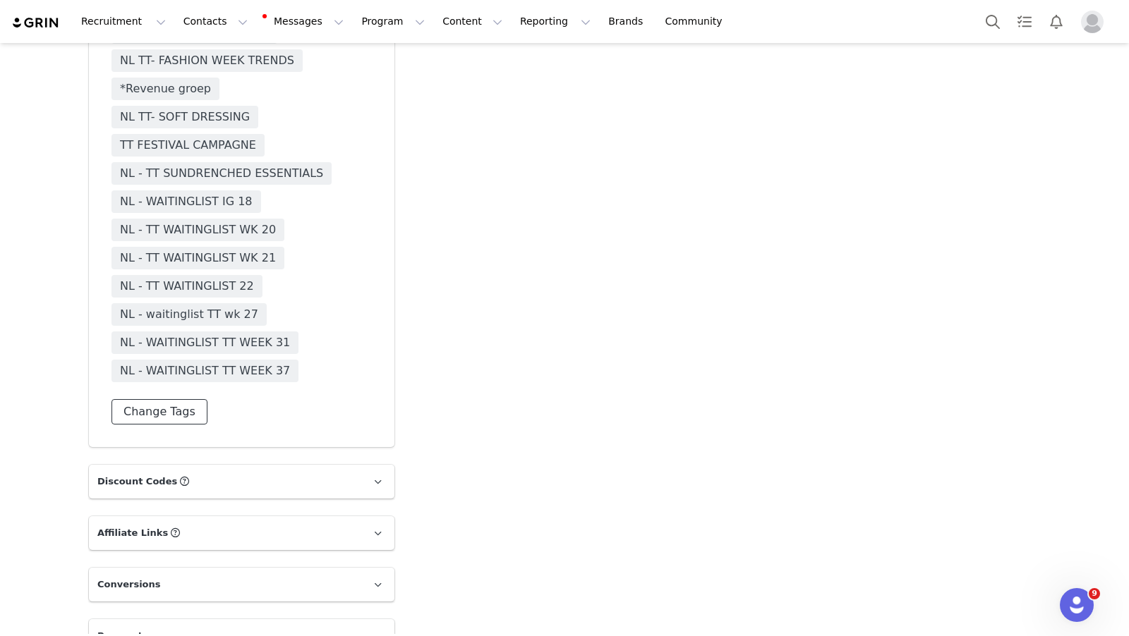
click at [152, 399] on button "Change Tags" at bounding box center [159, 411] width 96 height 25
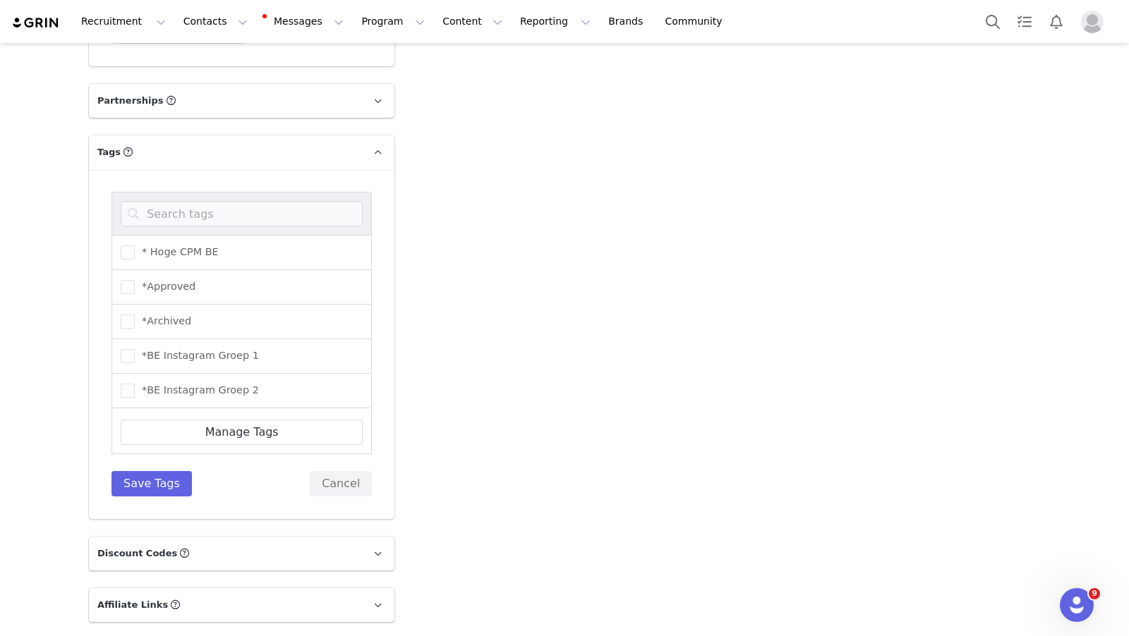
scroll to position [3748, 0]
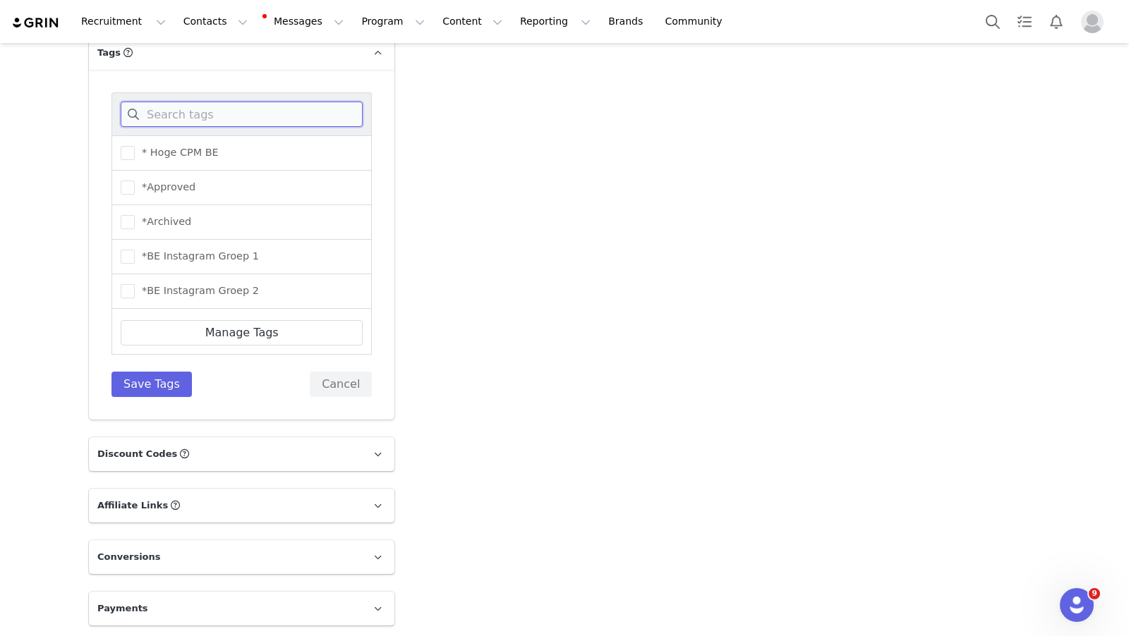
click at [183, 118] on input at bounding box center [242, 114] width 242 height 25
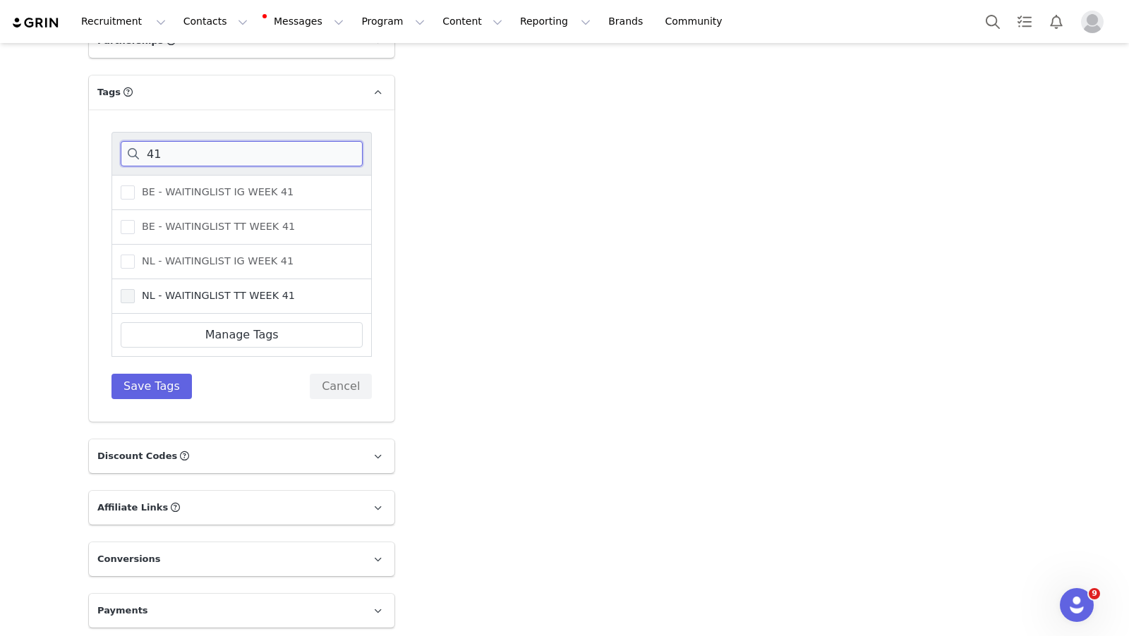
type input "41"
click at [133, 294] on span at bounding box center [128, 296] width 14 height 14
click at [135, 289] on input "NL - WAITINGLIST TT WEEK 41" at bounding box center [135, 289] width 0 height 0
click at [175, 379] on button "Save Tags" at bounding box center [151, 386] width 80 height 25
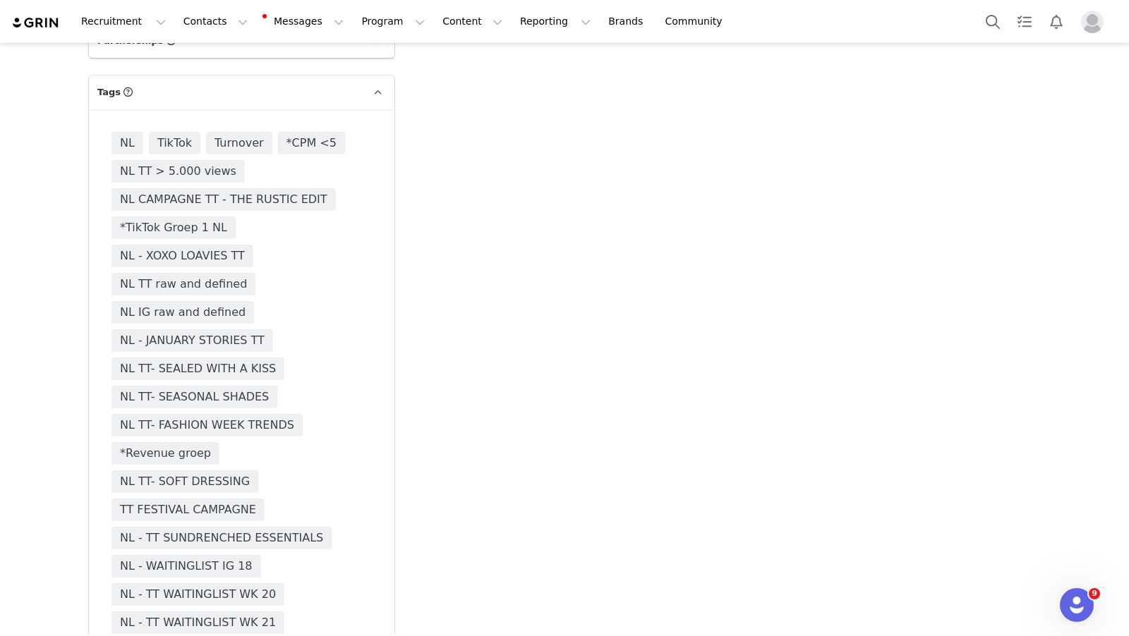
click at [1090, 26] on img "Profile" at bounding box center [1092, 22] width 23 height 23
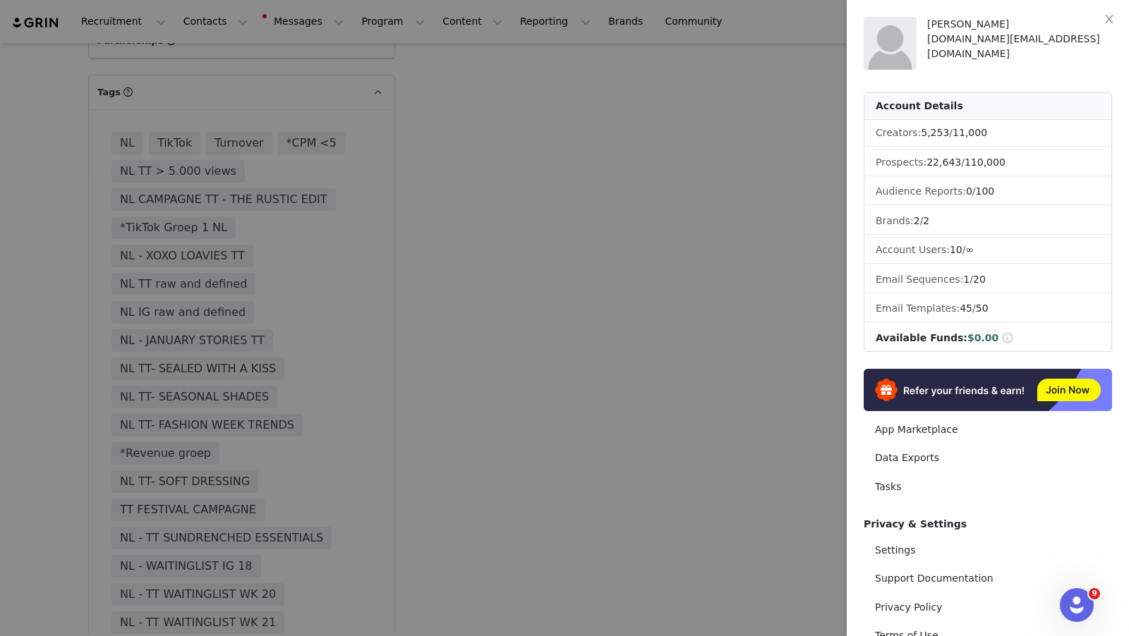
click at [715, 169] on div at bounding box center [564, 318] width 1129 height 636
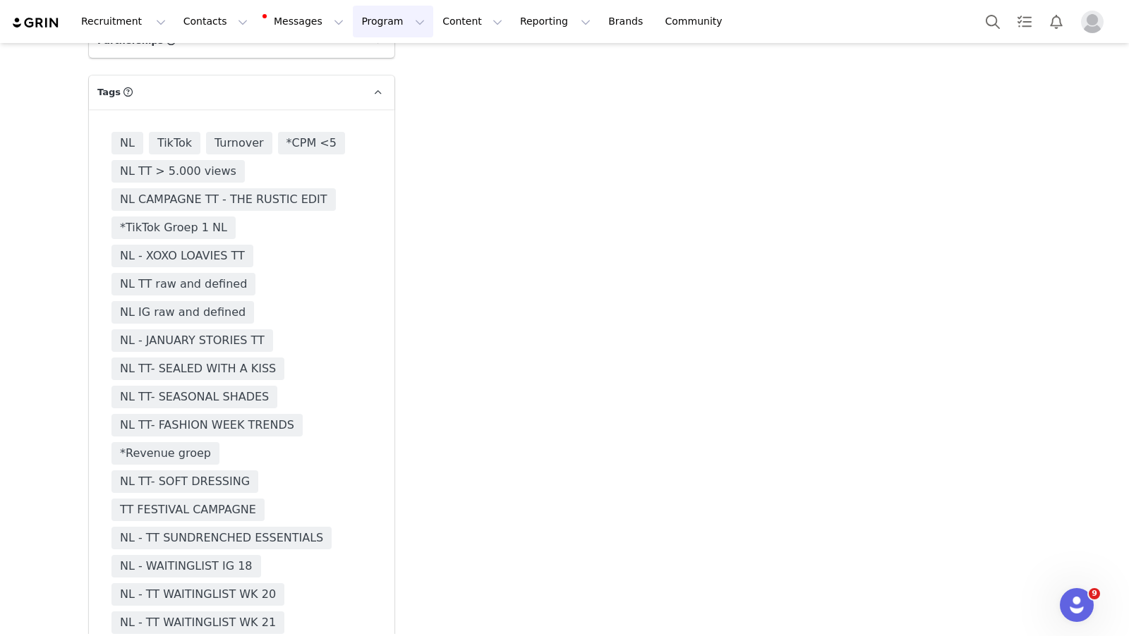
click at [394, 25] on button "Program Program" at bounding box center [393, 22] width 80 height 32
click at [387, 49] on link "Activations" at bounding box center [386, 62] width 111 height 26
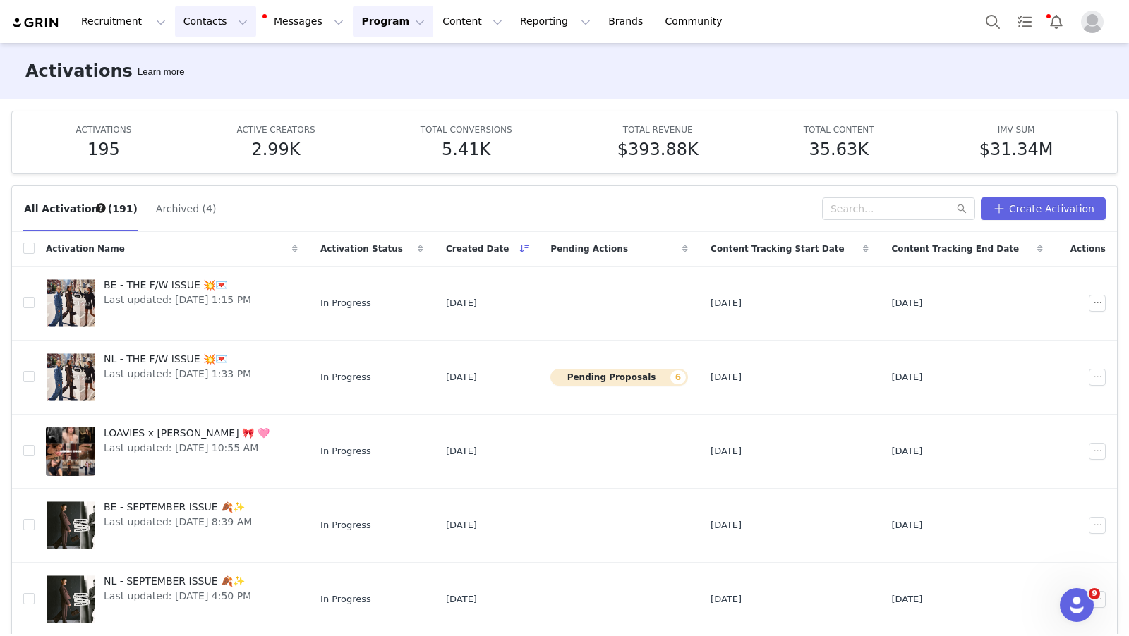
click at [193, 23] on button "Contacts Contacts" at bounding box center [215, 22] width 81 height 32
drag, startPoint x: 225, startPoint y: 63, endPoint x: 244, endPoint y: 119, distance: 58.9
click at [225, 63] on div "Creators" at bounding box center [221, 62] width 95 height 15
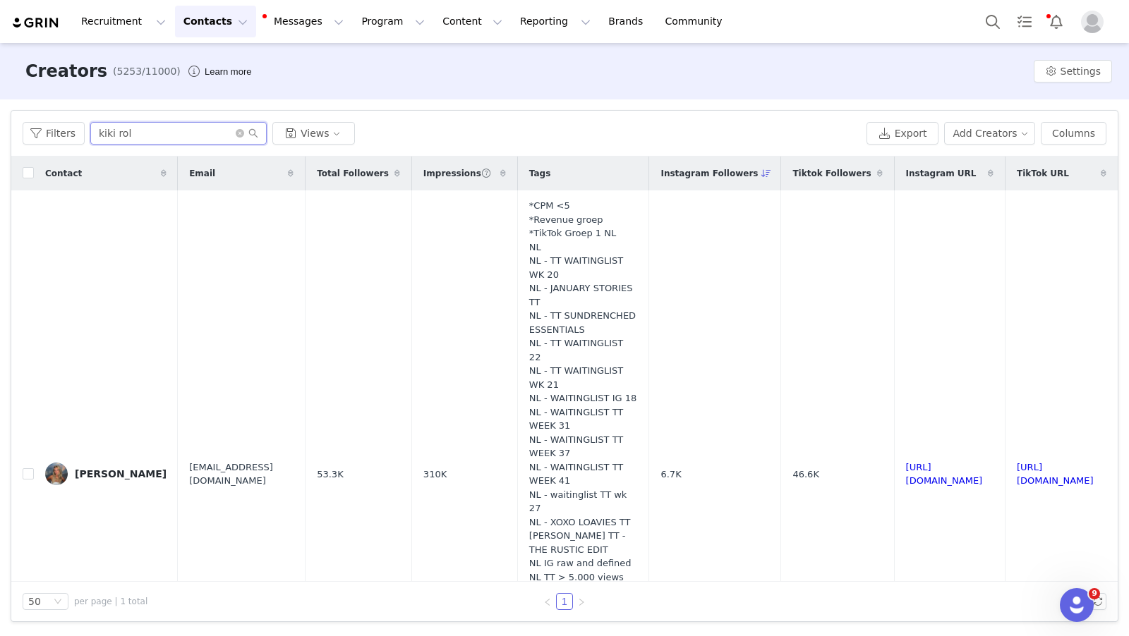
click at [136, 135] on input "kiki rol" at bounding box center [178, 133] width 176 height 23
drag, startPoint x: 136, startPoint y: 135, endPoint x: 128, endPoint y: 135, distance: 7.8
click at [135, 135] on input "kiki rol" at bounding box center [178, 133] width 176 height 23
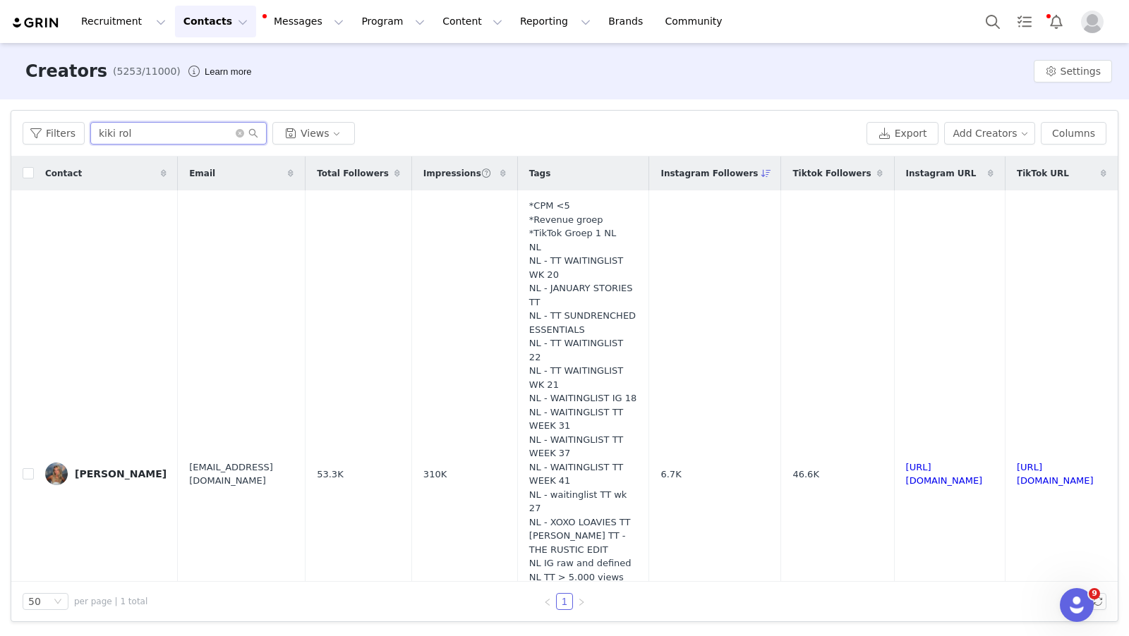
paste input "hannahvankooij@outlook.com"
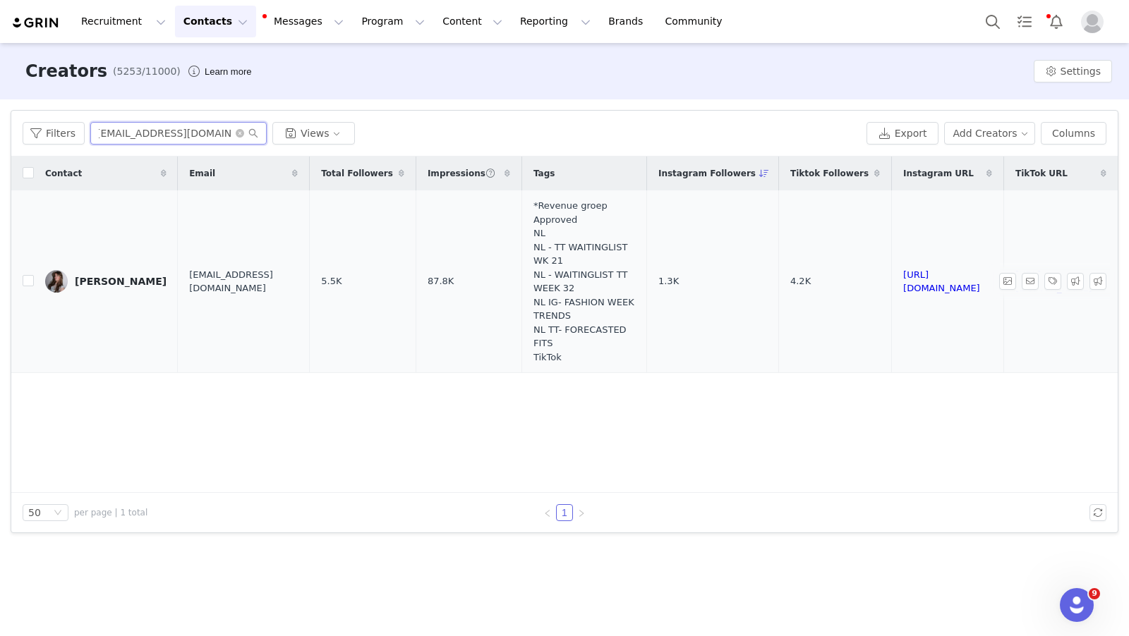
type input "hannahvankooij@outlook.com"
drag, startPoint x: 90, startPoint y: 289, endPoint x: 121, endPoint y: 313, distance: 39.8
click at [90, 287] on div "Hannah Van Kooij" at bounding box center [121, 281] width 92 height 11
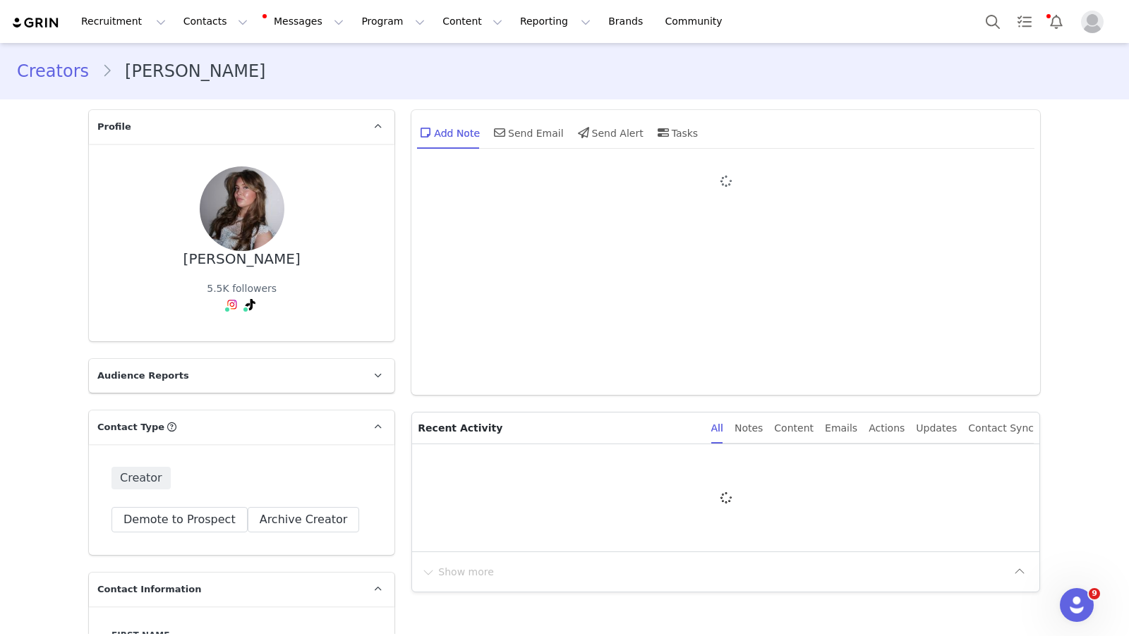
type input "+1 ([GEOGRAPHIC_DATA])"
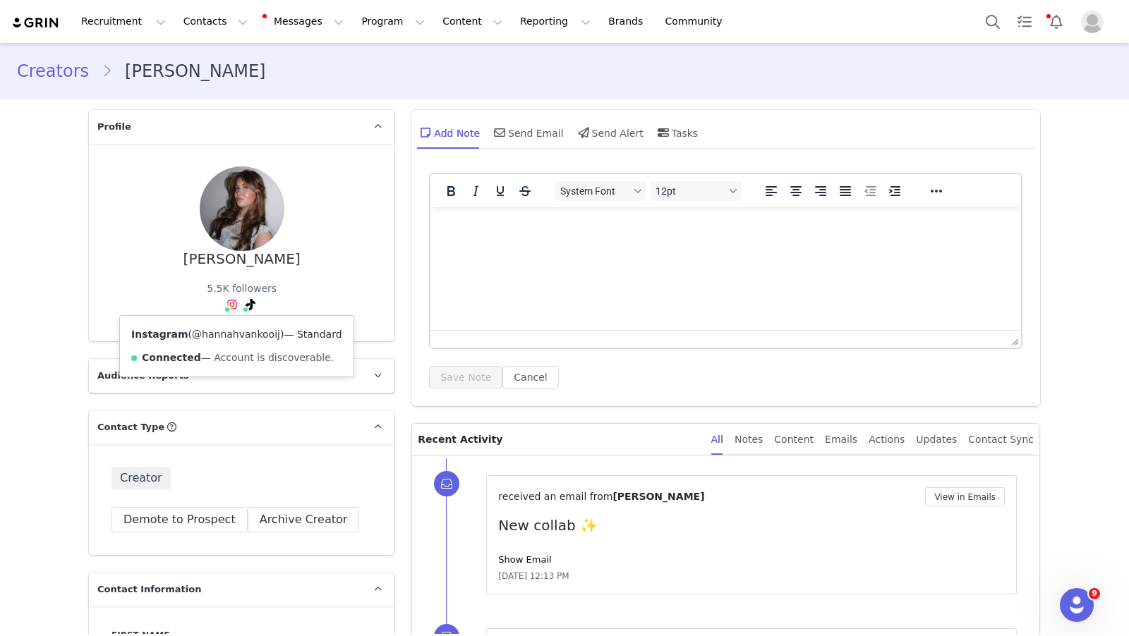
click at [229, 335] on link "@hannahvankooij" at bounding box center [236, 334] width 88 height 11
click at [248, 334] on link "@xhanvankooij" at bounding box center [223, 334] width 75 height 11
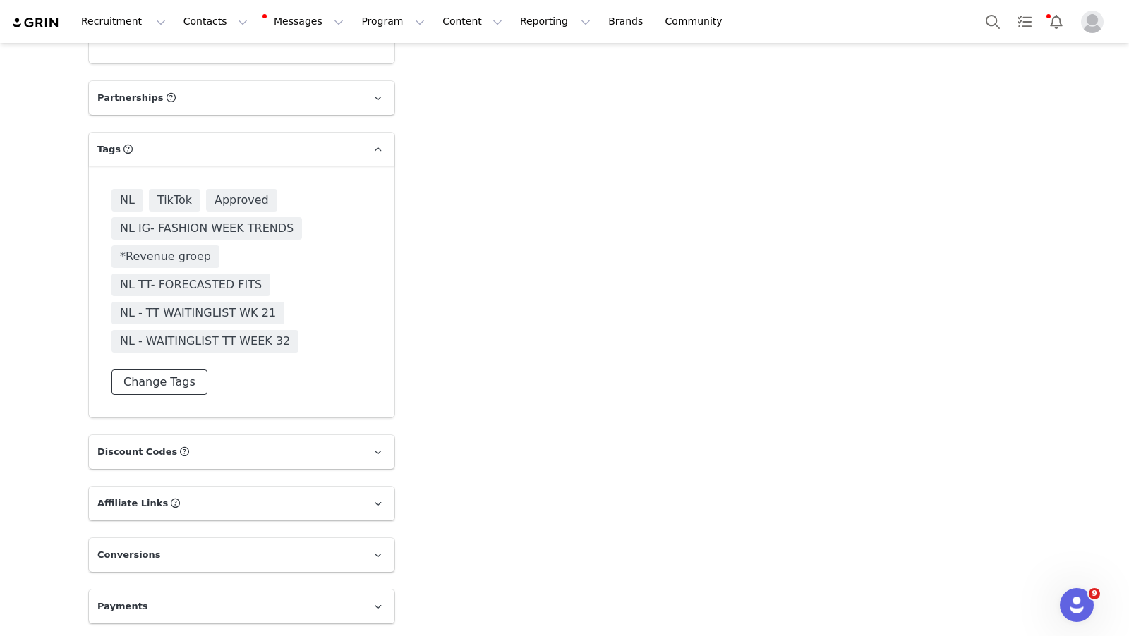
click at [198, 385] on button "Change Tags" at bounding box center [159, 382] width 96 height 25
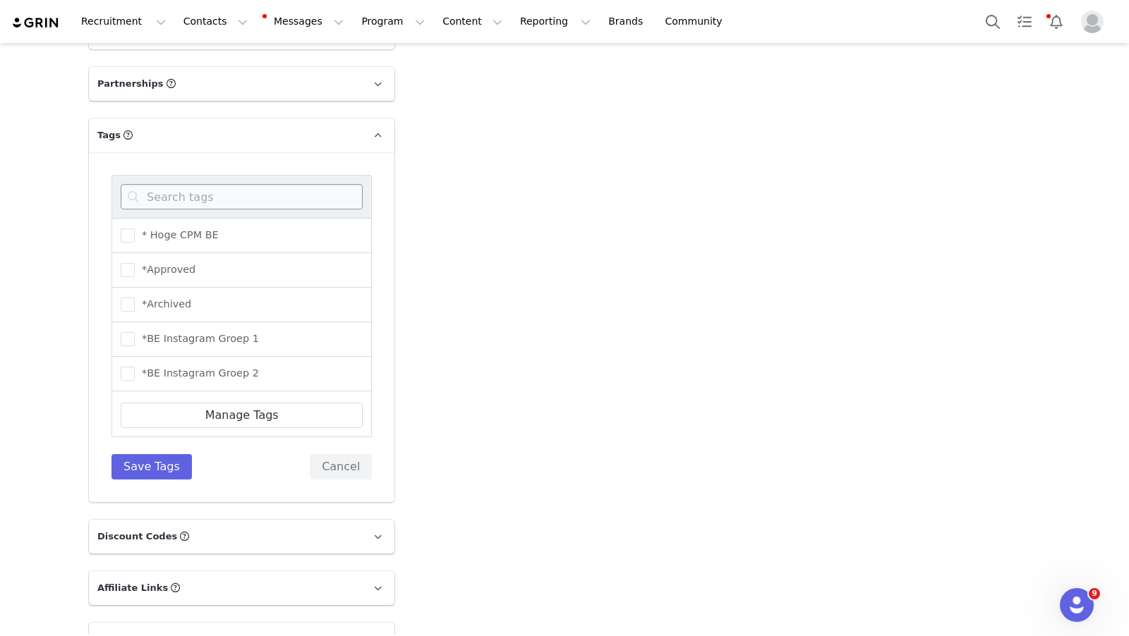
scroll to position [2501, 0]
click at [238, 205] on input at bounding box center [242, 195] width 242 height 25
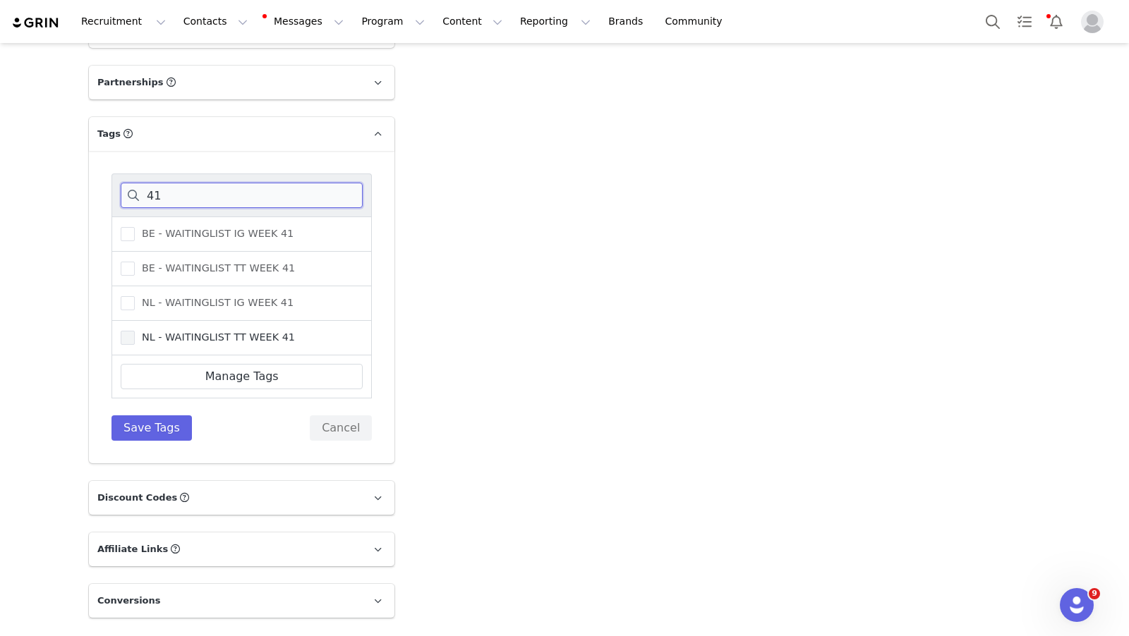
type input "41"
drag, startPoint x: 135, startPoint y: 350, endPoint x: 138, endPoint y: 358, distance: 8.5
click at [135, 344] on span "NL - WAITINGLIST TT WEEK 41" at bounding box center [215, 337] width 160 height 13
click at [135, 331] on input "NL - WAITINGLIST TT WEEK 41" at bounding box center [135, 331] width 0 height 0
click at [162, 441] on button "Save Tags" at bounding box center [151, 428] width 80 height 25
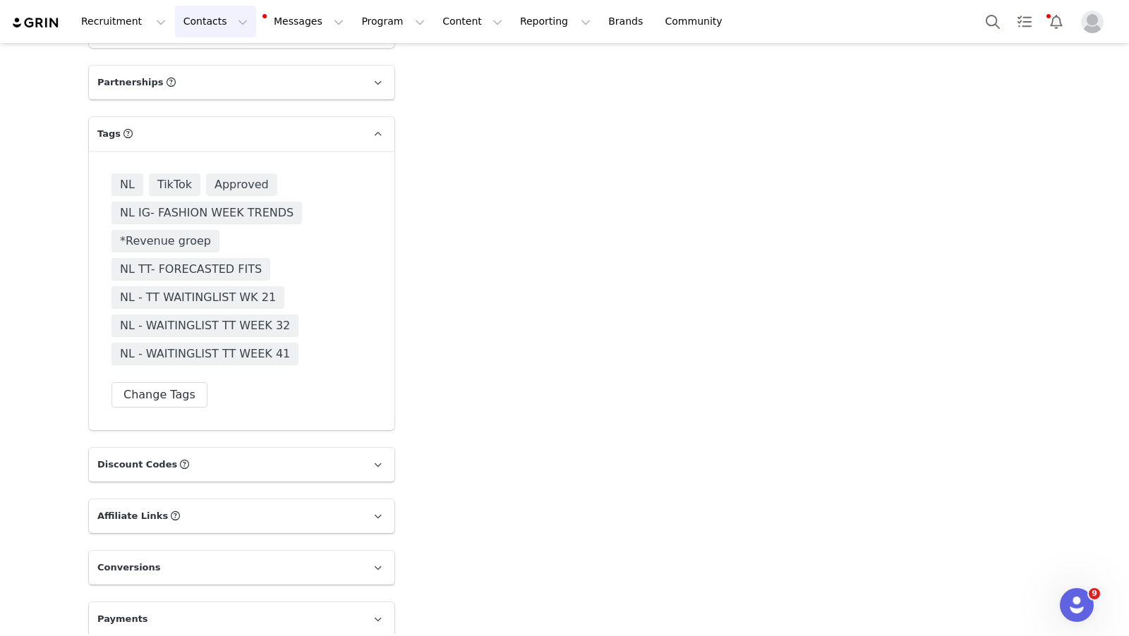
drag, startPoint x: 220, startPoint y: 23, endPoint x: 224, endPoint y: 34, distance: 11.8
click at [220, 23] on button "Contacts Contacts" at bounding box center [215, 22] width 81 height 32
click at [253, 66] on div "Creators" at bounding box center [221, 62] width 95 height 15
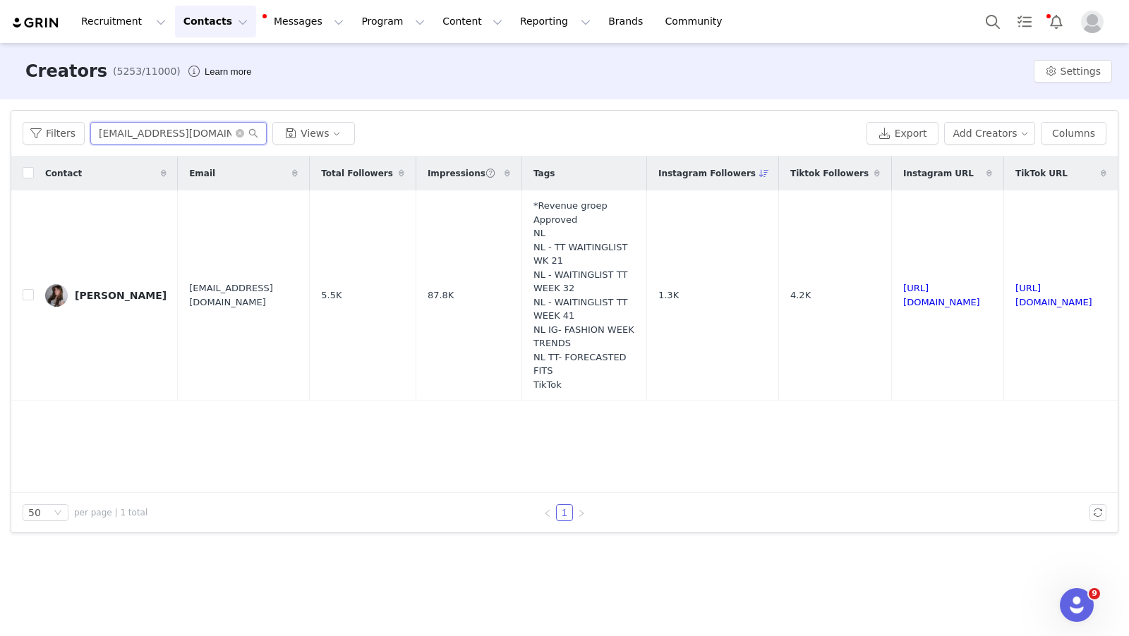
click at [186, 143] on input "hannahvankooij@outlook.com" at bounding box center [178, 133] width 176 height 23
paste input "saidaac1@gmail"
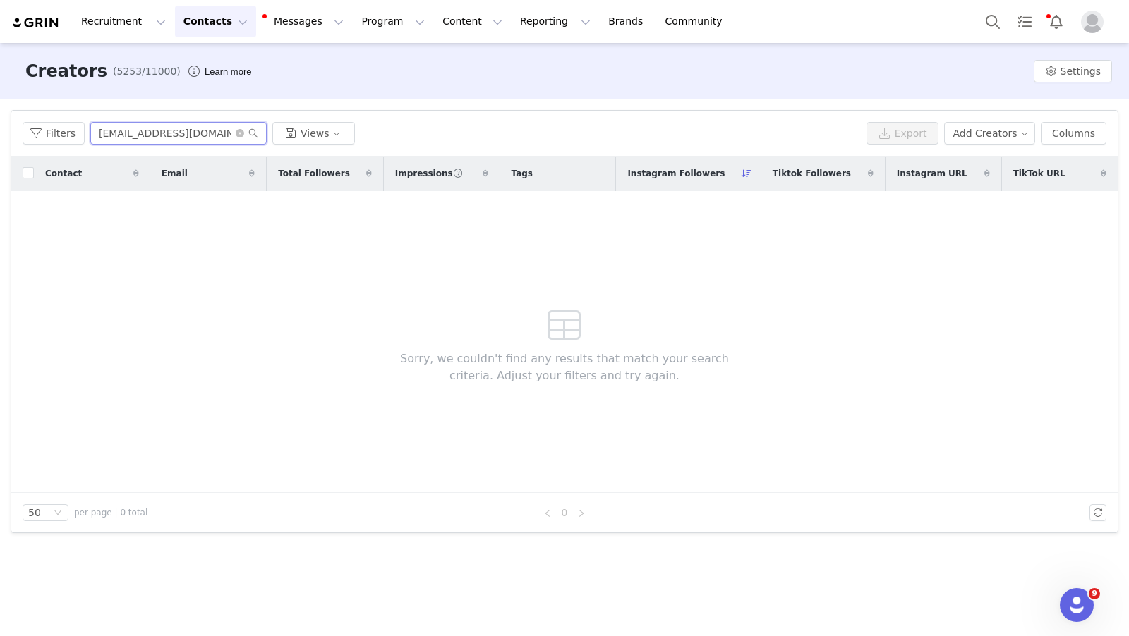
click at [169, 123] on input "saidaac1@gmail.com" at bounding box center [178, 133] width 176 height 23
click at [169, 124] on input "saidaac1@gmail.com" at bounding box center [178, 133] width 176 height 23
paste input "contact.saraam"
type input "contact.saraam@gmail.com"
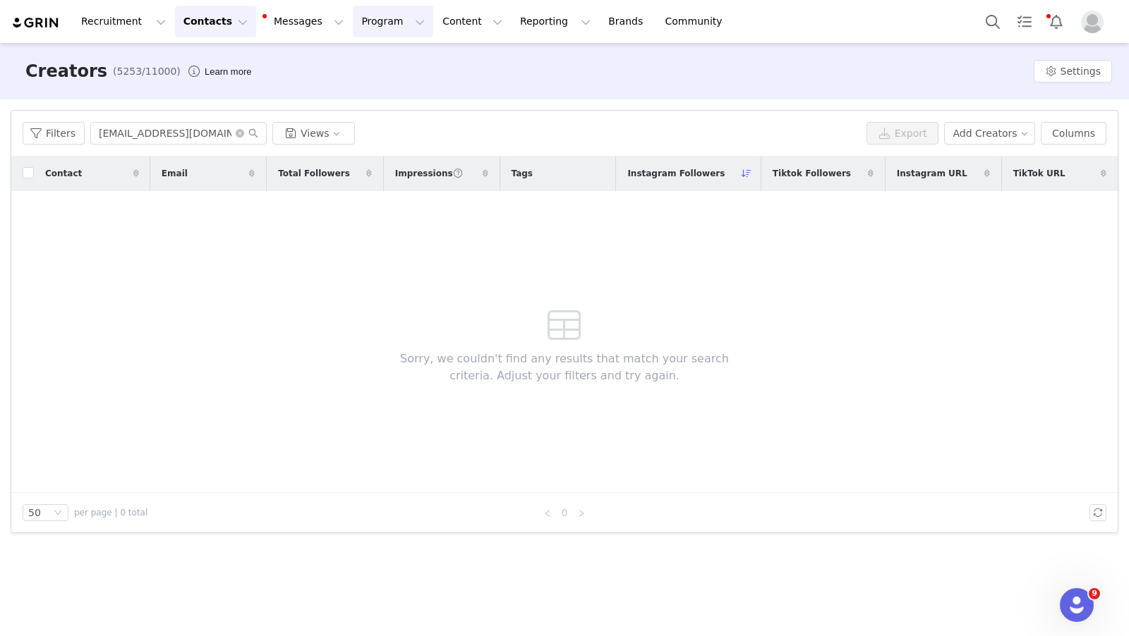
click at [361, 20] on button "Program Program" at bounding box center [393, 22] width 80 height 32
click at [381, 65] on p "Activations" at bounding box center [369, 62] width 54 height 15
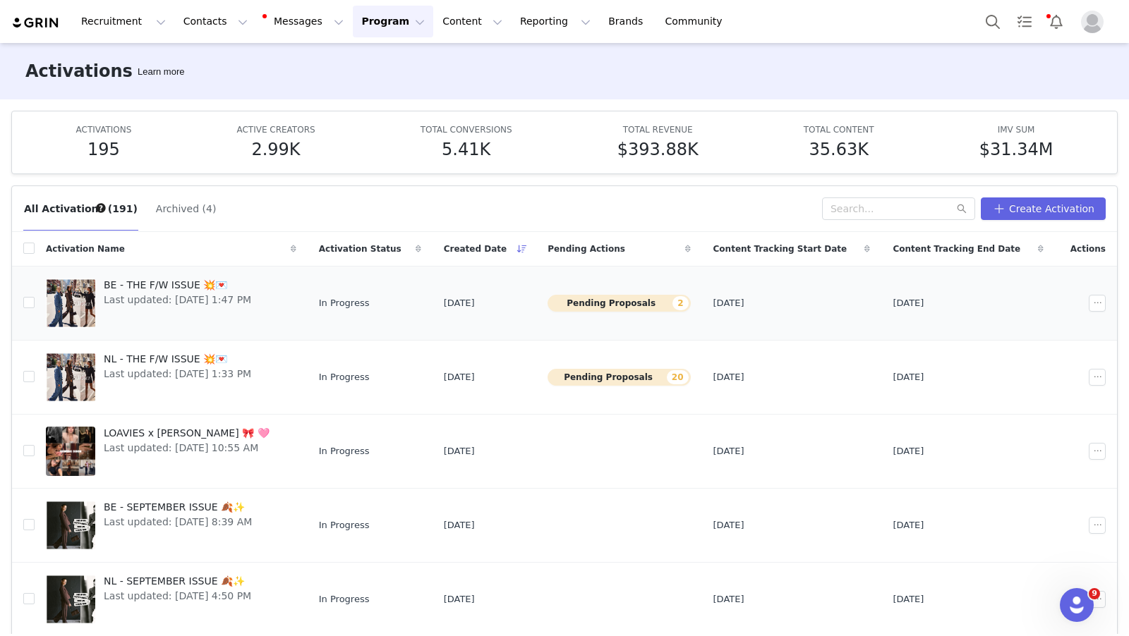
click at [150, 282] on span "BE - THE F/W ISSUE 💥💌" at bounding box center [177, 285] width 147 height 15
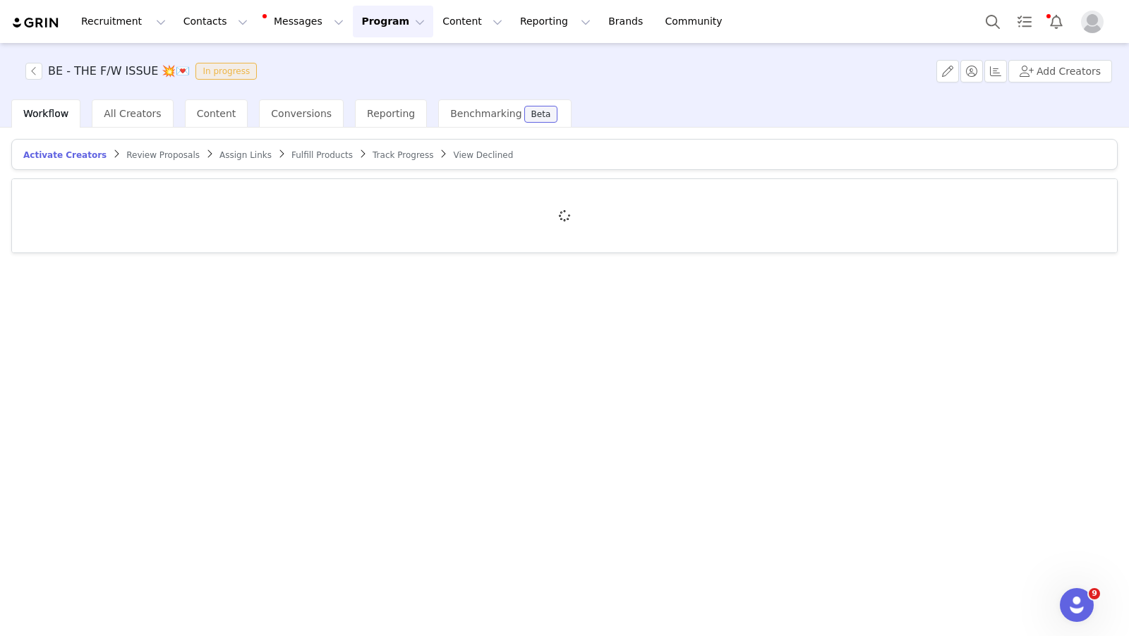
click at [149, 152] on span "Review Proposals" at bounding box center [162, 155] width 73 height 10
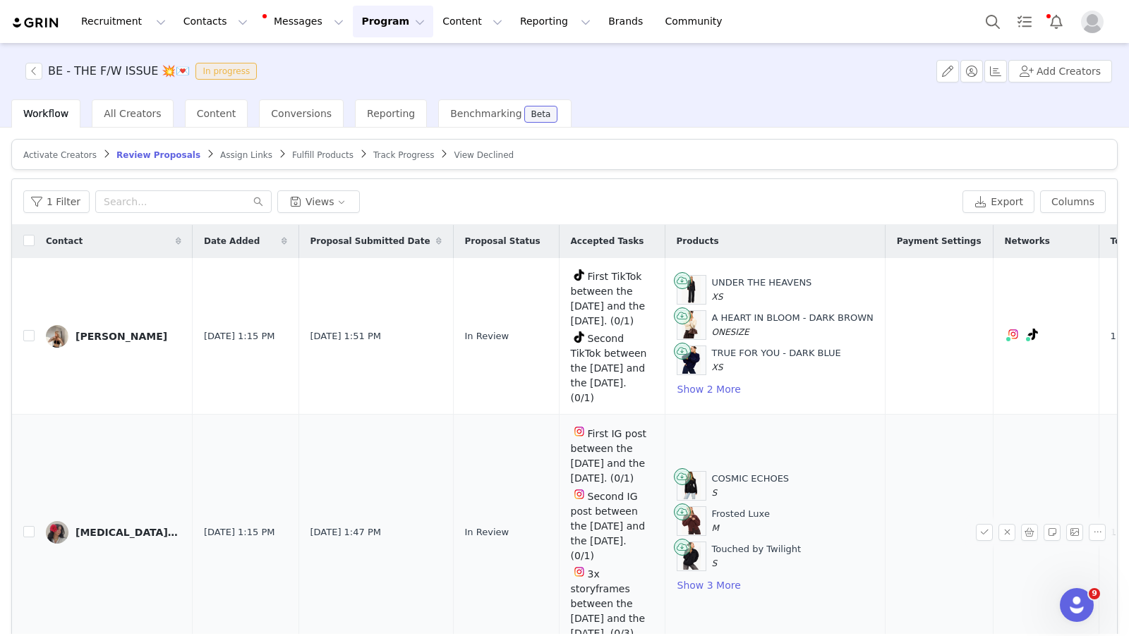
scroll to position [55, 0]
click at [353, 20] on button "Program Program" at bounding box center [393, 22] width 80 height 32
click at [365, 60] on p "Activations" at bounding box center [369, 62] width 54 height 15
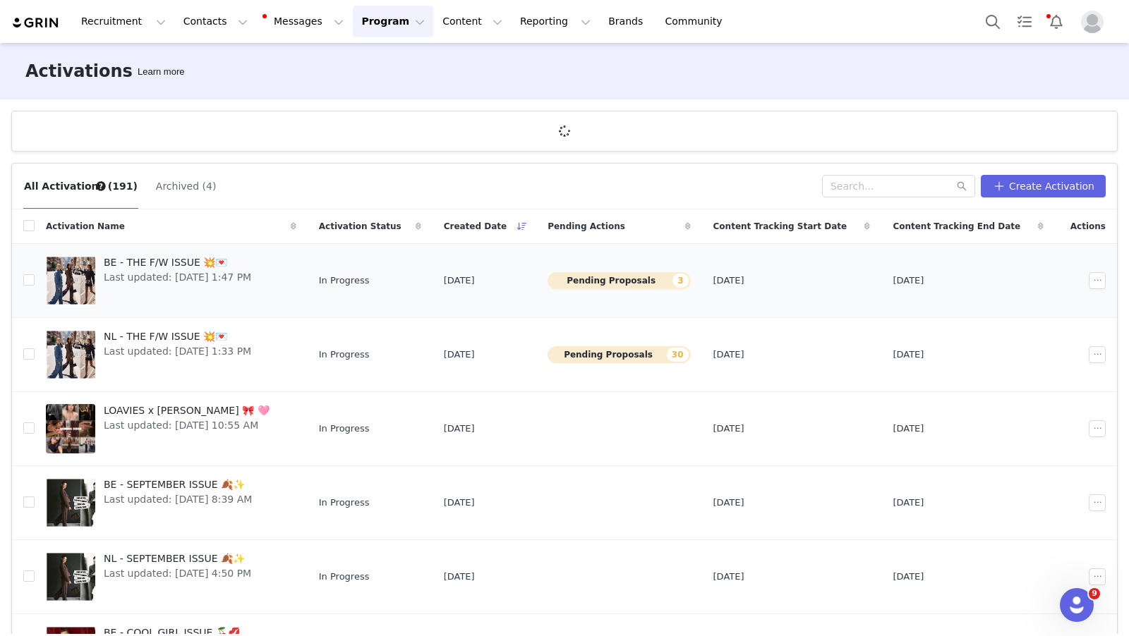
click at [158, 260] on span "BE - THE F/W ISSUE 💥💌" at bounding box center [177, 262] width 147 height 15
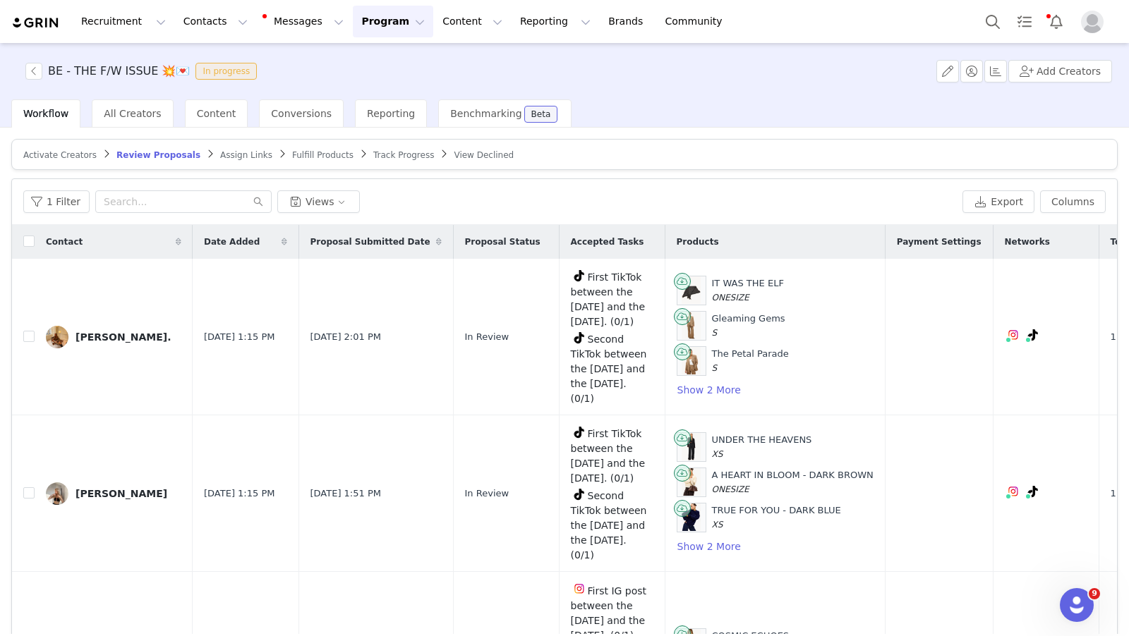
click at [375, 26] on button "Program Program" at bounding box center [393, 22] width 80 height 32
click at [387, 67] on p "Activations" at bounding box center [369, 62] width 54 height 15
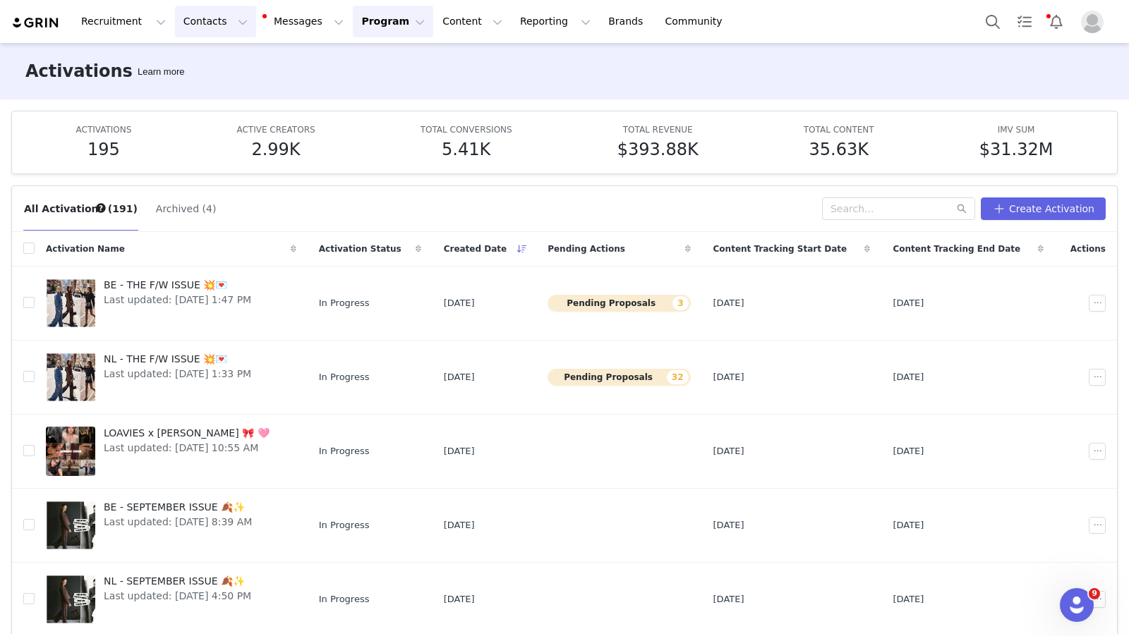
click at [224, 24] on button "Contacts Contacts" at bounding box center [215, 22] width 81 height 32
click at [229, 61] on div "Creators" at bounding box center [221, 62] width 95 height 15
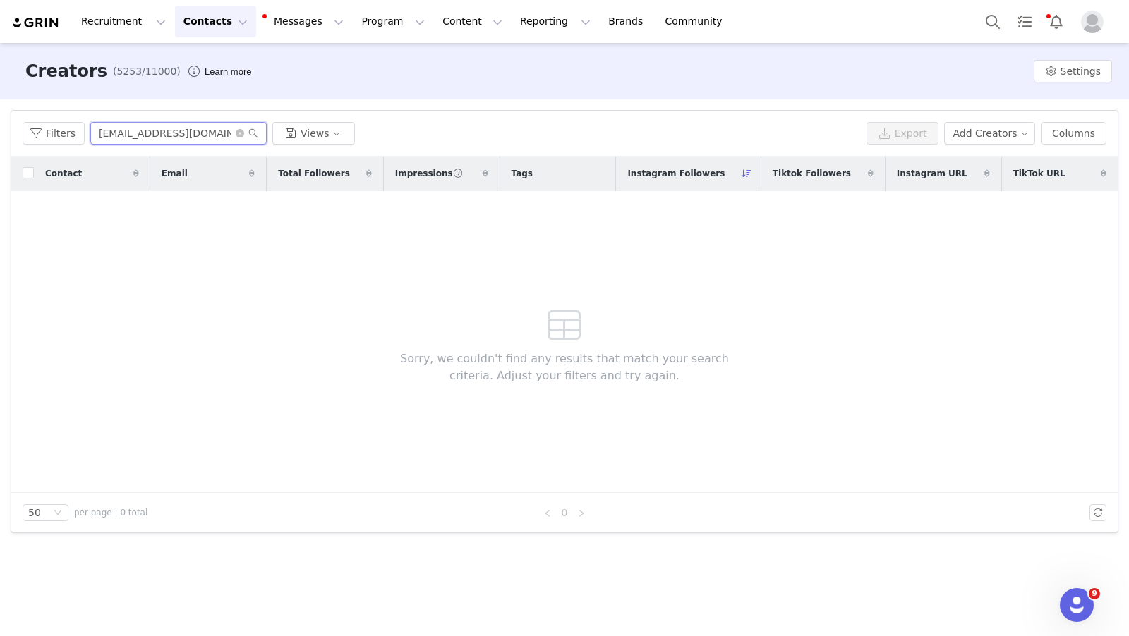
click at [183, 135] on input "contact.saraam@gmail.com" at bounding box center [178, 133] width 176 height 23
paste input "remkevandergucht"
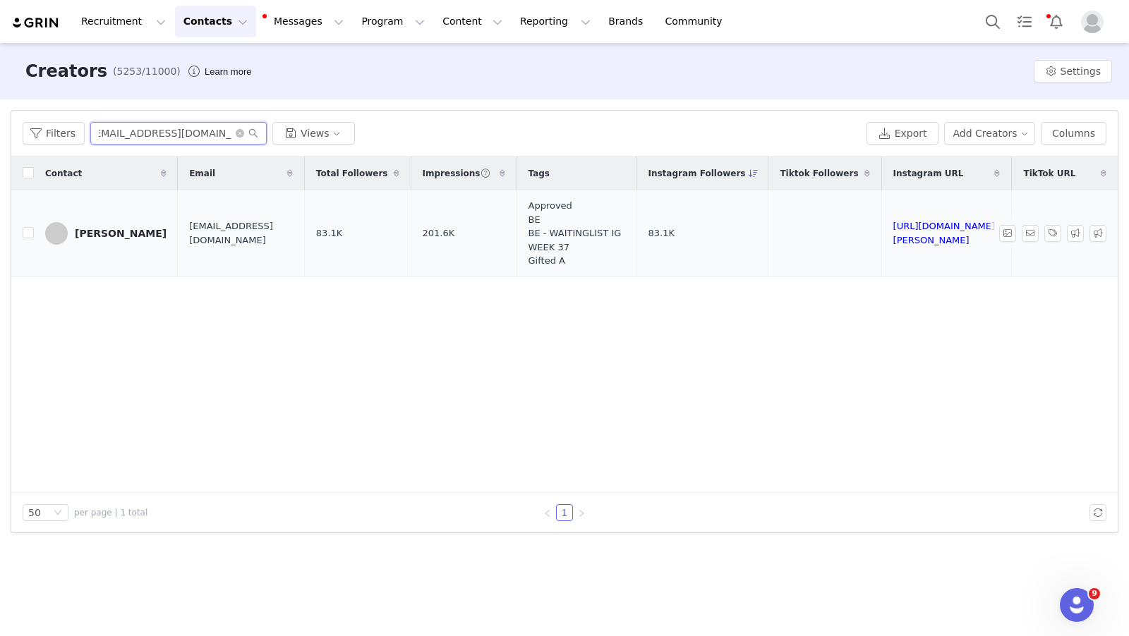
type input "[EMAIL_ADDRESS][DOMAIN_NAME]"
click at [144, 229] on div "[PERSON_NAME]" at bounding box center [121, 233] width 92 height 11
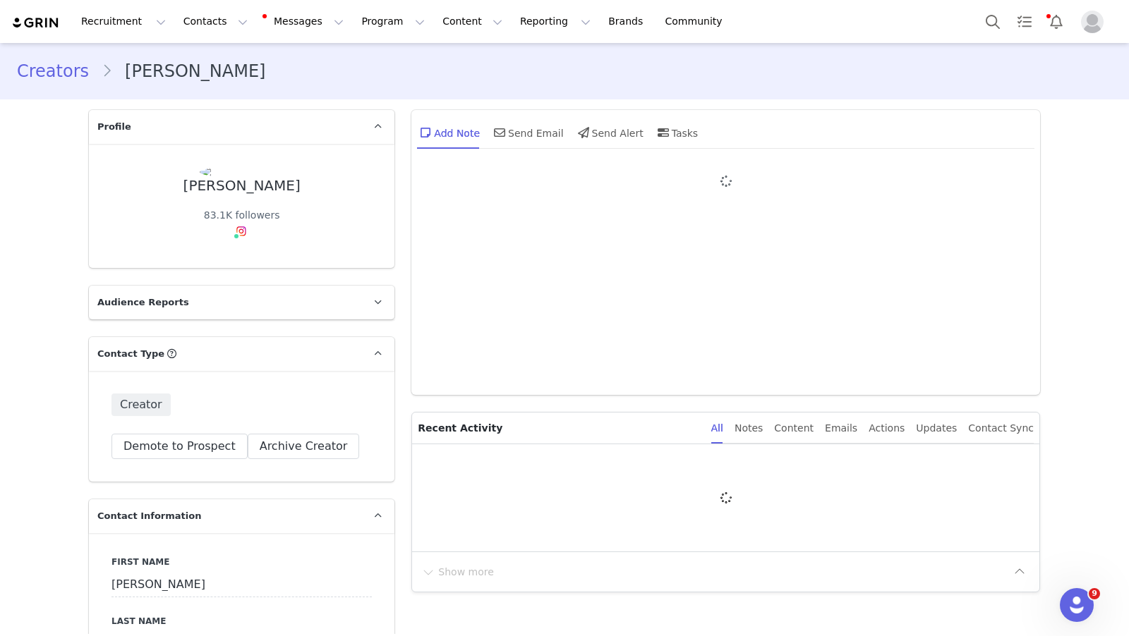
type input "+1 ([GEOGRAPHIC_DATA])"
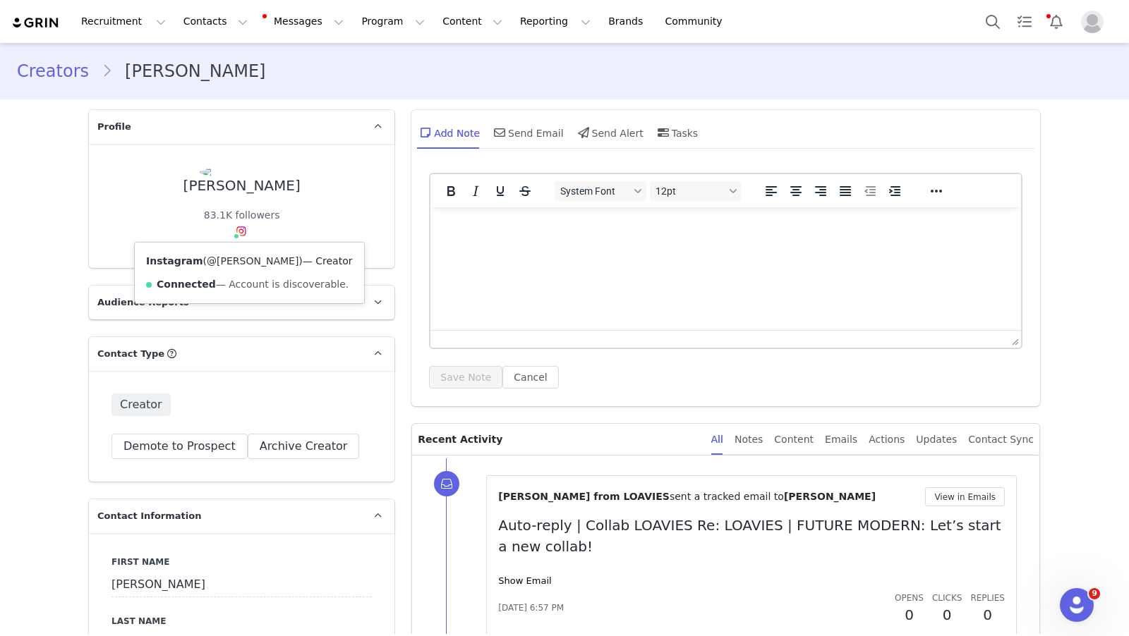
click at [232, 263] on link "@remke" at bounding box center [253, 260] width 92 height 11
click at [353, 16] on button "Program Program" at bounding box center [393, 22] width 80 height 32
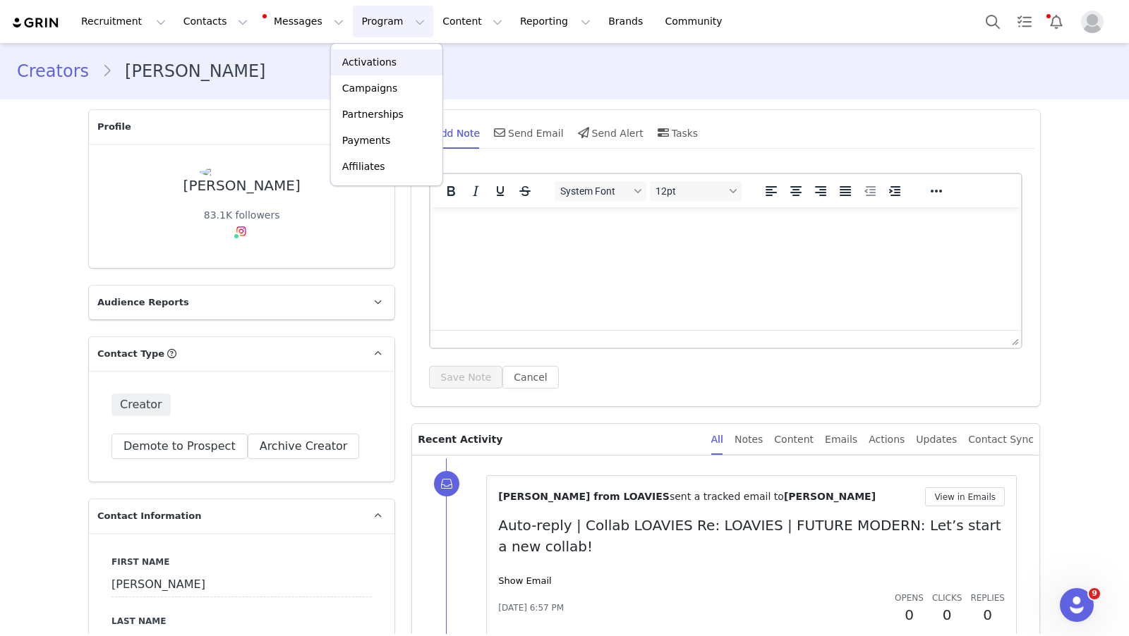
click at [366, 66] on p "Activations" at bounding box center [369, 62] width 54 height 15
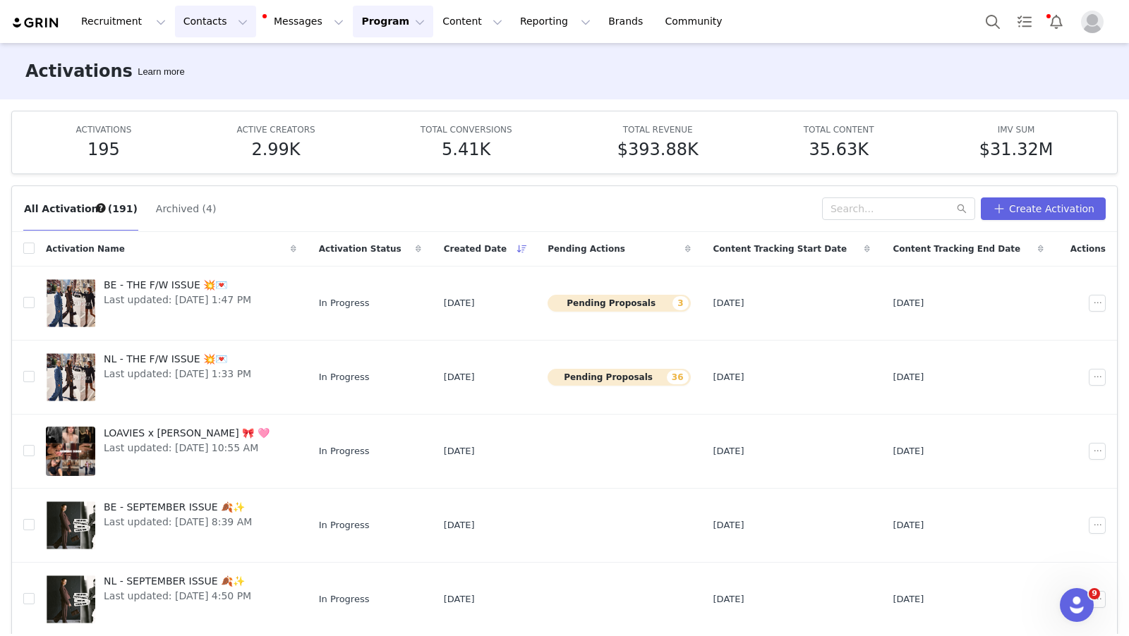
click at [193, 30] on button "Contacts Contacts" at bounding box center [215, 22] width 81 height 32
click at [212, 55] on p "Creators" at bounding box center [197, 62] width 42 height 15
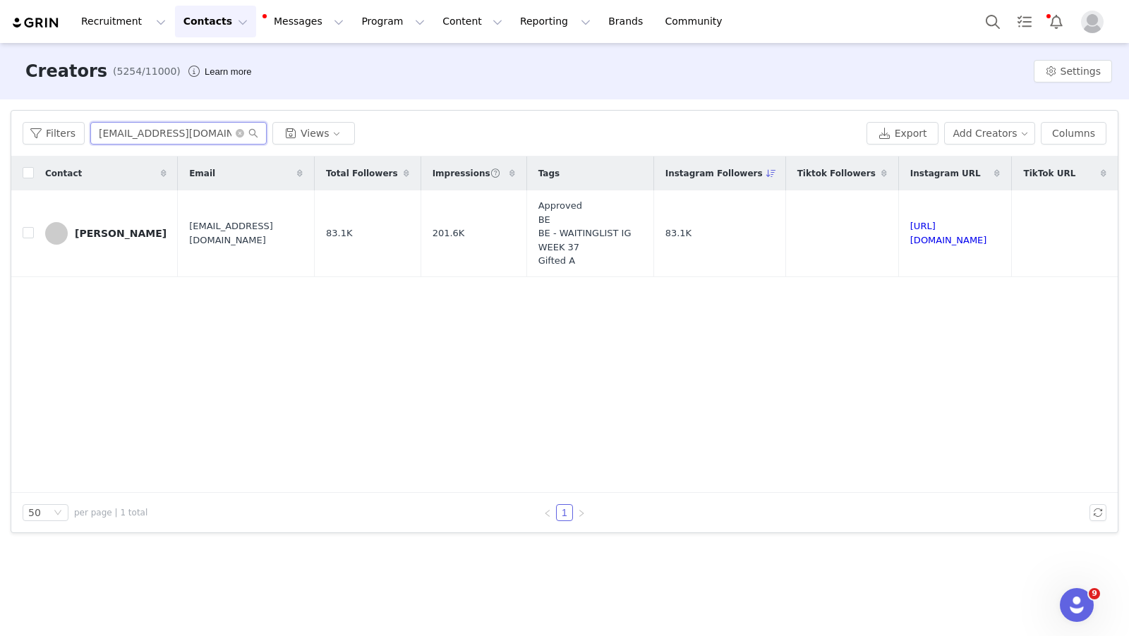
click at [186, 133] on input "[EMAIL_ADDRESS][DOMAIN_NAME]" at bounding box center [178, 133] width 176 height 23
paste input "daphnevankerkhoff@hot"
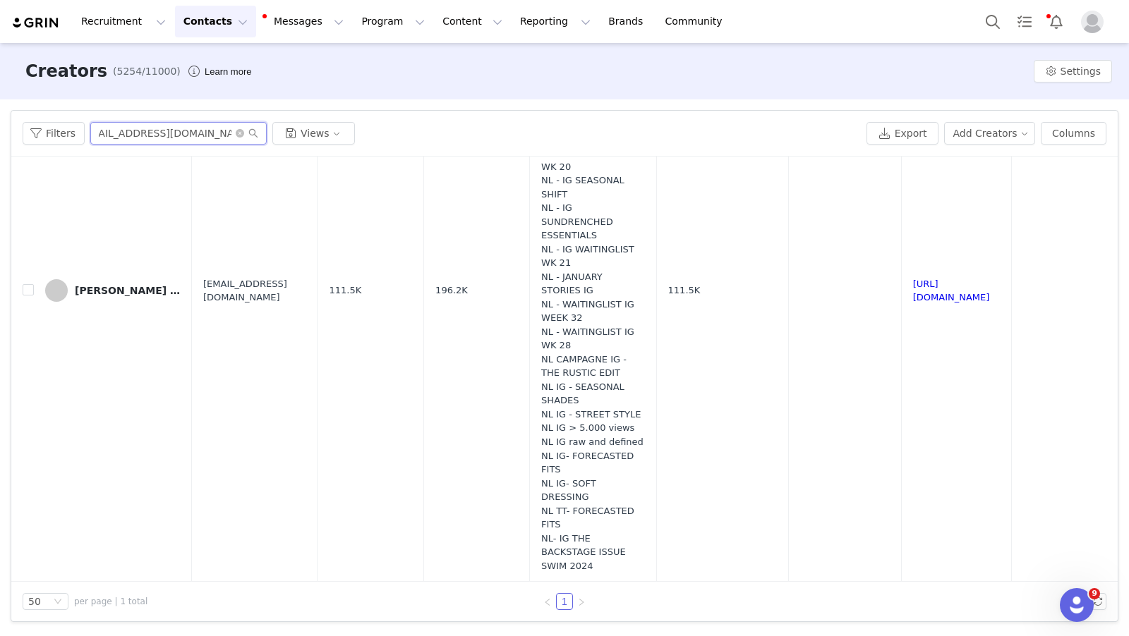
scroll to position [223, 0]
type input "[EMAIL_ADDRESS][DOMAIN_NAME]"
click at [107, 296] on div "[PERSON_NAME] by [PERSON_NAME]" at bounding box center [128, 290] width 106 height 11
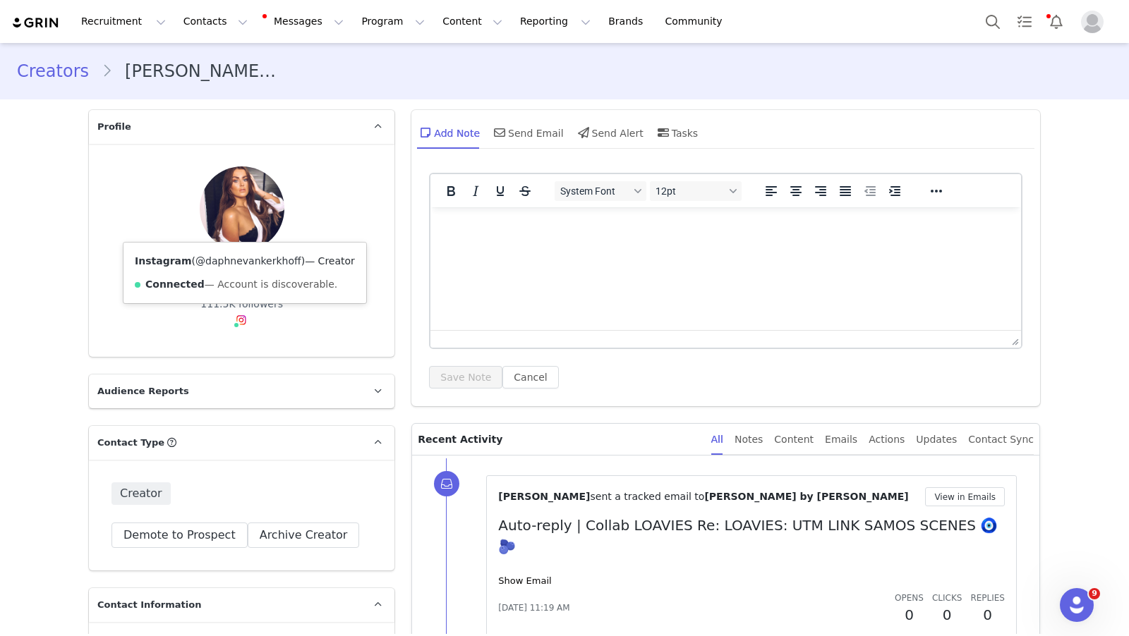
click at [242, 259] on link "@daphnevankerkhoff" at bounding box center [248, 260] width 106 height 11
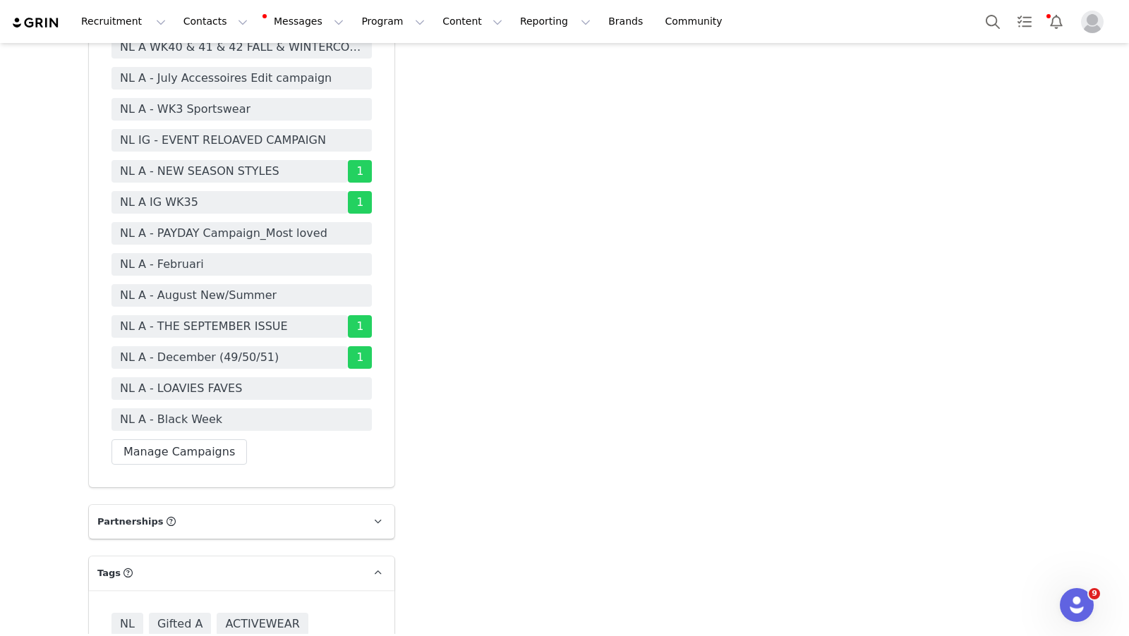
scroll to position [3876, 0]
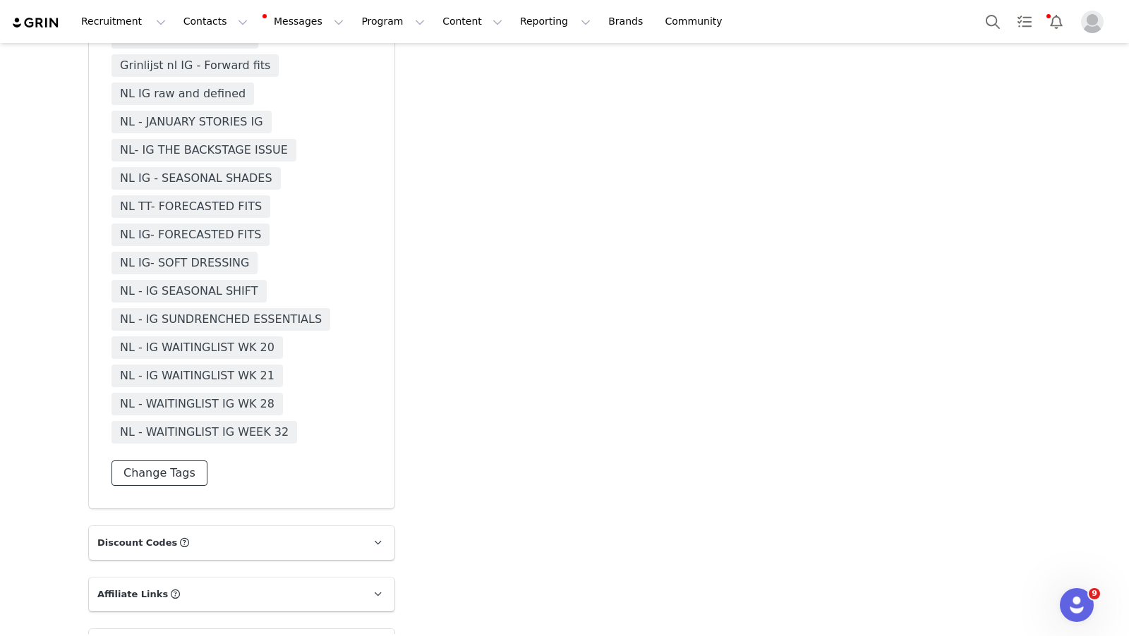
click at [171, 461] on button "Change Tags" at bounding box center [159, 473] width 96 height 25
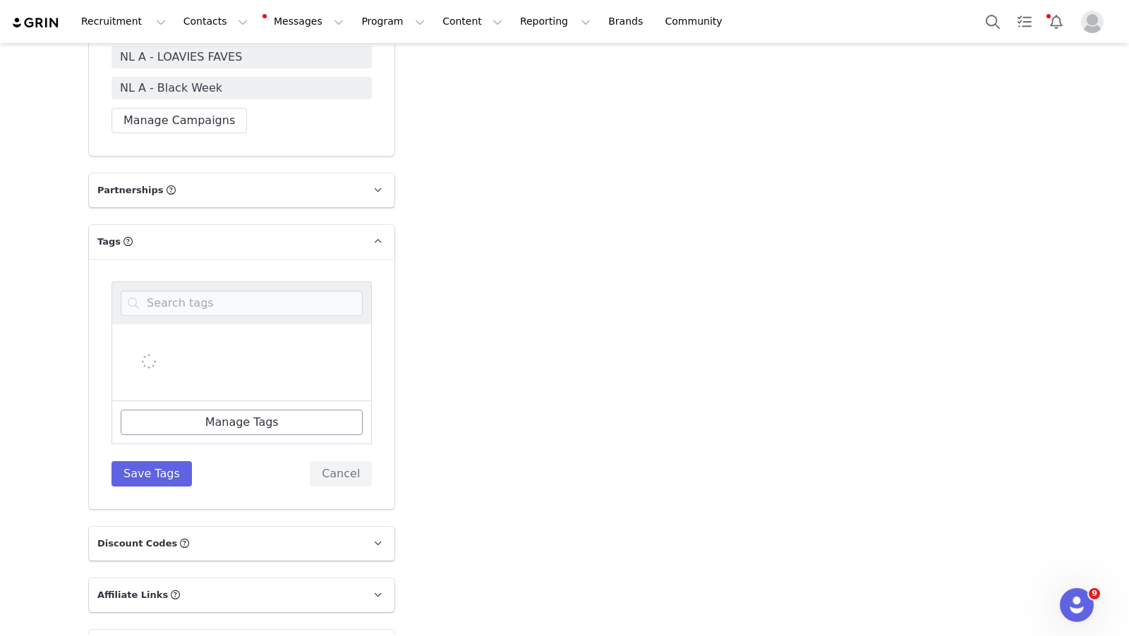
scroll to position [3550, 0]
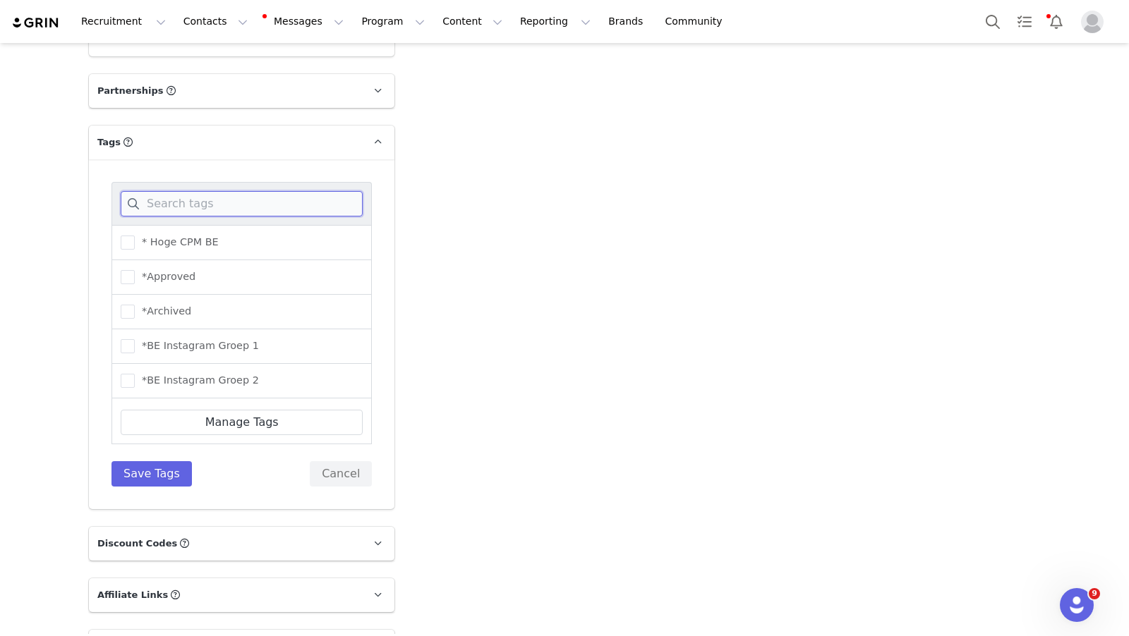
click at [224, 191] on input at bounding box center [242, 203] width 242 height 25
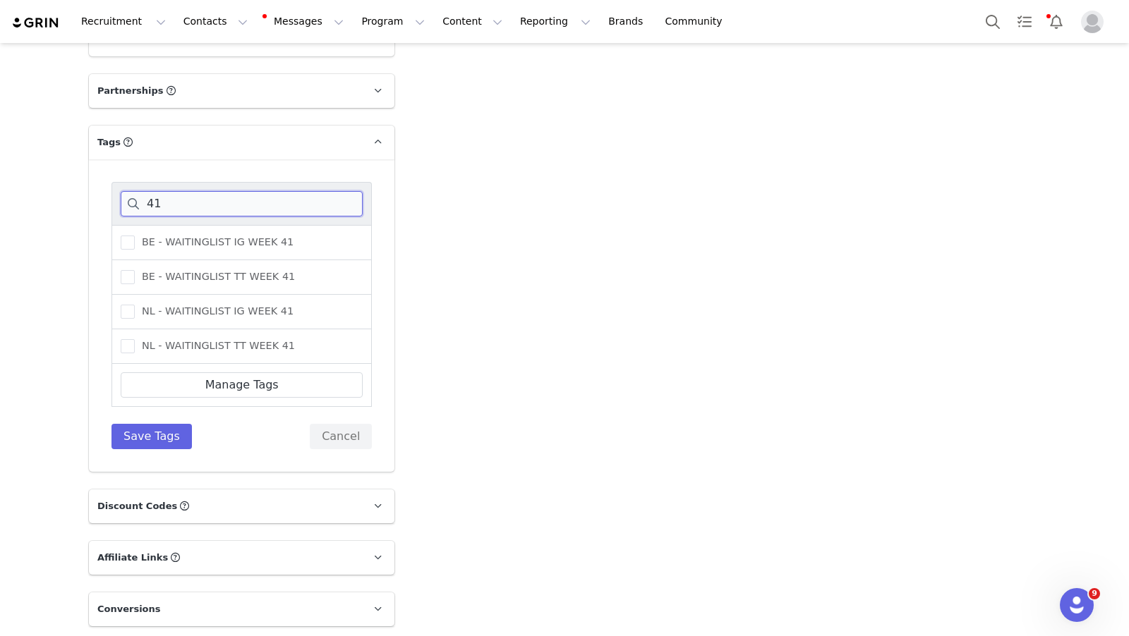
scroll to position [3511, 0]
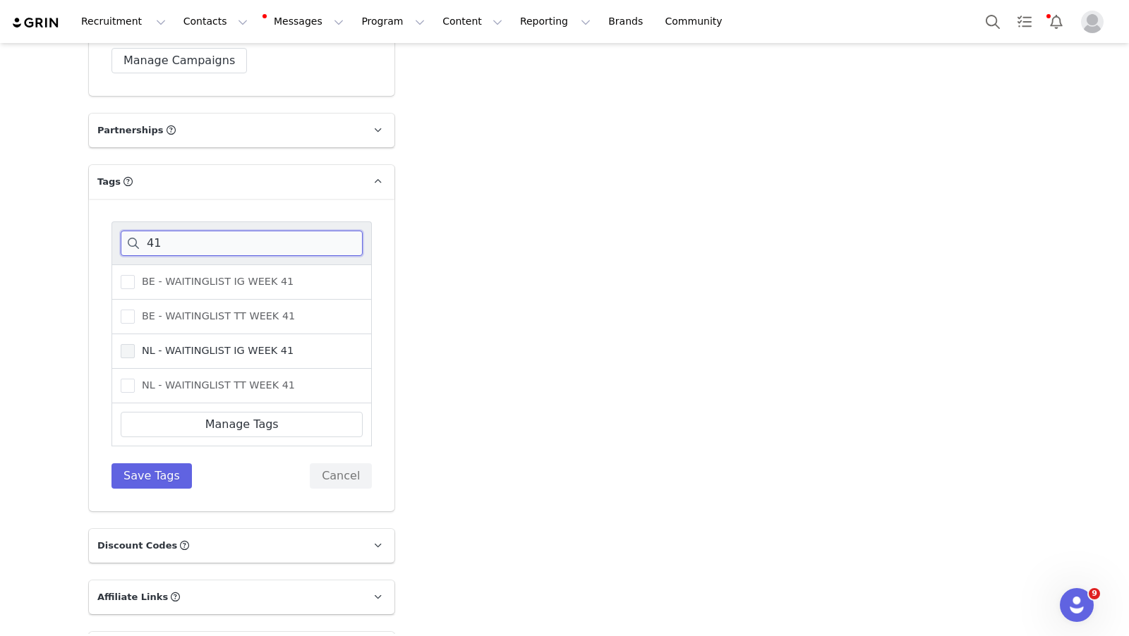
type input "41"
click at [128, 344] on span at bounding box center [128, 351] width 14 height 14
click at [135, 344] on input "NL - WAITINGLIST IG WEEK 41" at bounding box center [135, 344] width 0 height 0
click at [154, 464] on button "Save Tags" at bounding box center [151, 476] width 80 height 25
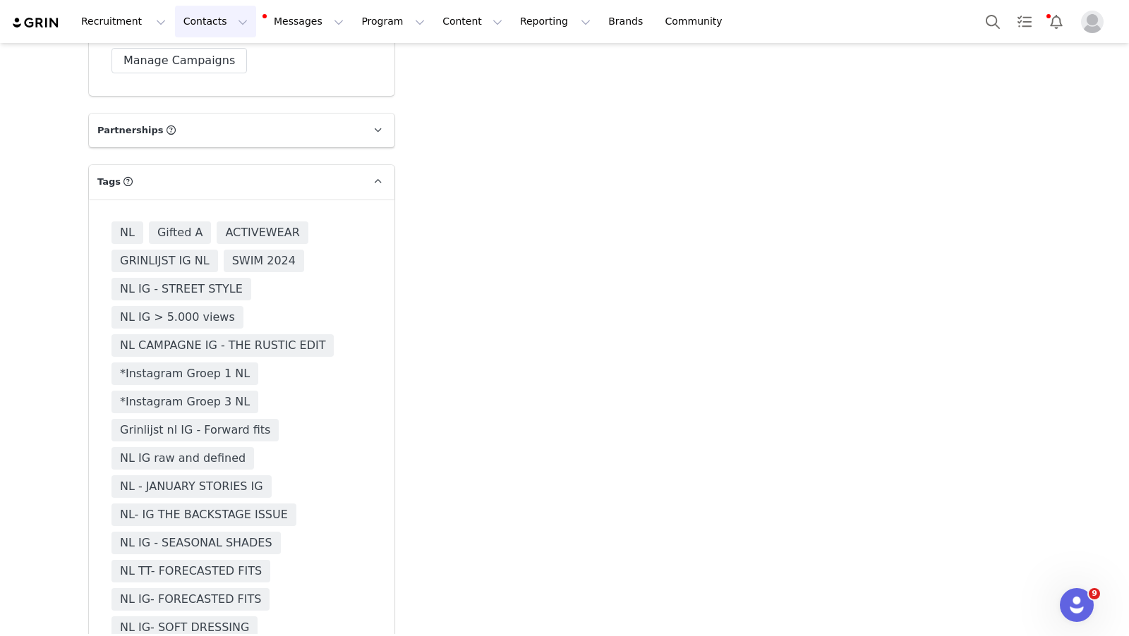
click at [200, 23] on button "Contacts Contacts" at bounding box center [215, 22] width 81 height 32
click at [224, 58] on div "Creators" at bounding box center [221, 62] width 95 height 15
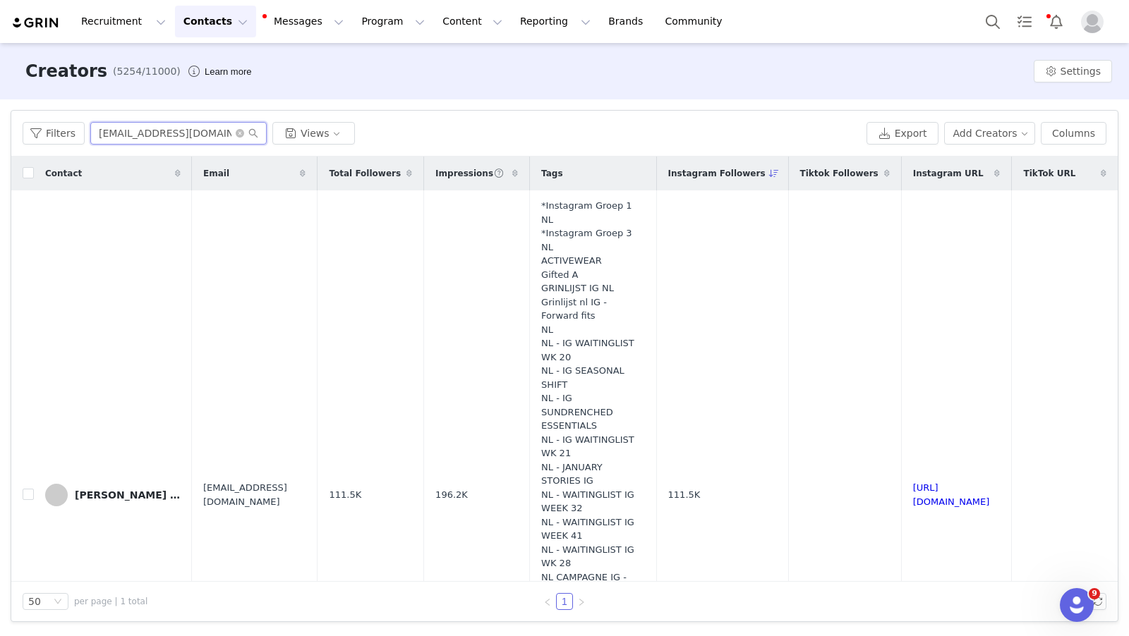
click at [140, 132] on input "[EMAIL_ADDRESS][DOMAIN_NAME]" at bounding box center [178, 133] width 176 height 23
type input "x"
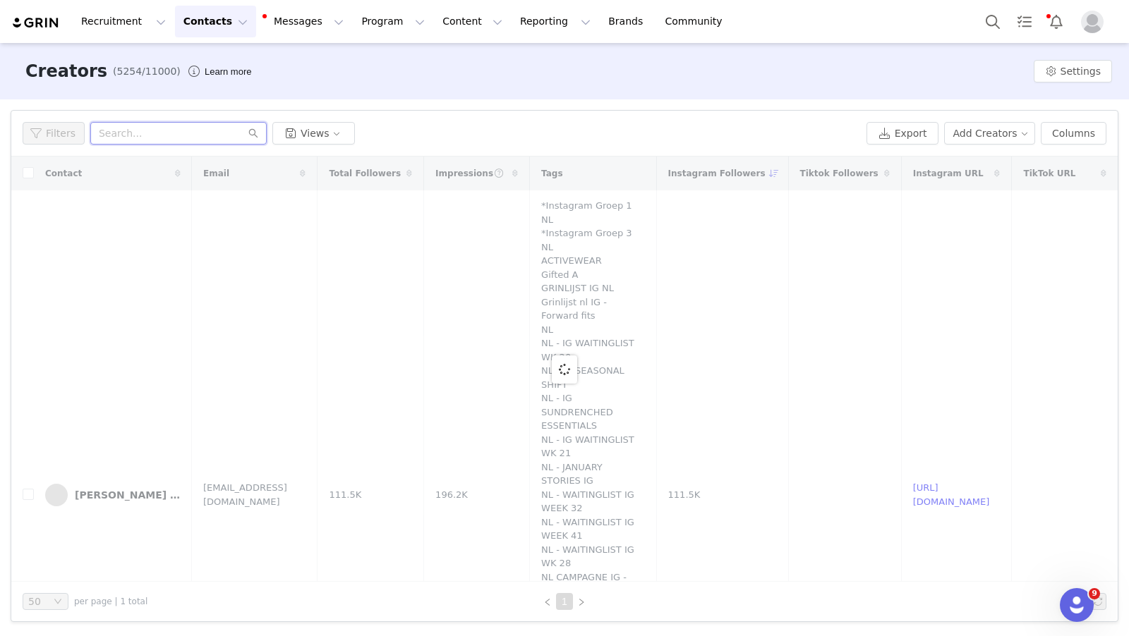
paste input "[EMAIL_ADDRESS][DOMAIN_NAME]"
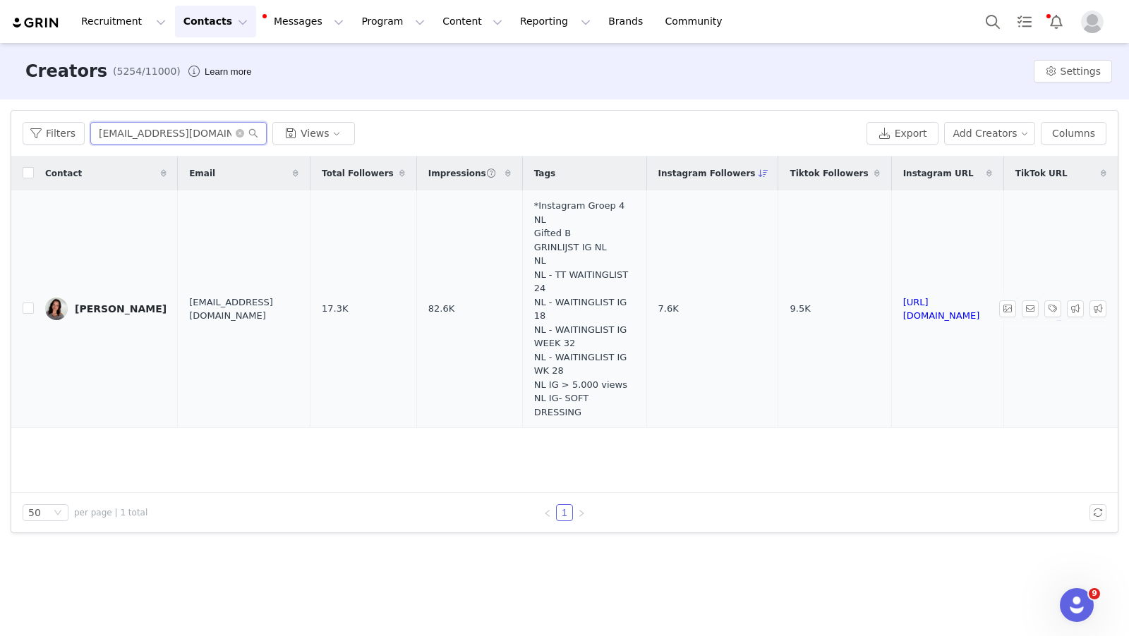
type input "[EMAIL_ADDRESS][DOMAIN_NAME]"
click at [124, 308] on link "[PERSON_NAME]" at bounding box center [105, 309] width 121 height 23
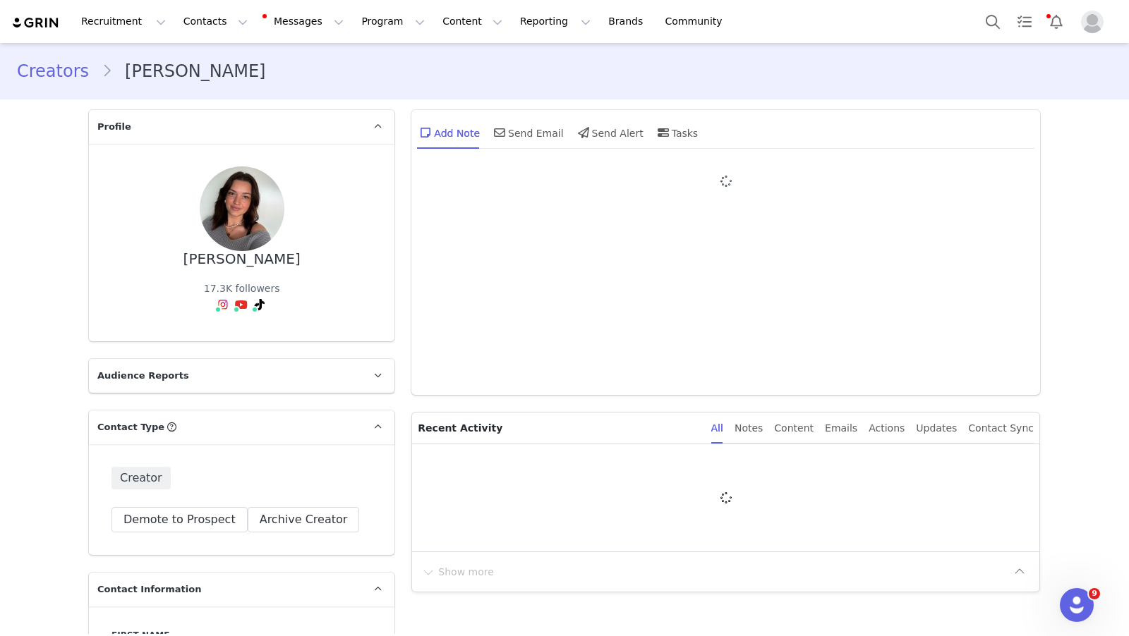
type input "+1 ([GEOGRAPHIC_DATA])"
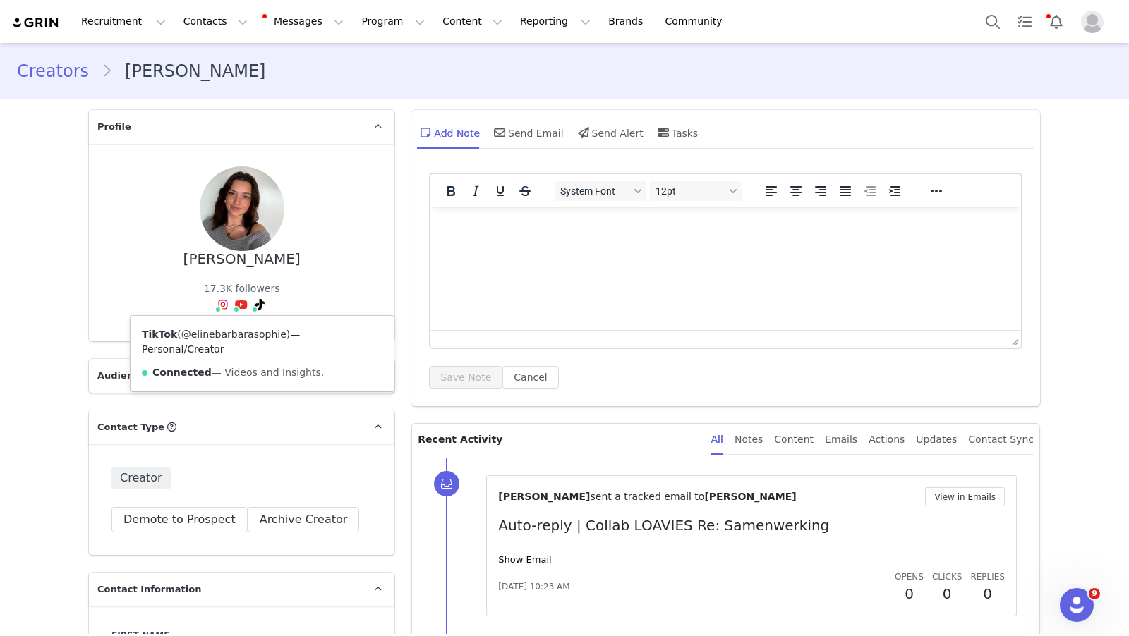
click at [253, 334] on link "@elinebarbarasophie" at bounding box center [233, 334] width 105 height 11
click at [220, 333] on link "@elinebarbarasophie" at bounding box center [230, 334] width 105 height 11
click at [217, 332] on link "@elinebarbarasophie" at bounding box center [230, 334] width 105 height 11
click at [261, 333] on link "@elinebarbarasophie" at bounding box center [241, 334] width 105 height 11
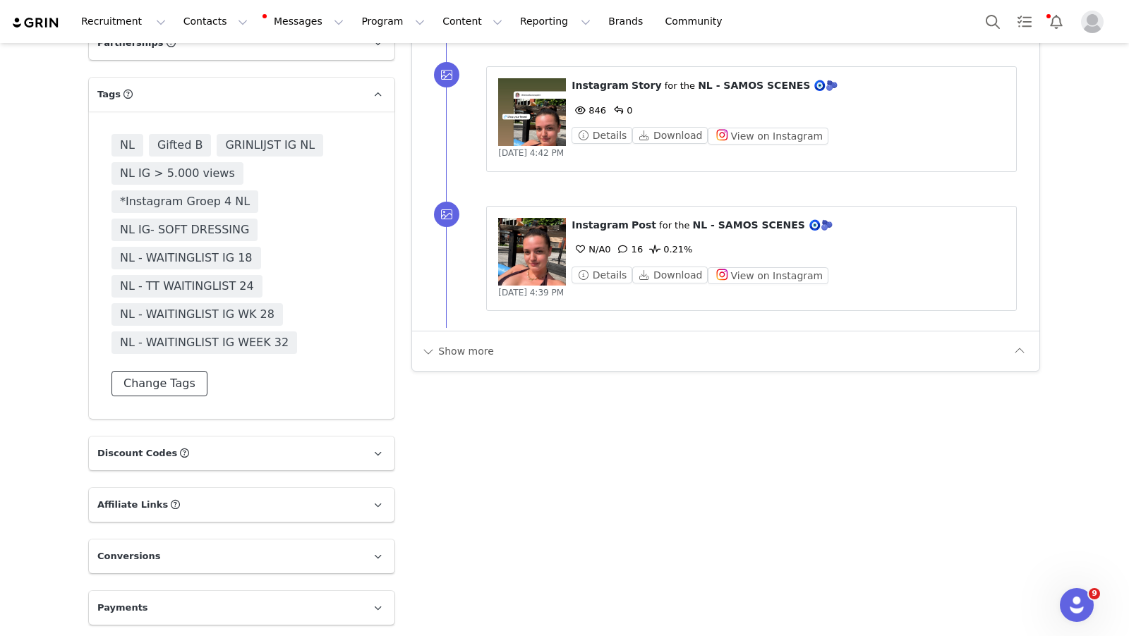
click at [191, 381] on button "Change Tags" at bounding box center [159, 383] width 96 height 25
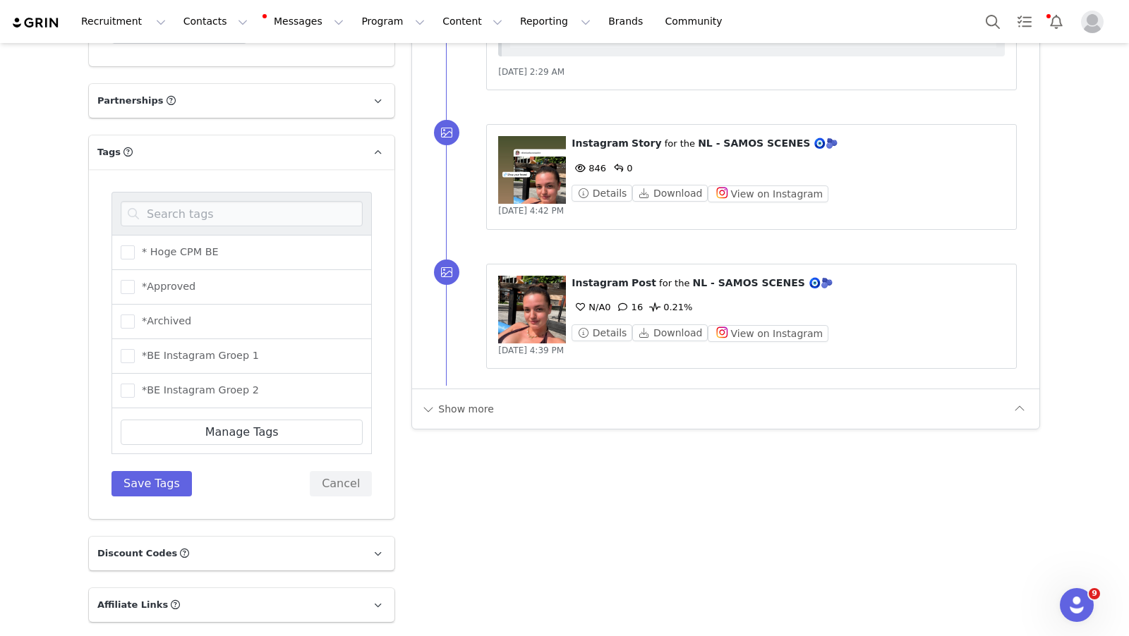
scroll to position [2620, 0]
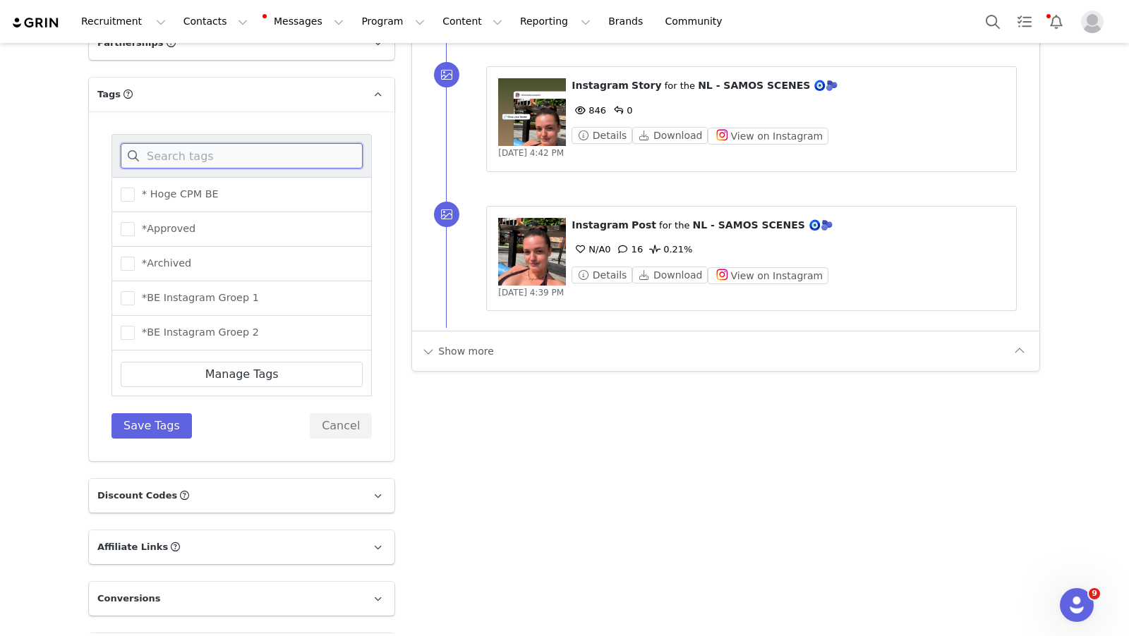
click at [203, 159] on input at bounding box center [242, 155] width 242 height 25
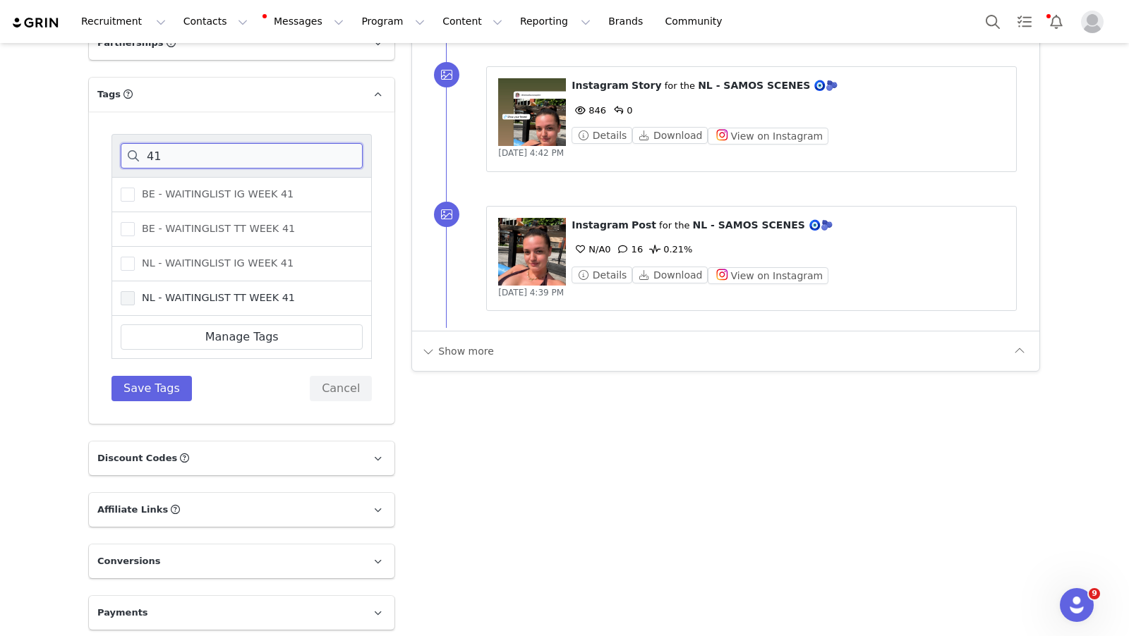
type input "41"
click at [131, 294] on span at bounding box center [128, 298] width 14 height 14
click at [135, 291] on input "NL - WAITINGLIST TT WEEK 41" at bounding box center [135, 291] width 0 height 0
click at [157, 380] on button "Save Tags" at bounding box center [151, 388] width 80 height 25
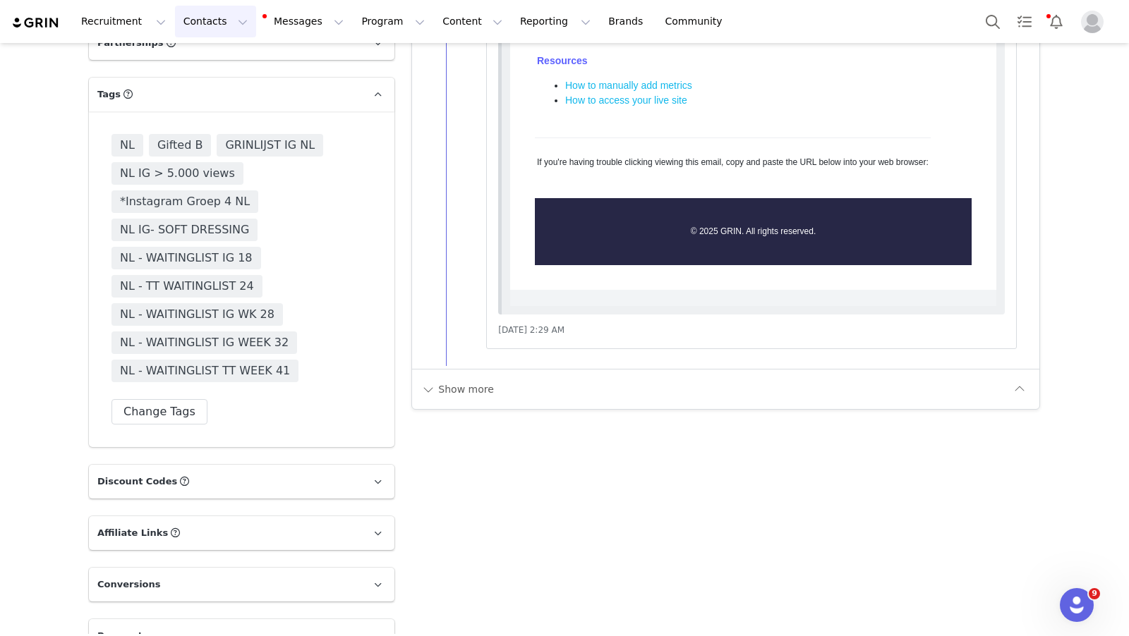
click at [220, 24] on button "Contacts Contacts" at bounding box center [215, 22] width 81 height 32
click at [236, 62] on div "Creators" at bounding box center [221, 62] width 95 height 15
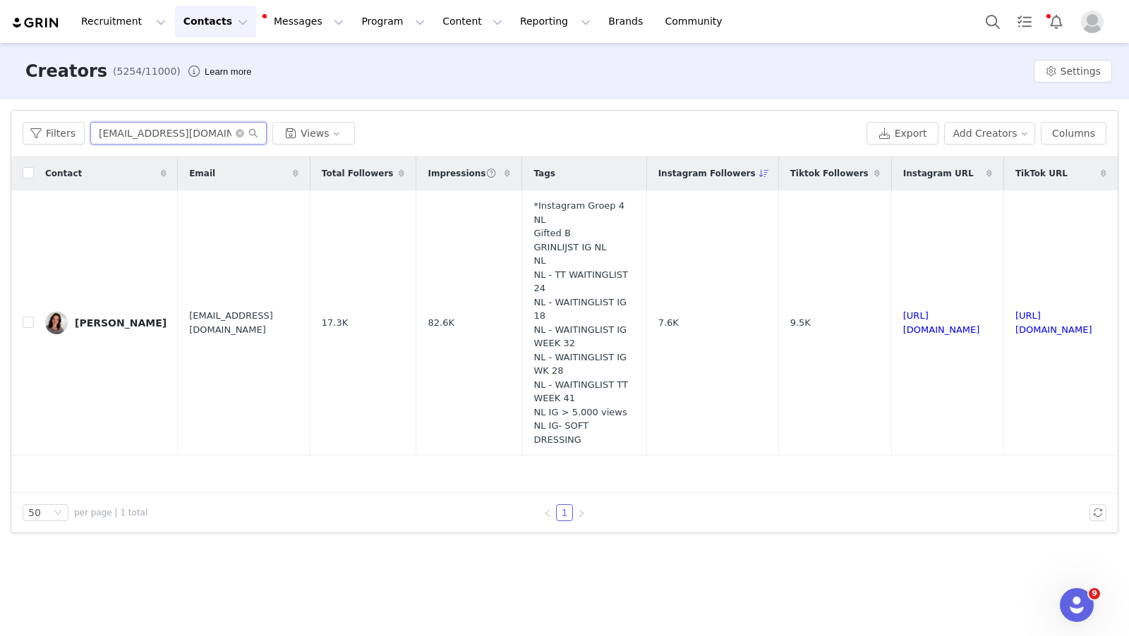
click at [142, 137] on input "[EMAIL_ADDRESS][DOMAIN_NAME]" at bounding box center [178, 133] width 176 height 23
paste input "[EMAIL_ADDRESS]"
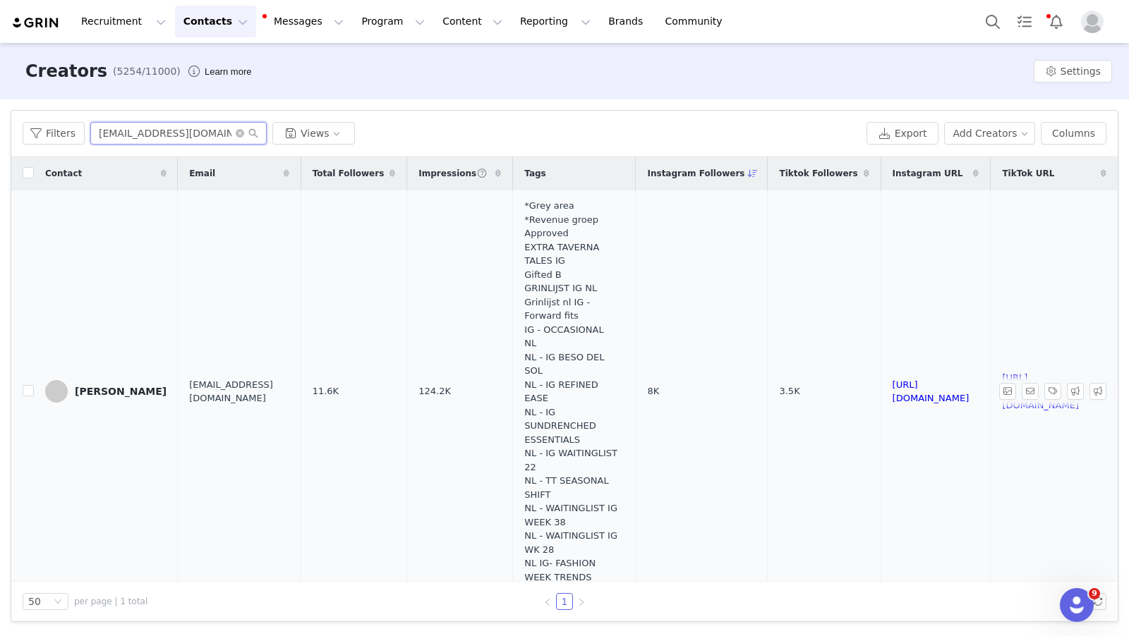
type input "[EMAIL_ADDRESS][DOMAIN_NAME]"
click at [117, 394] on div "[PERSON_NAME]" at bounding box center [121, 391] width 92 height 11
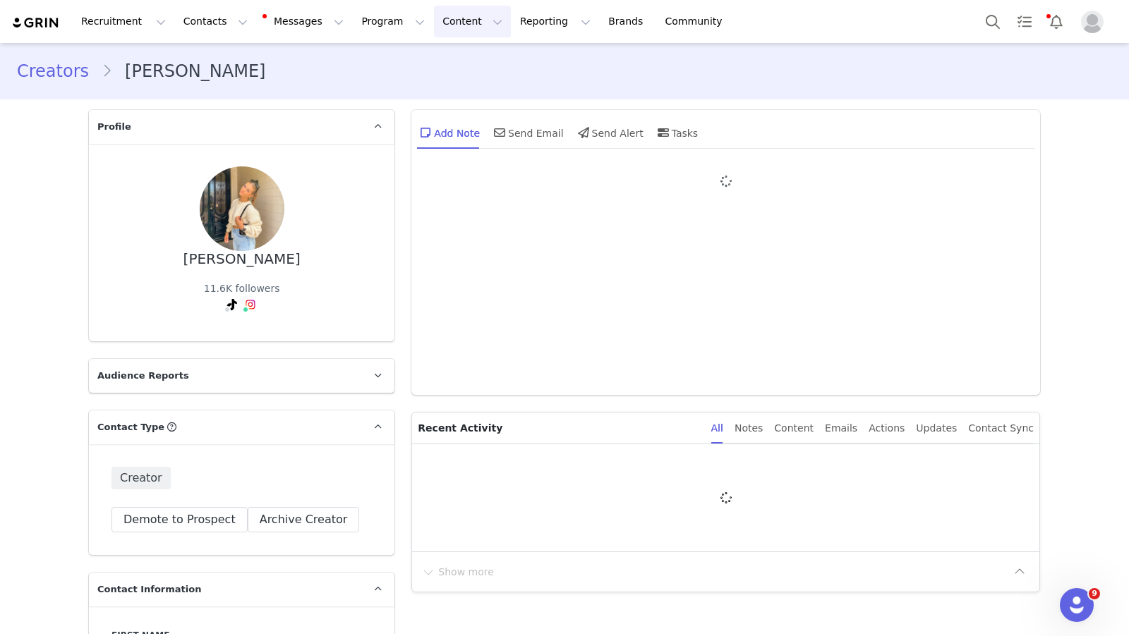
type input "+1 ([GEOGRAPHIC_DATA])"
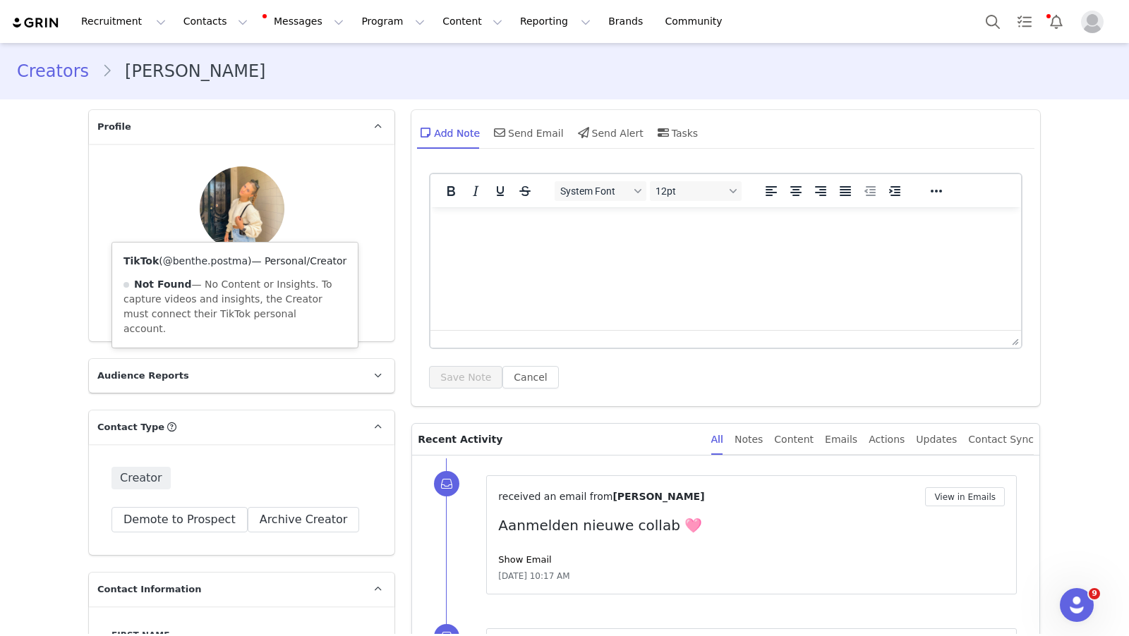
click at [229, 260] on link "@benthe.postma" at bounding box center [205, 260] width 85 height 11
click at [248, 258] on link "@benthe.2803" at bounding box center [251, 260] width 73 height 11
click at [224, 262] on link "@benthe.postma" at bounding box center [205, 260] width 85 height 11
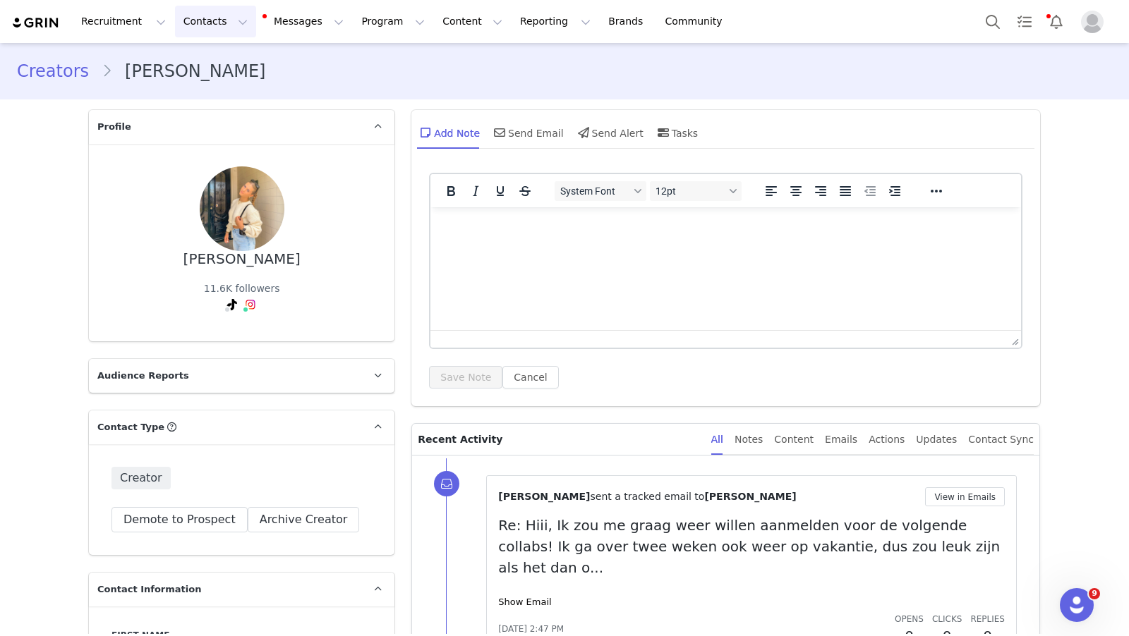
click at [183, 18] on button "Contacts Contacts" at bounding box center [215, 22] width 81 height 32
click at [222, 63] on div "Creators" at bounding box center [221, 62] width 95 height 15
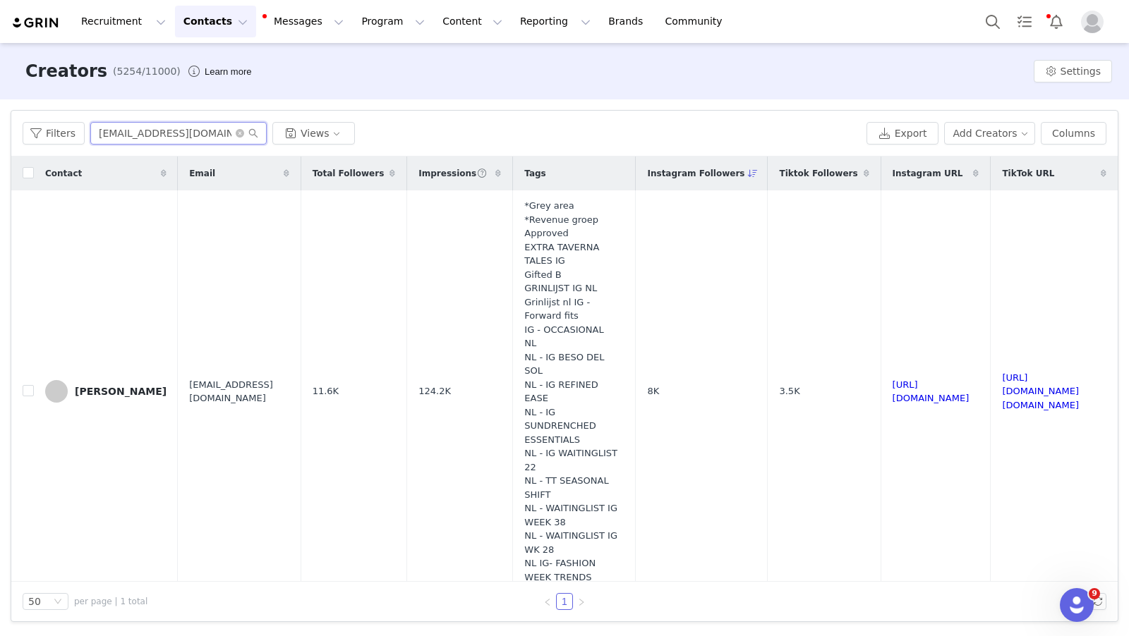
click at [122, 128] on input "[EMAIL_ADDRESS][DOMAIN_NAME]" at bounding box center [178, 133] width 176 height 23
paste input "[EMAIL_ADDRESS]"
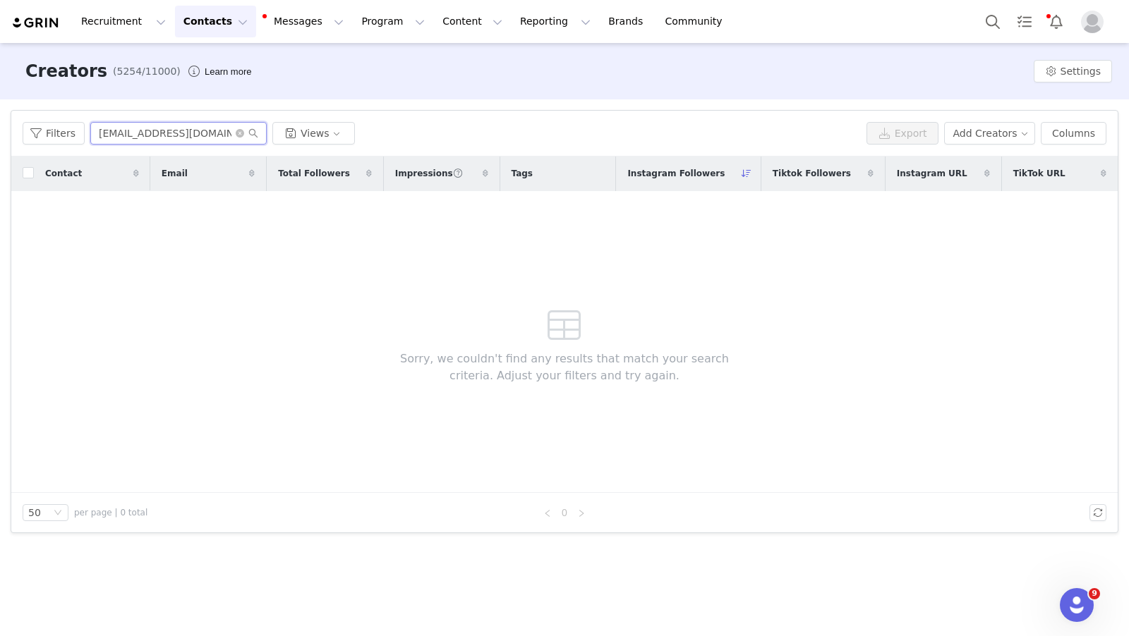
click at [177, 143] on input "[EMAIL_ADDRESS][DOMAIN_NAME]" at bounding box center [178, 133] width 176 height 23
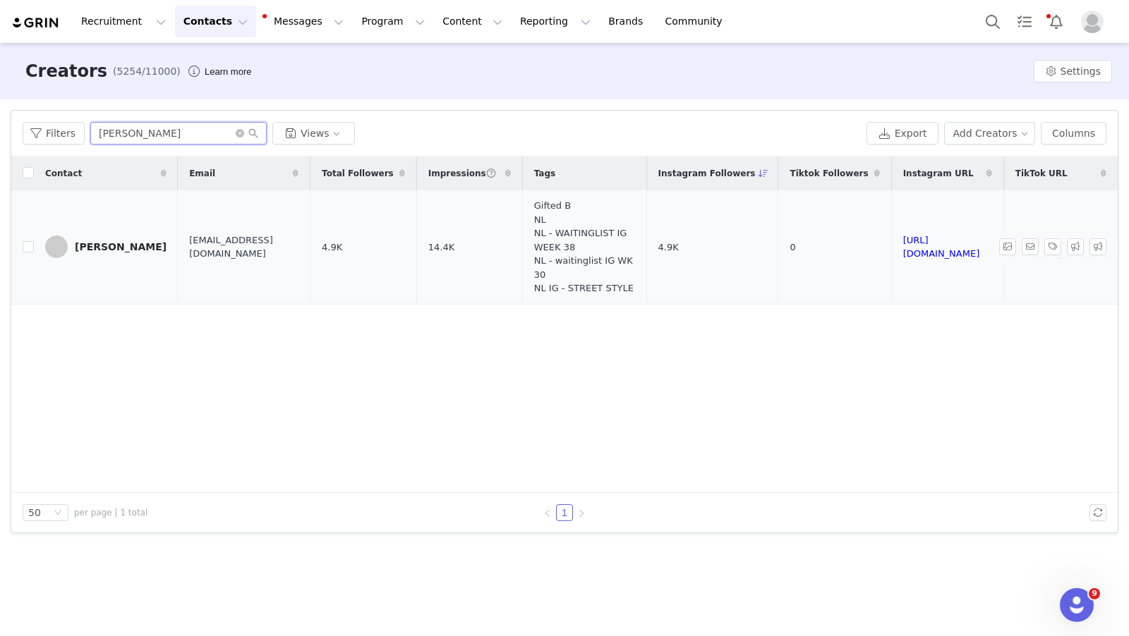
type input "[PERSON_NAME]"
click at [85, 253] on div "[PERSON_NAME]" at bounding box center [121, 246] width 92 height 11
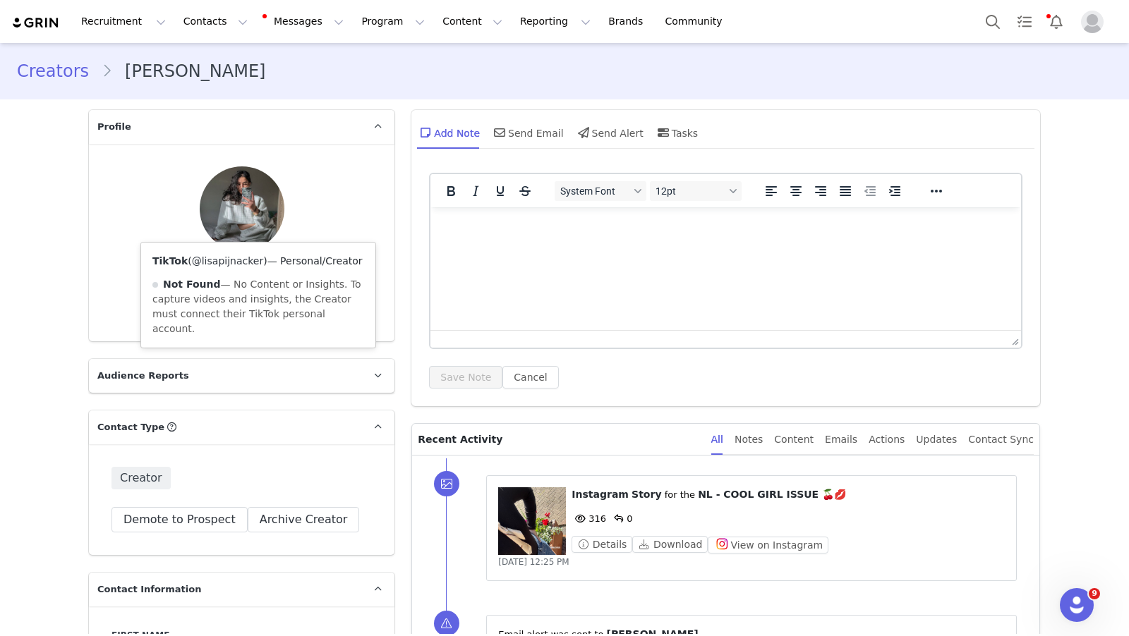
click at [248, 259] on link "@lisapijnacker" at bounding box center [227, 260] width 71 height 11
click at [240, 258] on link "@lisaapijnacker" at bounding box center [246, 260] width 78 height 11
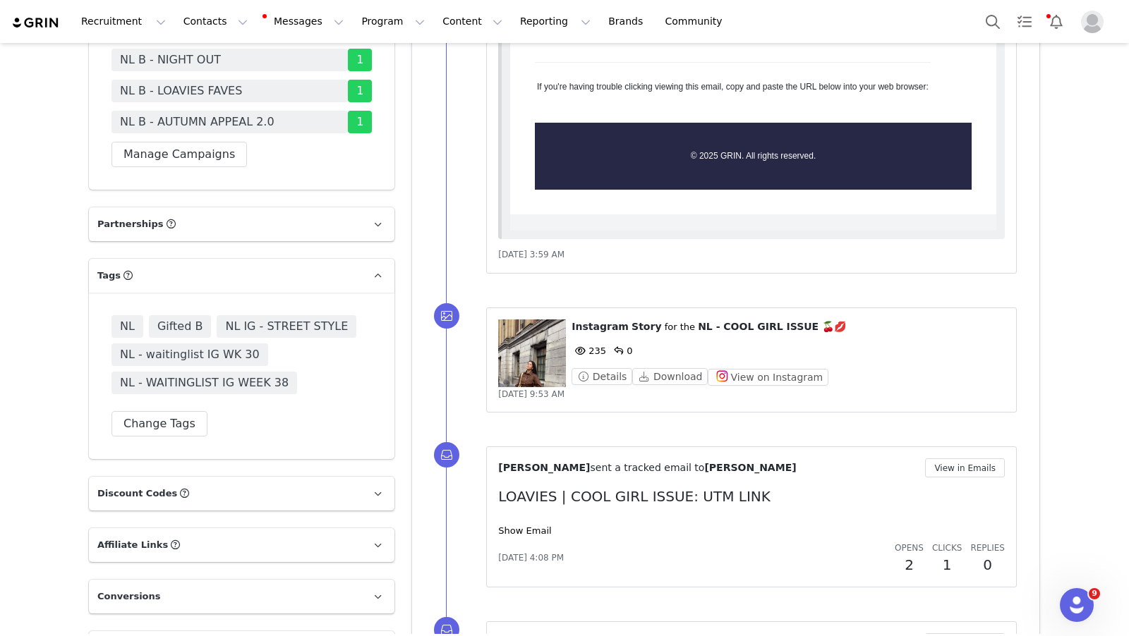
scroll to position [2512, 0]
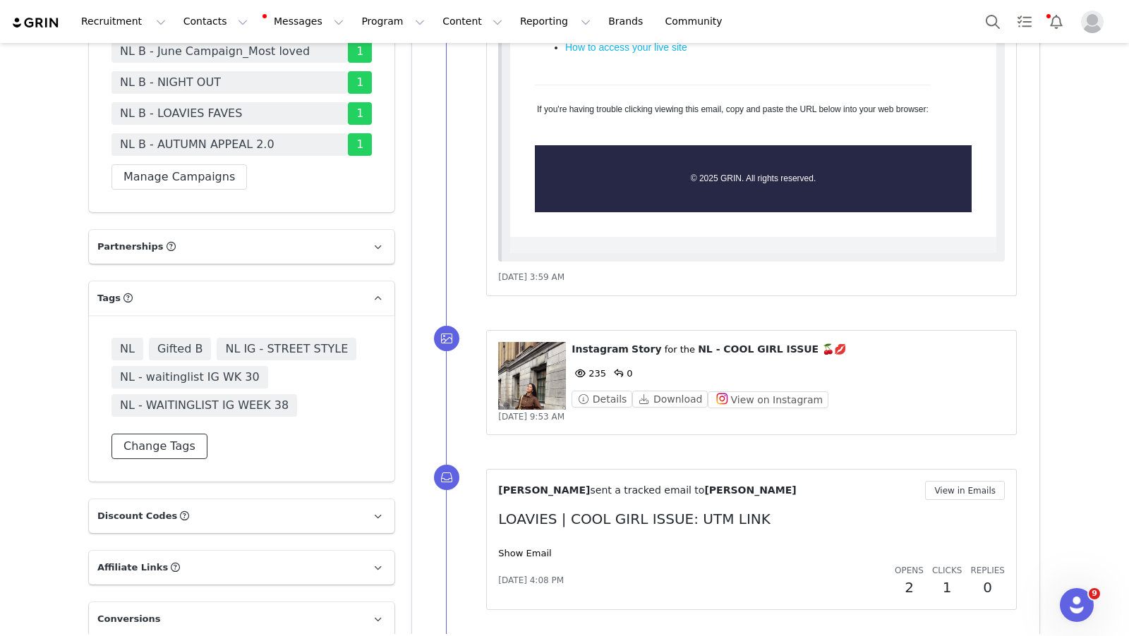
click at [171, 434] on button "Change Tags" at bounding box center [159, 446] width 96 height 25
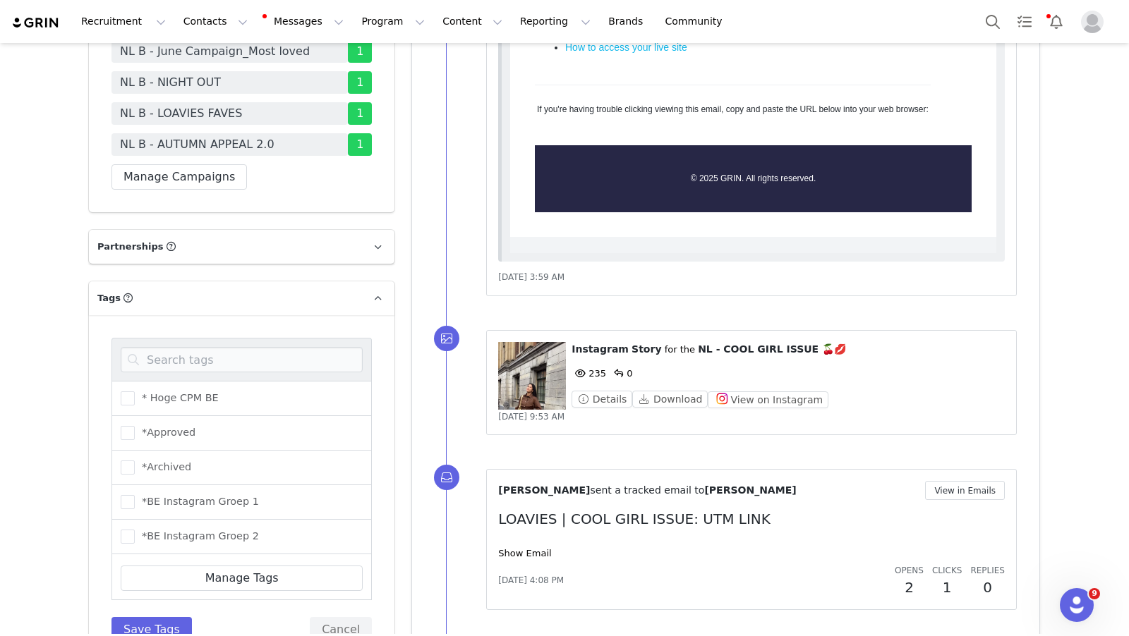
click at [202, 315] on div "* Hoge CPM BE *Approved *Archived *BE Instagram Groep 1 *BE Instagram Groep 2 *…" at bounding box center [242, 490] width 306 height 350
click at [205, 347] on input at bounding box center [242, 359] width 242 height 25
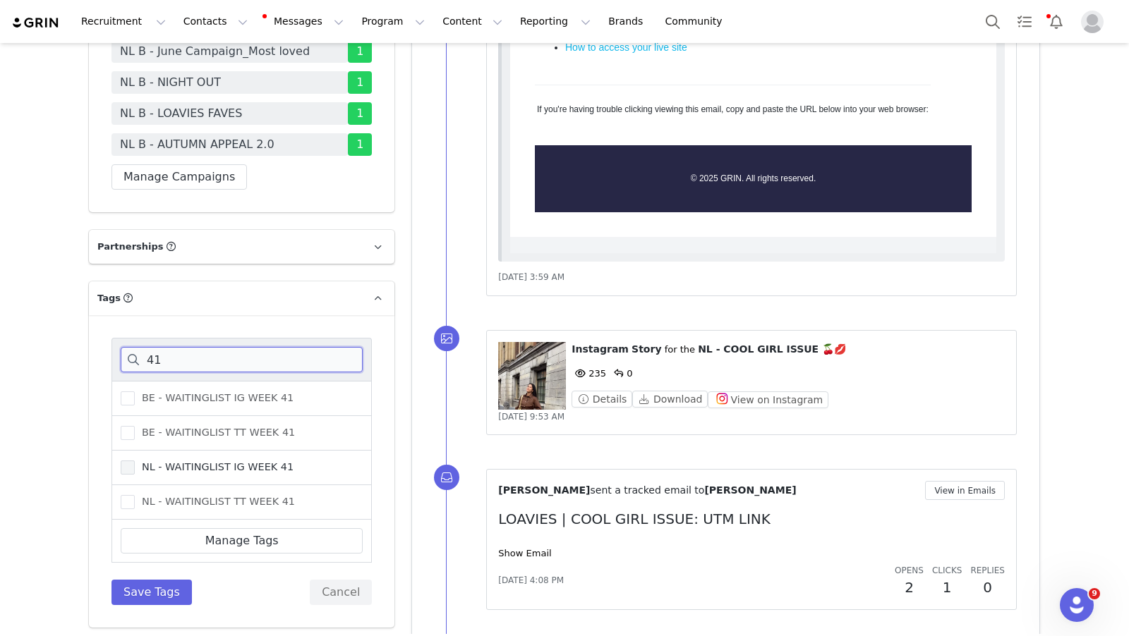
type input "41"
click at [131, 461] on span at bounding box center [128, 468] width 14 height 14
click at [135, 461] on input "NL - WAITINGLIST IG WEEK 41" at bounding box center [135, 461] width 0 height 0
click at [156, 580] on button "Save Tags" at bounding box center [151, 592] width 80 height 25
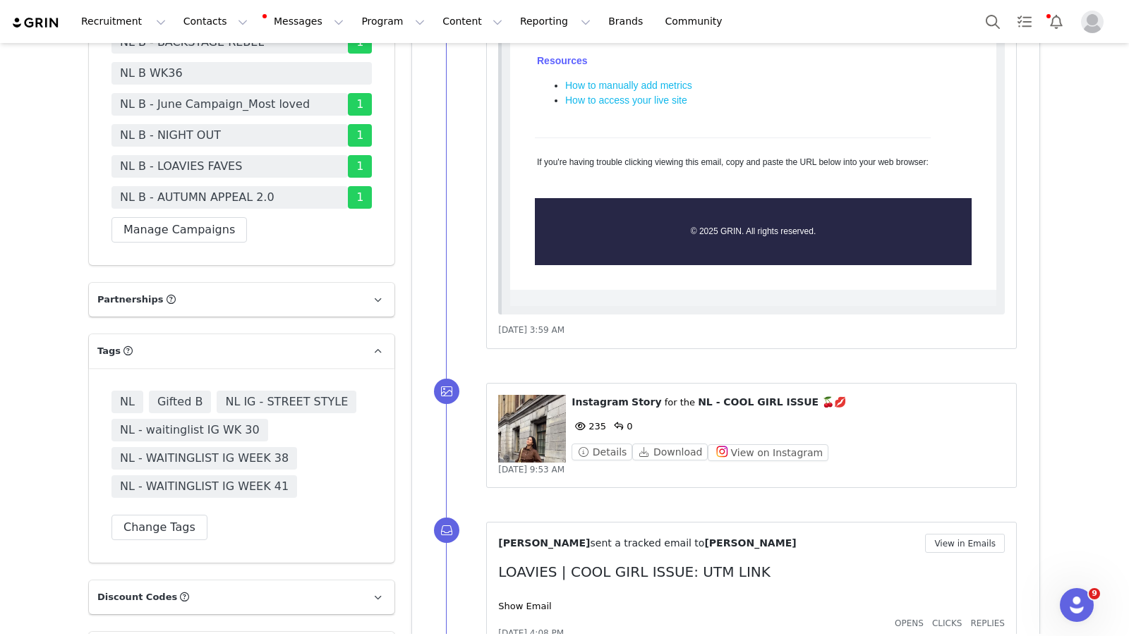
scroll to position [2378, 0]
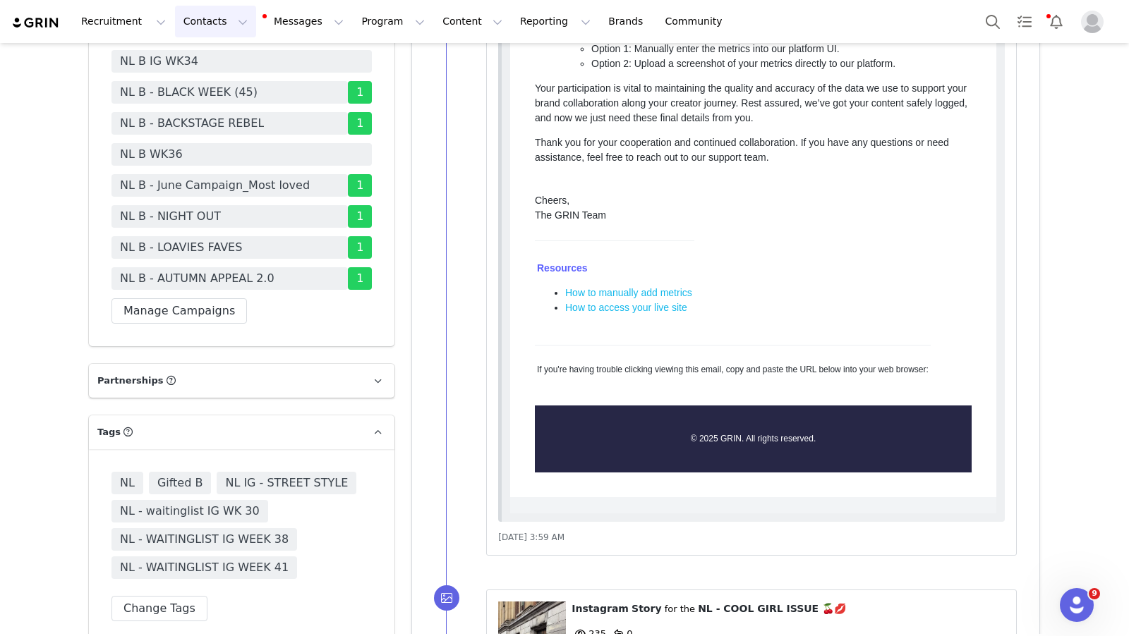
click at [202, 19] on button "Contacts Contacts" at bounding box center [215, 22] width 81 height 32
click at [230, 66] on div "Creators" at bounding box center [221, 62] width 95 height 15
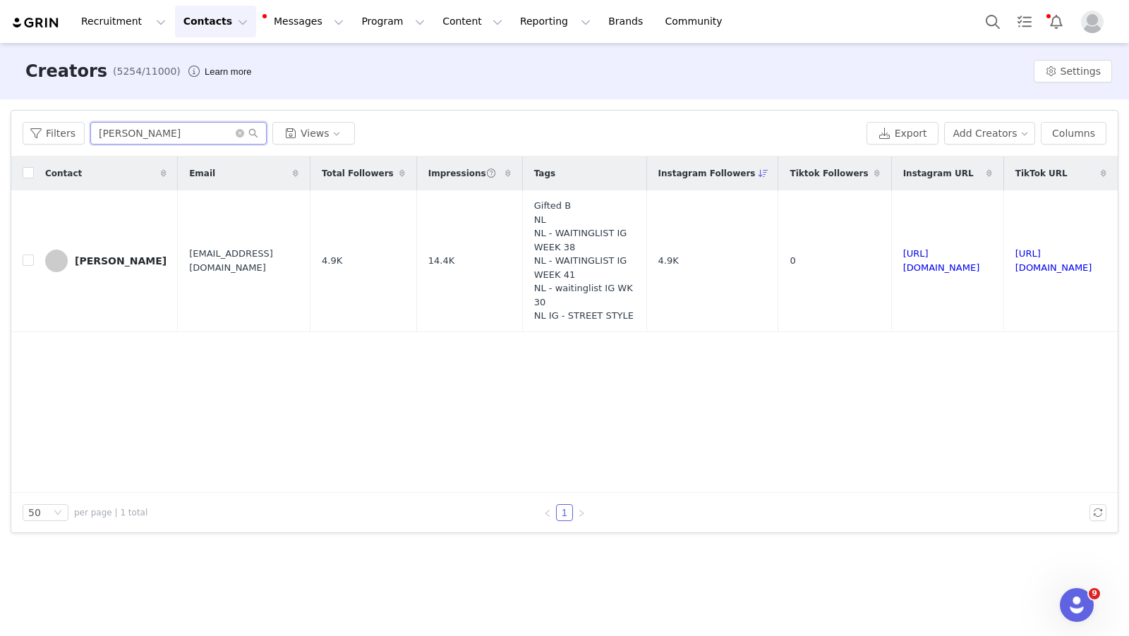
click at [151, 131] on input "[PERSON_NAME]" at bounding box center [178, 133] width 176 height 23
paste input "[EMAIL_ADDRESS][DOMAIN_NAME]"
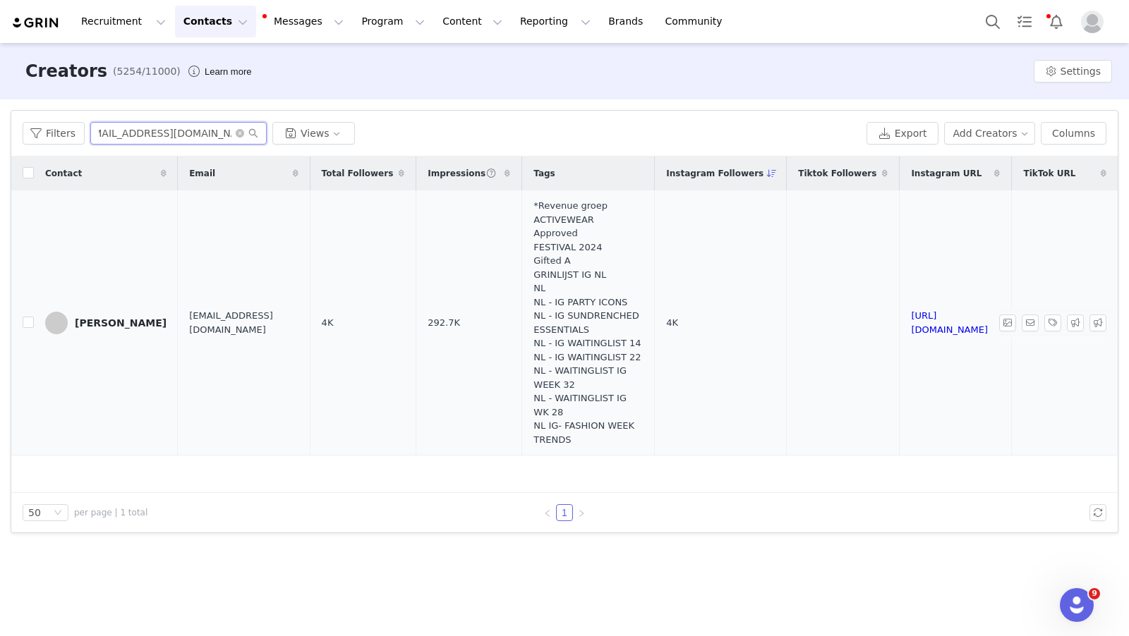
type input "[EMAIL_ADDRESS][DOMAIN_NAME]"
click at [123, 329] on div "[PERSON_NAME]" at bounding box center [121, 322] width 92 height 11
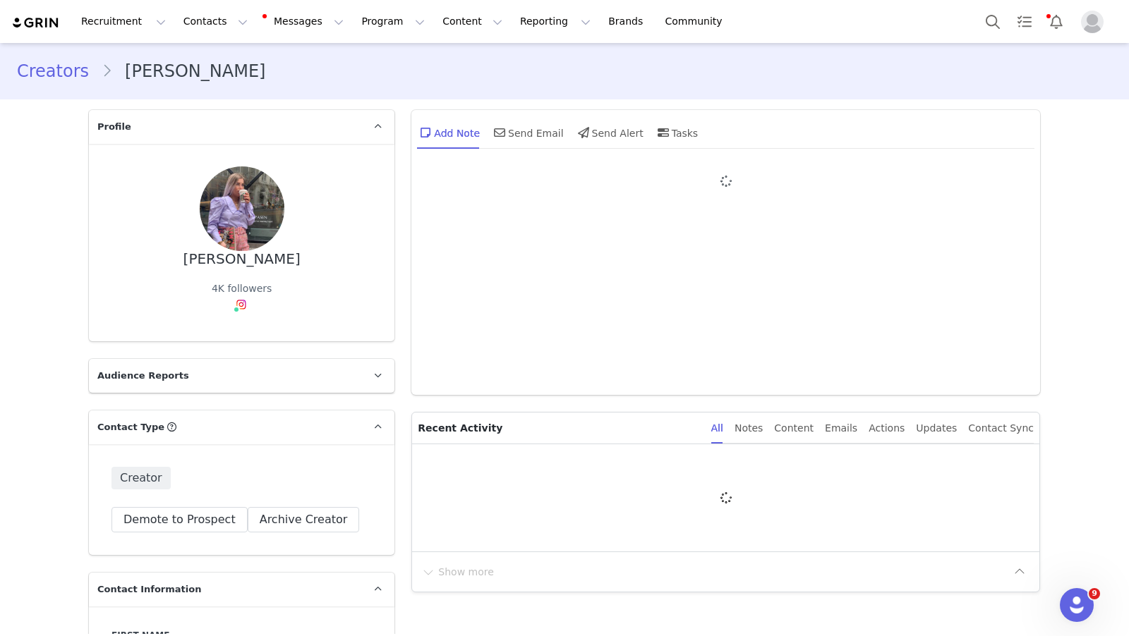
type input "+31 ([GEOGRAPHIC_DATA])"
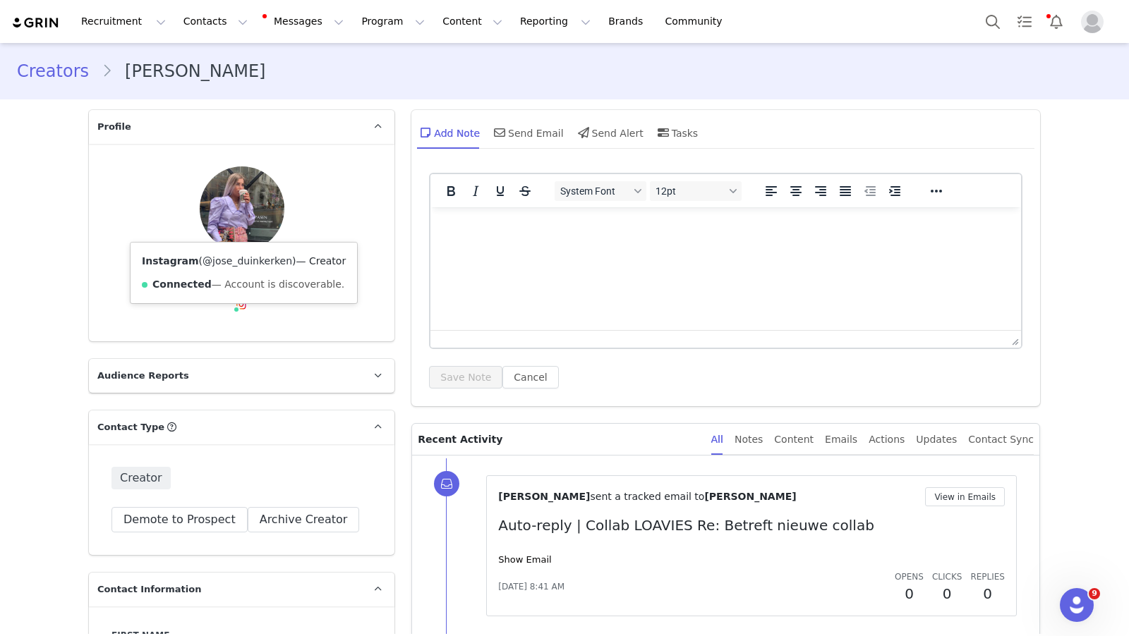
click at [238, 255] on link "@jose_duinkerken" at bounding box center [247, 260] width 90 height 11
click at [243, 263] on link "@jose_duinkerken" at bounding box center [247, 260] width 90 height 11
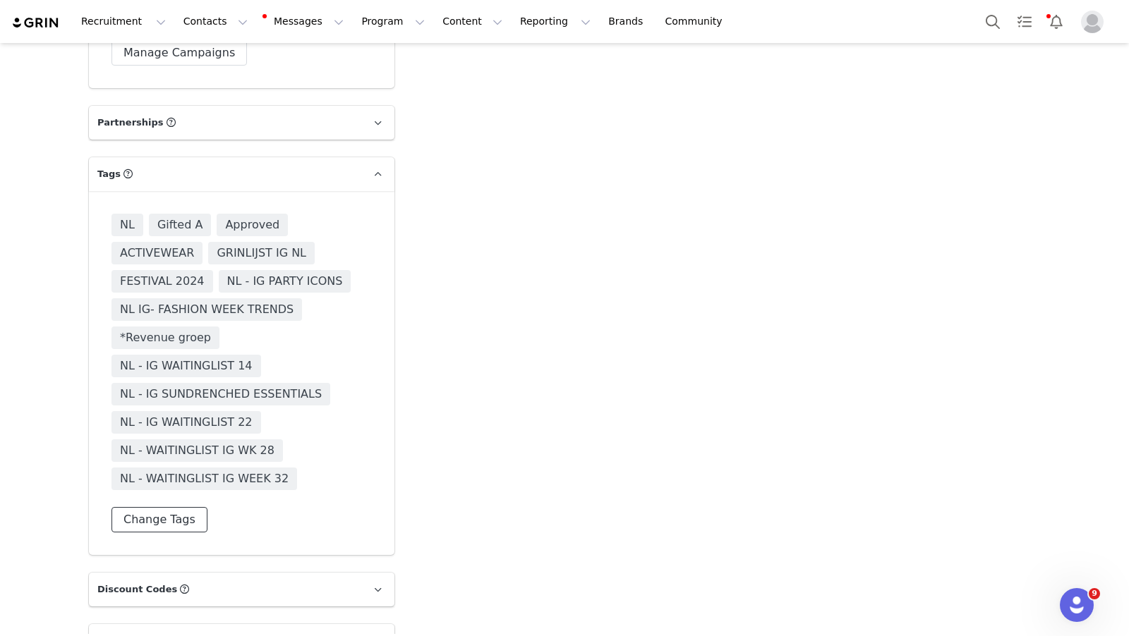
click at [140, 507] on button "Change Tags" at bounding box center [159, 519] width 96 height 25
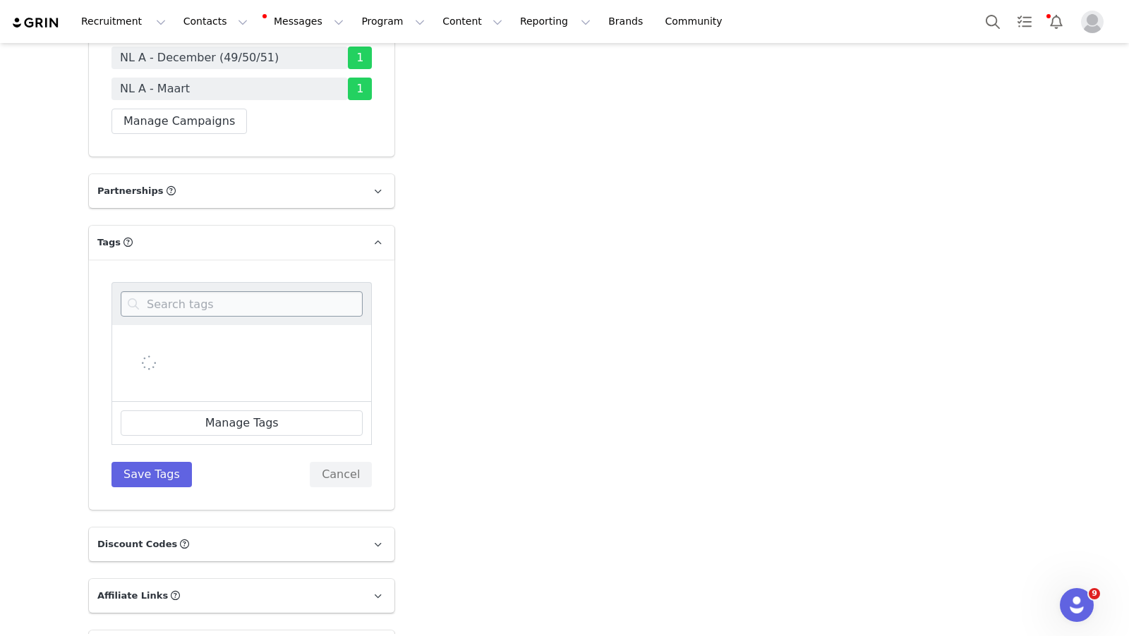
scroll to position [3768, 0]
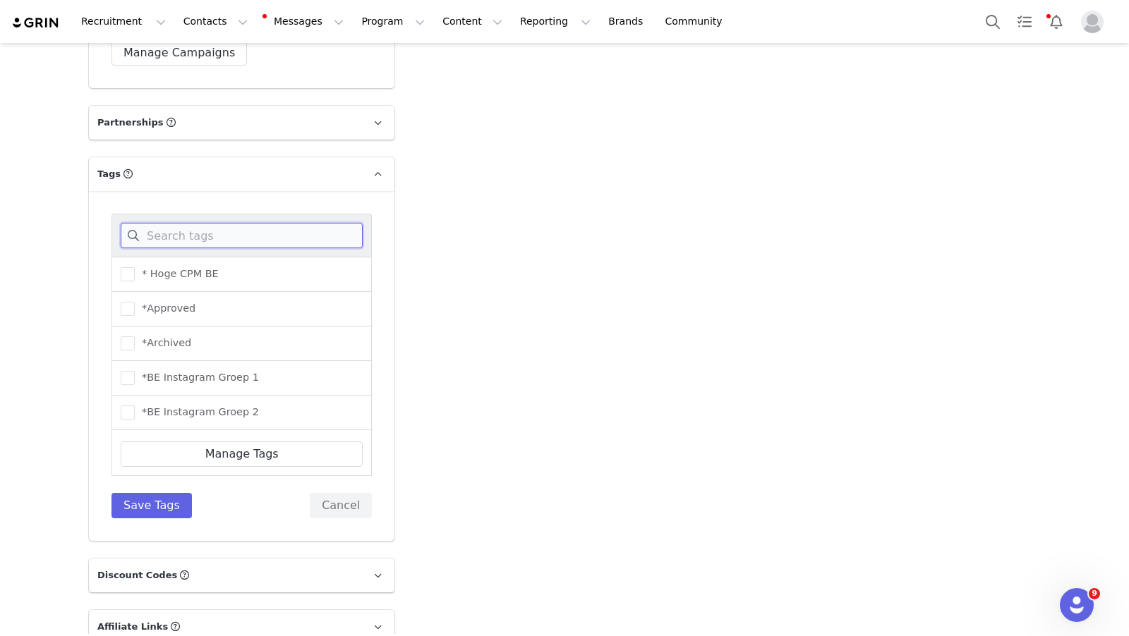
click at [210, 223] on input at bounding box center [242, 235] width 242 height 25
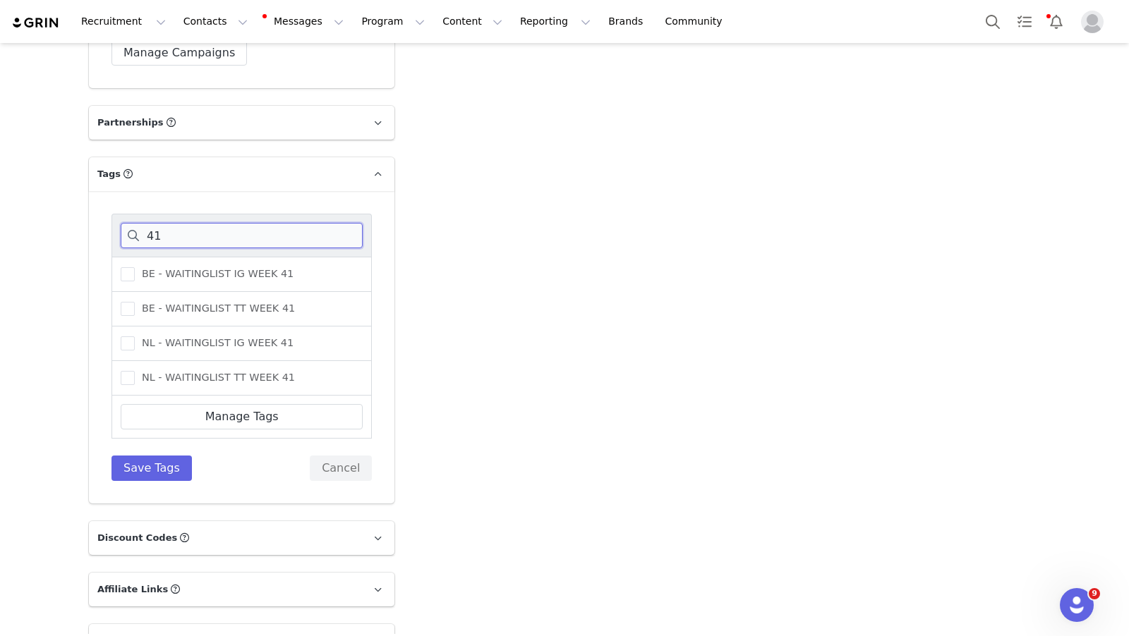
scroll to position [3759, 0]
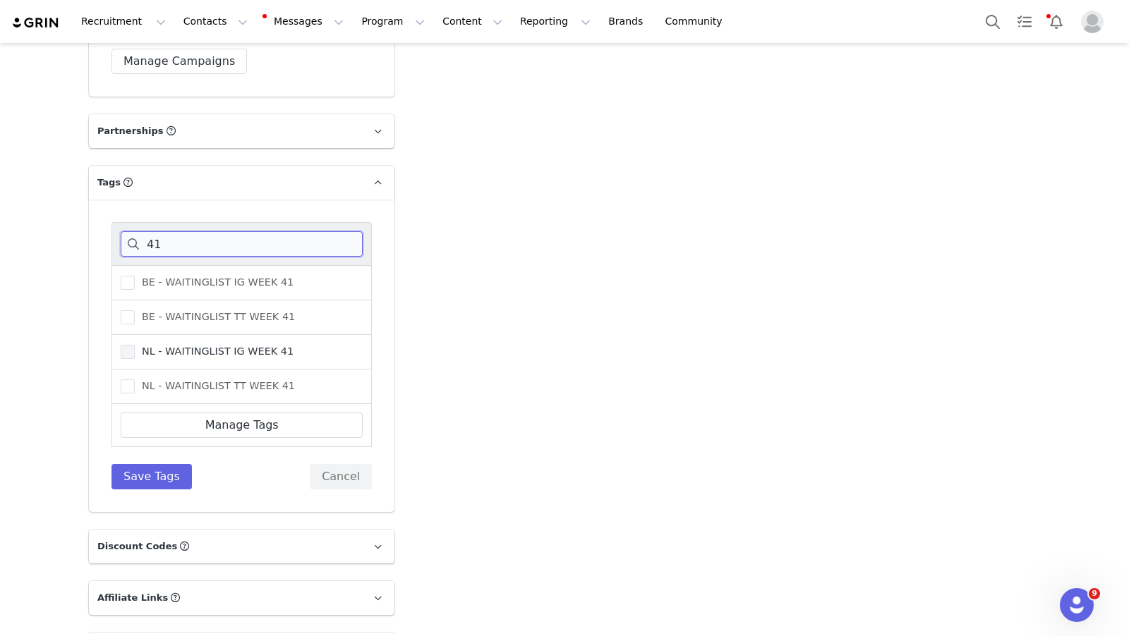
type input "41"
click at [139, 345] on span "NL - WAITINGLIST IG WEEK 41" at bounding box center [214, 351] width 159 height 13
click at [135, 345] on input "NL - WAITINGLIST IG WEEK 41" at bounding box center [135, 345] width 0 height 0
click at [145, 464] on button "Save Tags" at bounding box center [151, 476] width 80 height 25
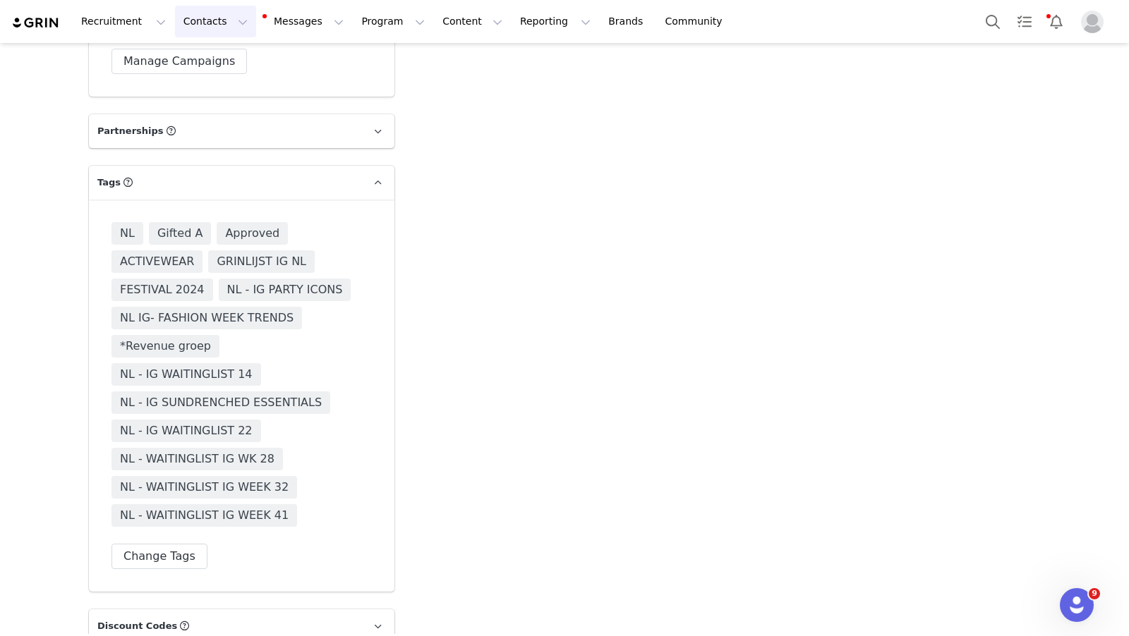
click at [205, 20] on button "Contacts Contacts" at bounding box center [215, 22] width 81 height 32
click at [221, 56] on div "Creators" at bounding box center [221, 62] width 95 height 15
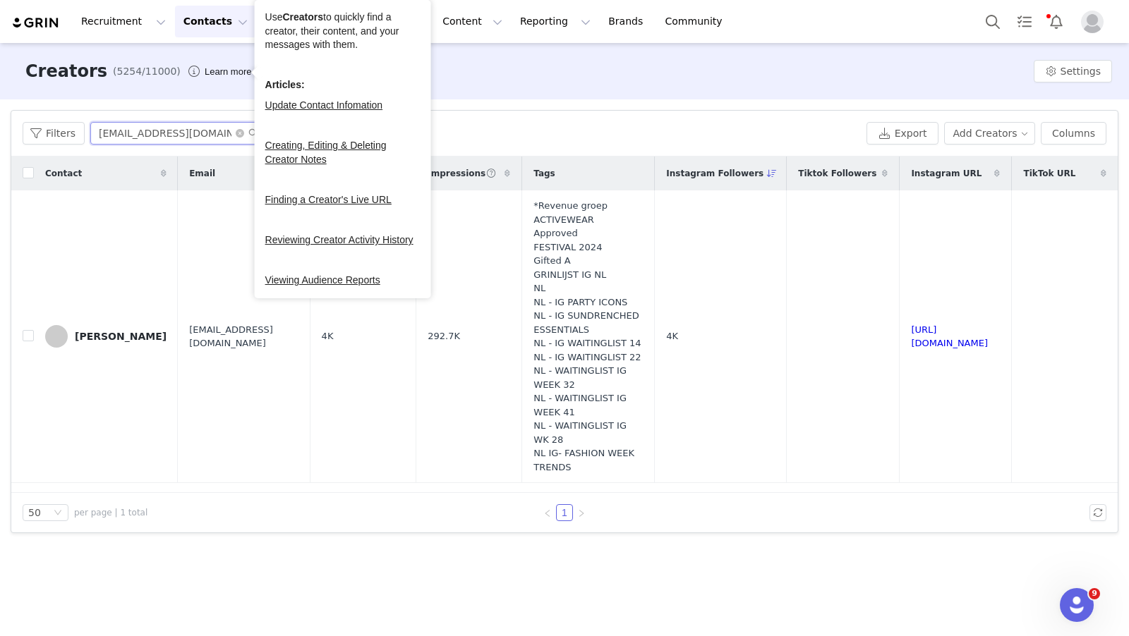
click at [171, 127] on input "[EMAIL_ADDRESS][DOMAIN_NAME]" at bounding box center [178, 133] width 176 height 23
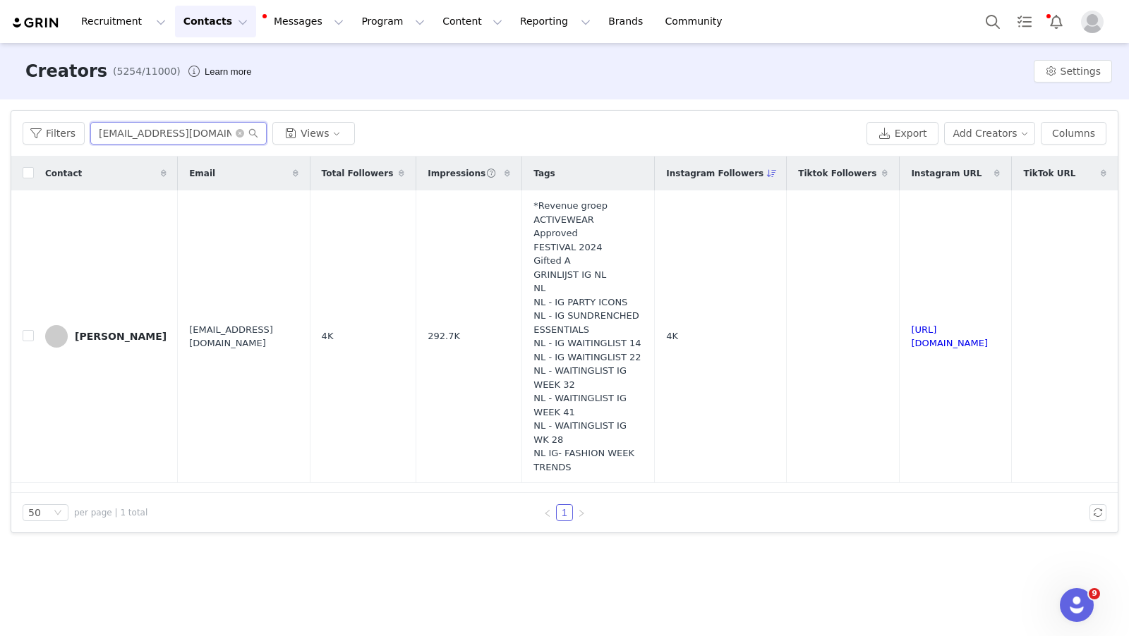
click at [171, 127] on input "[EMAIL_ADDRESS][DOMAIN_NAME]" at bounding box center [178, 133] width 176 height 23
paste input "[PERSON_NAME]"
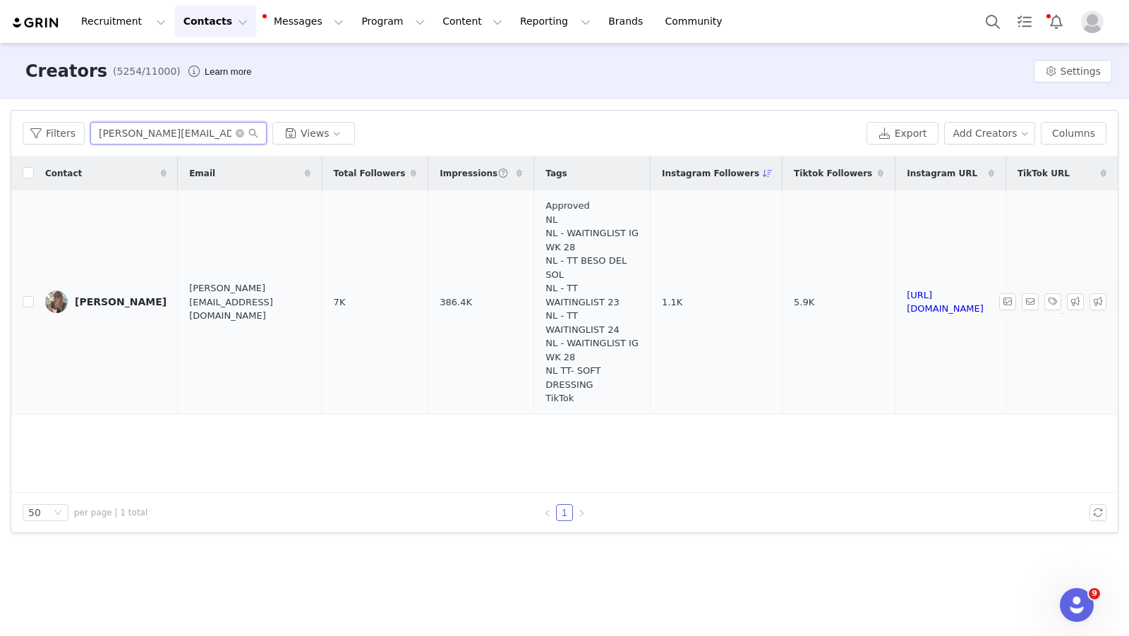
type input "[PERSON_NAME][EMAIL_ADDRESS][DOMAIN_NAME]"
click at [114, 297] on div "[PERSON_NAME]" at bounding box center [121, 301] width 92 height 11
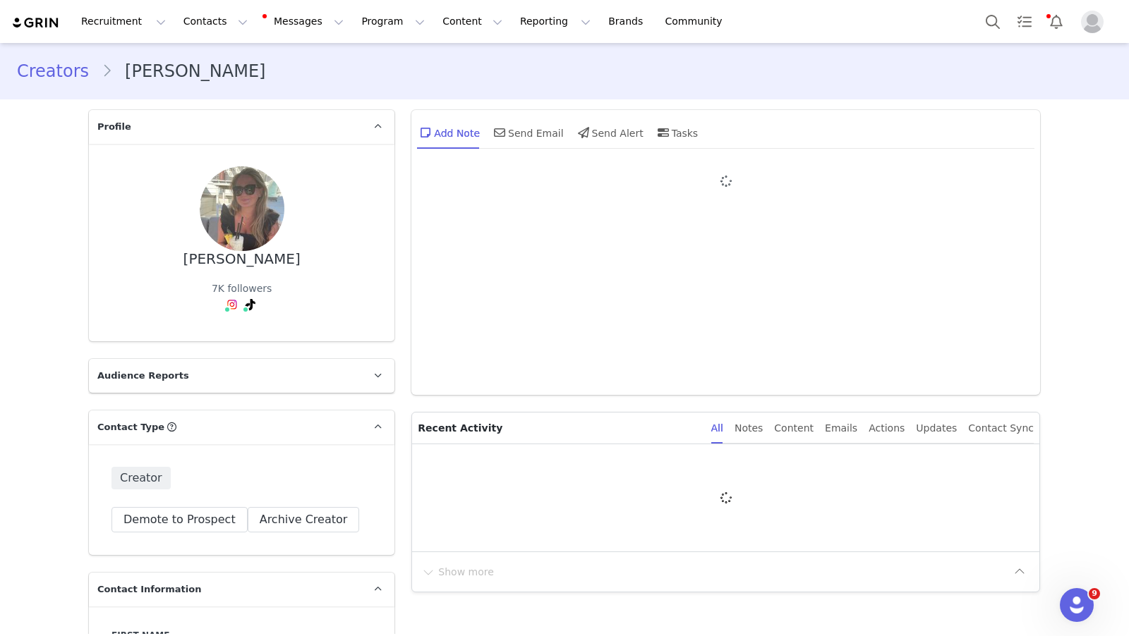
type input "+1 ([GEOGRAPHIC_DATA])"
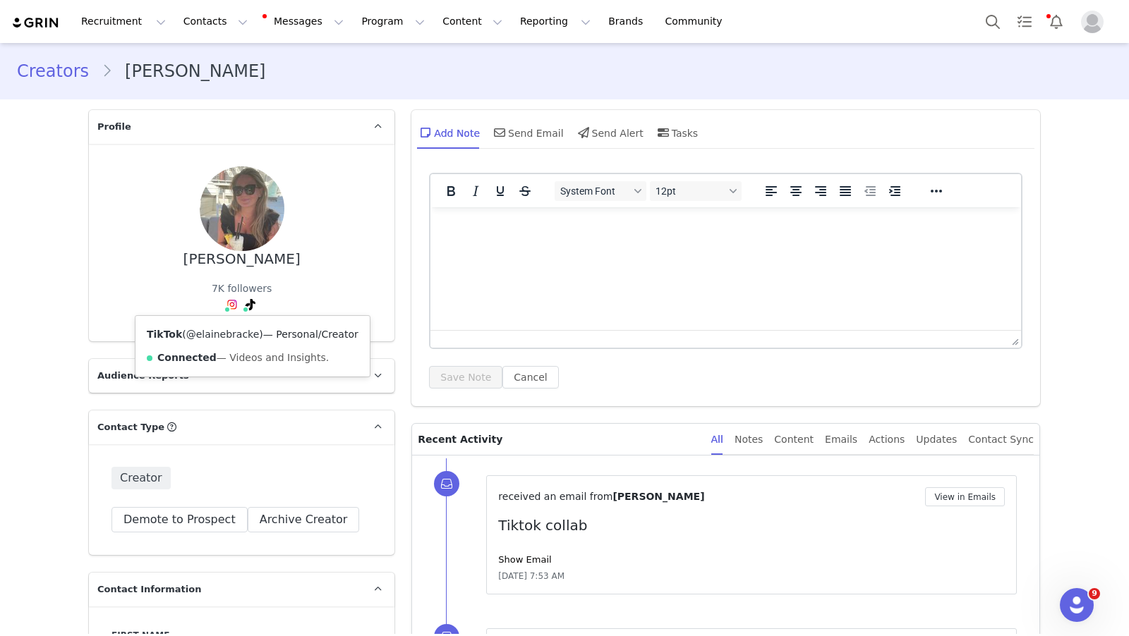
click at [245, 336] on link "@elainebracke" at bounding box center [222, 334] width 73 height 11
click at [244, 323] on div "TikTok ( @elainebracke ) — Personal/Creator Connected — Videos and Insights." at bounding box center [252, 346] width 234 height 61
click at [237, 331] on link "@elainebracke" at bounding box center [222, 334] width 73 height 11
click at [192, 11] on button "Contacts Contacts" at bounding box center [215, 22] width 81 height 32
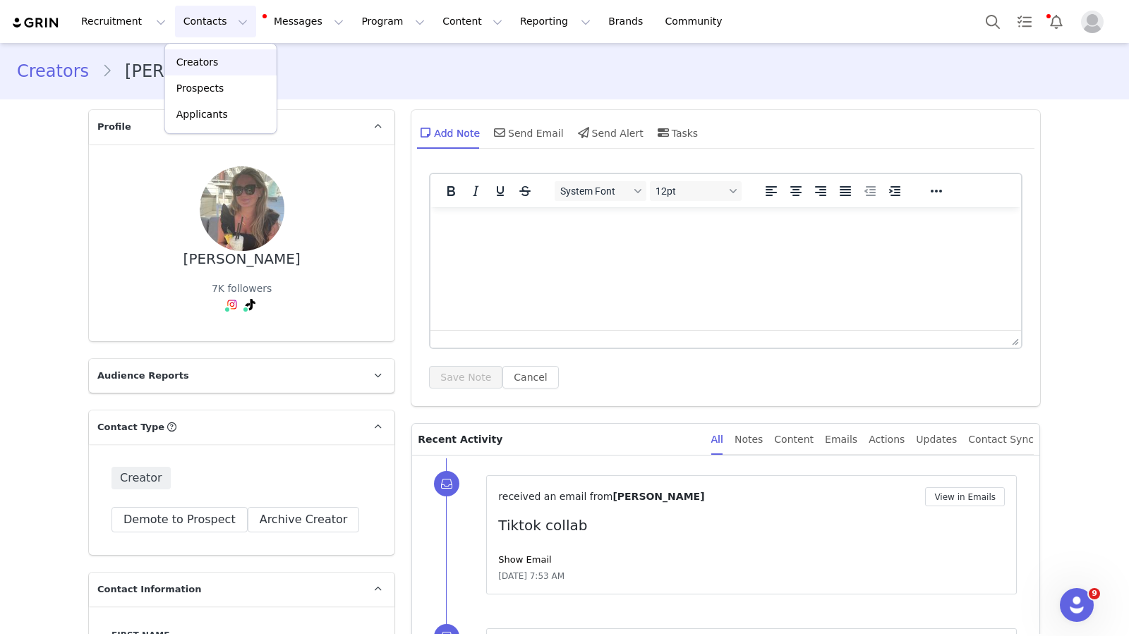
click at [211, 58] on p "Creators" at bounding box center [197, 62] width 42 height 15
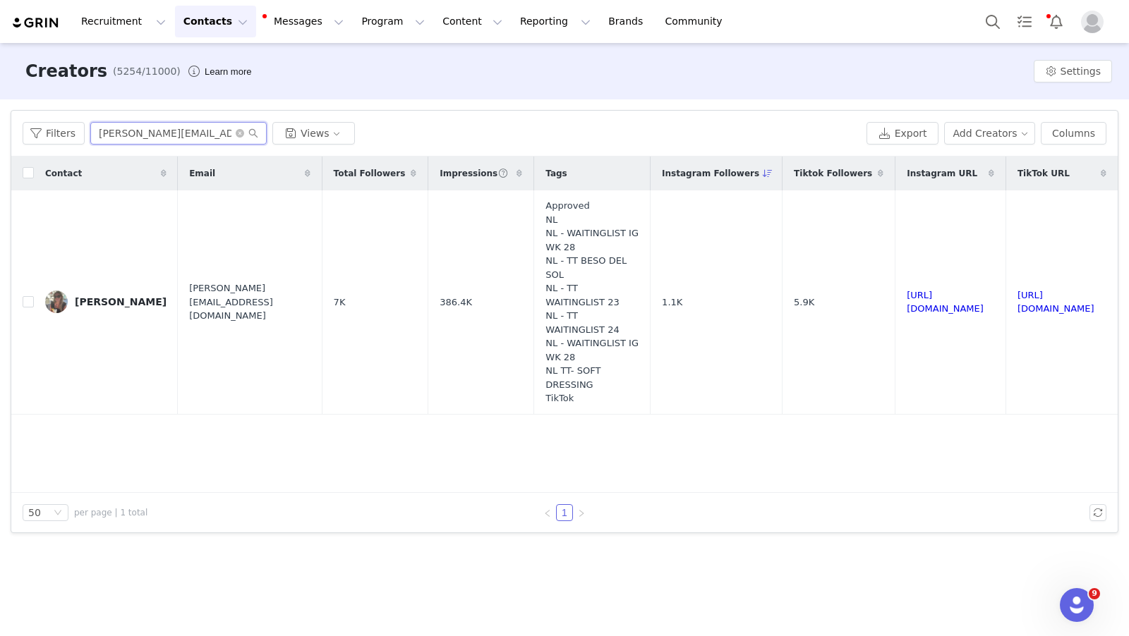
click at [178, 131] on input "[PERSON_NAME][EMAIL_ADDRESS][DOMAIN_NAME]" at bounding box center [178, 133] width 176 height 23
paste input "geke.collabs@g"
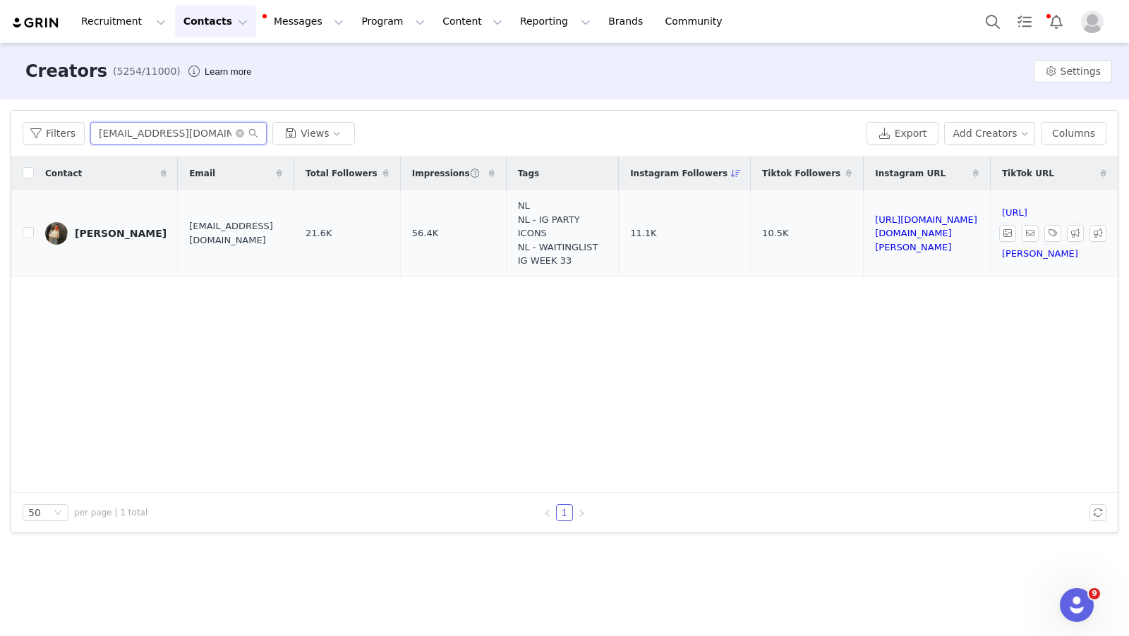
type input "[EMAIL_ADDRESS][DOMAIN_NAME]"
click at [120, 230] on div "[PERSON_NAME]" at bounding box center [121, 233] width 92 height 11
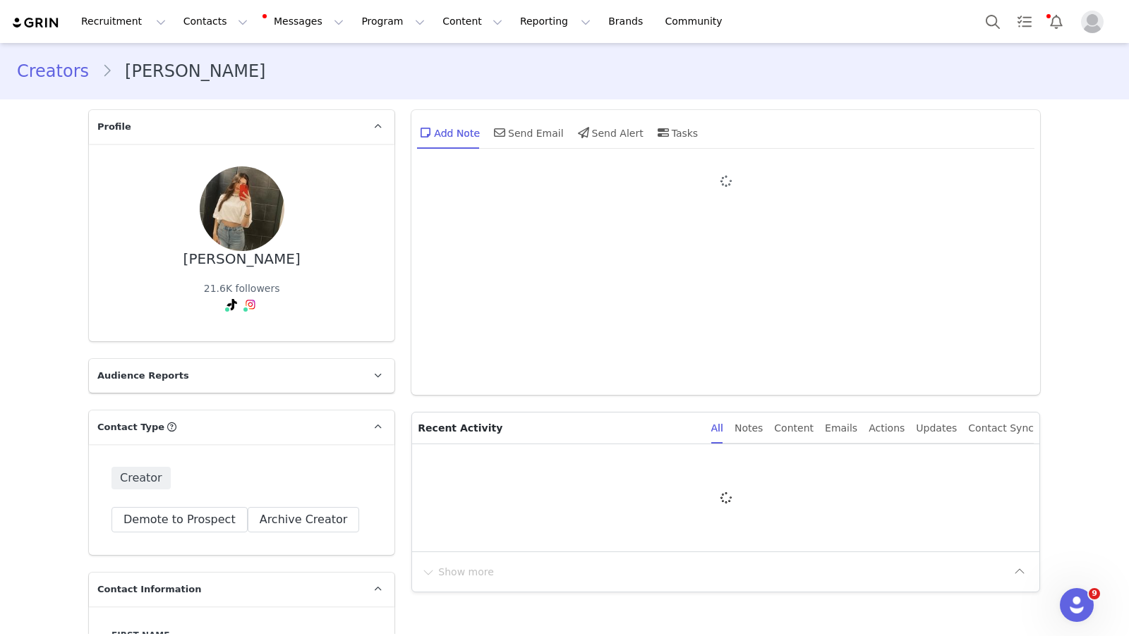
type input "+1 ([GEOGRAPHIC_DATA])"
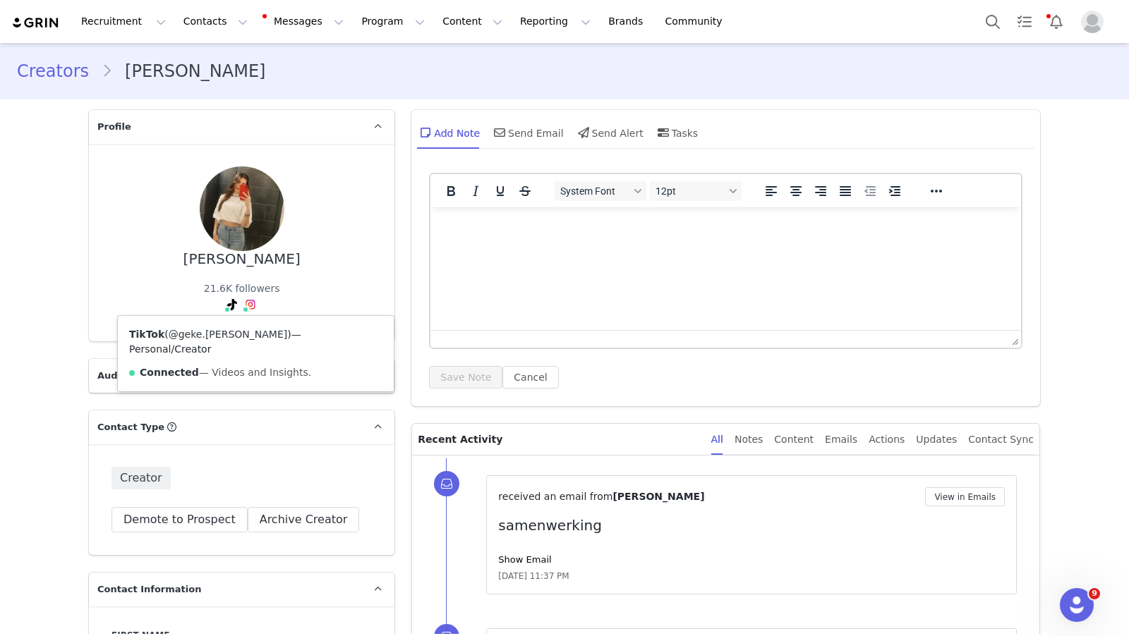
click at [229, 332] on link "@geke.[PERSON_NAME]" at bounding box center [228, 334] width 119 height 11
click at [253, 339] on link "@geke.[PERSON_NAME]" at bounding box center [274, 334] width 119 height 11
click at [228, 329] on link "@geke.[PERSON_NAME]" at bounding box center [228, 334] width 119 height 11
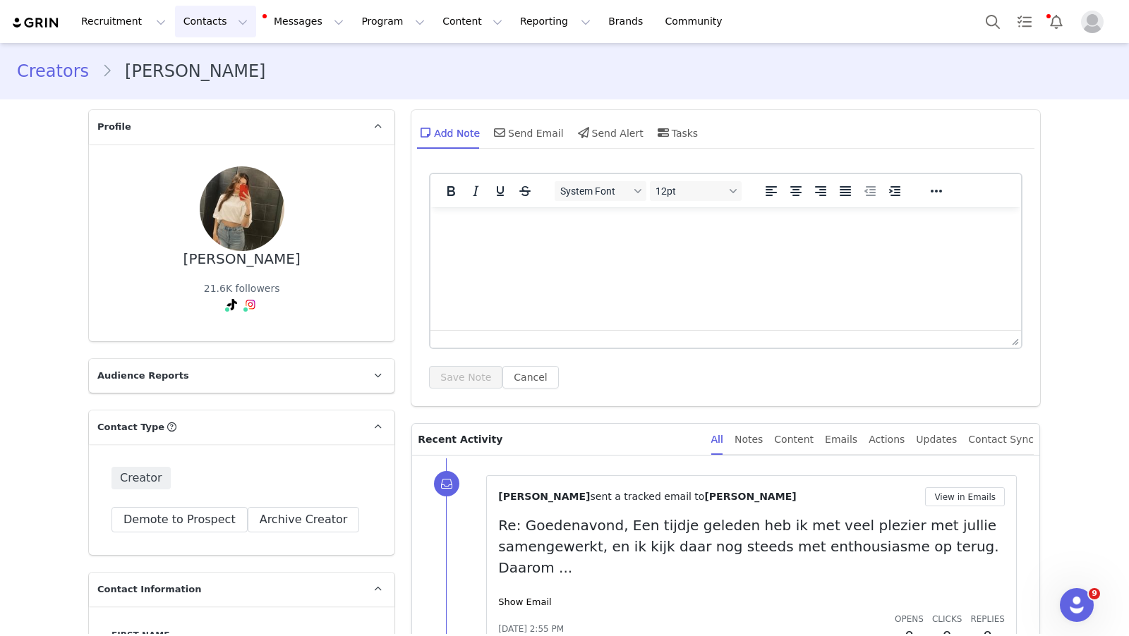
click at [204, 21] on button "Contacts Contacts" at bounding box center [215, 22] width 81 height 32
click at [213, 56] on p "Creators" at bounding box center [197, 62] width 42 height 15
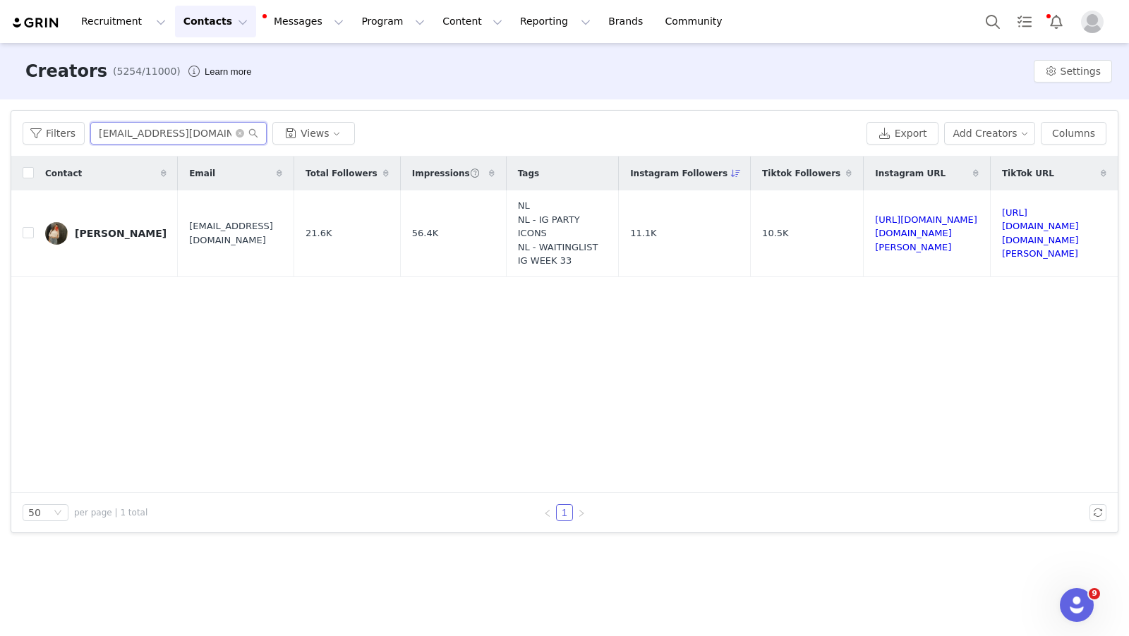
click at [109, 136] on input "[EMAIL_ADDRESS][DOMAIN_NAME]" at bounding box center [178, 133] width 176 height 23
paste input "daniekochse@hot"
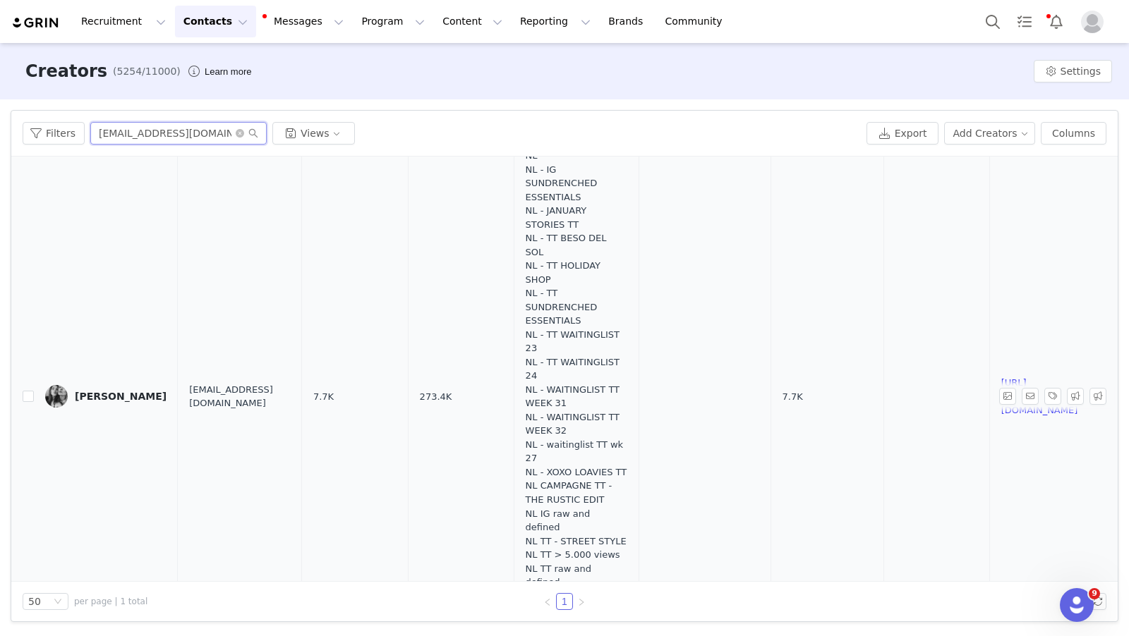
scroll to position [140, 0]
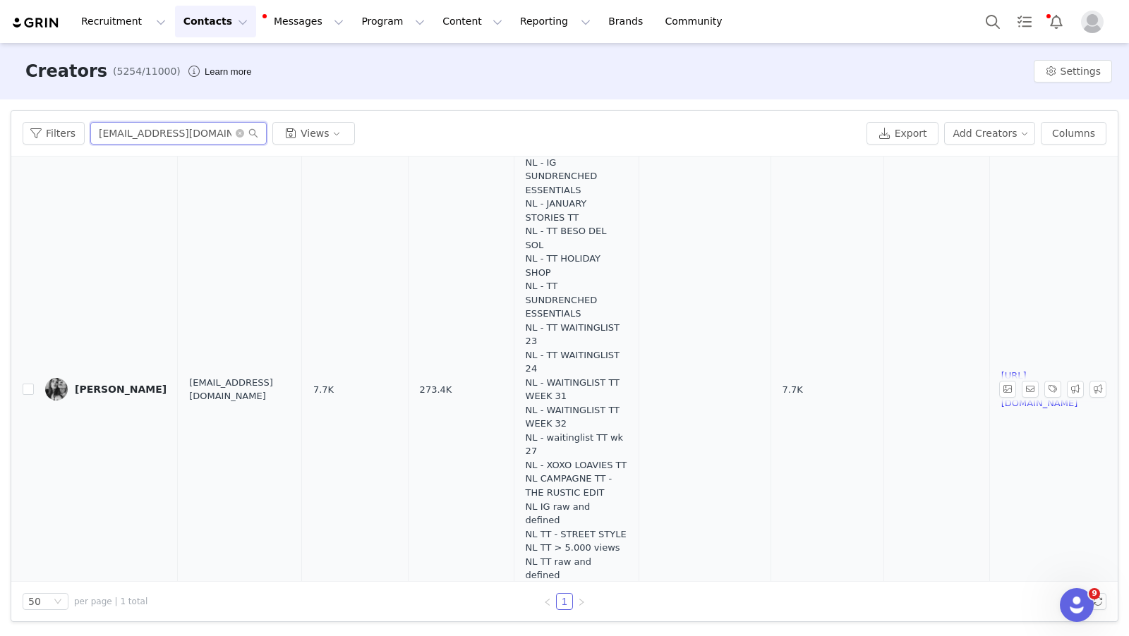
type input "[EMAIL_ADDRESS][DOMAIN_NAME]"
click at [81, 401] on link "[PERSON_NAME]" at bounding box center [105, 389] width 121 height 23
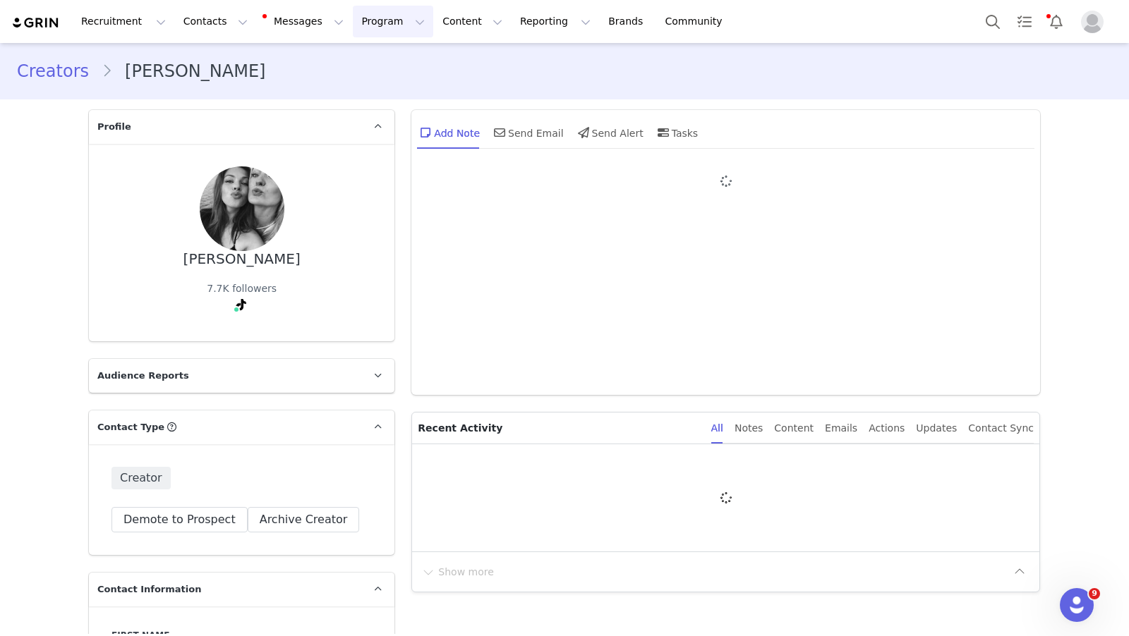
type input "+1 ([GEOGRAPHIC_DATA])"
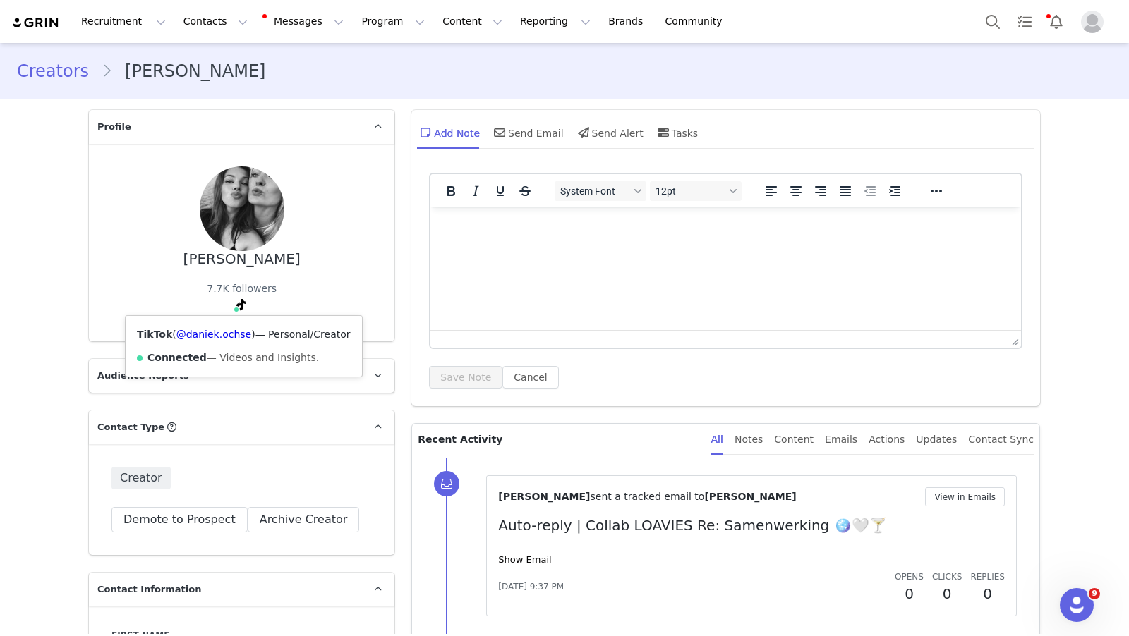
click at [226, 341] on div "TikTok ( @daniek.ochse ) — Personal/Creator Connected — Videos and Insights." at bounding box center [244, 346] width 236 height 61
click at [218, 334] on link "@daniek.ochse" at bounding box center [213, 334] width 75 height 11
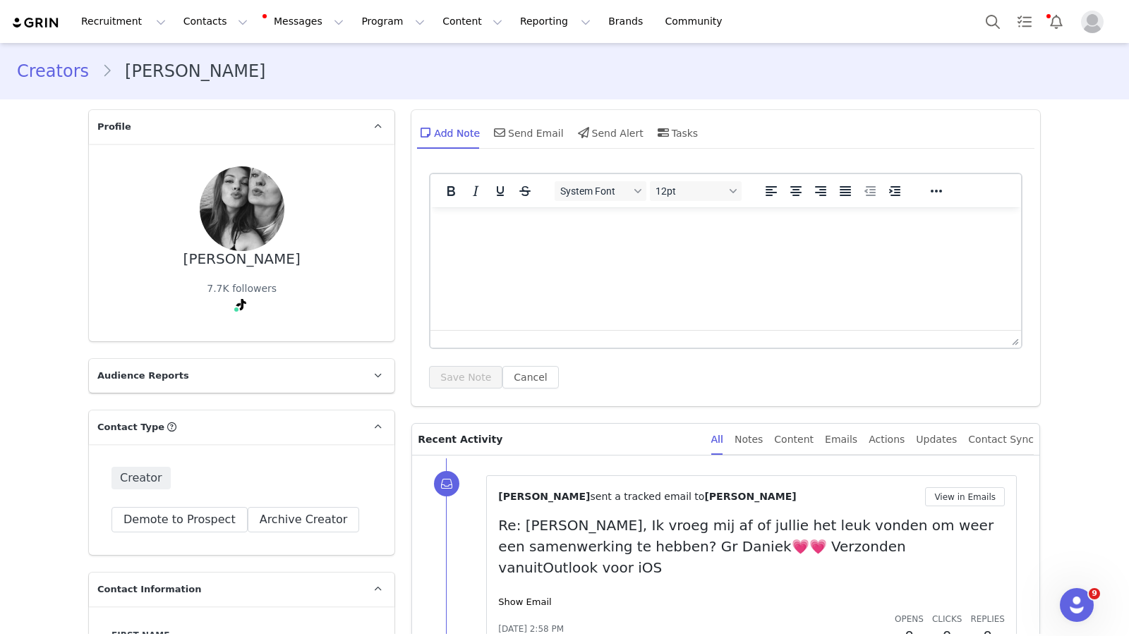
click at [51, 72] on link "Creators" at bounding box center [59, 71] width 85 height 25
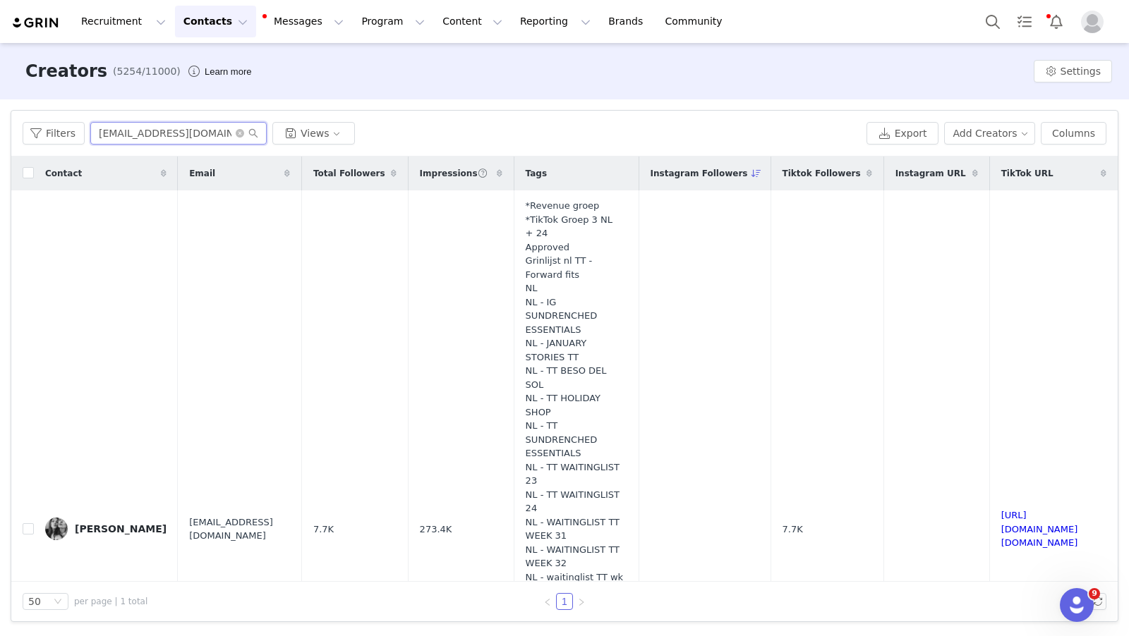
click at [190, 128] on input "[EMAIL_ADDRESS][DOMAIN_NAME]" at bounding box center [178, 133] width 176 height 23
paste input "guusjevanurk@g"
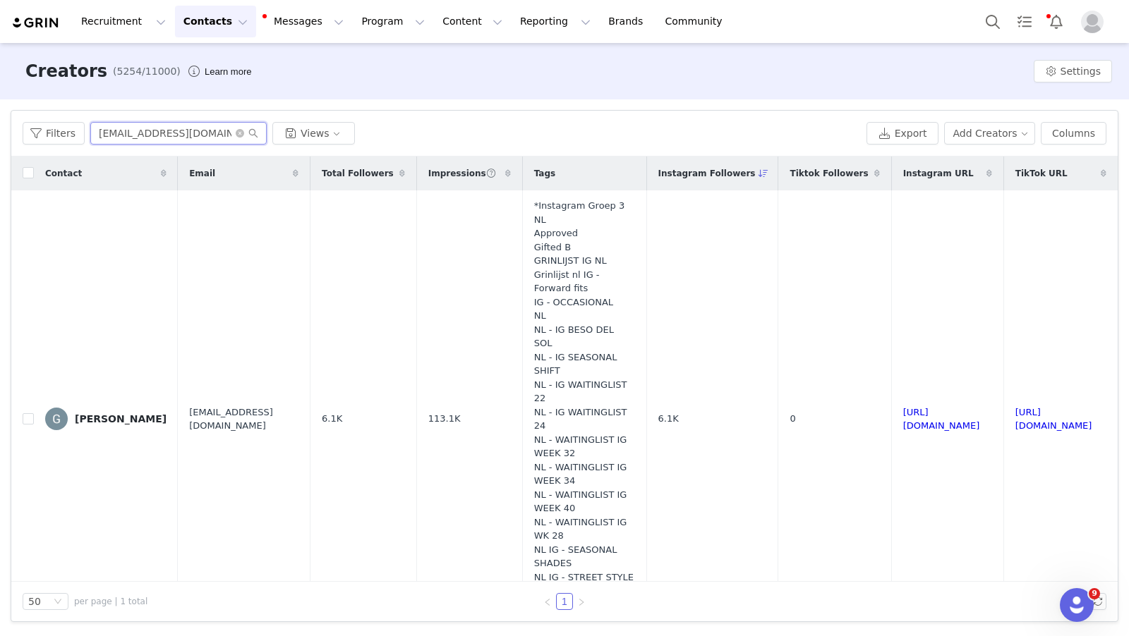
type input "[EMAIL_ADDRESS][DOMAIN_NAME]"
click at [128, 421] on div "[PERSON_NAME]" at bounding box center [121, 418] width 92 height 11
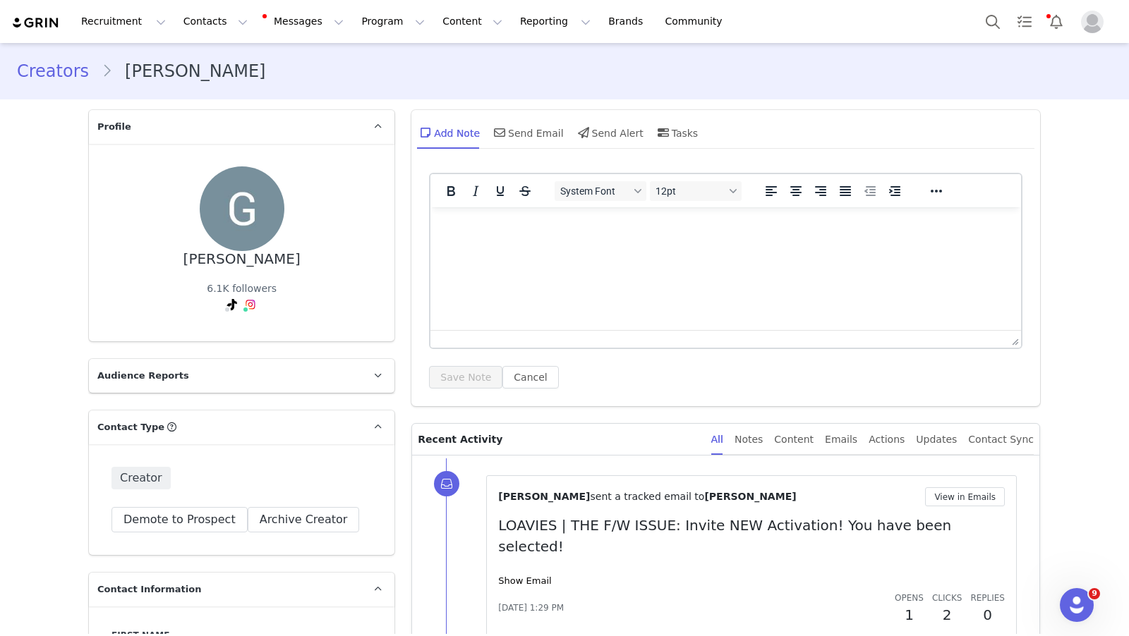
type input "+31 ([GEOGRAPHIC_DATA])"
click at [229, 332] on link "@guusjevanurk0" at bounding box center [205, 334] width 83 height 11
click at [245, 329] on link "@guusjevanurk" at bounding box center [253, 334] width 77 height 11
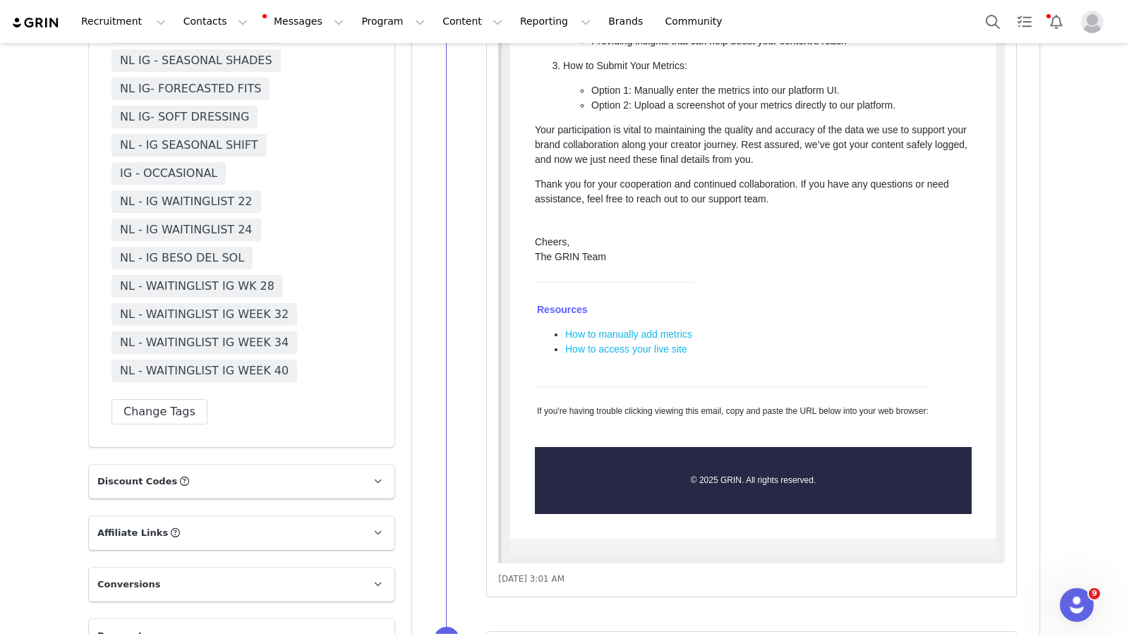
scroll to position [2773, 0]
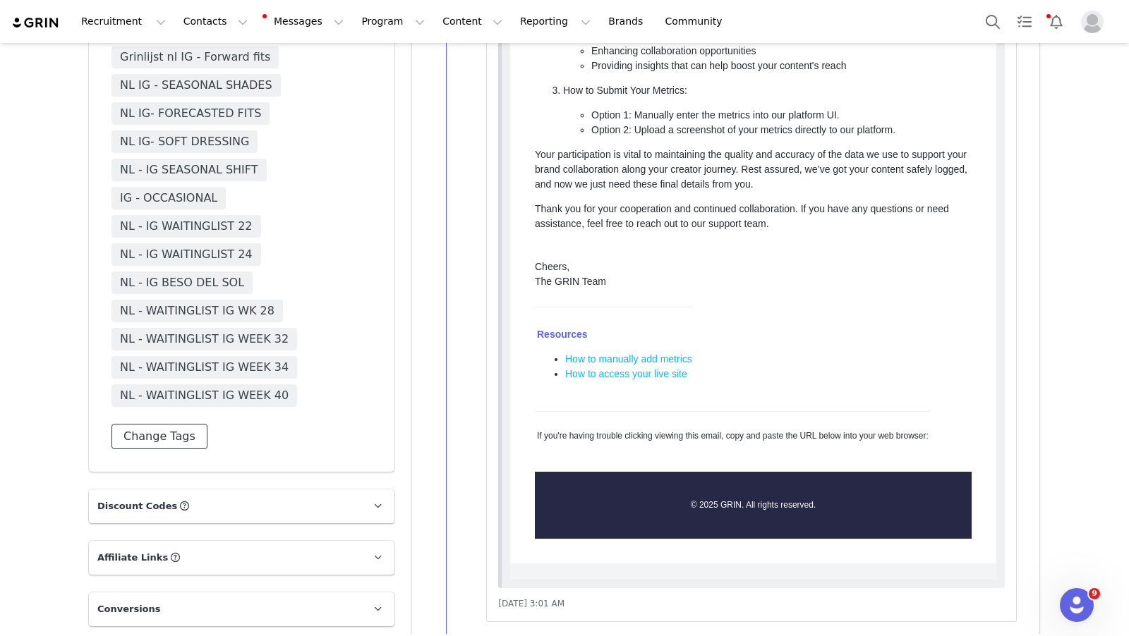
click at [151, 424] on button "Change Tags" at bounding box center [159, 436] width 96 height 25
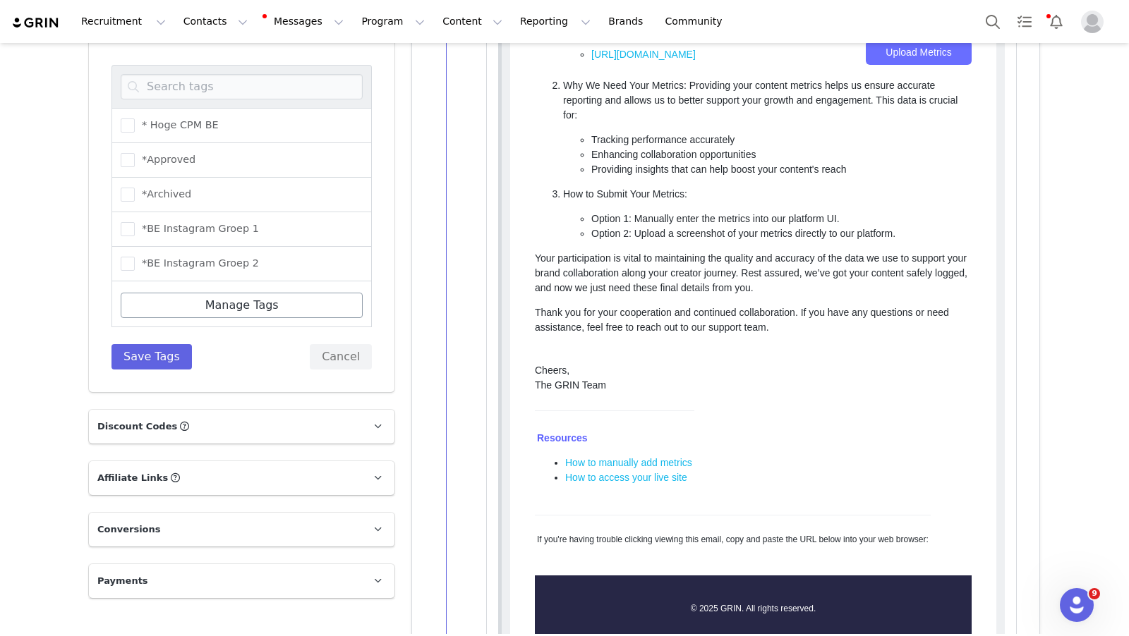
scroll to position [2625, 0]
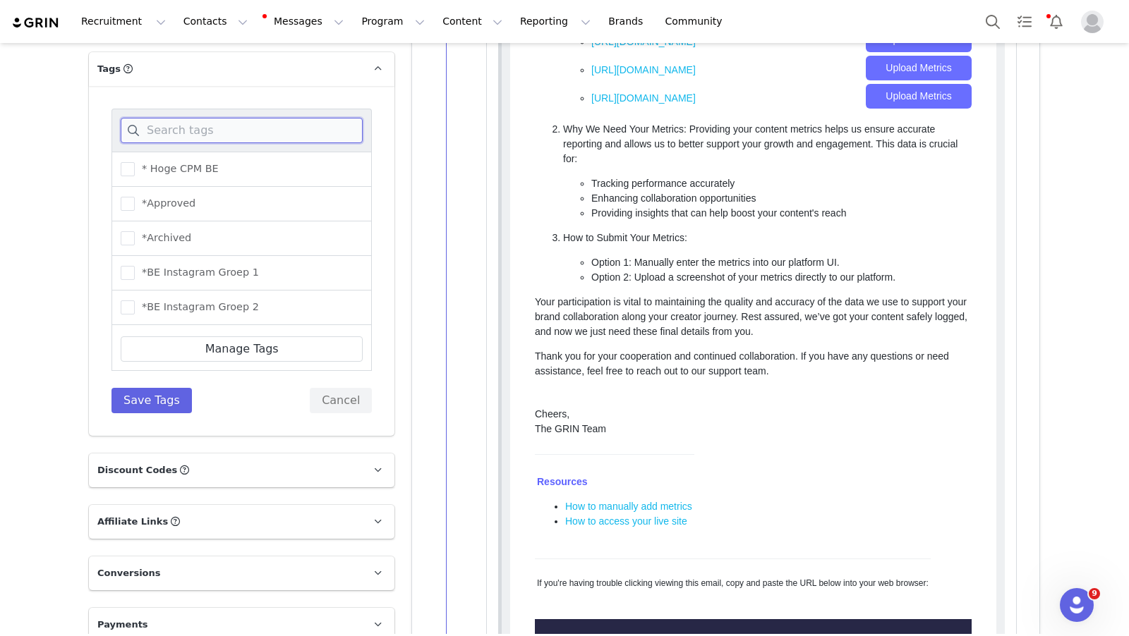
click at [212, 118] on input at bounding box center [242, 130] width 242 height 25
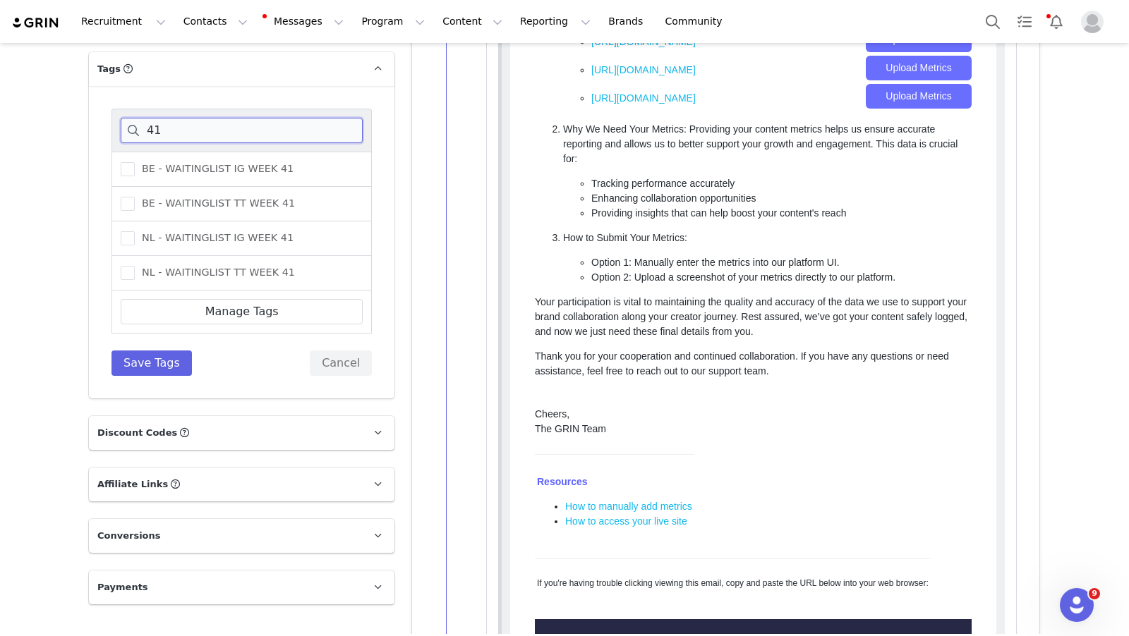
type input "41"
click at [126, 228] on div "NL - WAITINGLIST IG WEEK 41" at bounding box center [241, 239] width 260 height 35
click at [125, 231] on span at bounding box center [128, 238] width 14 height 14
click at [135, 231] on input "NL - WAITINGLIST IG WEEK 41" at bounding box center [135, 231] width 0 height 0
click at [132, 351] on button "Save Tags" at bounding box center [151, 363] width 80 height 25
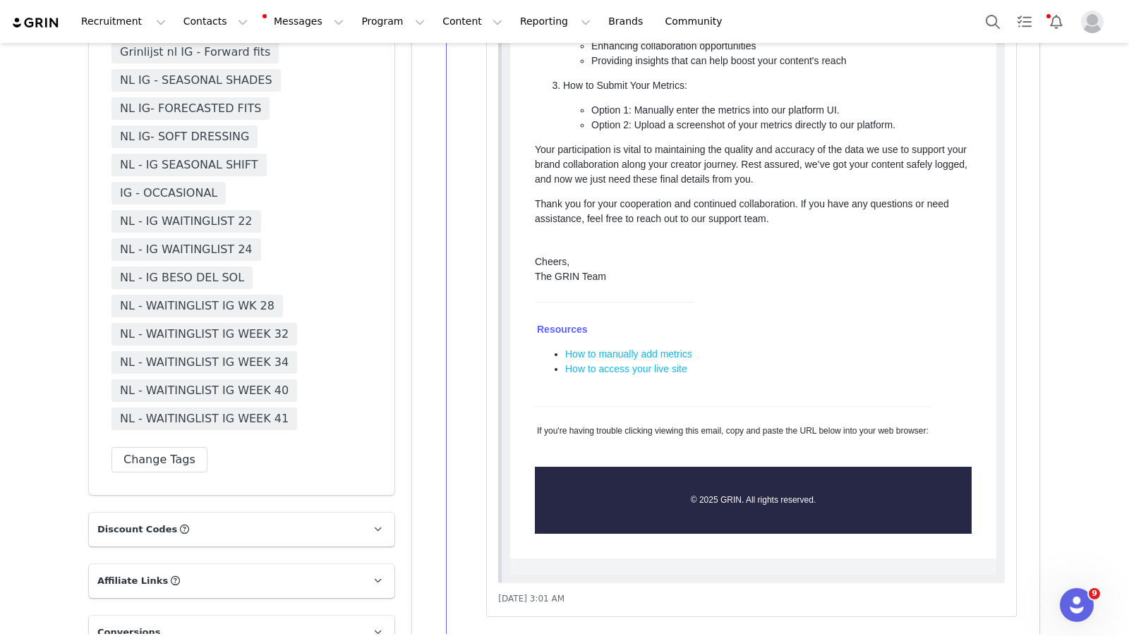
scroll to position [2801, 0]
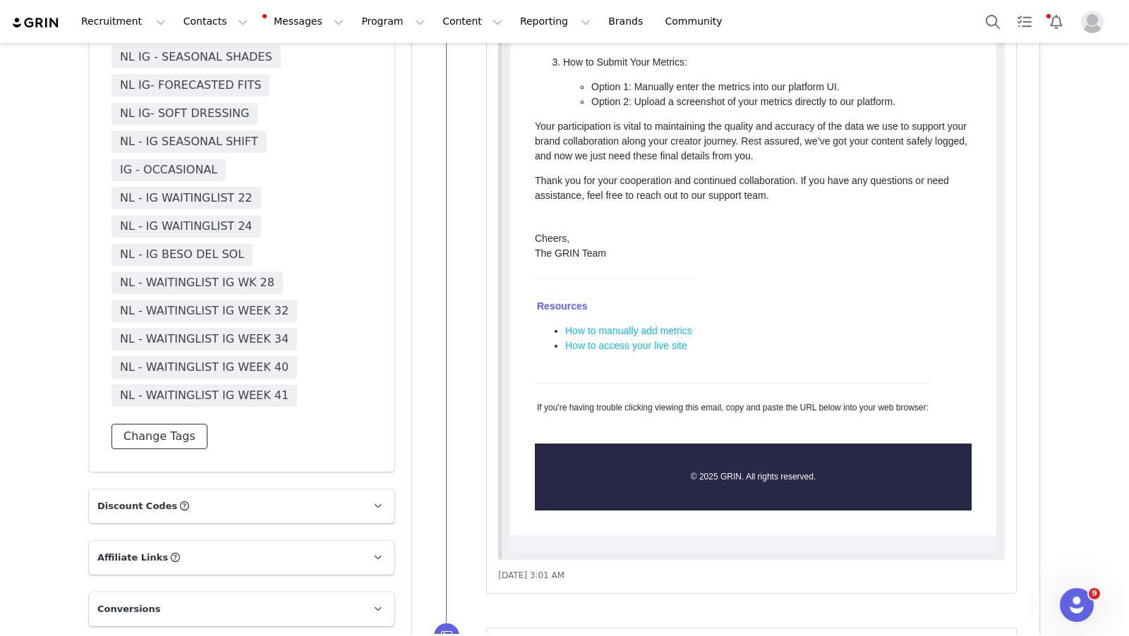
click at [181, 424] on button "Change Tags" at bounding box center [159, 436] width 96 height 25
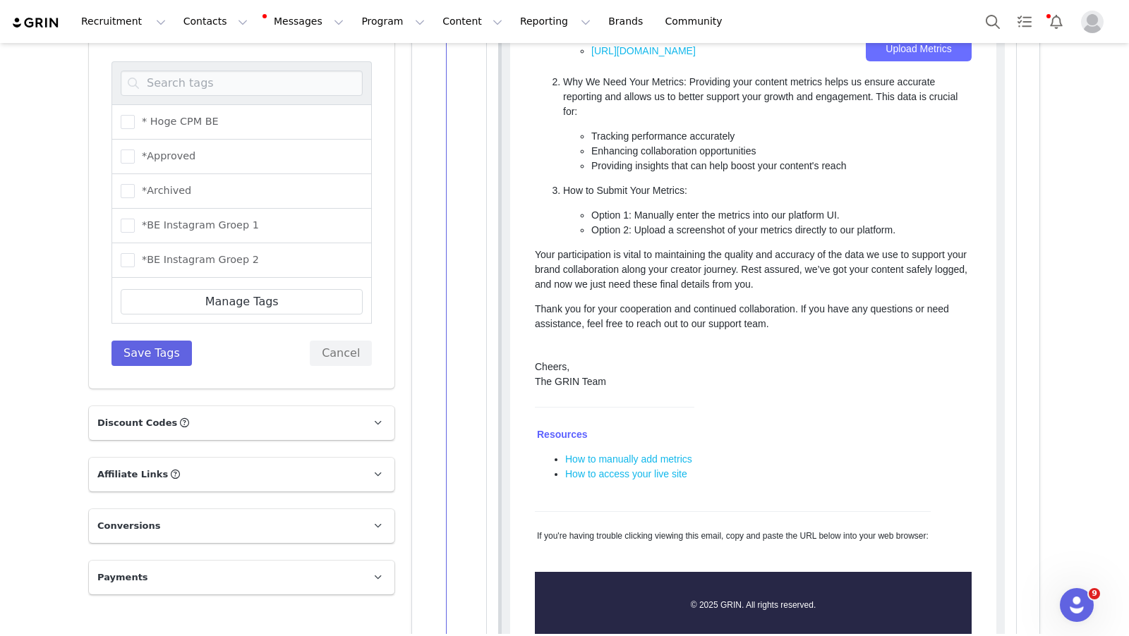
scroll to position [2574, 0]
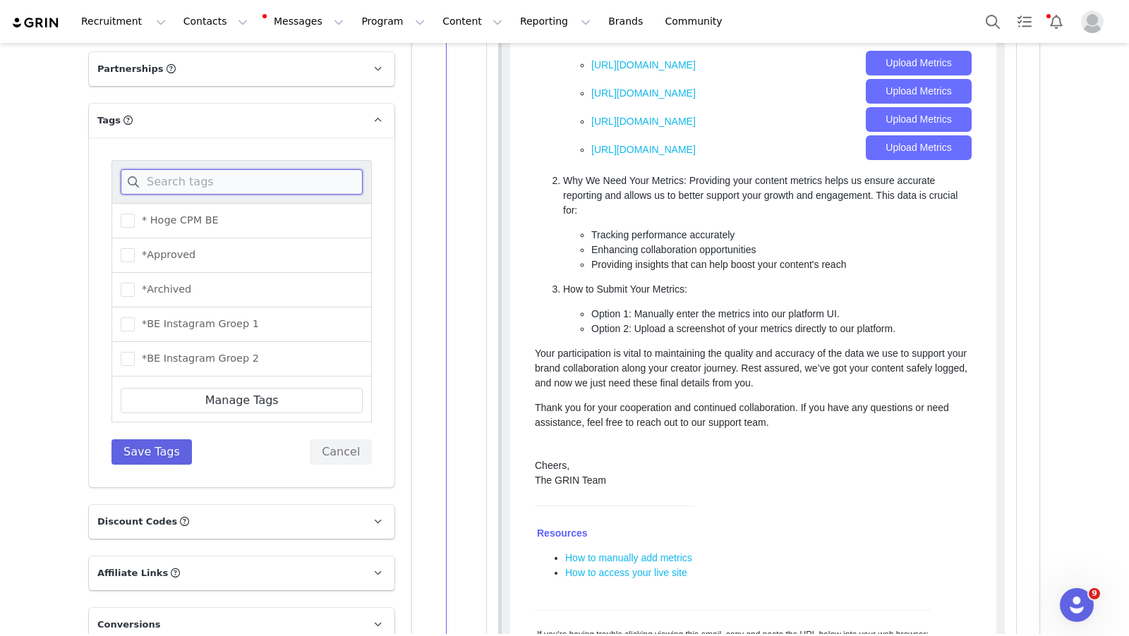
click at [225, 173] on input at bounding box center [242, 181] width 242 height 25
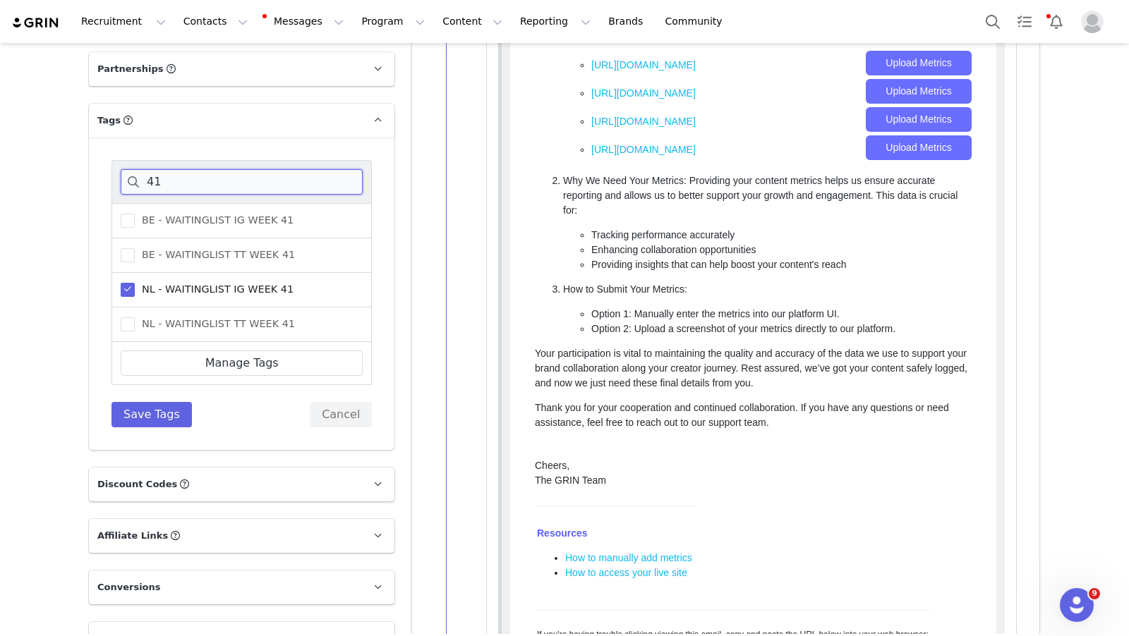
type input "41"
click at [125, 283] on span at bounding box center [128, 290] width 14 height 14
click at [135, 283] on input "NL - WAITINGLIST IG WEEK 41" at bounding box center [135, 283] width 0 height 0
click at [142, 402] on button "Save Tags" at bounding box center [151, 414] width 80 height 25
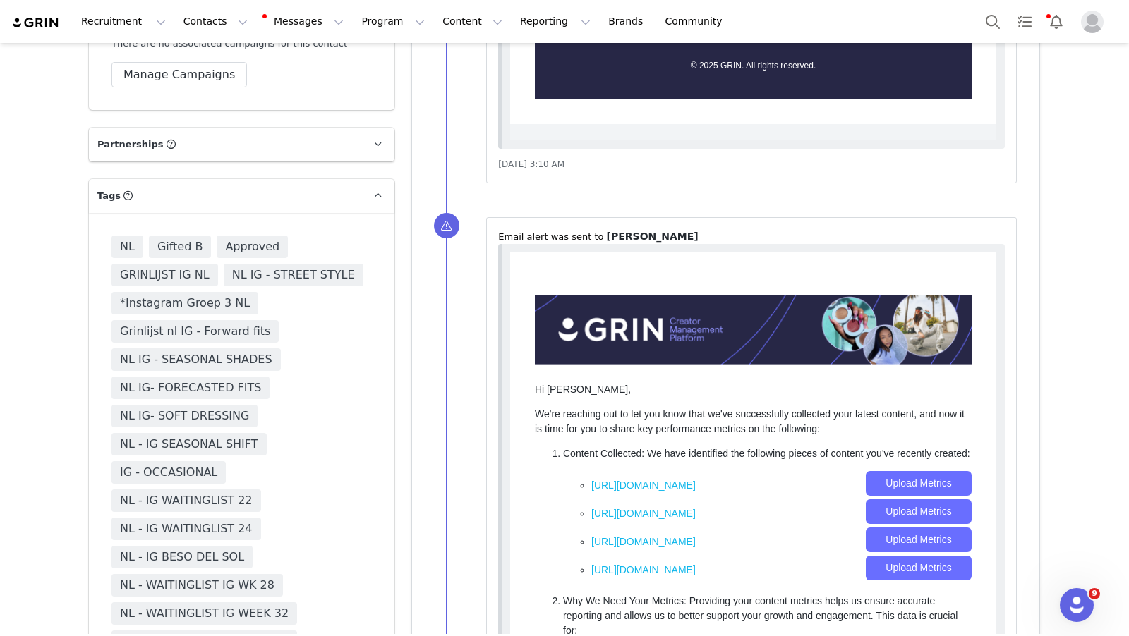
scroll to position [2381, 0]
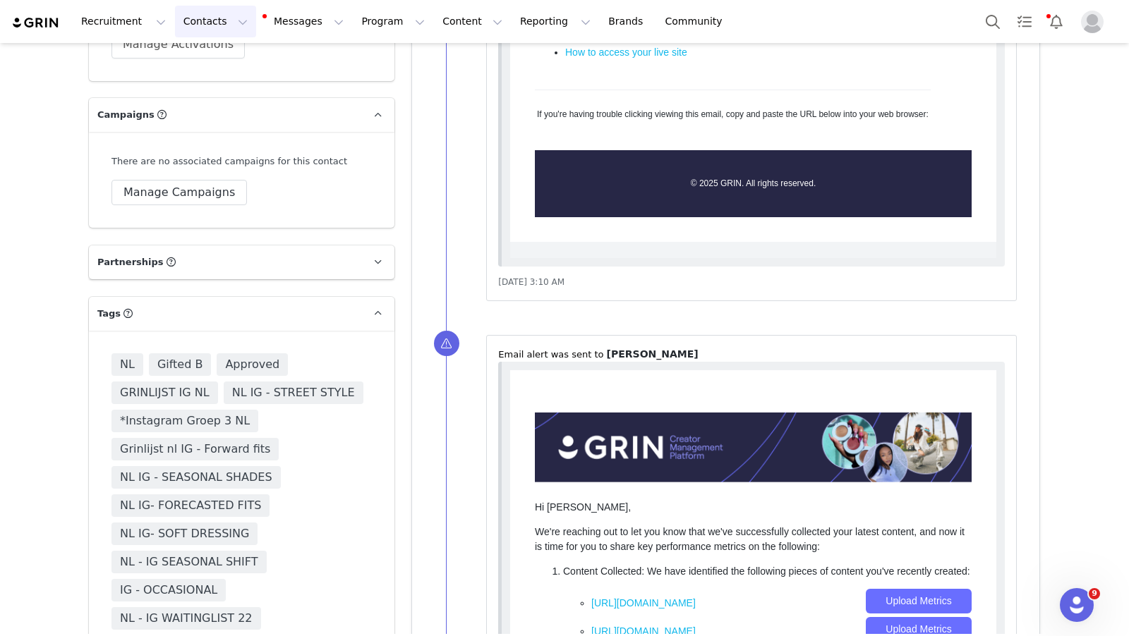
click at [213, 20] on button "Contacts Contacts" at bounding box center [215, 22] width 81 height 32
click at [215, 66] on div "Creators" at bounding box center [221, 62] width 95 height 15
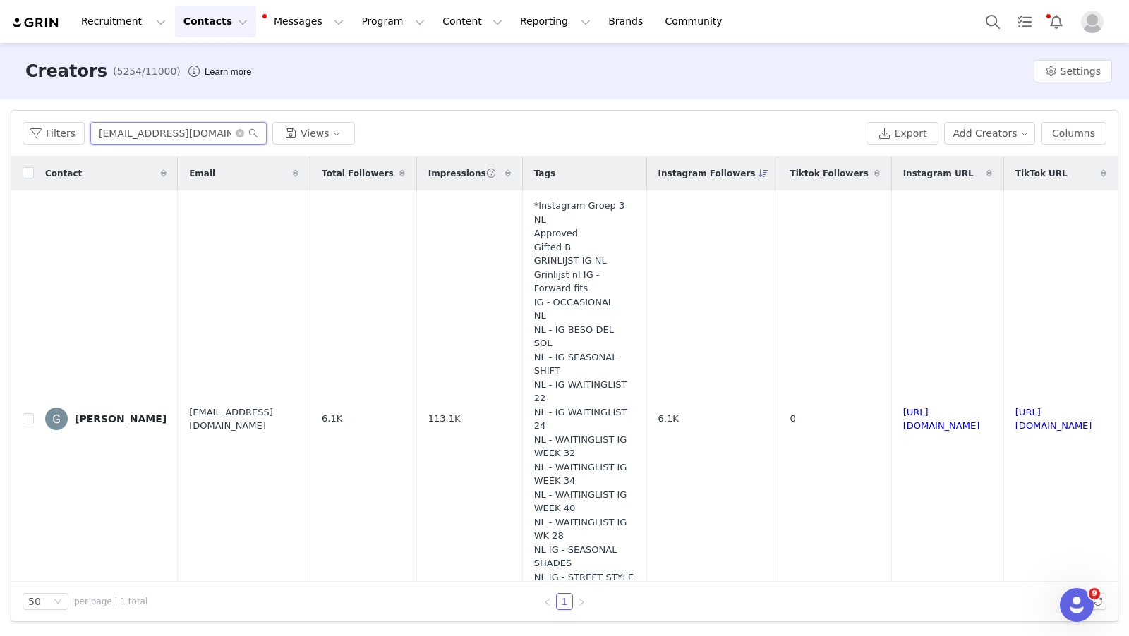
click at [181, 135] on input "[EMAIL_ADDRESS][DOMAIN_NAME]" at bounding box center [178, 133] width 176 height 23
paste input "marlena1906-eskes@hot"
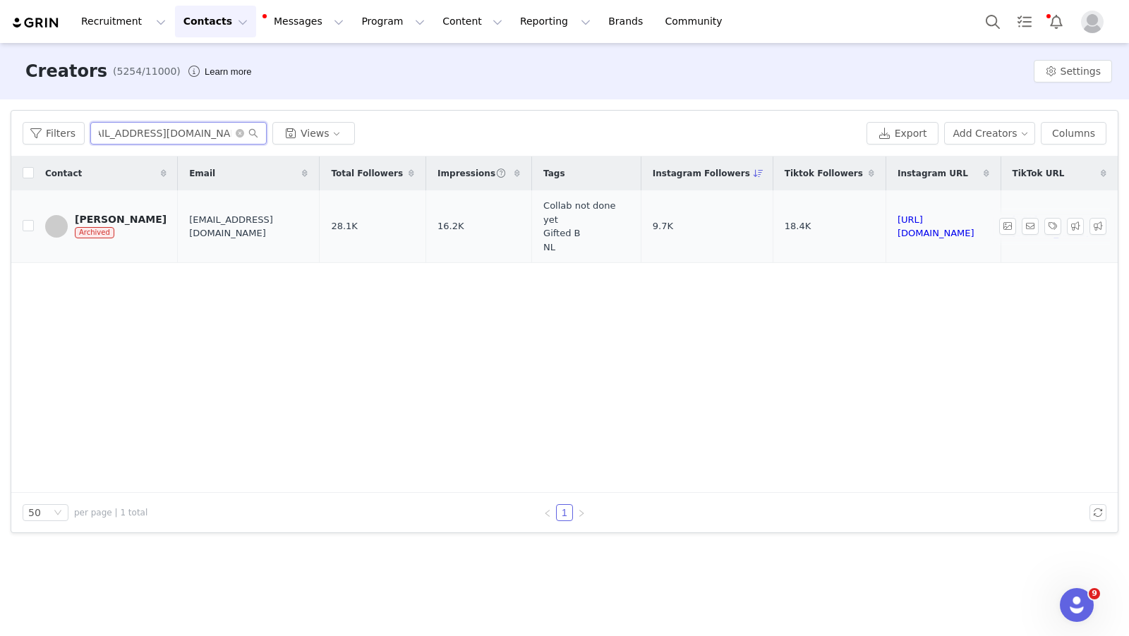
type input "[EMAIL_ADDRESS][DOMAIN_NAME]"
click at [119, 217] on div "[PERSON_NAME]" at bounding box center [121, 219] width 92 height 11
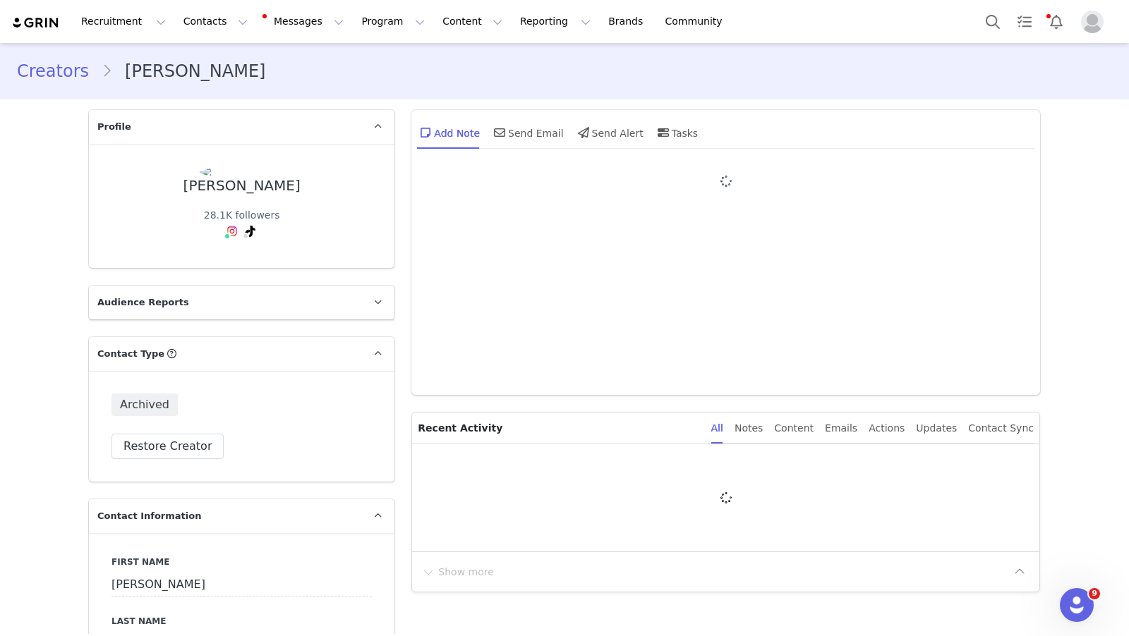
type input "+1 ([GEOGRAPHIC_DATA])"
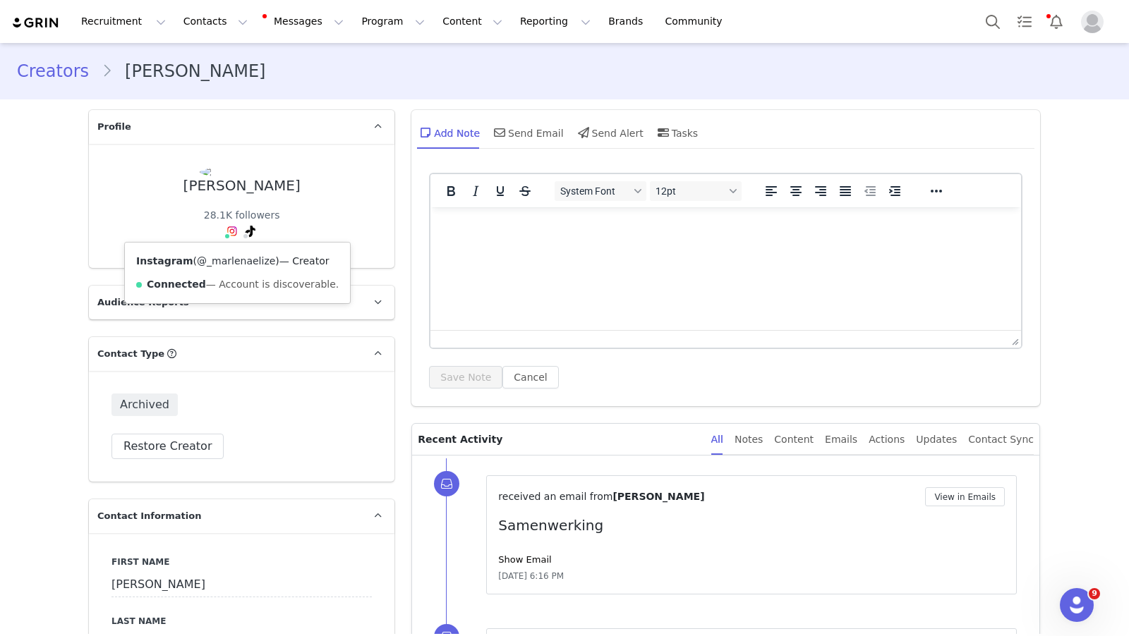
click at [227, 263] on link "@_marlenaelize" at bounding box center [236, 260] width 78 height 11
click at [241, 258] on link "@Marlenaelize" at bounding box center [219, 260] width 73 height 11
click at [181, 30] on button "Contacts Contacts" at bounding box center [215, 22] width 81 height 32
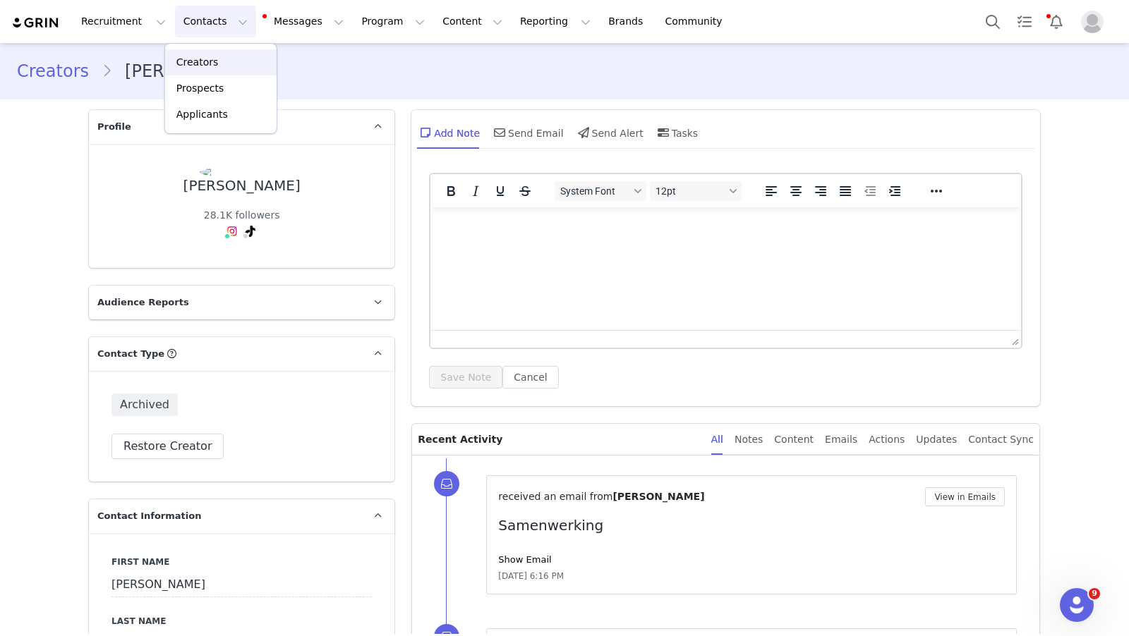
click at [184, 61] on p "Creators" at bounding box center [197, 62] width 42 height 15
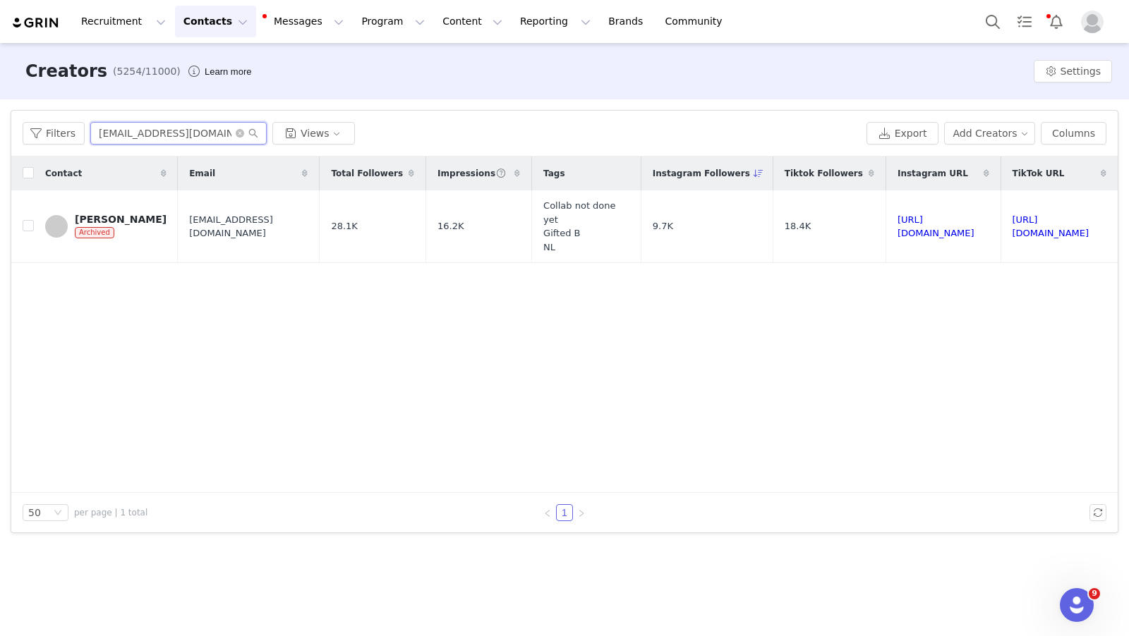
click at [175, 138] on input "[EMAIL_ADDRESS][DOMAIN_NAME]" at bounding box center [178, 133] width 176 height 23
paste input "contactnikkidegroot@g"
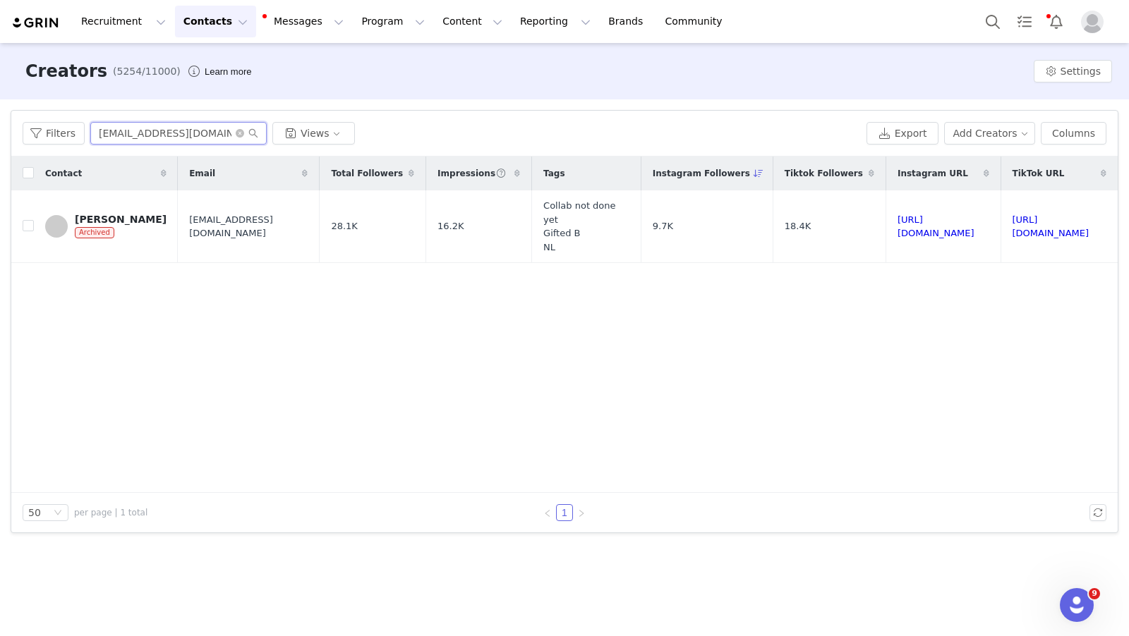
scroll to position [0, 13]
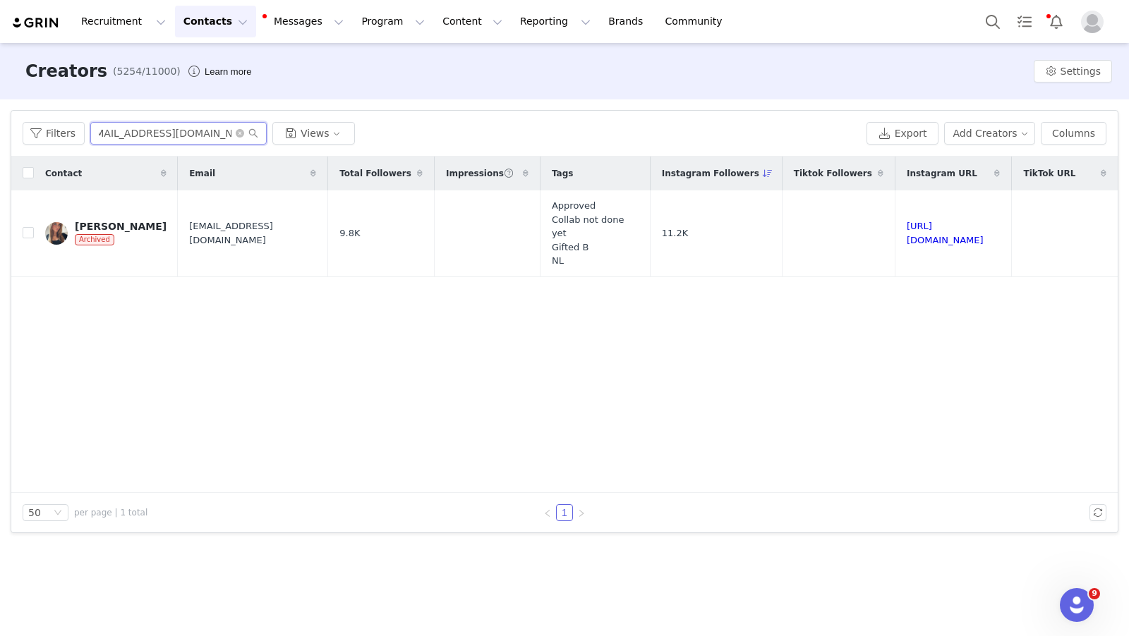
type input "[EMAIL_ADDRESS][DOMAIN_NAME]"
click at [56, 225] on img at bounding box center [56, 233] width 23 height 23
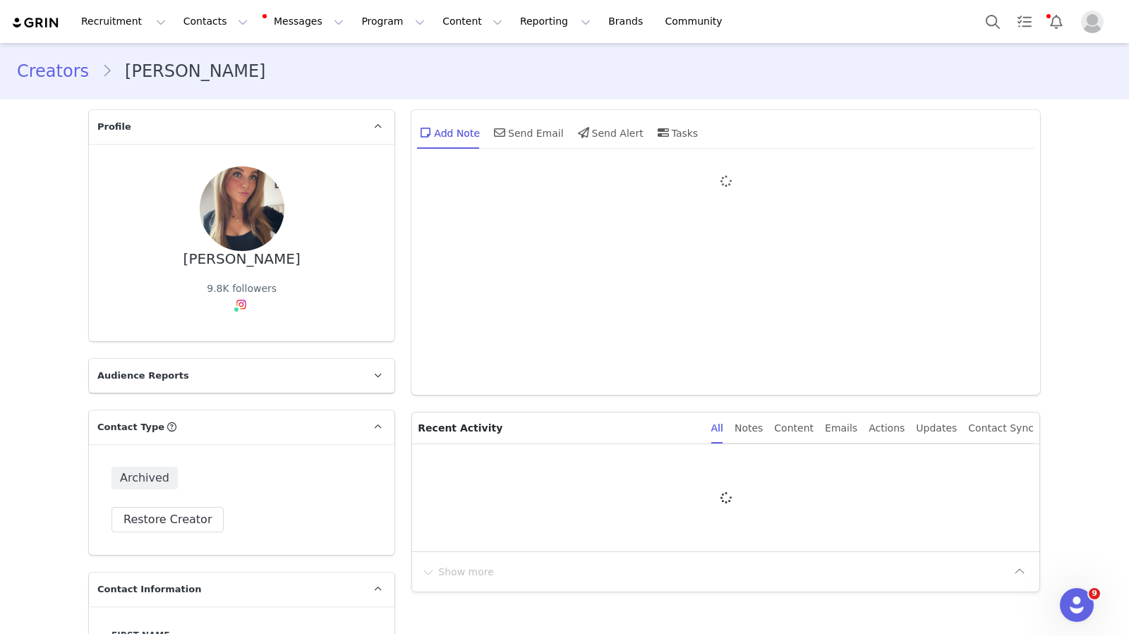
type input "+1 ([GEOGRAPHIC_DATA])"
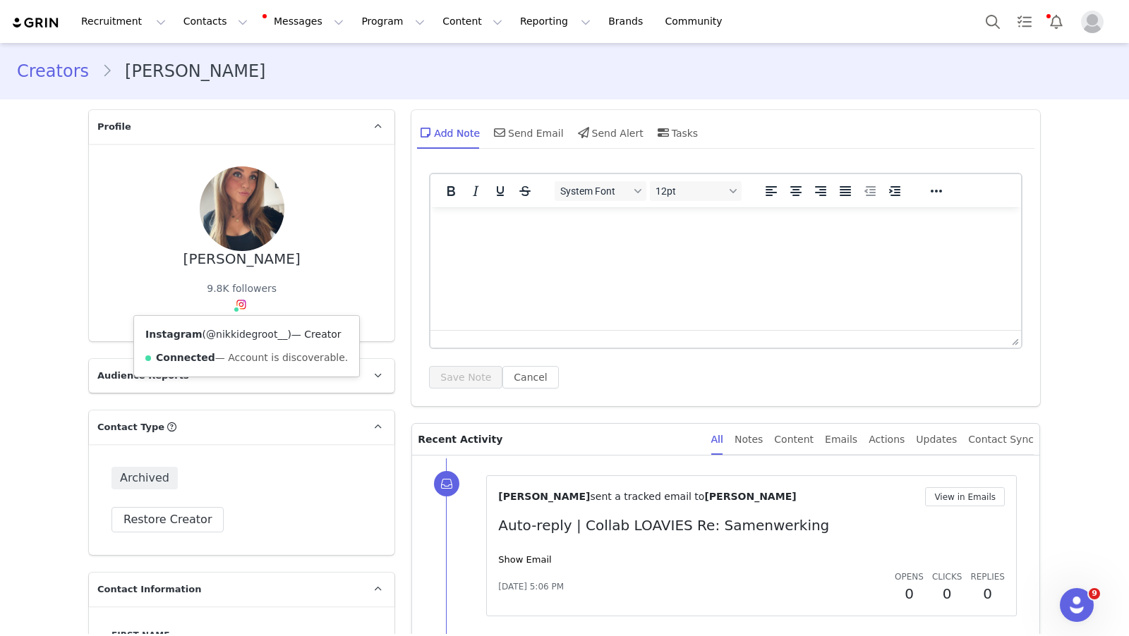
click at [238, 332] on link "@nikkidegroot__" at bounding box center [246, 334] width 81 height 11
